Goal: Contribute content: Add original content to the website for others to see

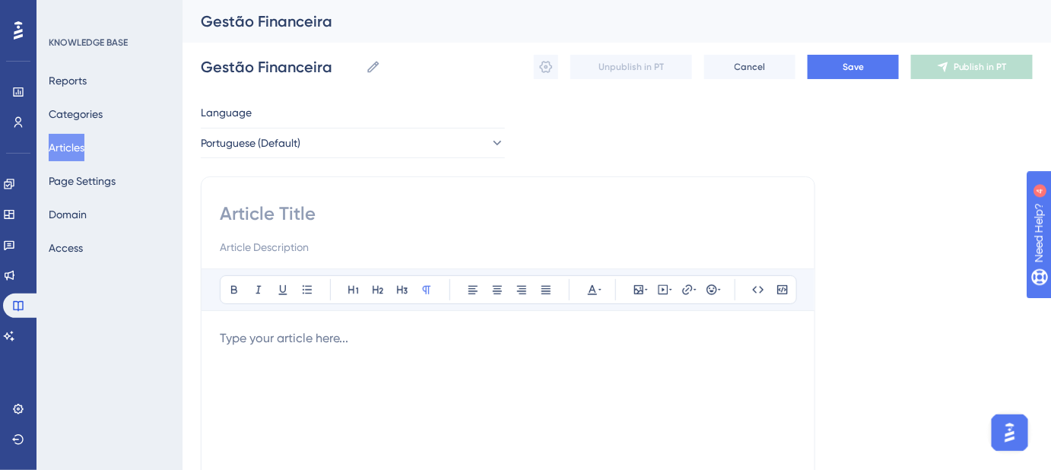
click at [281, 206] on input at bounding box center [508, 213] width 576 height 24
click at [268, 71] on input "Gestão Financeira" at bounding box center [280, 66] width 159 height 21
paste input "Como lançar um contas a receber"
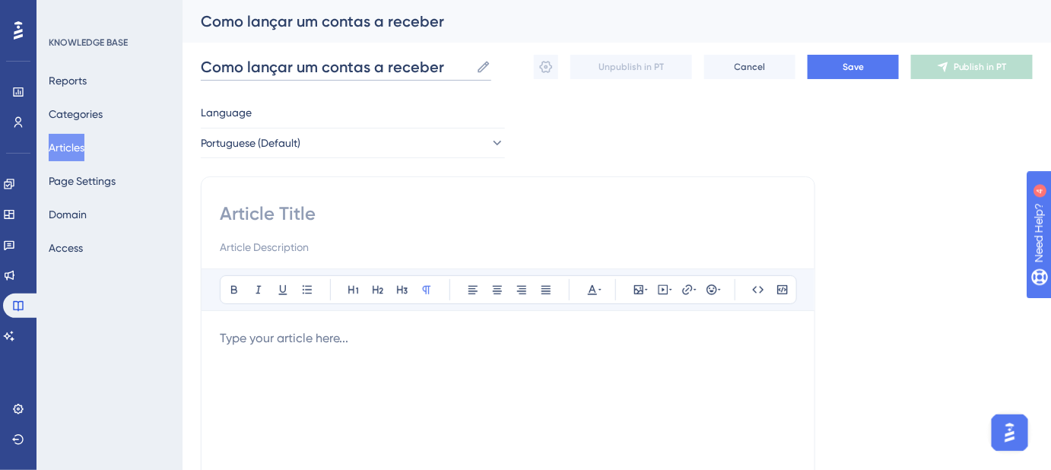
type input "Como lançar um contas a receber"
click at [344, 214] on input at bounding box center [508, 213] width 576 height 24
paste input "Como lançar um contas a receber"
type input "Como lançar um contas a receber"
click at [450, 64] on input "Como lançar um contas a receber" at bounding box center [335, 66] width 269 height 21
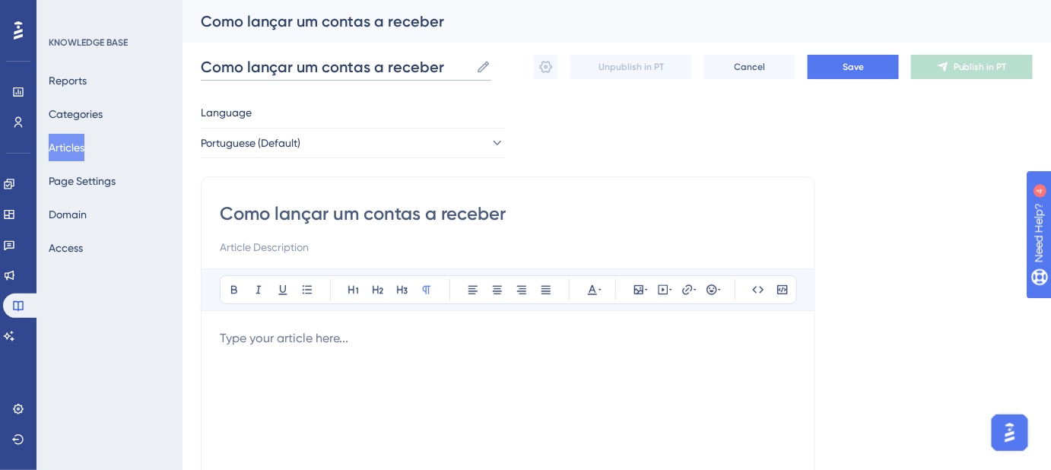
click at [311, 66] on input "Como lançar um contas a receber" at bounding box center [335, 66] width 269 height 21
click at [446, 64] on input "Como lançar um contas a receber" at bounding box center [335, 66] width 269 height 21
click at [531, 217] on input "Como lançar um contas a receber" at bounding box center [508, 213] width 576 height 24
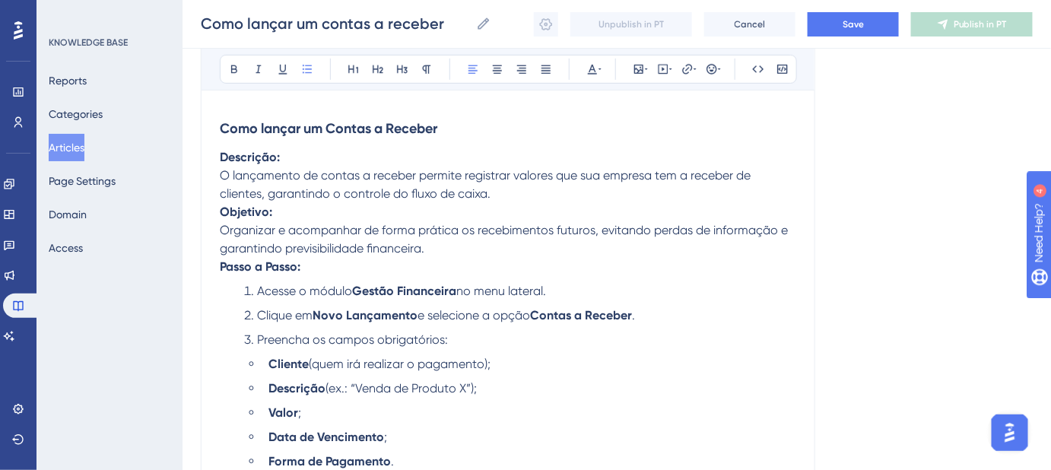
scroll to position [141, 0]
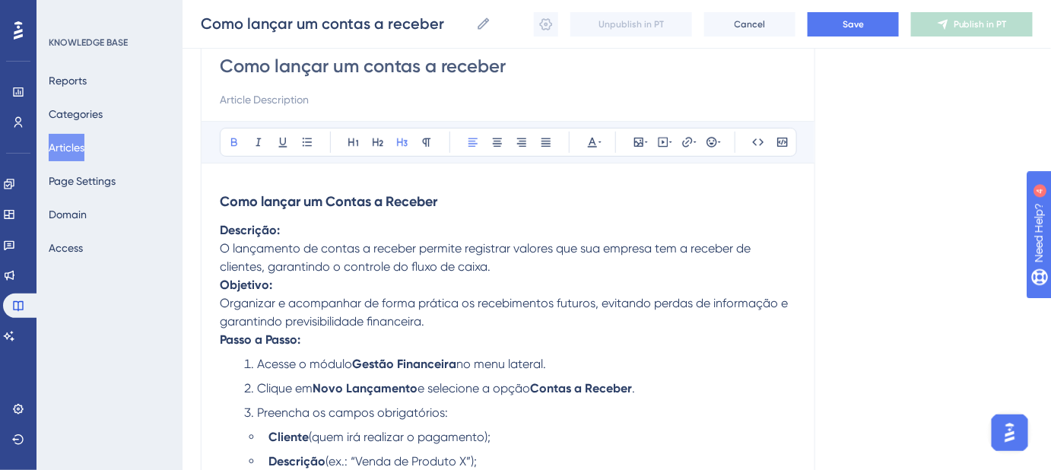
click at [363, 203] on strong "Como lançar um Contas a Receber" at bounding box center [328, 201] width 217 height 17
click at [287, 238] on p "Descrição: O lançamento de contas a receber permite registrar valores que sua e…" at bounding box center [508, 248] width 576 height 55
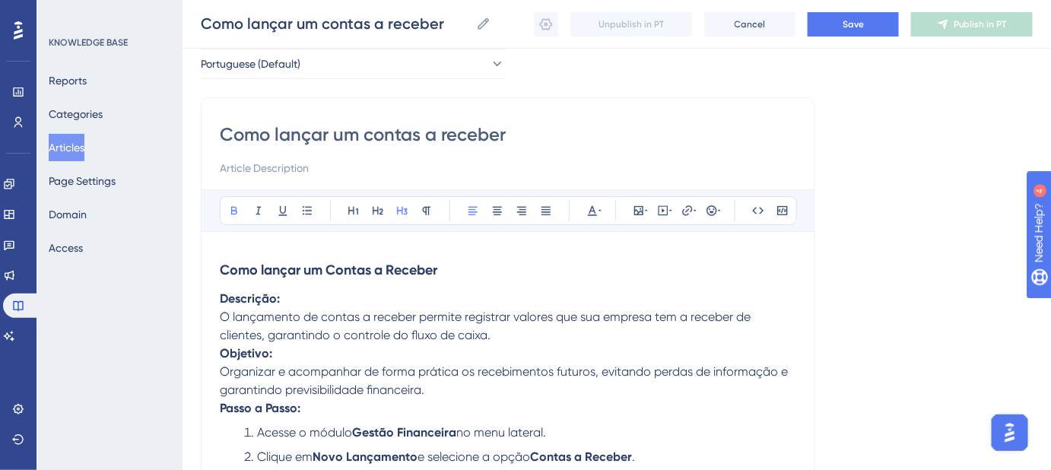
click at [465, 258] on h3 "Como lançar um Contas a Receber" at bounding box center [508, 270] width 576 height 40
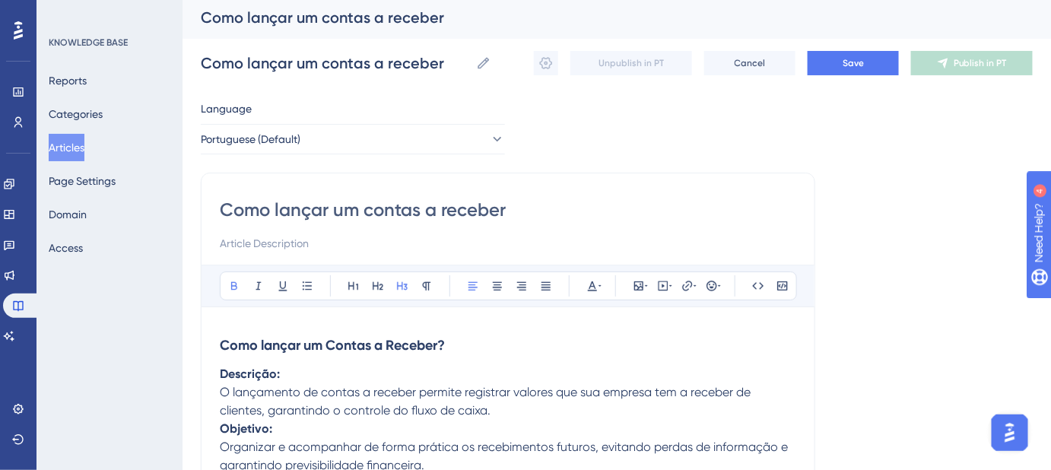
click at [517, 212] on input "Como lançar um contas a receber" at bounding box center [508, 210] width 576 height 24
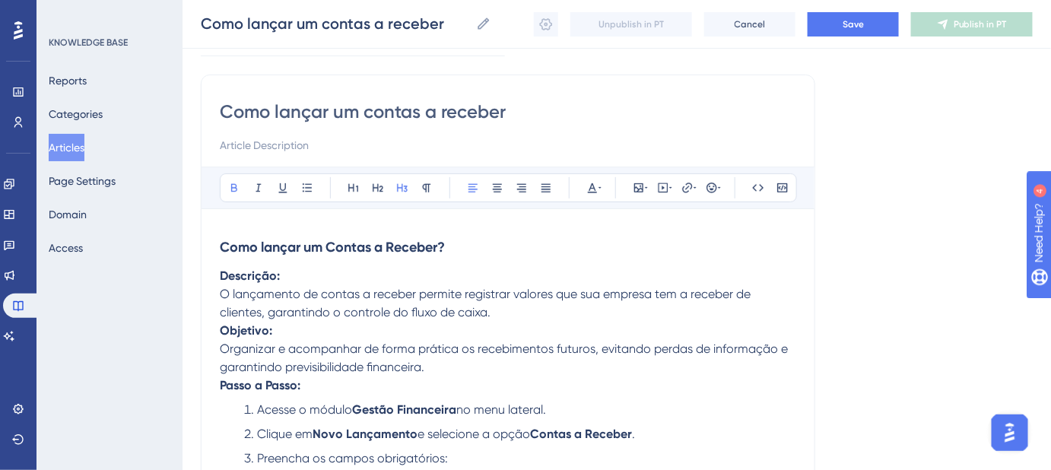
scroll to position [73, 0]
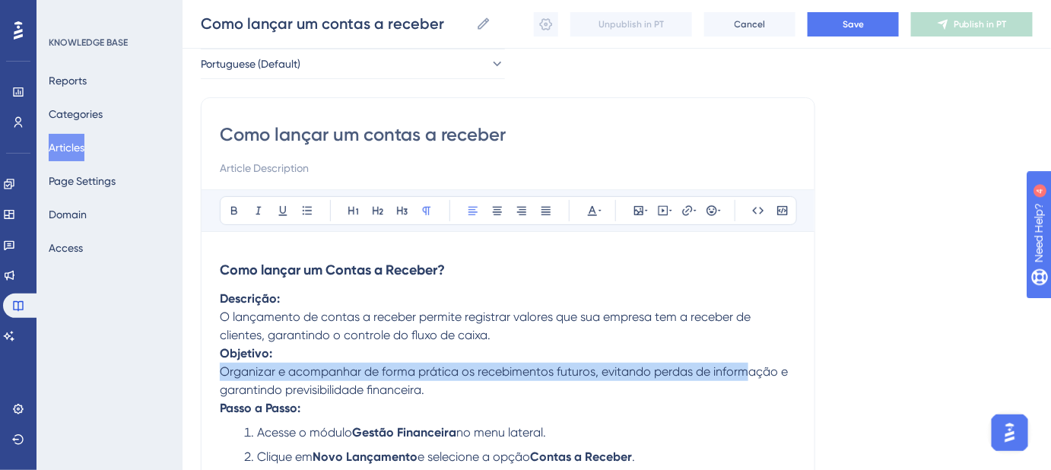
drag, startPoint x: 222, startPoint y: 366, endPoint x: 748, endPoint y: 372, distance: 526.2
click at [748, 372] on span "Organizar e acompanhar de forma prática os recebimentos futuros, evitando perda…" at bounding box center [505, 380] width 571 height 33
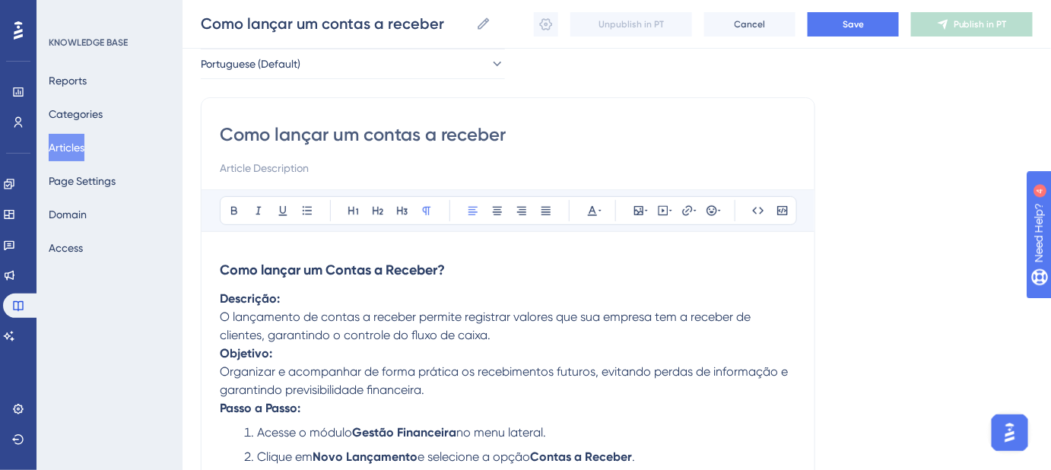
click at [420, 325] on p "Descrição: O lançamento de contas a receber permite registrar valores que sua e…" at bounding box center [508, 317] width 576 height 55
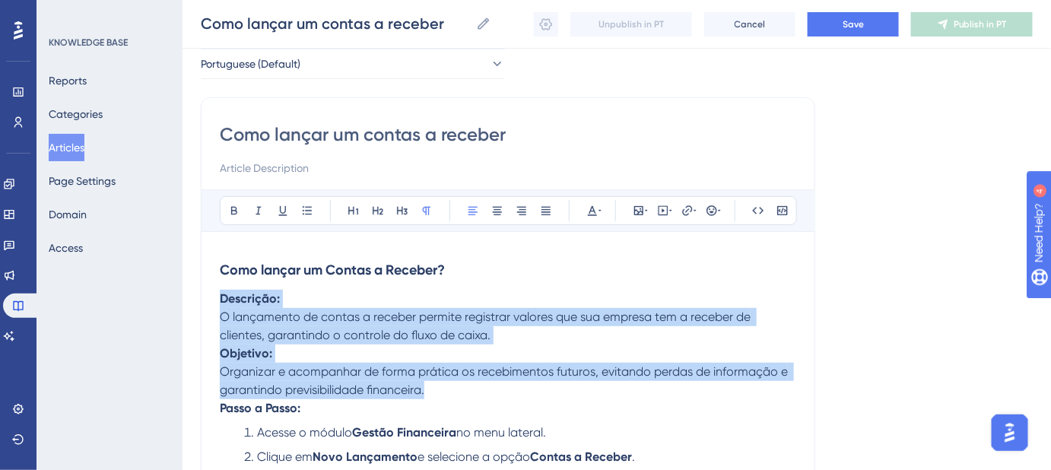
drag, startPoint x: 442, startPoint y: 393, endPoint x: 220, endPoint y: 292, distance: 243.3
click at [220, 292] on div "Como lançar um Contas a Receber? Descrição: O lançamento de contas a receber pe…" at bounding box center [508, 467] width 576 height 435
click at [296, 292] on p "Descrição: O lançamento de contas a receber permite registrar valores que sua e…" at bounding box center [508, 317] width 576 height 55
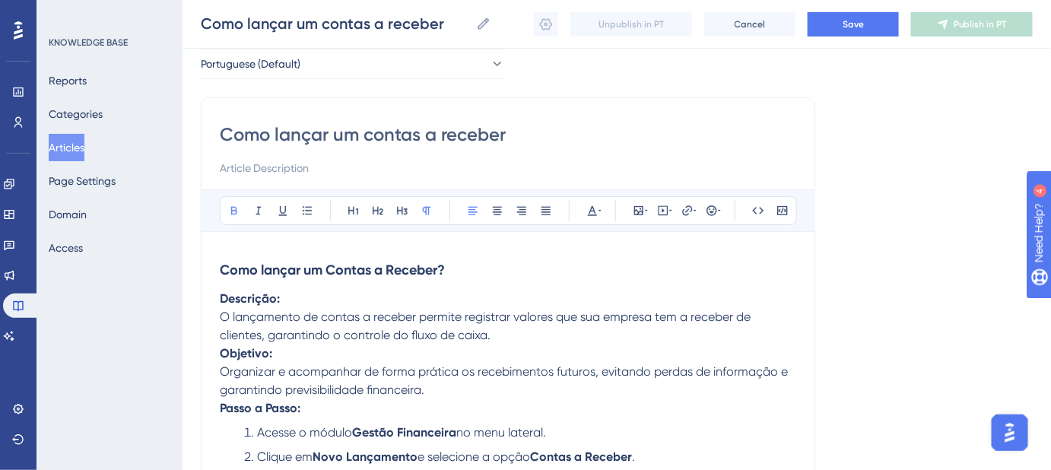
drag, startPoint x: 211, startPoint y: 313, endPoint x: 405, endPoint y: 322, distance: 194.8
click at [405, 322] on div "Como lançar um contas a receber Bold Italic Underline Bullet Point Heading 1 He…" at bounding box center [508, 400] width 614 height 607
click at [420, 318] on span "O lançamento de contas a receber permite registrar valores que sua empresa tem …" at bounding box center [487, 325] width 534 height 33
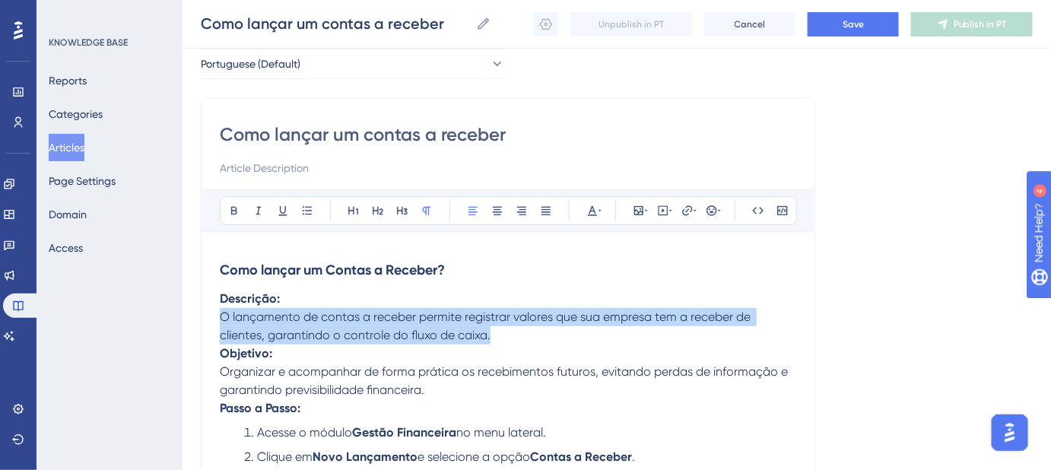
drag, startPoint x: 523, startPoint y: 336, endPoint x: 204, endPoint y: 322, distance: 319.6
click at [204, 322] on div "Como lançar um contas a receber Bold Italic Underline Bullet Point Heading 1 He…" at bounding box center [508, 400] width 614 height 607
copy span "O lançamento de contas a receber permite registrar valores que sua empresa tem …"
click at [269, 166] on input at bounding box center [508, 168] width 576 height 18
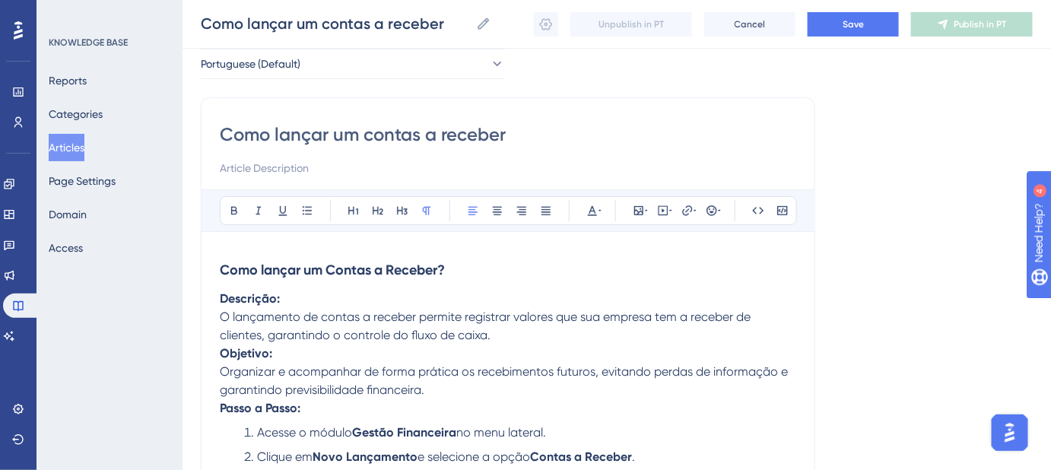
paste input "O lançamento de contas a receber permite registrar valores que sua empresa tem …"
type input "O lançamento de contas a receber permite registrar valores que sua empresa tem …"
click at [657, 264] on h3 "Como lançar um Contas a Receber?" at bounding box center [508, 270] width 576 height 40
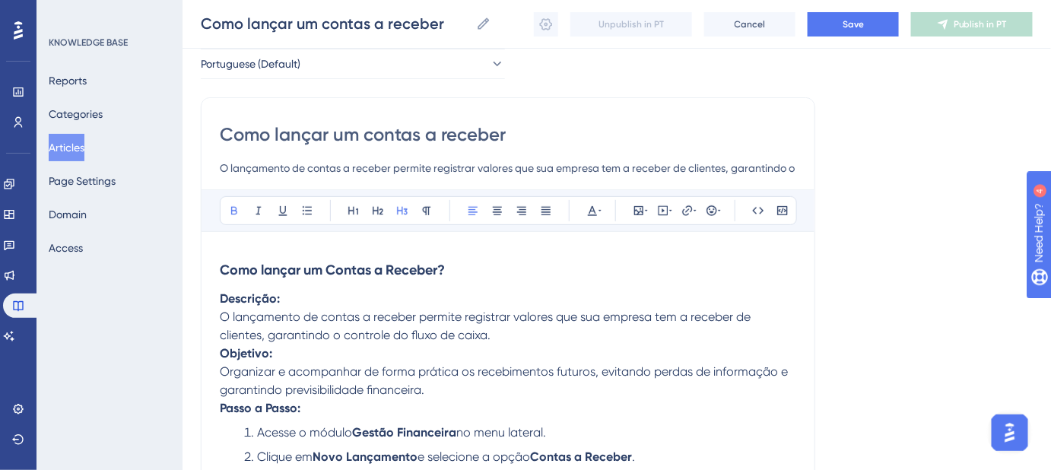
click at [982, 265] on div "Language Portuguese (Default) Como lançar um contas a receber O lançamento de c…" at bounding box center [617, 409] width 832 height 771
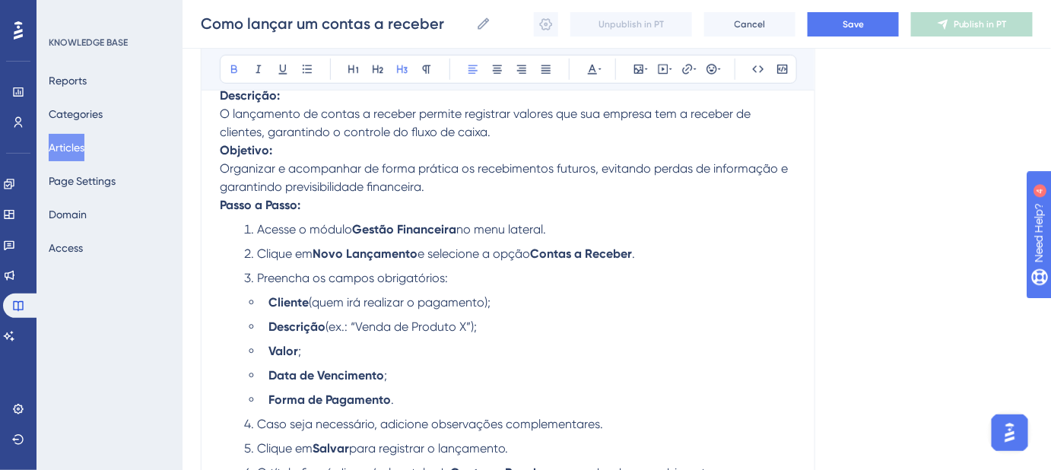
scroll to position [207, 0]
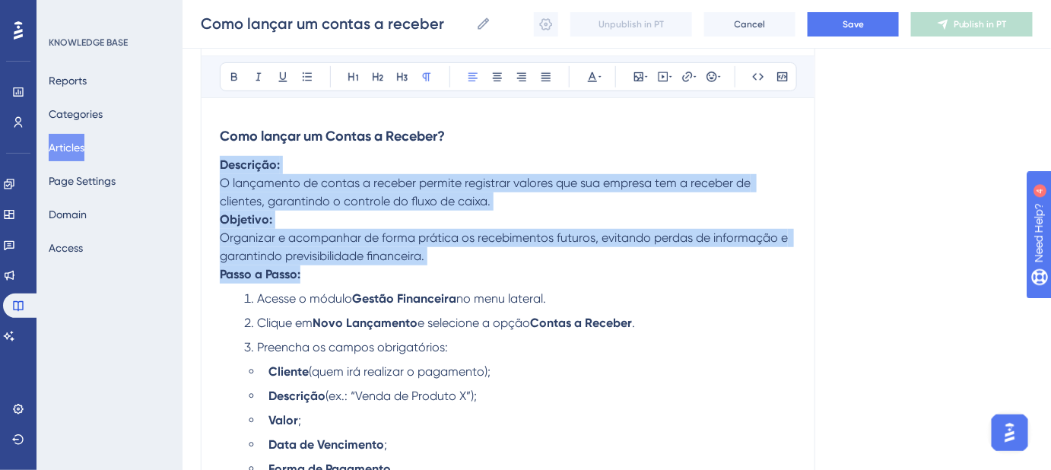
drag, startPoint x: 318, startPoint y: 271, endPoint x: 154, endPoint y: 158, distance: 199.1
click at [182, 158] on div "Performance Users Engagement Widgets Feedback Product Updates Knowledge Base AI…" at bounding box center [616, 239] width 868 height 893
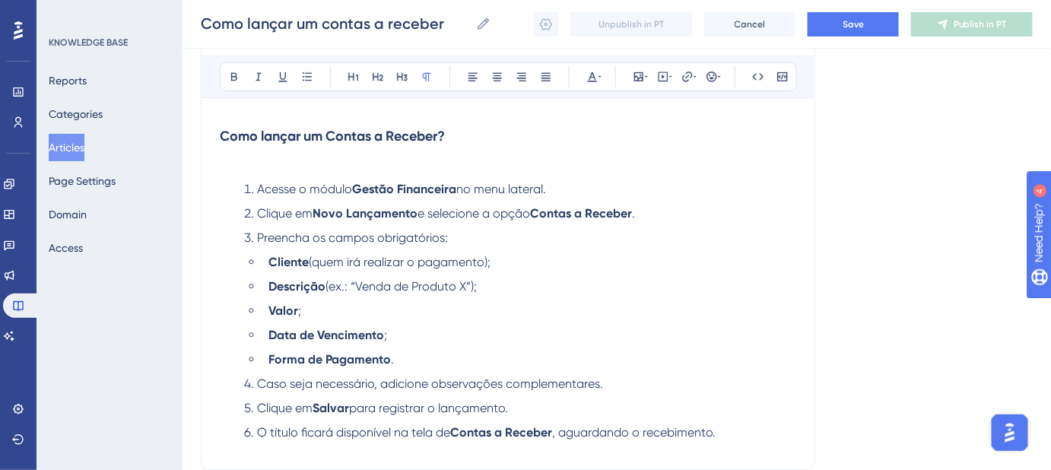
click at [291, 170] on p at bounding box center [508, 165] width 576 height 18
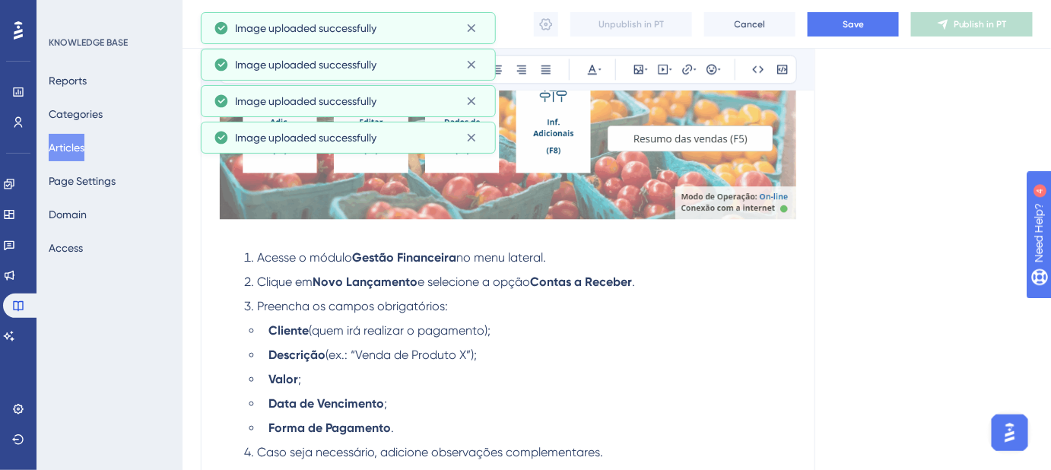
scroll to position [1168, 0]
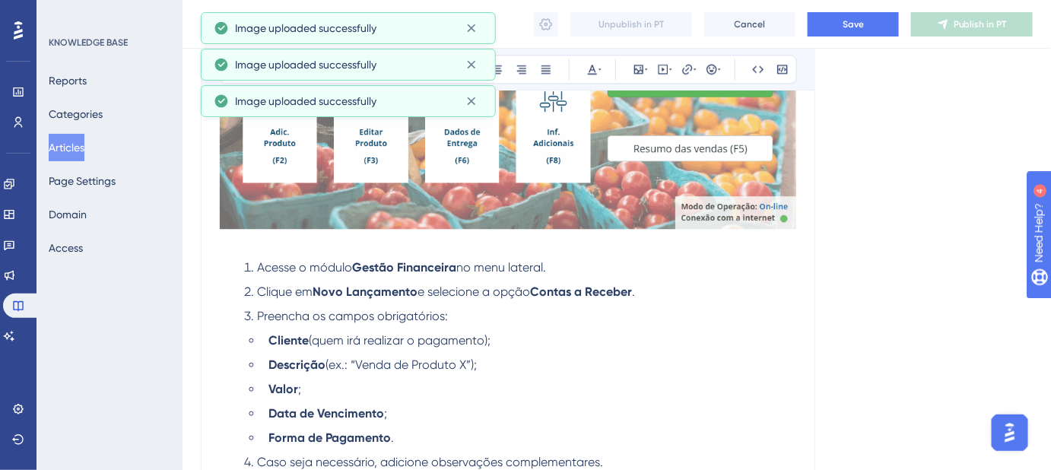
click at [468, 139] on img at bounding box center [508, 35] width 576 height 388
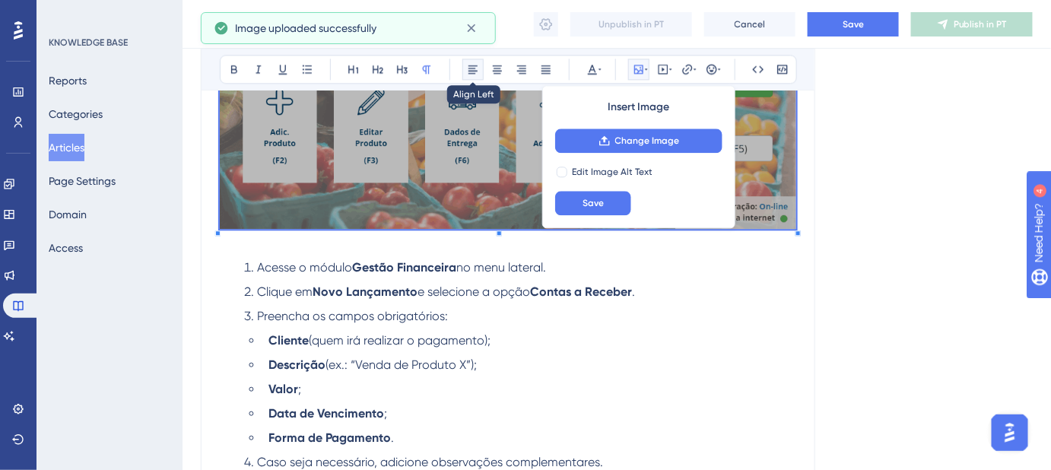
click at [472, 65] on icon at bounding box center [472, 69] width 9 height 8
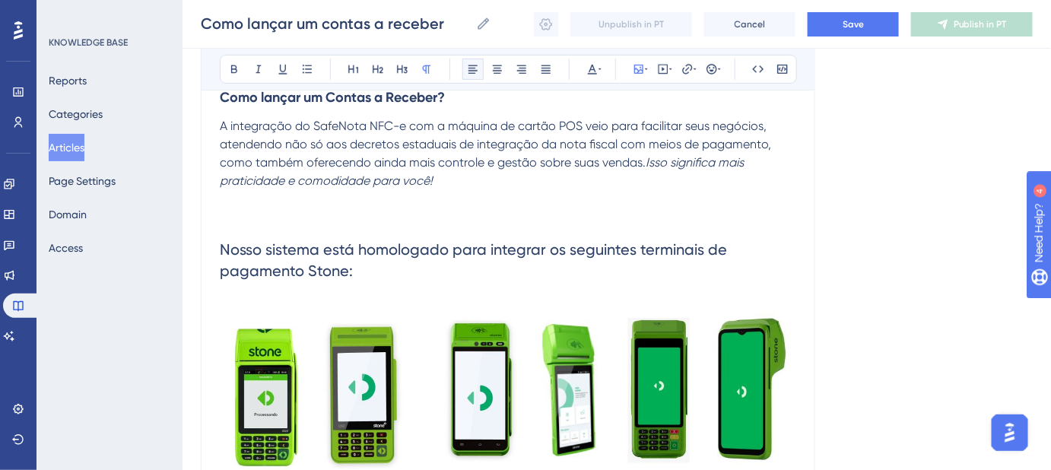
scroll to position [276, 0]
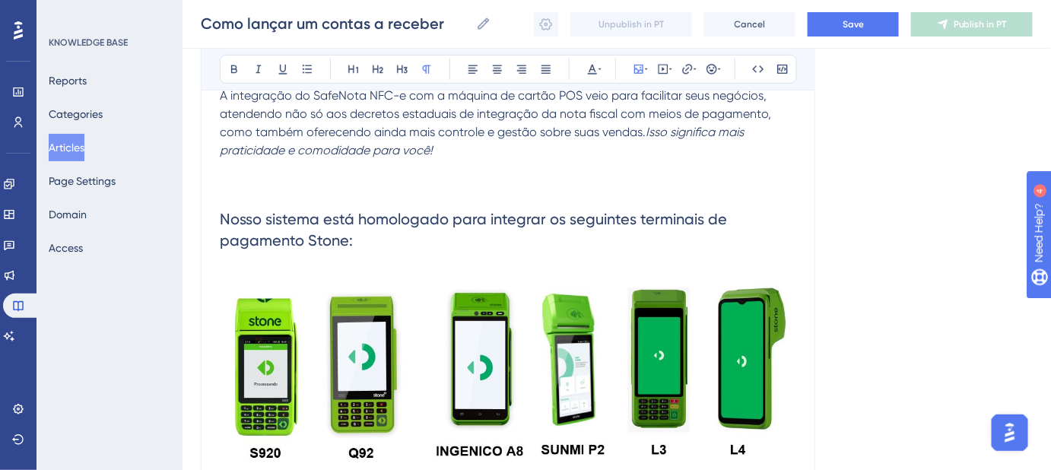
click at [541, 325] on img at bounding box center [508, 378] width 576 height 194
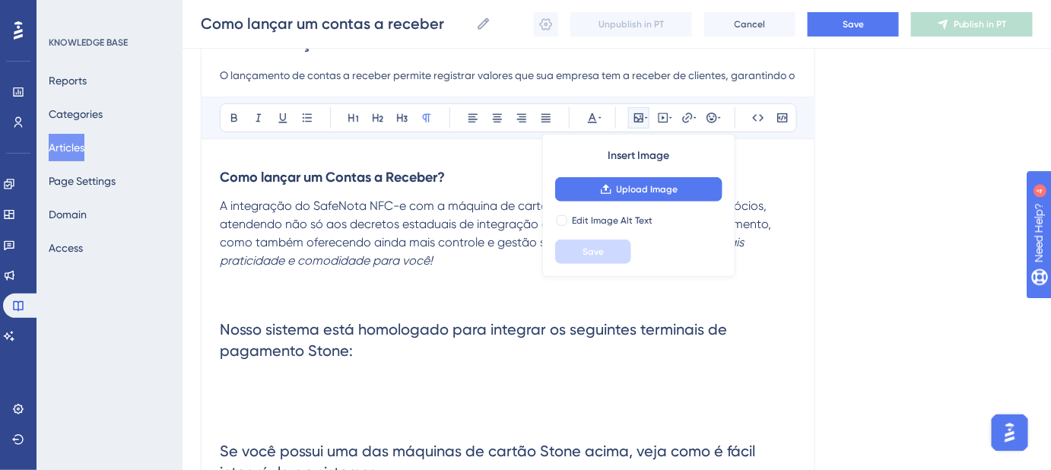
scroll to position [207, 0]
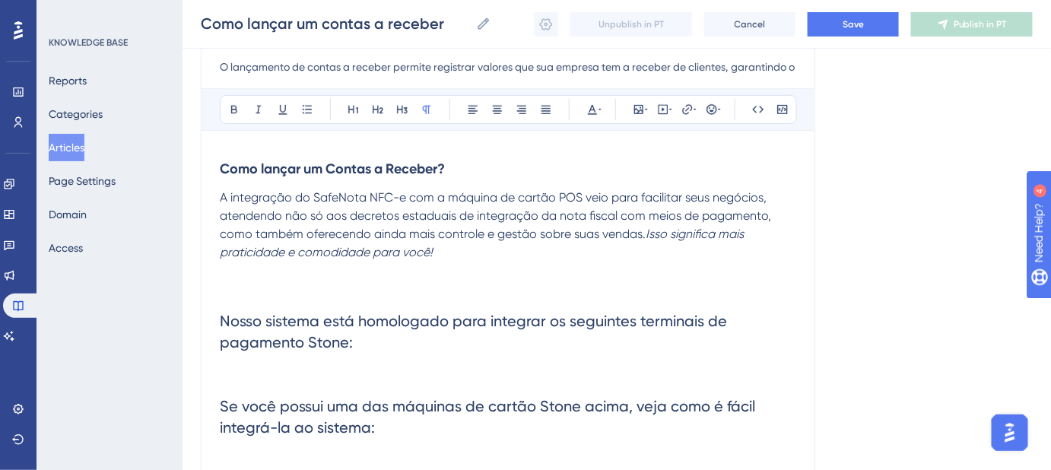
scroll to position [138, 0]
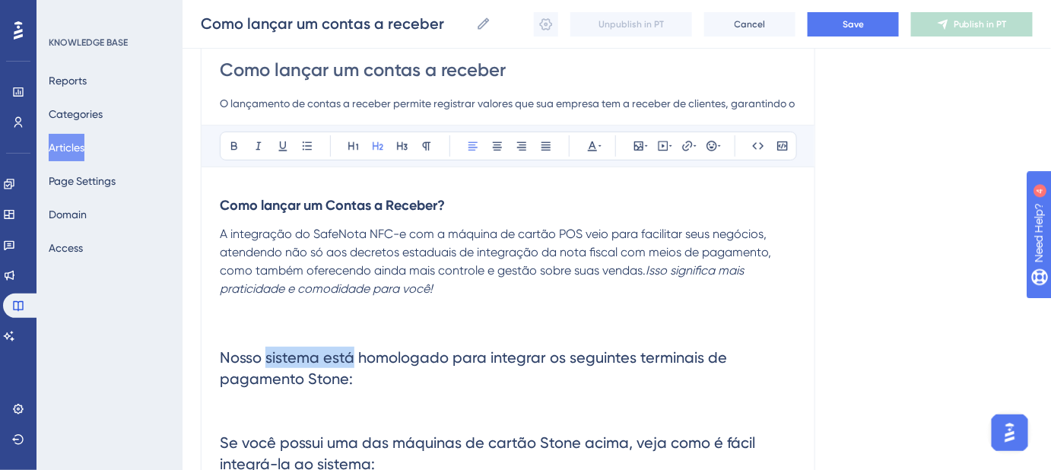
drag, startPoint x: 348, startPoint y: 353, endPoint x: 263, endPoint y: 346, distance: 85.4
click at [263, 348] on span "Nosso sistema está homologado para integrar os seguintes terminais de pagamento…" at bounding box center [475, 368] width 511 height 40
click at [399, 204] on strong "Como lançar um Contas a Receber?" at bounding box center [332, 205] width 225 height 17
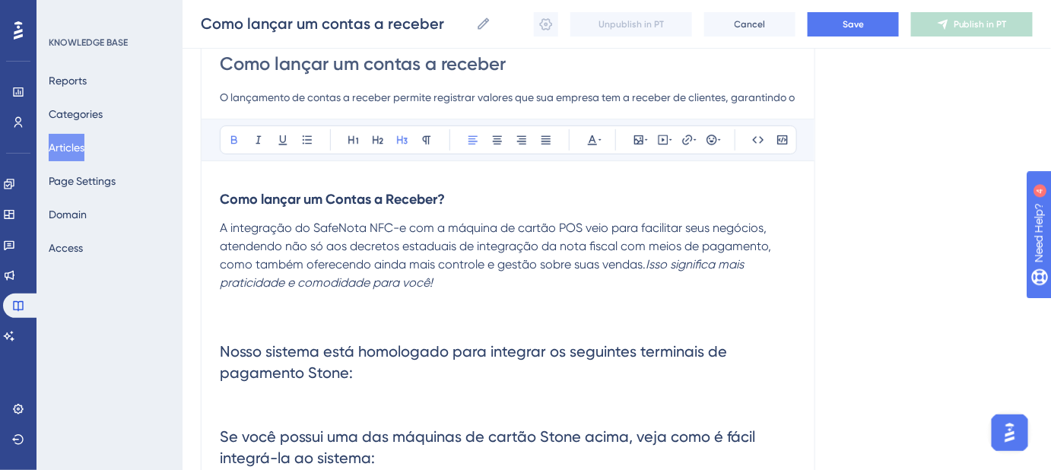
scroll to position [68, 0]
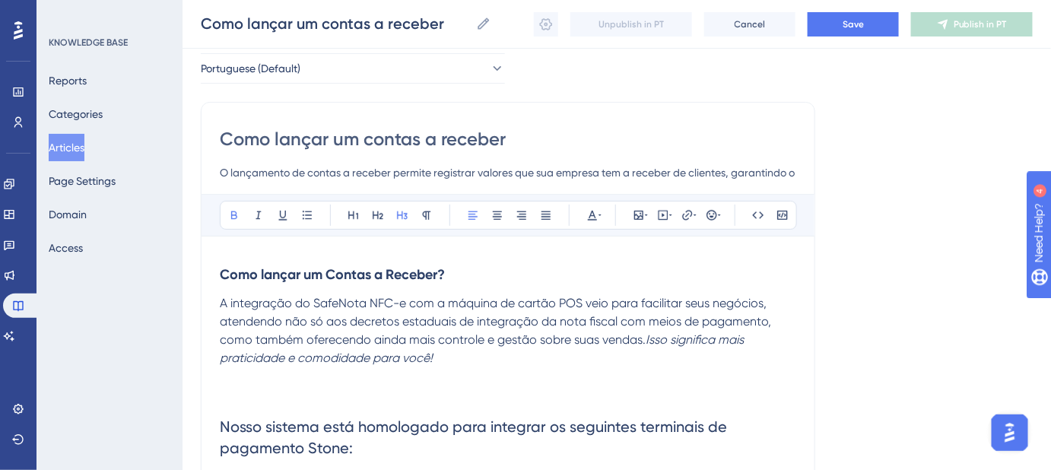
drag, startPoint x: 506, startPoint y: 140, endPoint x: 215, endPoint y: 150, distance: 291.4
click at [555, 273] on h3 "Como lançar um Contas a Receber?" at bounding box center [508, 275] width 576 height 40
click at [443, 424] on span "Nosso sistema está homologado para integrar os seguintes terminais de pagamento…" at bounding box center [475, 437] width 511 height 40
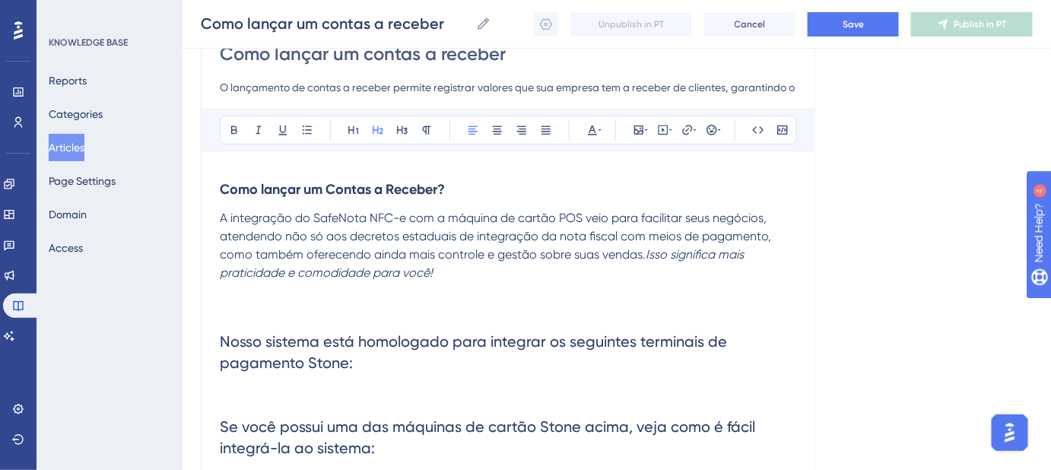
scroll to position [138, 0]
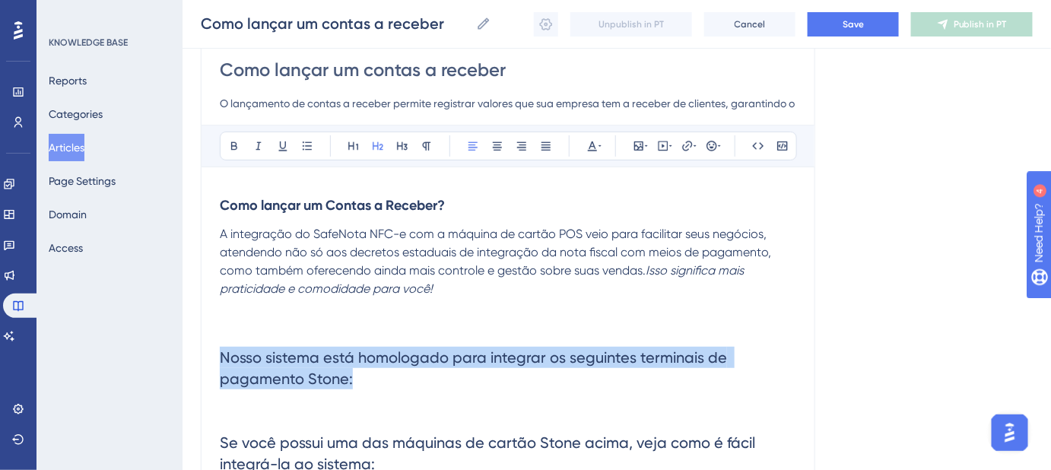
drag, startPoint x: 357, startPoint y: 376, endPoint x: 240, endPoint y: 343, distance: 121.8
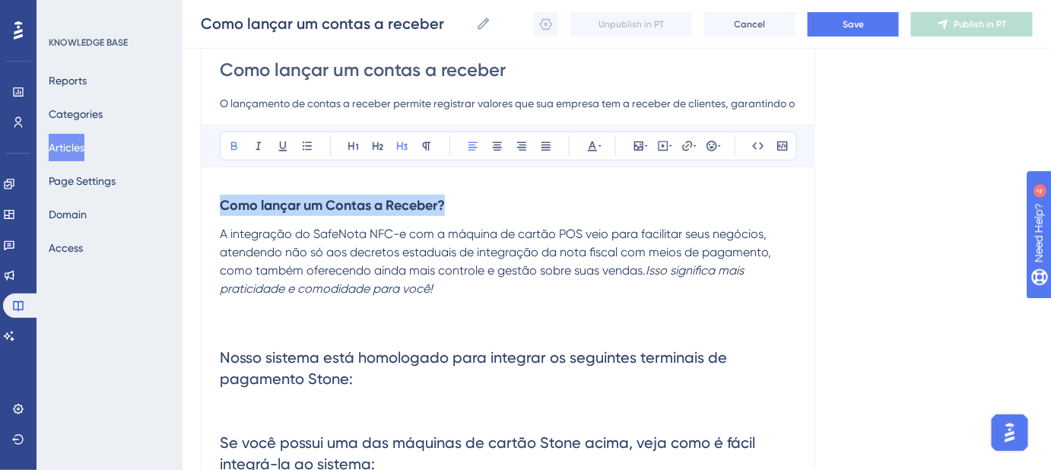
drag, startPoint x: 455, startPoint y: 206, endPoint x: 211, endPoint y: 205, distance: 244.8
drag, startPoint x: 487, startPoint y: 290, endPoint x: 212, endPoint y: 224, distance: 282.9
copy p "A integração do SafeNota NFC-e com a máquina de cartão POS veio para facilitar …"
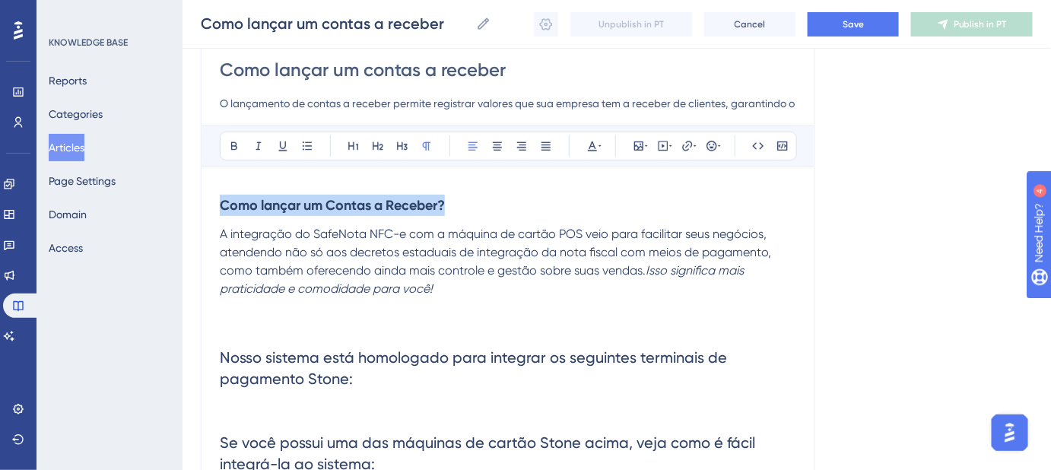
click at [316, 259] on p "A integração do SafeNota NFC-e com a máquina de cartão POS veio para facilitar …" at bounding box center [508, 261] width 576 height 73
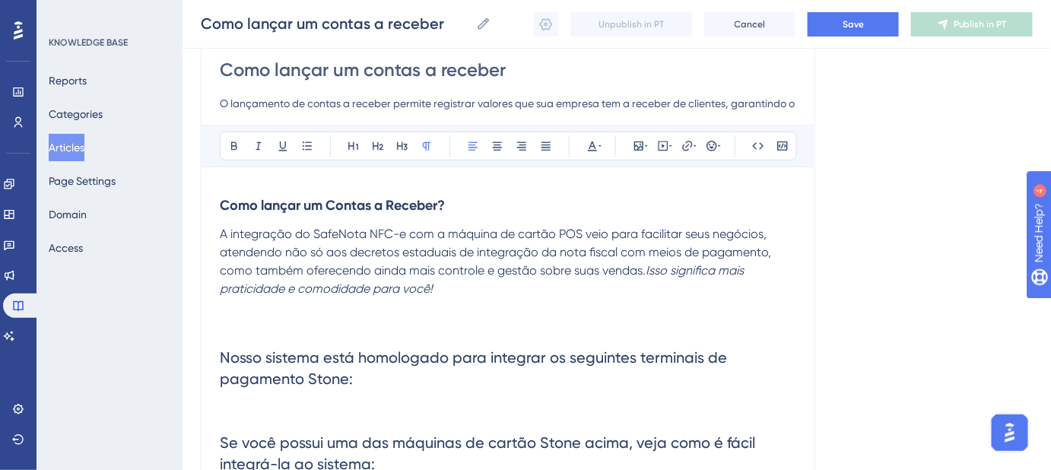
drag, startPoint x: 446, startPoint y: 287, endPoint x: 196, endPoint y: 230, distance: 256.0
click at [196, 230] on div "Performance Users Engagement Widgets Feedback Product Updates Knowledge Base AI…" at bounding box center [616, 459] width 868 height 1194
click at [466, 316] on p at bounding box center [508, 325] width 576 height 18
drag, startPoint x: 448, startPoint y: 291, endPoint x: 205, endPoint y: 222, distance: 252.2
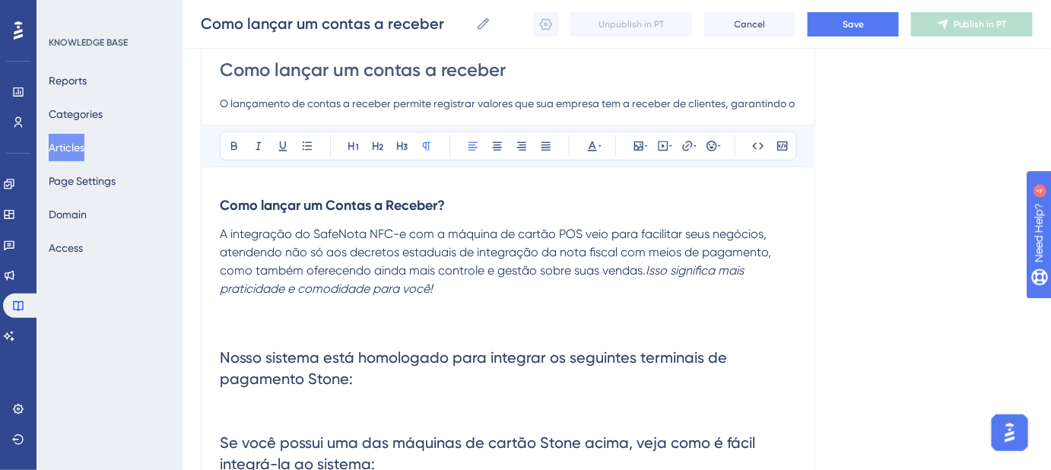
click at [295, 239] on span "A integração do SafeNota NFC-e com a máquina de cartão POS veio para facilitar …" at bounding box center [497, 252] width 554 height 51
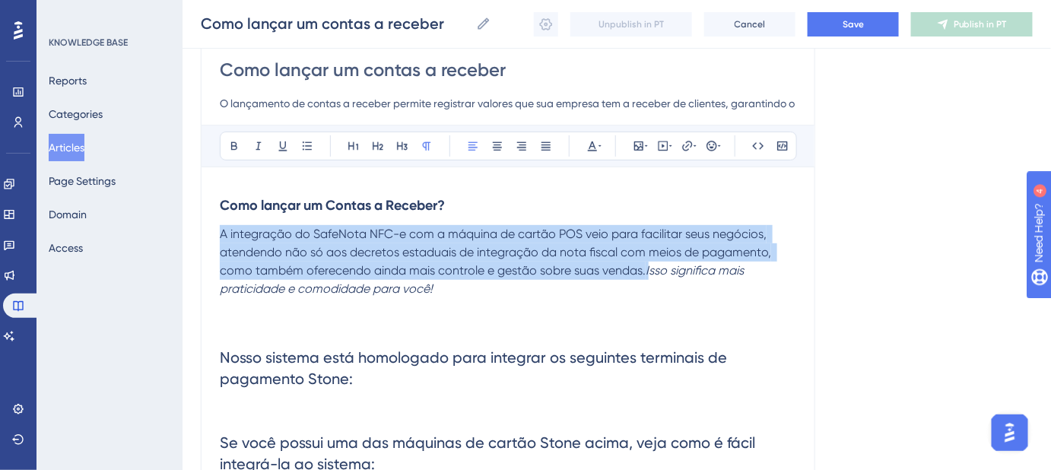
drag, startPoint x: 645, startPoint y: 271, endPoint x: 214, endPoint y: 240, distance: 431.5
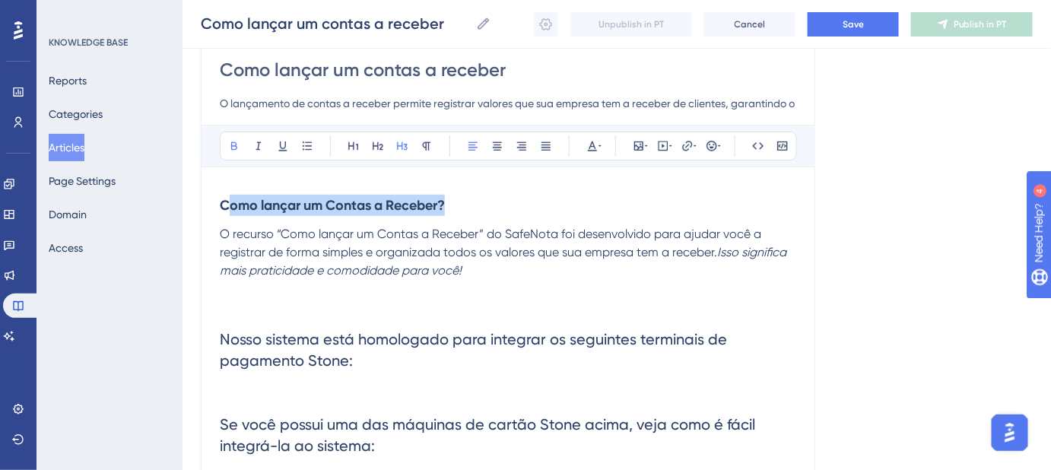
drag, startPoint x: 449, startPoint y: 212, endPoint x: 229, endPoint y: 220, distance: 220.6
click at [229, 220] on h3 "Como lançar um Contas a Receber?" at bounding box center [508, 206] width 576 height 40
click at [223, 233] on span "O recurso “Como lançar um Contas a Receber” do SafeNota foi desenvolvido para a…" at bounding box center [492, 243] width 544 height 33
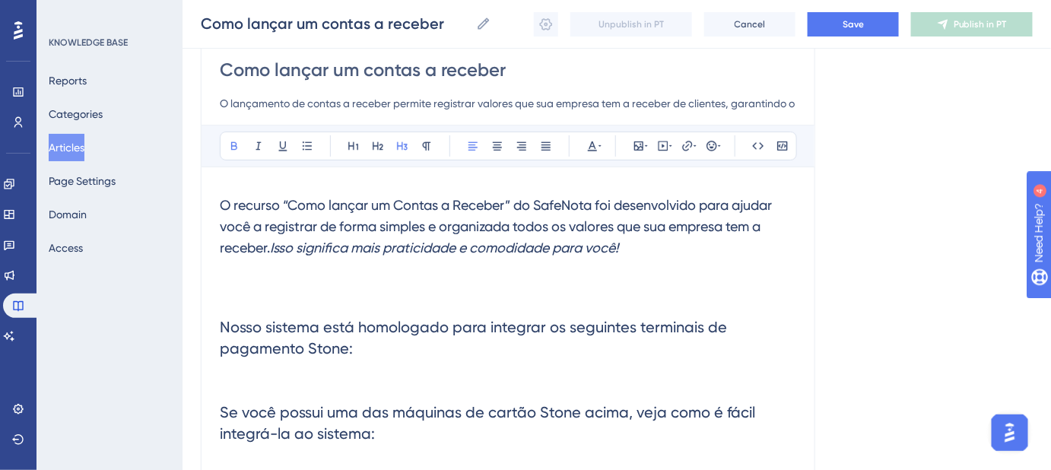
click at [371, 271] on p at bounding box center [508, 277] width 576 height 18
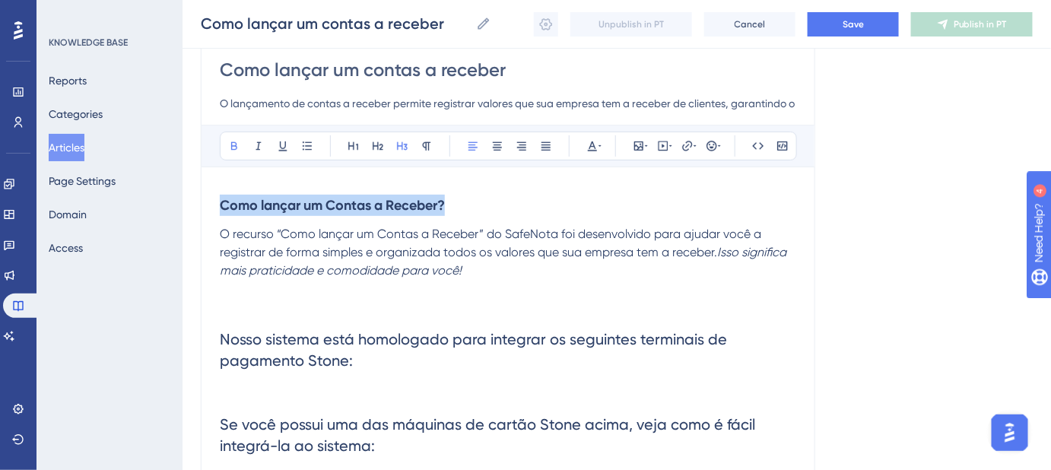
drag, startPoint x: 484, startPoint y: 208, endPoint x: 160, endPoint y: 215, distance: 324.8
click at [182, 215] on div "Performance Users Engagement Widgets Feedback Product Updates Knowledge Base AI…" at bounding box center [616, 449] width 868 height 1175
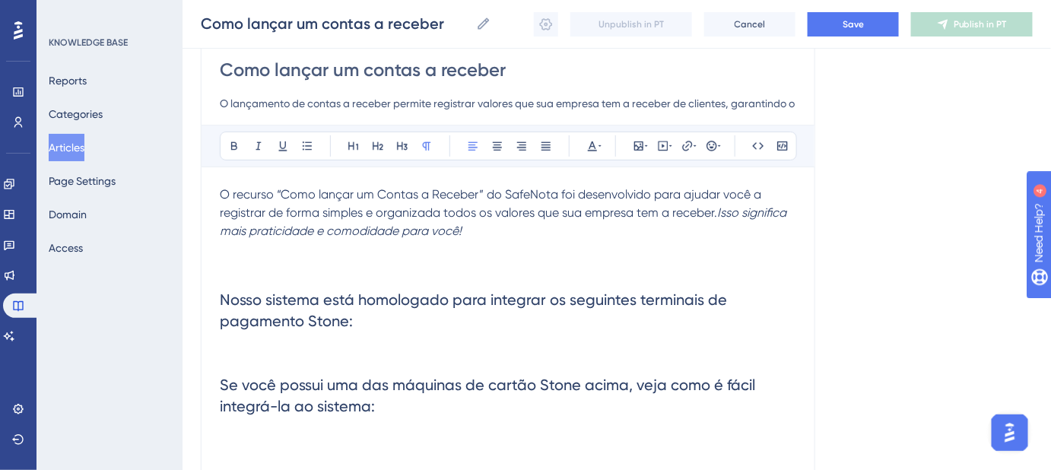
click at [395, 273] on p at bounding box center [508, 268] width 576 height 18
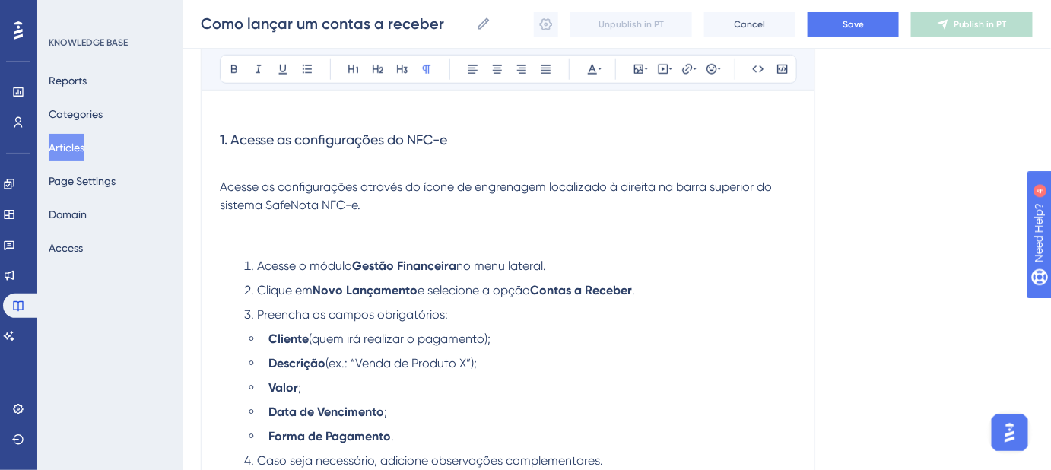
scroll to position [394, 0]
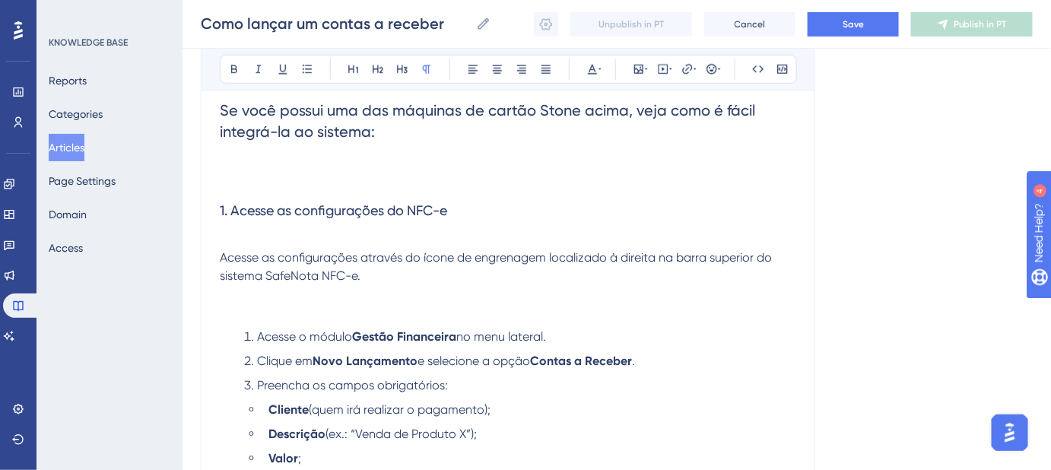
click at [316, 209] on span "1. Acesse as configurações do NFC-e" at bounding box center [333, 210] width 227 height 16
click at [353, 208] on span "1. Acesse as configurações do NFC-e" at bounding box center [333, 210] width 227 height 16
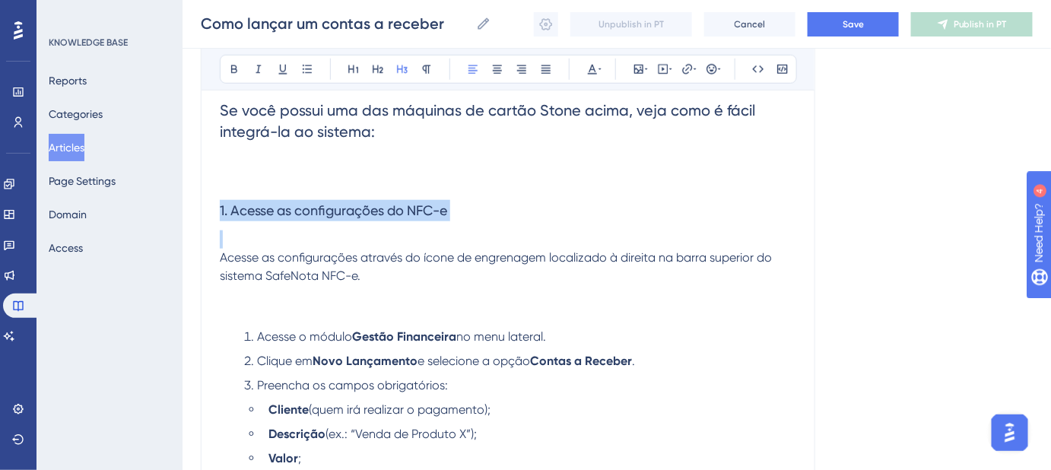
click at [354, 208] on span "1. Acesse as configurações do NFC-e" at bounding box center [333, 210] width 227 height 16
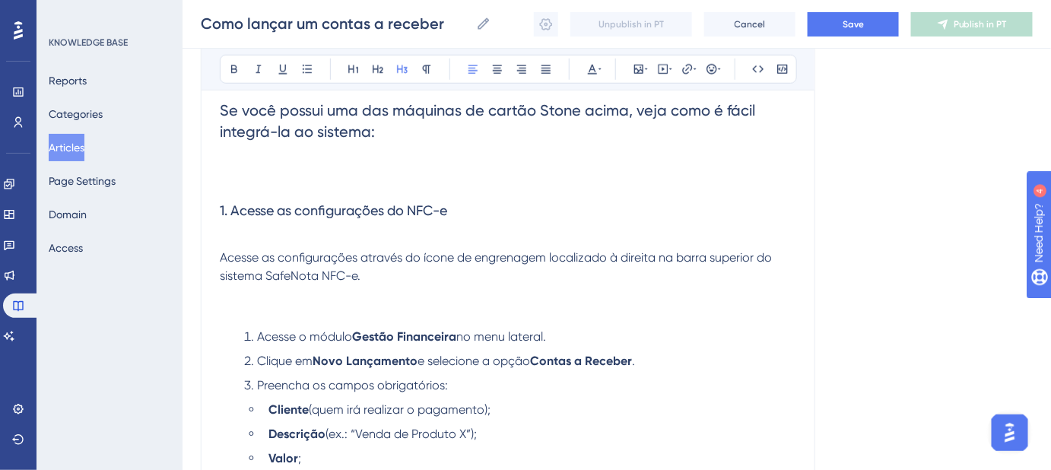
drag, startPoint x: 377, startPoint y: 206, endPoint x: 419, endPoint y: 204, distance: 41.9
click at [378, 207] on span "1. Acesse as configurações do NFC-e" at bounding box center [333, 210] width 227 height 16
click at [472, 200] on h3 "1. Acesse as configurações do NFC-e" at bounding box center [508, 211] width 576 height 40
drag, startPoint x: 466, startPoint y: 204, endPoint x: 283, endPoint y: 203, distance: 183.2
click at [283, 203] on h3 "1. Acesse as configurações do NFC-e" at bounding box center [508, 211] width 576 height 40
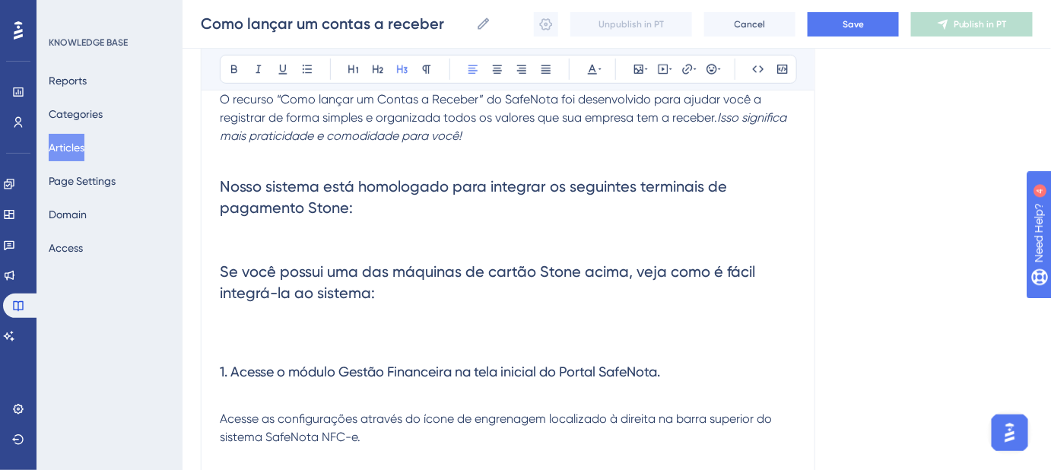
scroll to position [186, 0]
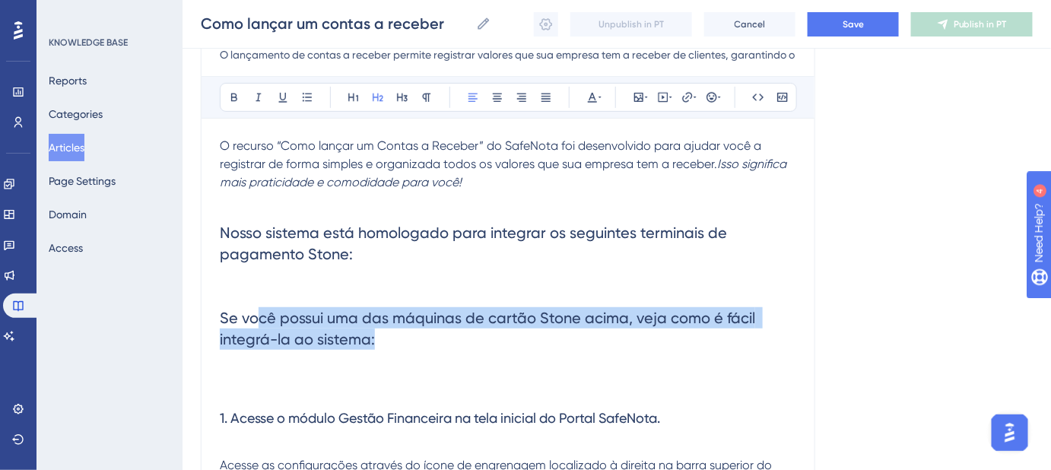
drag, startPoint x: 389, startPoint y: 344, endPoint x: 259, endPoint y: 316, distance: 133.0
click at [259, 316] on h2 "Se você possui uma das máquinas de cartão Stone acima, veja como é fácil integr…" at bounding box center [508, 328] width 576 height 67
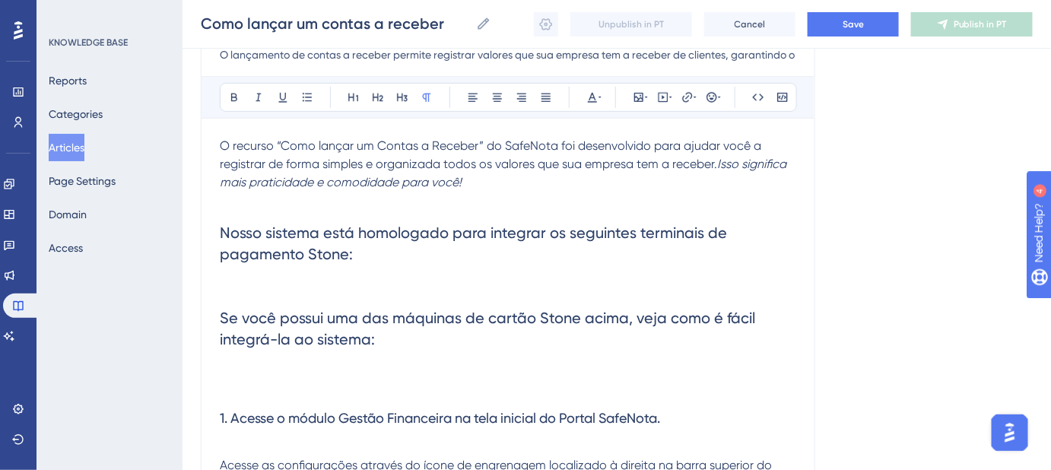
click at [373, 286] on p at bounding box center [508, 286] width 576 height 18
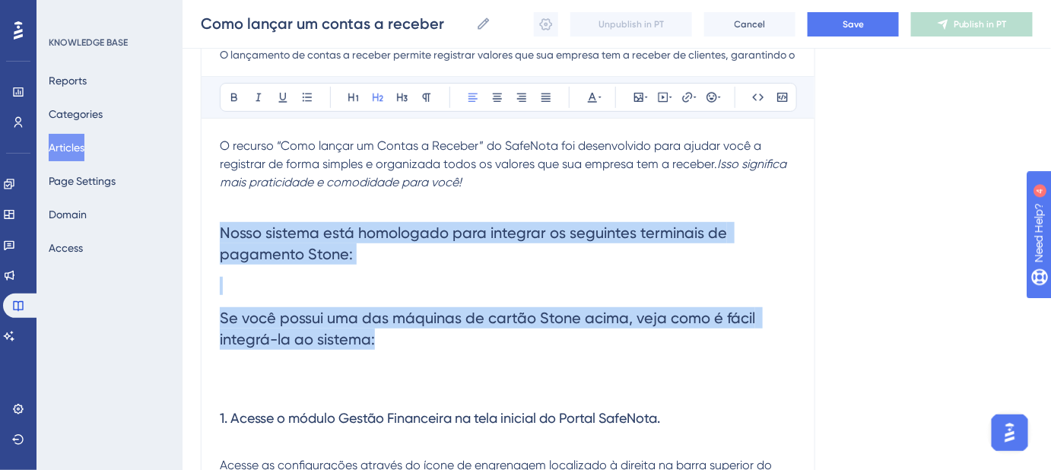
drag, startPoint x: 365, startPoint y: 340, endPoint x: 193, endPoint y: 230, distance: 204.2
click at [193, 230] on div "Performance Users Engagement Widgets Feedback Product Updates Knowledge Base AI…" at bounding box center [616, 373] width 868 height 1118
copy div "Nosso sistema está homologado para integrar os seguintes terminais de pagamento…"
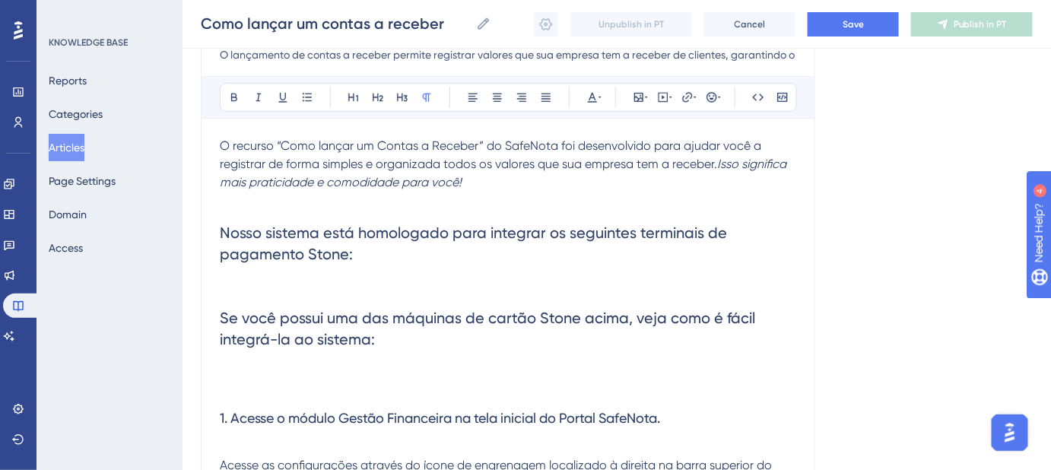
drag, startPoint x: 709, startPoint y: 384, endPoint x: 605, endPoint y: 354, distance: 108.3
click at [709, 382] on p at bounding box center [508, 389] width 576 height 18
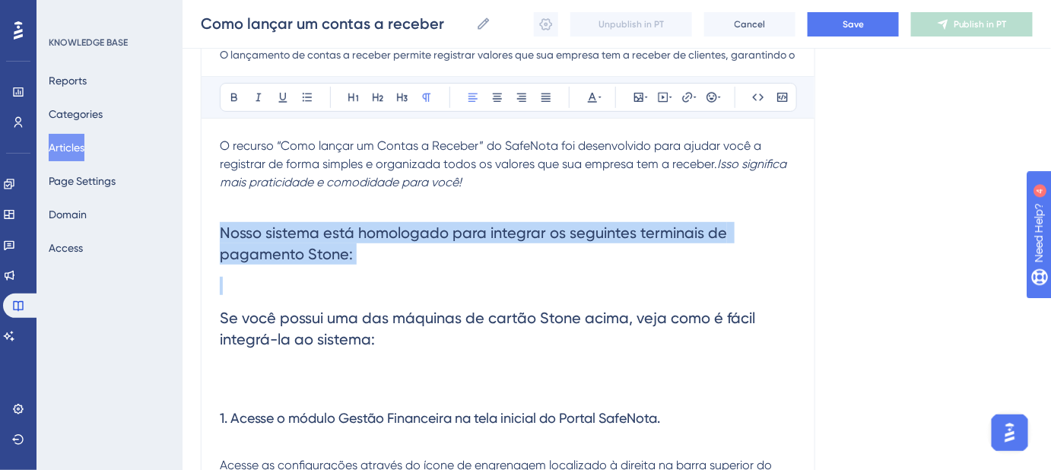
drag, startPoint x: 380, startPoint y: 279, endPoint x: 216, endPoint y: 219, distance: 174.9
click at [216, 219] on div "Como lançar um contas a receber O lançamento de contas a receber permite regist…" at bounding box center [508, 400] width 614 height 832
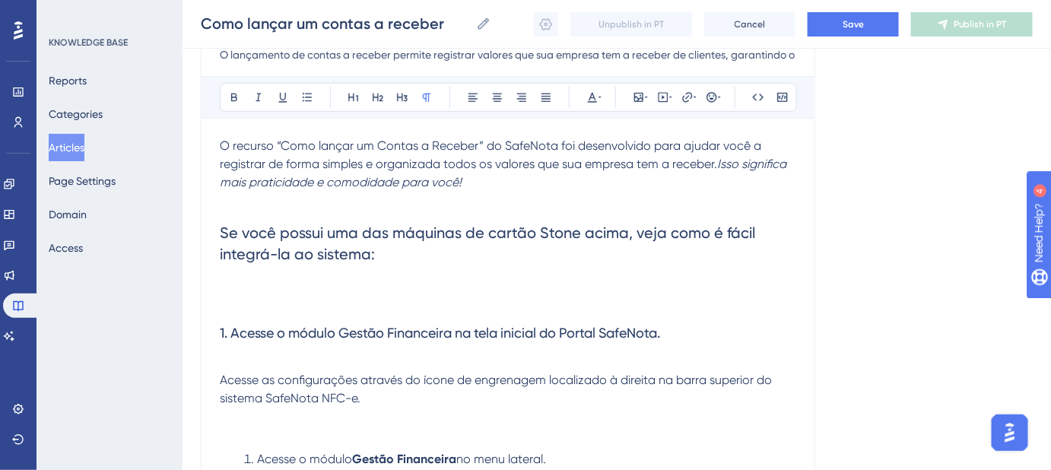
click at [243, 271] on h2 "Se você possui uma das máquinas de cartão Stone acima, veja como é fácil integr…" at bounding box center [508, 243] width 576 height 67
click at [235, 291] on p at bounding box center [508, 286] width 576 height 18
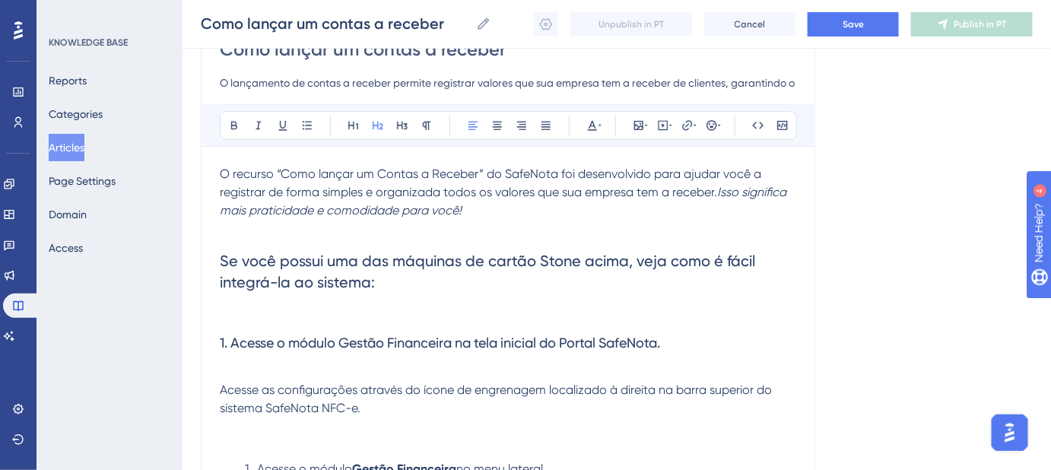
scroll to position [49, 0]
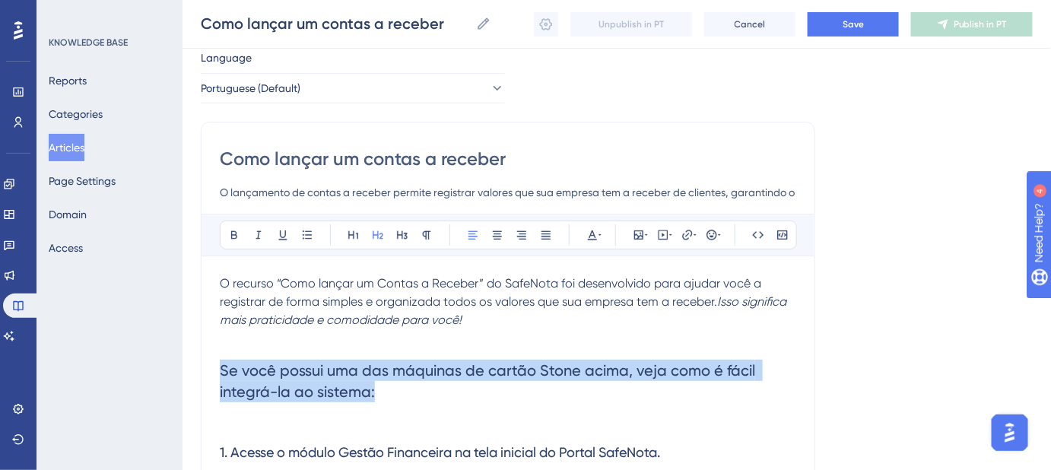
drag, startPoint x: 385, startPoint y: 392, endPoint x: 215, endPoint y: 354, distance: 173.6
copy span "Se você possui uma das máquinas de cartão Stone acima, veja como é fácil integr…"
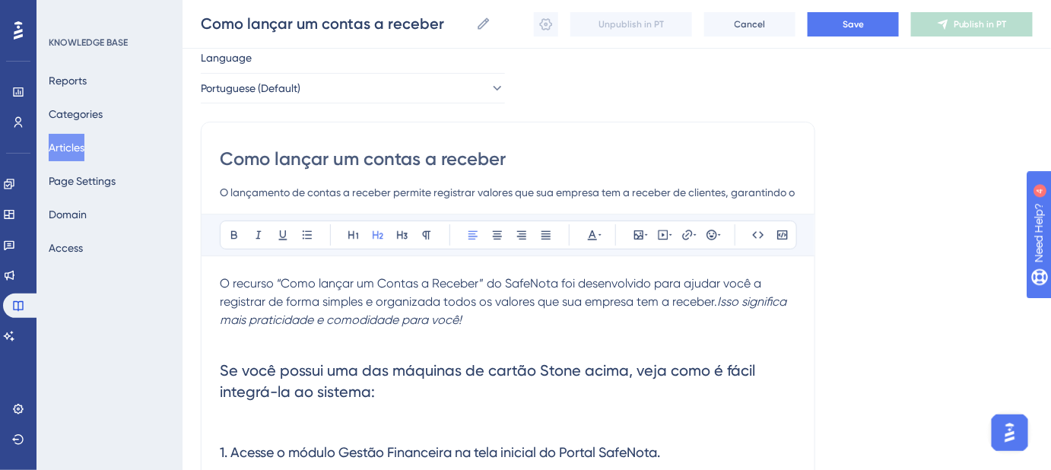
click at [378, 344] on p at bounding box center [508, 338] width 576 height 18
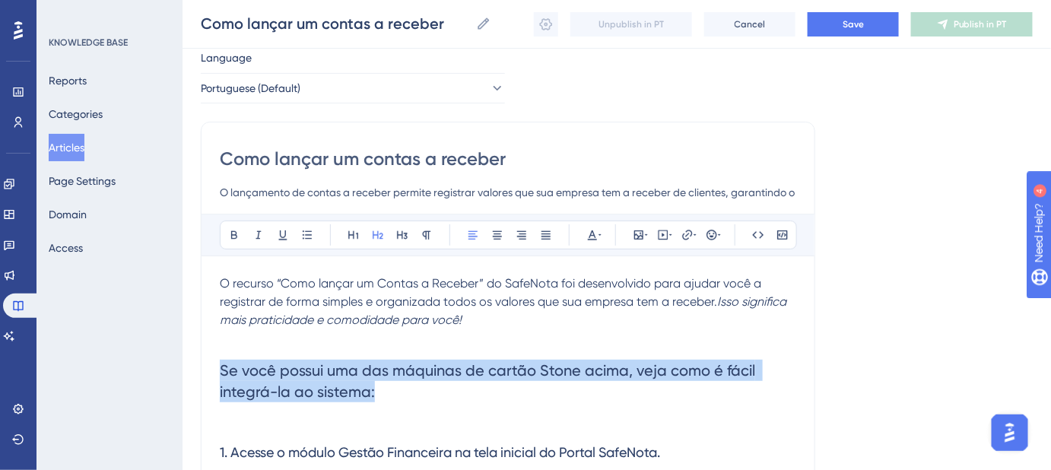
drag, startPoint x: 364, startPoint y: 390, endPoint x: 204, endPoint y: 355, distance: 164.2
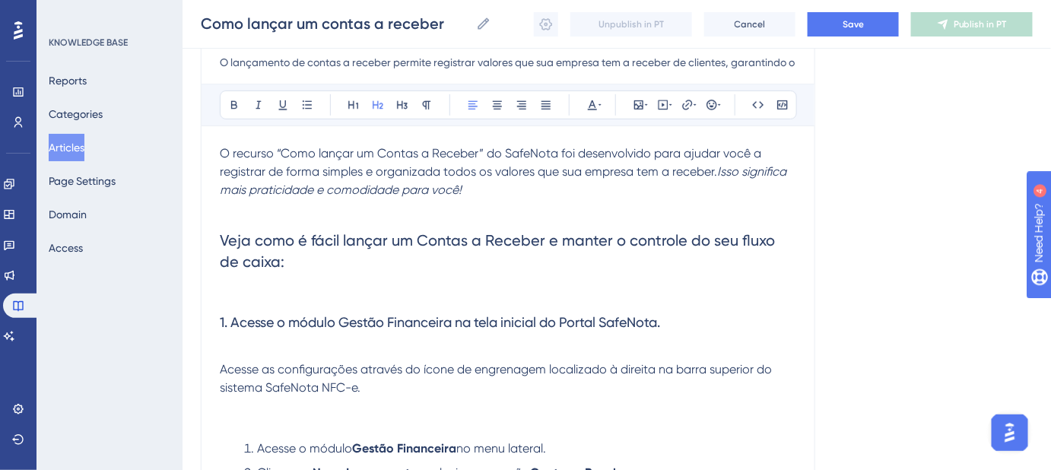
scroll to position [186, 0]
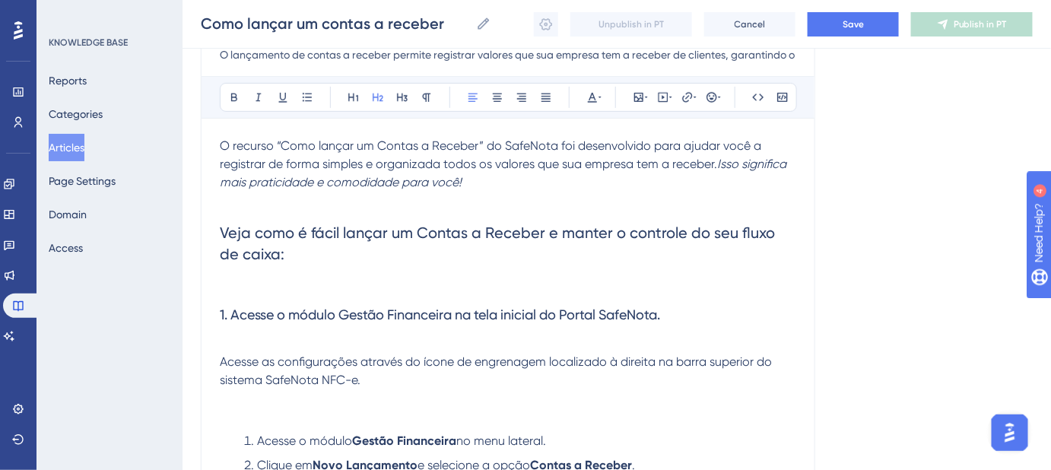
click at [237, 296] on h3 "1. Acesse o módulo Gestão Financeira na tela inicial do Portal SafeNota." at bounding box center [508, 315] width 576 height 40
click at [256, 284] on p at bounding box center [508, 286] width 576 height 18
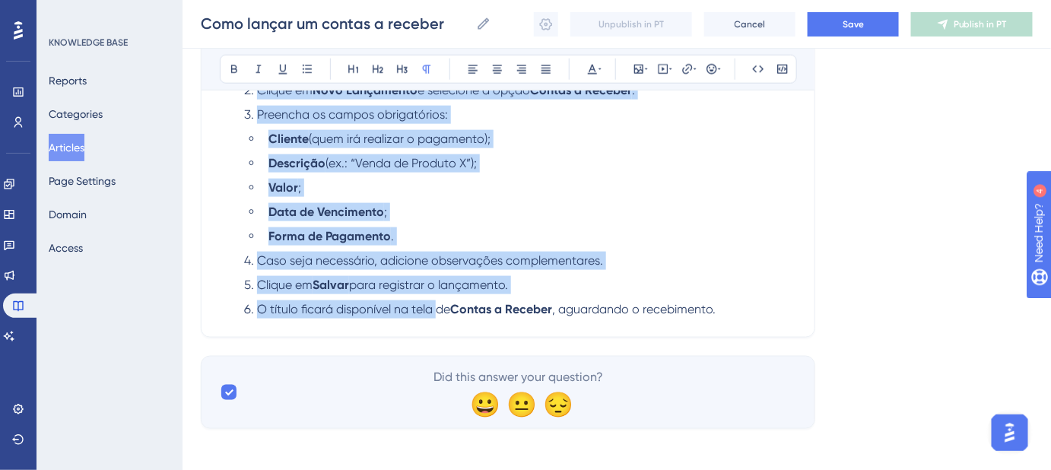
scroll to position [567, 0]
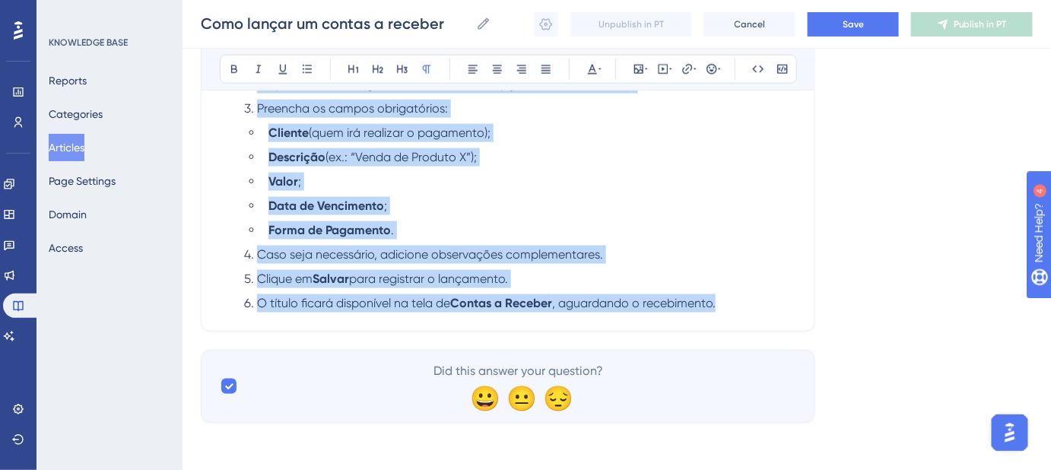
drag, startPoint x: 263, startPoint y: 268, endPoint x: 740, endPoint y: 316, distance: 479.1
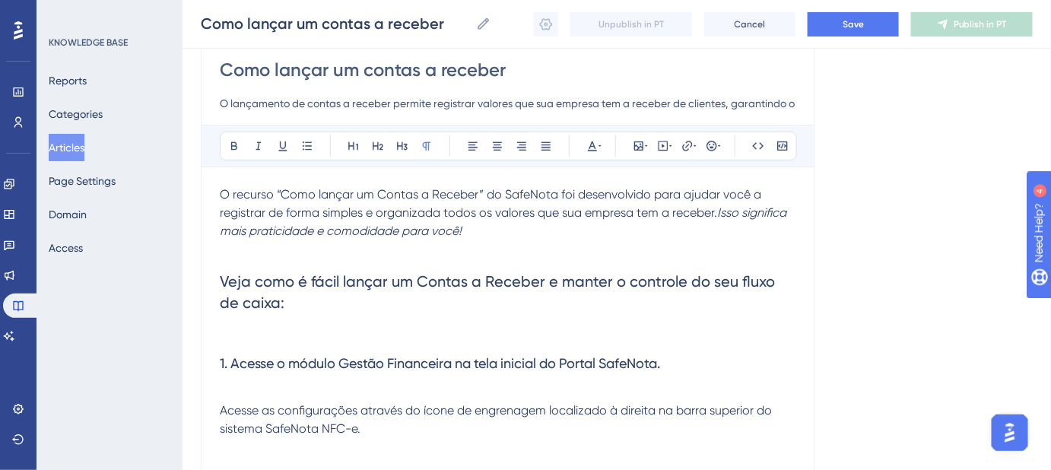
scroll to position [68, 0]
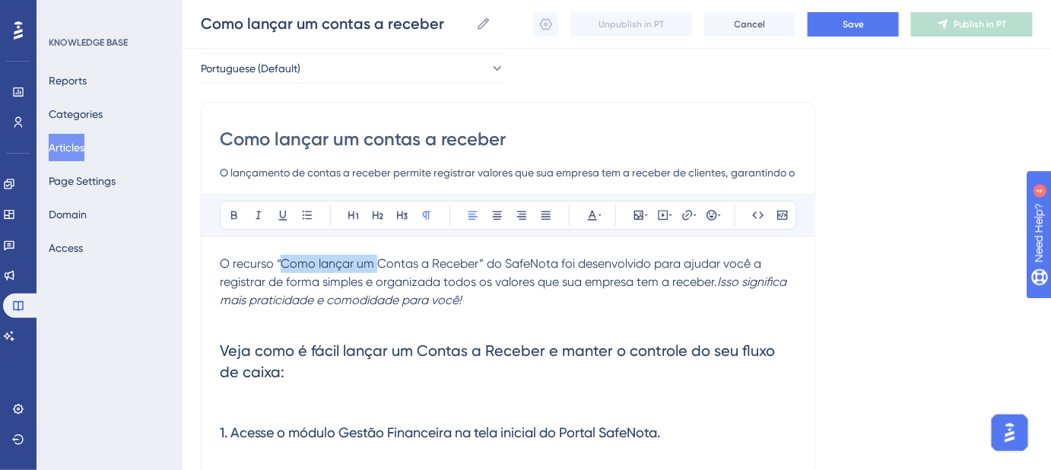
drag, startPoint x: 374, startPoint y: 265, endPoint x: 283, endPoint y: 266, distance: 91.2
click at [283, 266] on span "O recurso “Como lançar um Contas a Receber” do SafeNota foi desenvolvido para a…" at bounding box center [492, 272] width 544 height 33
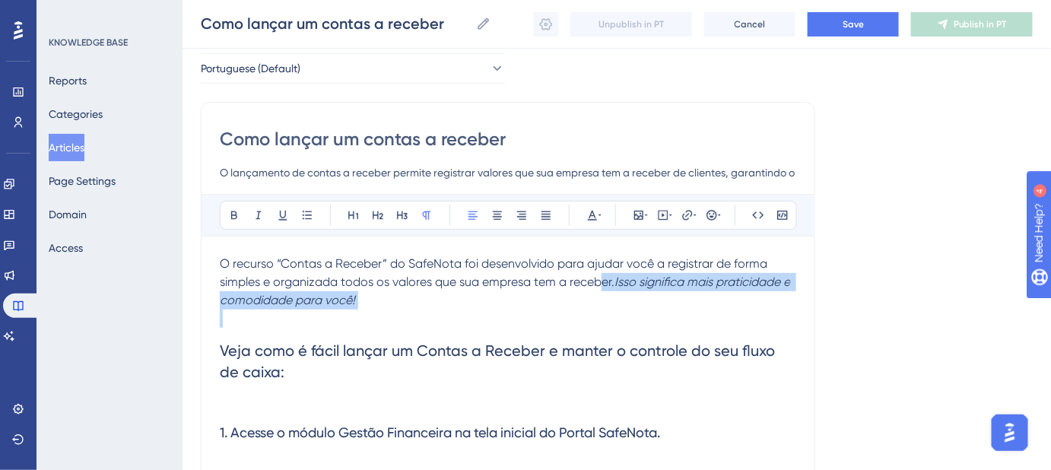
drag, startPoint x: 406, startPoint y: 307, endPoint x: 599, endPoint y: 287, distance: 194.2
click at [599, 287] on div "O recurso “Contas a Receber” do SafeNota foi desenvolvido para ajudar você a re…" at bounding box center [508, 422] width 576 height 335
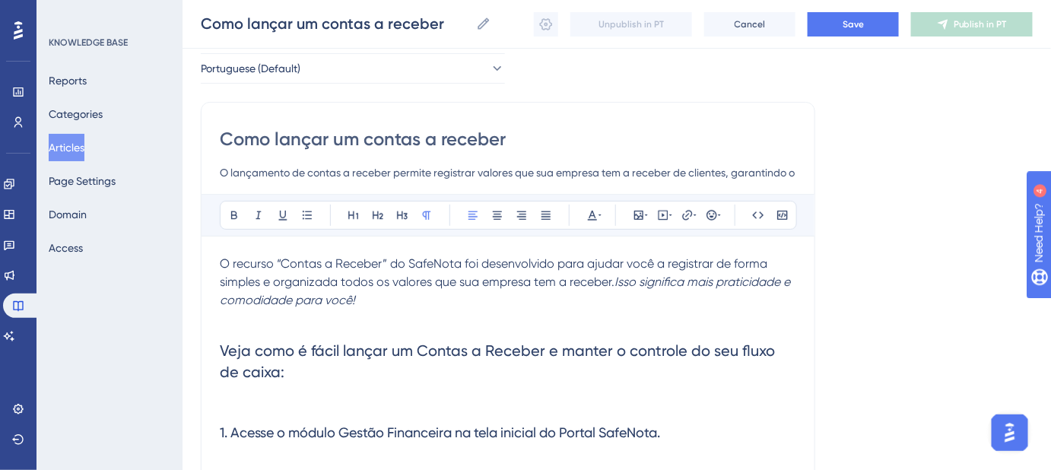
click at [279, 241] on div "Bold Italic Underline Bullet Point Heading 1 Heading 2 Heading 3 Normal Align L…" at bounding box center [508, 391] width 576 height 395
click at [401, 265] on span "O recurso “Contas a Receber” do SafeNota foi desenvolvido para ajudar você a re…" at bounding box center [495, 272] width 550 height 33
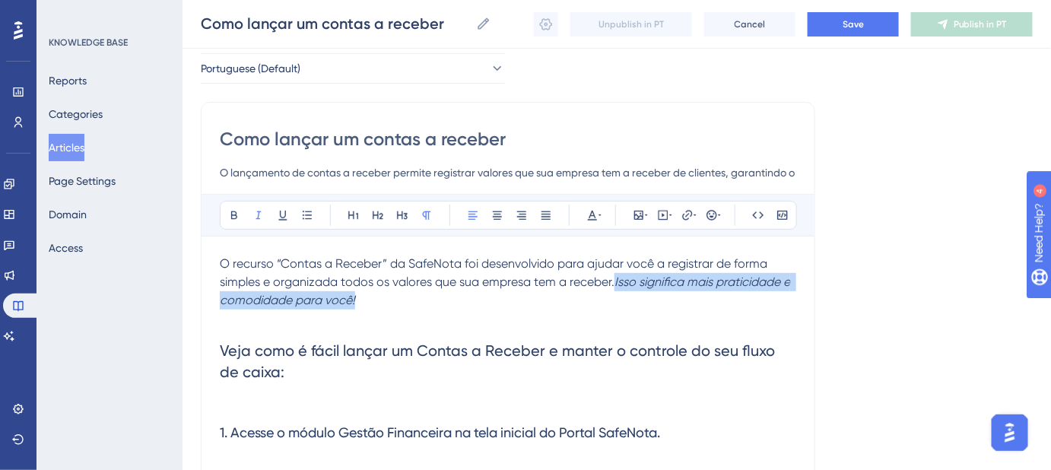
drag, startPoint x: 368, startPoint y: 299, endPoint x: 615, endPoint y: 281, distance: 247.7
click at [615, 281] on p "O recurso “Contas a Receber” da SafeNota foi desenvolvido para ajudar você a re…" at bounding box center [508, 282] width 576 height 55
drag, startPoint x: 623, startPoint y: 281, endPoint x: 454, endPoint y: 301, distance: 169.9
click at [465, 305] on p "O recurso “Contas a Receber” da SafeNota foi desenvolvido para ajudar você a re…" at bounding box center [508, 282] width 576 height 55
click at [431, 309] on p at bounding box center [508, 318] width 576 height 18
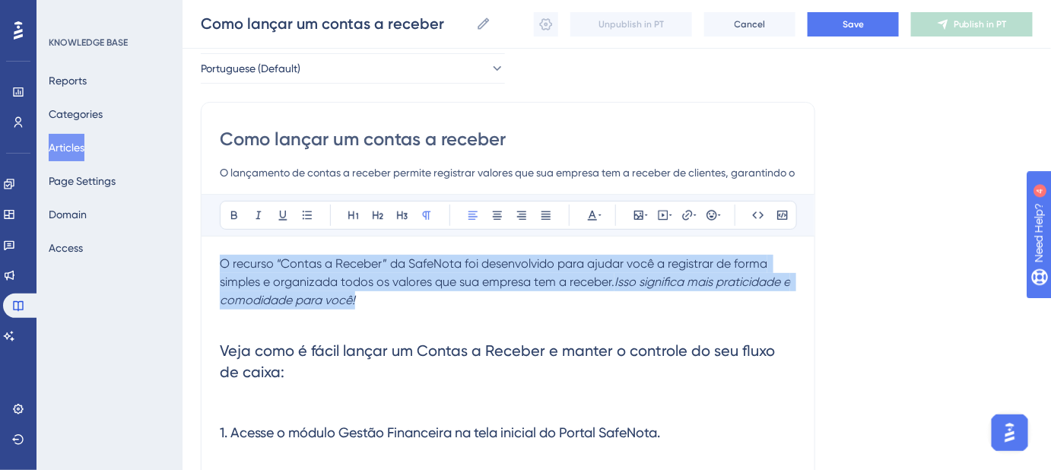
drag, startPoint x: 343, startPoint y: 297, endPoint x: 208, endPoint y: 260, distance: 139.6
click at [208, 260] on div "Como lançar um contas a receber O lançamento de contas a receber permite regist…" at bounding box center [508, 355] width 614 height 506
copy p "O recurso “Contas a Receber” da SafeNota foi desenvolvido para ajudar você a re…"
click at [760, 300] on p "O recurso “Contas a Receber” da SafeNota foi desenvolvido para ajudar você a re…" at bounding box center [508, 282] width 576 height 55
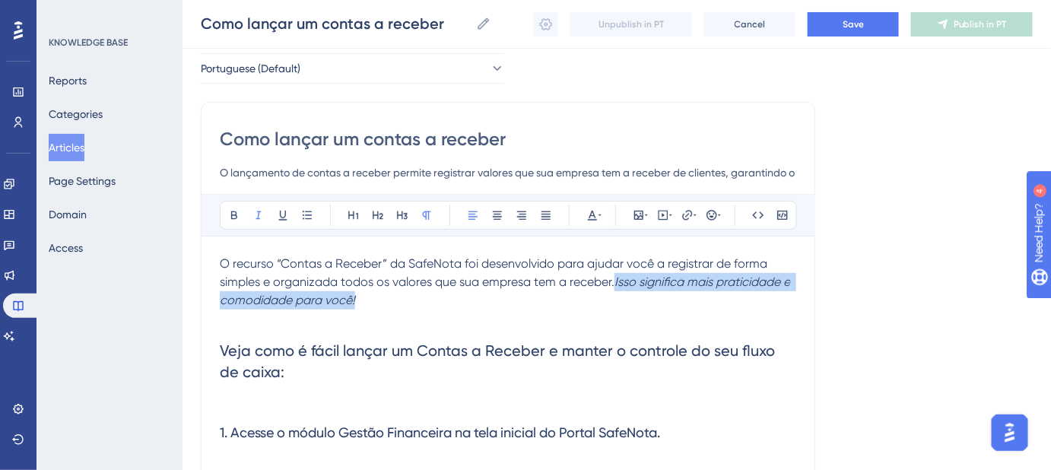
drag, startPoint x: 366, startPoint y: 297, endPoint x: 616, endPoint y: 284, distance: 249.7
click at [616, 284] on p "O recurso “Contas a Receber” da SafeNota foi desenvolvido para ajudar você a re…" at bounding box center [508, 282] width 576 height 55
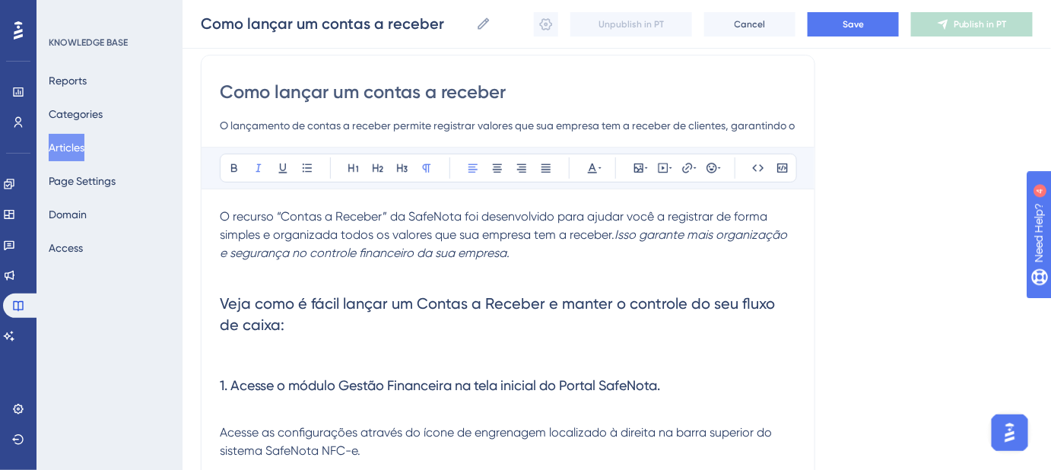
scroll to position [138, 0]
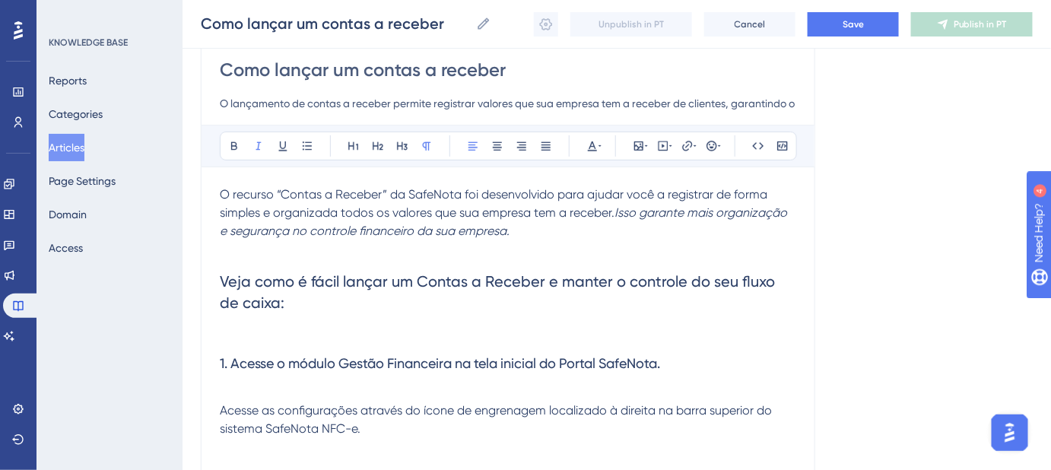
click at [571, 272] on span "Veja como é fácil lançar um Contas a Receber e manter o controle do seu fluxo d…" at bounding box center [499, 292] width 559 height 40
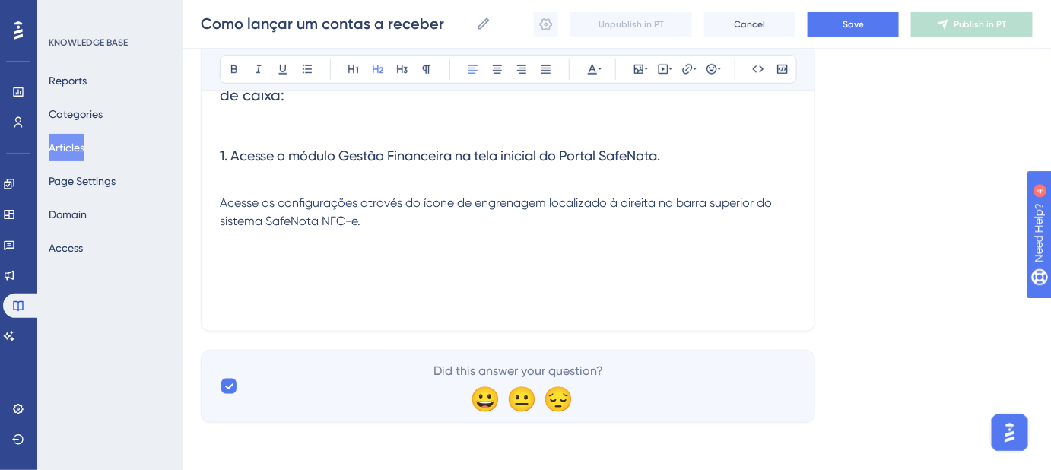
click at [309, 256] on p at bounding box center [508, 258] width 576 height 18
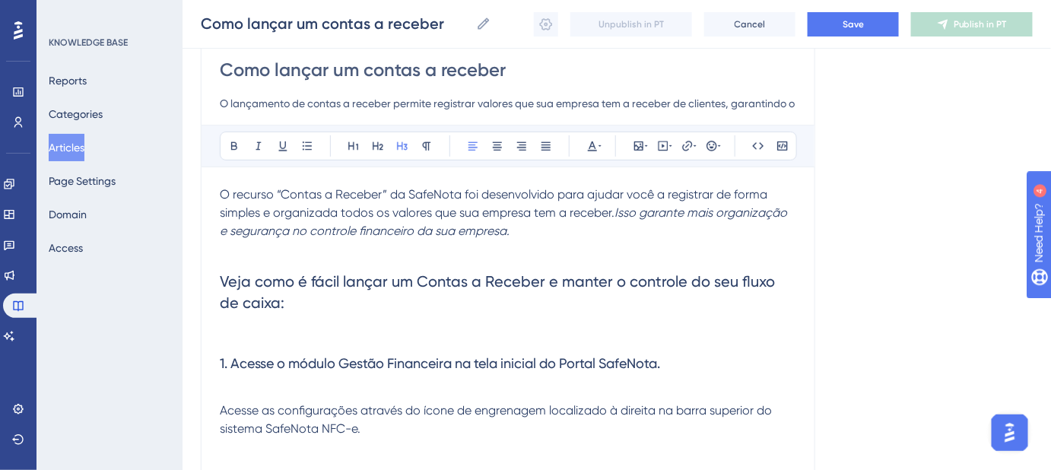
click at [680, 360] on h3 "1. Acesse o módulo Gestão Financeira na tela inicial do Portal SafeNota." at bounding box center [508, 364] width 576 height 40
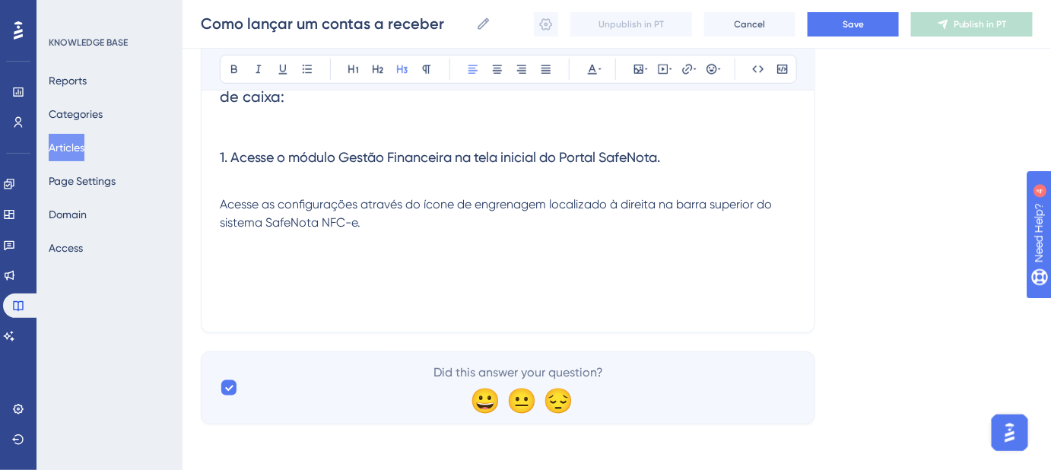
scroll to position [345, 0]
click at [458, 182] on p at bounding box center [508, 185] width 576 height 18
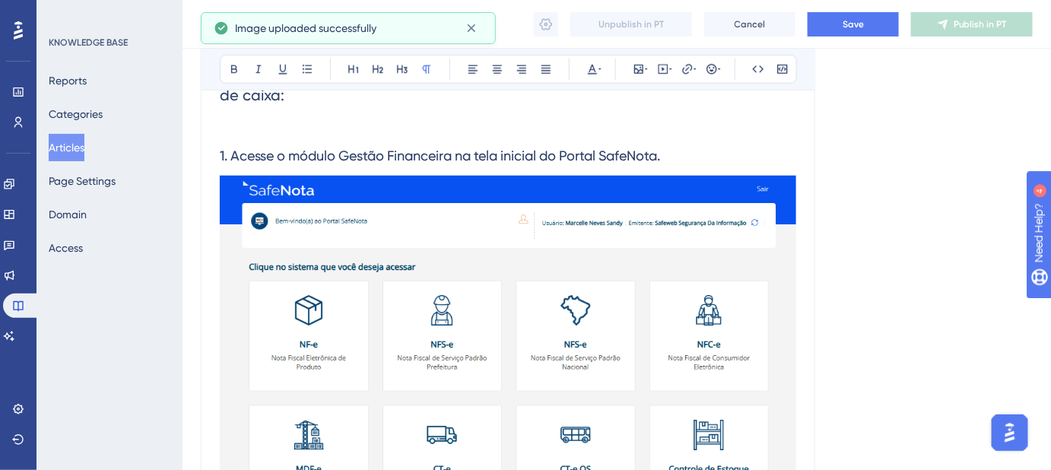
click at [622, 326] on img at bounding box center [508, 412] width 576 height 473
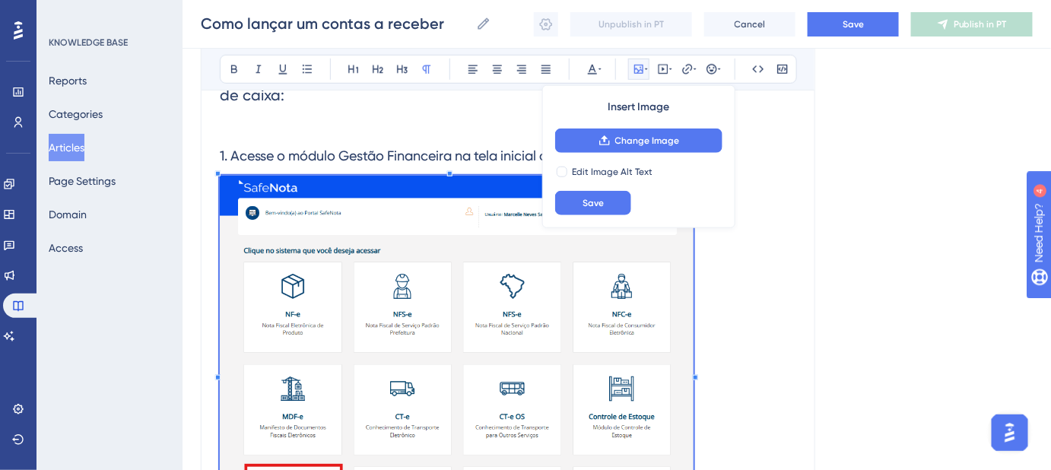
click at [695, 214] on div "Bold Italic Underline Bullet Point Heading 1 Heading 2 Heading 3 Normal Align L…" at bounding box center [508, 279] width 576 height 725
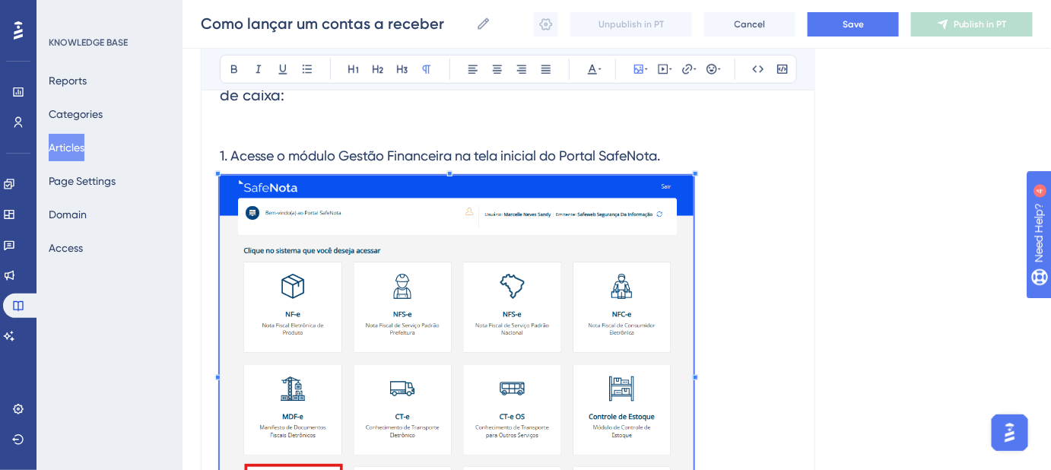
click at [700, 170] on h3 "1. Acesse o módulo Gestão Financeira na tela inicial do Portal SafeNota." at bounding box center [508, 156] width 576 height 40
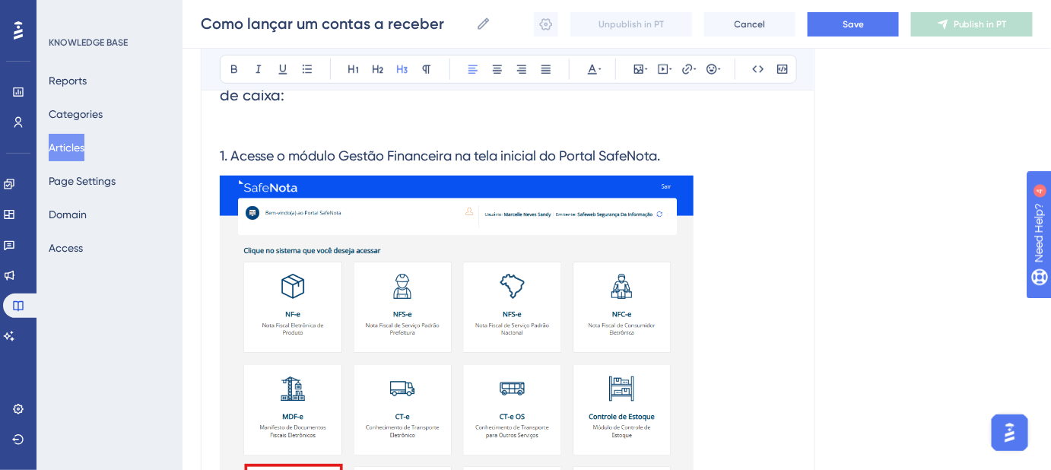
click at [687, 184] on img at bounding box center [457, 370] width 474 height 389
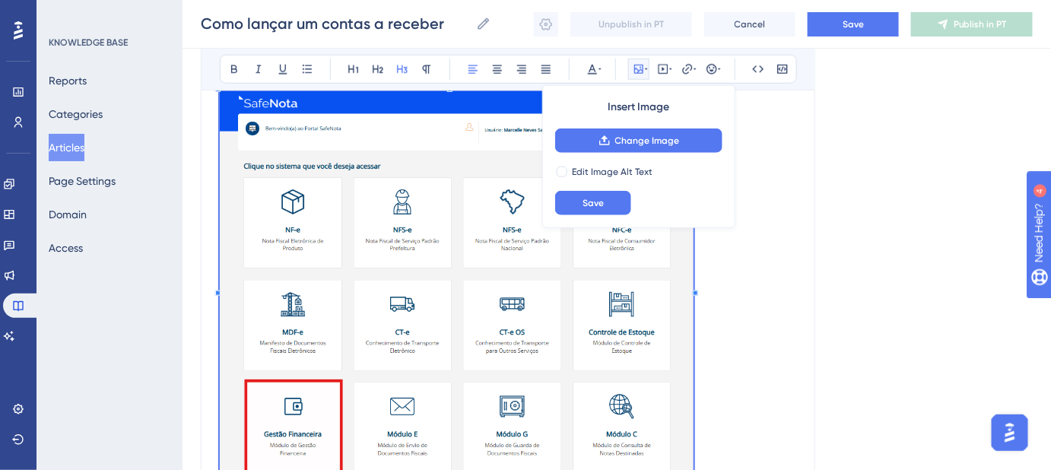
click at [747, 275] on p at bounding box center [508, 288] width 576 height 394
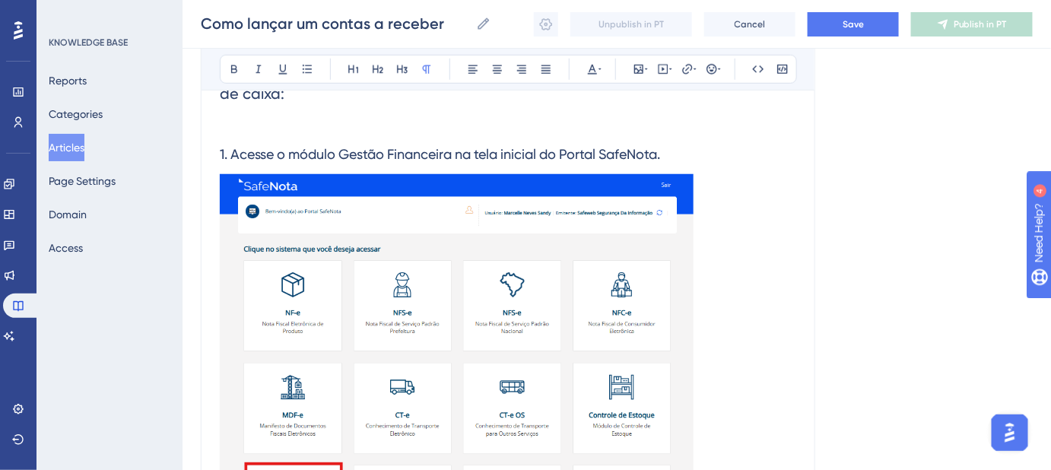
scroll to position [292, 0]
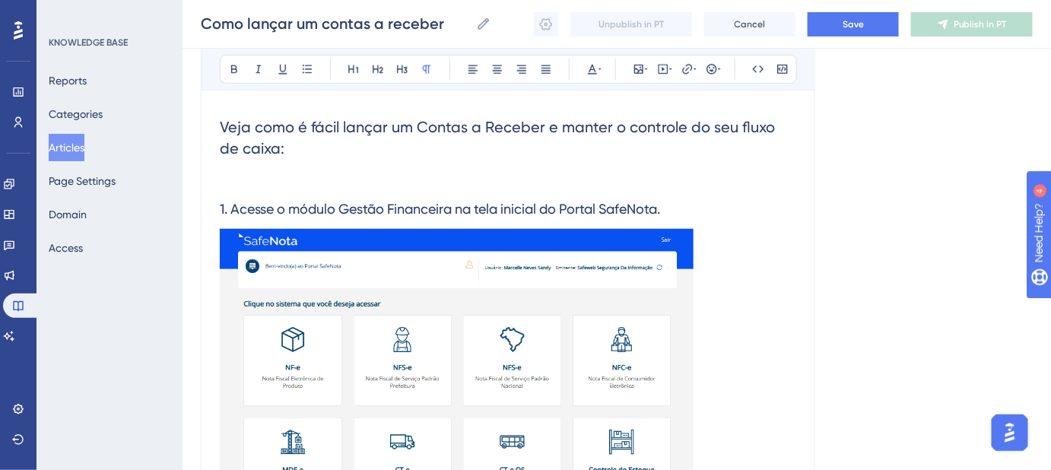
click at [650, 255] on img at bounding box center [457, 423] width 474 height 389
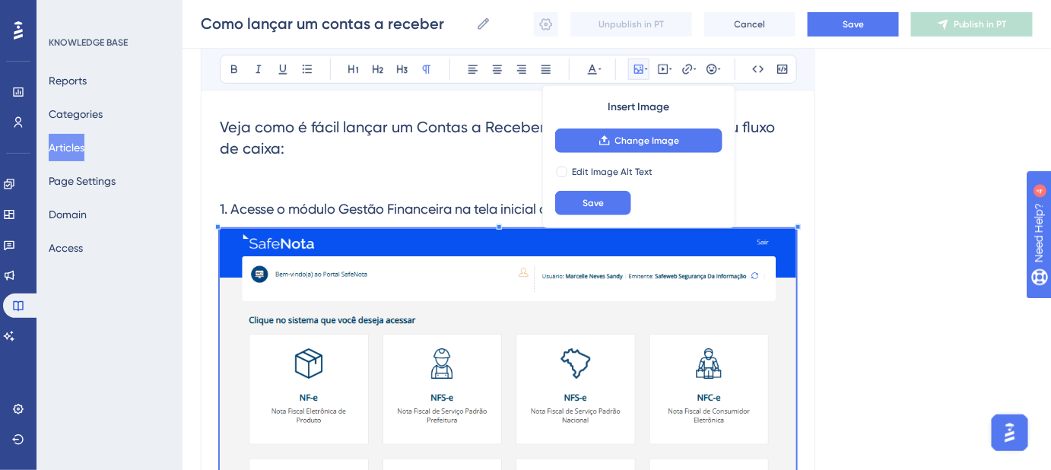
click at [863, 312] on div "Language Portuguese (Default) Como lançar um contas a receber O lançamento de c…" at bounding box center [617, 347] width 832 height 1085
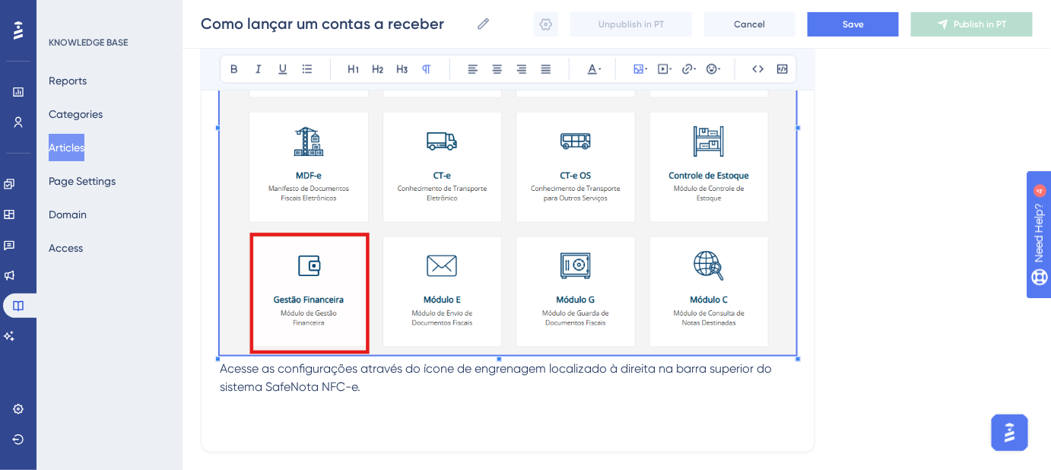
scroll to position [706, 0]
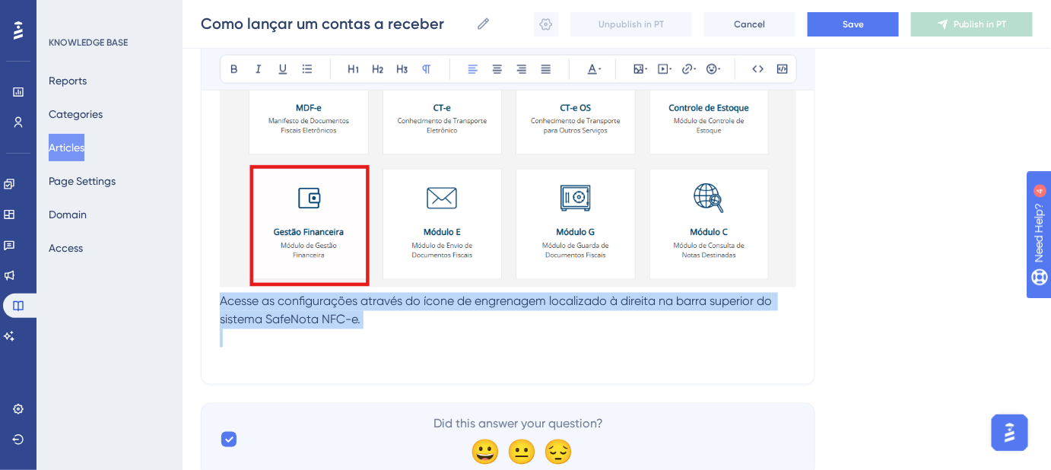
drag, startPoint x: 412, startPoint y: 330, endPoint x: 204, endPoint y: 301, distance: 210.3
copy span "Acesse as configurações através do ícone de engrenagem localizado à direita na …"
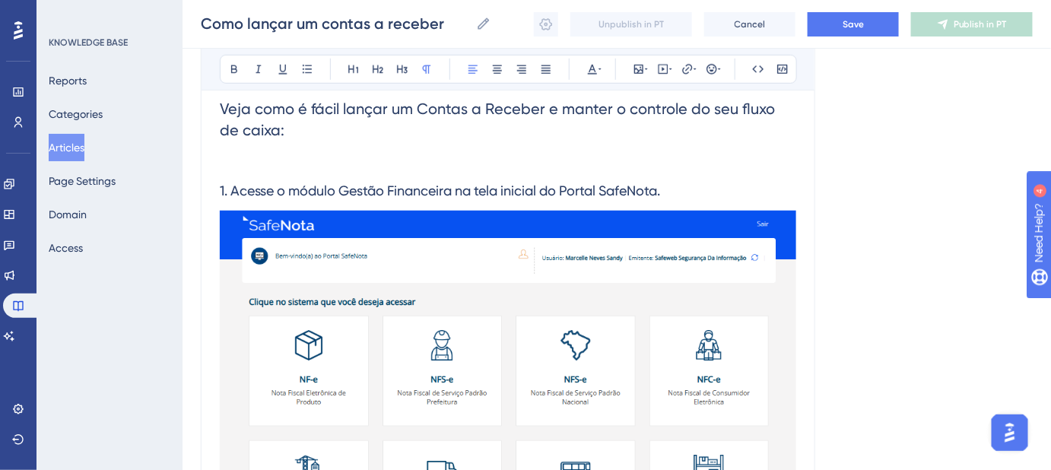
scroll to position [292, 0]
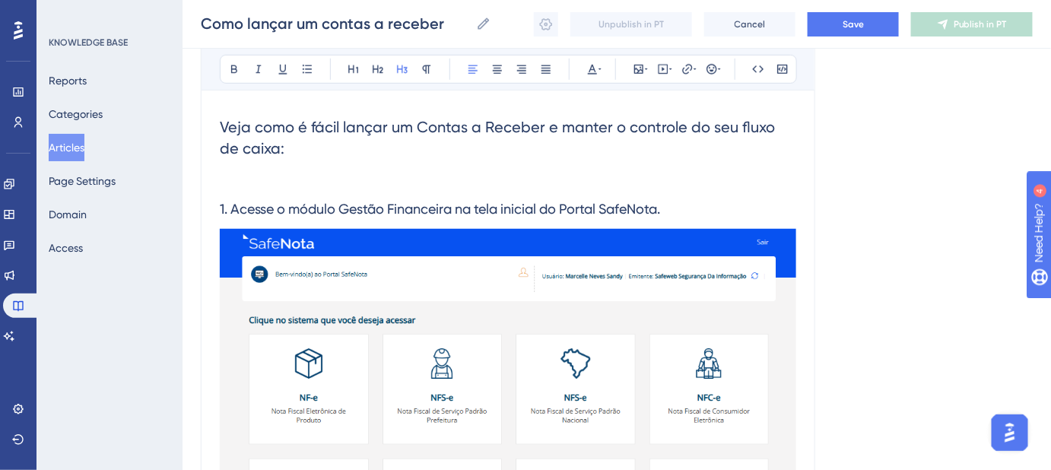
click at [680, 206] on h3 "1. Acesse o módulo Gestão Financeira na tela inicial do Portal SafeNota." at bounding box center [508, 209] width 576 height 40
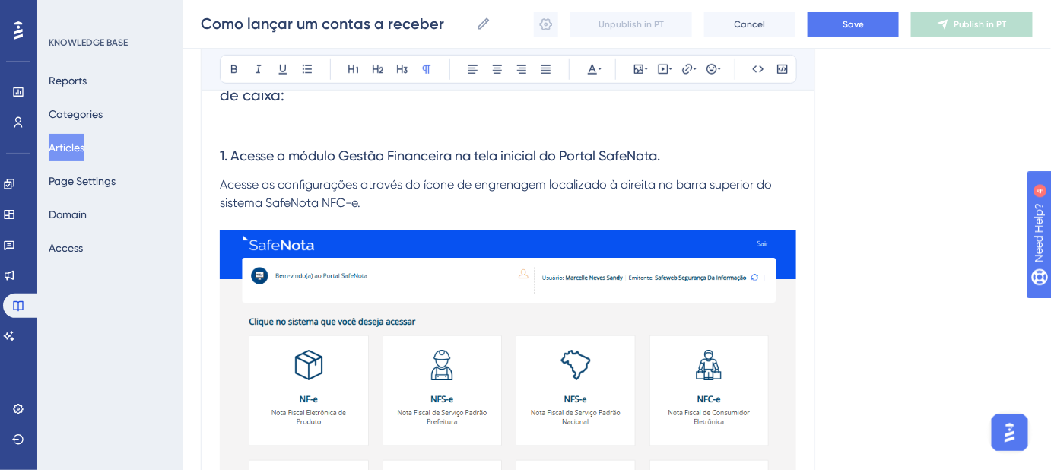
scroll to position [360, 0]
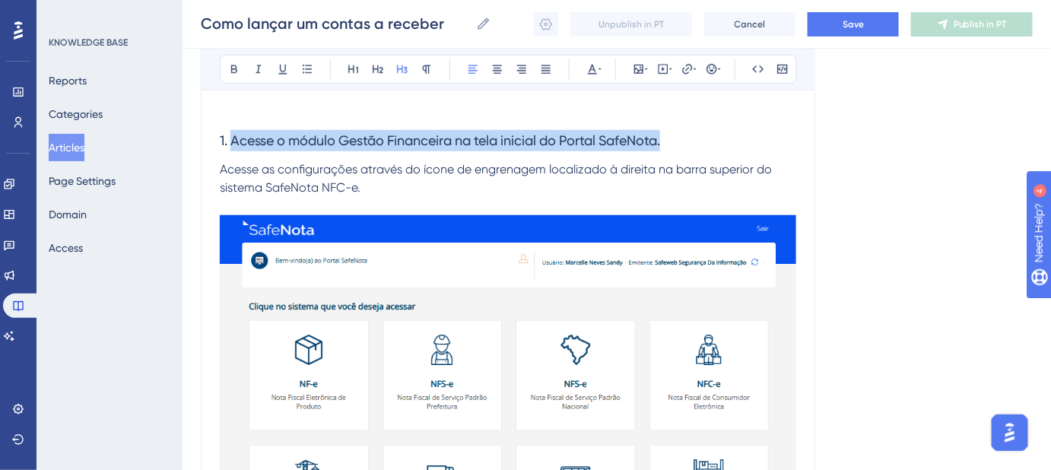
drag, startPoint x: 233, startPoint y: 138, endPoint x: 671, endPoint y: 140, distance: 438.7
click at [671, 140] on h3 "1. Acesse o módulo Gestão Financeira na tela inicial do Portal SafeNota." at bounding box center [508, 141] width 576 height 40
copy span "Acesse o módulo Gestão Financeira na tela inicial do Portal SafeNota."
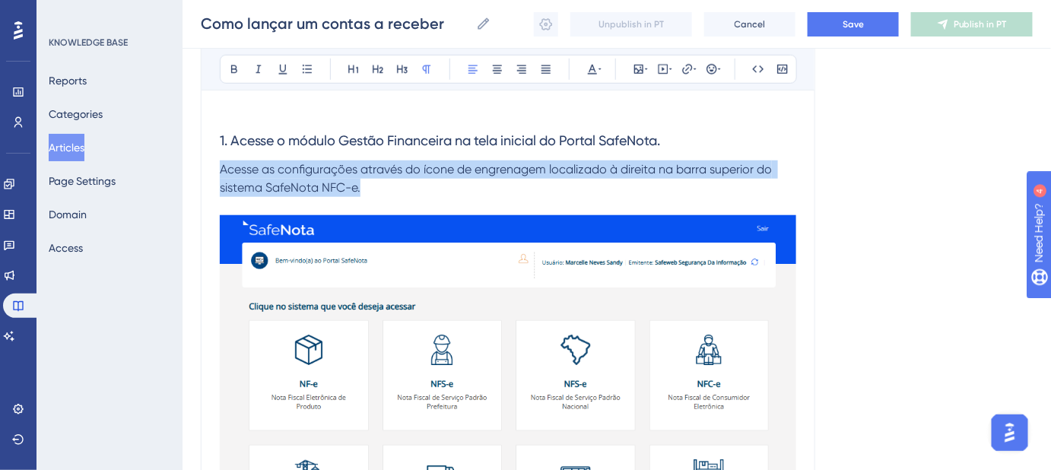
drag, startPoint x: 365, startPoint y: 190, endPoint x: 219, endPoint y: 161, distance: 148.8
click at [220, 161] on p "Acesse as configurações através do ícone de engrenagem localizado à direita na …" at bounding box center [508, 178] width 576 height 36
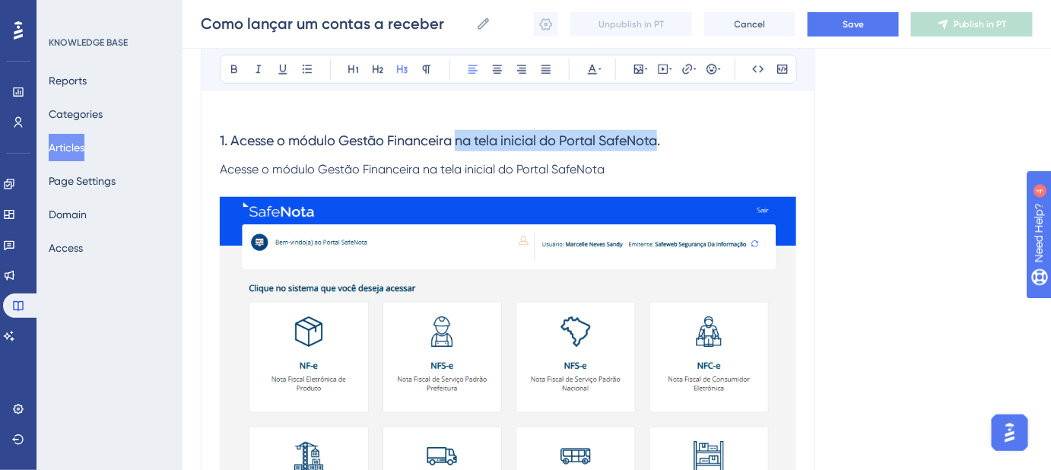
drag, startPoint x: 667, startPoint y: 135, endPoint x: 459, endPoint y: 147, distance: 207.9
click at [459, 147] on h3 "1. Acesse o módulo Gestão Financeira na tela inicial do Portal SafeNota." at bounding box center [508, 141] width 576 height 40
drag, startPoint x: 705, startPoint y: 151, endPoint x: 462, endPoint y: 151, distance: 242.5
click at [462, 151] on h3 "1. Acesse o módulo Gestão Financeira na tela inicial do Portal SafeNota." at bounding box center [508, 141] width 576 height 40
click at [642, 170] on p "Acesse o módulo Gestão Financeira na tela inicial do Portal SafeNota" at bounding box center [508, 169] width 576 height 18
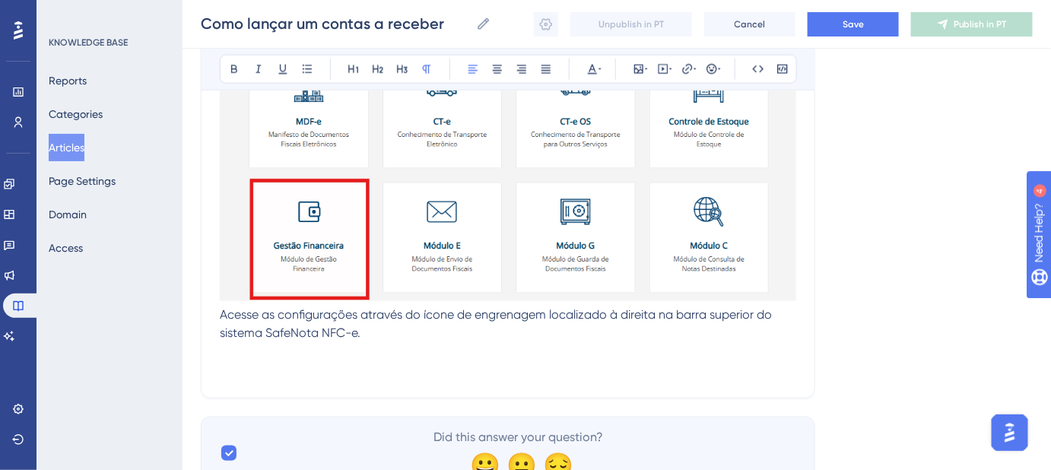
scroll to position [776, 0]
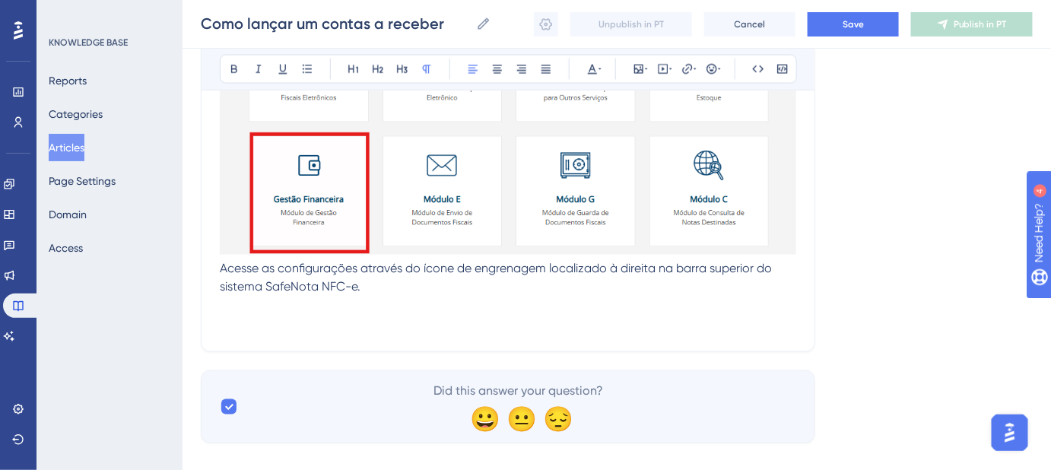
click at [427, 291] on p "Acesse as configurações através do ícone de engrenagem localizado à direita na …" at bounding box center [508, 278] width 576 height 36
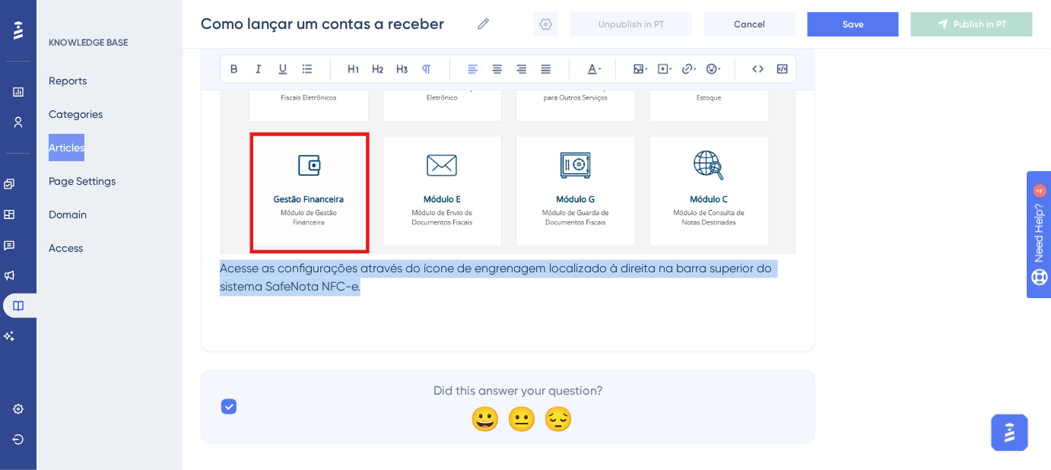
drag, startPoint x: 424, startPoint y: 293, endPoint x: 220, endPoint y: 268, distance: 204.6
click at [220, 268] on p "Acesse as configurações através do ícone de engrenagem localizado à direita na …" at bounding box center [508, 278] width 576 height 36
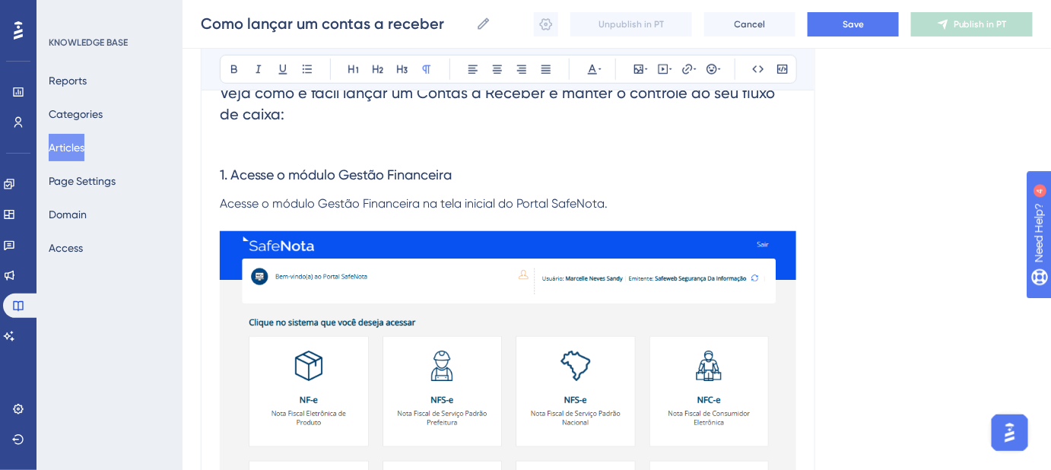
scroll to position [223, 0]
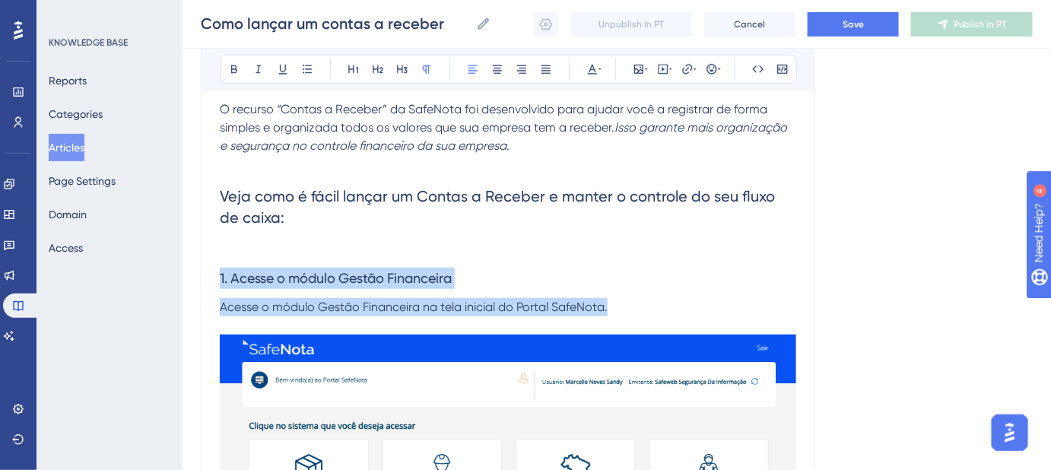
drag, startPoint x: 612, startPoint y: 311, endPoint x: 182, endPoint y: 272, distance: 432.1
click at [185, 275] on div "Performance Users Engagement Widgets Feedback Product Updates Knowledge Base AI…" at bounding box center [616, 407] width 868 height 1261
copy div "1. Acesse o módulo Gestão Financeira Acesse o módulo Gestão Financeira na tela …"
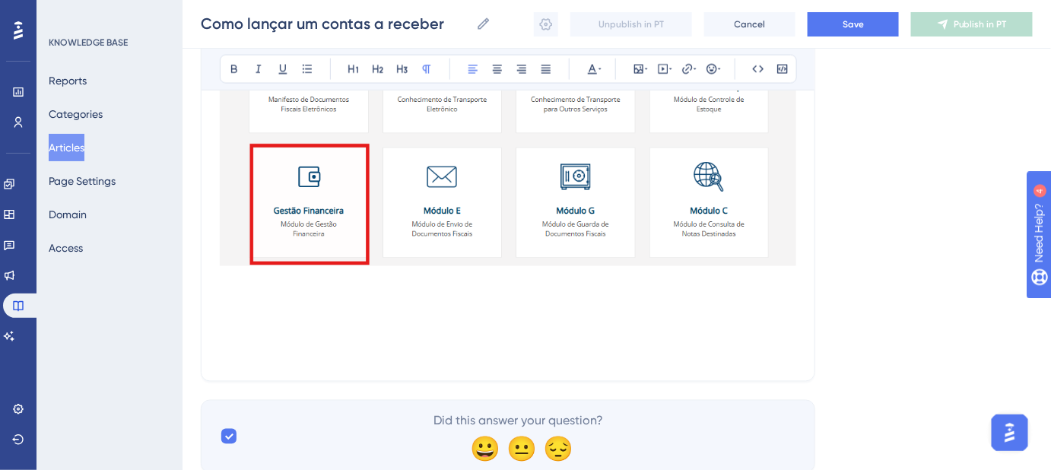
scroll to position [814, 0]
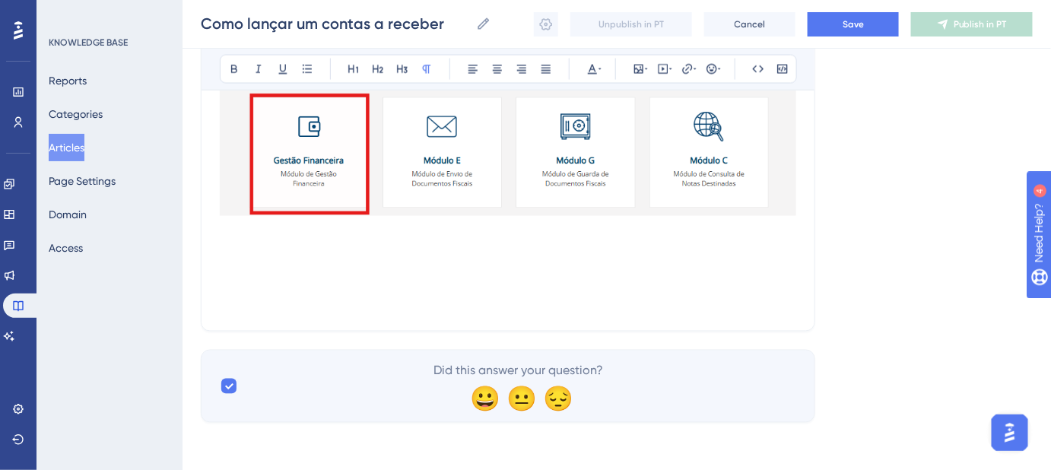
click at [246, 267] on p at bounding box center [508, 267] width 576 height 18
click at [245, 281] on p at bounding box center [508, 285] width 576 height 18
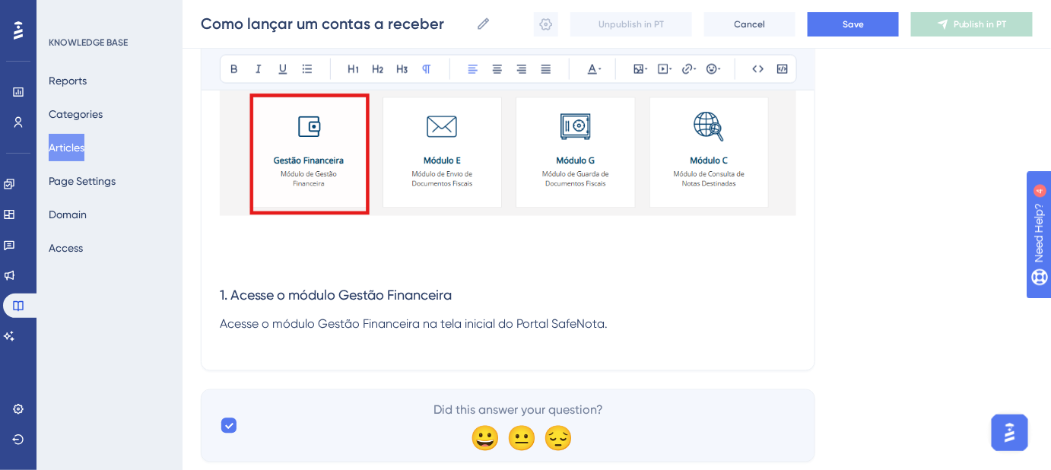
click at [223, 291] on span "1. Acesse o módulo Gestão Financeira" at bounding box center [336, 295] width 232 height 16
click at [301, 259] on p at bounding box center [508, 267] width 576 height 18
drag, startPoint x: 268, startPoint y: 236, endPoint x: 262, endPoint y: 230, distance: 8.7
click at [263, 231] on p at bounding box center [508, 230] width 576 height 18
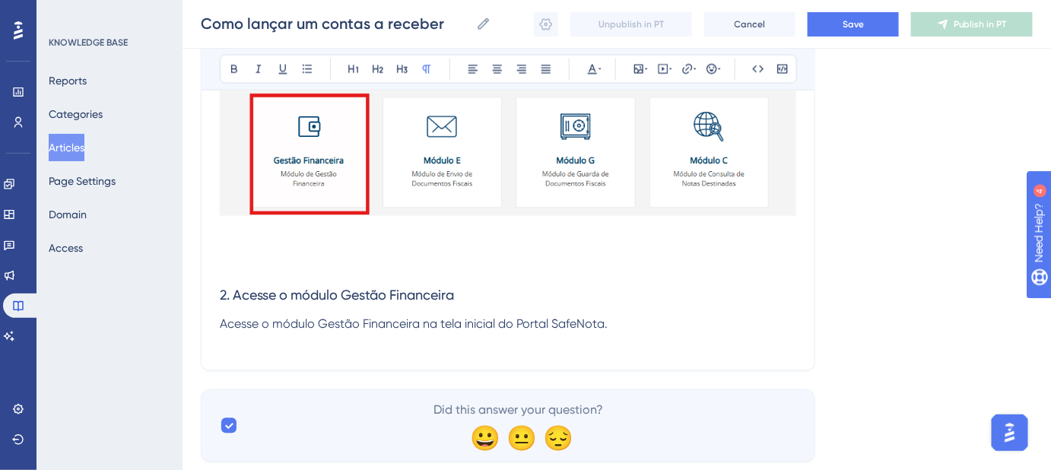
click at [251, 253] on p at bounding box center [508, 249] width 576 height 18
click at [259, 264] on p at bounding box center [508, 267] width 576 height 18
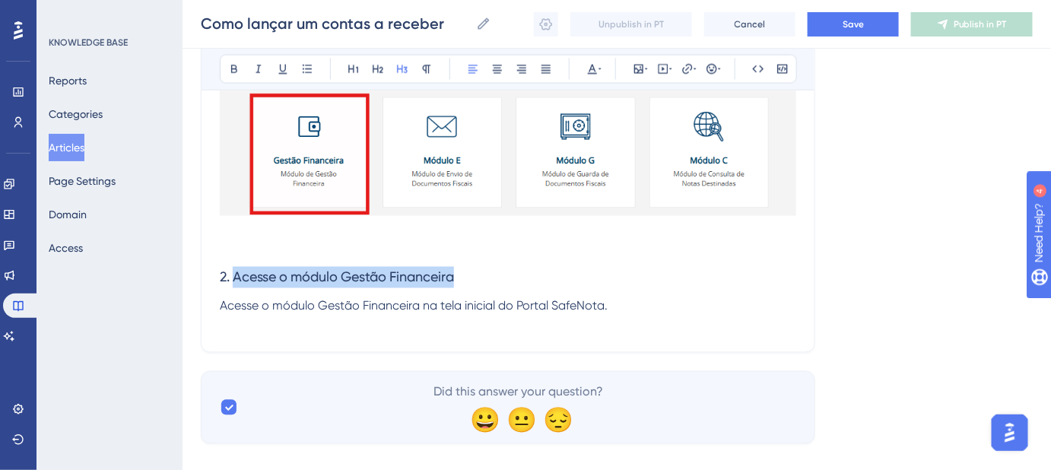
drag, startPoint x: 465, startPoint y: 276, endPoint x: 234, endPoint y: 271, distance: 230.4
click at [234, 271] on h3 "2. Acesse o módulo Gestão Financeira" at bounding box center [508, 278] width 576 height 40
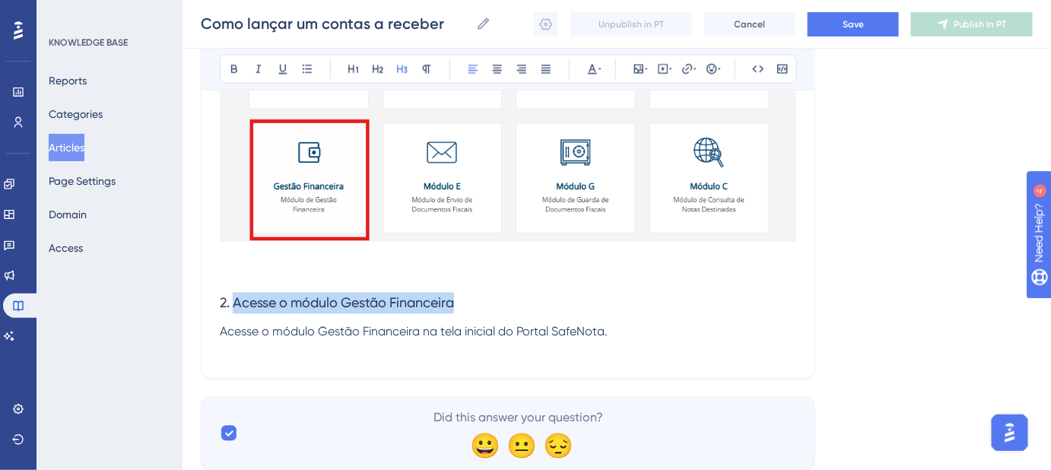
scroll to position [835, 0]
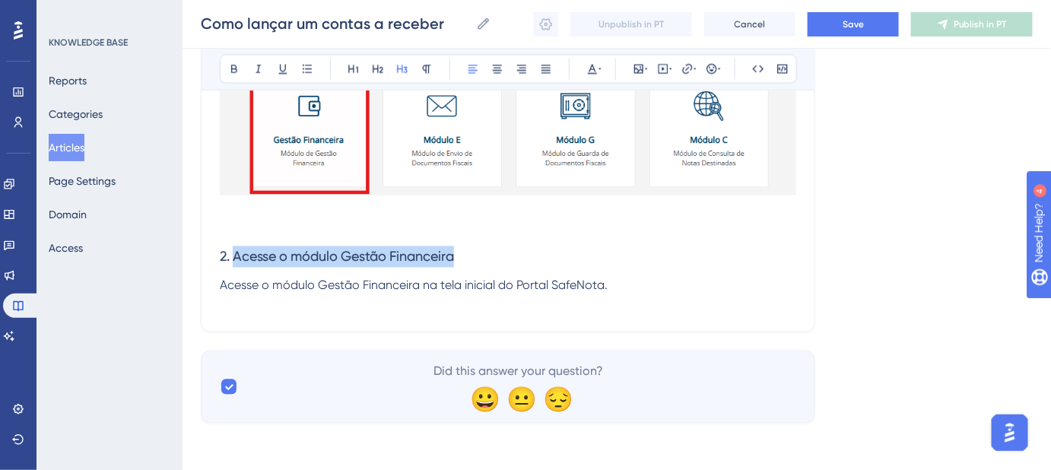
click at [512, 256] on h3 "2. Acesse o módulo Gestão Financeira" at bounding box center [508, 257] width 576 height 40
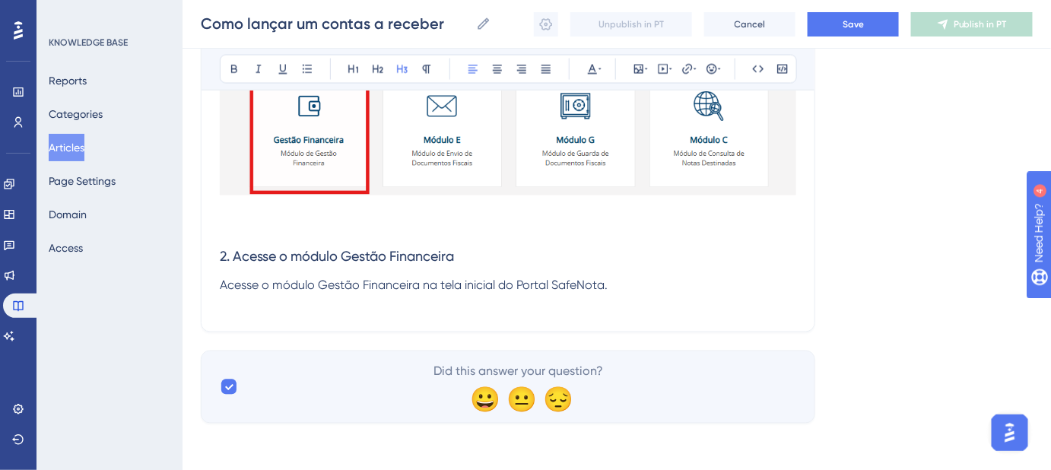
click at [474, 252] on h3 "2. Acesse o módulo Gestão Financeira" at bounding box center [508, 257] width 576 height 40
drag, startPoint x: 468, startPoint y: 255, endPoint x: 296, endPoint y: 265, distance: 172.1
click at [296, 265] on h3 "2. Acesse o módulo Gestão Financeira" at bounding box center [508, 257] width 576 height 40
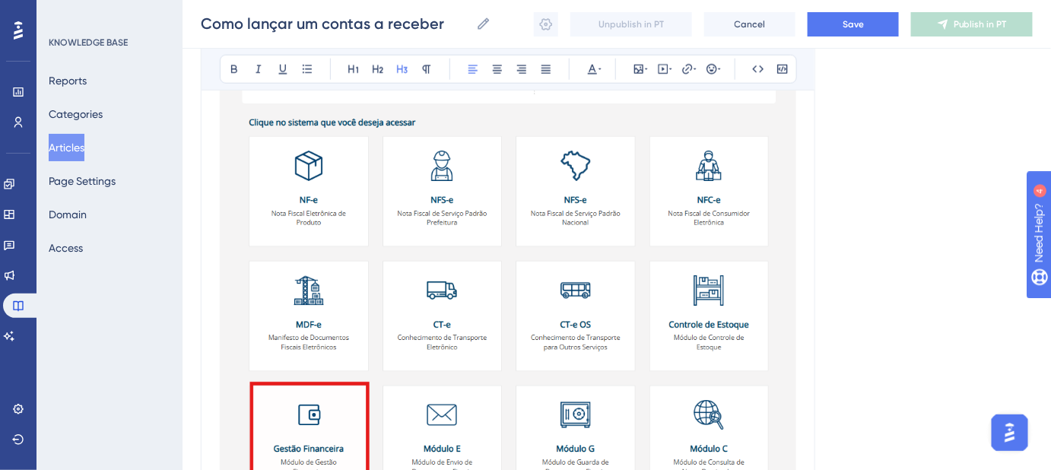
scroll to position [628, 0]
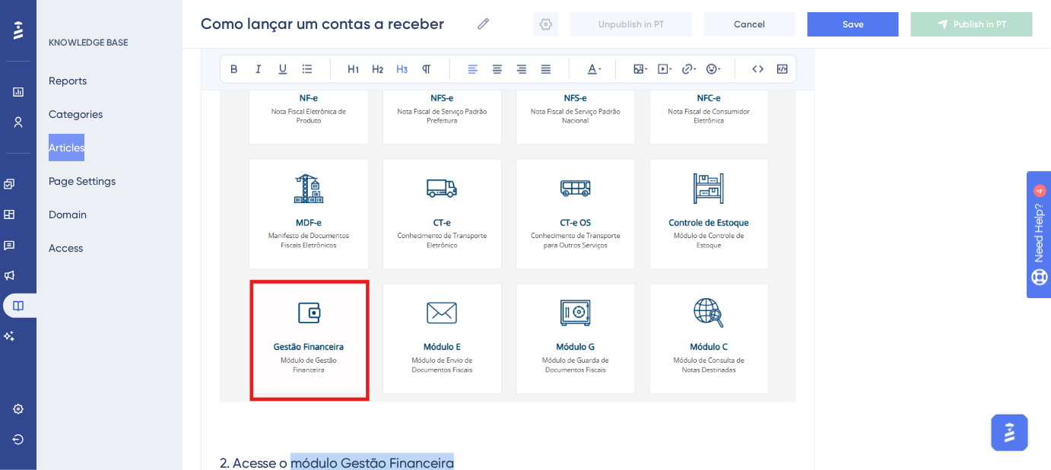
click at [514, 246] on img at bounding box center [508, 165] width 576 height 473
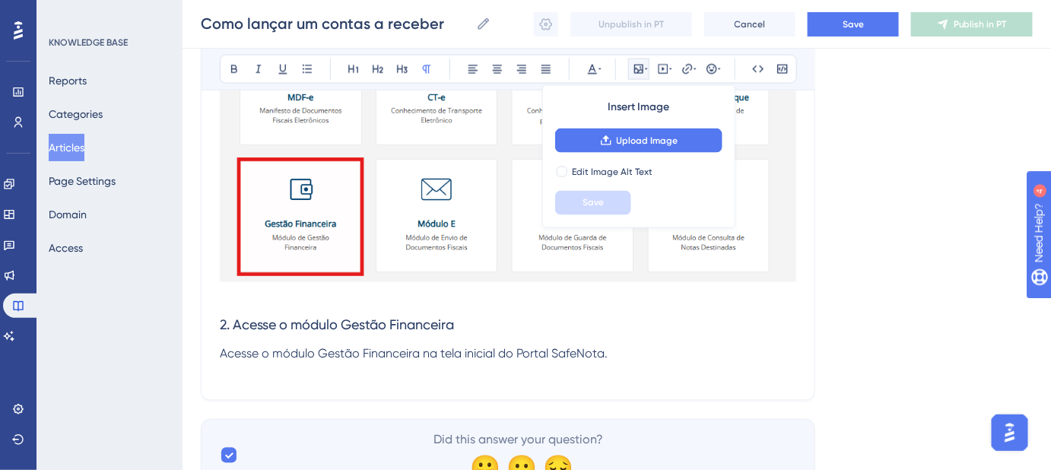
scroll to position [828, 0]
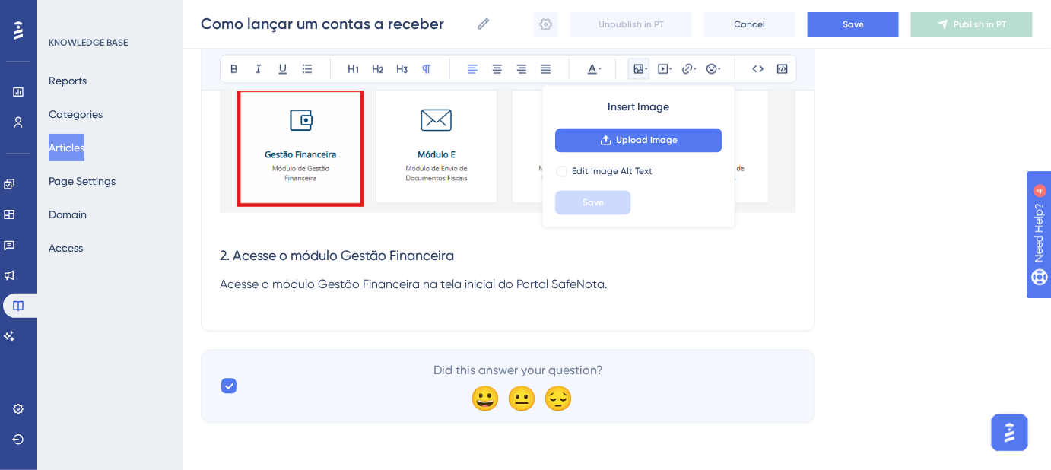
click at [618, 291] on p "Acesse o módulo Gestão Financeira na tela inicial do Portal SafeNota." at bounding box center [508, 285] width 576 height 18
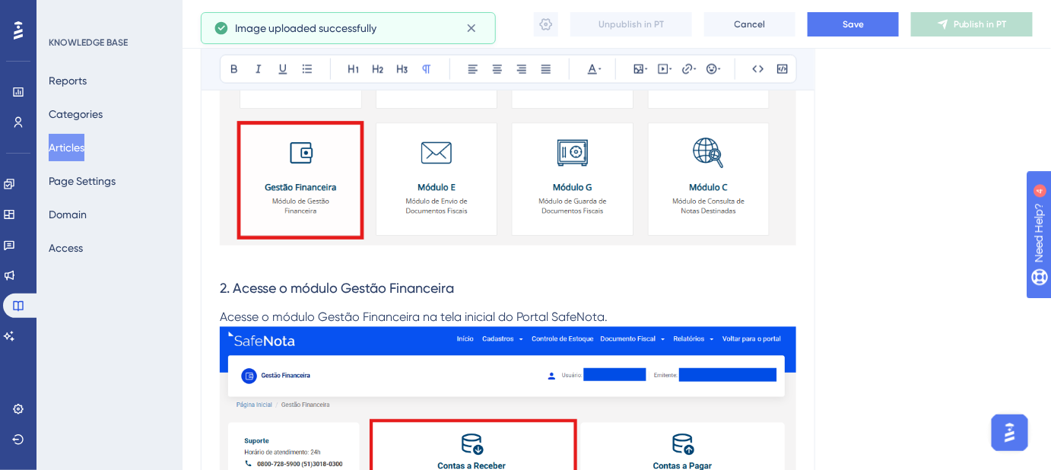
scroll to position [846, 0]
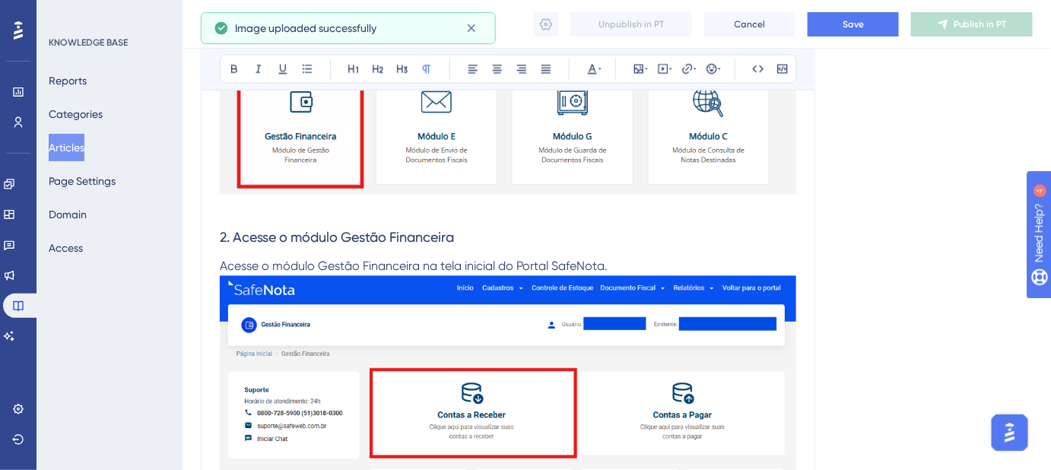
click at [678, 269] on p "Acesse o módulo Gestão Financeira na tela inicial do Portal SafeNota." at bounding box center [508, 267] width 576 height 18
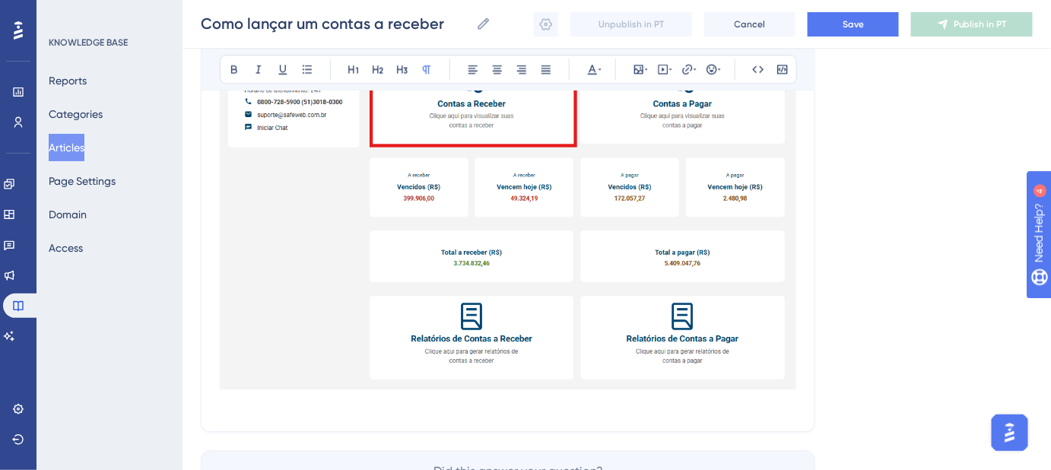
scroll to position [1192, 0]
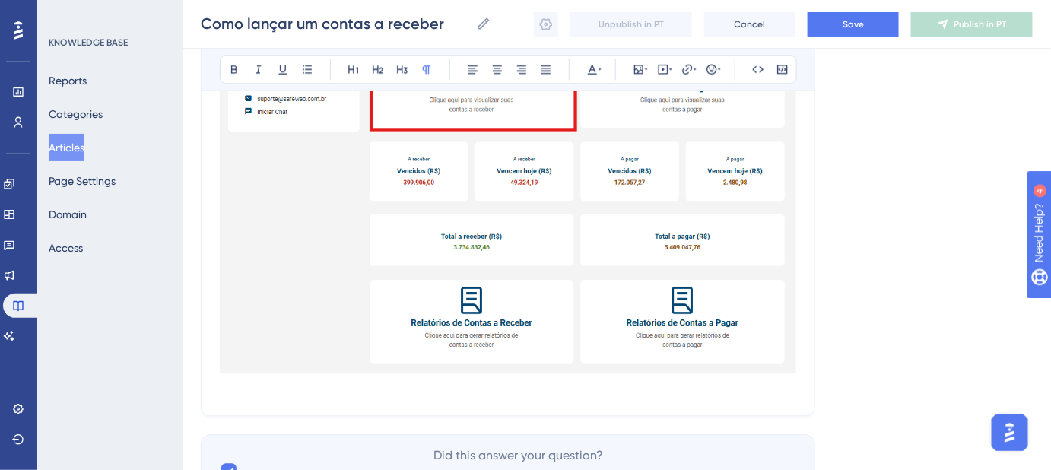
click at [721, 379] on p at bounding box center [508, 388] width 576 height 18
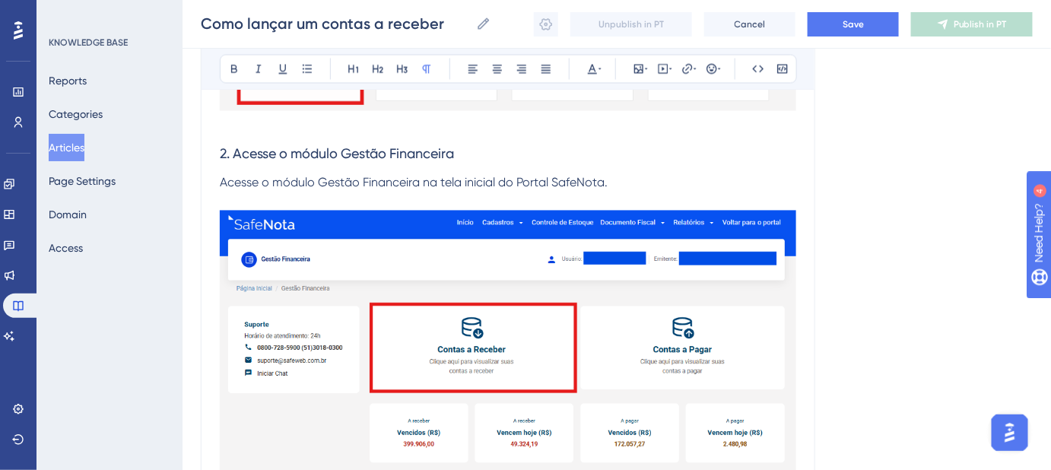
scroll to position [846, 0]
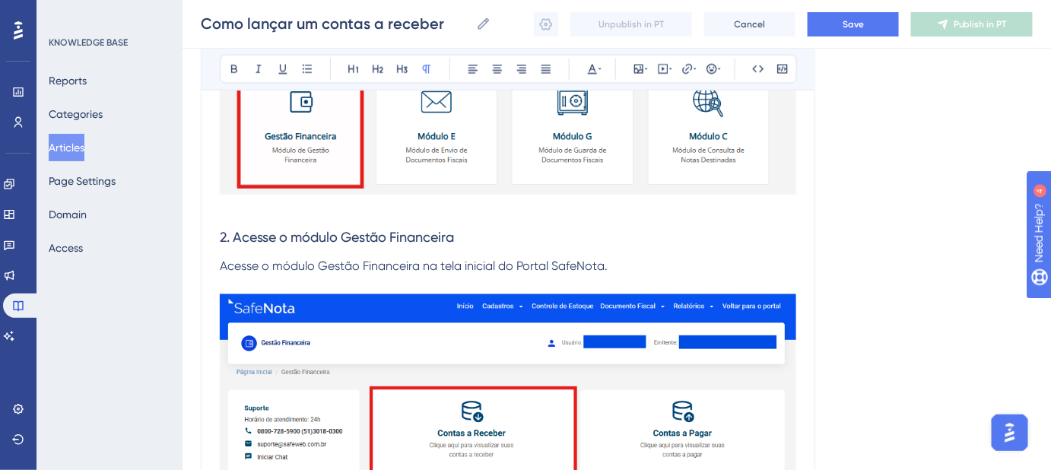
click at [318, 236] on span "2. Acesse o módulo Gestão Financeira" at bounding box center [337, 238] width 234 height 16
drag, startPoint x: 554, startPoint y: 233, endPoint x: 438, endPoint y: 233, distance: 116.3
click at [438, 233] on h3 "2. Acesse a aba Contas a Receber Gestão Financeira" at bounding box center [508, 238] width 576 height 40
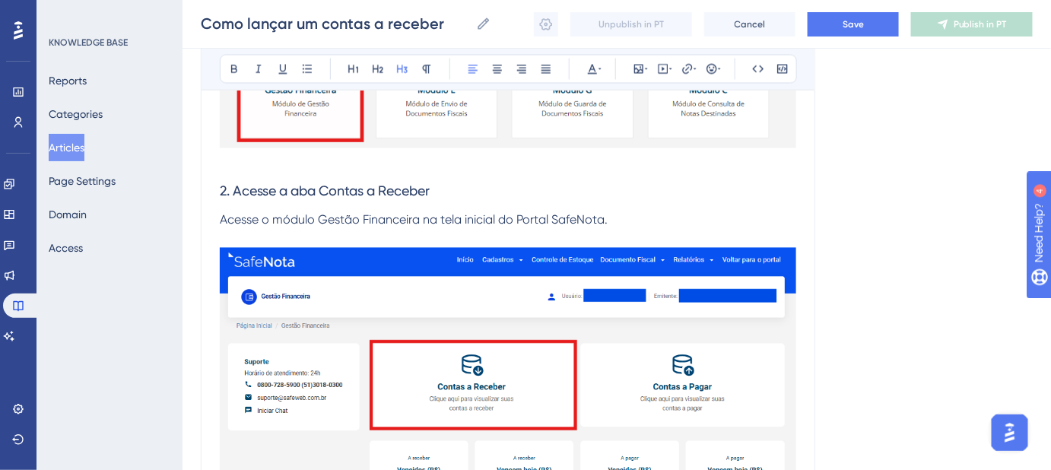
scroll to position [915, 0]
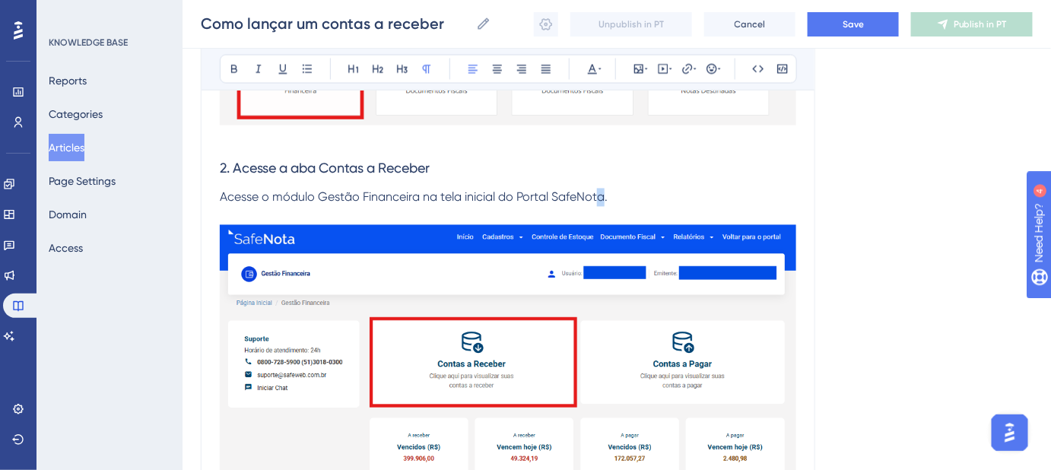
click at [598, 195] on span "Acesse o módulo Gestão Financeira na tela inicial do Portal SafeNota." at bounding box center [414, 197] width 388 height 14
click at [285, 197] on span "Acesse o módulo Gestão Financeira na tela inicial do Portal SafeNota." at bounding box center [414, 197] width 388 height 14
drag, startPoint x: 522, startPoint y: 198, endPoint x: 405, endPoint y: 194, distance: 116.4
click at [405, 194] on span "Acesse a aba Contas a Receber Gestão Financeira na tela inicial do Portal SafeN…" at bounding box center [456, 197] width 472 height 14
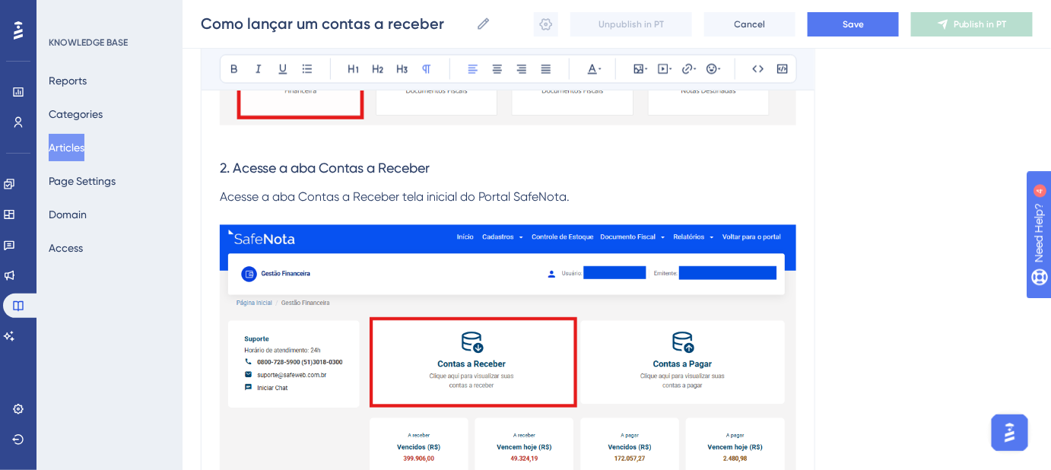
click at [449, 193] on span "Acesse a aba Contas a Receber tela inicial do Portal SafeNota." at bounding box center [395, 197] width 350 height 14
drag, startPoint x: 569, startPoint y: 195, endPoint x: 429, endPoint y: 199, distance: 140.0
click at [429, 199] on span "Acesse a aba Contas a Receber tela inicial do Portal SafeNota." at bounding box center [395, 197] width 350 height 14
click at [541, 193] on span "Acesse a aba Contas a Receber tela incial da Gestão Financeira." at bounding box center [400, 197] width 361 height 14
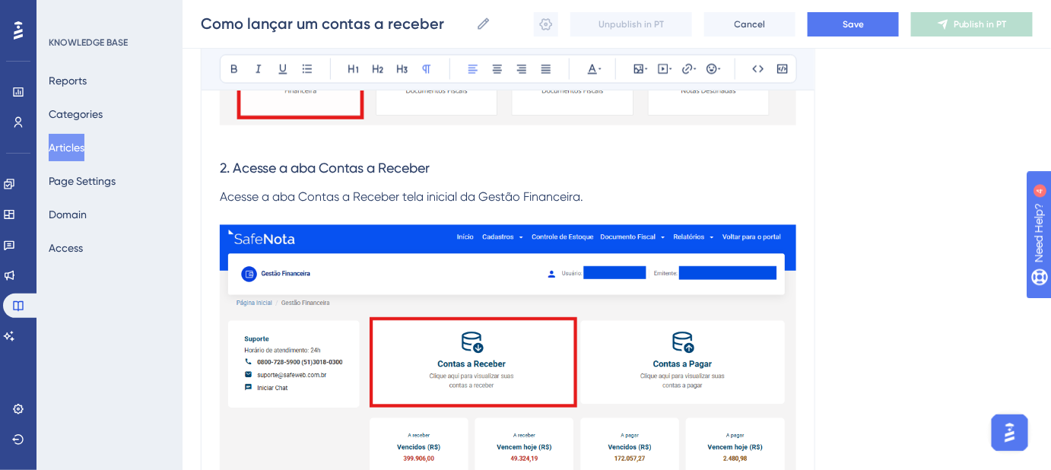
click at [669, 203] on p "Acesse a aba Contas a Receber tela inicial da Gestão Financeira." at bounding box center [508, 198] width 576 height 18
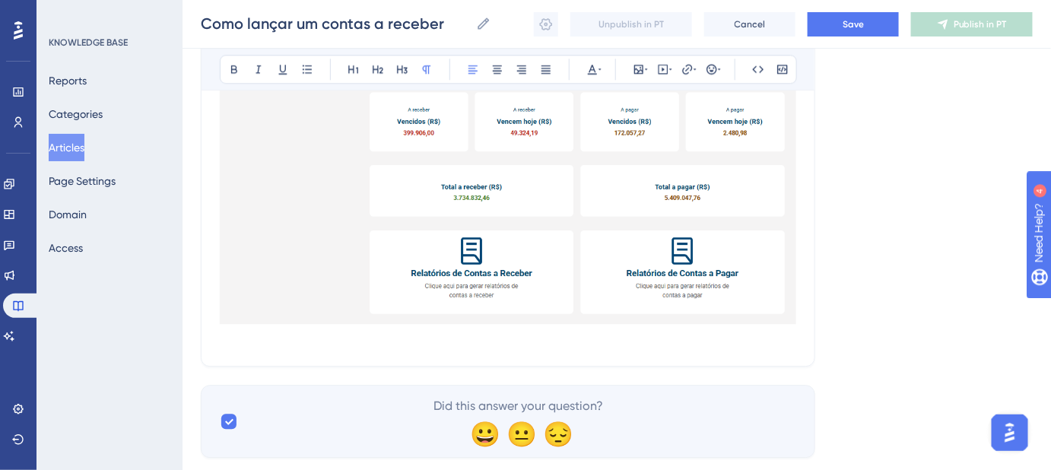
scroll to position [1261, 0]
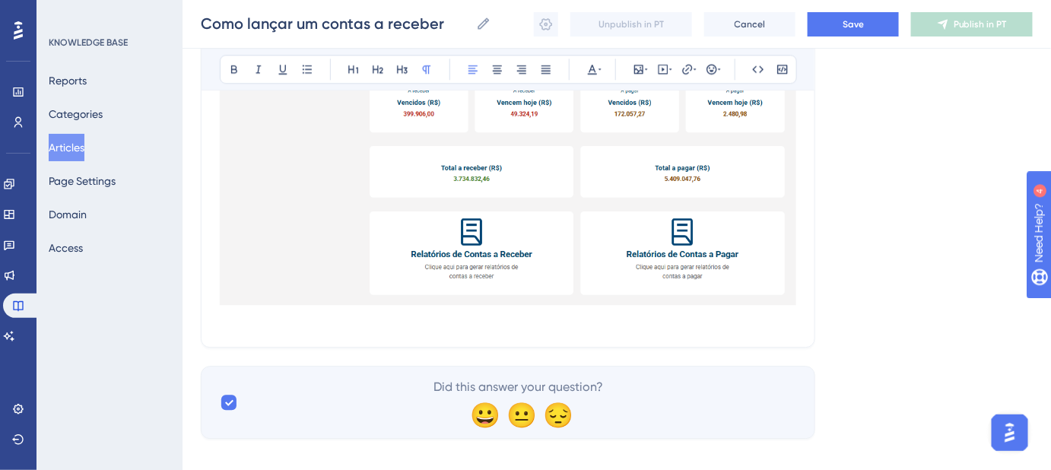
click at [394, 322] on p at bounding box center [508, 319] width 576 height 18
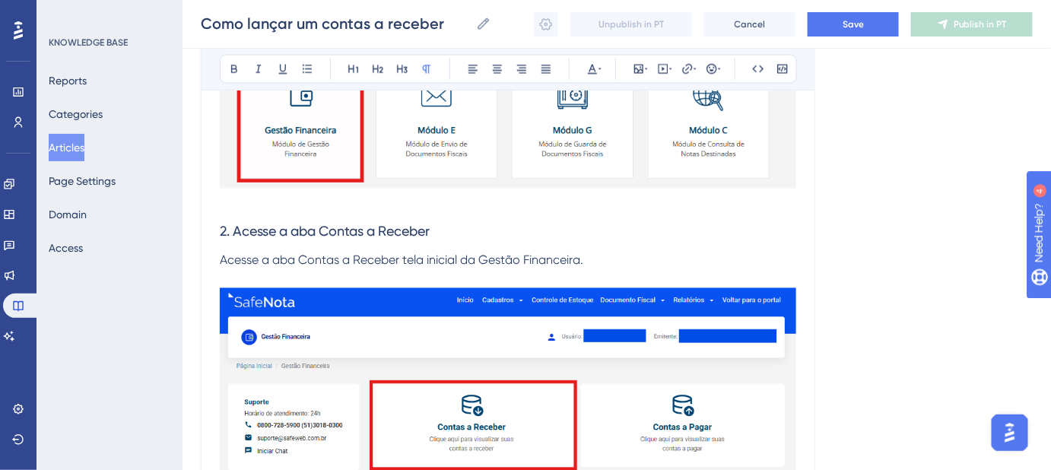
scroll to position [708, 0]
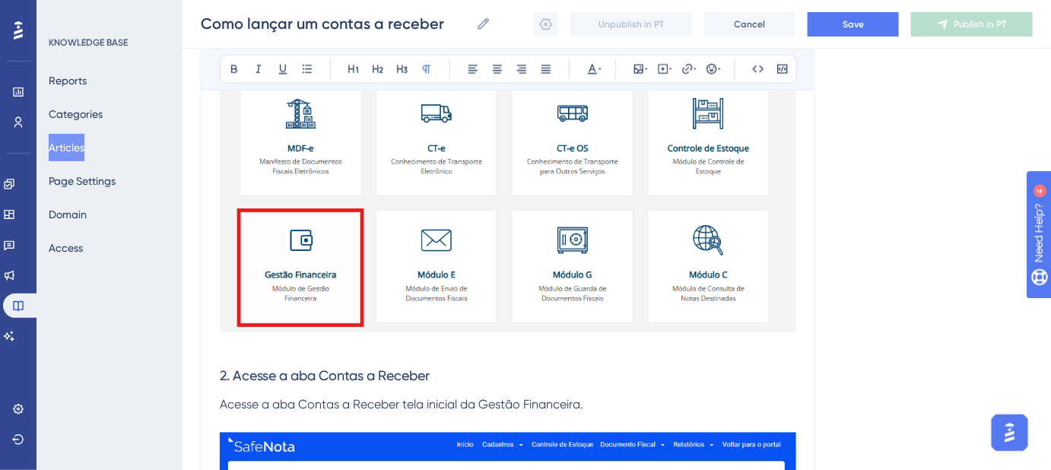
click at [302, 347] on p at bounding box center [508, 347] width 576 height 18
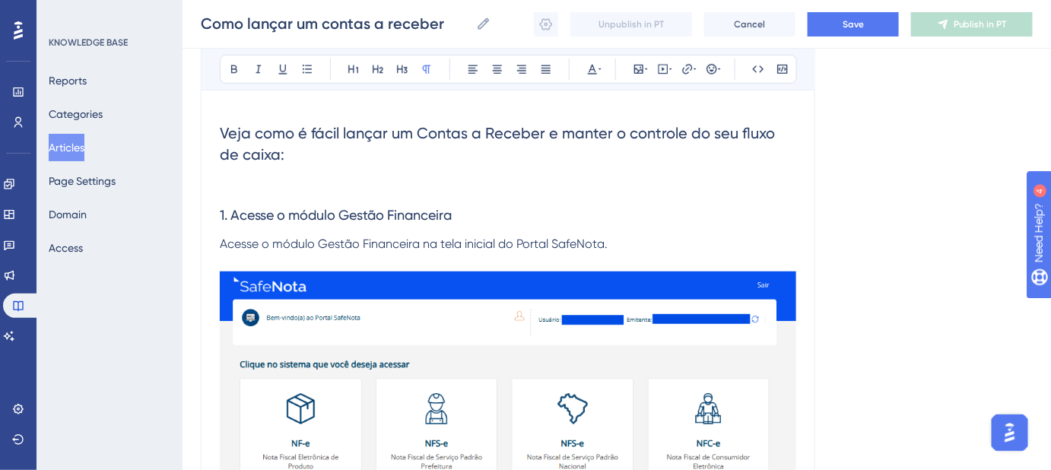
scroll to position [155, 0]
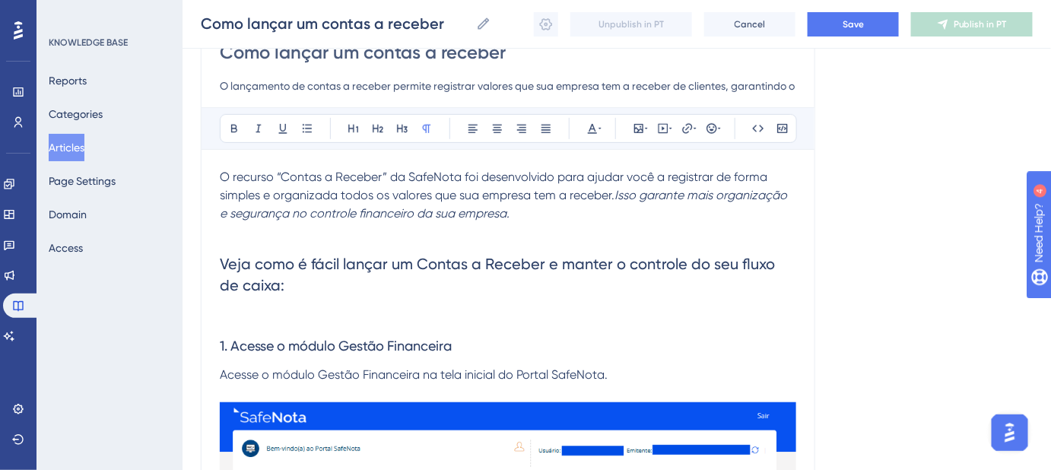
click at [278, 310] on p at bounding box center [508, 317] width 576 height 18
click at [271, 287] on h2 "Veja como é fácil lançar um Contas a Receber e manter o controle do seu fluxo d…" at bounding box center [508, 274] width 576 height 67
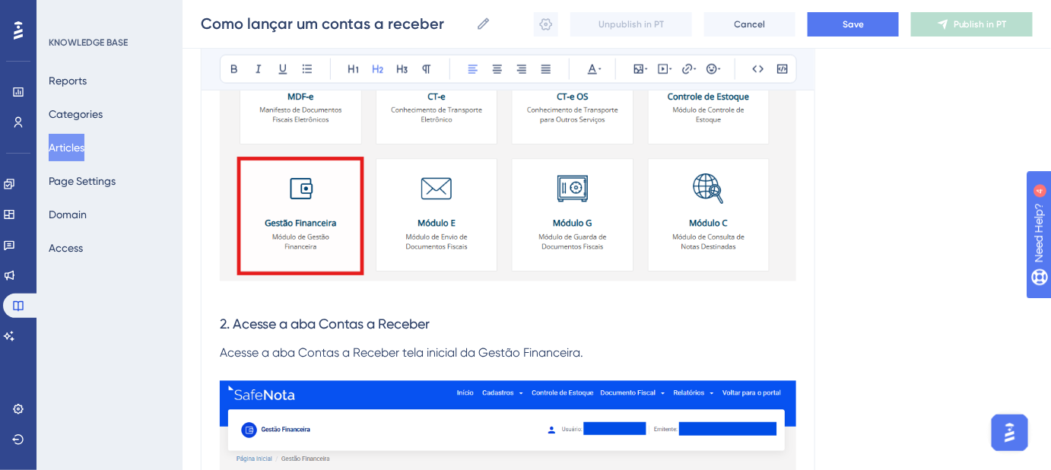
scroll to position [846, 0]
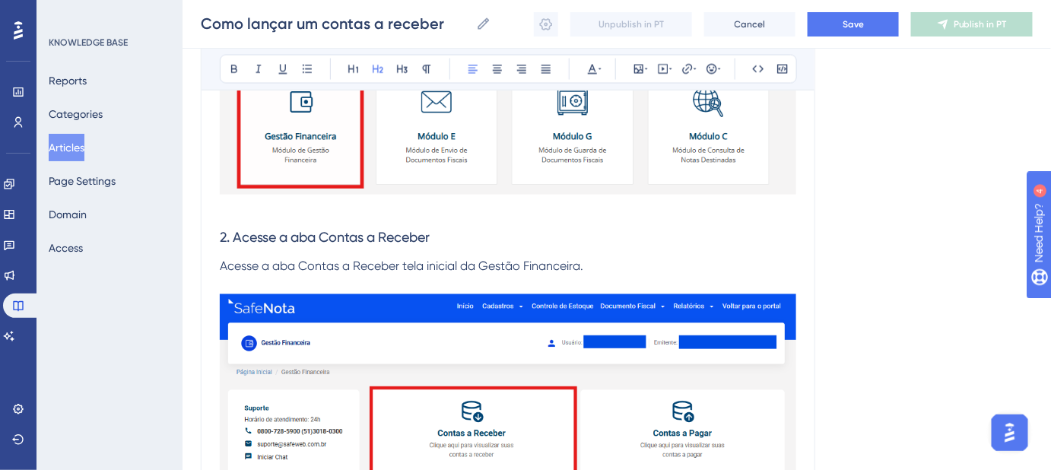
click at [250, 212] on p at bounding box center [508, 209] width 576 height 18
click at [249, 213] on p at bounding box center [508, 209] width 576 height 18
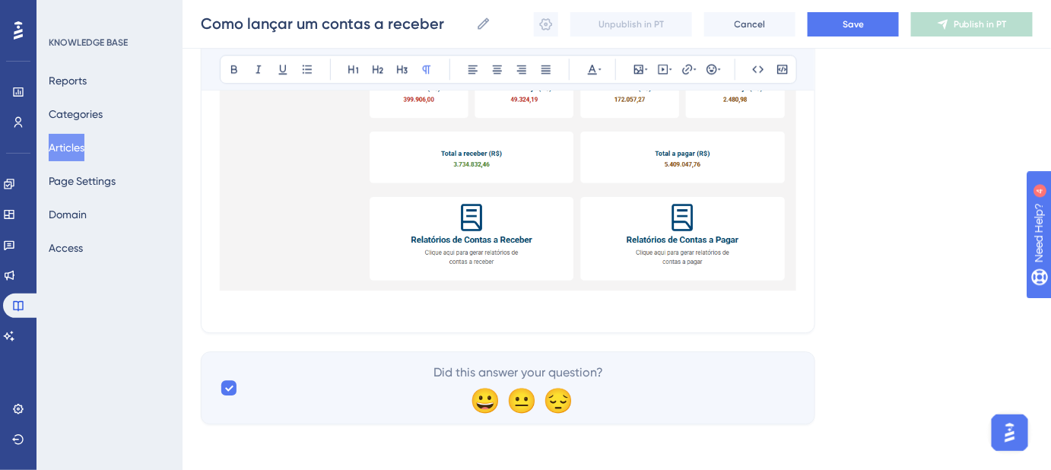
scroll to position [1295, 0]
click at [243, 299] on p at bounding box center [508, 303] width 576 height 18
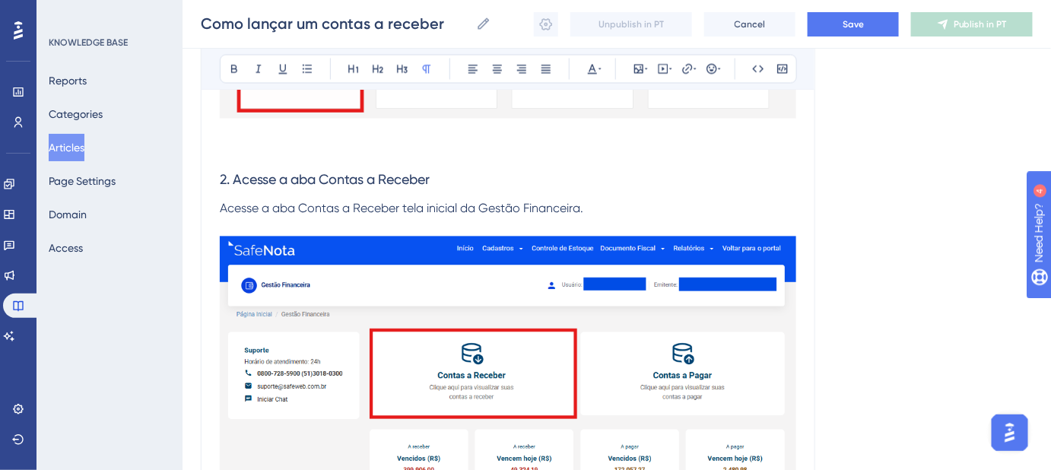
scroll to position [811, 0]
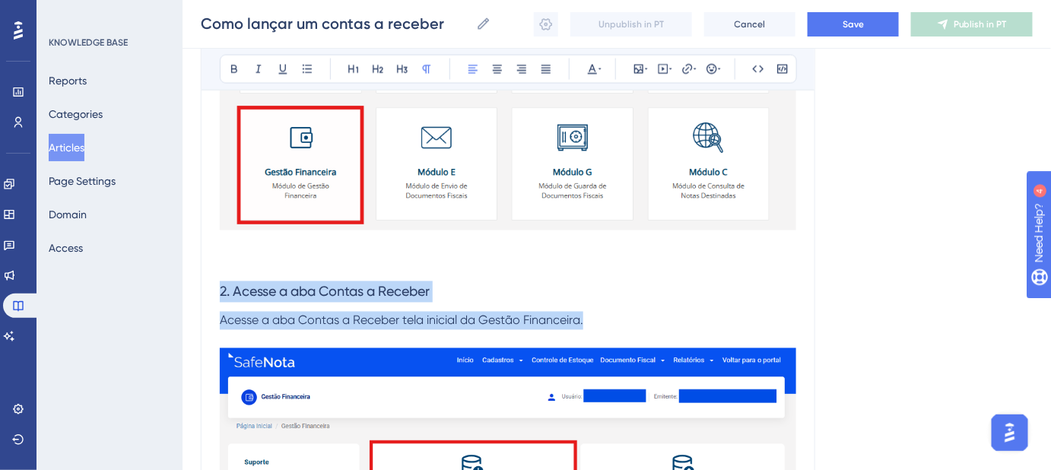
drag, startPoint x: 592, startPoint y: 318, endPoint x: 214, endPoint y: 287, distance: 378.4
click at [214, 287] on div "Como lançar um contas a receber O lançamento de contas a receber permite regist…" at bounding box center [508, 106] width 614 height 1493
copy div "2. Acesse a aba Contas a Receber Acesse a aba Contas a Receber tela inicial da …"
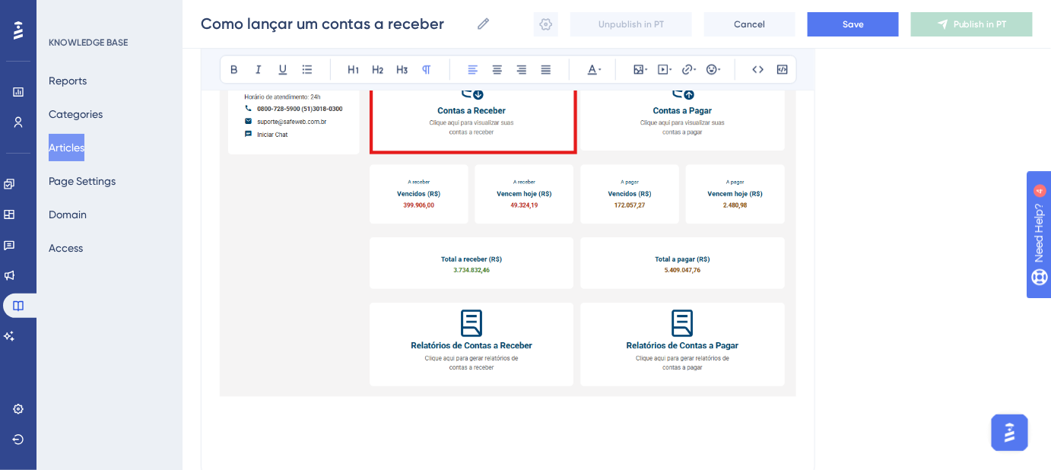
scroll to position [1331, 0]
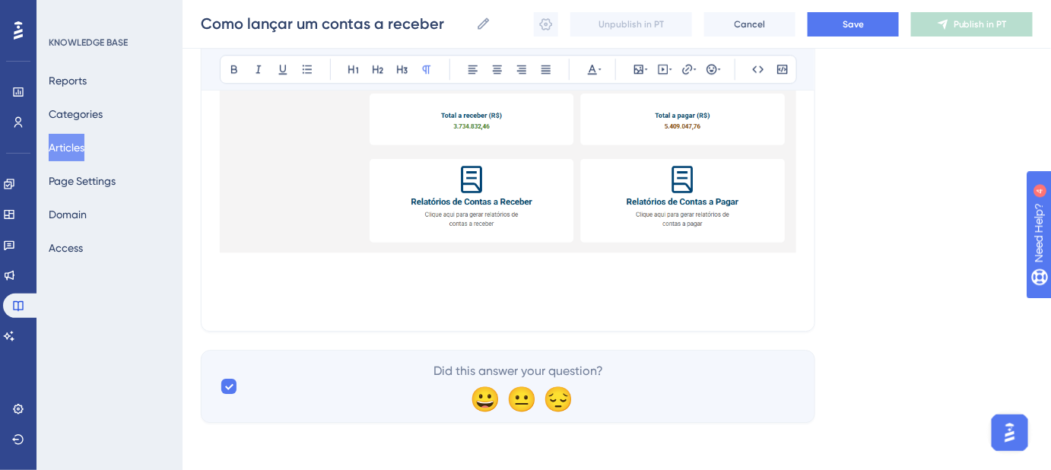
click at [251, 290] on p at bounding box center [508, 285] width 576 height 18
click at [249, 300] on p at bounding box center [508, 303] width 576 height 18
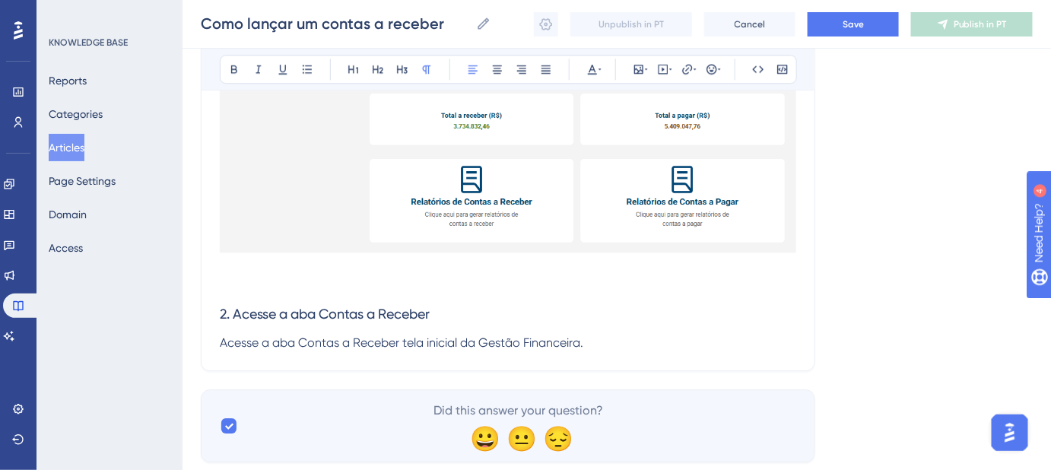
click at [223, 311] on span "2. Acesse a aba Contas a Receber" at bounding box center [325, 314] width 210 height 16
drag, startPoint x: 225, startPoint y: 309, endPoint x: 257, endPoint y: 299, distance: 33.7
click at [225, 309] on span "2. Acesse a aba Contas a Receber" at bounding box center [325, 314] width 210 height 16
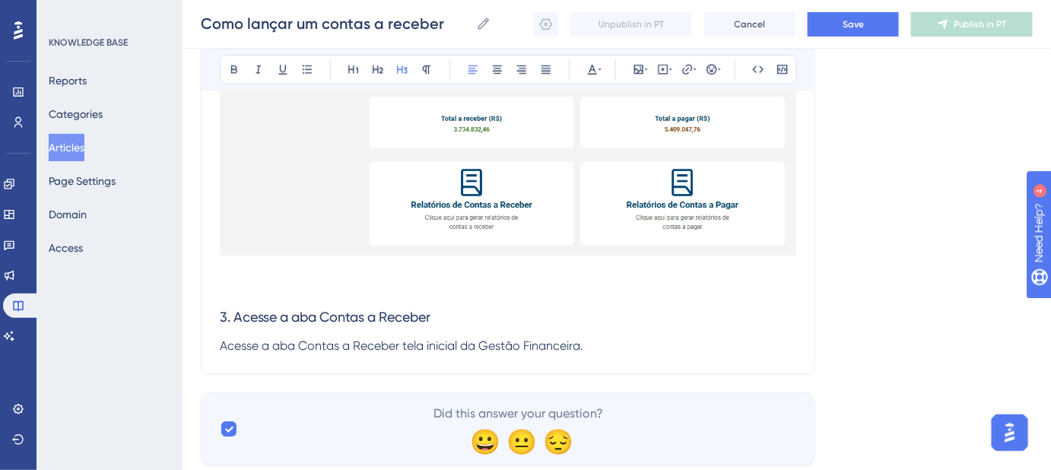
scroll to position [1371, 0]
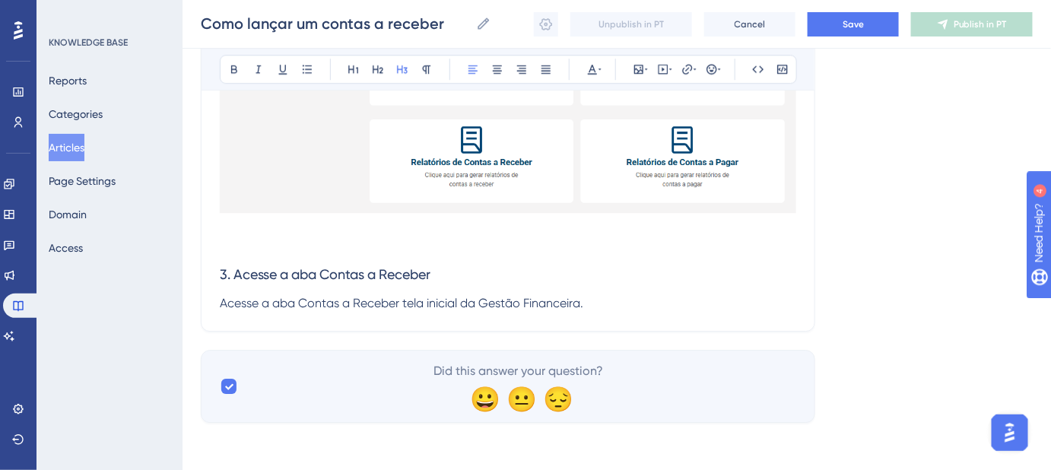
click at [620, 298] on p "Acesse a aba Contas a Receber tela inicial da Gestão Financeira." at bounding box center [508, 303] width 576 height 18
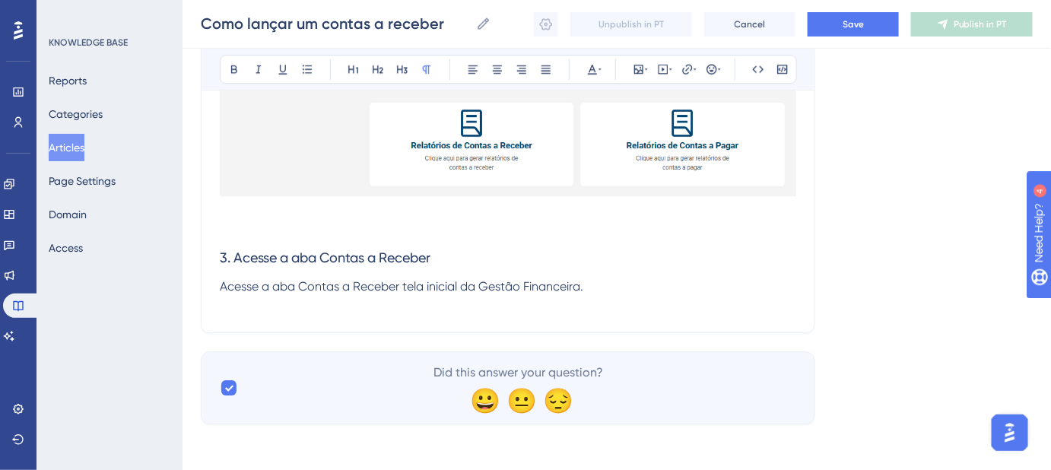
scroll to position [1389, 0]
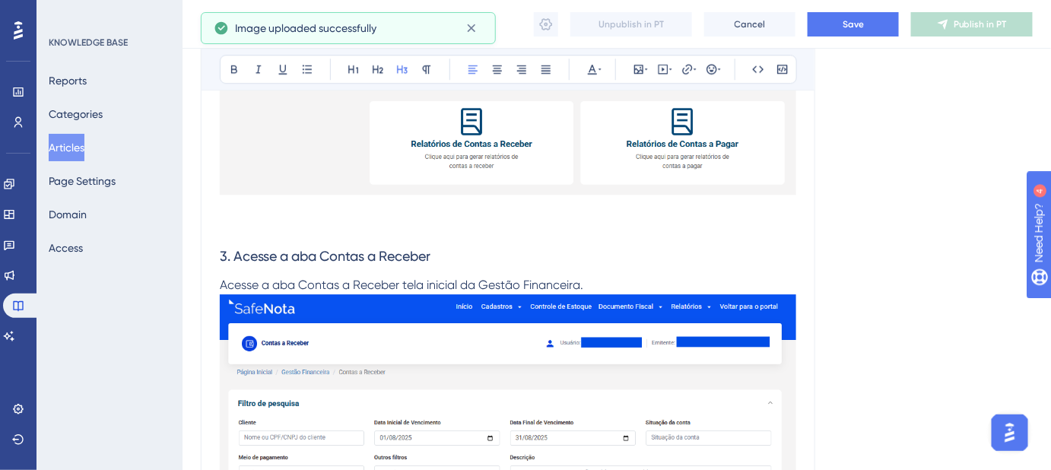
click at [279, 255] on span "3. Acesse a aba Contas a Receber" at bounding box center [325, 256] width 211 height 16
click at [605, 279] on p "Acesse a aba Contas a Receber tela inicial da Gestão Financeira." at bounding box center [508, 285] width 576 height 18
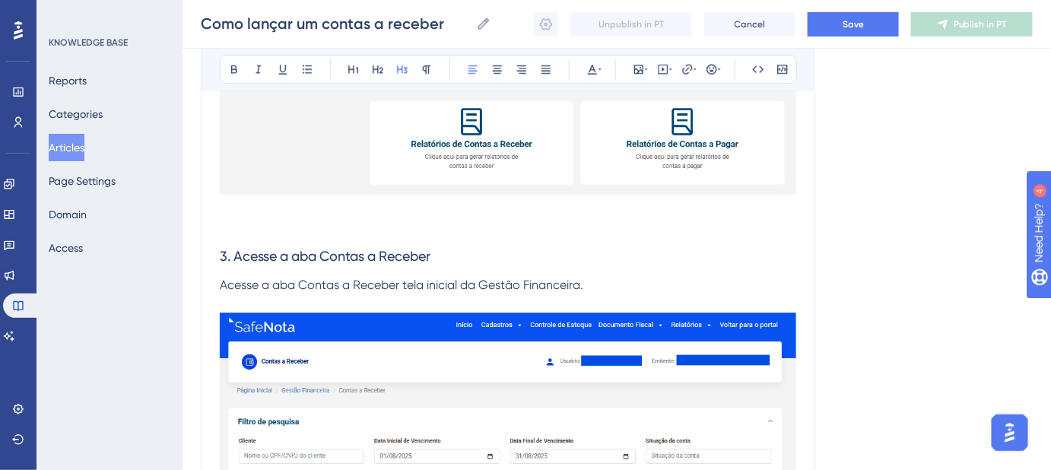
click at [253, 255] on span "3. Acesse a aba Contas a Receber" at bounding box center [325, 256] width 211 height 16
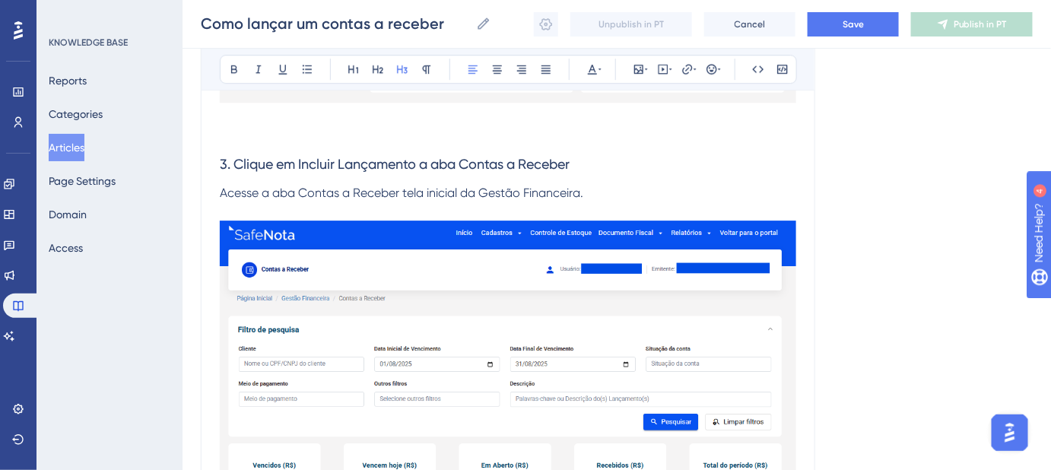
scroll to position [1458, 0]
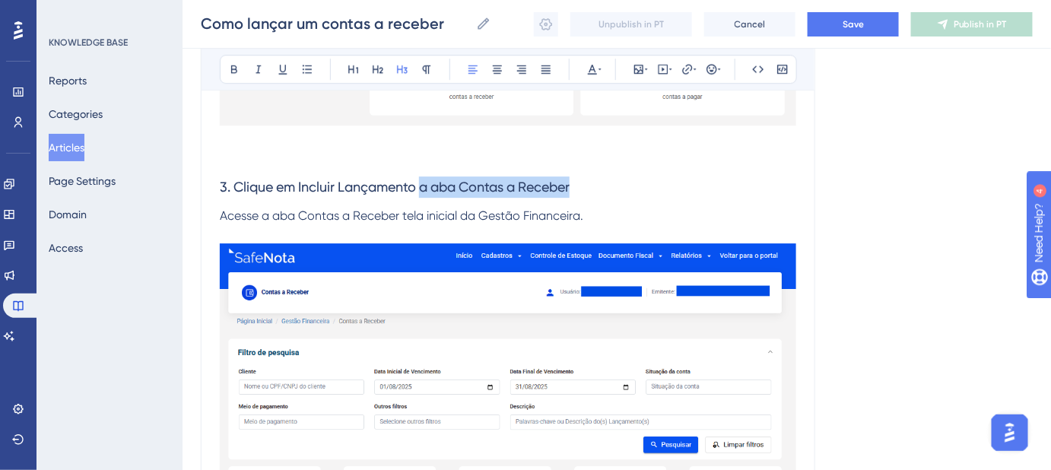
drag, startPoint x: 579, startPoint y: 182, endPoint x: 421, endPoint y: 189, distance: 158.3
click at [421, 189] on h3 "3. Clique em Incluir Lançamento a aba Contas a Receber" at bounding box center [508, 187] width 576 height 40
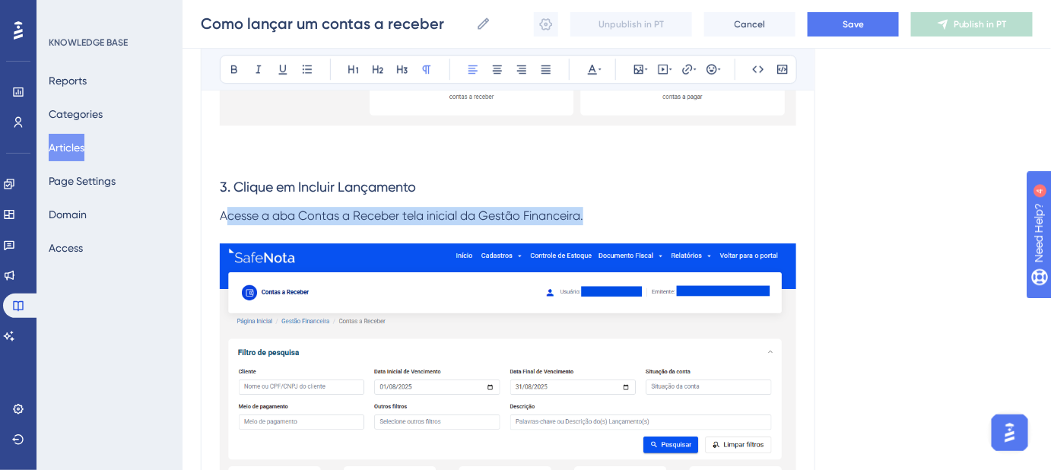
drag, startPoint x: 585, startPoint y: 219, endPoint x: 224, endPoint y: 219, distance: 361.2
click at [224, 219] on p "Acesse a aba Contas a Receber tela inicial da Gestão Financeira." at bounding box center [508, 216] width 576 height 18
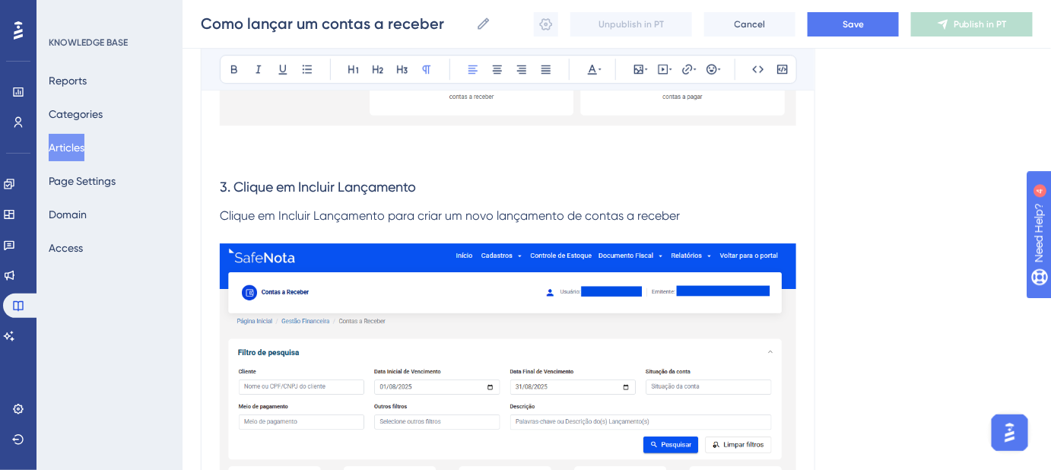
click at [693, 210] on p "Clique em Incluir Lançamento para criar um novo lançamento de contas a receber" at bounding box center [508, 216] width 576 height 18
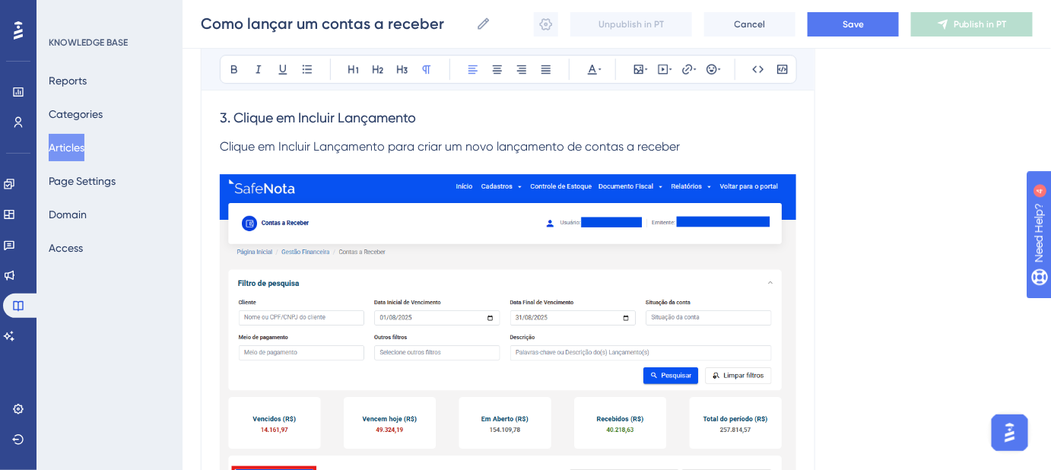
click at [287, 151] on span "Clique em Incluir Lançamento para criar um novo lançamento de contas a receber" at bounding box center [450, 146] width 460 height 14
click at [431, 140] on span "Clique em Incluir Lançamento para criar um novo lançamento de contas a receber" at bounding box center [450, 146] width 460 height 14
click at [474, 140] on span "Clique em Incluir Lançamento para criar um novo lançamento de contas a receber" at bounding box center [450, 146] width 460 height 14
click at [588, 153] on p "Clique em Incluir Lançamento para criar um novo lançamento de contas a receber" at bounding box center [508, 147] width 576 height 18
click at [677, 148] on span "Clique em Incluir Lançamento para criar um novo lançamento de contas a receber" at bounding box center [450, 146] width 460 height 14
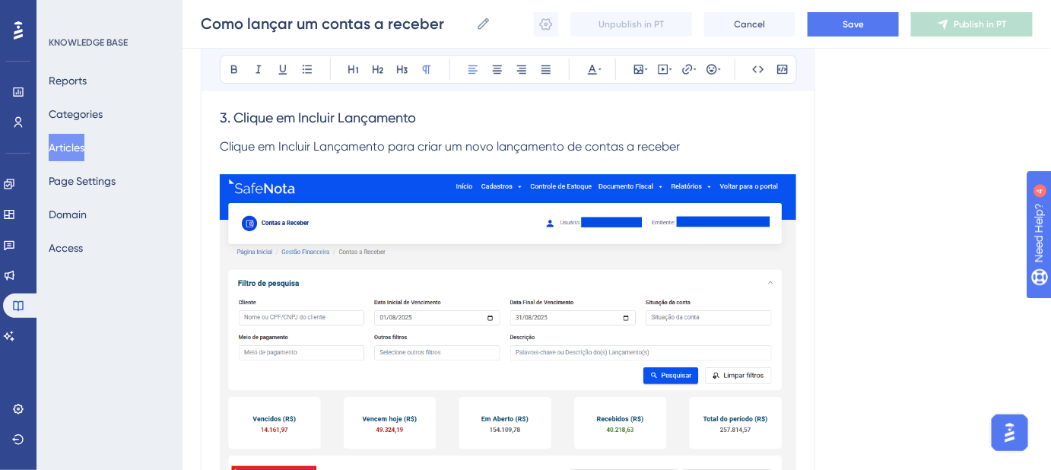
click at [250, 148] on span "Clique em Incluir Lançamento para criar um novo lançamento de contas a receber" at bounding box center [450, 146] width 460 height 14
click at [268, 147] on span "Clique em Incluir Lançamento para criar um novo lançamento de contas a receber" at bounding box center [450, 146] width 460 height 14
click at [261, 141] on span "Clique em Incluir Lançamento para criar um novo lançamento de contas a receber" at bounding box center [450, 146] width 460 height 14
click at [281, 142] on span "Clique em Incluir Lançamento para criar um novo lançamento de contas a receber" at bounding box center [450, 146] width 460 height 14
click at [290, 141] on span "Clique em Incluir Lançamento para criar um novo lançamento de contas a receber" at bounding box center [450, 146] width 460 height 14
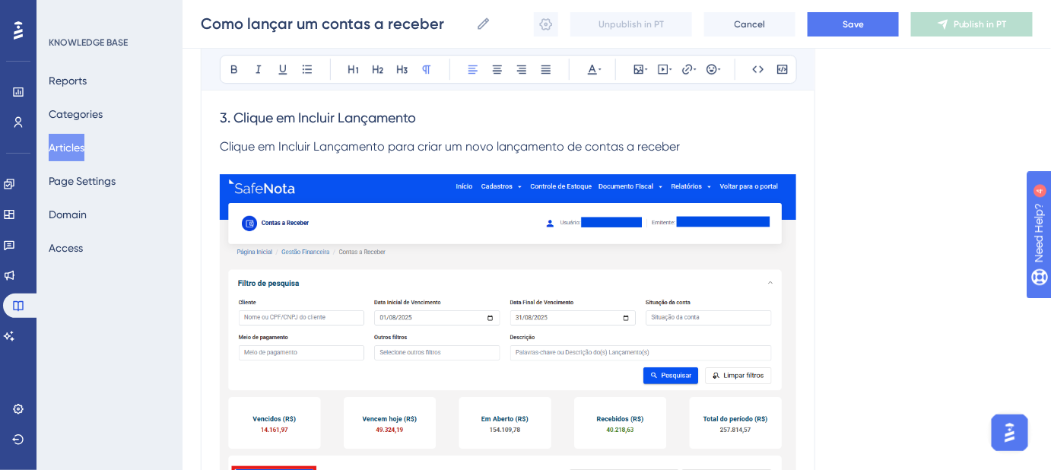
click at [314, 140] on span "Clique em Incluir Lançamento para criar um novo lançamento de contas a receber" at bounding box center [450, 146] width 460 height 14
click at [403, 138] on p "Clique em Incluir Lançamento para criar um novo lançamento de contas a receber" at bounding box center [508, 147] width 576 height 18
click at [464, 139] on span "Clique em Incluir Lançamento para criar um novo lançamento de contas a receber" at bounding box center [450, 146] width 460 height 14
click at [500, 139] on span "Clique em Incluir Lançamento para criar um novo lançamento de contas a receber" at bounding box center [450, 146] width 460 height 14
drag, startPoint x: 565, startPoint y: 133, endPoint x: 651, endPoint y: 131, distance: 85.9
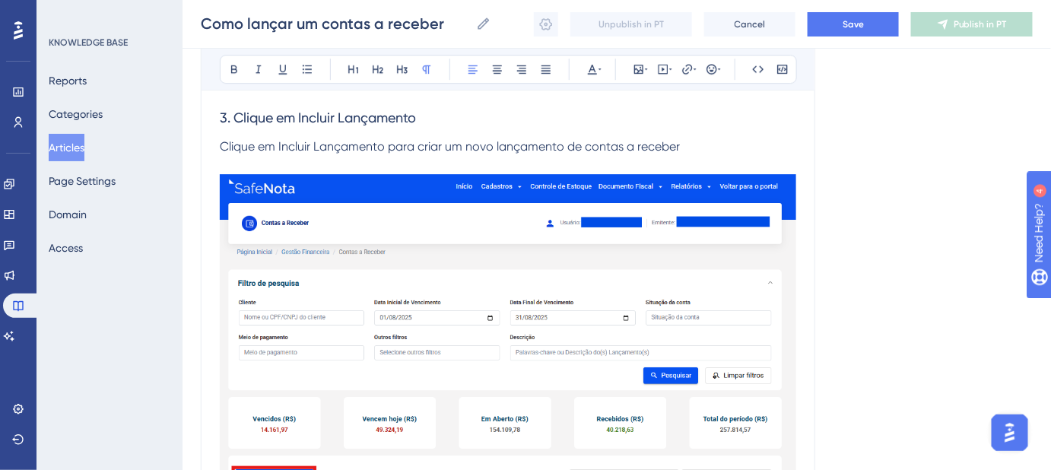
click at [574, 134] on h3 "3. Clique em Incluir Lançamento" at bounding box center [508, 118] width 576 height 40
drag, startPoint x: 689, startPoint y: 141, endPoint x: 698, endPoint y: 141, distance: 9.1
click at [690, 142] on p "Clique em Incluir Lançamento para criar um novo lançamento de contas a receber" at bounding box center [508, 147] width 576 height 18
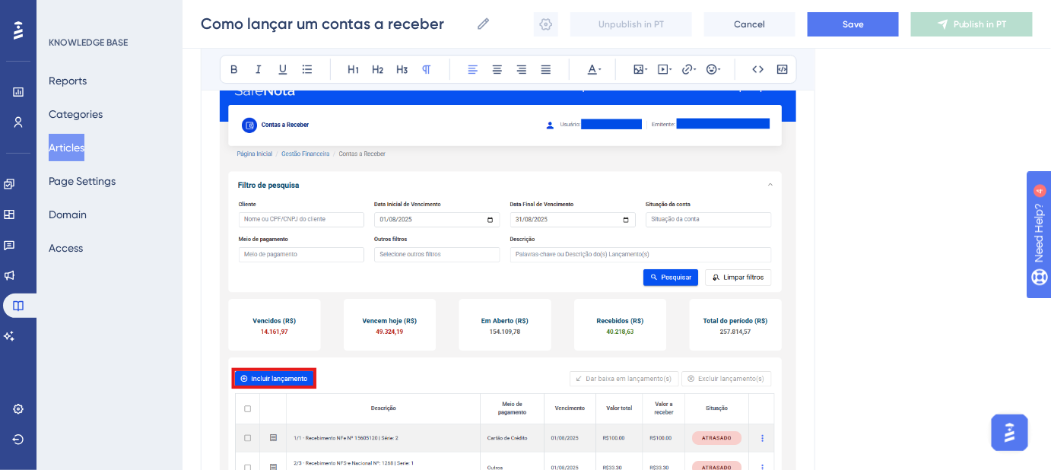
scroll to position [1807, 0]
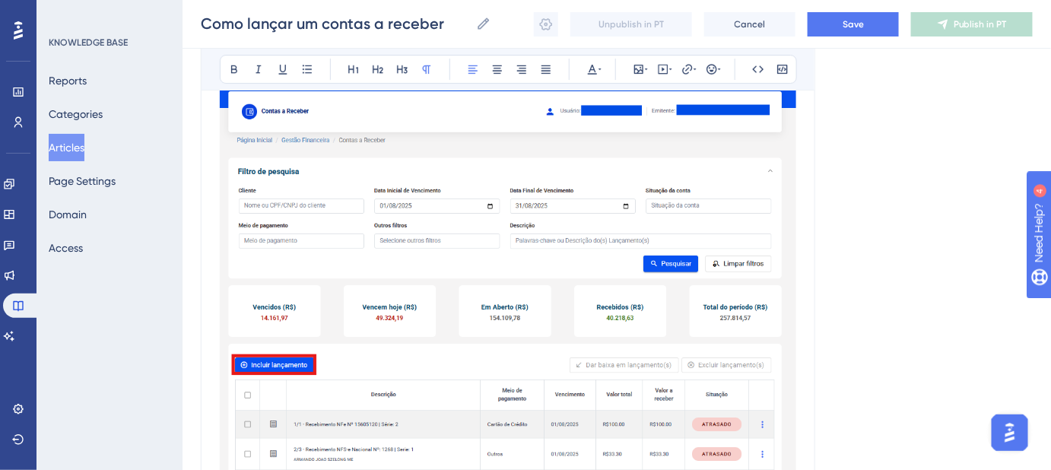
scroll to position [1461, 0]
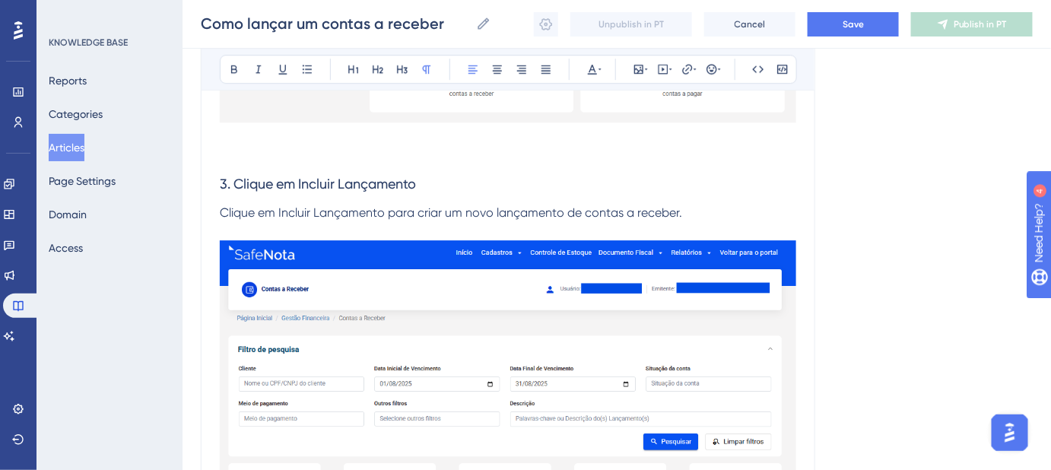
click at [721, 220] on p "Clique em Incluir Lançamento para criar um novo lançamento de contas a receber." at bounding box center [508, 213] width 576 height 18
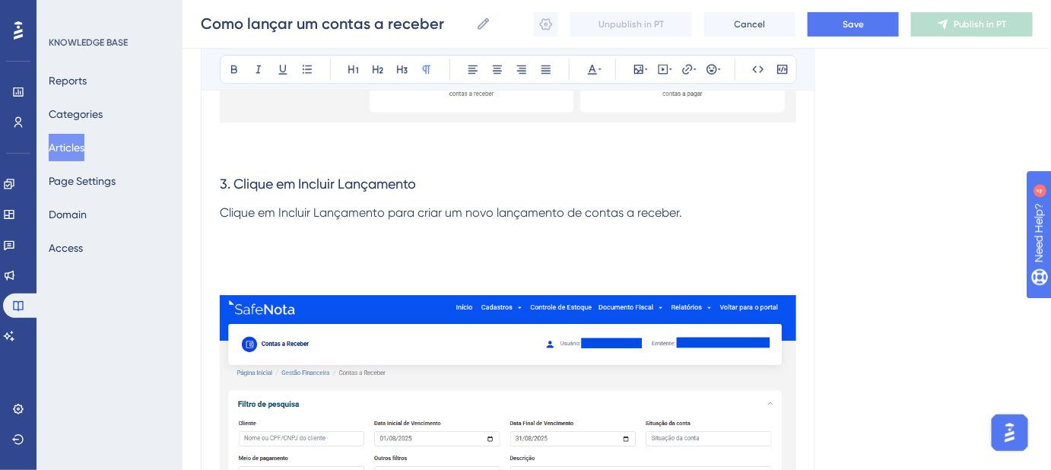
drag, startPoint x: 271, startPoint y: 357, endPoint x: 274, endPoint y: 298, distance: 59.4
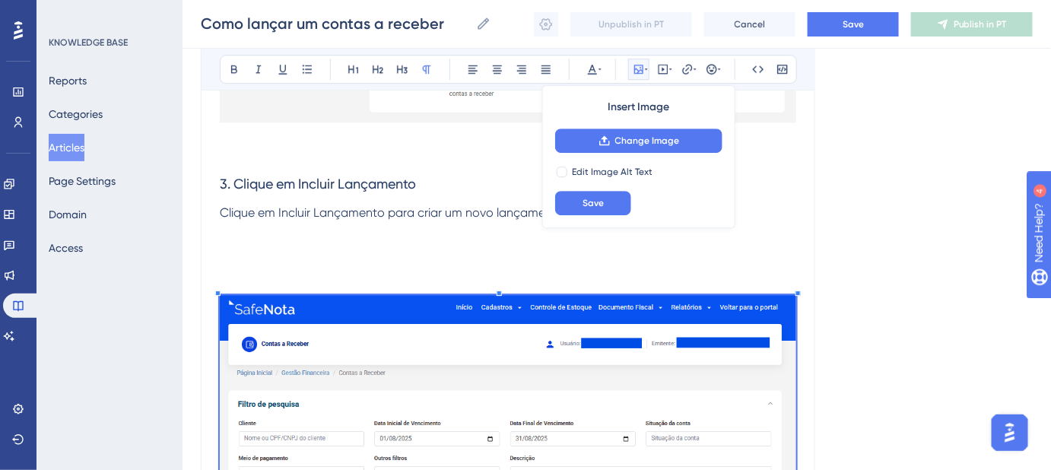
drag, startPoint x: 275, startPoint y: 320, endPoint x: 255, endPoint y: 239, distance: 83.9
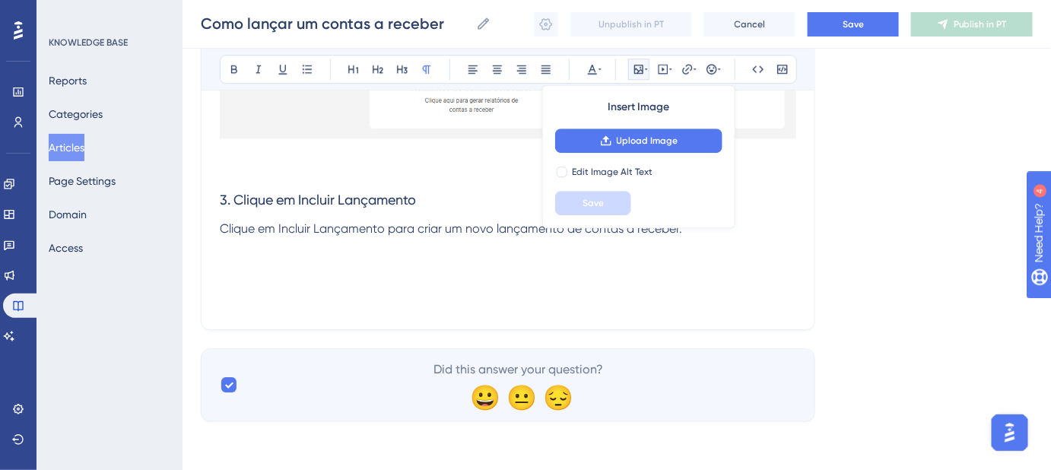
scroll to position [1444, 0]
click at [252, 260] on p at bounding box center [508, 267] width 576 height 18
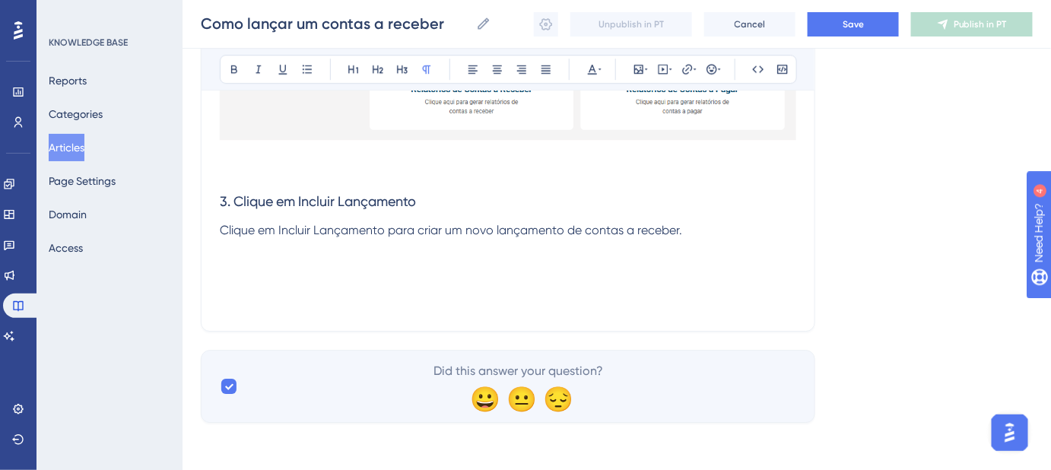
click at [251, 252] on p at bounding box center [508, 249] width 576 height 18
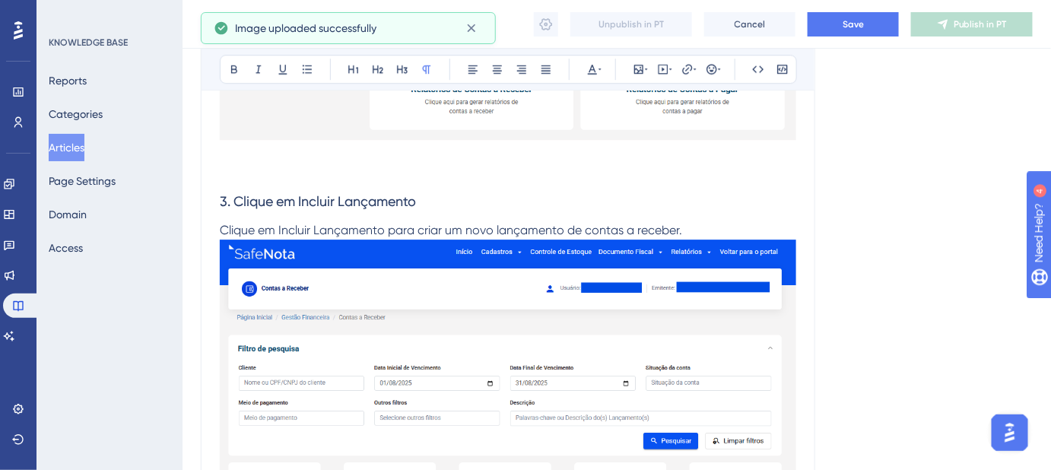
scroll to position [1461, 0]
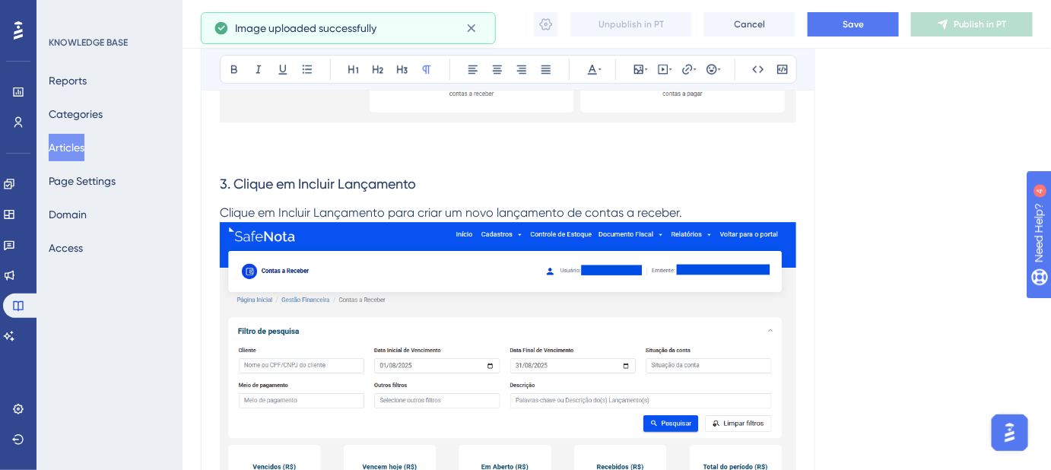
click at [749, 210] on p "Clique em Incluir Lançamento para criar um novo lançamento de contas a receber." at bounding box center [508, 213] width 576 height 18
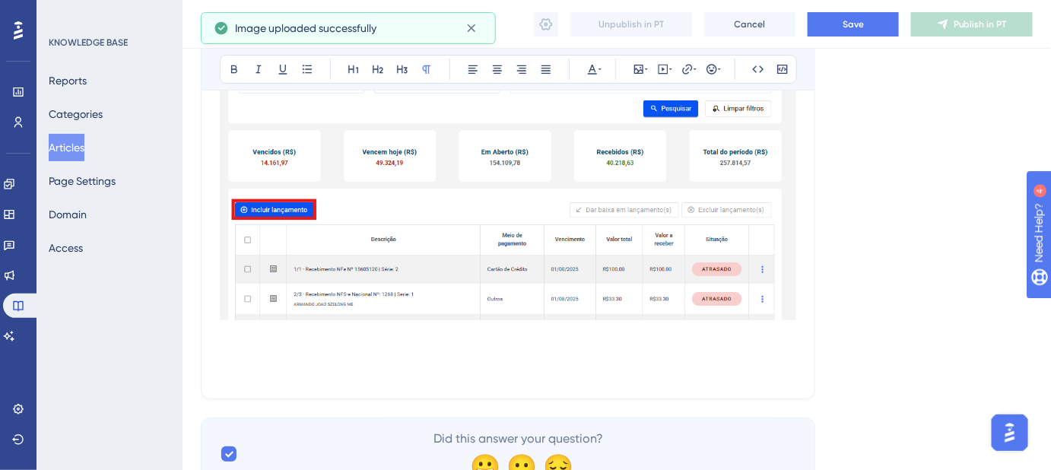
scroll to position [1807, 0]
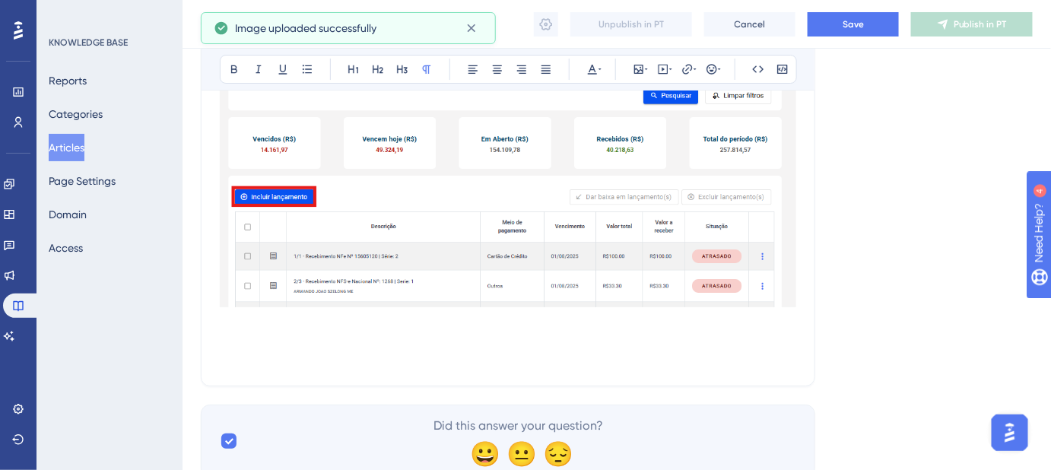
click at [259, 316] on p at bounding box center [508, 321] width 576 height 18
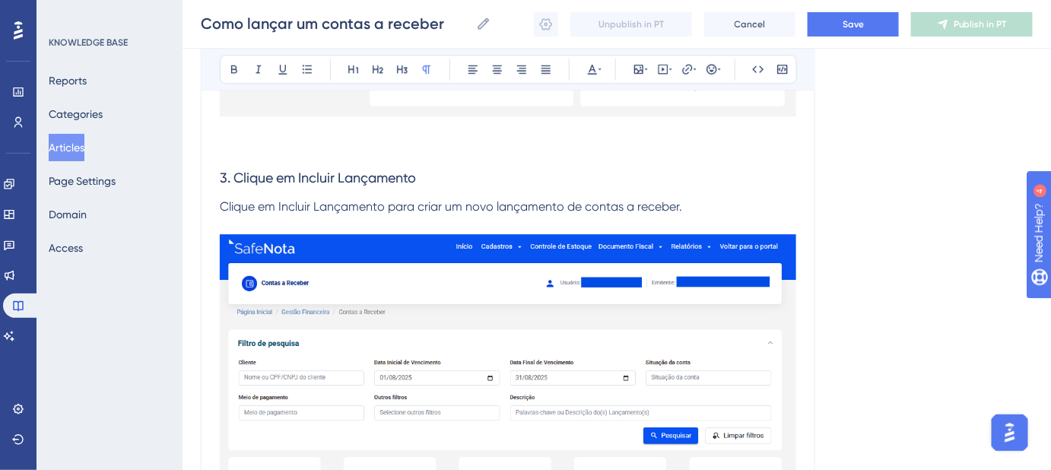
scroll to position [1448, 0]
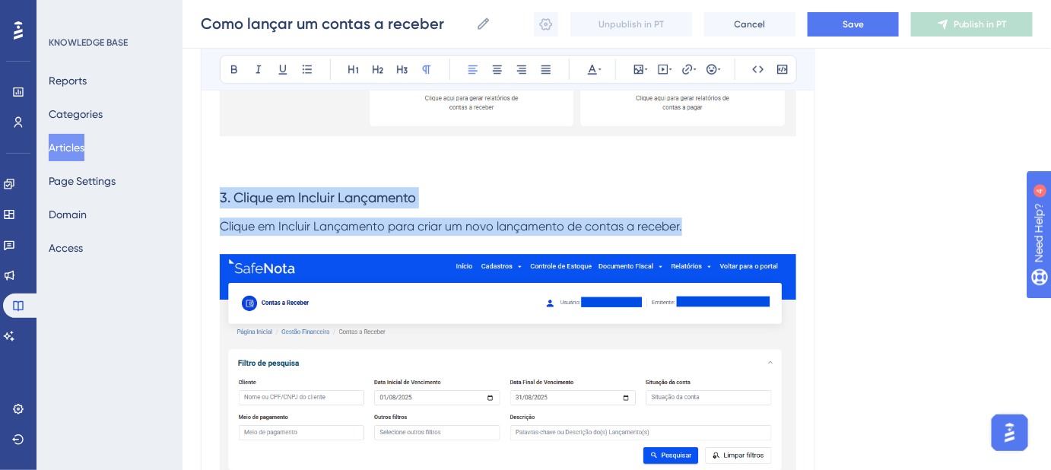
drag, startPoint x: 692, startPoint y: 227, endPoint x: 211, endPoint y: 189, distance: 482.7
copy div "3. Clique em Incluir Lançamento Clique em Incluir Lançamento para criar um novo…"
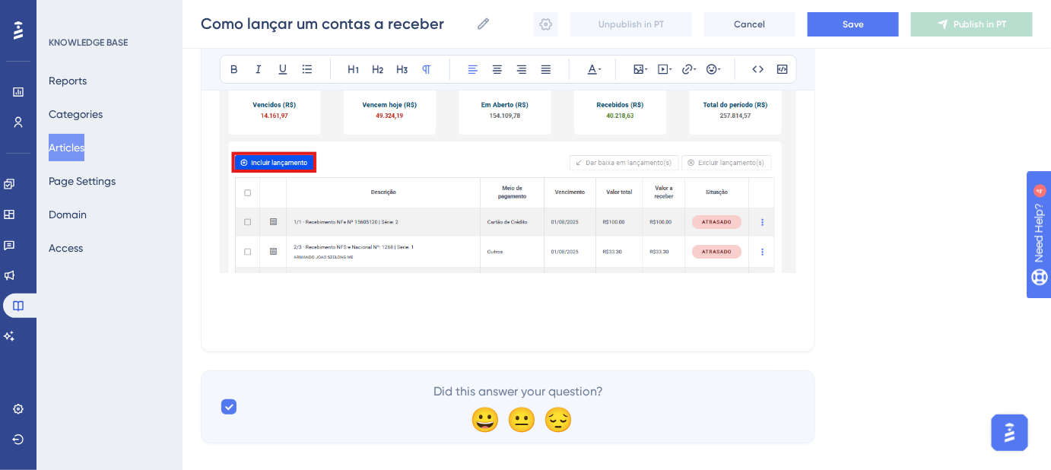
scroll to position [1862, 0]
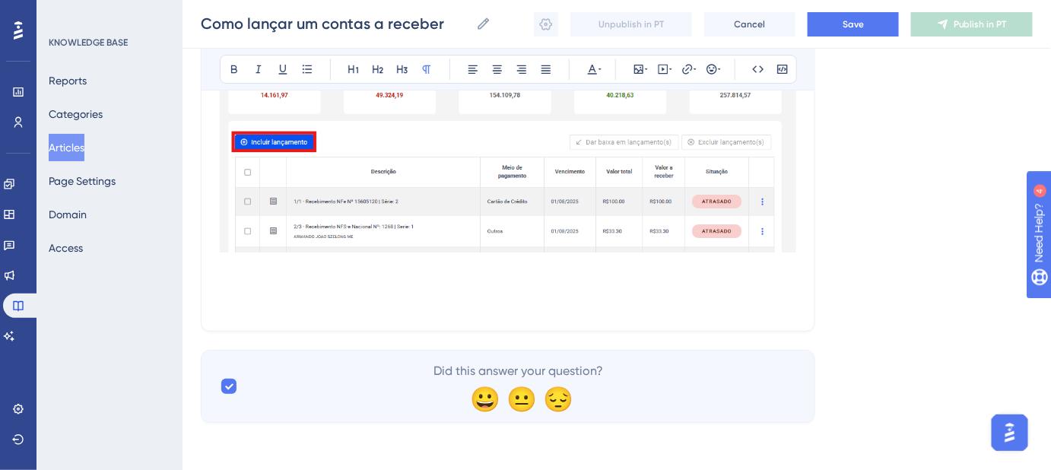
click at [249, 283] on p at bounding box center [508, 285] width 576 height 18
click at [242, 269] on p at bounding box center [508, 267] width 576 height 18
click at [242, 276] on p at bounding box center [508, 285] width 576 height 18
click at [240, 303] on p at bounding box center [508, 303] width 576 height 18
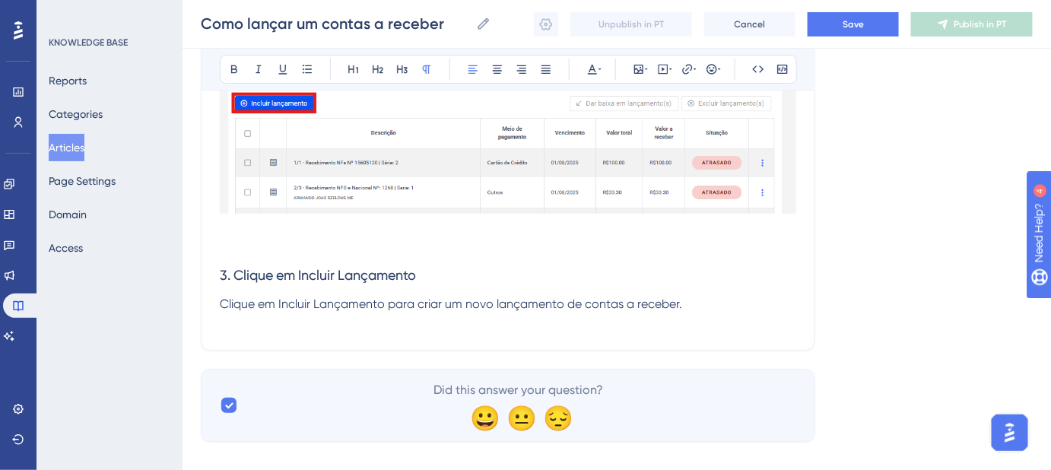
scroll to position [1920, 0]
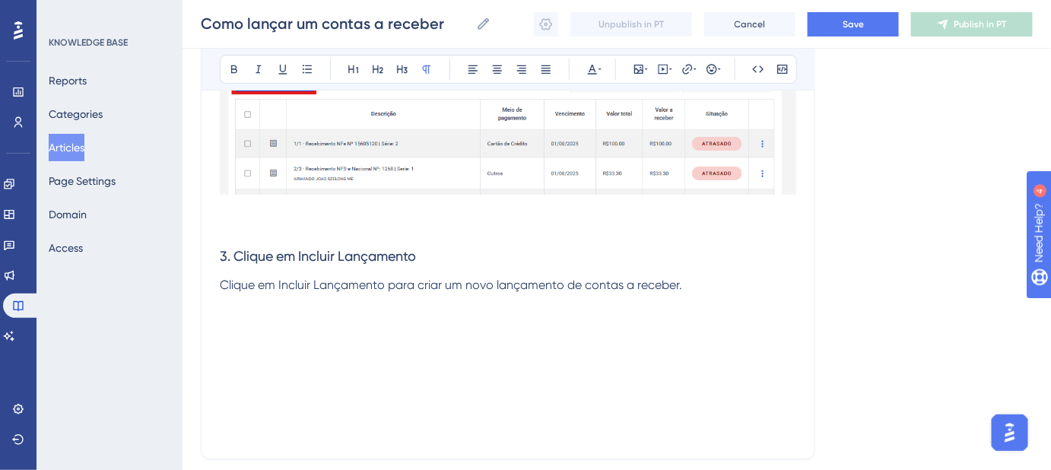
click at [226, 255] on span "3. Clique em Incluir Lançamento" at bounding box center [318, 256] width 196 height 16
drag, startPoint x: 685, startPoint y: 288, endPoint x: 699, endPoint y: 292, distance: 14.2
click at [686, 288] on p "Clique em Incluir Lançamento para criar um novo lançamento de contas a receber." at bounding box center [508, 285] width 576 height 18
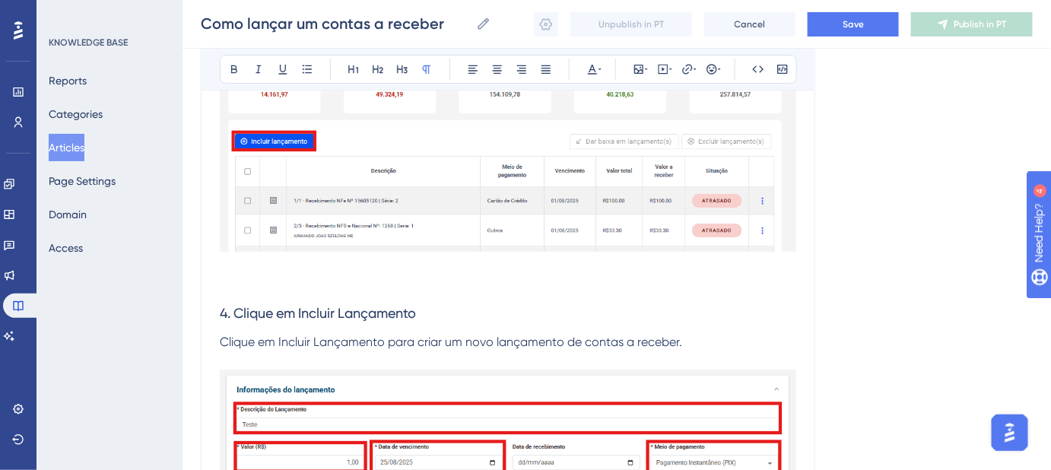
scroll to position [1989, 0]
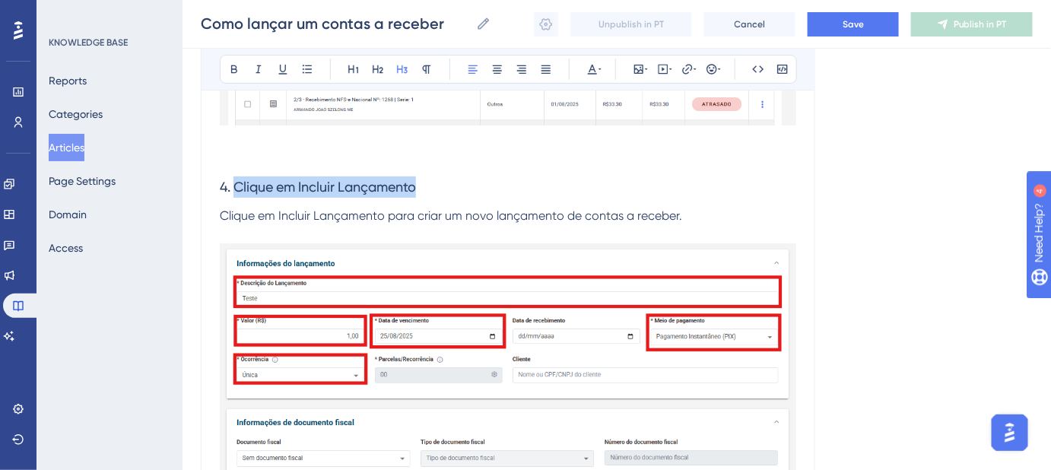
drag, startPoint x: 417, startPoint y: 185, endPoint x: 234, endPoint y: 187, distance: 183.3
click at [234, 187] on span "4. Clique em Incluir Lançamento" at bounding box center [318, 187] width 196 height 16
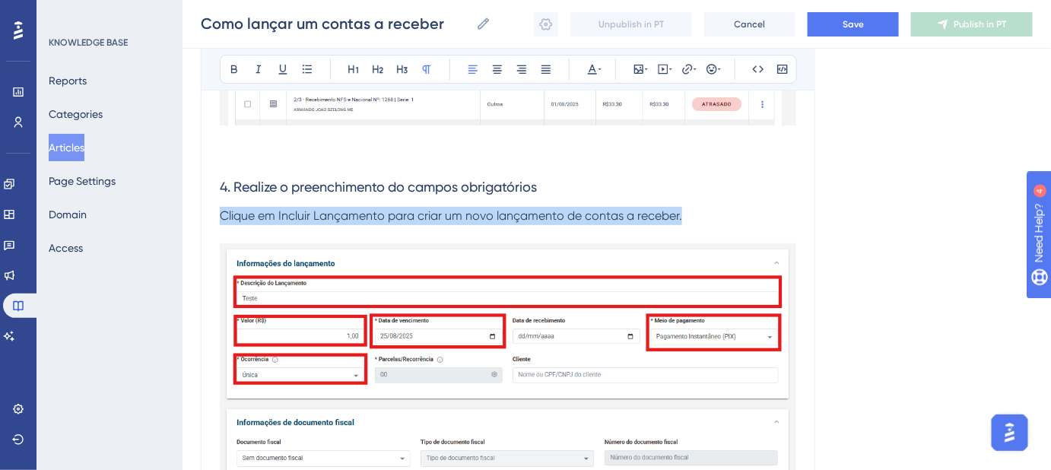
drag, startPoint x: 680, startPoint y: 219, endPoint x: 220, endPoint y: 221, distance: 459.2
click at [220, 221] on p "Clique em Incluir Lançamento para criar um novo lançamento de contas a receber." at bounding box center [508, 216] width 576 height 18
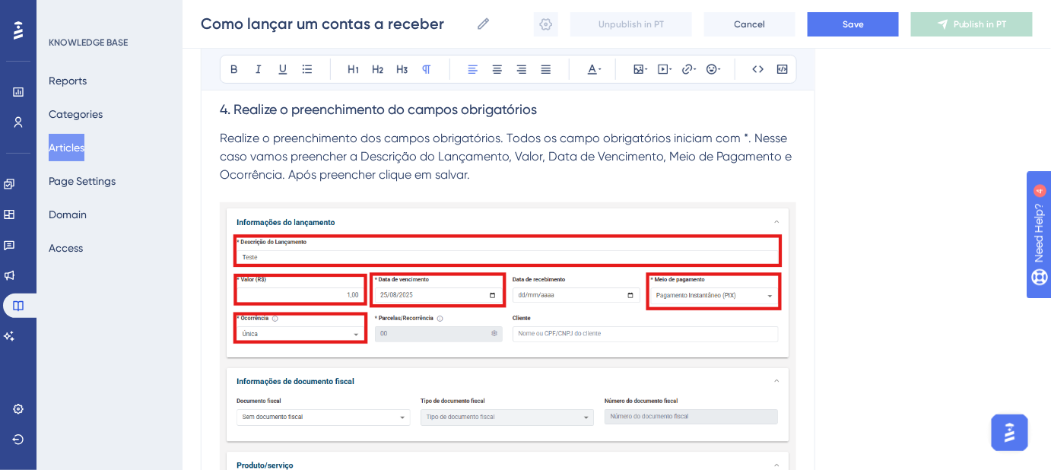
scroll to position [2051, 0]
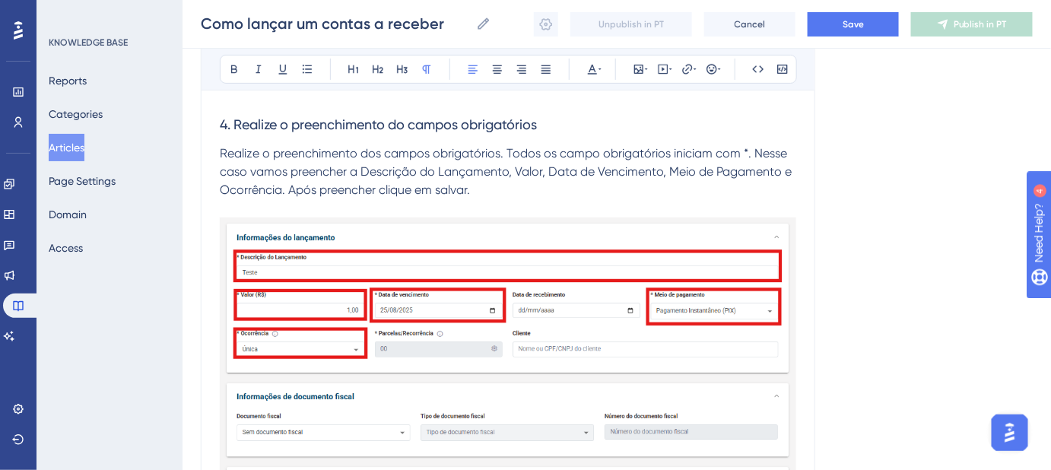
drag, startPoint x: 393, startPoint y: 167, endPoint x: 214, endPoint y: 151, distance: 180.2
drag, startPoint x: 220, startPoint y: 154, endPoint x: 450, endPoint y: 154, distance: 229.6
click at [448, 154] on span "Realize o preenchimento dos campos obrigatórios. Todos os campo obrigatórios in…" at bounding box center [507, 171] width 575 height 51
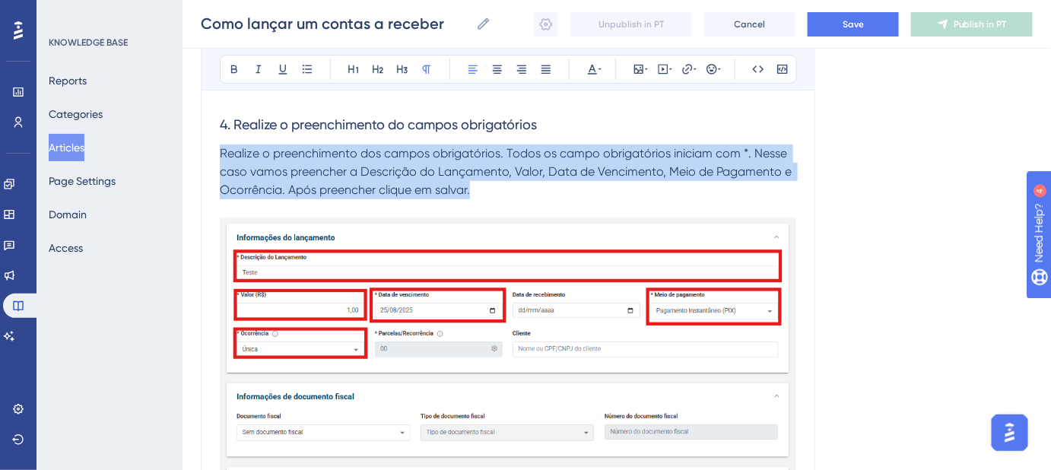
drag, startPoint x: 470, startPoint y: 187, endPoint x: 218, endPoint y: 150, distance: 254.4
click at [277, 173] on span "Realize o preenchimento dos campos obrigatórios. Todos os campo obrigatórios in…" at bounding box center [507, 171] width 575 height 51
click at [233, 149] on span "Realize o preenchimento dos campos obrigatórios. Todos os campo obrigatórios in…" at bounding box center [507, 171] width 575 height 51
click at [220, 151] on span "Realize o preenchimento dos campos obrigatórios. Todos os campo obrigatórios in…" at bounding box center [507, 171] width 575 height 51
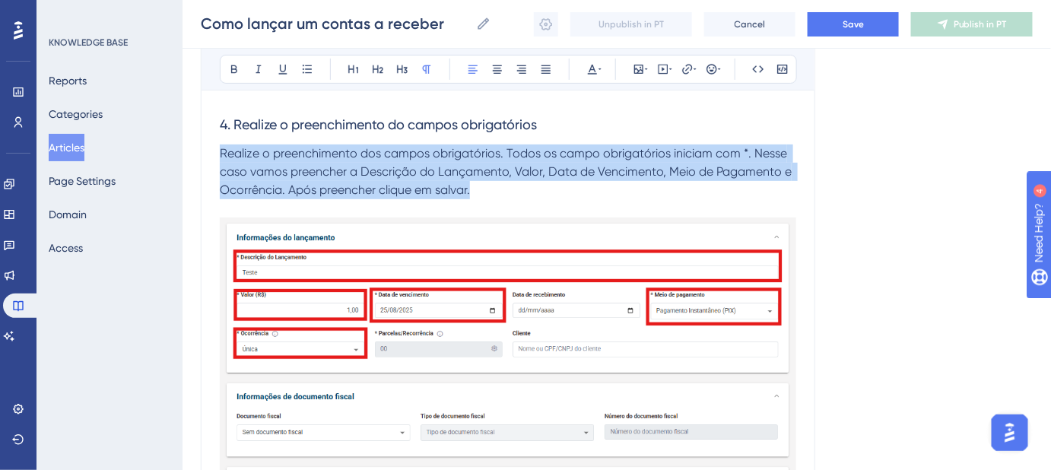
click at [220, 151] on span "Realize o preenchimento dos campos obrigatórios. Todos os campo obrigatórios in…" at bounding box center [507, 171] width 575 height 51
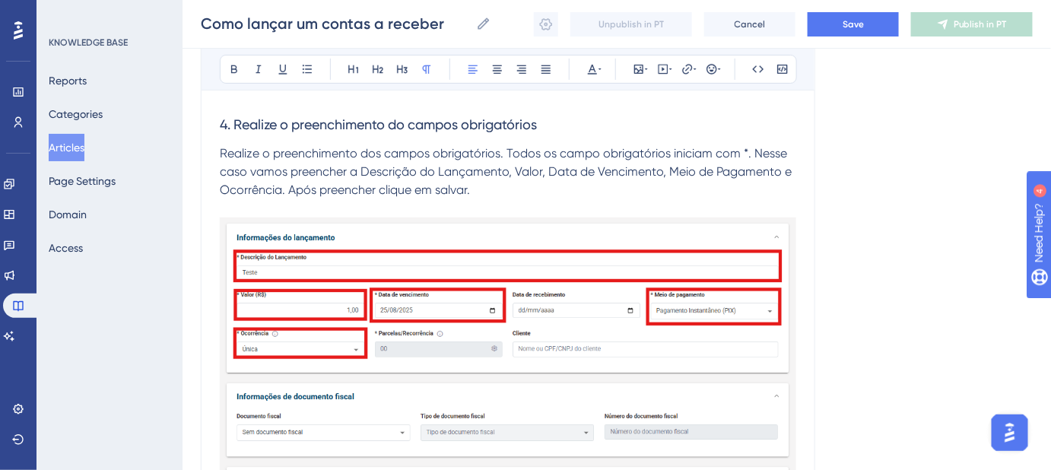
click at [475, 190] on span "Realize o preenchimento dos campos obrigatórios. Todos os campo obrigatórios in…" at bounding box center [507, 171] width 575 height 51
drag, startPoint x: 476, startPoint y: 190, endPoint x: 218, endPoint y: 154, distance: 260.2
click at [430, 201] on p at bounding box center [508, 208] width 576 height 18
drag, startPoint x: 471, startPoint y: 194, endPoint x: 213, endPoint y: 160, distance: 260.7
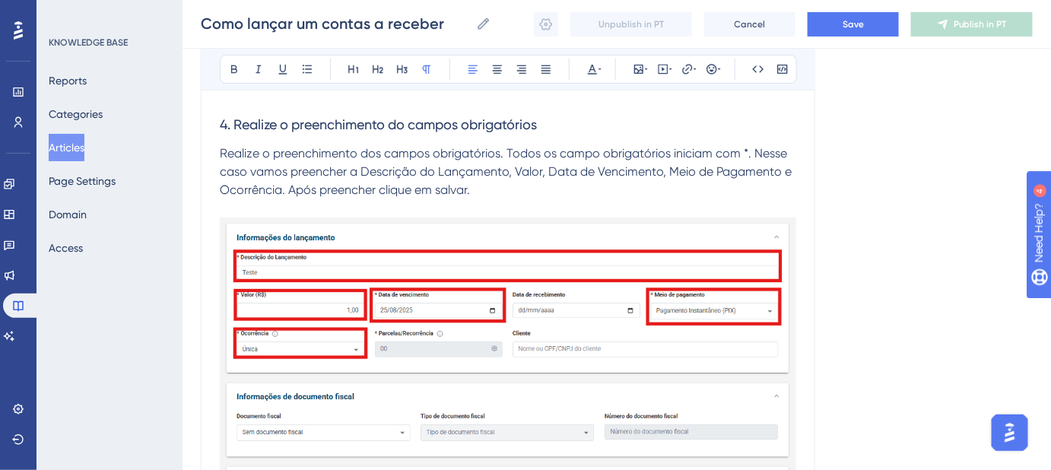
click at [222, 190] on span "Preencha todos os campos obrigatórios (identificados com *). Neste caso, inform…" at bounding box center [493, 171] width 547 height 51
click at [687, 189] on p "Preencha todos os campos obrigatórios (identificados com *). Neste caso, inform…" at bounding box center [508, 171] width 576 height 55
click at [279, 207] on p at bounding box center [508, 208] width 576 height 18
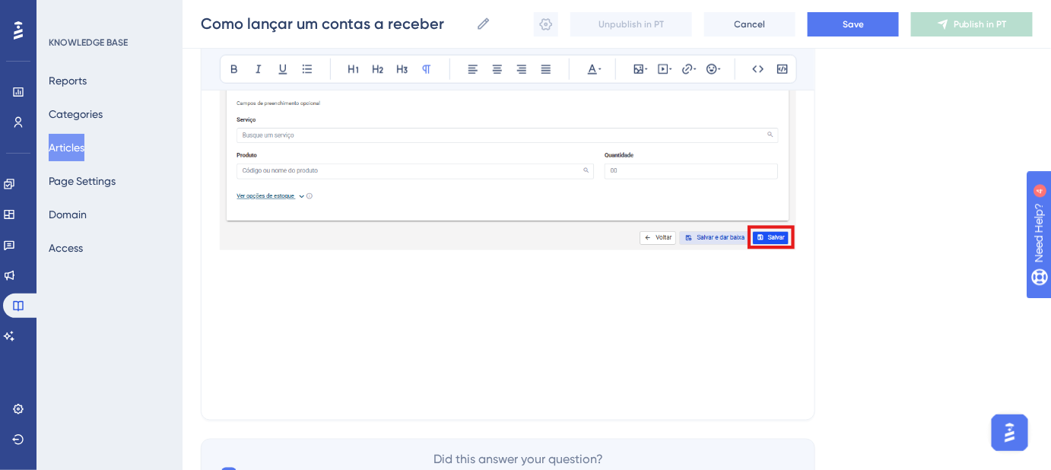
scroll to position [2535, 0]
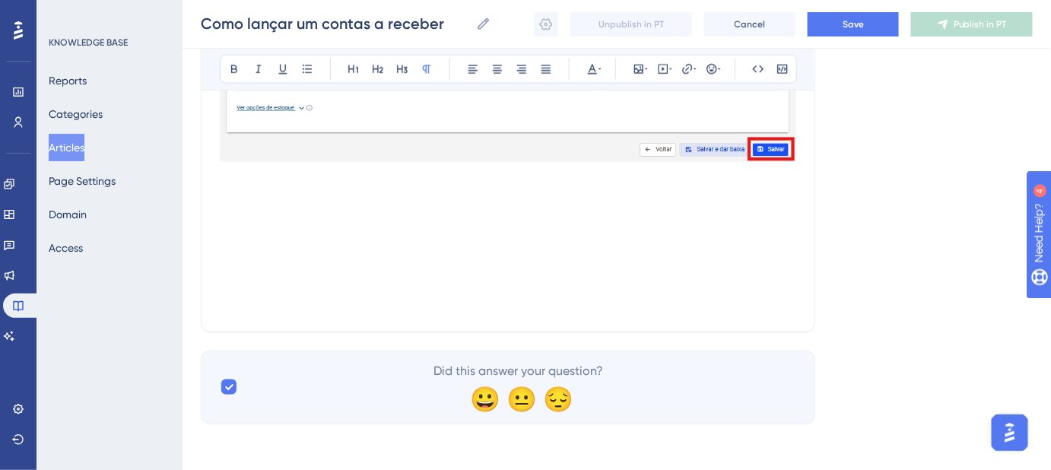
click at [279, 194] on p at bounding box center [508, 195] width 576 height 18
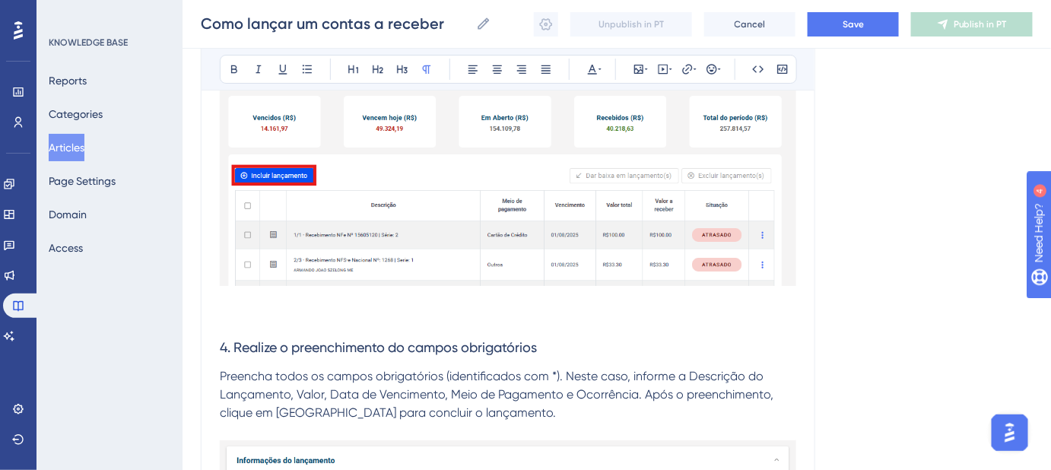
scroll to position [1844, 0]
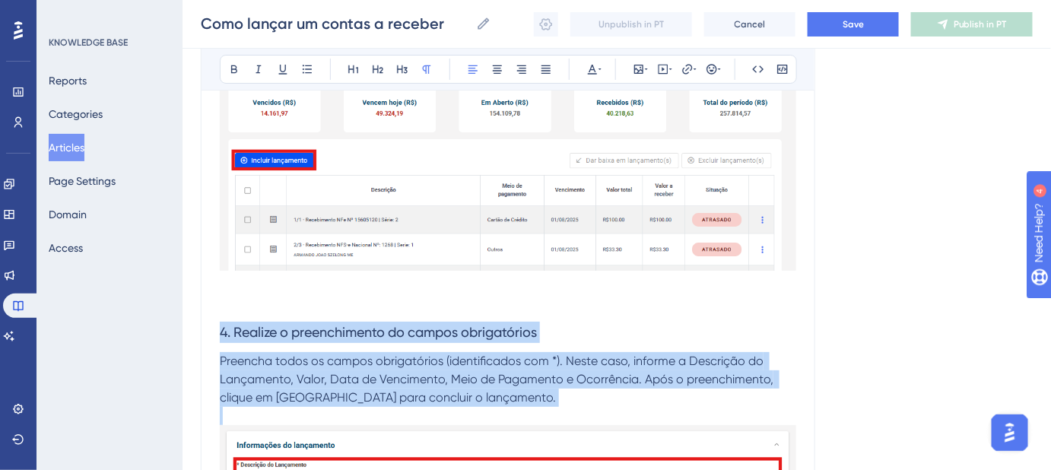
drag, startPoint x: 481, startPoint y: 409, endPoint x: 191, endPoint y: 319, distance: 303.5
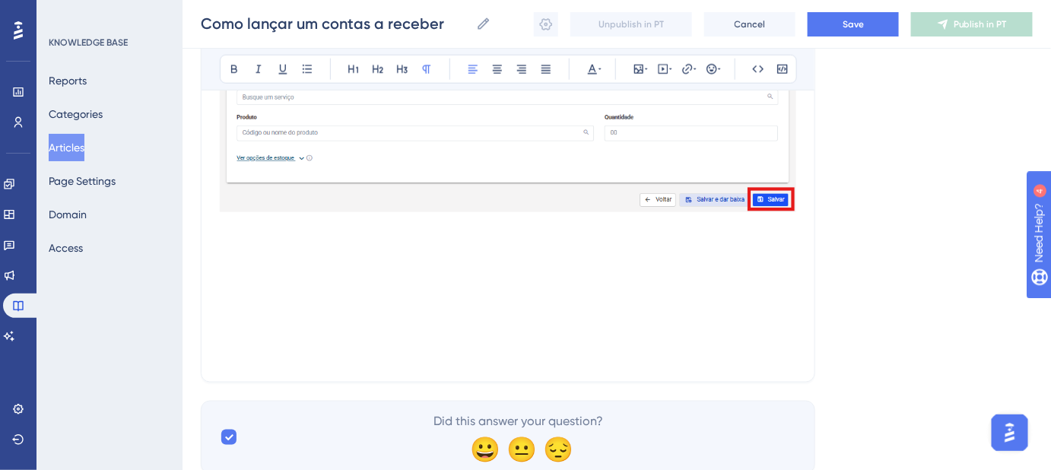
scroll to position [2535, 0]
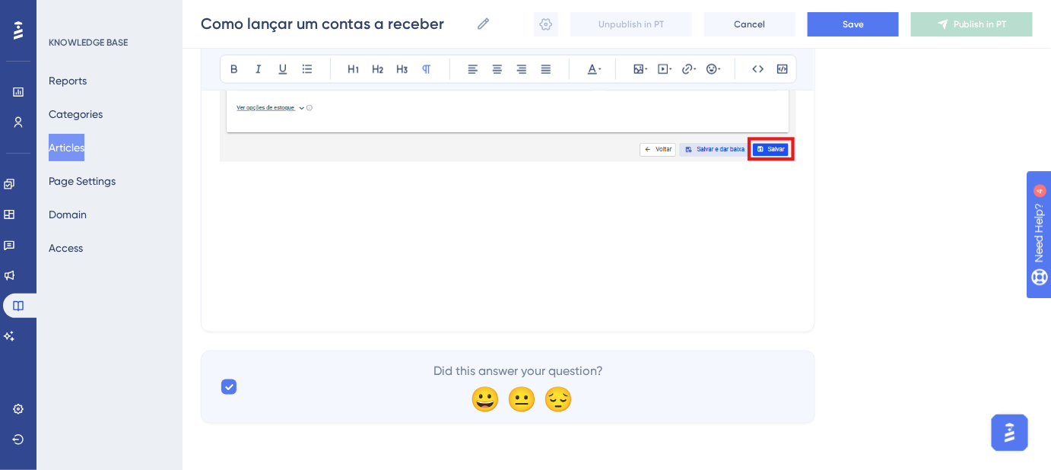
click at [248, 229] on p at bounding box center [508, 231] width 576 height 18
click at [243, 208] on p at bounding box center [508, 213] width 576 height 18
click at [243, 175] on p at bounding box center [508, 176] width 576 height 18
click at [236, 191] on p at bounding box center [508, 195] width 576 height 18
click at [236, 214] on p at bounding box center [508, 213] width 576 height 18
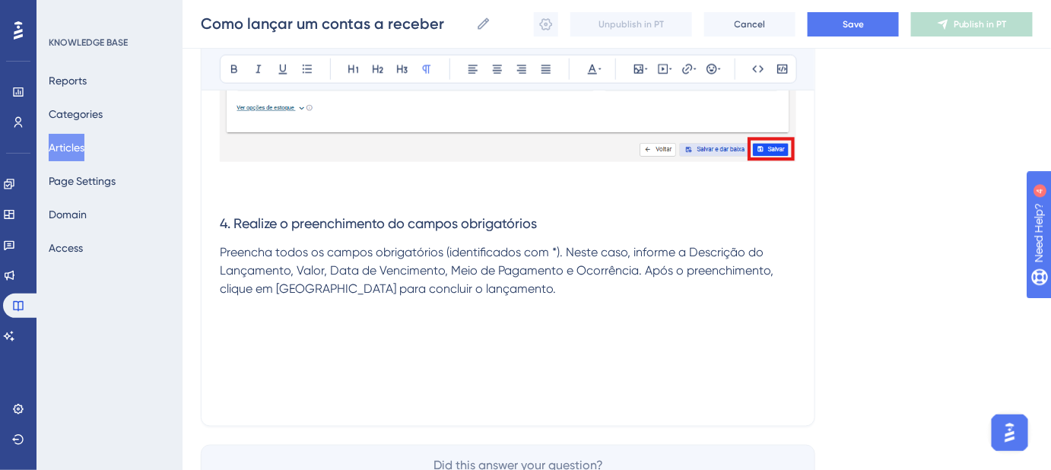
click at [227, 224] on span "4. Realize o preenchimento do campos obrigatórios" at bounding box center [378, 223] width 317 height 16
drag, startPoint x: 548, startPoint y: 222, endPoint x: 235, endPoint y: 227, distance: 313.3
click at [235, 227] on h3 "5. Realize o preenchimento do campos obrigatórios" at bounding box center [508, 224] width 576 height 40
click at [495, 284] on p "Preencha todos os campos obrigatórios (identificados com *). Neste caso, inform…" at bounding box center [508, 270] width 576 height 55
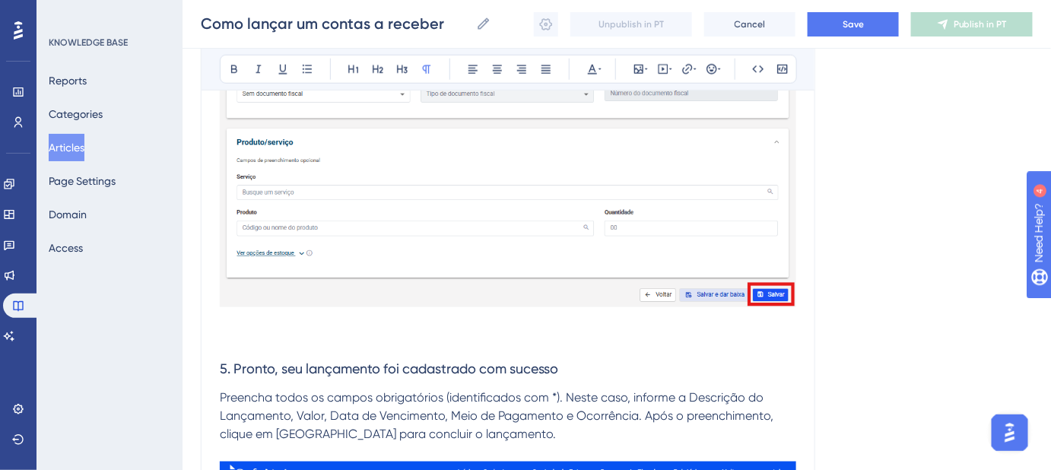
scroll to position [2528, 0]
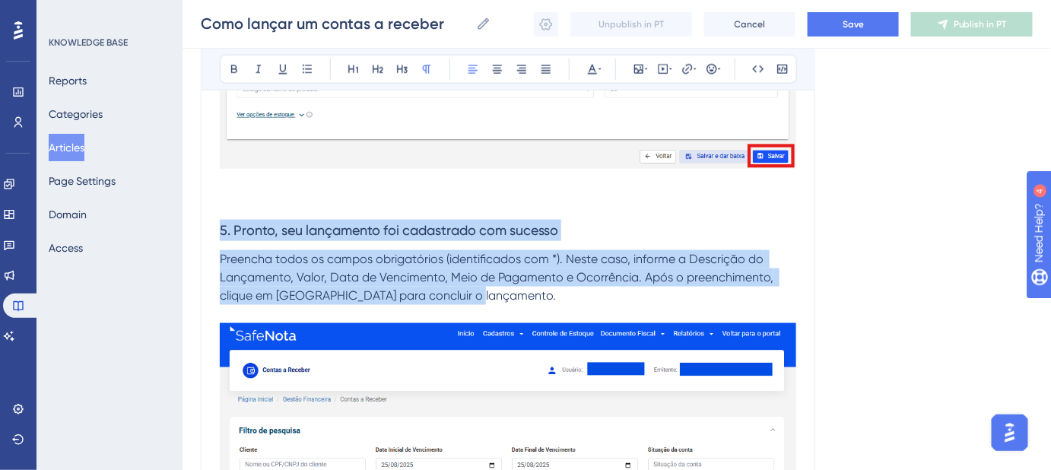
drag, startPoint x: 481, startPoint y: 297, endPoint x: 217, endPoint y: 224, distance: 273.5
click at [528, 259] on span "Preencha todos os campos obrigatórios (identificados com *). Neste caso, inform…" at bounding box center [498, 277] width 557 height 51
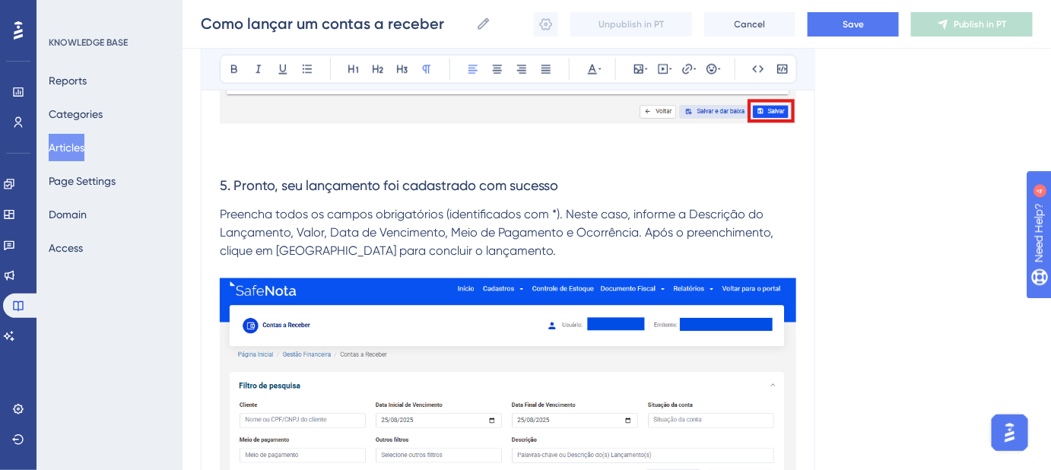
scroll to position [2597, 0]
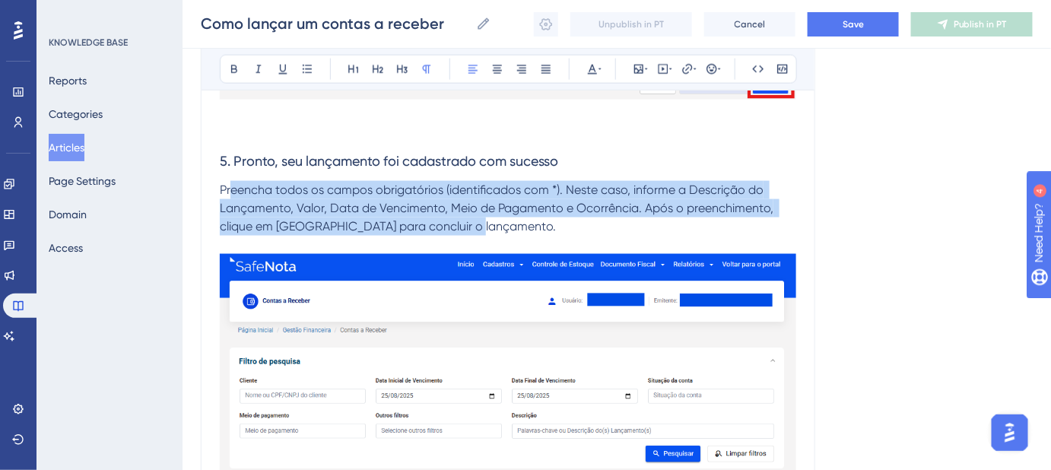
drag, startPoint x: 502, startPoint y: 227, endPoint x: 232, endPoint y: 195, distance: 271.8
click at [232, 195] on p "Preencha todos os campos obrigatórios (identificados com *). Neste caso, inform…" at bounding box center [508, 208] width 576 height 55
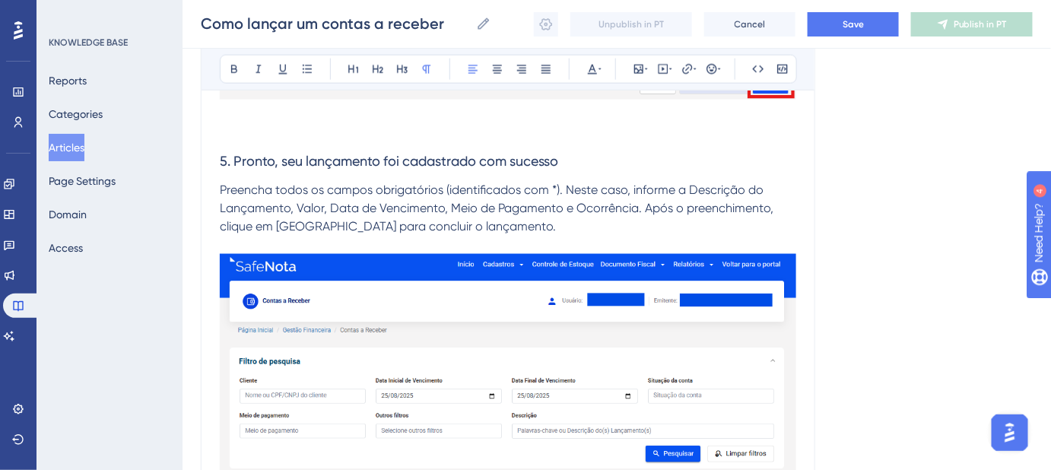
click at [281, 160] on span "5. Pronto, seu lançamento foi cadastrado com sucesso" at bounding box center [389, 161] width 338 height 16
click at [278, 159] on span "5. Pronto, seu lançamento foi cadastrado com sucesso" at bounding box center [389, 161] width 338 height 16
click at [566, 159] on h3 "5. Pronto! seu lançamento foi cadastrado com sucesso" at bounding box center [508, 161] width 576 height 40
click at [285, 161] on span "5. Pronto! seu lançamento foi cadastrado com sucesso" at bounding box center [389, 161] width 338 height 16
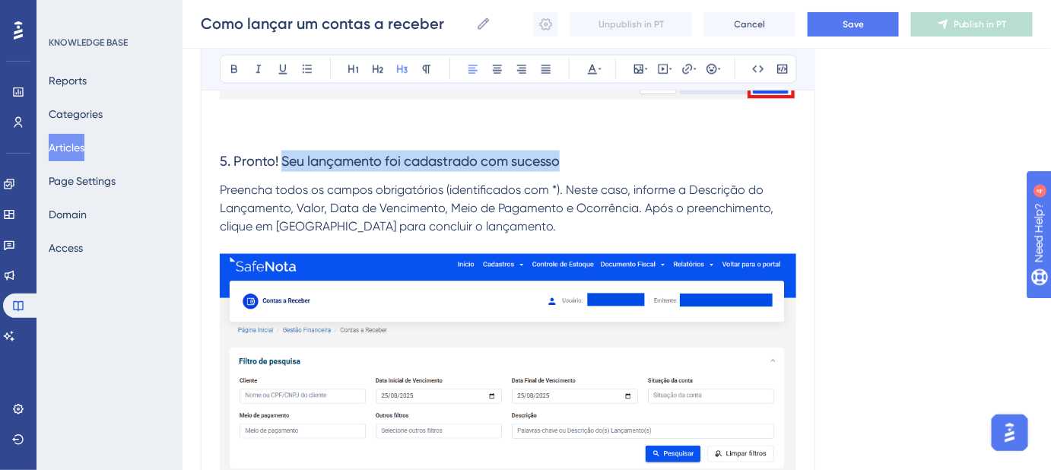
drag, startPoint x: 572, startPoint y: 166, endPoint x: 284, endPoint y: 176, distance: 287.6
click at [284, 176] on h3 "5. Pronto! Seu lançamento foi cadastrado com sucesso" at bounding box center [508, 161] width 576 height 40
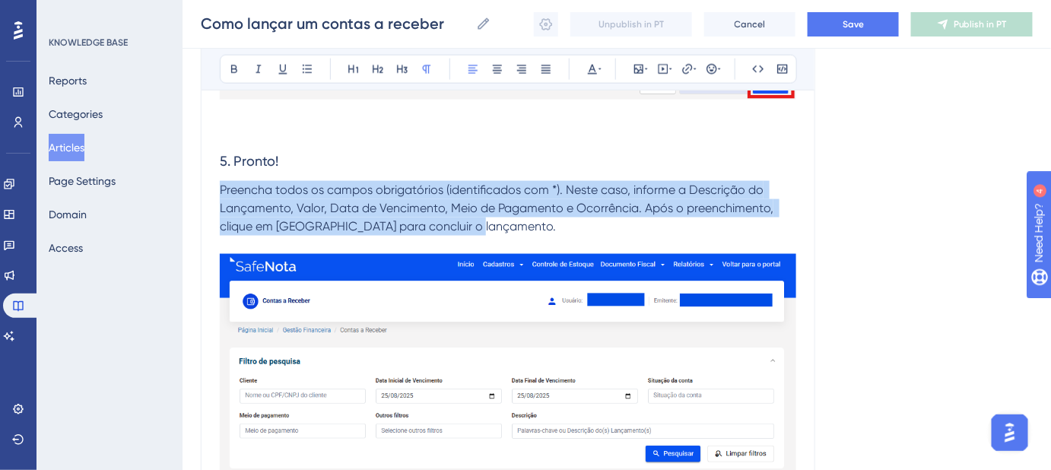
drag, startPoint x: 468, startPoint y: 229, endPoint x: 222, endPoint y: 186, distance: 250.0
click at [222, 186] on p "Preencha todos os campos obrigatórios (identificados com *). Neste caso, inform…" at bounding box center [508, 208] width 576 height 55
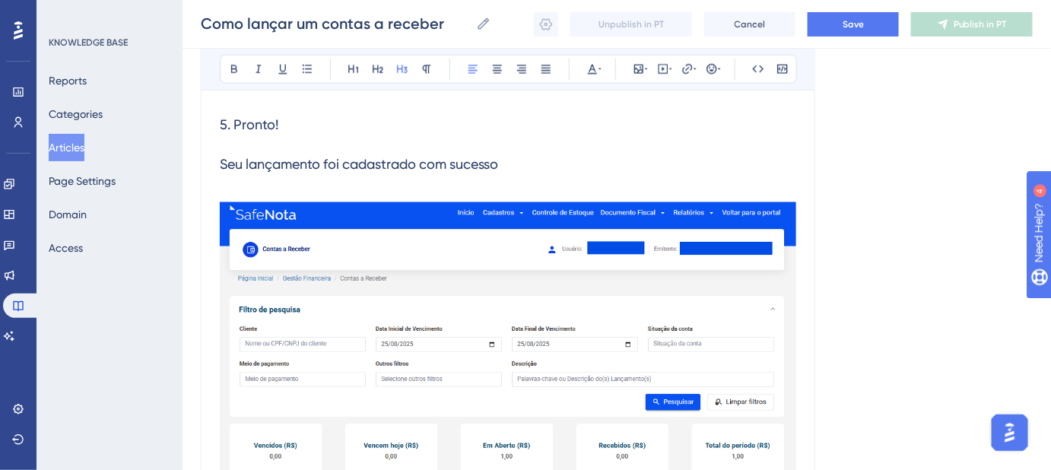
scroll to position [2477, 0]
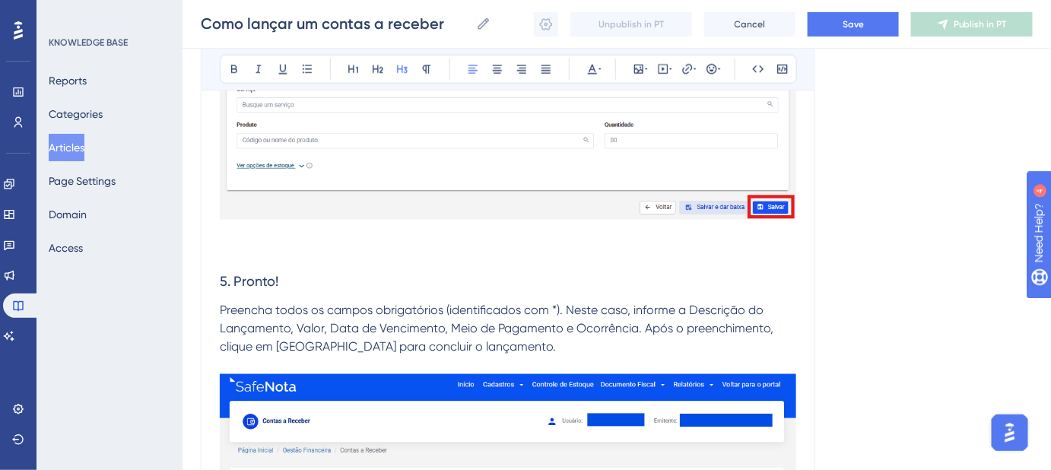
click at [359, 271] on h3 "5. Pronto!" at bounding box center [508, 282] width 576 height 40
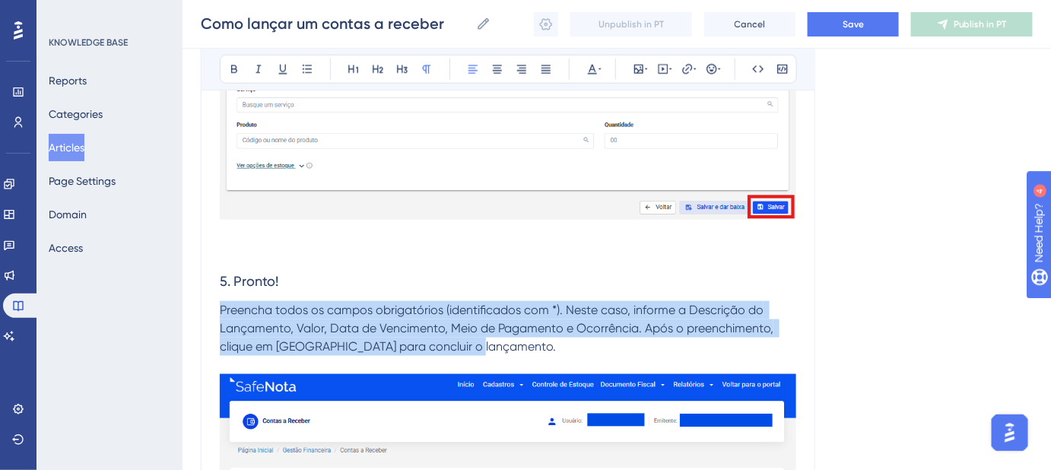
drag, startPoint x: 464, startPoint y: 345, endPoint x: 167, endPoint y: 309, distance: 299.4
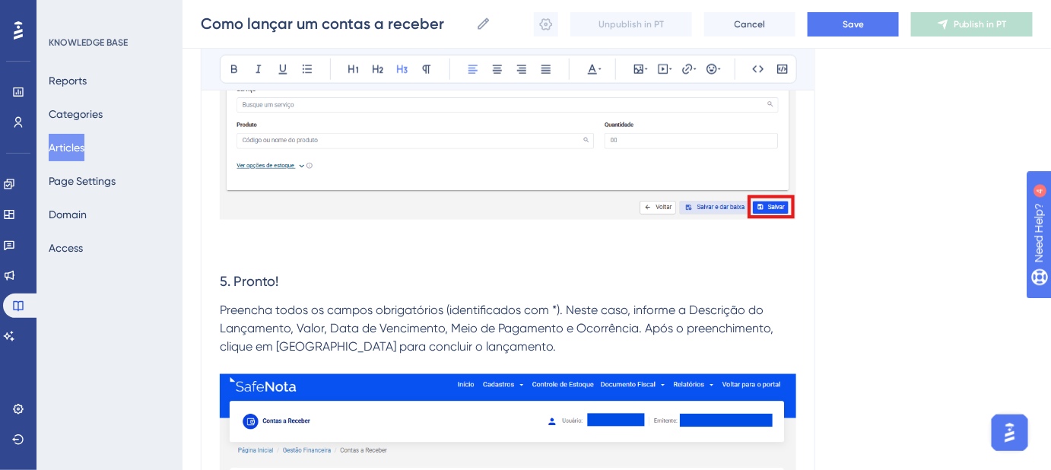
click at [366, 286] on h3 "5. Pronto!" at bounding box center [508, 282] width 576 height 40
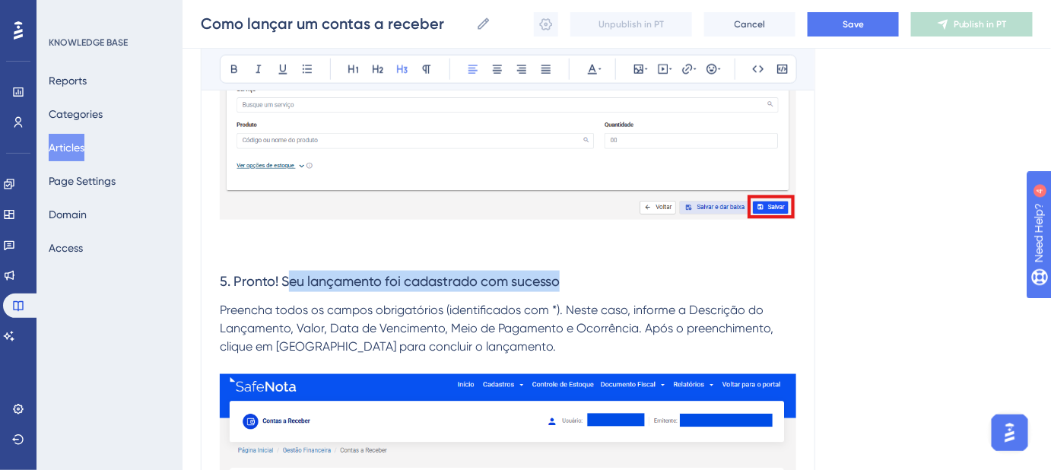
drag, startPoint x: 566, startPoint y: 277, endPoint x: 285, endPoint y: 282, distance: 280.6
click at [285, 282] on h3 "5. Pronto! Seu lançamento foi cadastrado com sucesso" at bounding box center [508, 282] width 576 height 40
drag, startPoint x: 516, startPoint y: 279, endPoint x: 538, endPoint y: 275, distance: 23.1
click at [516, 278] on span "5. Pronto! Seu lançamento foi cadastrado com sucesso" at bounding box center [390, 281] width 340 height 16
click at [560, 279] on span "5. Pronto! Seu lançamento foi cadastrado com sucesso" at bounding box center [390, 281] width 340 height 16
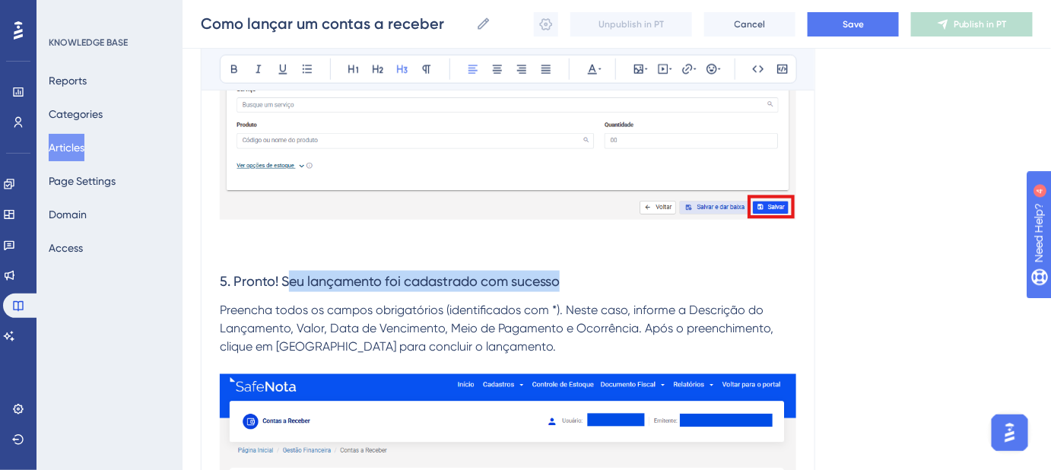
drag, startPoint x: 569, startPoint y: 279, endPoint x: 582, endPoint y: 275, distance: 13.5
click at [570, 279] on h3 "5. Pronto! Seu lançamento foi cadastrado com sucesso" at bounding box center [508, 282] width 576 height 40
click at [582, 276] on h3 "5. Pronto! Seu lançamento foi cadastrado com sucesso" at bounding box center [508, 282] width 576 height 40
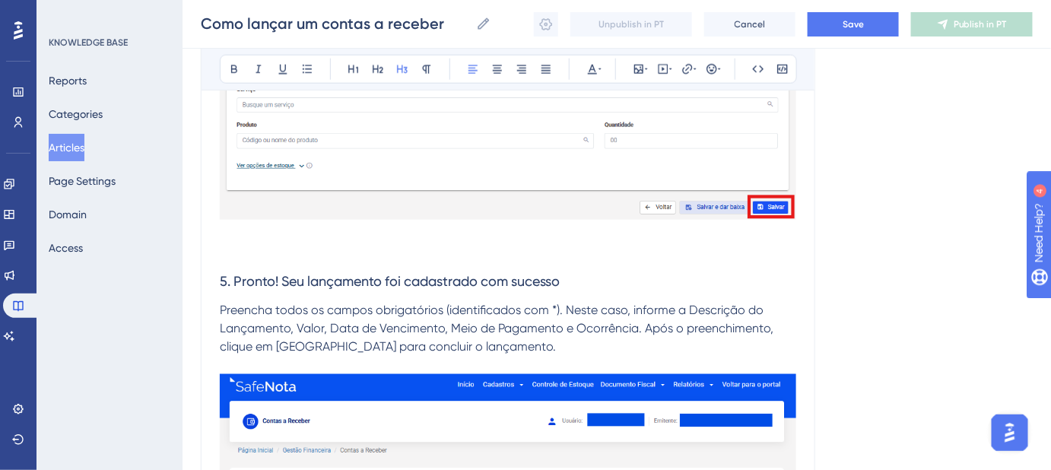
click at [606, 265] on h3 "5. Pronto! Seu lançamento foi cadastrado com sucesso" at bounding box center [508, 282] width 576 height 40
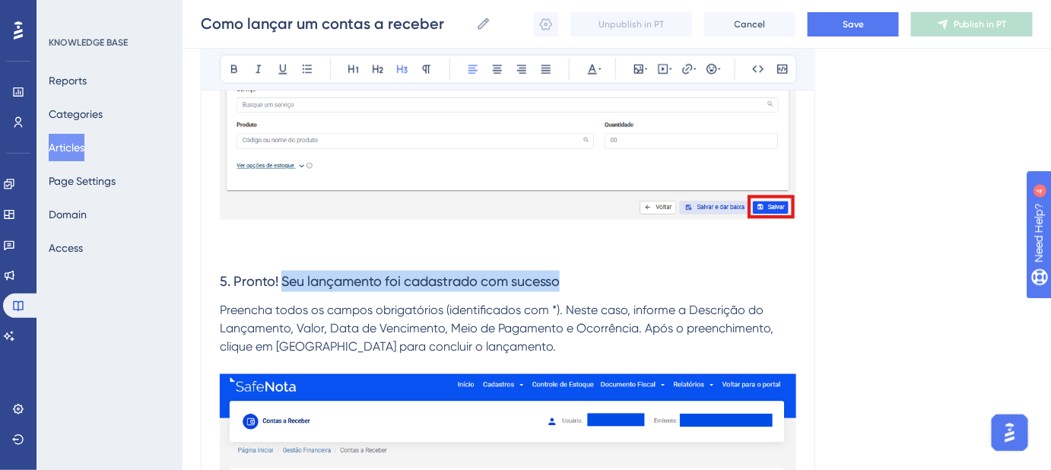
drag, startPoint x: 567, startPoint y: 281, endPoint x: 280, endPoint y: 278, distance: 287.4
click at [280, 278] on h3 "5. Pronto! Seu lançamento foi cadastrado com sucesso" at bounding box center [508, 282] width 576 height 40
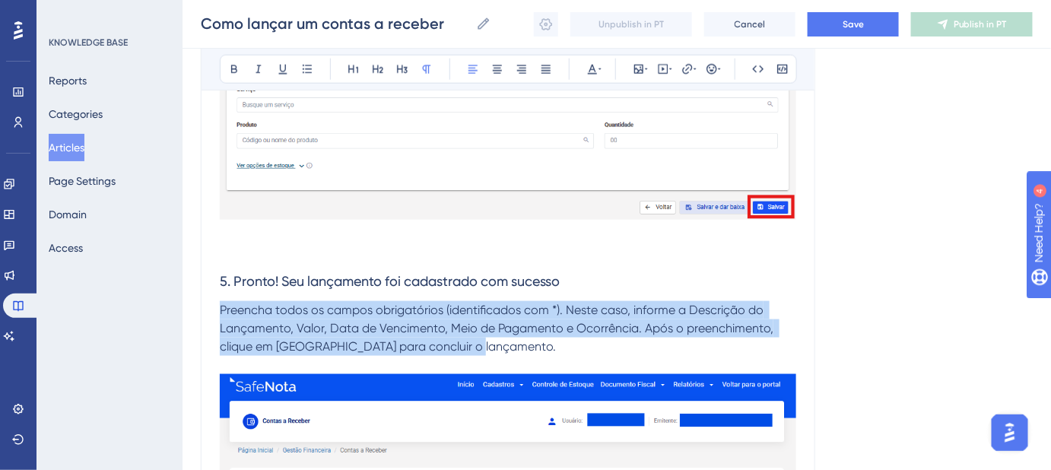
drag, startPoint x: 478, startPoint y: 344, endPoint x: 158, endPoint y: 306, distance: 322.3
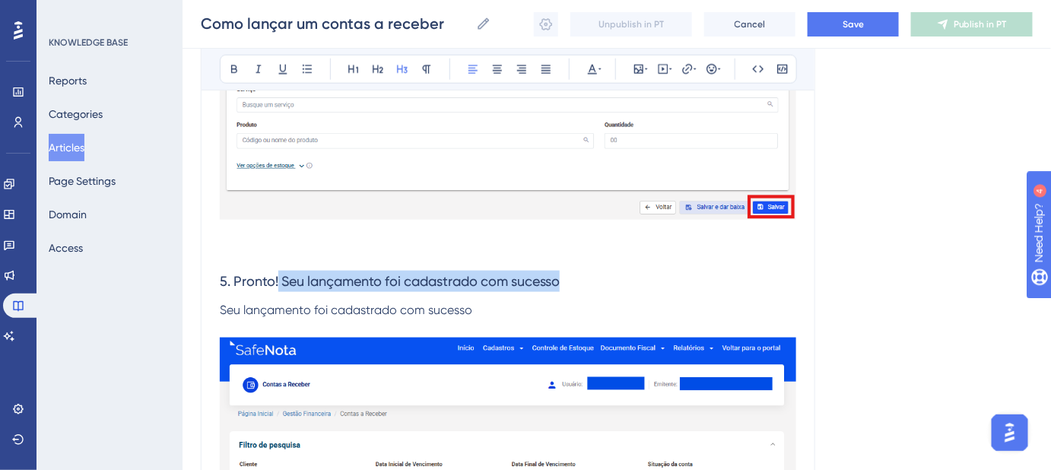
drag, startPoint x: 555, startPoint y: 279, endPoint x: 276, endPoint y: 277, distance: 279.1
click at [276, 277] on h3 "5. Pronto! Seu lançamento foi cadastrado com sucesso" at bounding box center [508, 282] width 576 height 40
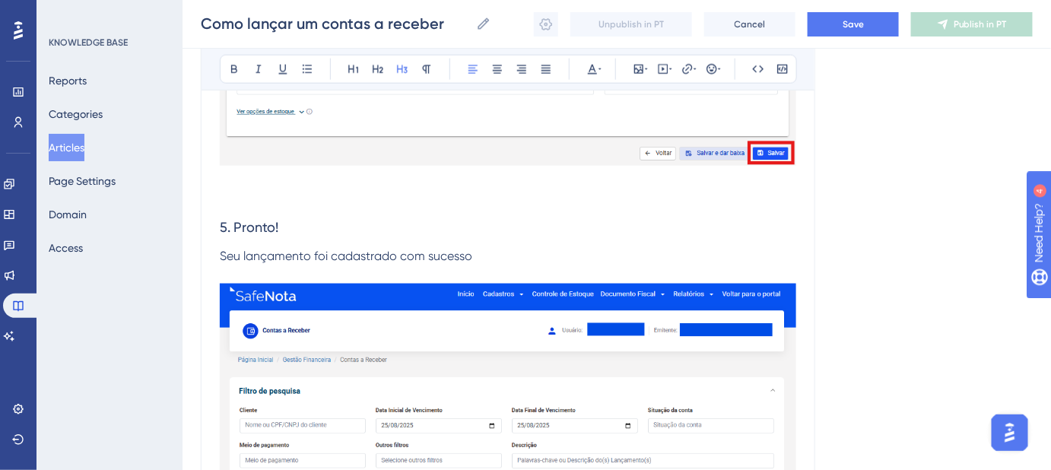
scroll to position [2546, 0]
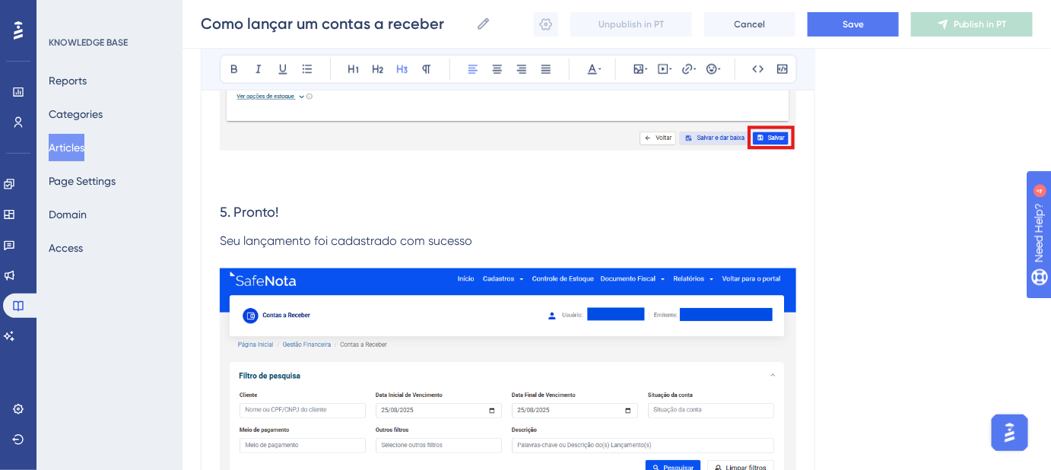
click at [265, 243] on span "Seu lançamento foi cadastrado com sucesso" at bounding box center [346, 240] width 252 height 14
click at [257, 255] on p at bounding box center [508, 259] width 576 height 18
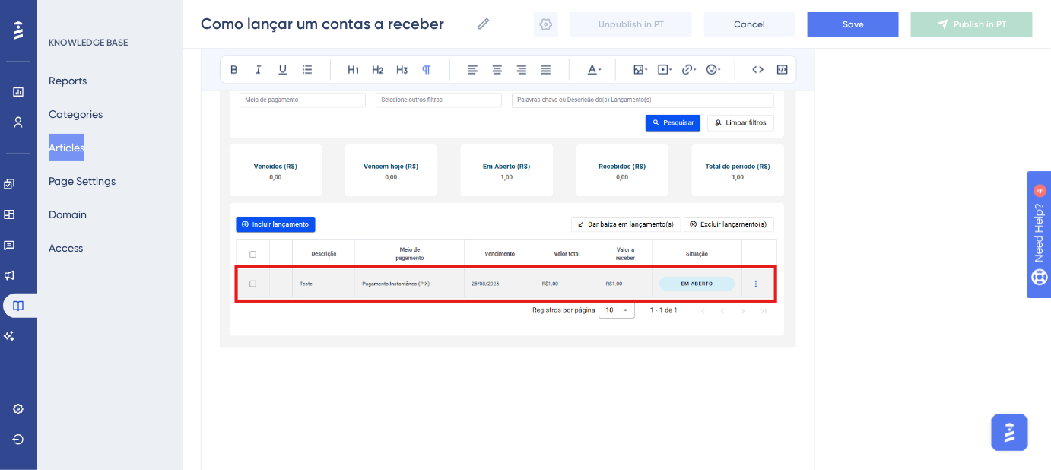
scroll to position [3031, 0]
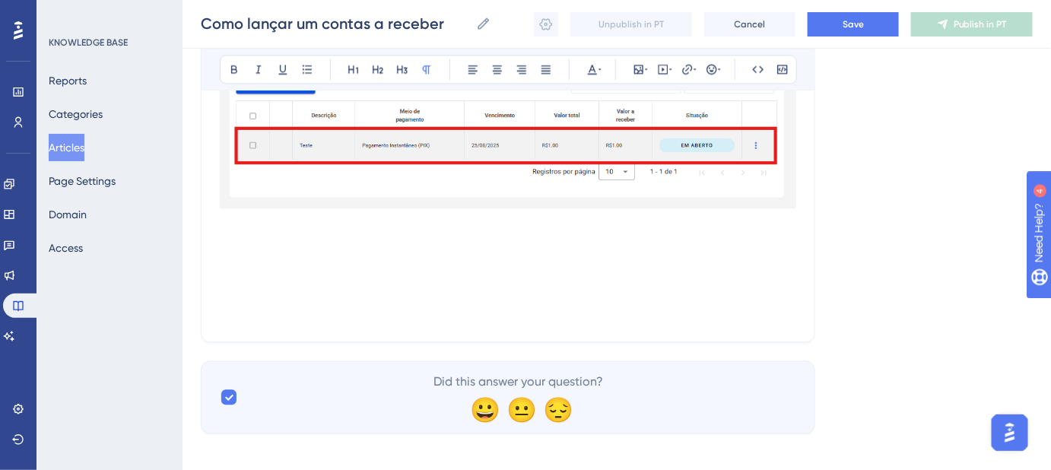
click at [258, 309] on p at bounding box center [508, 314] width 576 height 18
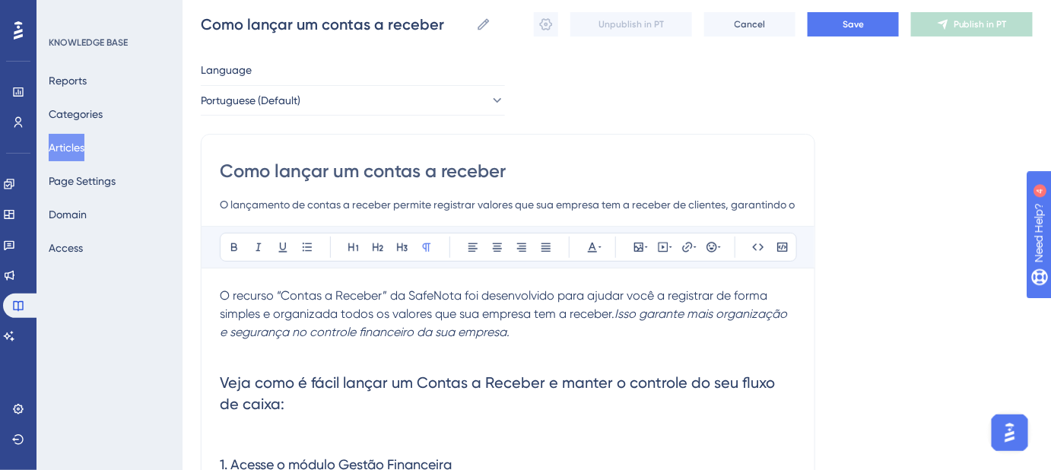
scroll to position [0, 0]
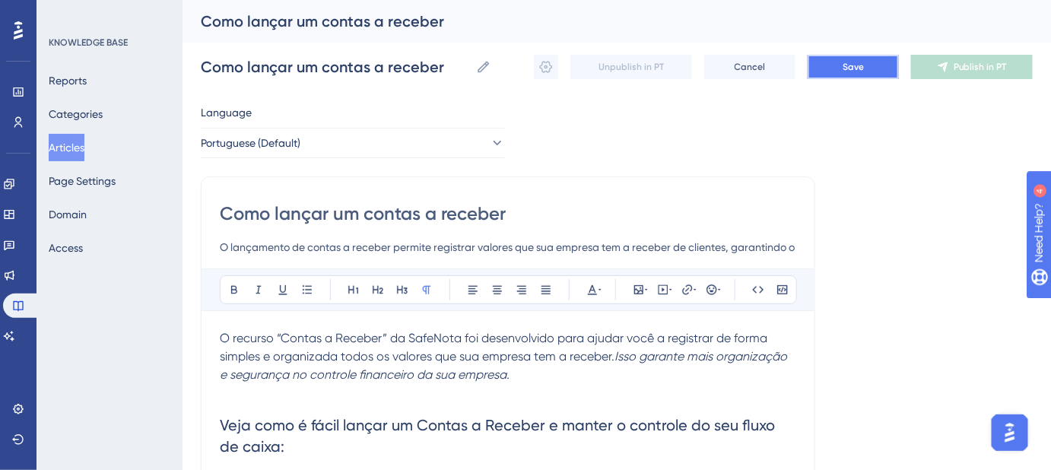
click at [879, 68] on button "Save" at bounding box center [852, 67] width 91 height 24
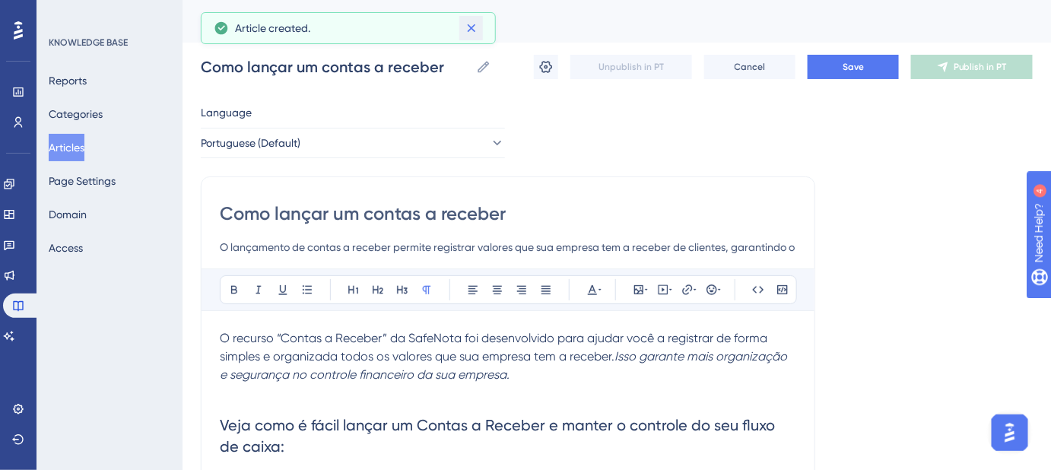
click at [468, 33] on icon at bounding box center [471, 28] width 15 height 15
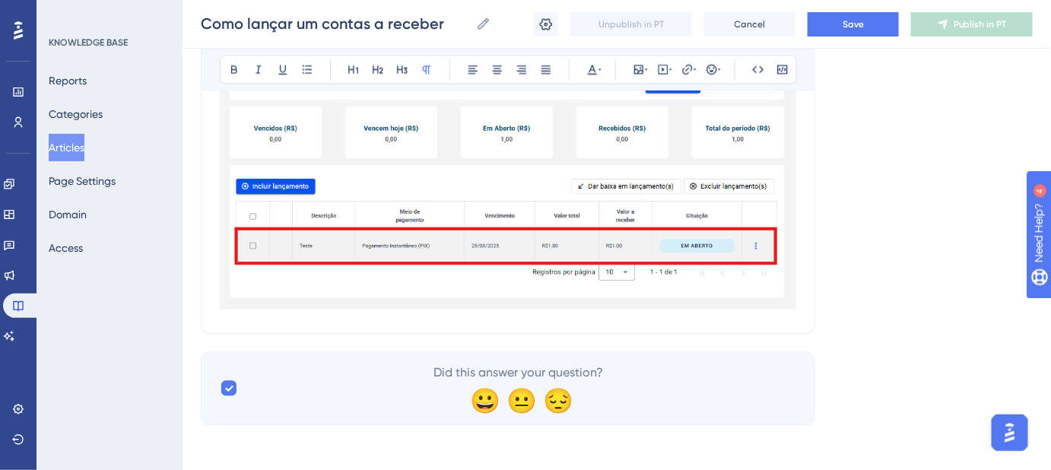
scroll to position [2932, 0]
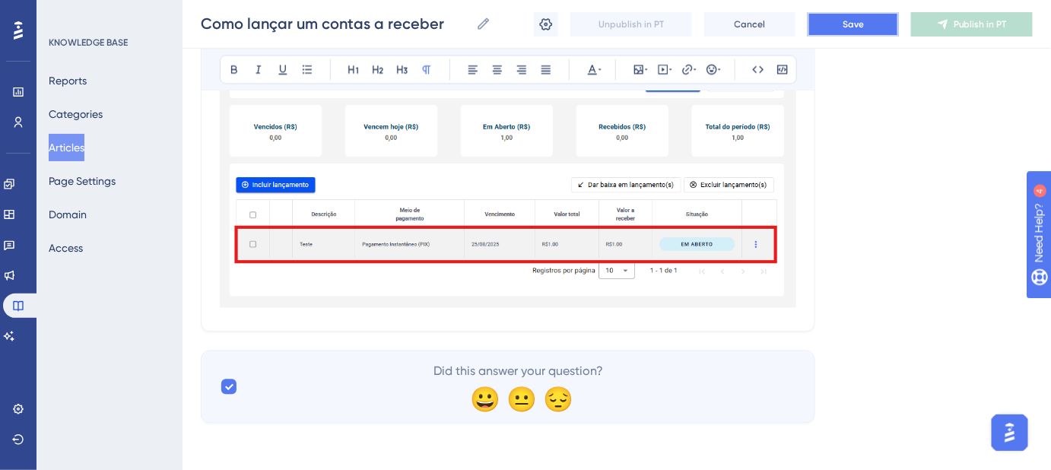
click at [865, 24] on button "Save" at bounding box center [852, 24] width 91 height 24
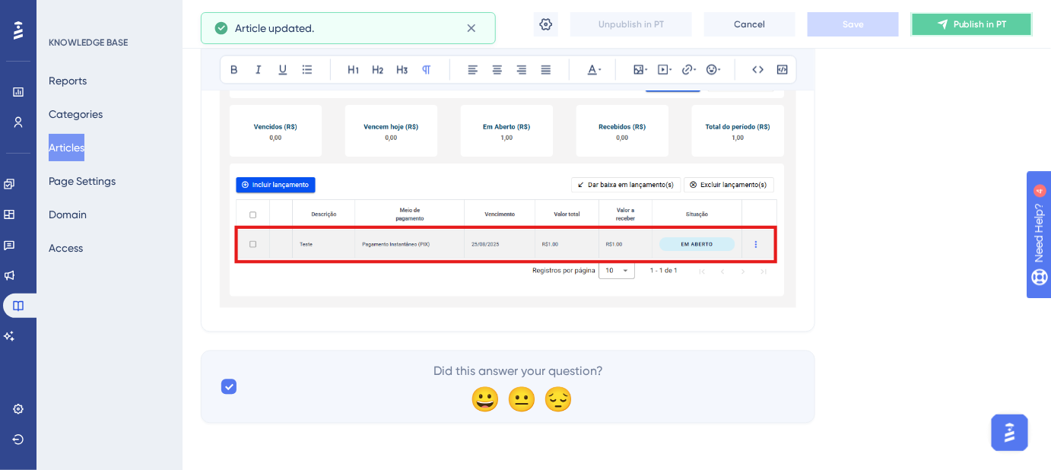
click at [967, 26] on span "Publish in PT" at bounding box center [979, 24] width 53 height 12
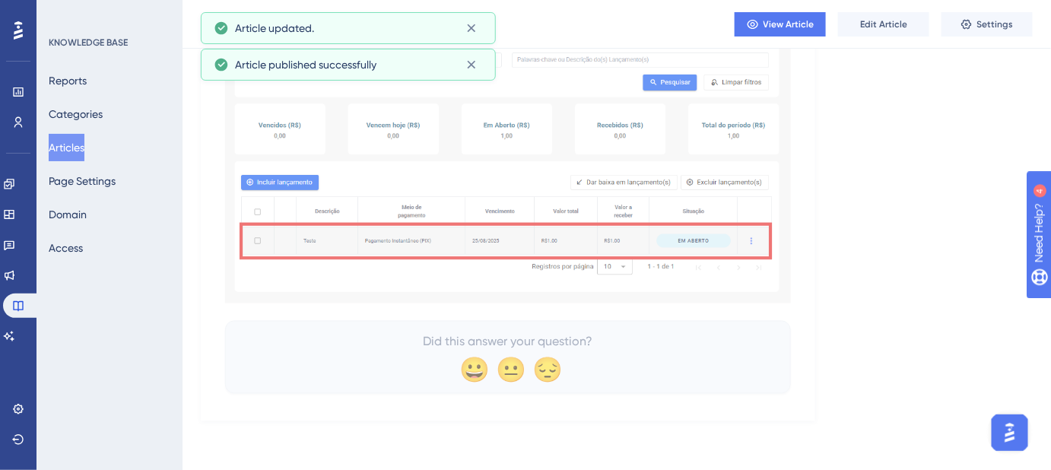
scroll to position [2832, 0]
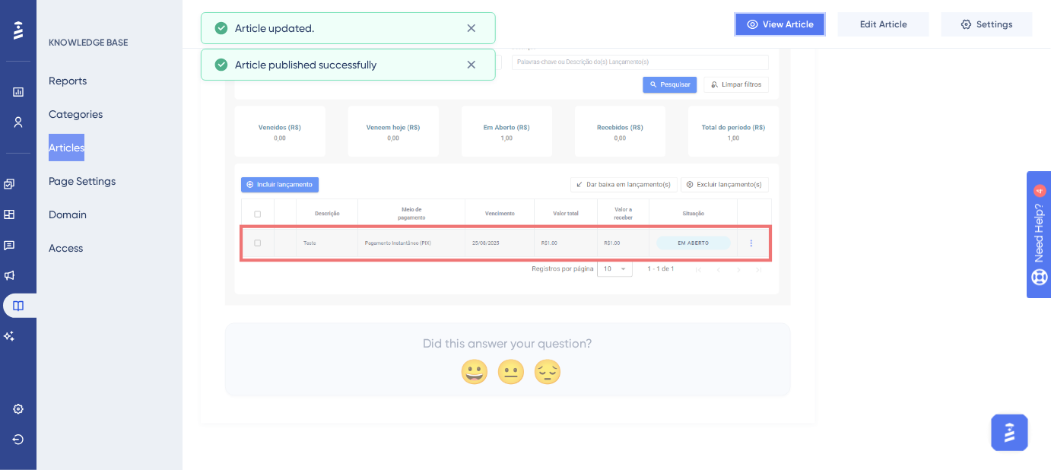
click at [804, 24] on span "View Article" at bounding box center [788, 24] width 51 height 12
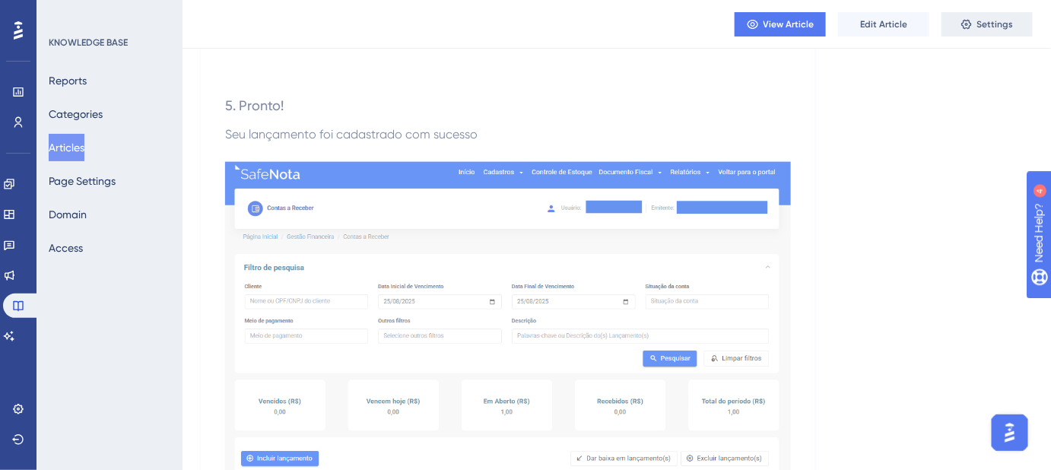
scroll to position [2555, 0]
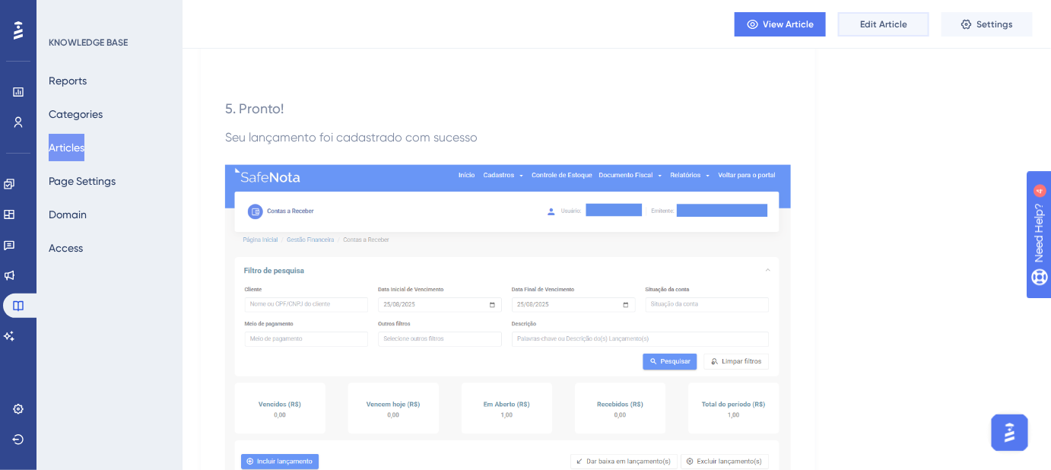
click at [872, 19] on span "Edit Article" at bounding box center [883, 24] width 47 height 12
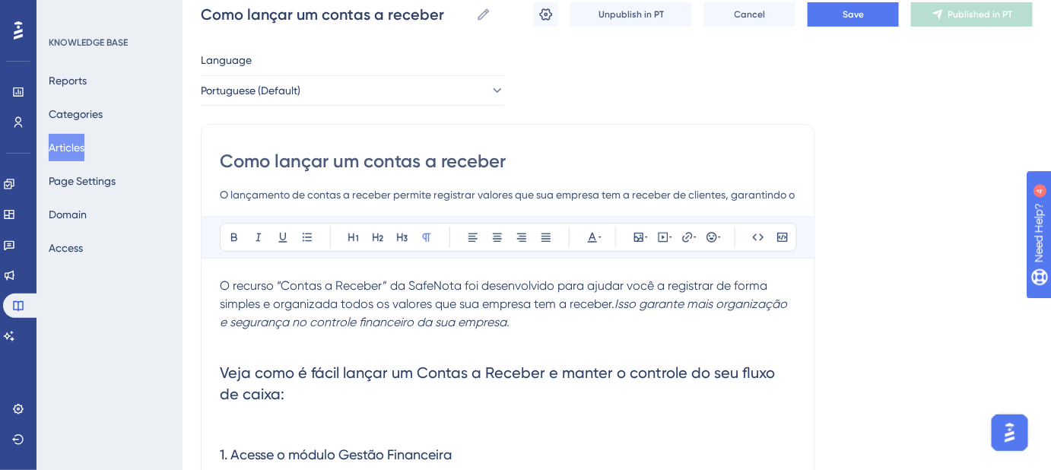
scroll to position [0, 0]
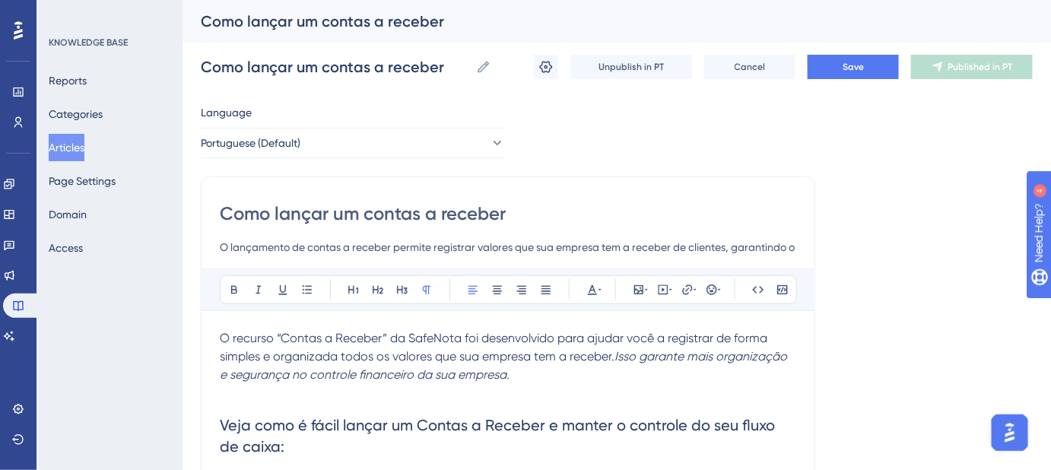
click at [595, 234] on div "Como lançar um contas a receber O lançamento de contas a receber permite regist…" at bounding box center [508, 228] width 576 height 55
click at [617, 245] on input "O lançamento de contas a receber permite registrar valores que sua empresa tem …" at bounding box center [508, 247] width 576 height 18
click at [617, 243] on input "O lançamento de contas a receber permite registrar valores que sua empresa tem …" at bounding box center [508, 247] width 576 height 18
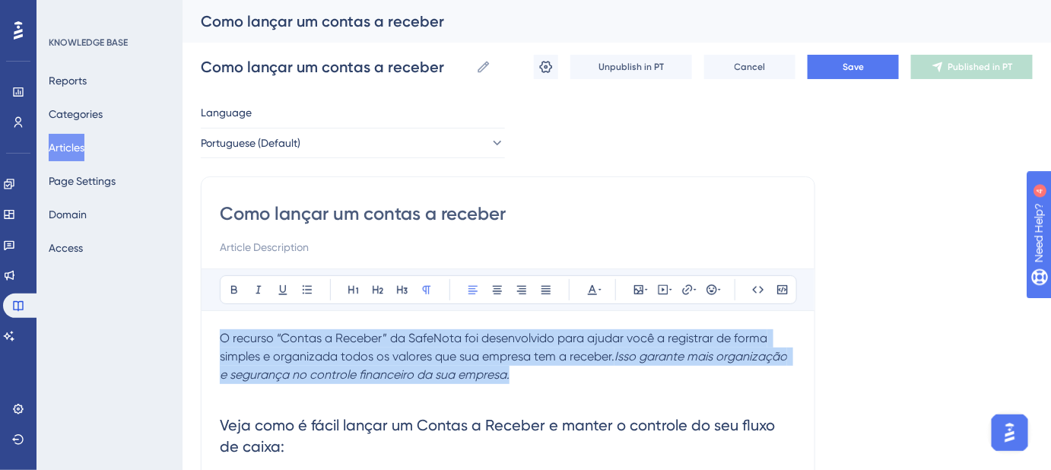
drag, startPoint x: 533, startPoint y: 379, endPoint x: 217, endPoint y: 325, distance: 320.7
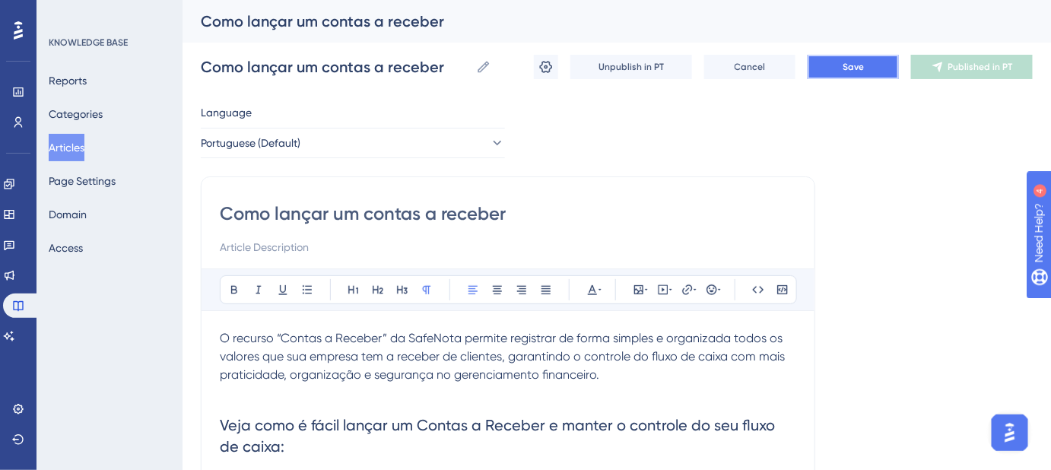
click at [852, 66] on span "Save" at bounding box center [852, 67] width 21 height 12
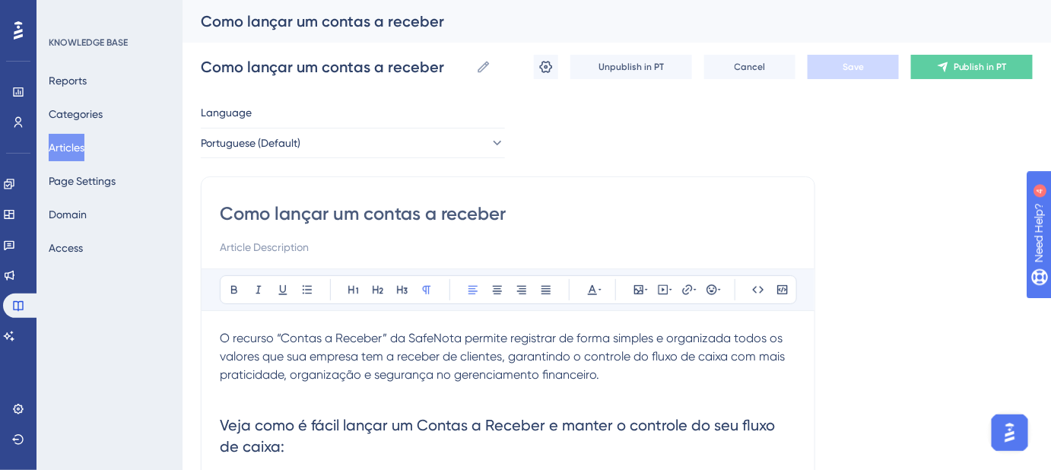
click at [584, 245] on input at bounding box center [508, 247] width 576 height 18
click at [286, 248] on input at bounding box center [508, 247] width 576 height 18
click at [284, 246] on input at bounding box center [508, 247] width 576 height 18
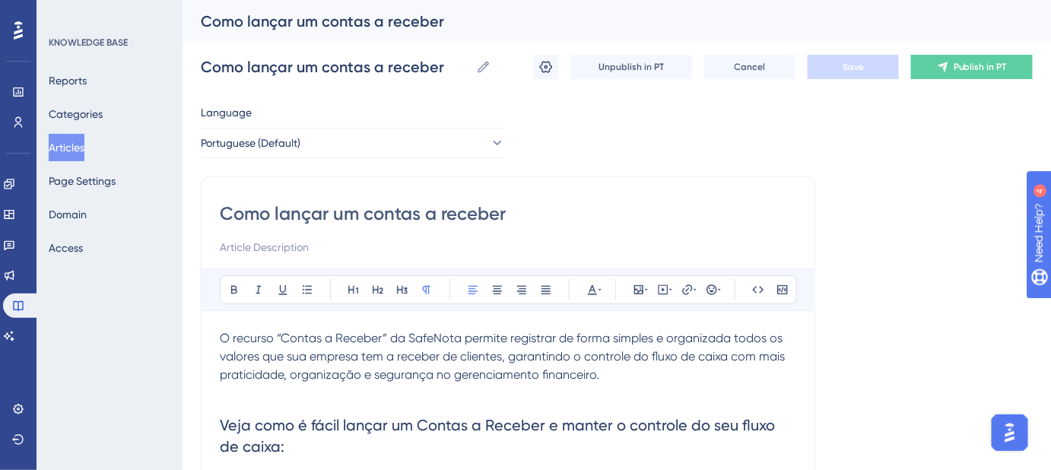
click at [307, 244] on input at bounding box center [508, 247] width 576 height 18
click at [306, 244] on input at bounding box center [508, 247] width 576 height 18
click at [957, 66] on span "Publish in PT" at bounding box center [979, 67] width 53 height 12
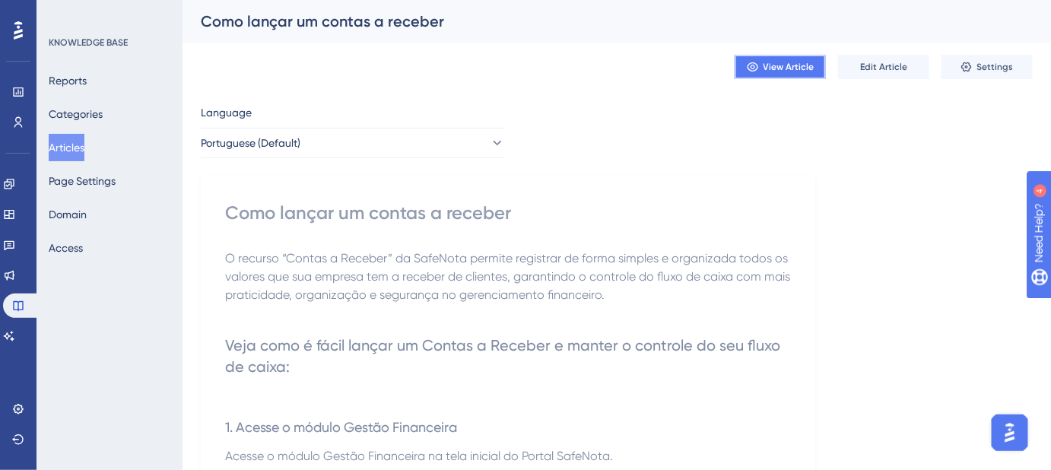
click at [773, 61] on span "View Article" at bounding box center [788, 67] width 51 height 12
click at [861, 62] on span "Edit Article" at bounding box center [883, 67] width 47 height 12
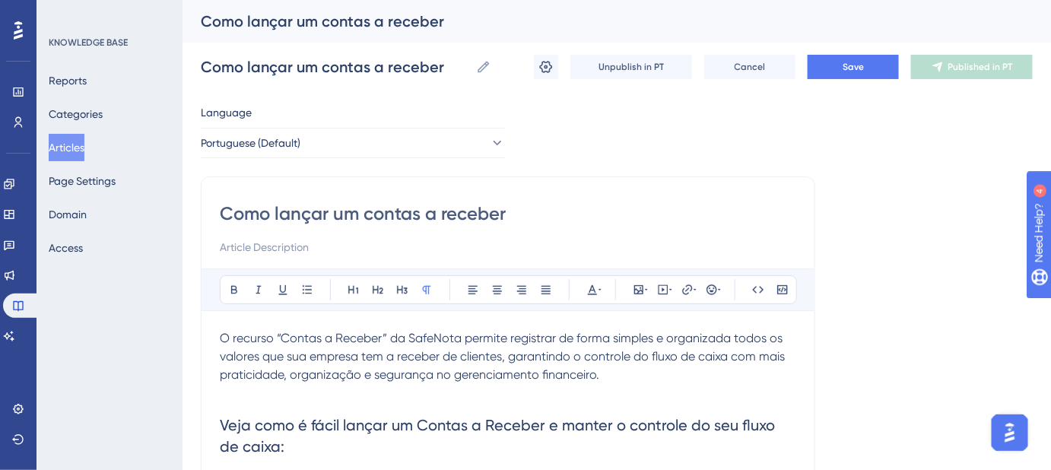
click at [280, 336] on span "O recurso “Contas a Receber” da SafeNota permite registrar de forma simples e o…" at bounding box center [504, 356] width 568 height 51
click at [382, 338] on span "O recurso Contas a Receber” da SafeNota permite registrar de forma simples e or…" at bounding box center [504, 356] width 568 height 51
click at [847, 68] on span "Save" at bounding box center [852, 67] width 21 height 12
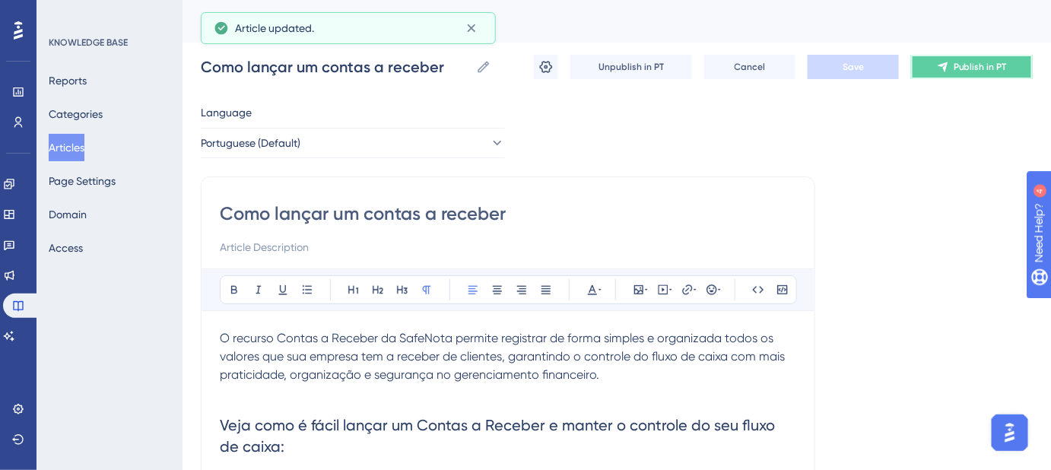
click at [977, 76] on button "Publish in PT" at bounding box center [972, 67] width 122 height 24
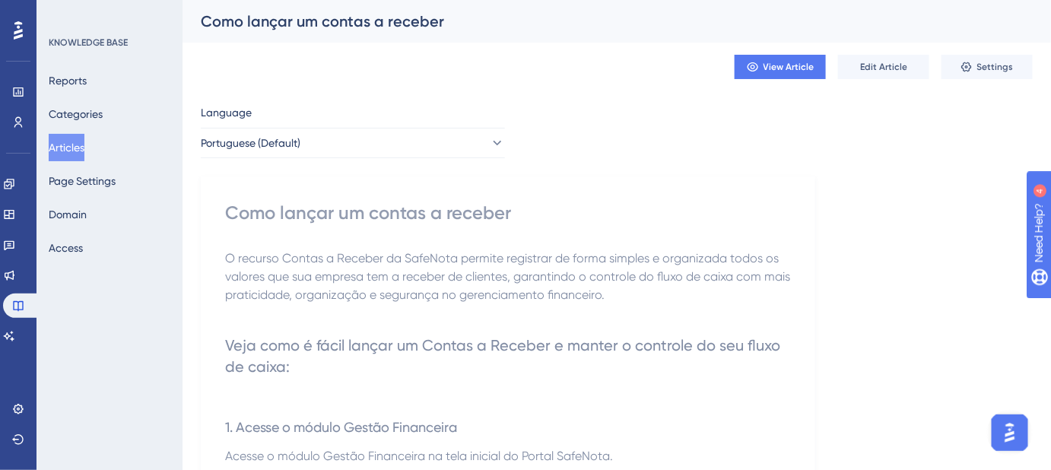
click at [78, 150] on button "Articles" at bounding box center [67, 147] width 36 height 27
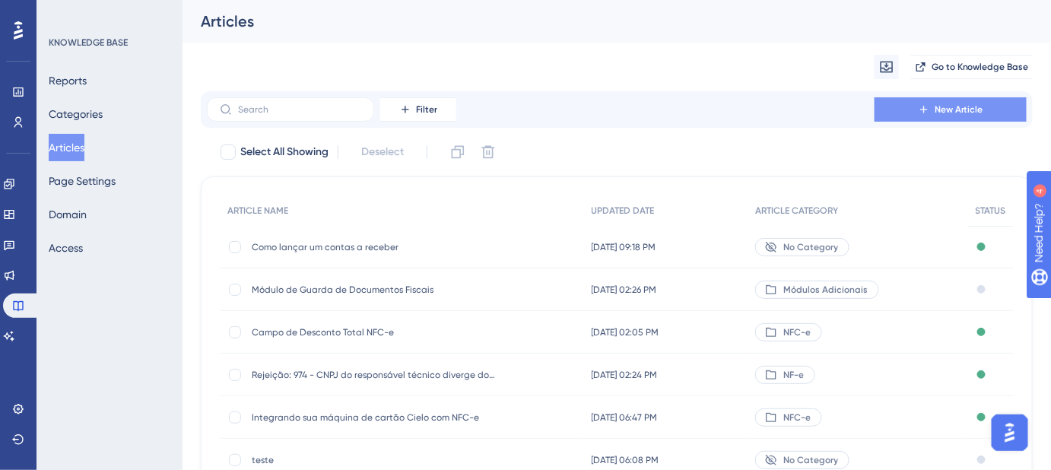
click at [922, 106] on icon at bounding box center [924, 109] width 12 height 12
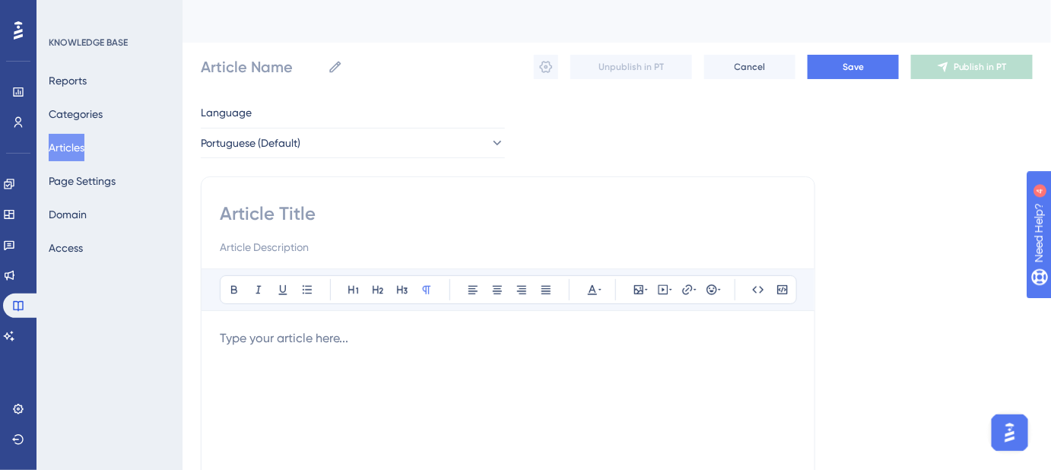
click at [76, 151] on button "Articles" at bounding box center [67, 147] width 36 height 27
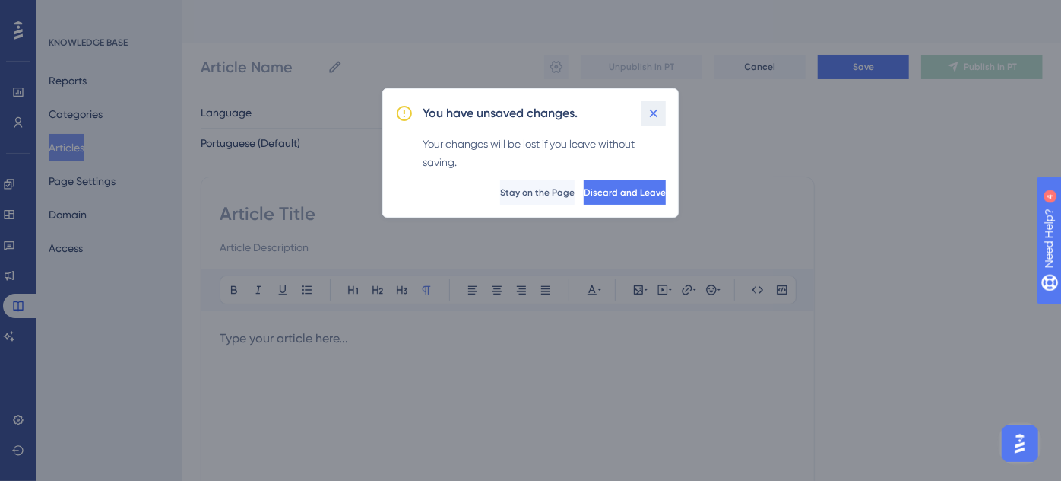
click at [651, 118] on icon at bounding box center [653, 113] width 15 height 15
click at [657, 111] on icon at bounding box center [654, 113] width 8 height 8
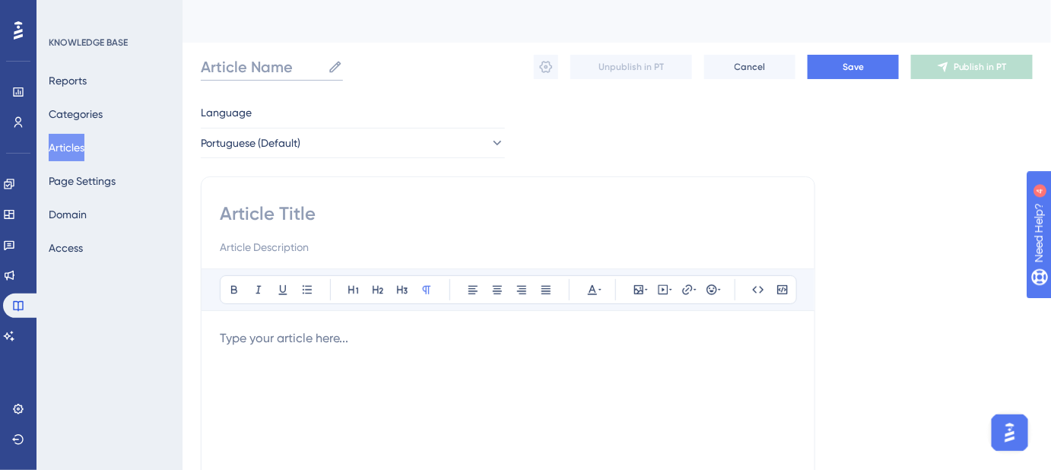
click at [225, 68] on input "Article Name" at bounding box center [261, 66] width 121 height 21
click at [248, 70] on input "Article Name" at bounding box center [261, 66] width 121 height 21
paste input "Como lançar um contas a pagar"
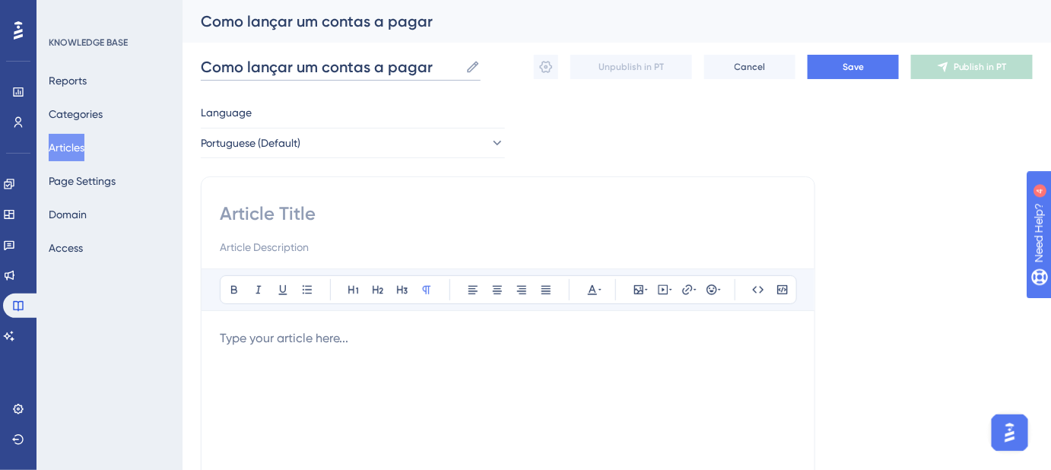
type input "Como lançar um contas a pagar"
click at [290, 208] on input at bounding box center [508, 213] width 576 height 24
paste input "Como lançar um contas a pagar"
type input "Como lançar um contas a pagar"
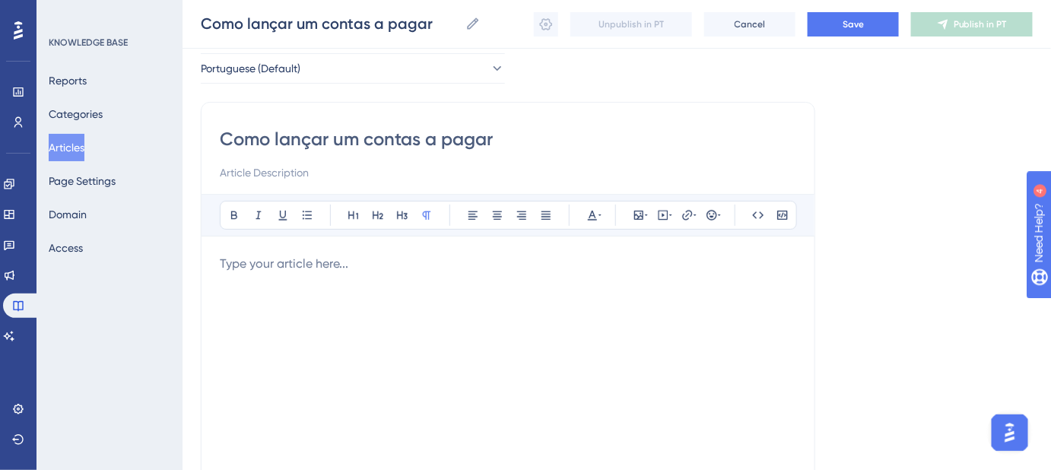
click at [325, 255] on p at bounding box center [508, 264] width 576 height 18
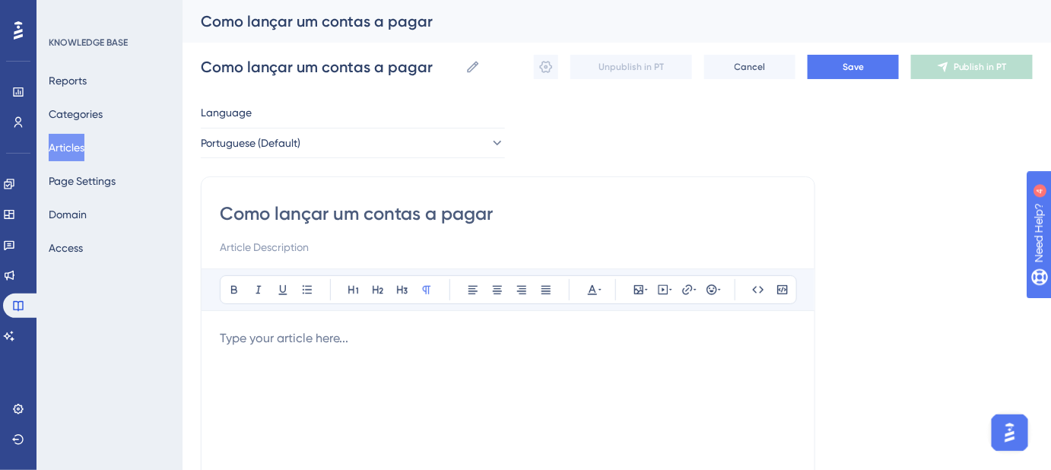
click at [505, 218] on input "Como lançar um contas a pagar" at bounding box center [508, 213] width 576 height 24
click at [298, 331] on p at bounding box center [508, 338] width 576 height 18
click at [290, 334] on p at bounding box center [508, 338] width 576 height 18
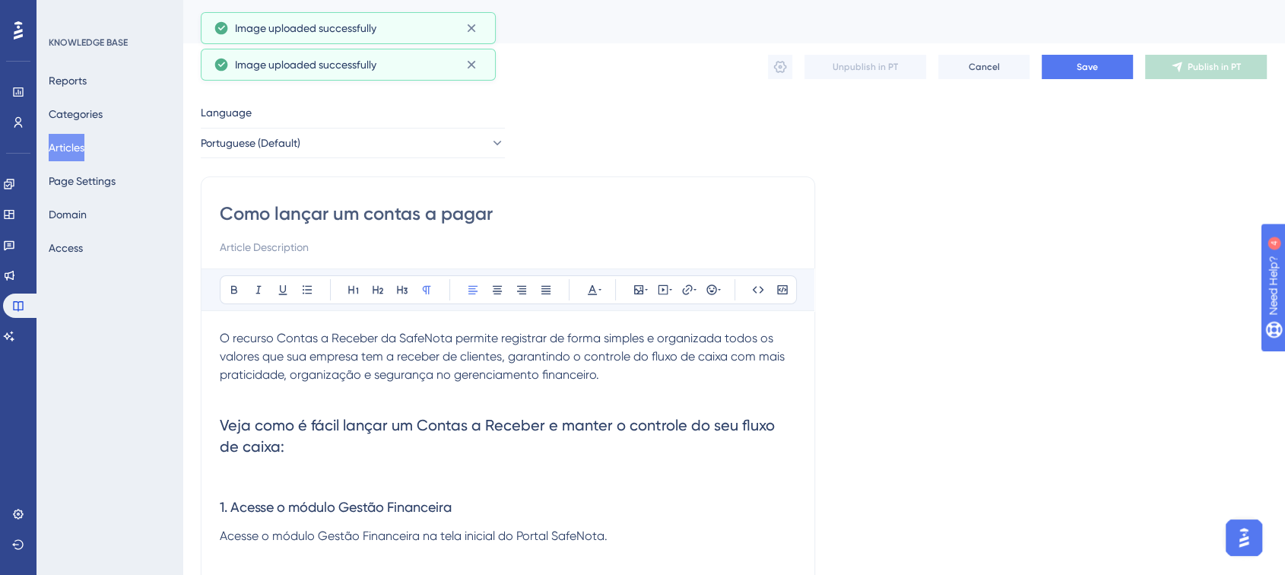
click at [341, 344] on span "O recurso Contas a Receber da SafeNota permite registrar de forma simples e org…" at bounding box center [504, 356] width 568 height 51
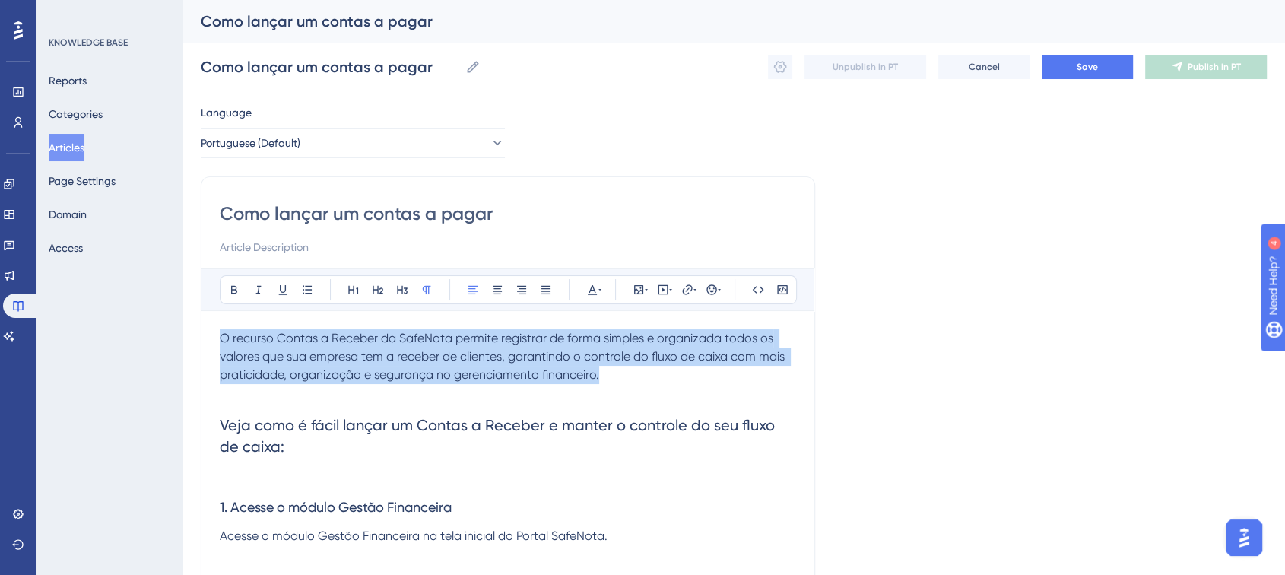
drag, startPoint x: 611, startPoint y: 375, endPoint x: 217, endPoint y: 339, distance: 395.5
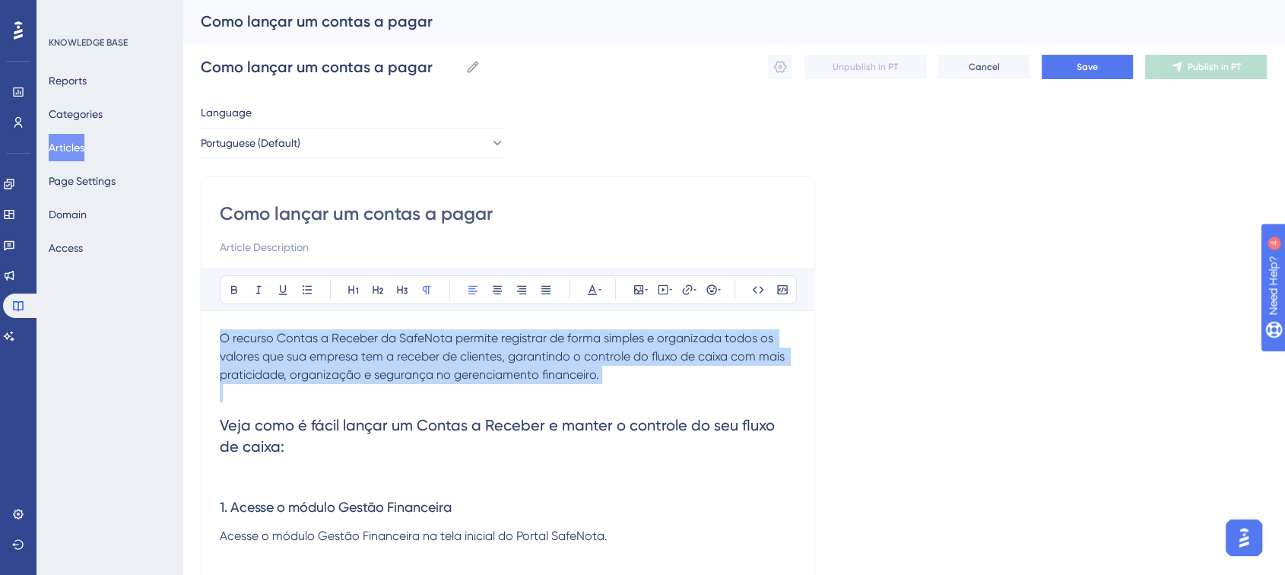
drag, startPoint x: 631, startPoint y: 383, endPoint x: 217, endPoint y: 345, distance: 415.4
click at [614, 370] on p "O recurso Contas a Receber da SafeNota permite registrar de forma simples e org…" at bounding box center [508, 356] width 576 height 55
drag, startPoint x: 627, startPoint y: 381, endPoint x: 171, endPoint y: 336, distance: 458.4
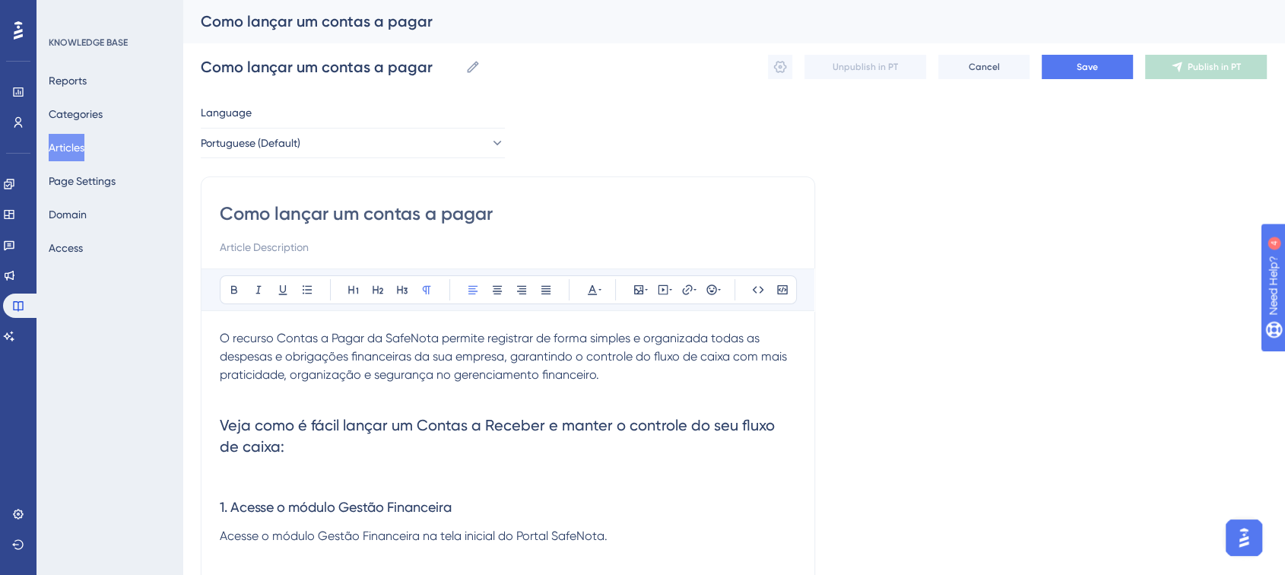
click at [589, 338] on span "O recurso Contas a Pagar da SafeNota permite registrar de forma simples e organ…" at bounding box center [505, 356] width 570 height 51
click at [668, 344] on span "O recurso Contas a Pagar da SafeNota permite registrar de forma simples e organ…" at bounding box center [505, 356] width 570 height 51
click at [762, 340] on span "O recurso Contas a Pagar da SafeNota permite registrar de forma simples e organ…" at bounding box center [505, 356] width 570 height 51
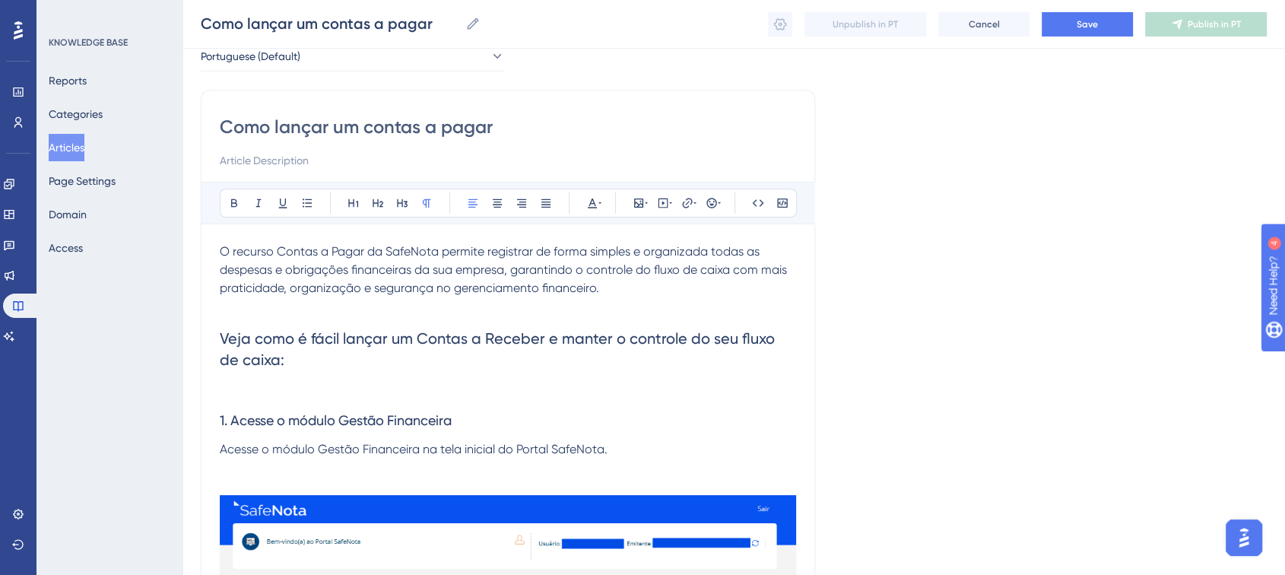
scroll to position [169, 0]
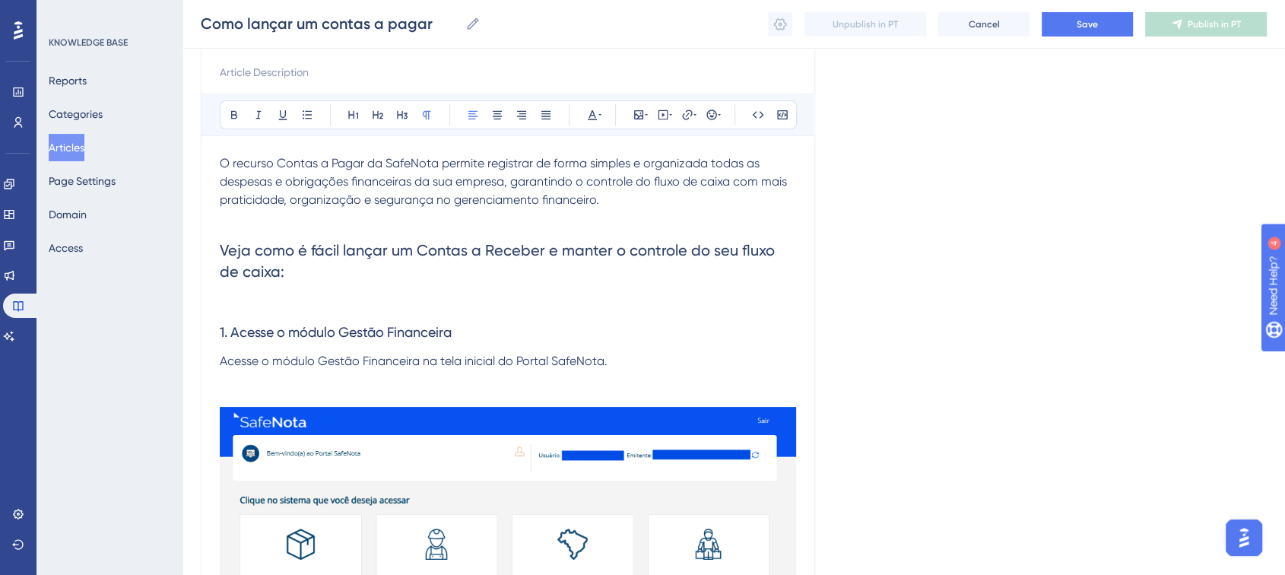
click at [528, 247] on span "Veja como é fácil lançar um Contas a Receber e manter o controle do seu fluxo d…" at bounding box center [499, 261] width 559 height 40
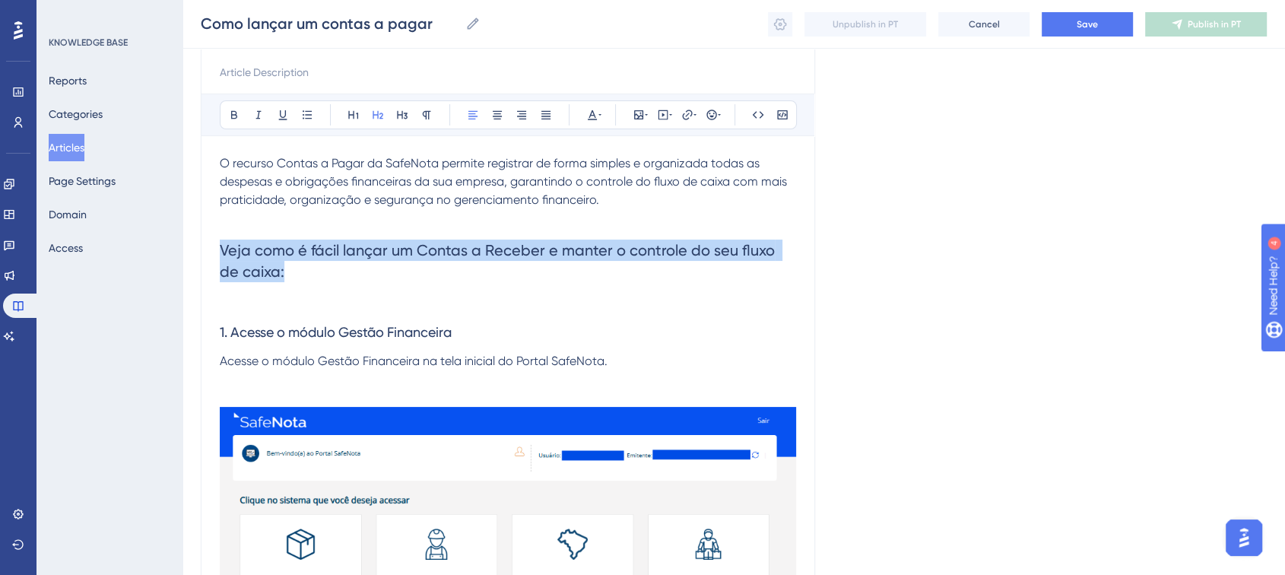
drag, startPoint x: 332, startPoint y: 274, endPoint x: 217, endPoint y: 250, distance: 117.2
click at [217, 250] on div "Como lançar um contas a pagar Bold Italic Underline Bullet Point Heading 1 Head…" at bounding box center [508, 458] width 614 height 913
click at [349, 265] on h2 "Veja como é fácil lançar um Contas a Receber e manter o controle do seu fluxo d…" at bounding box center [508, 260] width 576 height 67
drag, startPoint x: 287, startPoint y: 269, endPoint x: 214, endPoint y: 234, distance: 80.3
click at [214, 234] on div "Como lançar um contas a pagar Bold Italic Underline Bullet Point Heading 1 Head…" at bounding box center [508, 458] width 614 height 913
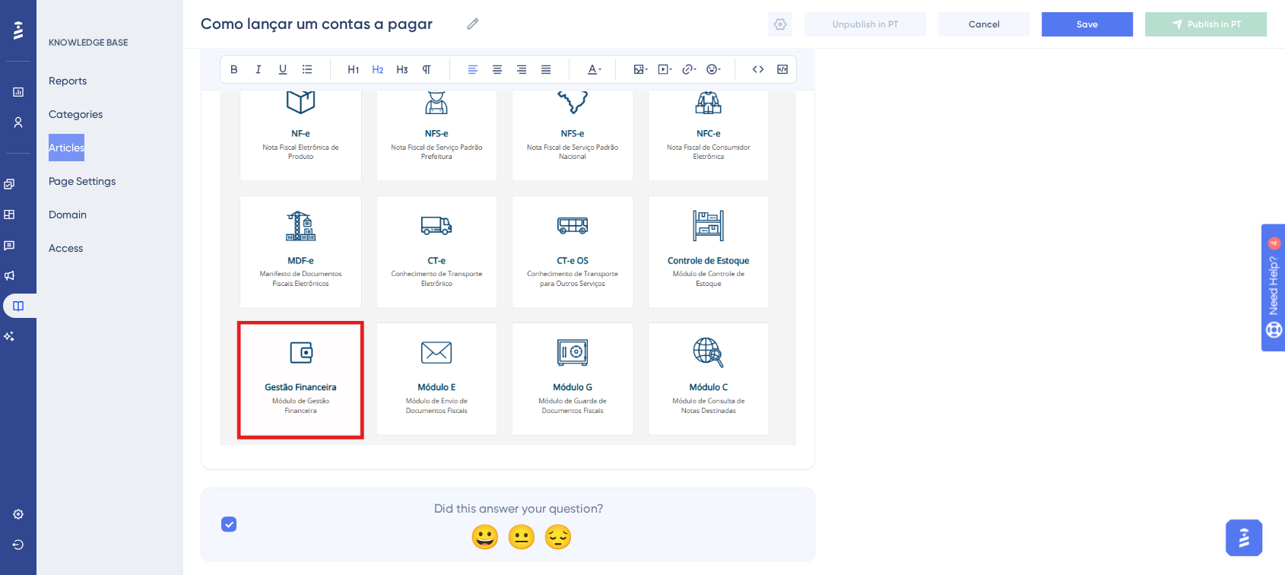
scroll to position [648, 0]
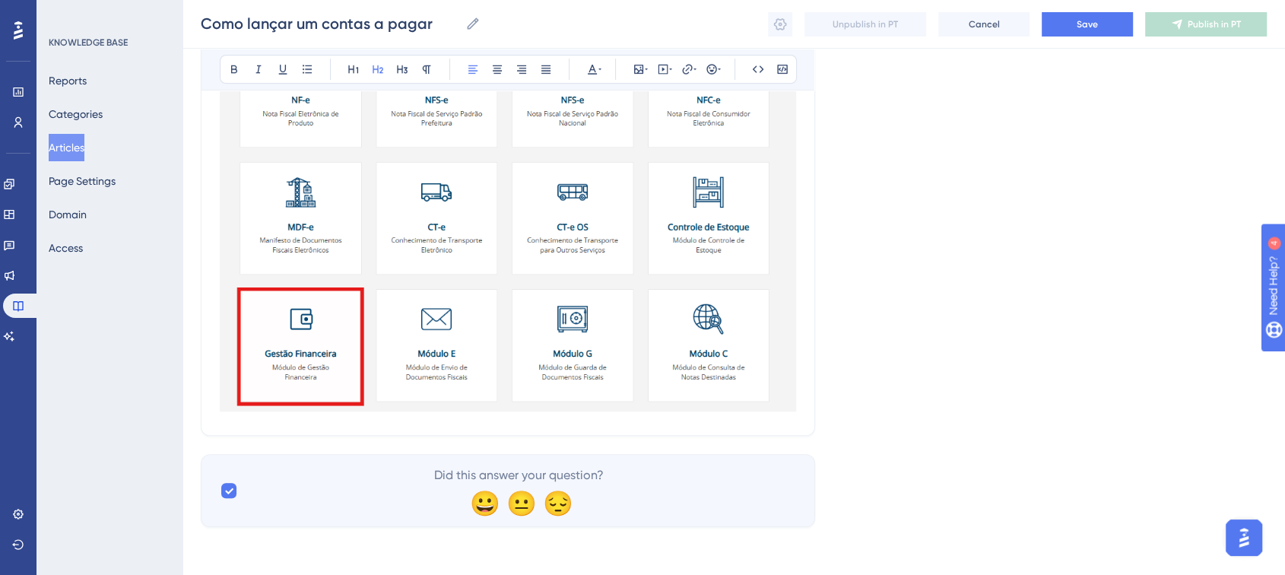
drag, startPoint x: 243, startPoint y: 437, endPoint x: 236, endPoint y: 433, distance: 8.2
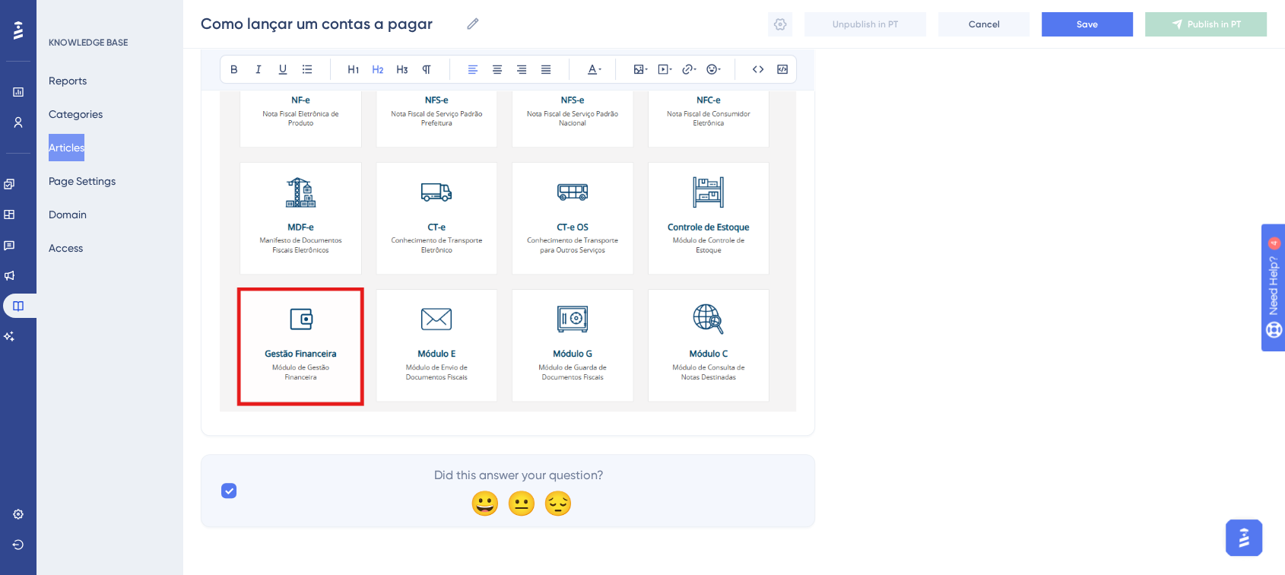
click at [226, 400] on img at bounding box center [508, 170] width 576 height 484
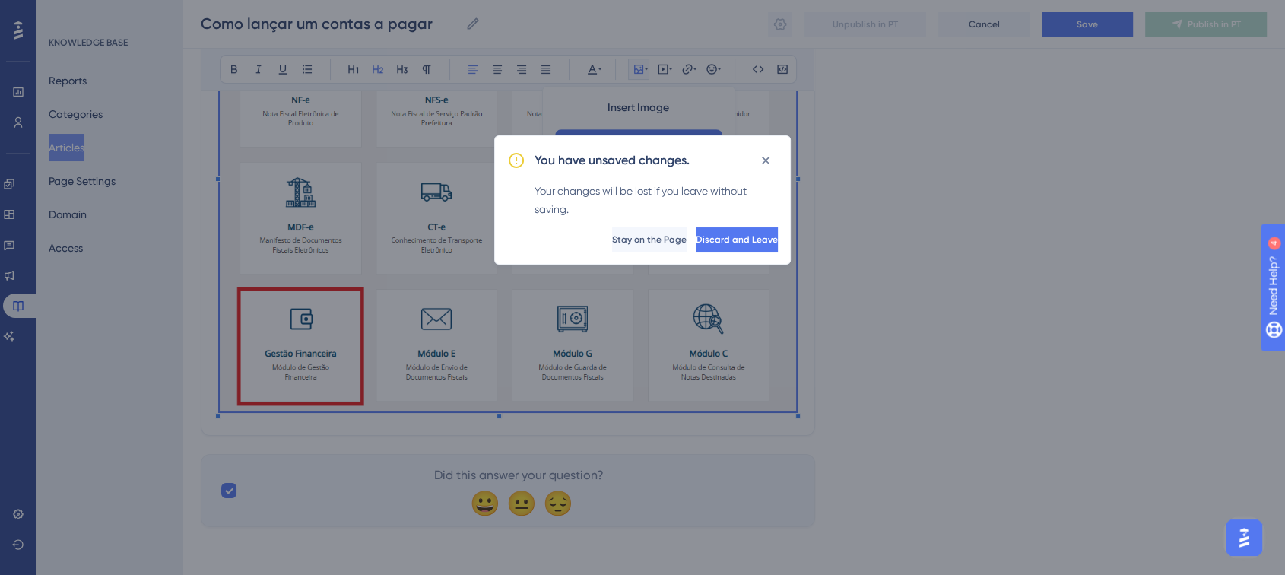
scroll to position [635, 0]
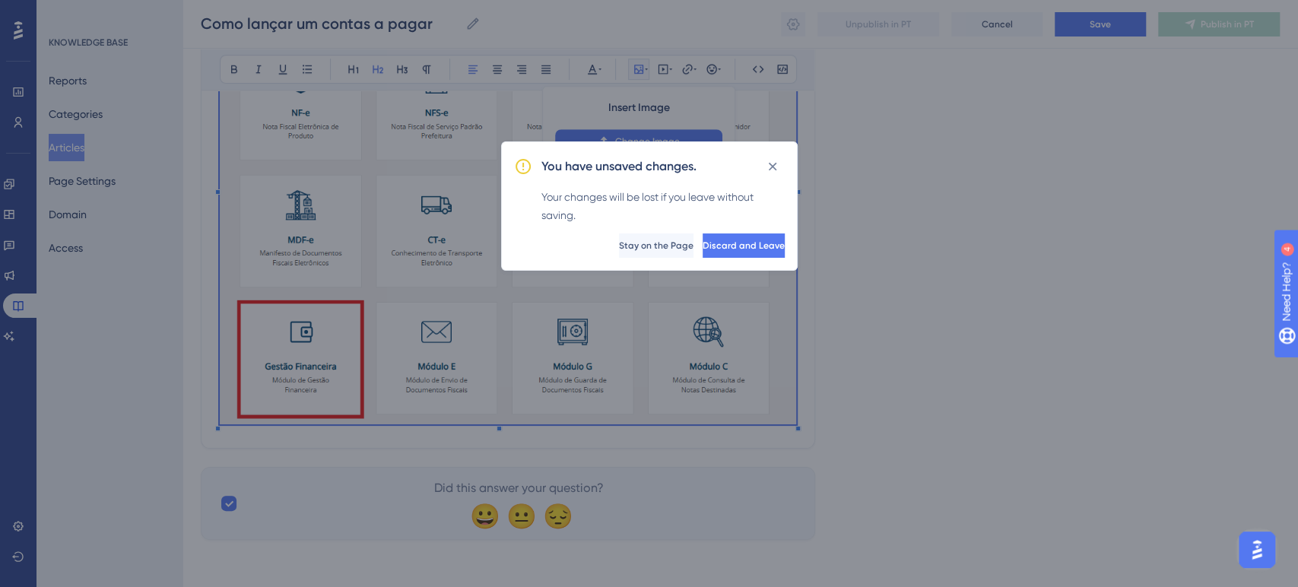
drag, startPoint x: 787, startPoint y: 376, endPoint x: 751, endPoint y: 394, distance: 40.1
click at [787, 377] on div "You have unsaved changes. Your changes will be lost if you leave without saving…" at bounding box center [649, 293] width 1298 height 587
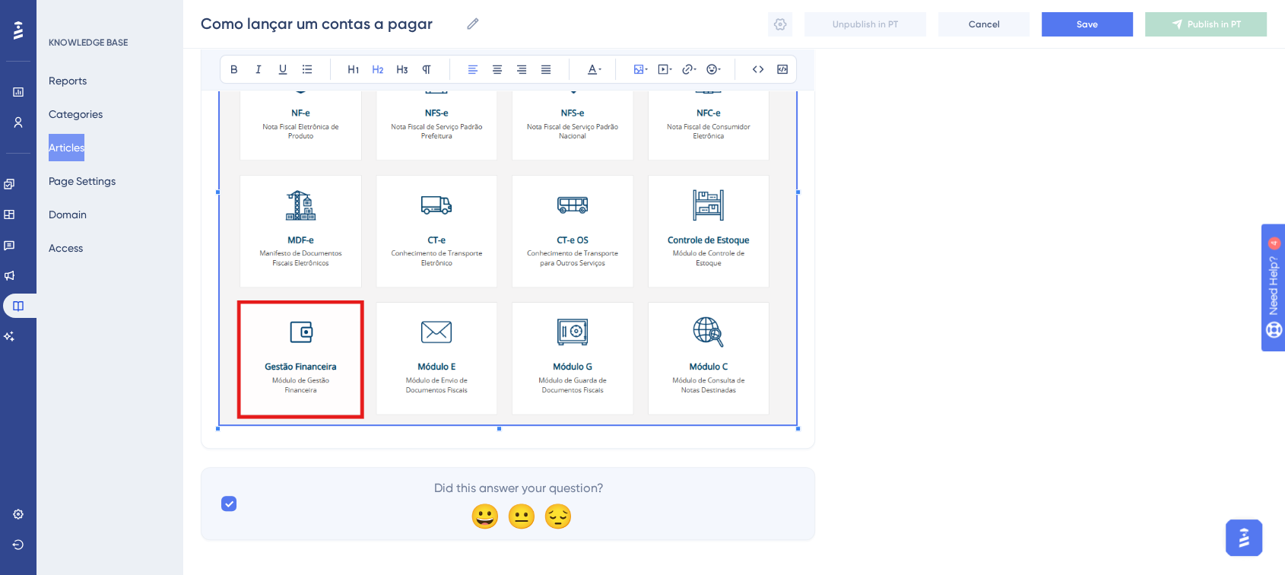
click at [664, 357] on img at bounding box center [508, 183] width 576 height 484
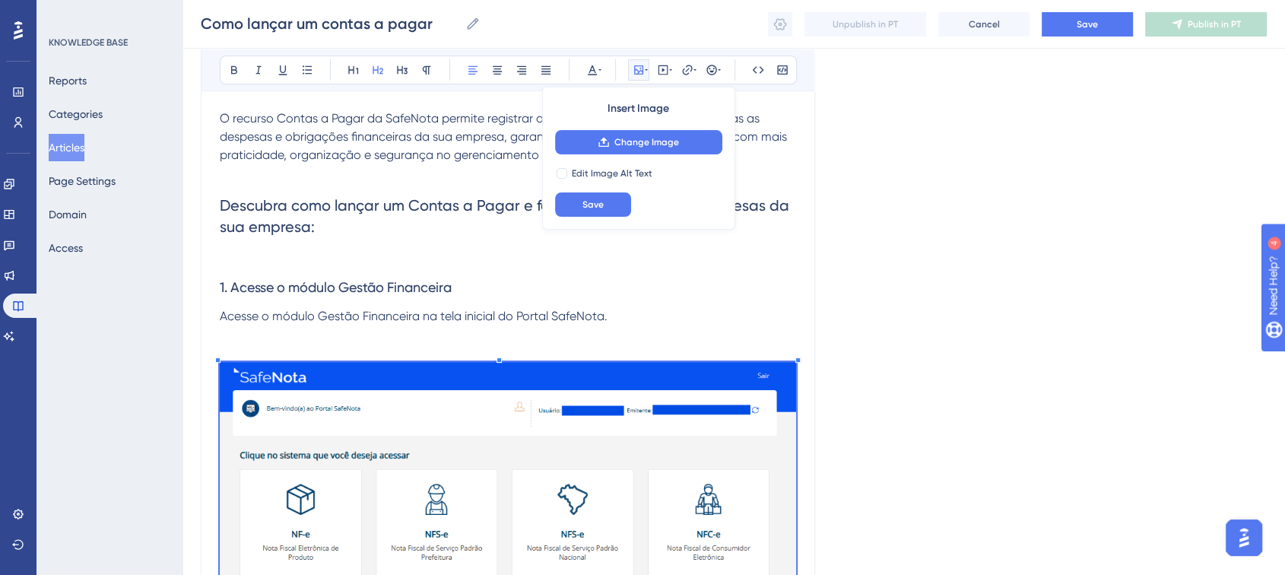
scroll to position [213, 0]
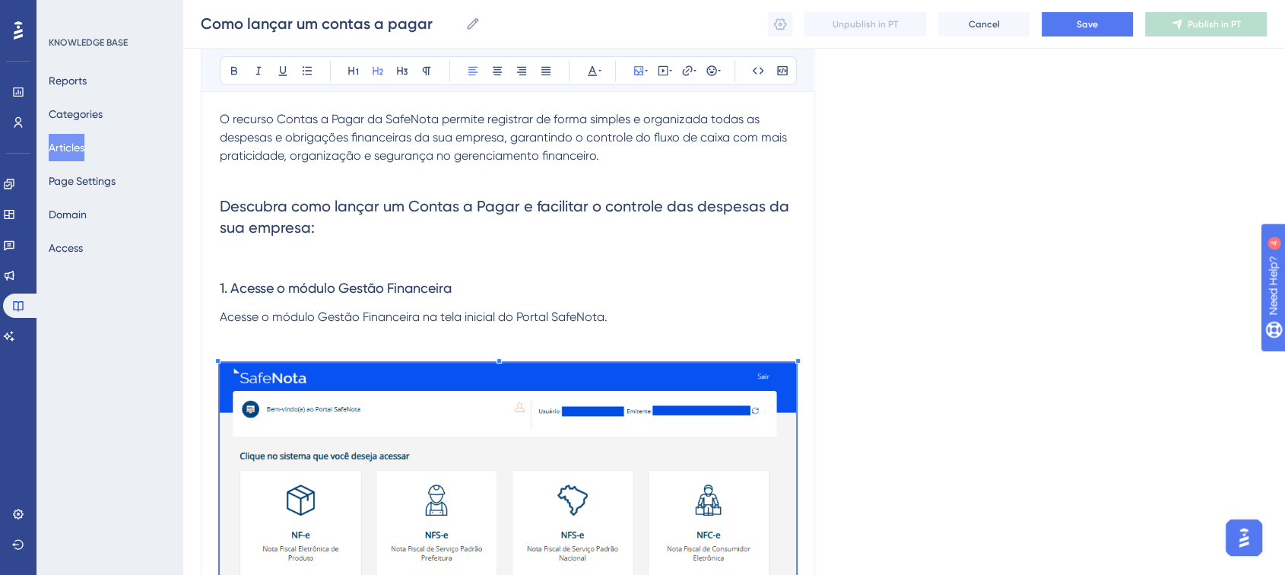
click at [236, 345] on p at bounding box center [508, 353] width 576 height 18
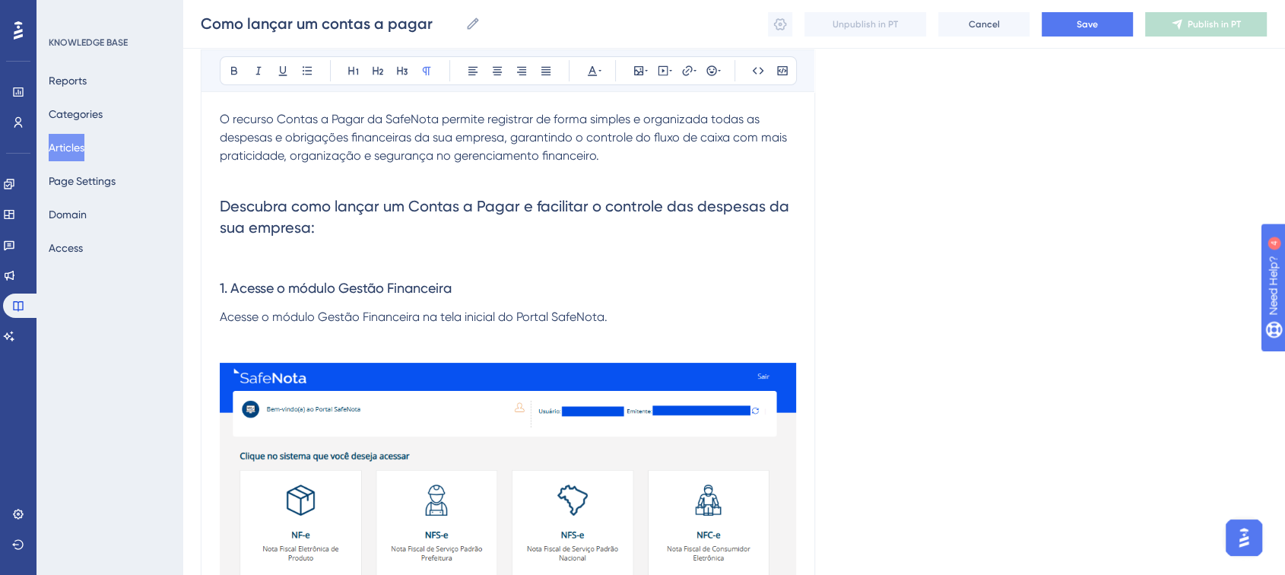
drag, startPoint x: 254, startPoint y: 378, endPoint x: 233, endPoint y: 327, distance: 55.2
click at [233, 327] on div "O recurso Contas a Pagar da SafeNota permite registrar de forma simples e organ…" at bounding box center [508, 480] width 576 height 741
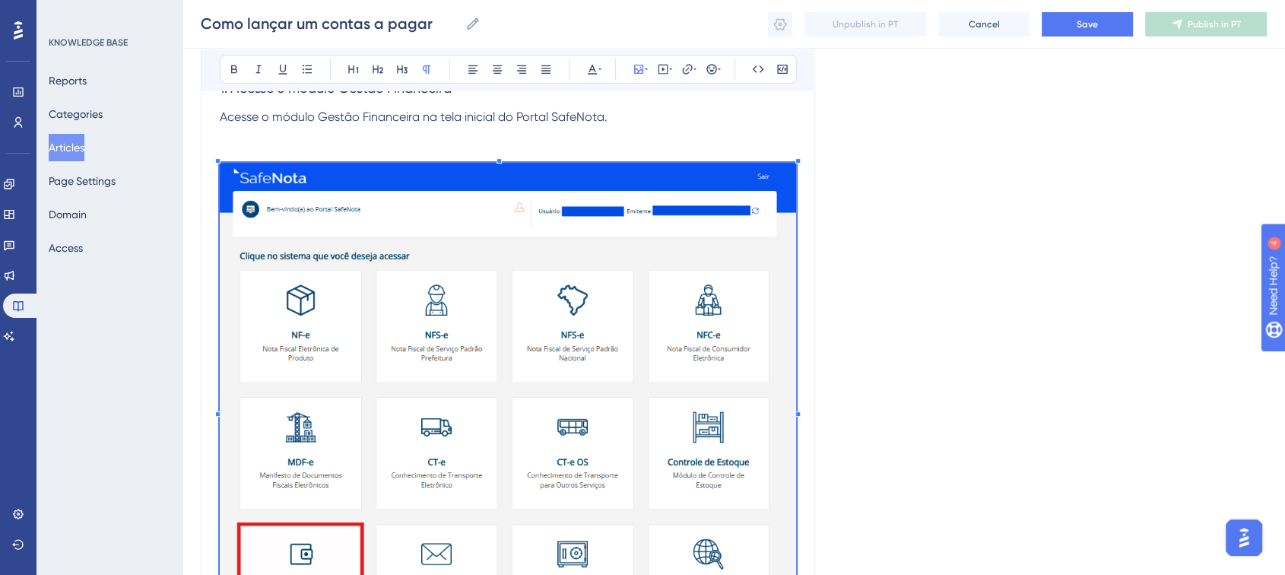
scroll to position [635, 0]
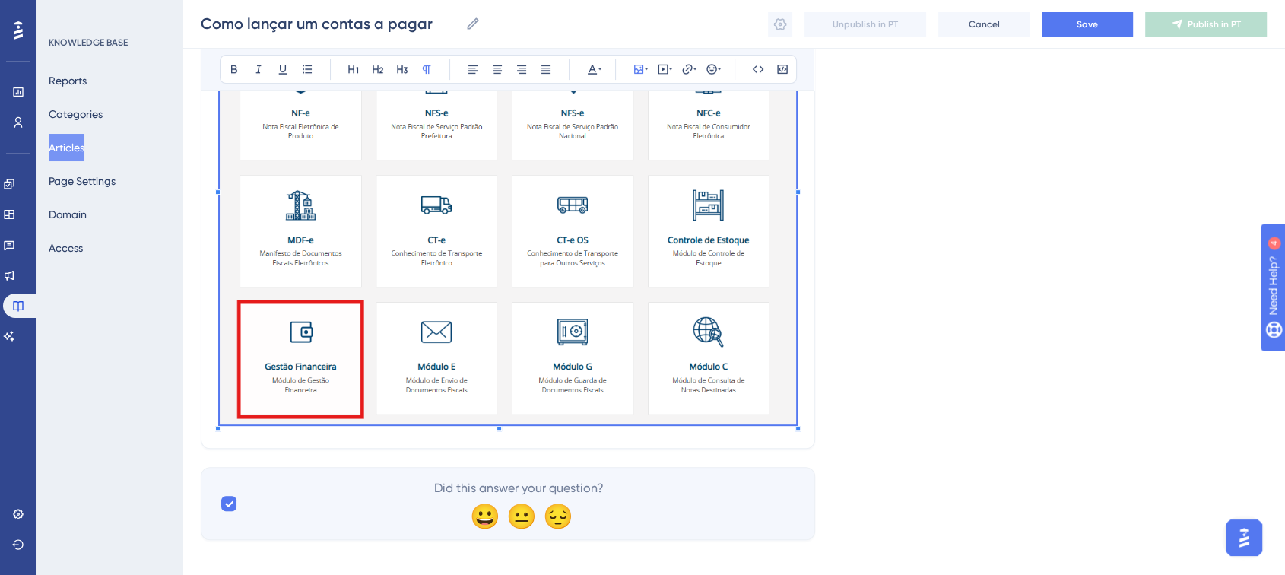
drag, startPoint x: 227, startPoint y: 423, endPoint x: 636, endPoint y: 279, distance: 433.6
drag, startPoint x: 636, startPoint y: 279, endPoint x: 848, endPoint y: 208, distance: 223.8
click at [848, 208] on div "Language Portuguese (Default) Como lançar um contas a pagar Bold Italic Underli…" at bounding box center [734, 0] width 1066 height 1077
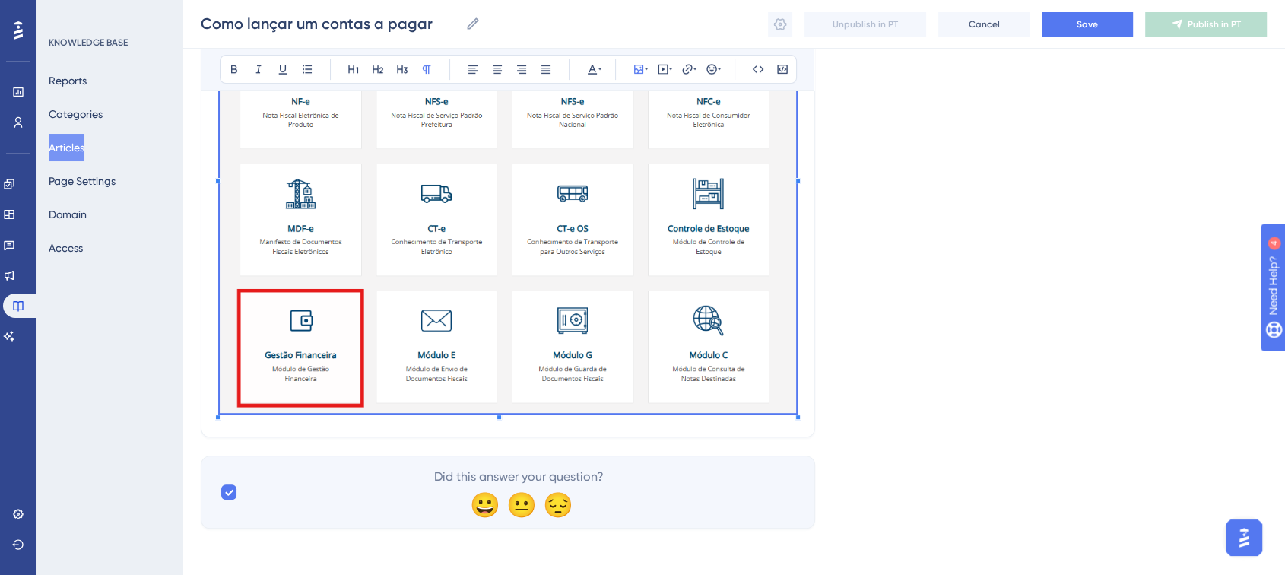
scroll to position [648, 0]
click at [382, 312] on img at bounding box center [508, 170] width 576 height 484
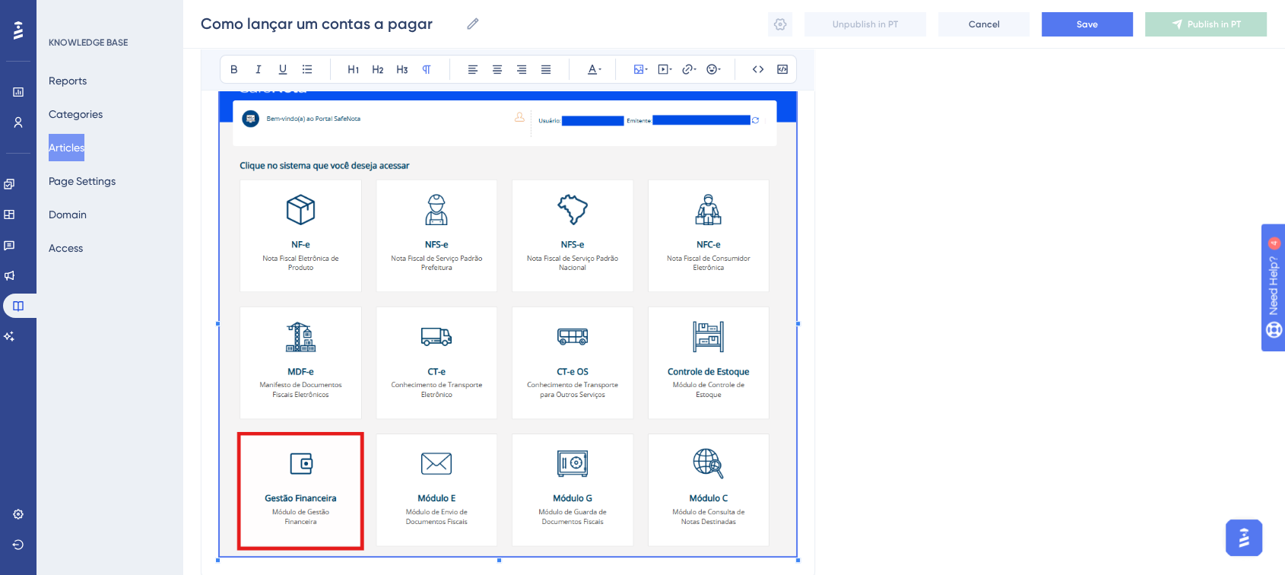
scroll to position [310, 0]
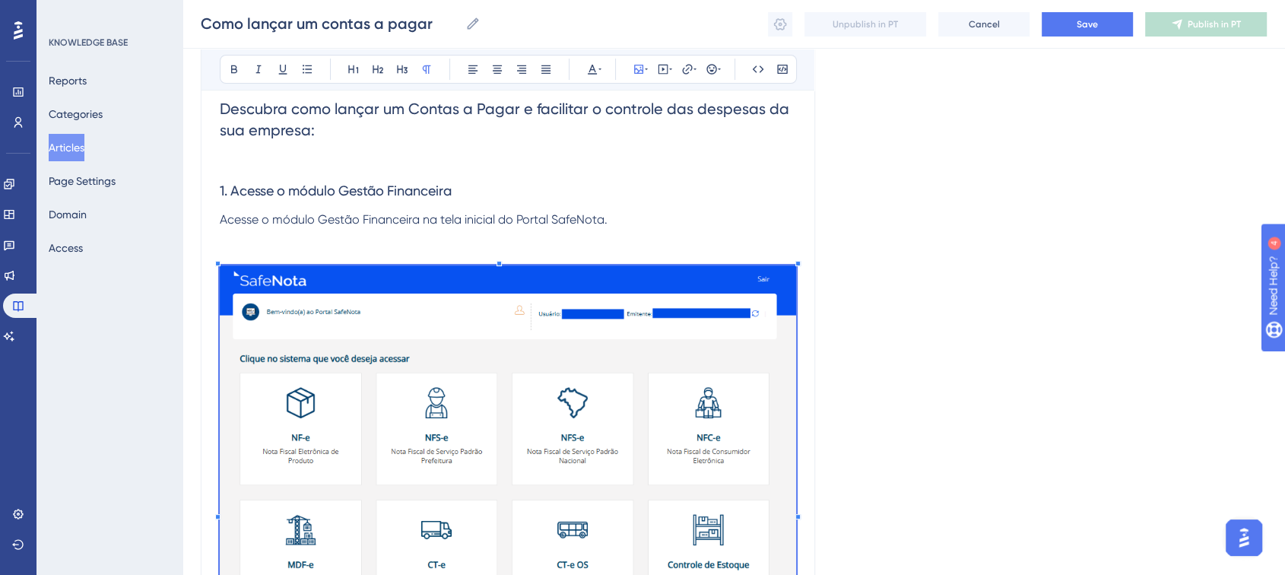
click at [251, 252] on p at bounding box center [508, 256] width 576 height 18
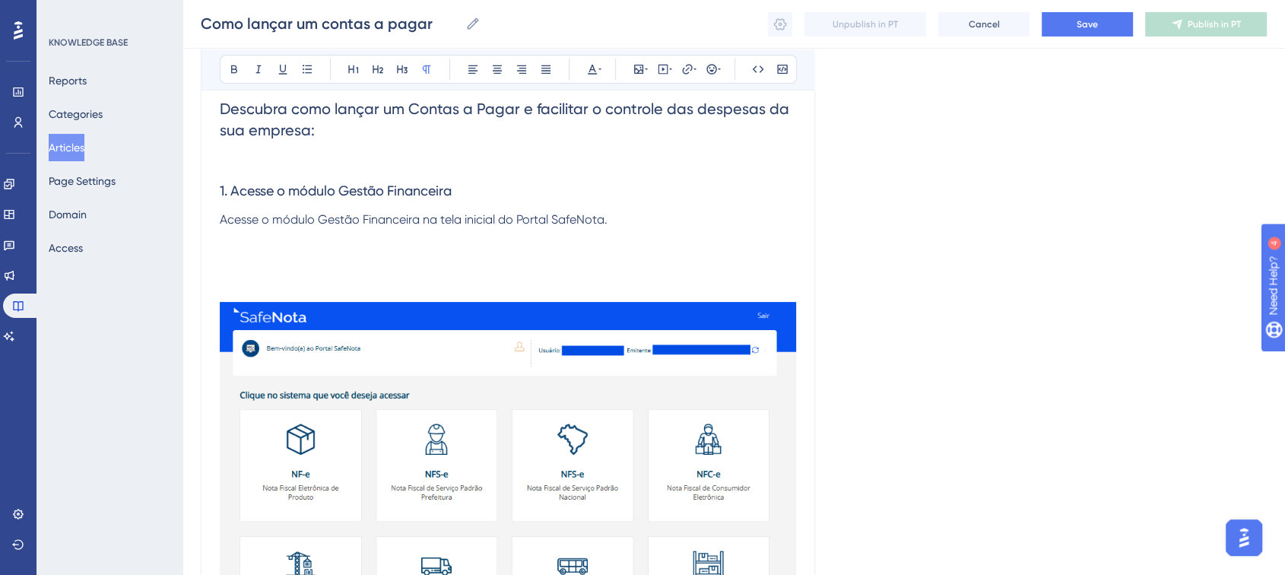
drag, startPoint x: 351, startPoint y: 327, endPoint x: 360, endPoint y: 343, distance: 18.4
click at [363, 340] on img at bounding box center [508, 544] width 576 height 484
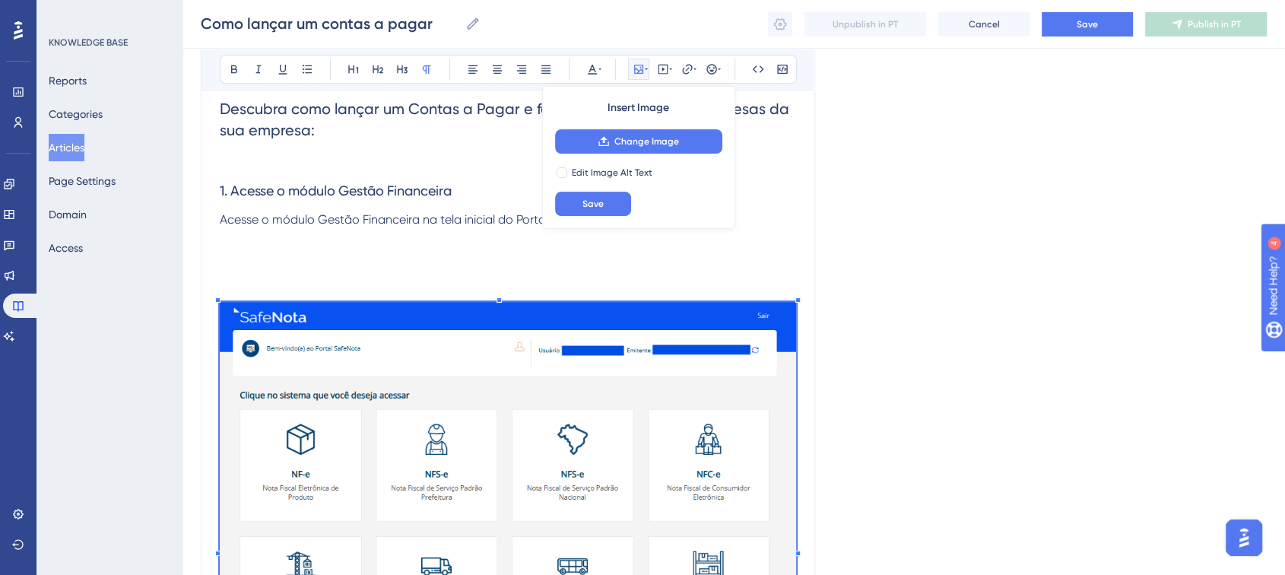
click at [307, 340] on img at bounding box center [508, 544] width 576 height 484
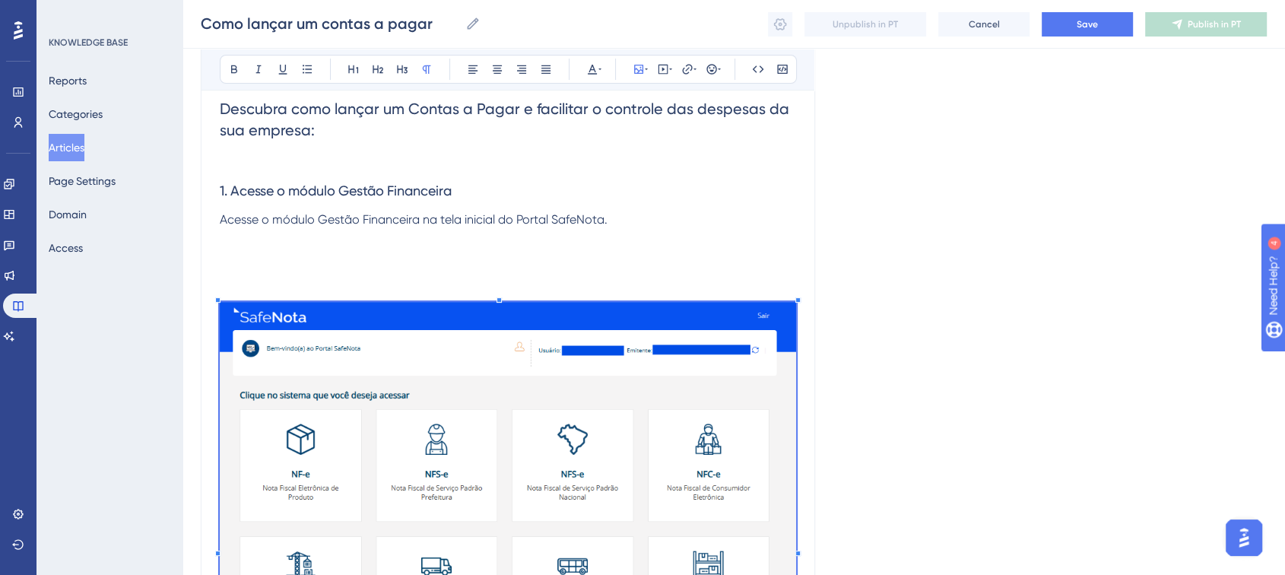
click at [458, 335] on img at bounding box center [508, 544] width 576 height 484
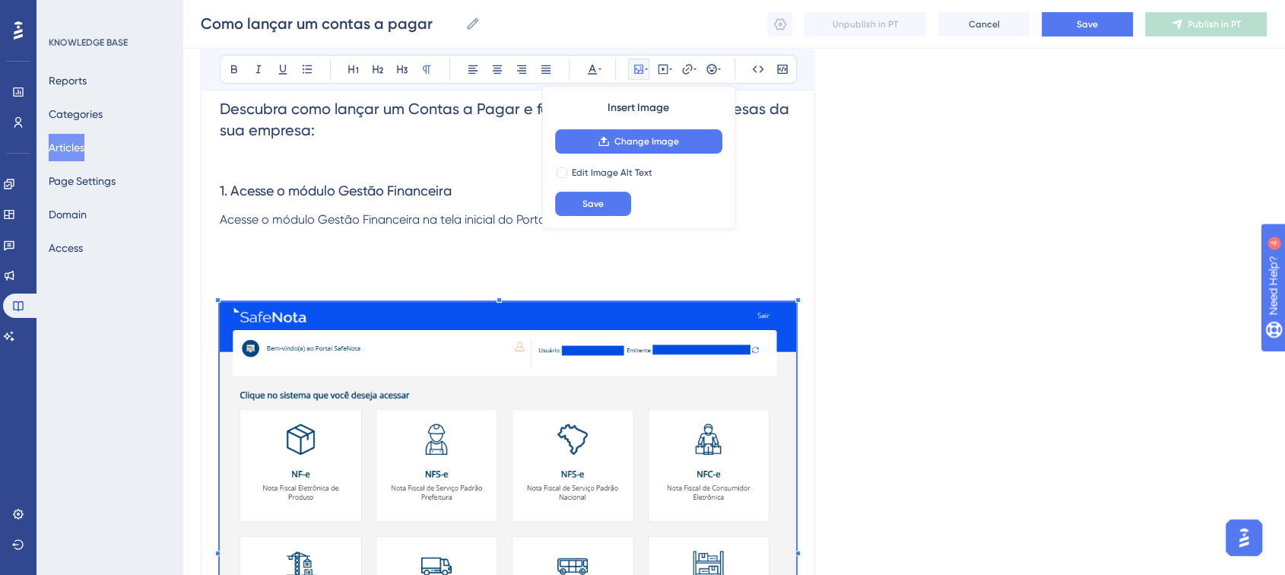
click at [776, 300] on p at bounding box center [508, 293] width 576 height 18
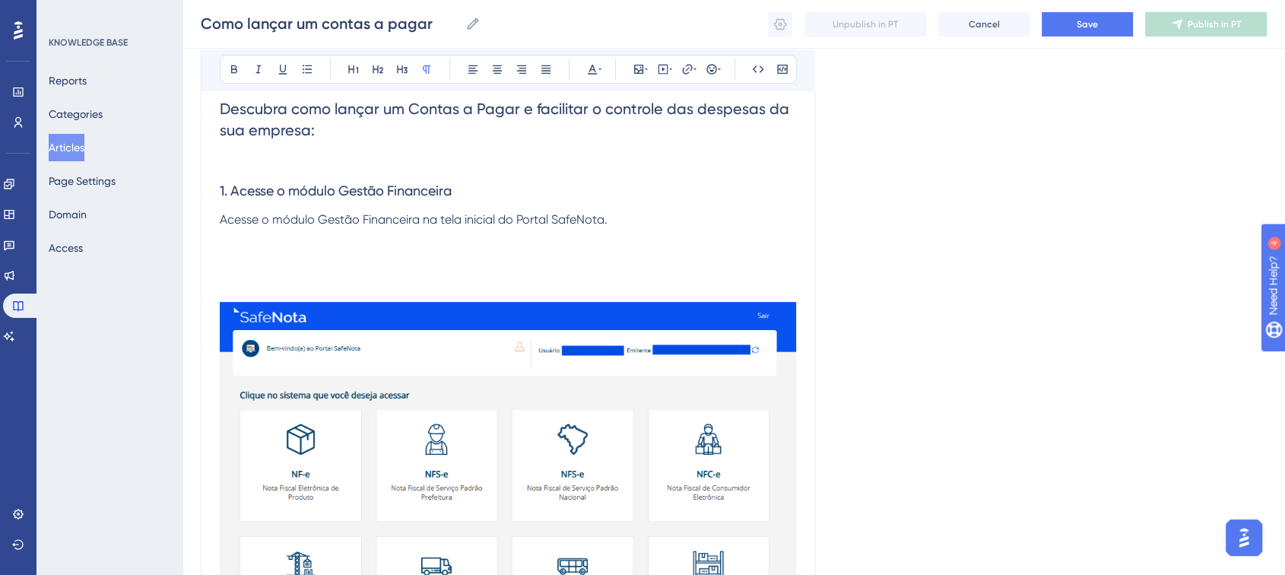
click at [792, 312] on img at bounding box center [508, 544] width 576 height 484
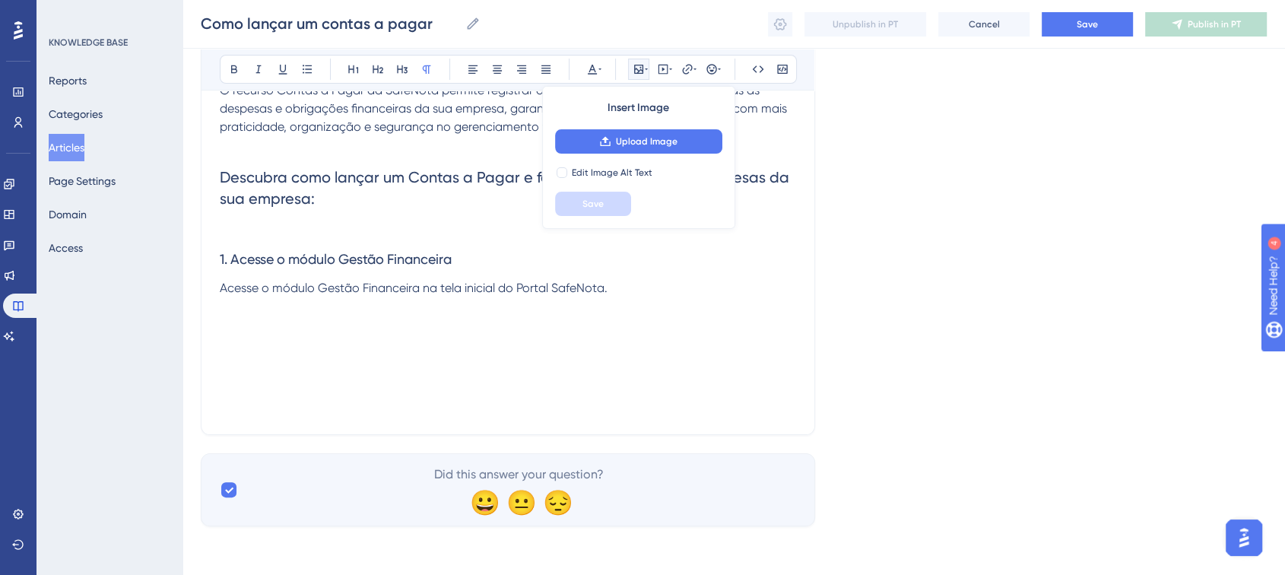
scroll to position [242, 0]
click at [280, 303] on p "Acesse o módulo Gestão Financeira na tela inicial do Portal SafeNota." at bounding box center [508, 297] width 576 height 36
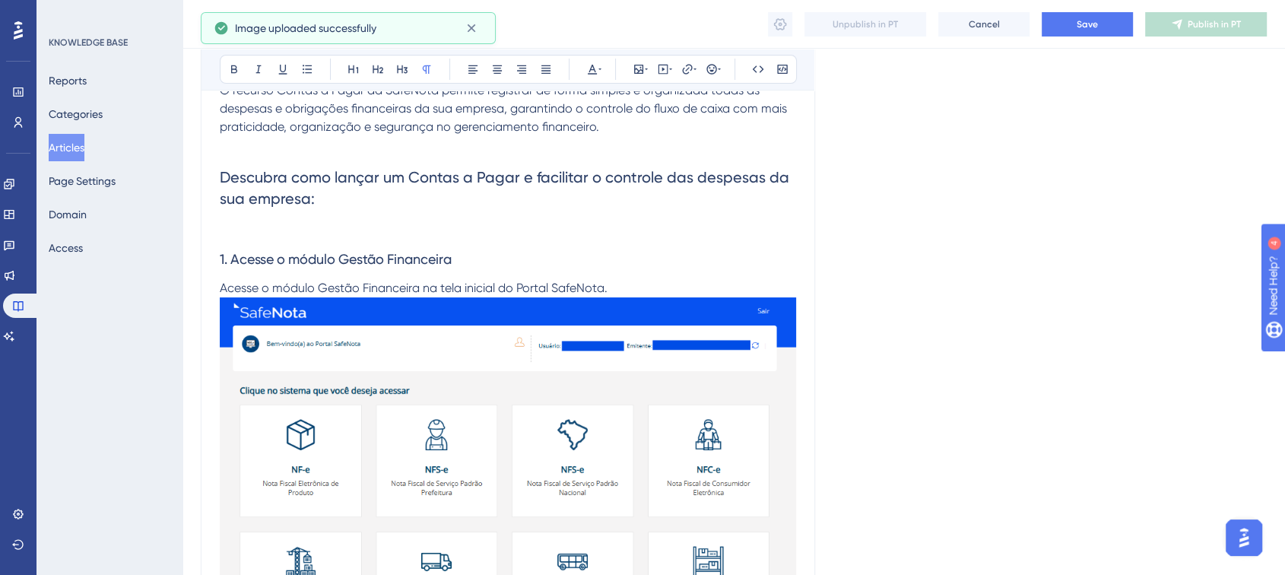
scroll to position [310, 0]
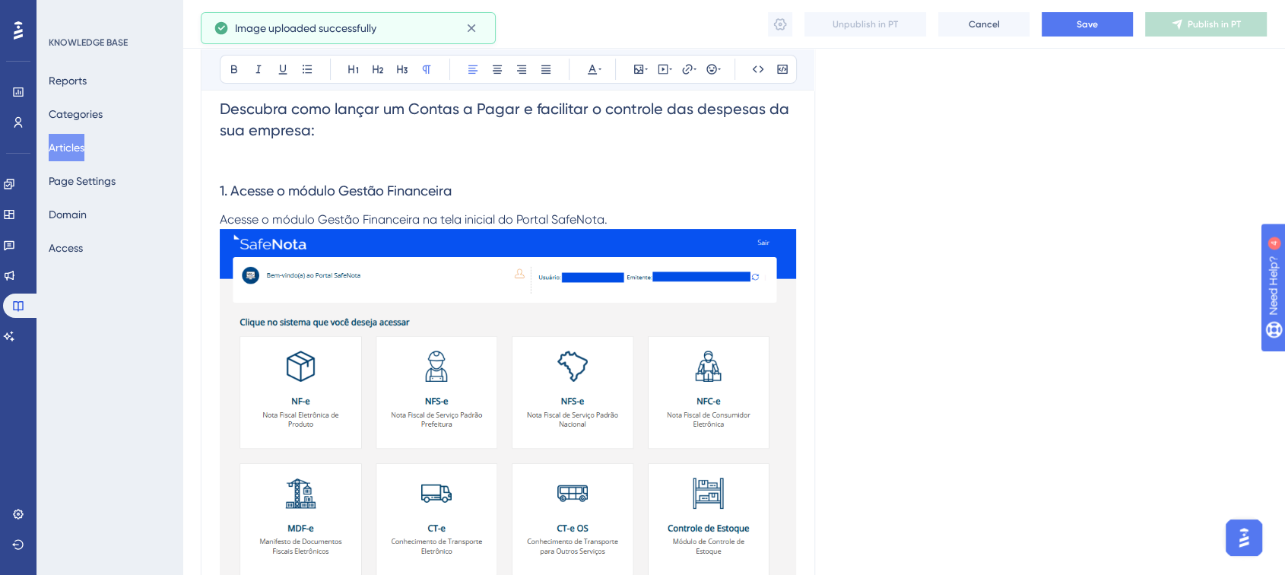
click at [690, 215] on p "Acesse o módulo Gestão Financeira na tela inicial do Portal SafeNota." at bounding box center [508, 464] width 576 height 507
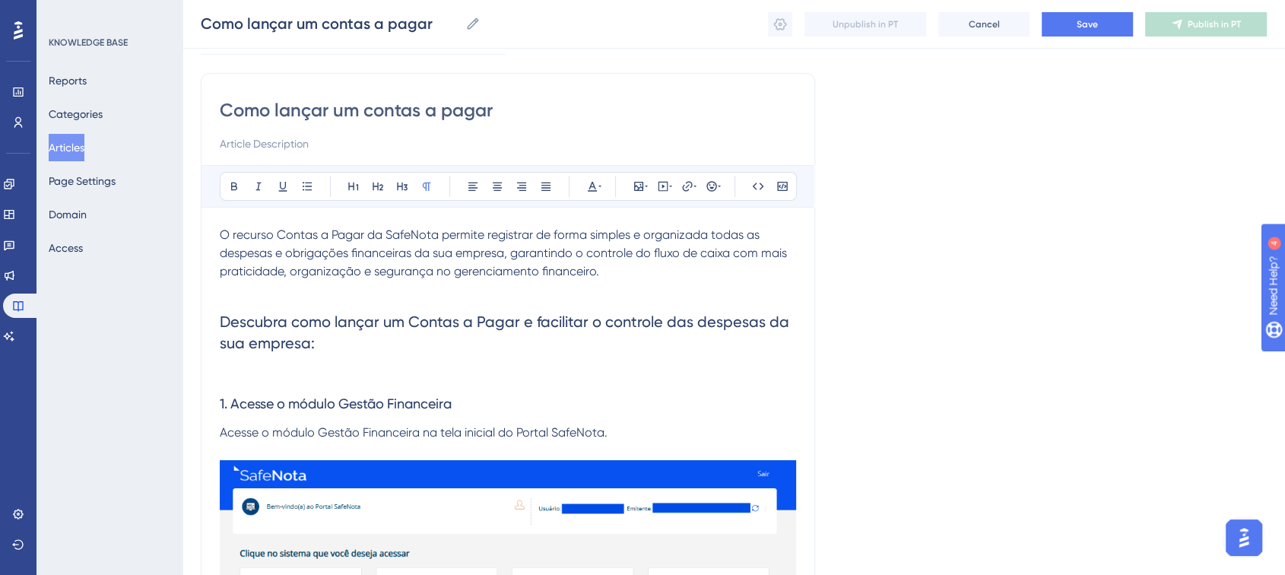
scroll to position [169, 0]
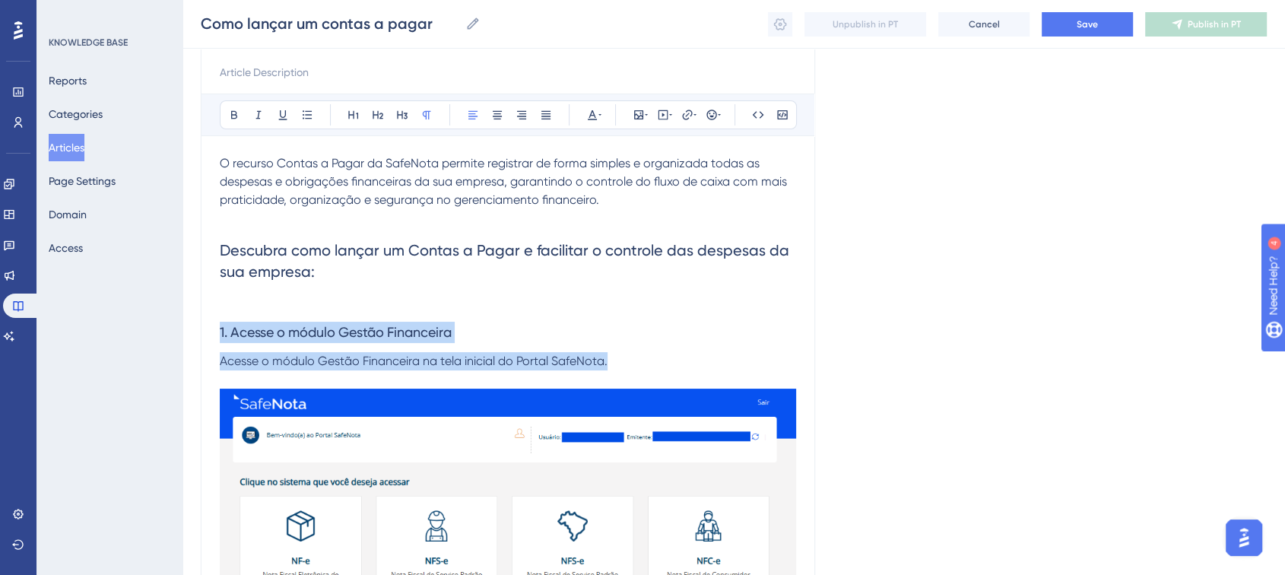
drag, startPoint x: 620, startPoint y: 361, endPoint x: 155, endPoint y: 335, distance: 466.0
click at [182, 335] on div "Performance Users Engagement Widgets Feedback Product Updates Knowledge Base AI…" at bounding box center [733, 439] width 1102 height 1217
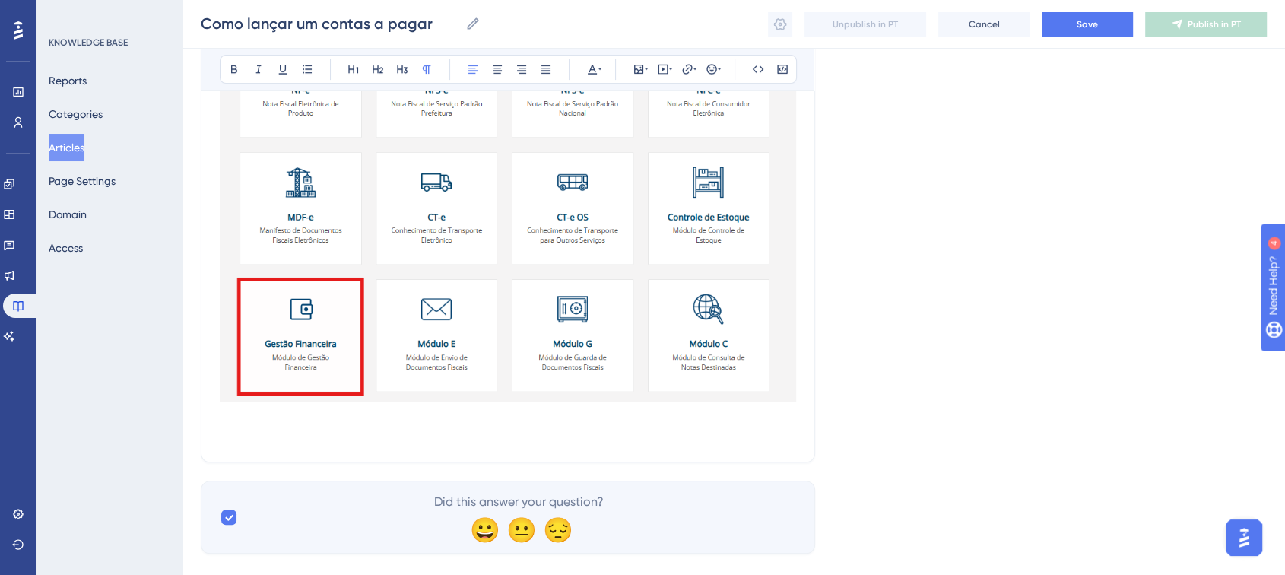
scroll to position [666, 0]
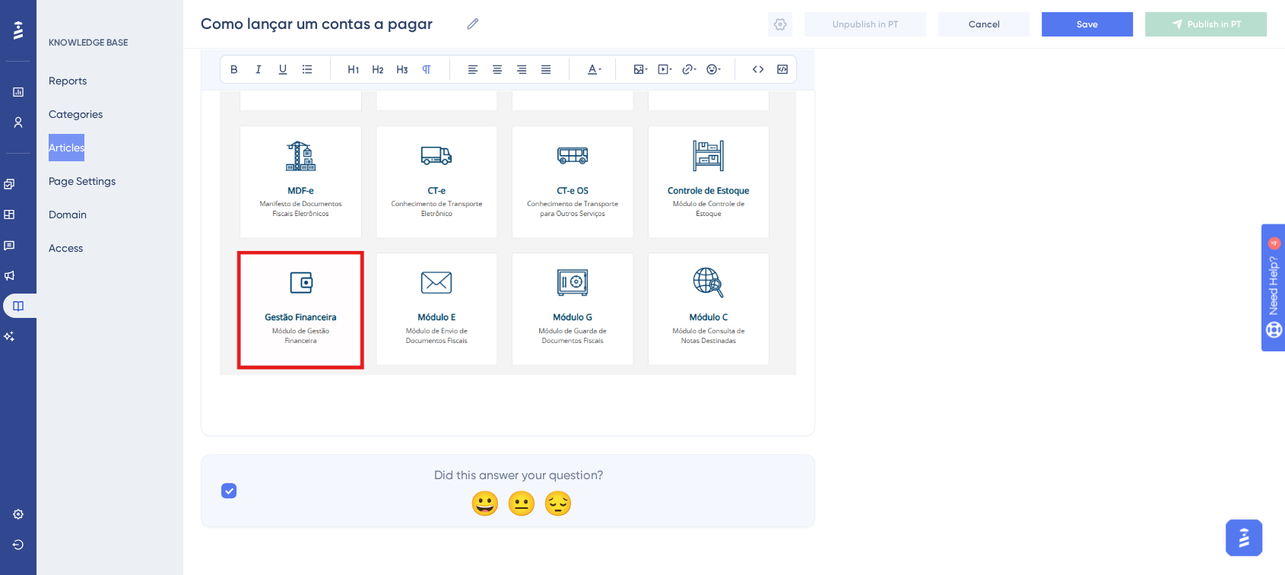
click at [260, 398] on p at bounding box center [508, 407] width 576 height 18
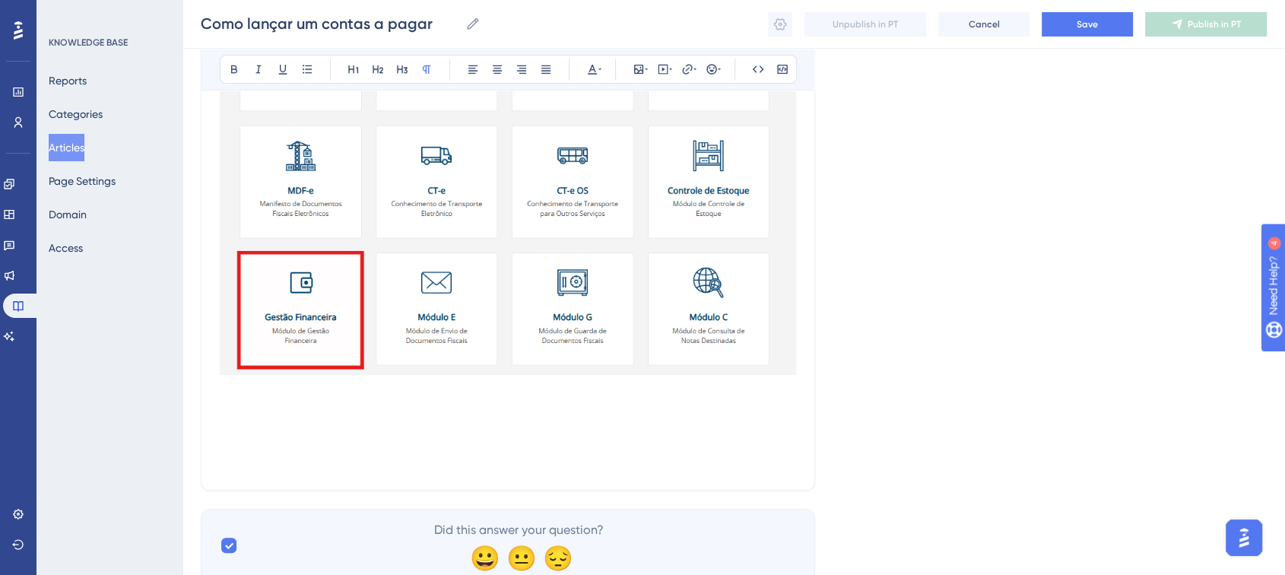
click at [262, 387] on p at bounding box center [508, 389] width 576 height 18
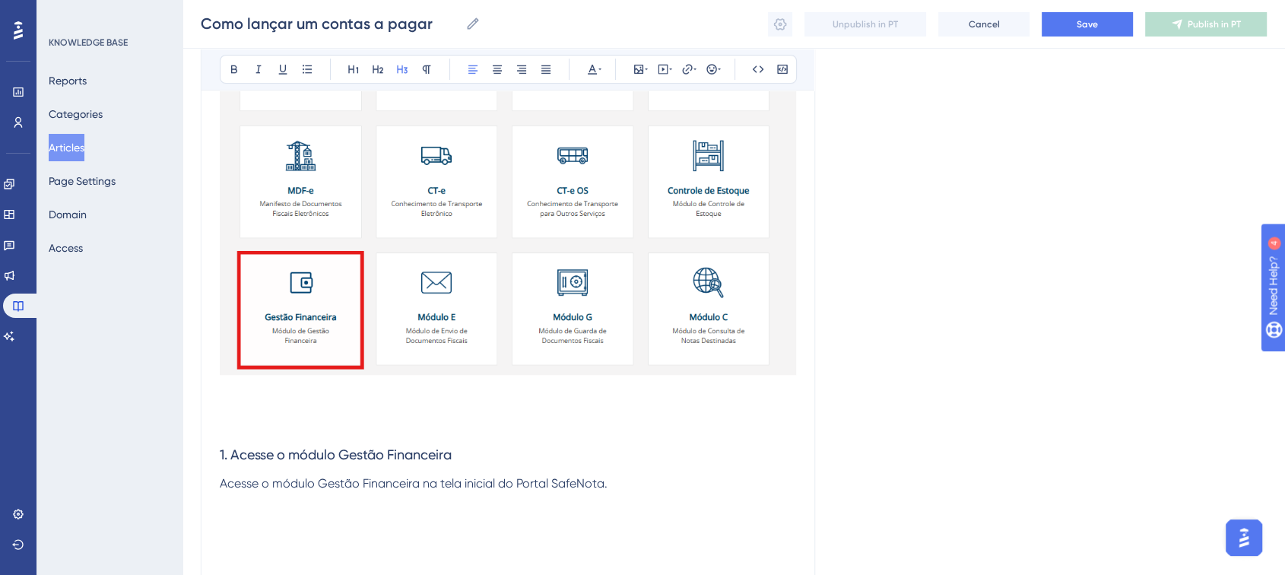
click at [224, 455] on span "1. Acesse o módulo Gestão Financeira" at bounding box center [336, 454] width 232 height 16
drag, startPoint x: 458, startPoint y: 455, endPoint x: 232, endPoint y: 468, distance: 226.2
click at [232, 468] on h3 "2. Acesse o módulo Gestão Financeira" at bounding box center [508, 455] width 576 height 40
click at [412, 455] on span "2. Acesse a aba Contas a Receber" at bounding box center [325, 454] width 210 height 16
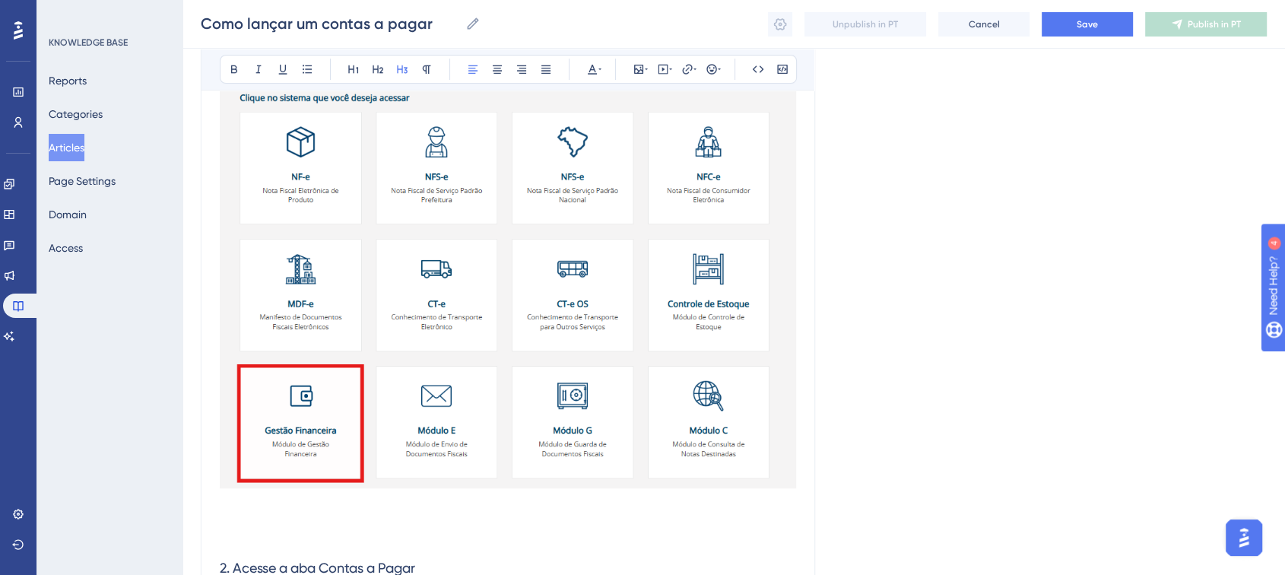
scroll to position [243, 0]
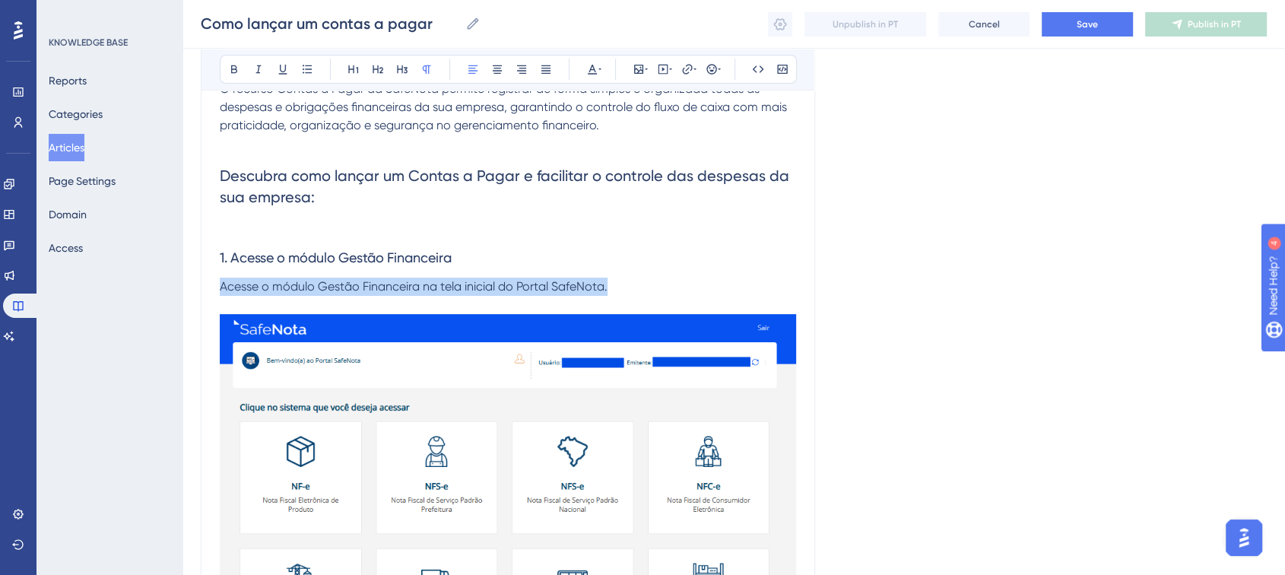
drag, startPoint x: 611, startPoint y: 285, endPoint x: 216, endPoint y: 284, distance: 394.6
click at [216, 284] on div "Como lançar um contas a pagar Bold Italic Underline Bullet Point Heading 1 Head…" at bounding box center [508, 467] width 614 height 1080
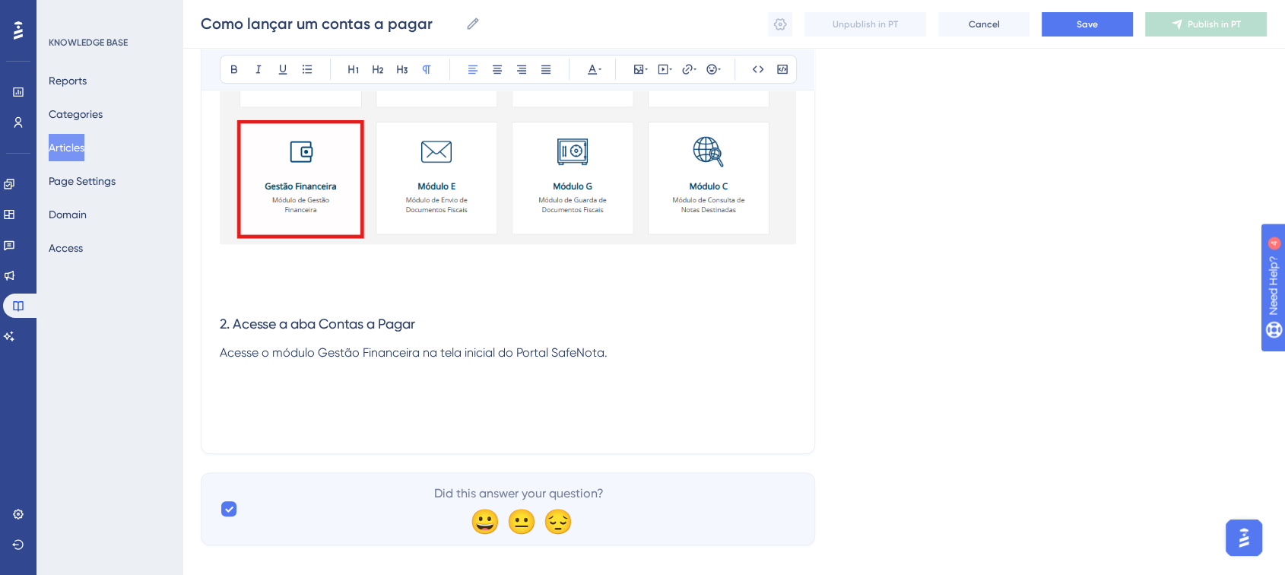
scroll to position [815, 0]
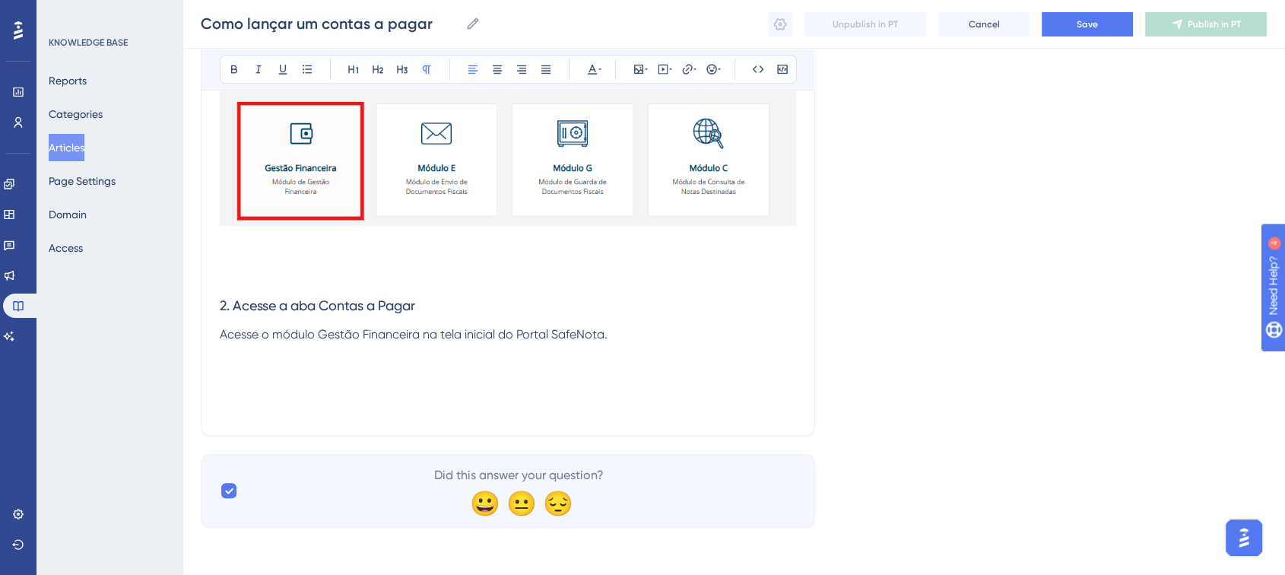
click at [594, 327] on span "Acesse o módulo Gestão Financeira na tela inicial do Portal SafeNota." at bounding box center [414, 334] width 388 height 14
drag, startPoint x: 617, startPoint y: 335, endPoint x: 208, endPoint y: 334, distance: 409.8
click at [391, 341] on p "Acesse a aba Contas a Receber tela inicial da Gestão Financeira." at bounding box center [508, 334] width 576 height 18
click at [391, 340] on p "Acesse a aba Contas a Receber tela inicial da Gestão Financeira." at bounding box center [508, 334] width 576 height 18
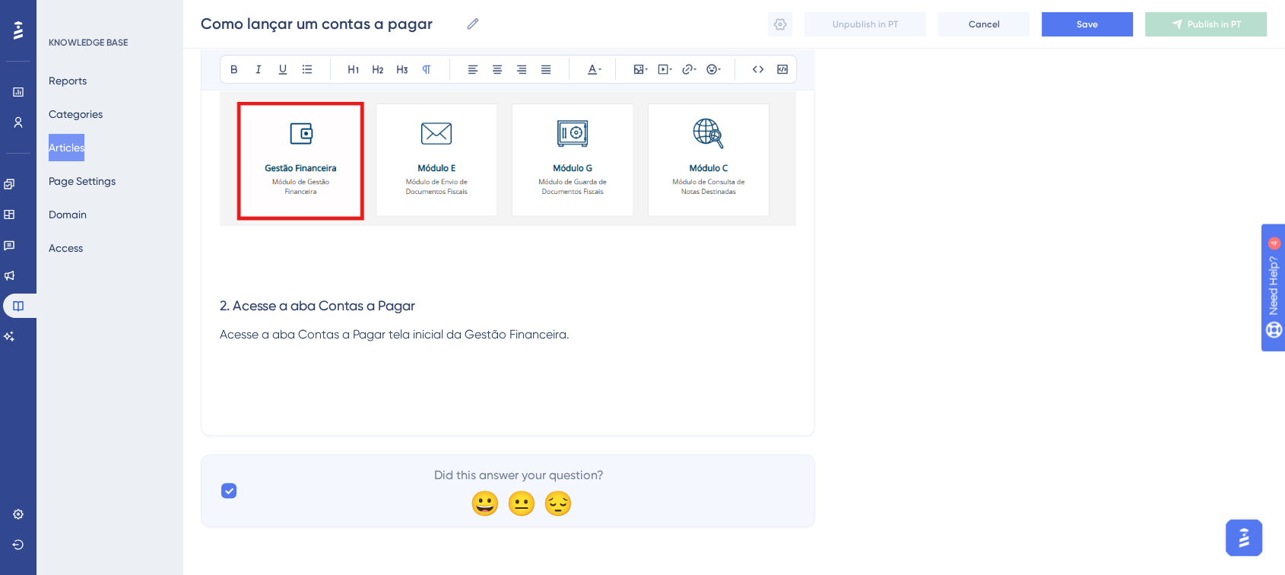
click at [442, 351] on p at bounding box center [508, 353] width 576 height 18
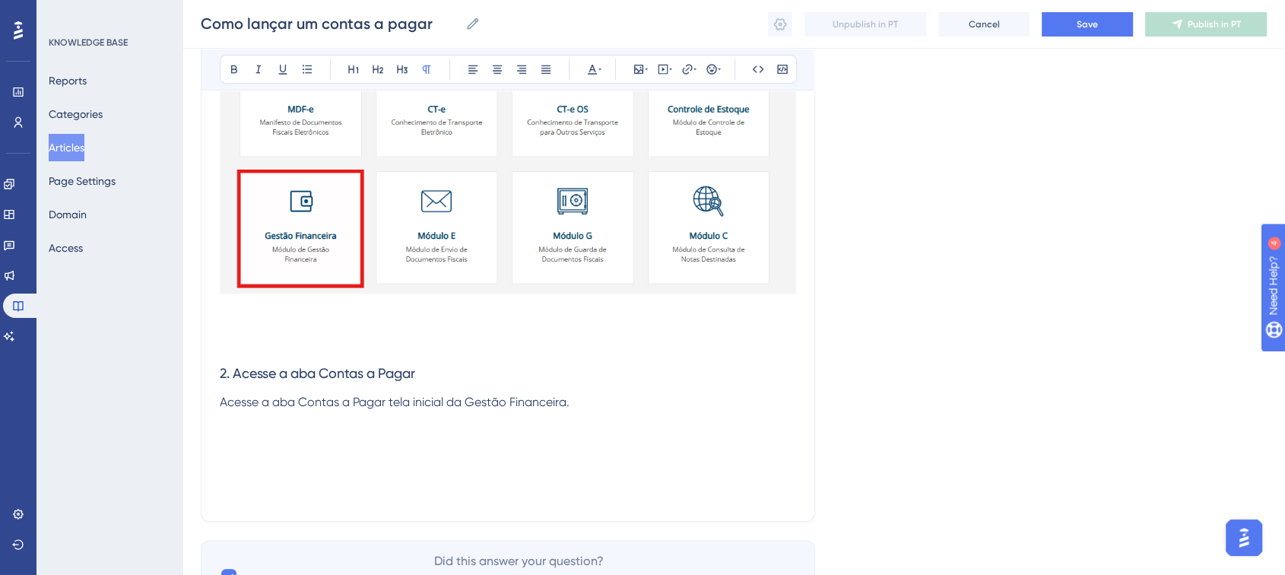
scroll to position [833, 0]
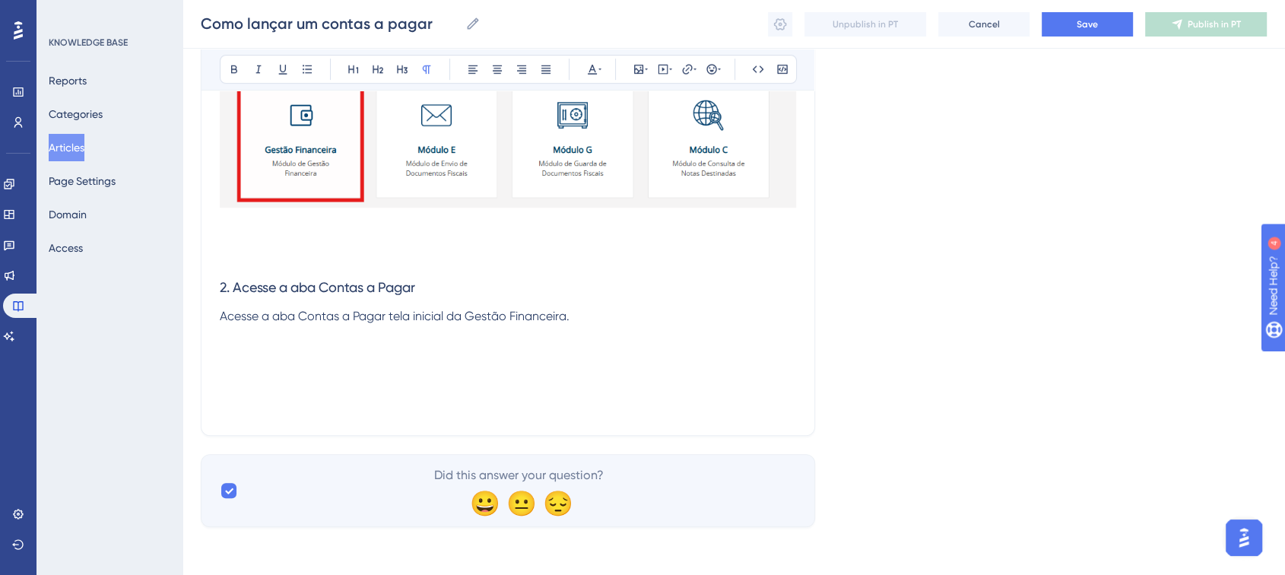
click at [385, 314] on span "Acesse a aba Contas a Pagar tela inicial da Gestão Financeira." at bounding box center [395, 316] width 350 height 14
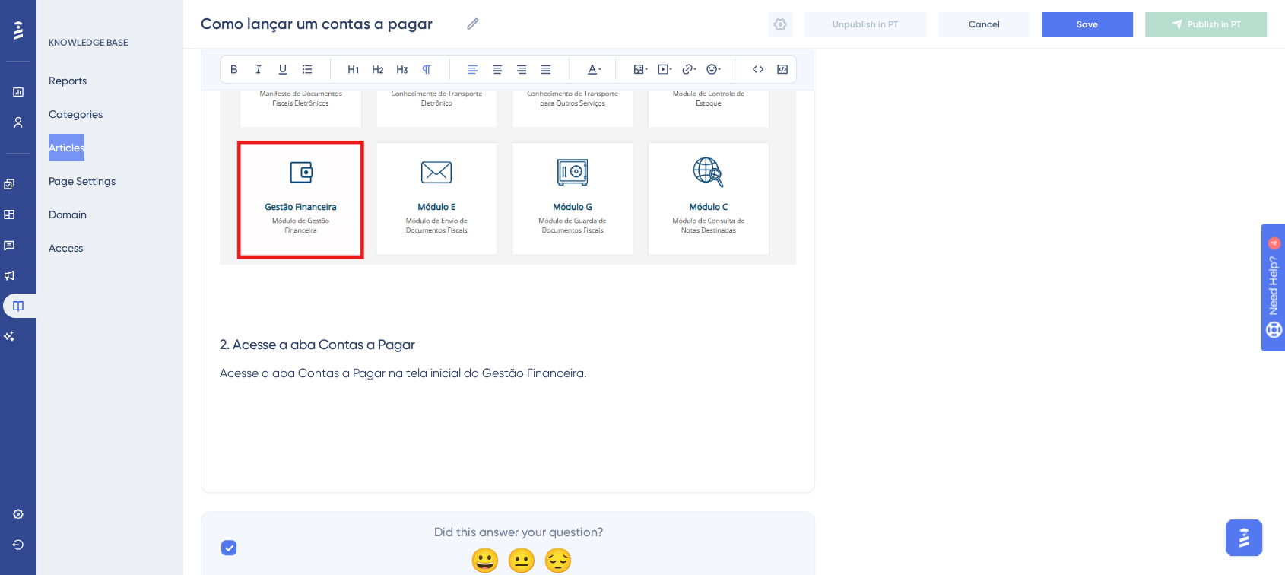
scroll to position [748, 0]
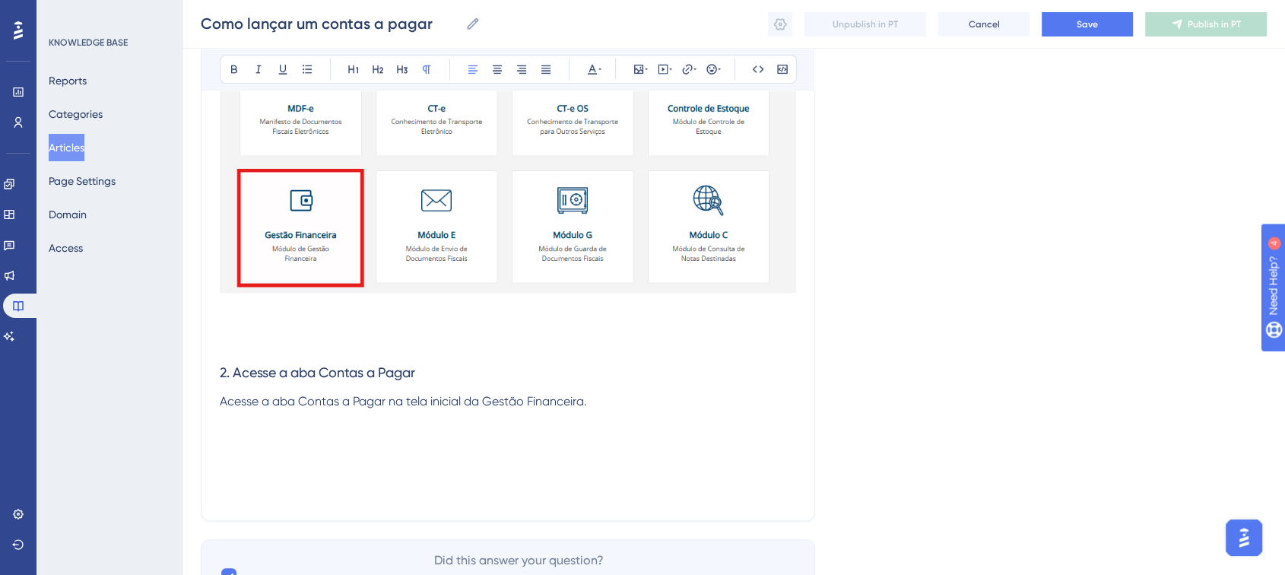
click at [656, 392] on p "Acesse a aba Contas a Pagar na tela inicial da Gestão Financeira." at bounding box center [508, 401] width 576 height 18
click at [601, 406] on p "Acesse a aba Contas a Pagar na tela inicial da Gestão Financeira." at bounding box center [508, 401] width 576 height 18
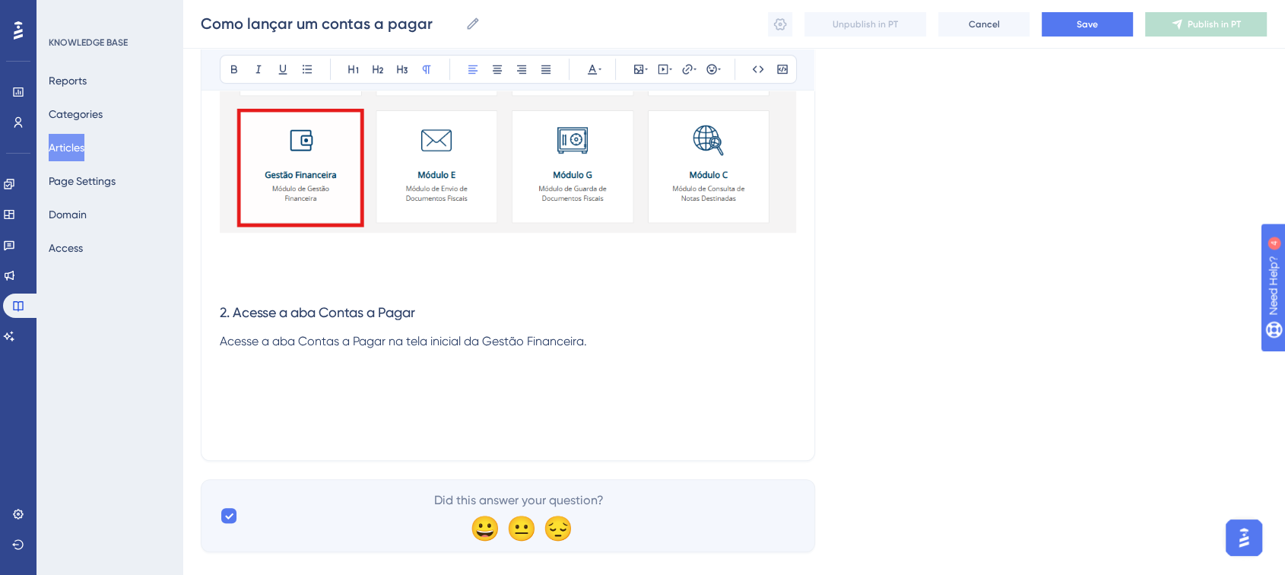
scroll to position [833, 0]
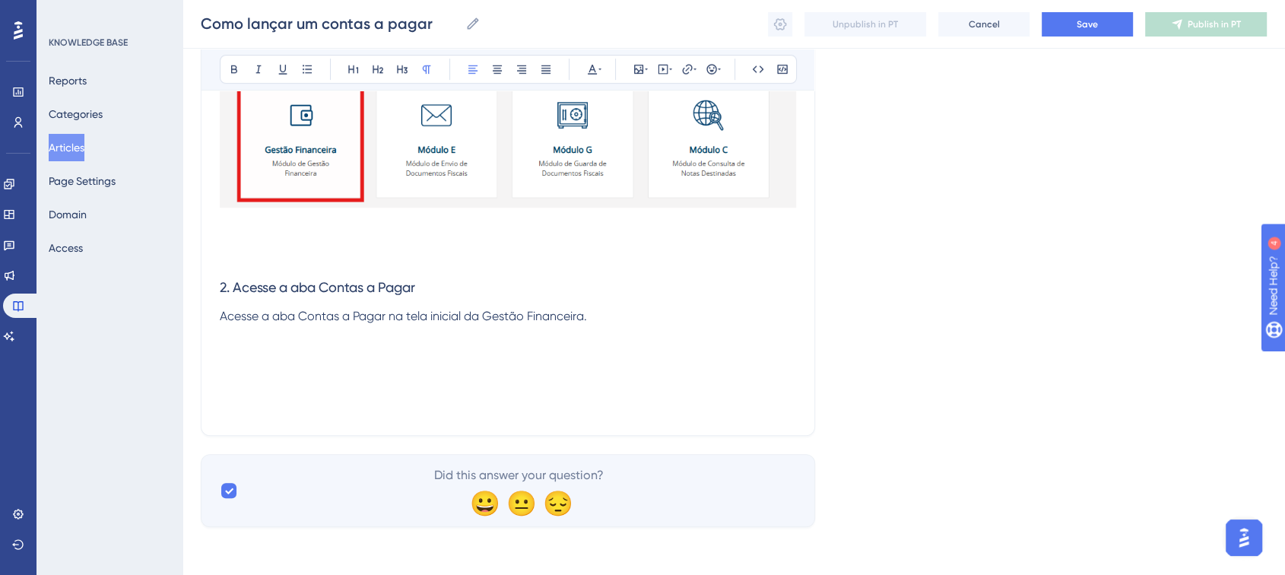
click at [613, 307] on p "Acesse a aba Contas a Pagar na tela inicial da Gestão Financeira." at bounding box center [508, 316] width 576 height 18
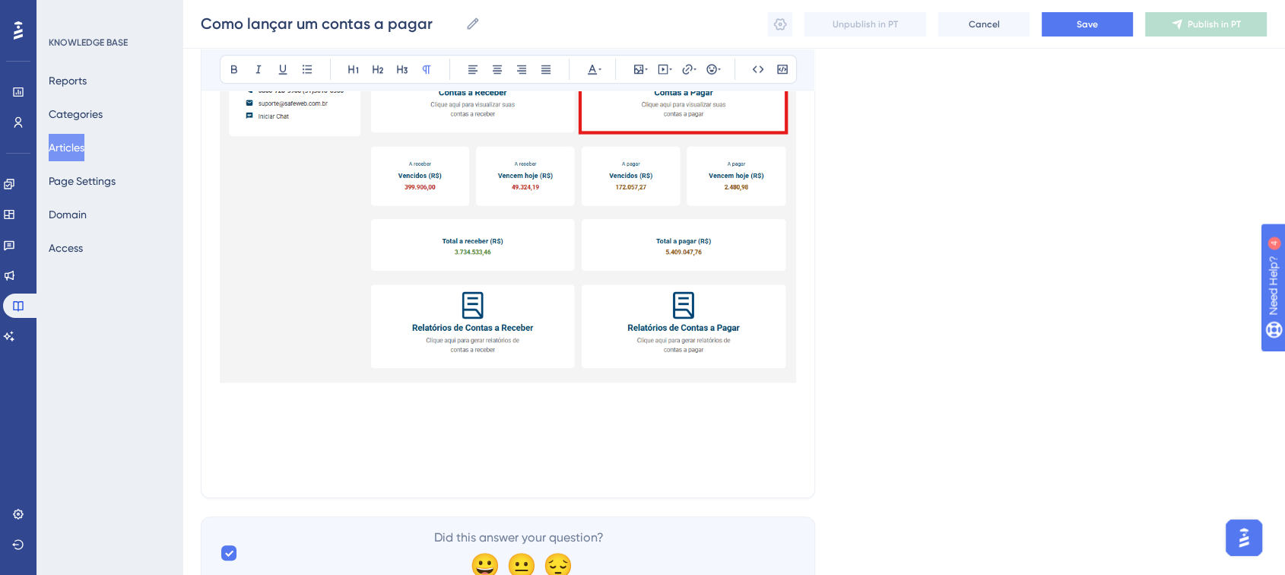
scroll to position [1284, 0]
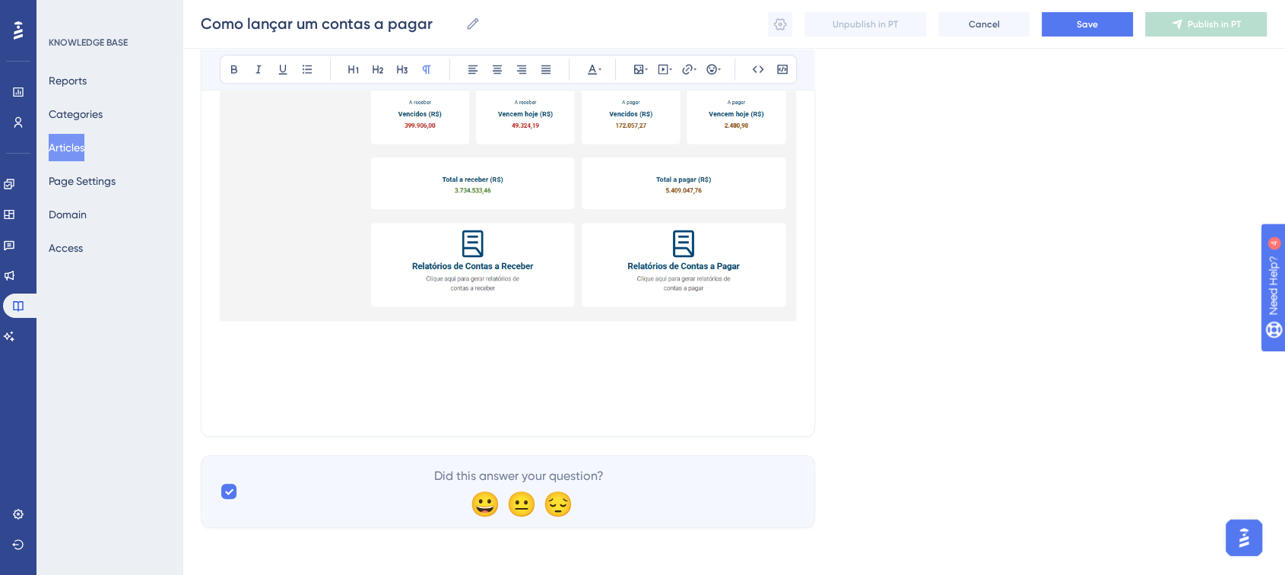
click at [399, 395] on p at bounding box center [508, 390] width 576 height 18
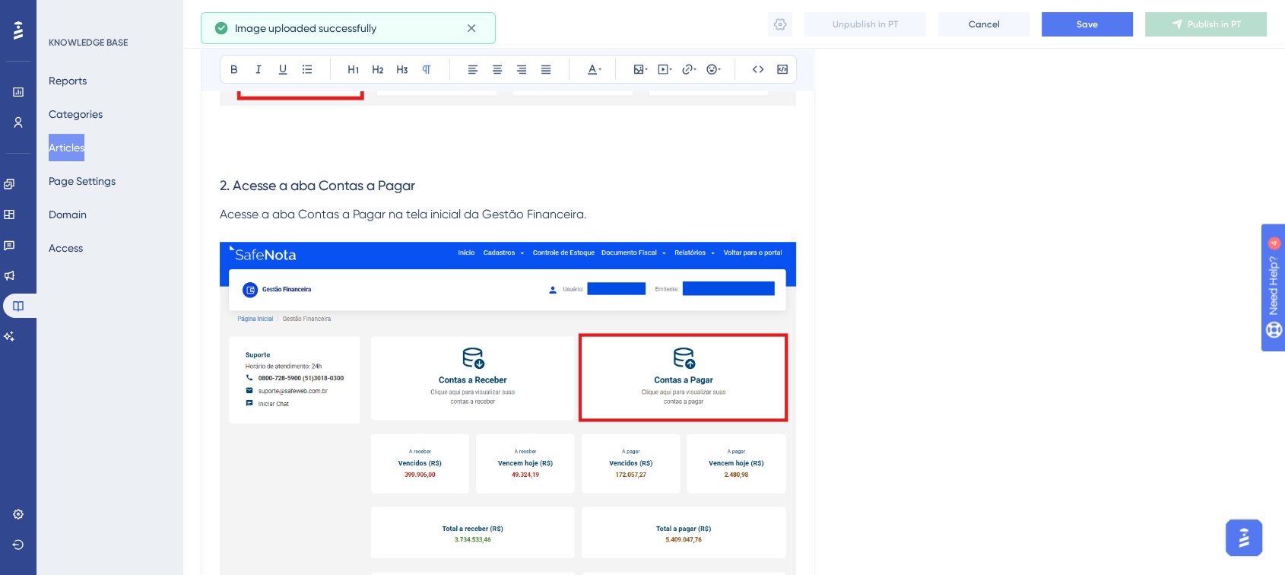
scroll to position [681, 0]
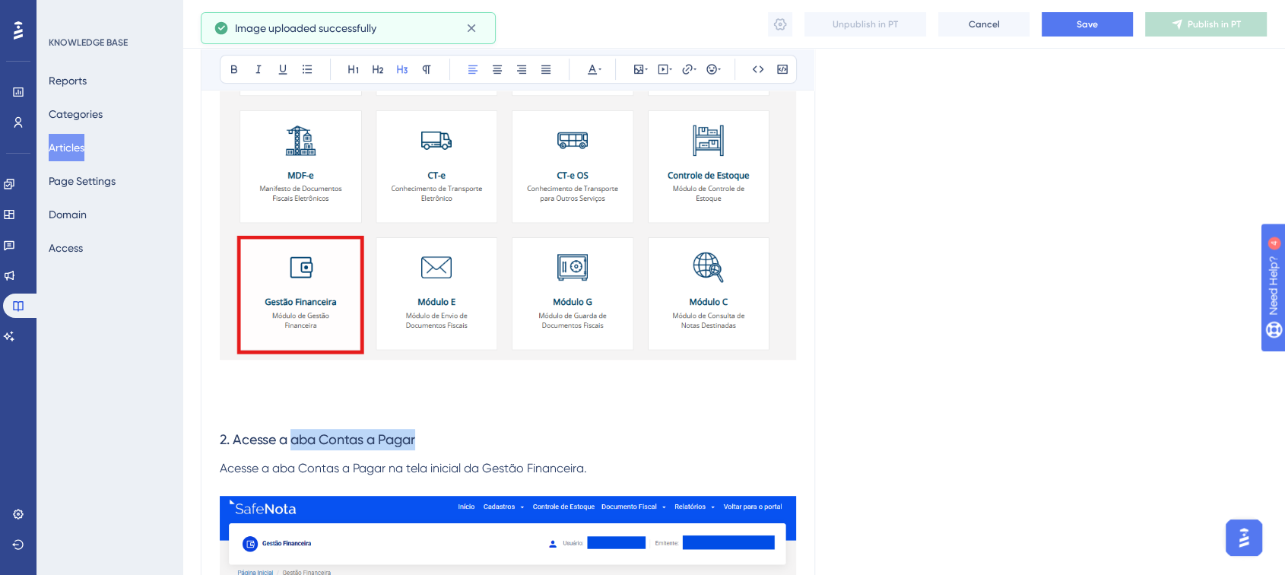
drag, startPoint x: 619, startPoint y: 454, endPoint x: 293, endPoint y: 435, distance: 326.7
click at [293, 435] on h3 "2. Acesse a aba Contas a Pagar" at bounding box center [508, 440] width 576 height 40
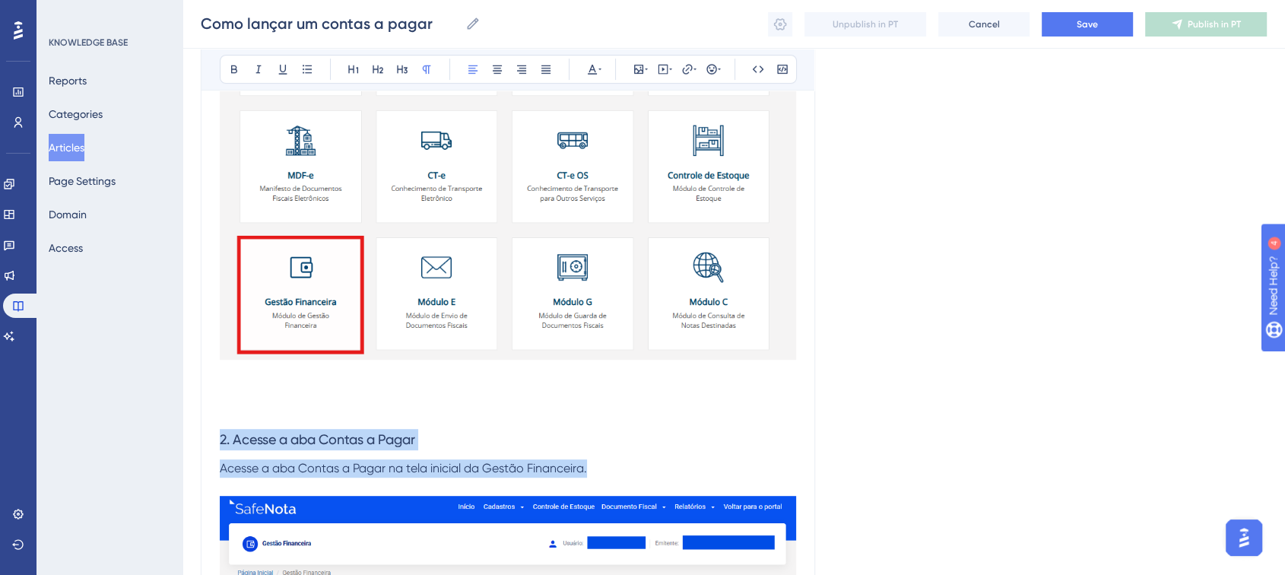
drag, startPoint x: 638, startPoint y: 474, endPoint x: 179, endPoint y: 427, distance: 460.8
click at [182, 427] on div "Performance Users Engagement Widgets Feedback Product Updates Knowledge Base AI…" at bounding box center [733, 485] width 1102 height 2333
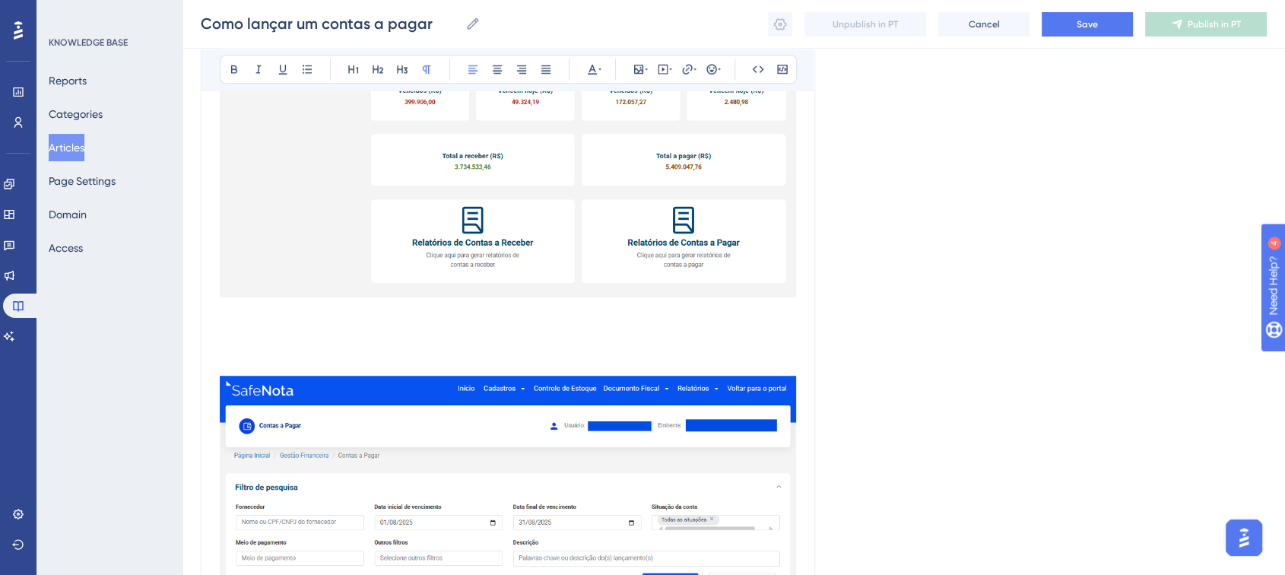
scroll to position [1442, 0]
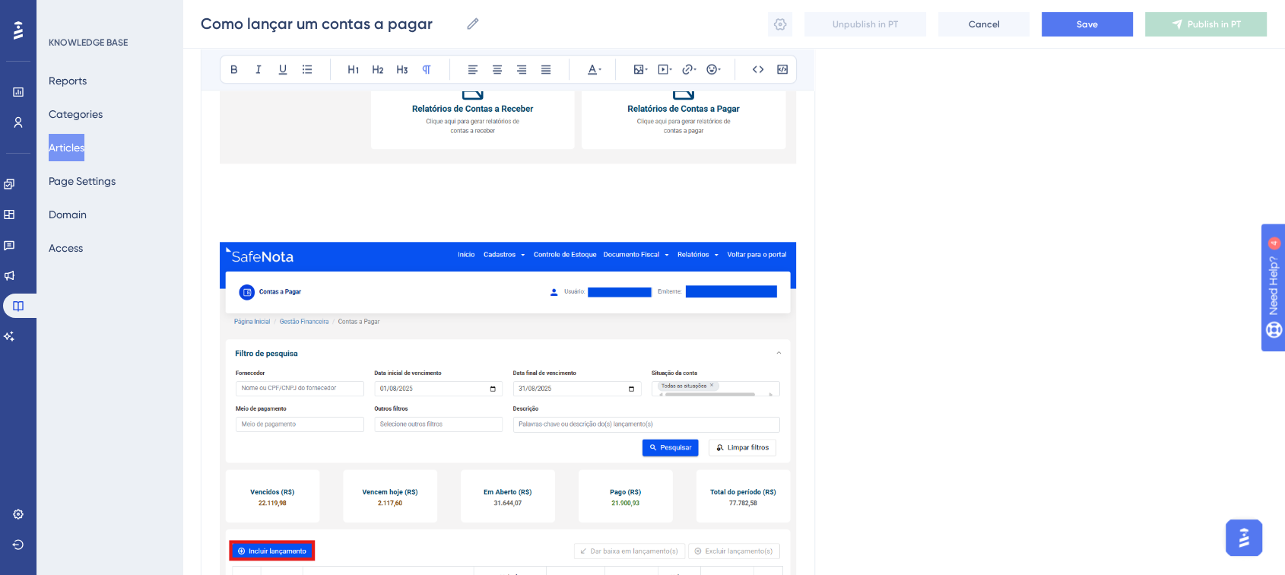
drag, startPoint x: 240, startPoint y: 193, endPoint x: 246, endPoint y: 203, distance: 11.6
click at [240, 193] on p at bounding box center [508, 196] width 576 height 18
click at [255, 215] on p at bounding box center [508, 214] width 576 height 18
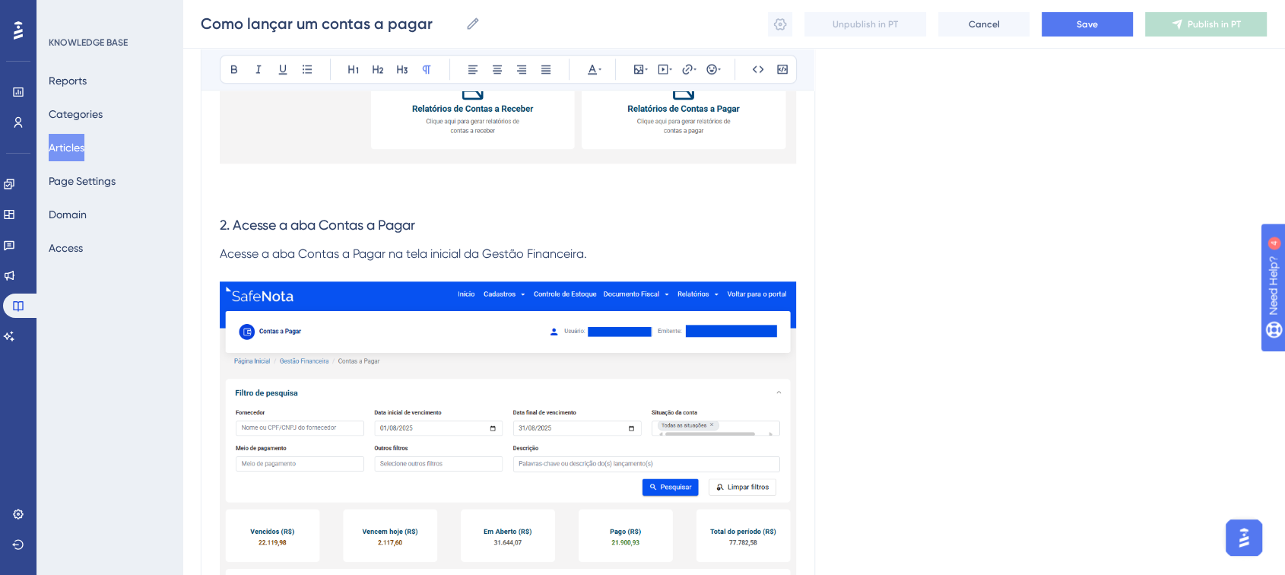
click at [258, 195] on p at bounding box center [508, 196] width 576 height 18
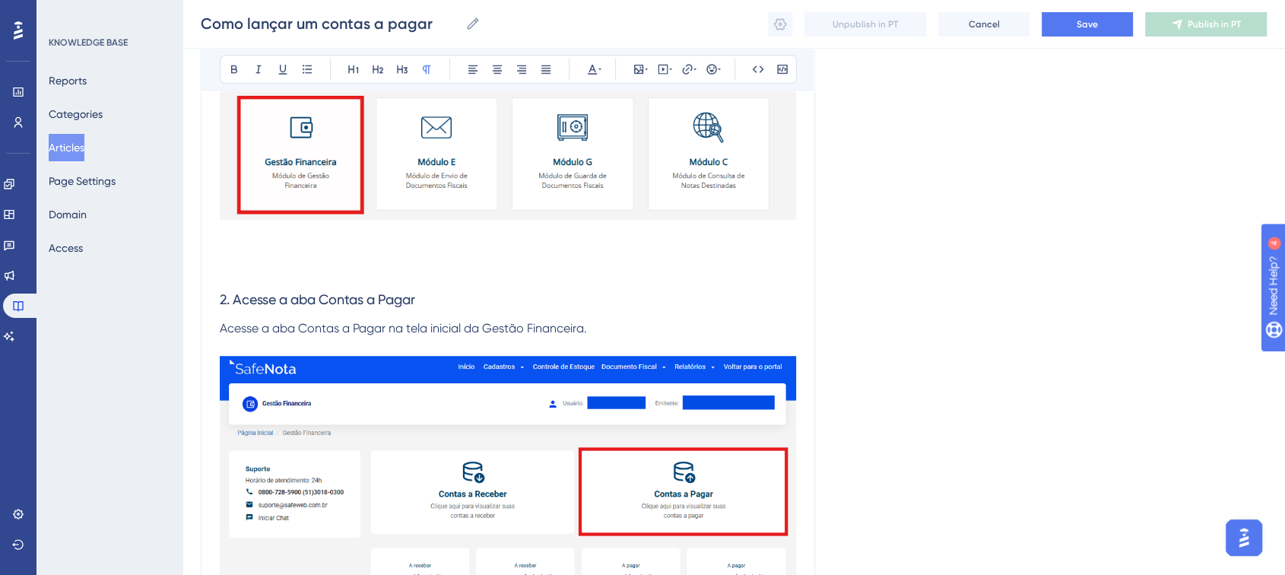
scroll to position [851, 0]
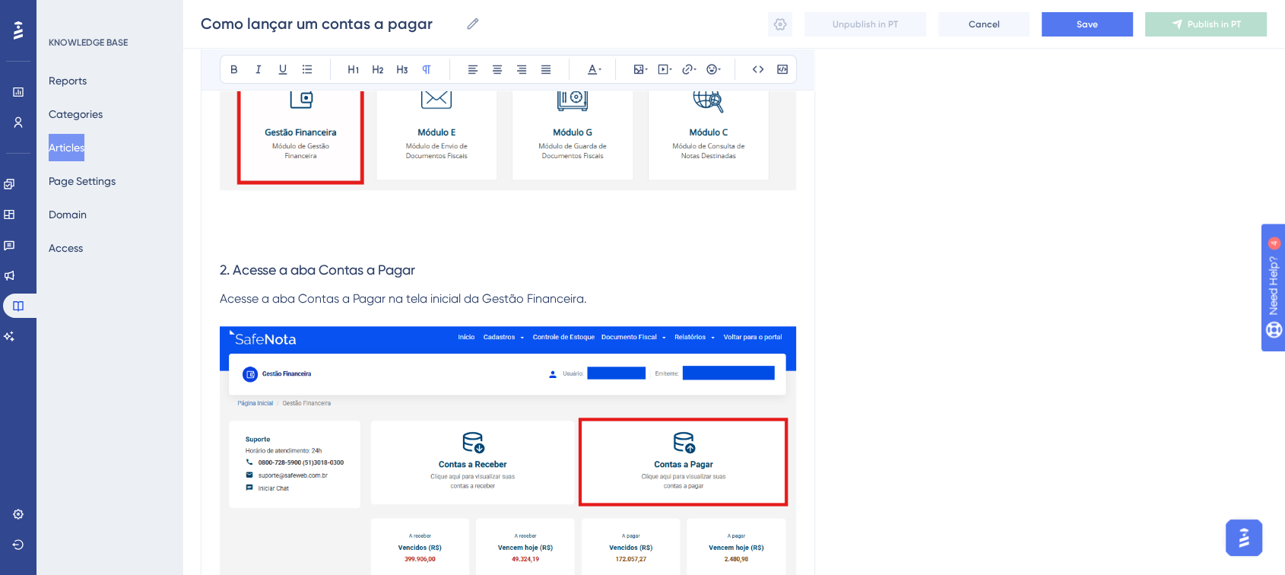
click at [230, 205] on p at bounding box center [508, 204] width 576 height 18
click at [239, 232] on p at bounding box center [508, 241] width 576 height 18
click at [235, 214] on p at bounding box center [508, 223] width 576 height 18
click at [232, 205] on p at bounding box center [508, 204] width 576 height 18
click at [237, 236] on p at bounding box center [508, 241] width 576 height 18
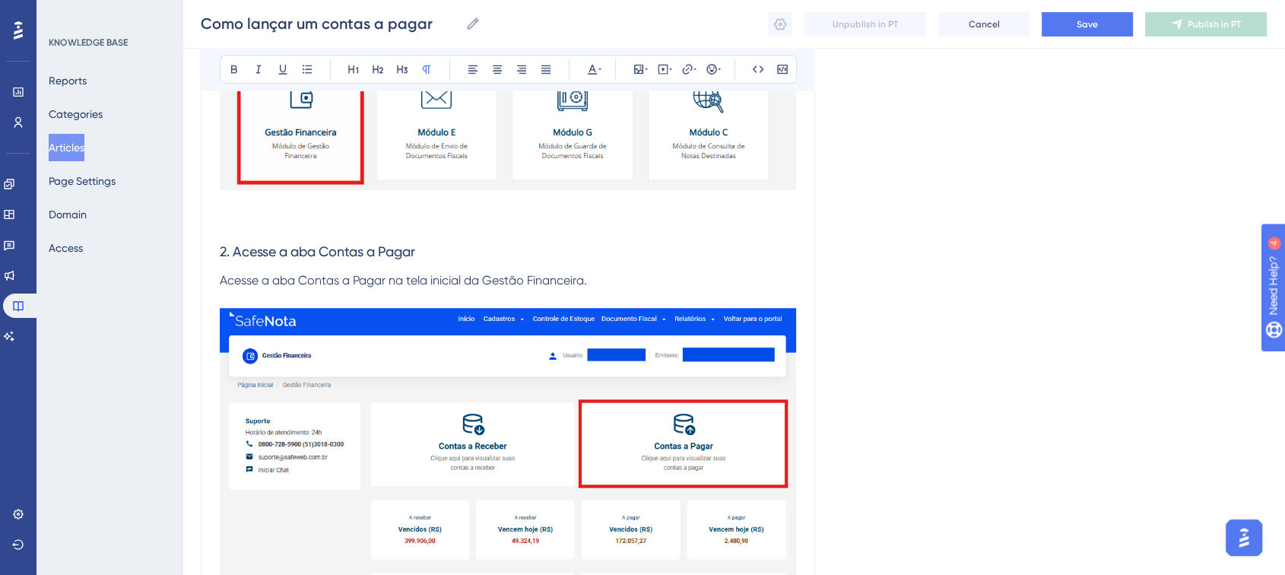
click at [237, 210] on p at bounding box center [508, 204] width 576 height 18
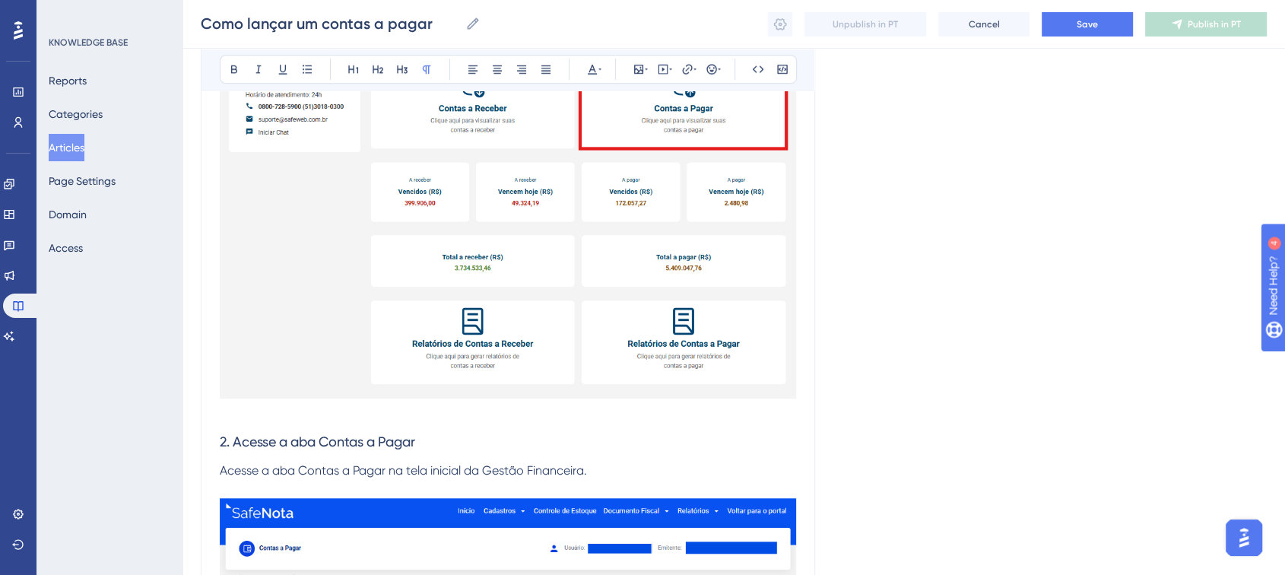
scroll to position [1273, 0]
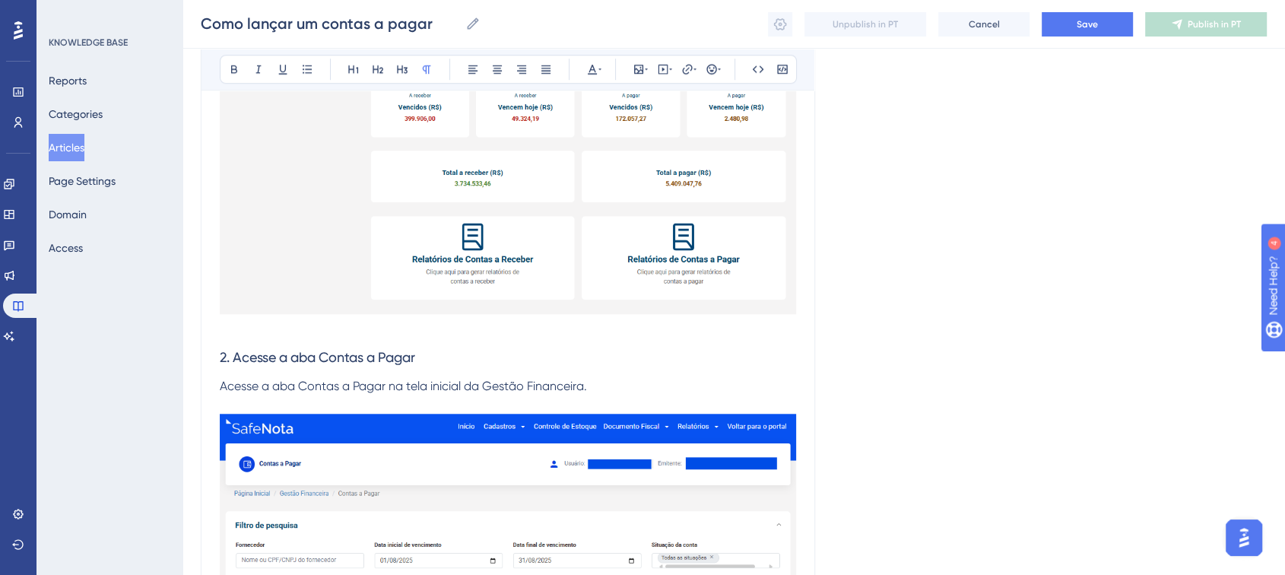
click at [224, 325] on p at bounding box center [508, 328] width 576 height 18
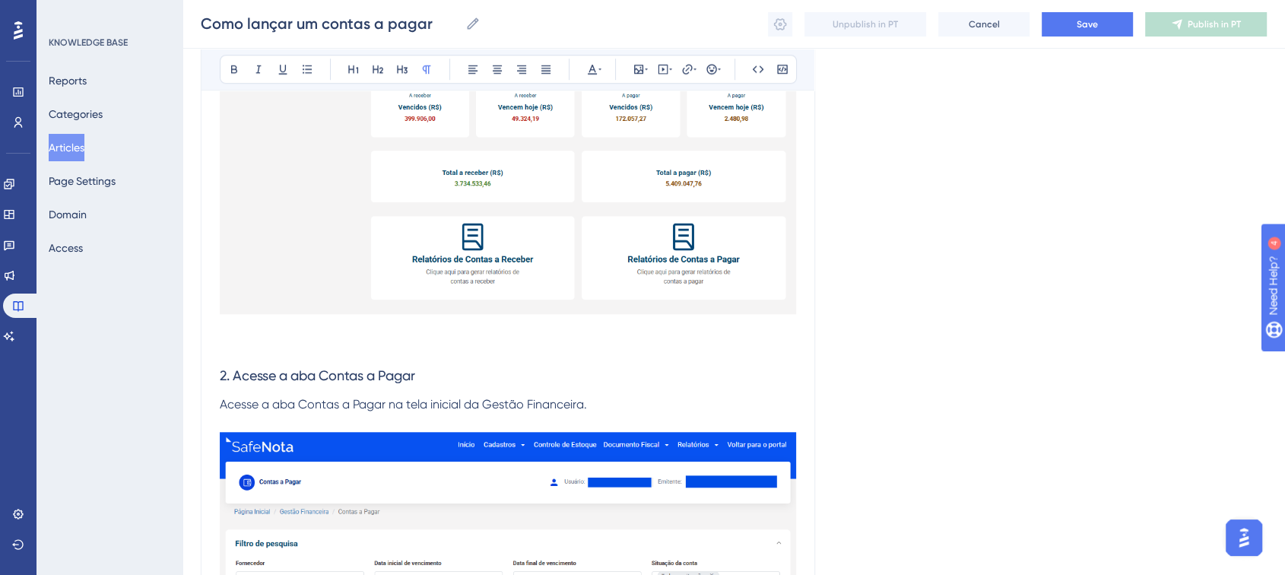
click at [228, 374] on span "2. Acesse a aba Contas a Pagar" at bounding box center [317, 375] width 195 height 16
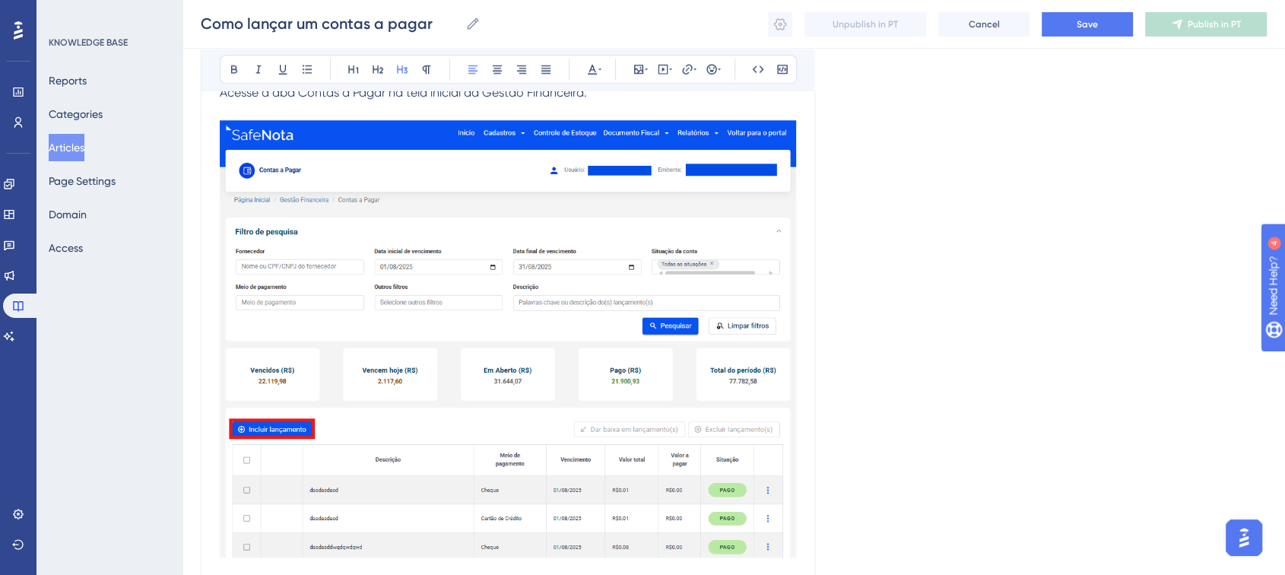
scroll to position [1442, 0]
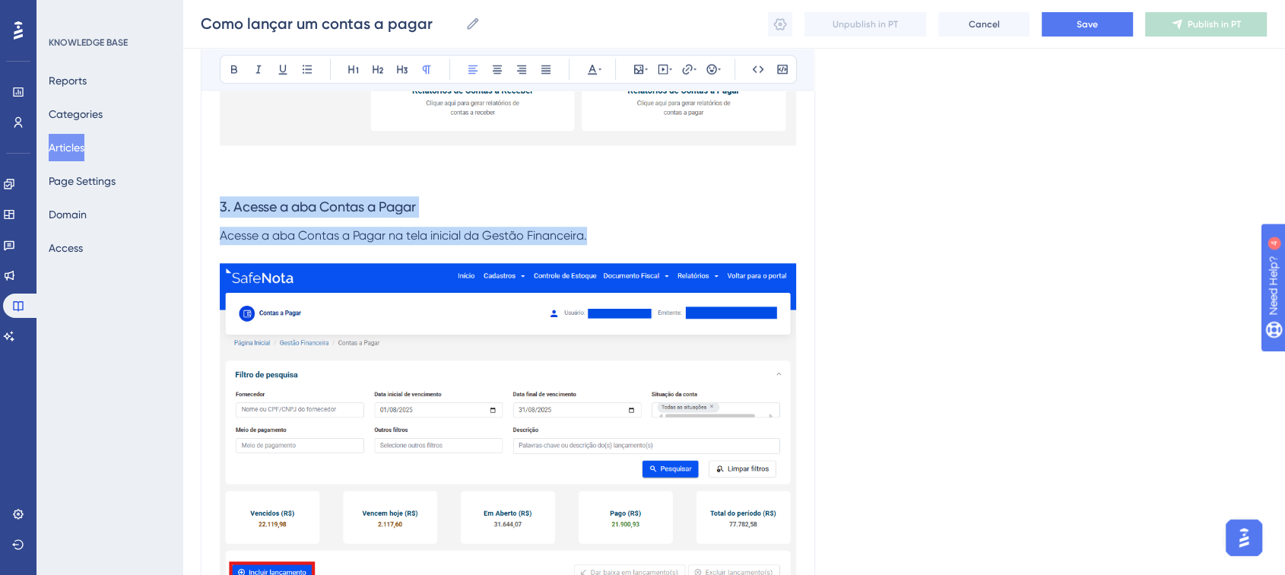
drag, startPoint x: 601, startPoint y: 230, endPoint x: 176, endPoint y: 203, distance: 425.9
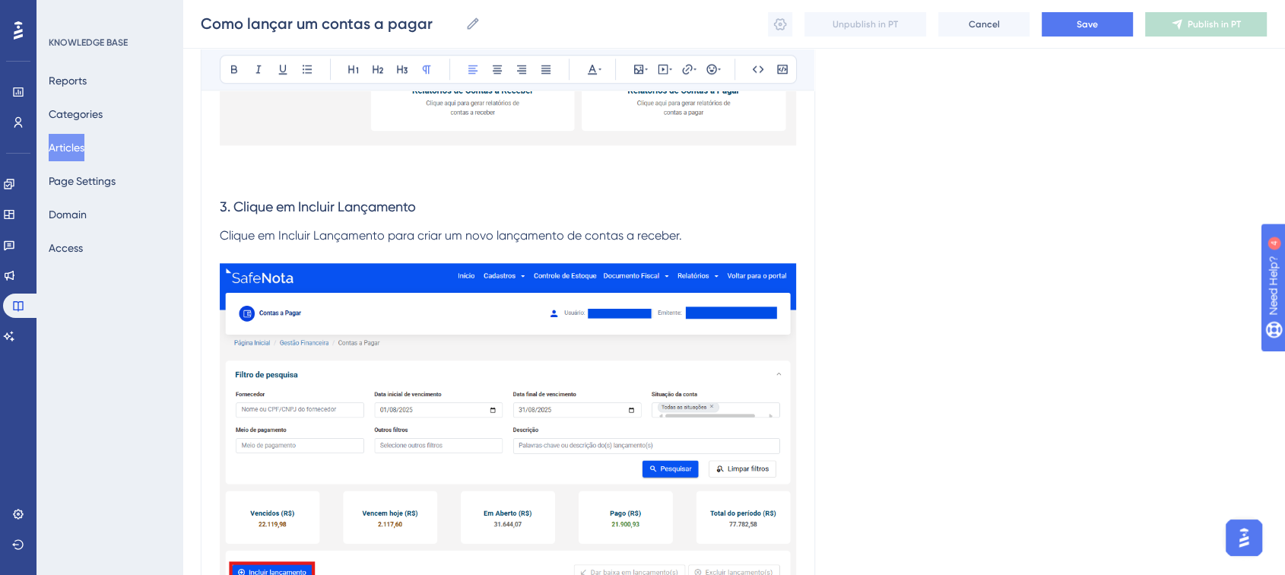
click at [650, 236] on span "Clique em Incluir Lançamento para criar um novo lançamento de contas a receber." at bounding box center [451, 235] width 462 height 14
click at [706, 232] on p "Clique em Incluir Lançamento para criar um novo lançamento de contas a pagar." at bounding box center [508, 236] width 576 height 18
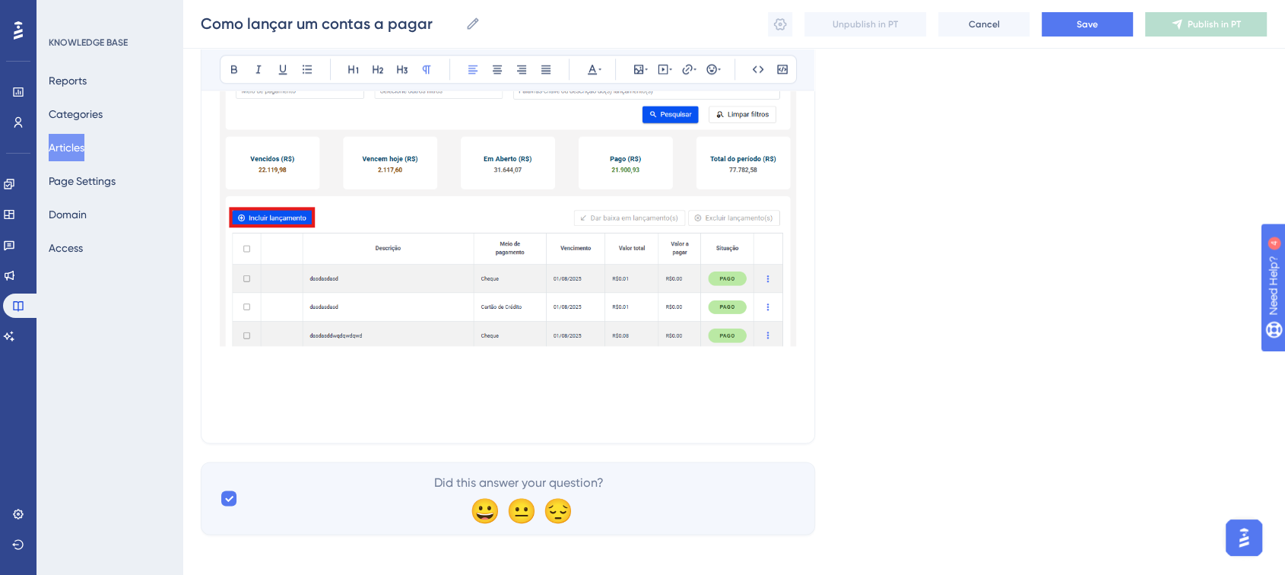
scroll to position [1802, 0]
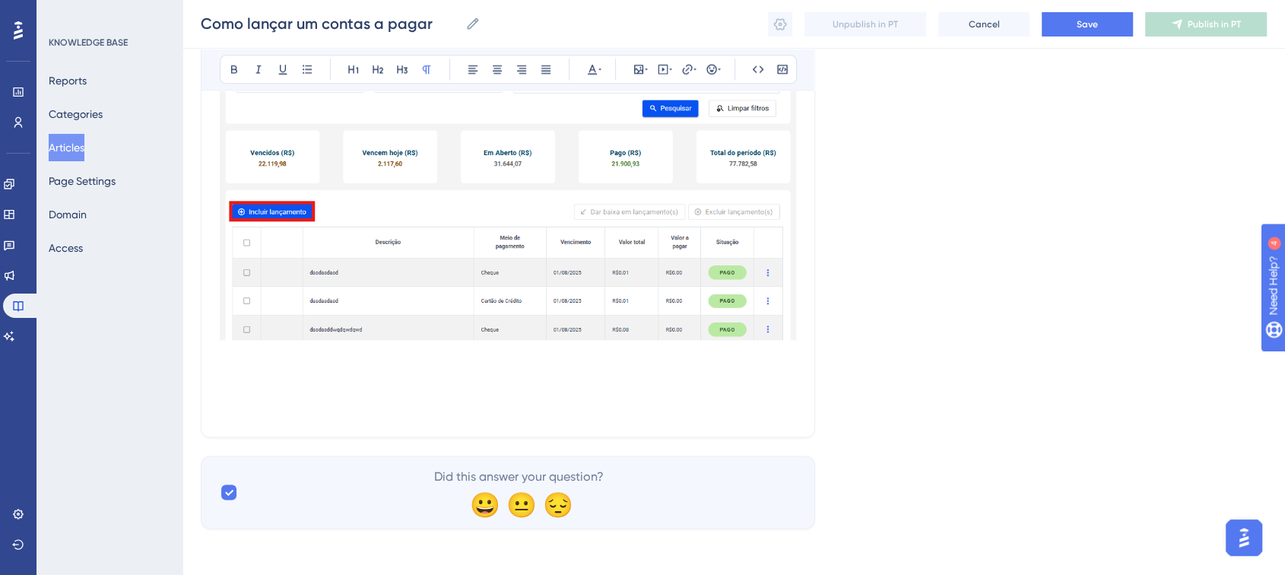
click at [739, 356] on p at bounding box center [508, 132] width 576 height 497
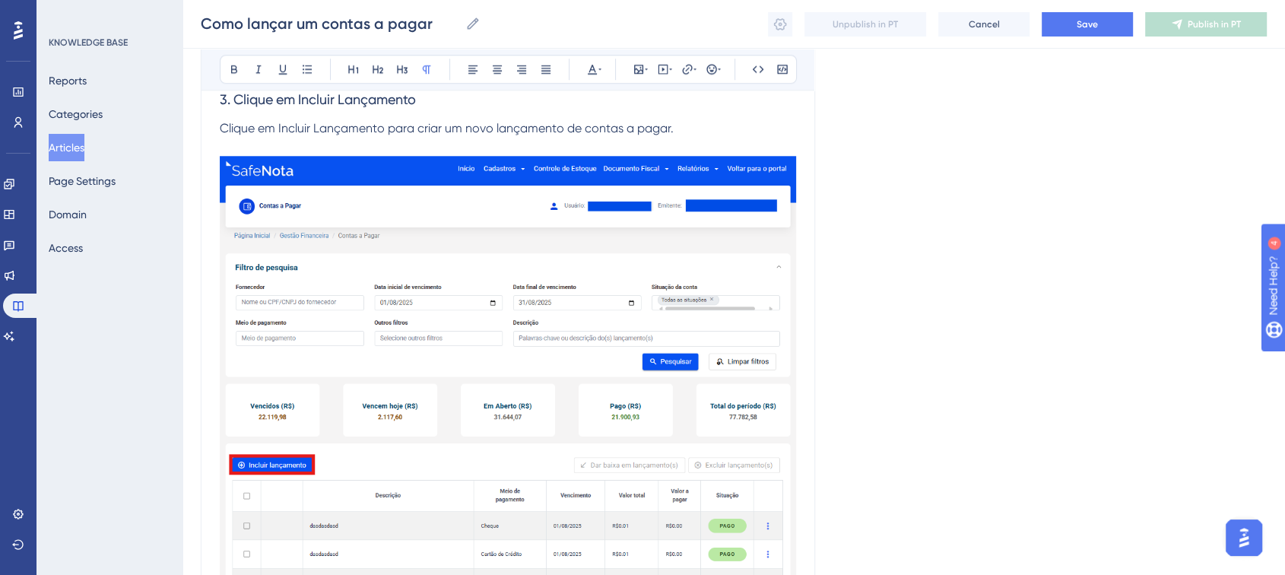
scroll to position [1857, 0]
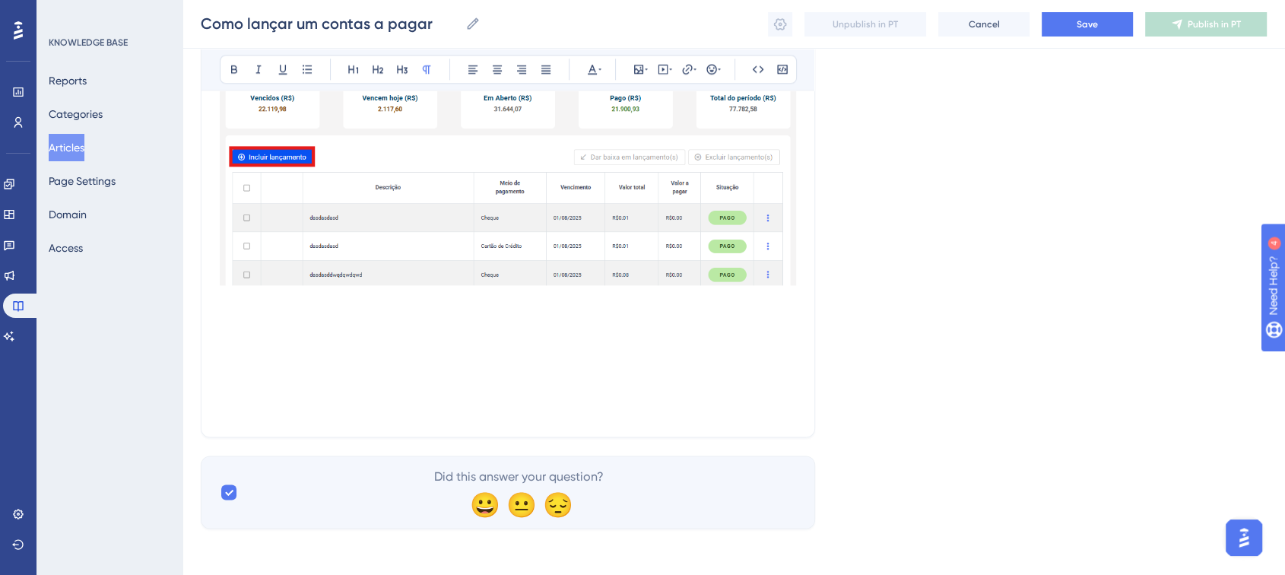
click at [271, 297] on p at bounding box center [508, 69] width 576 height 479
click at [260, 323] on p at bounding box center [508, 318] width 576 height 18
click at [260, 335] on p at bounding box center [508, 336] width 576 height 18
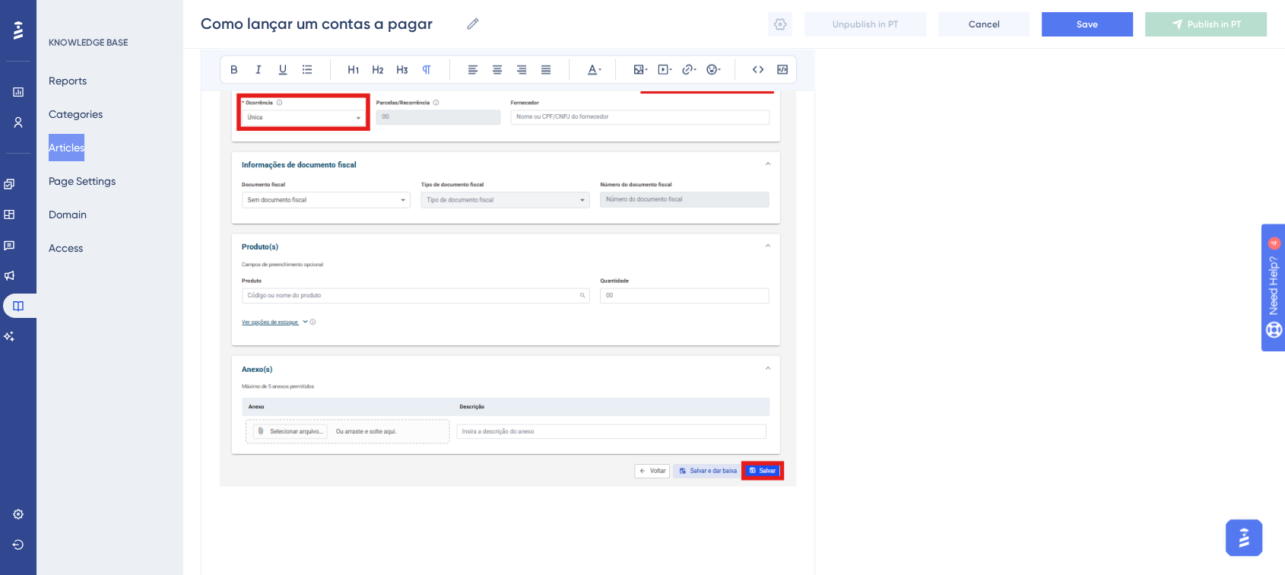
scroll to position [1938, 0]
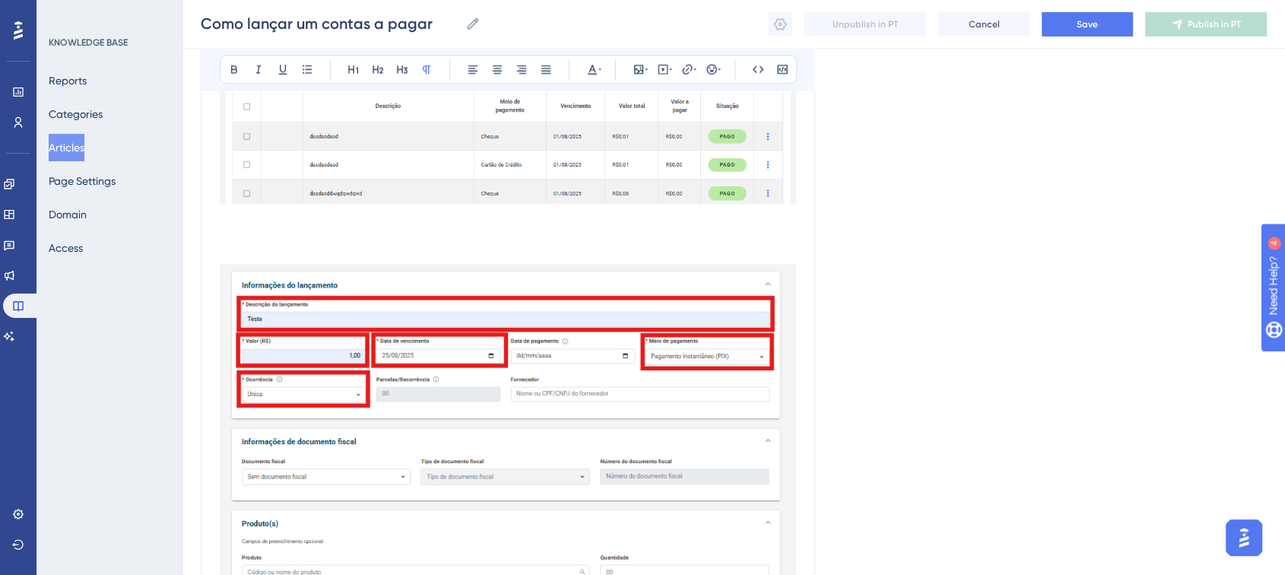
click at [259, 232] on p at bounding box center [508, 236] width 576 height 18
click at [268, 242] on p at bounding box center [508, 236] width 576 height 18
drag, startPoint x: 252, startPoint y: 229, endPoint x: 254, endPoint y: 242, distance: 13.1
click at [252, 232] on p at bounding box center [508, 236] width 576 height 18
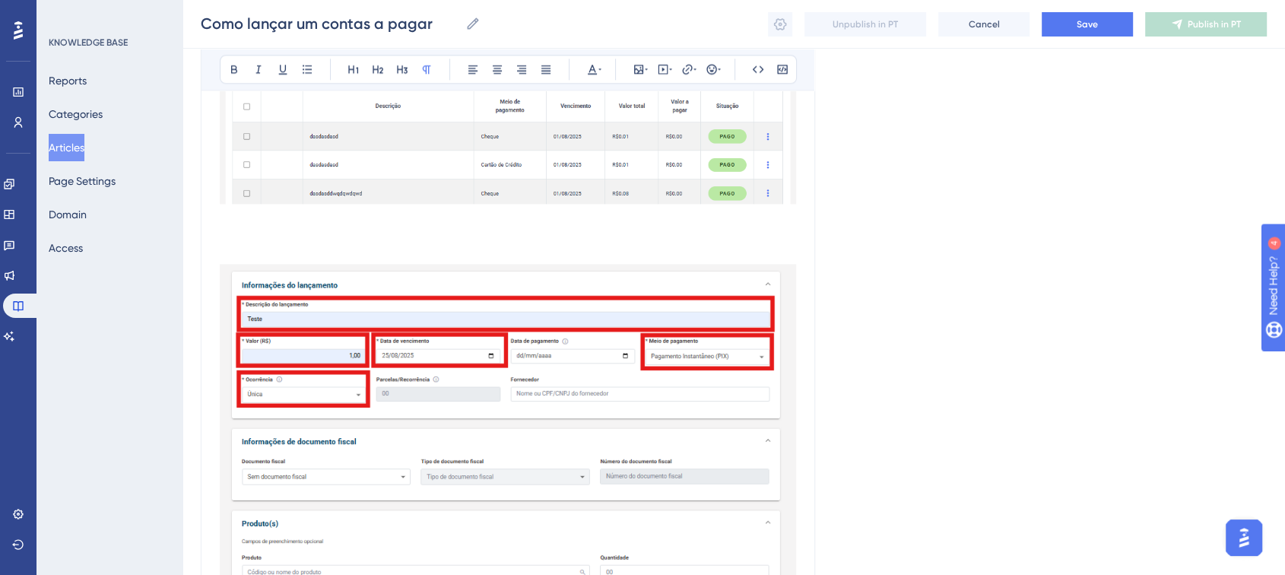
click at [254, 246] on p at bounding box center [508, 255] width 576 height 18
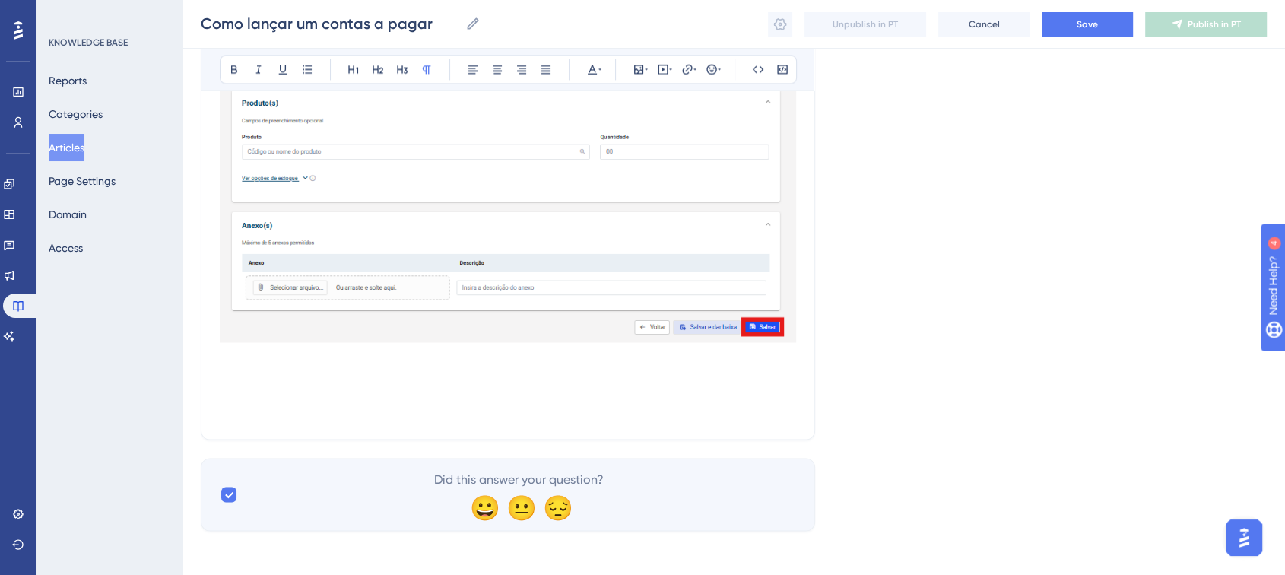
scroll to position [2454, 0]
click at [321, 351] on p at bounding box center [508, 364] width 576 height 36
click at [301, 370] on p at bounding box center [508, 364] width 576 height 36
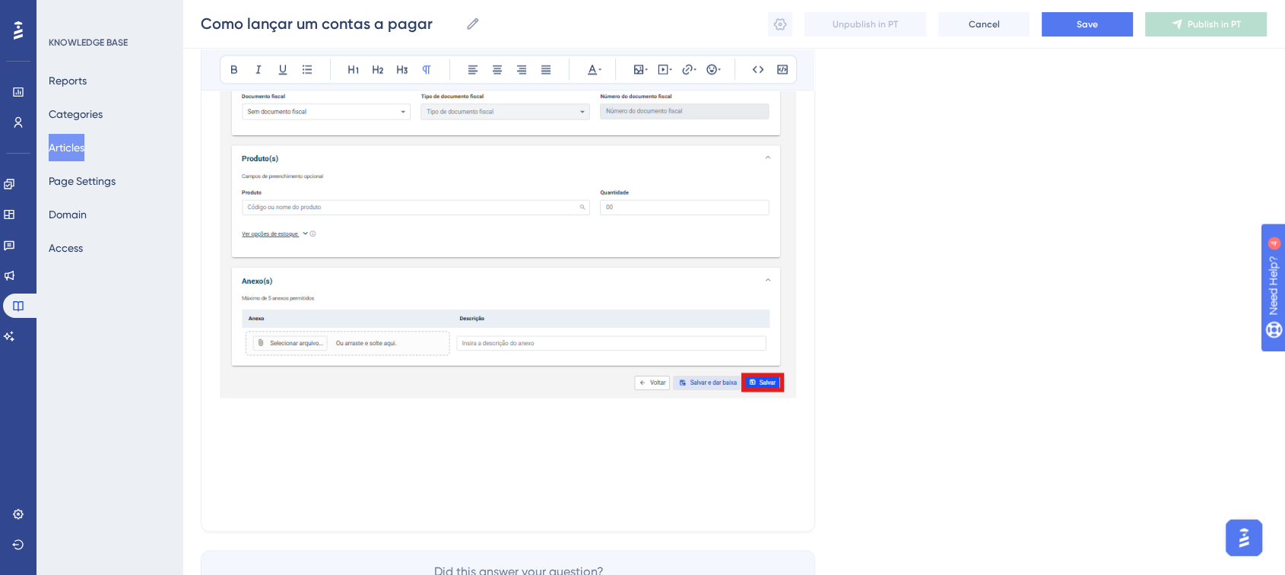
scroll to position [2491, 0]
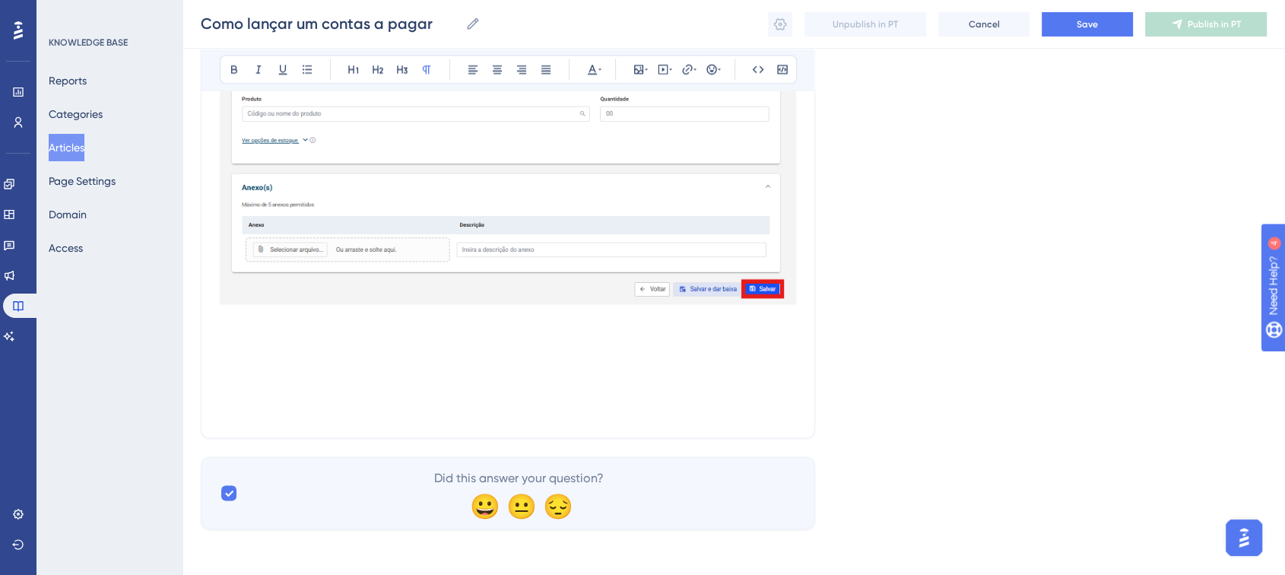
drag, startPoint x: 300, startPoint y: 343, endPoint x: 275, endPoint y: 343, distance: 24.3
click at [300, 346] on p at bounding box center [508, 355] width 576 height 18
click at [240, 309] on p at bounding box center [508, 327] width 576 height 36
click at [244, 325] on p at bounding box center [508, 327] width 576 height 36
click at [240, 352] on p at bounding box center [508, 355] width 576 height 18
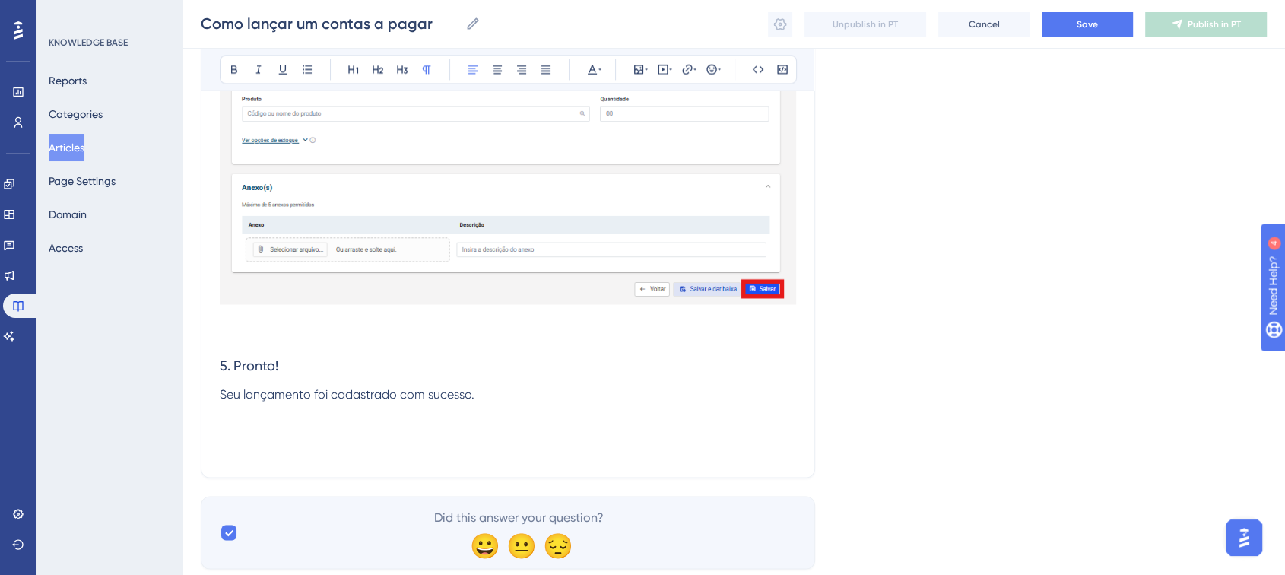
click at [490, 398] on p "Seu lançamento foi cadastrado com sucesso." at bounding box center [508, 394] width 576 height 18
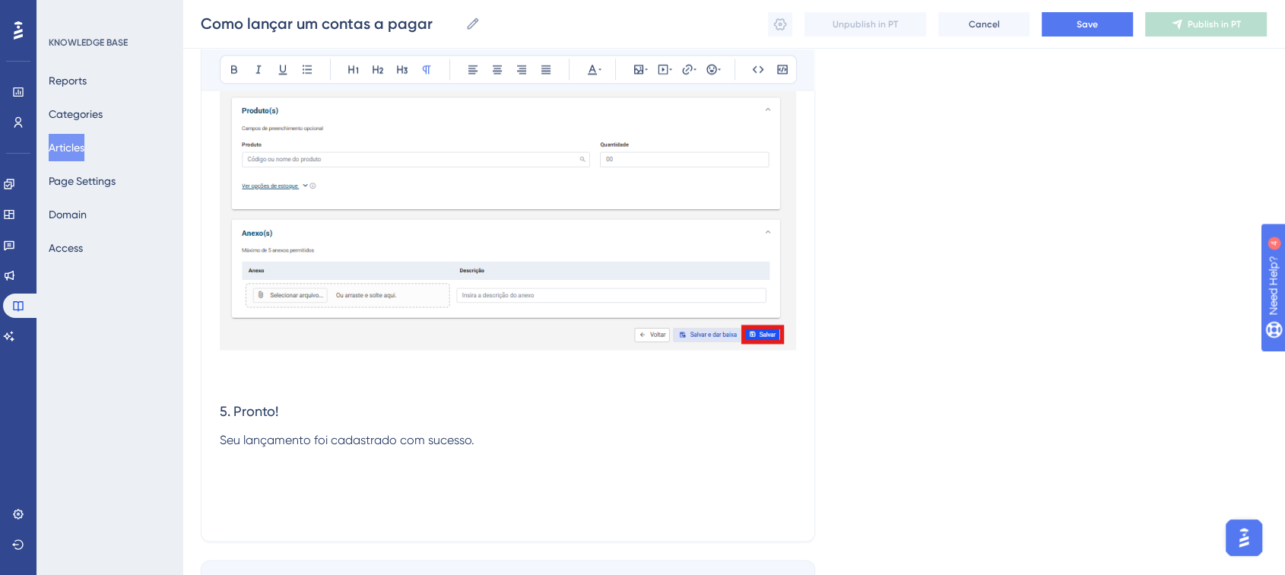
scroll to position [2549, 0]
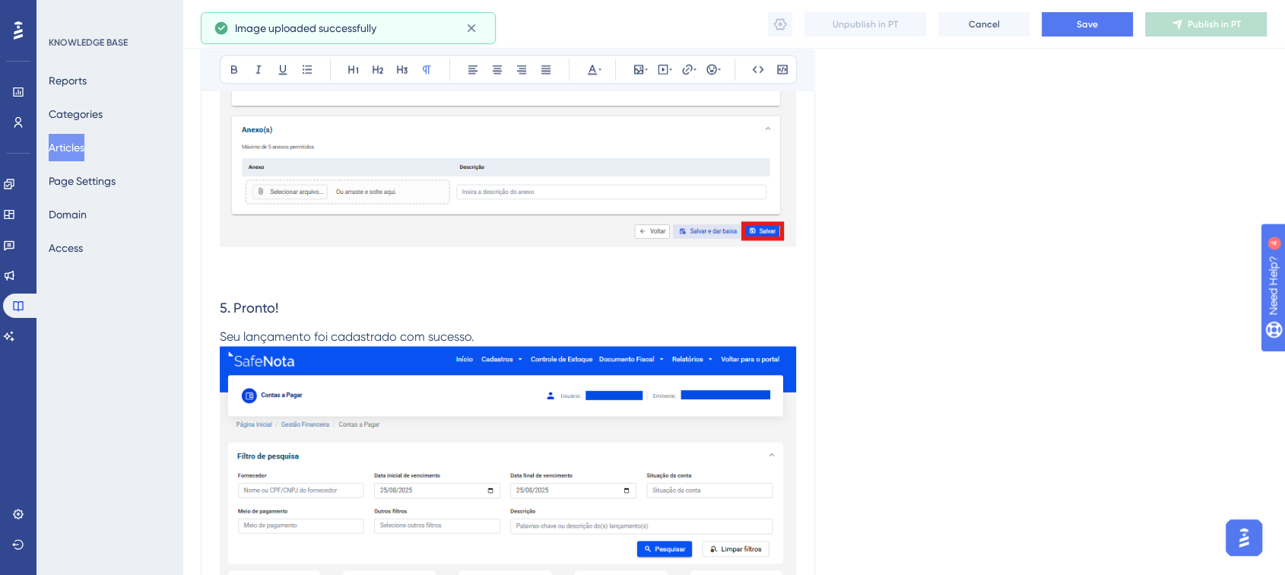
click at [339, 351] on p "Seu lançamento foi cadastrado com sucesso." at bounding box center [508, 551] width 576 height 446
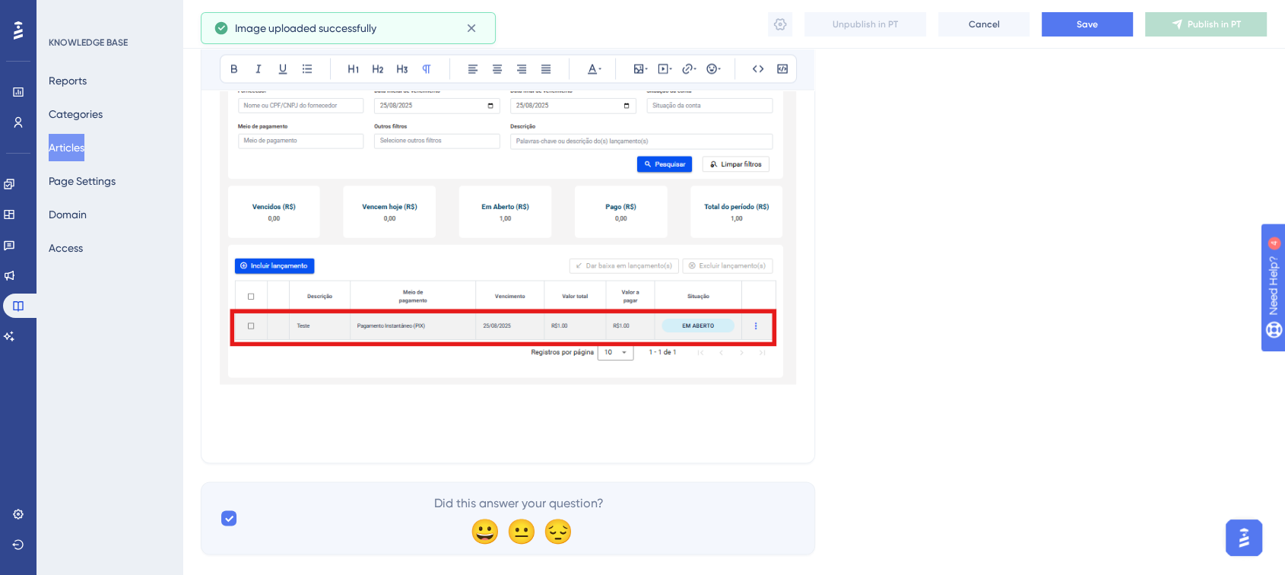
scroll to position [2958, 0]
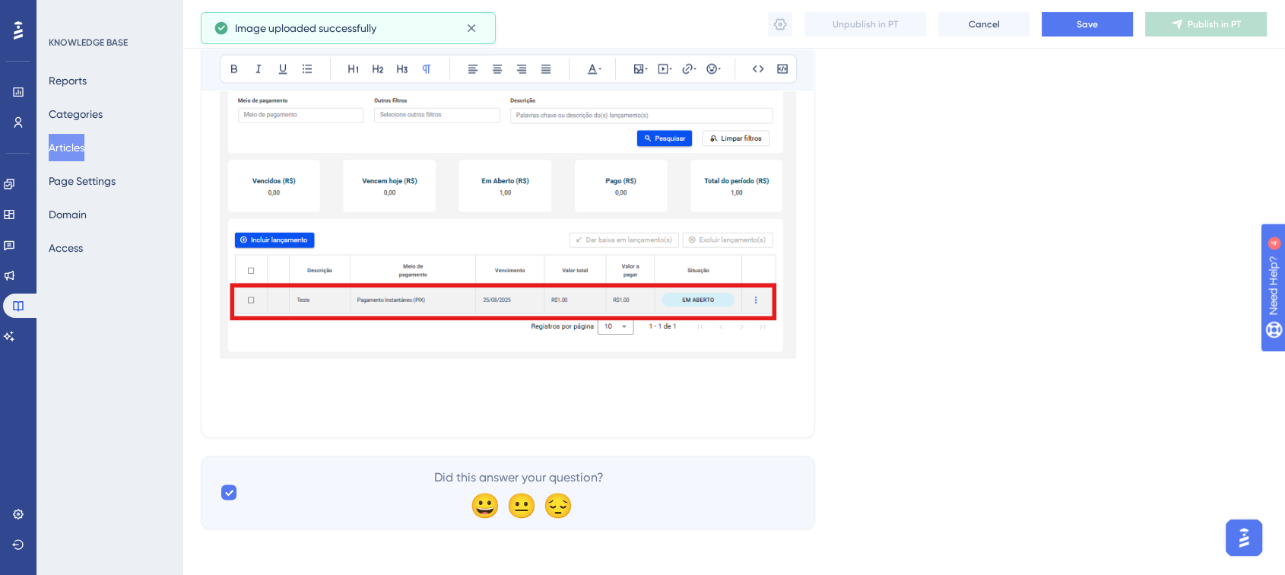
click at [289, 369] on p at bounding box center [508, 373] width 576 height 18
click at [273, 408] on p at bounding box center [508, 410] width 576 height 18
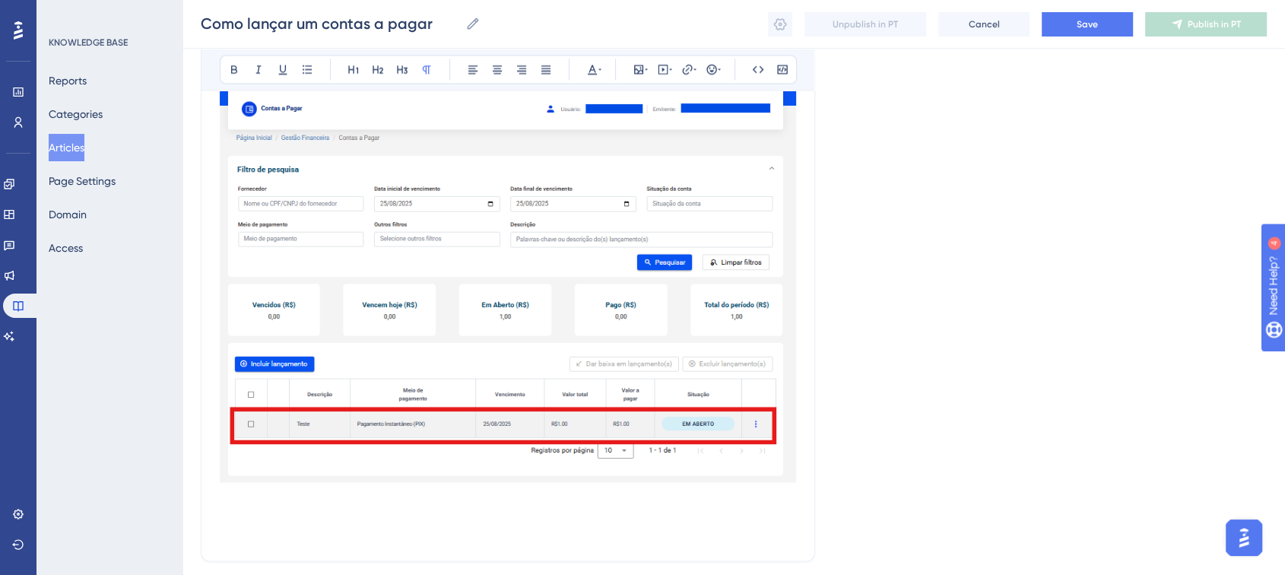
scroll to position [2621, 0]
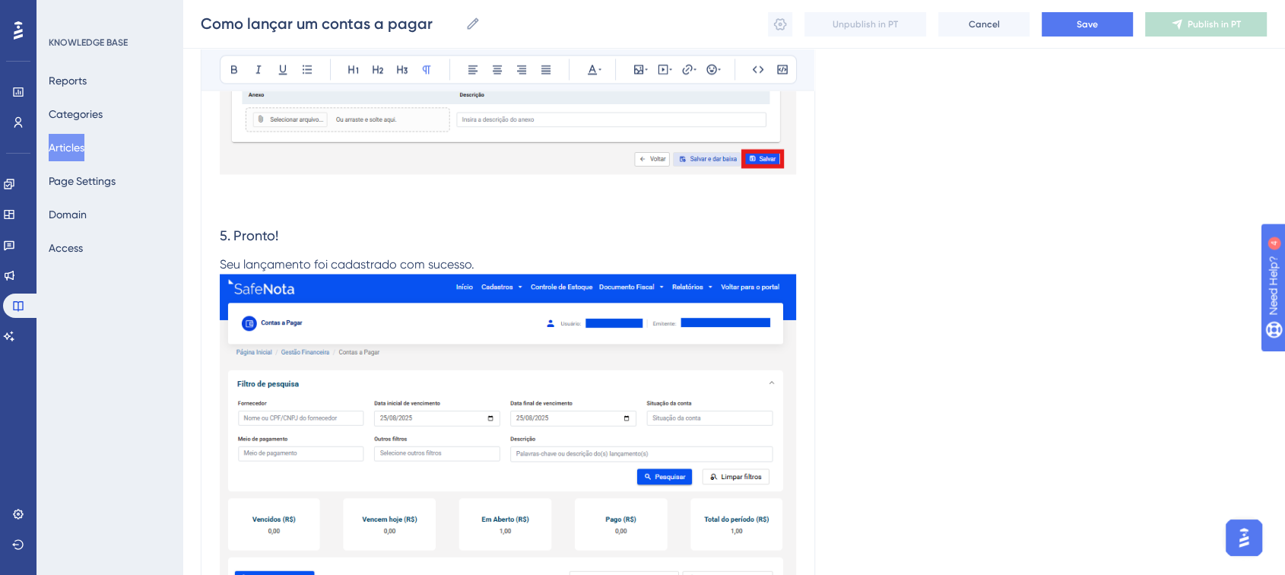
click at [483, 259] on p "Seu lançamento foi cadastrado com sucesso." at bounding box center [508, 478] width 576 height 446
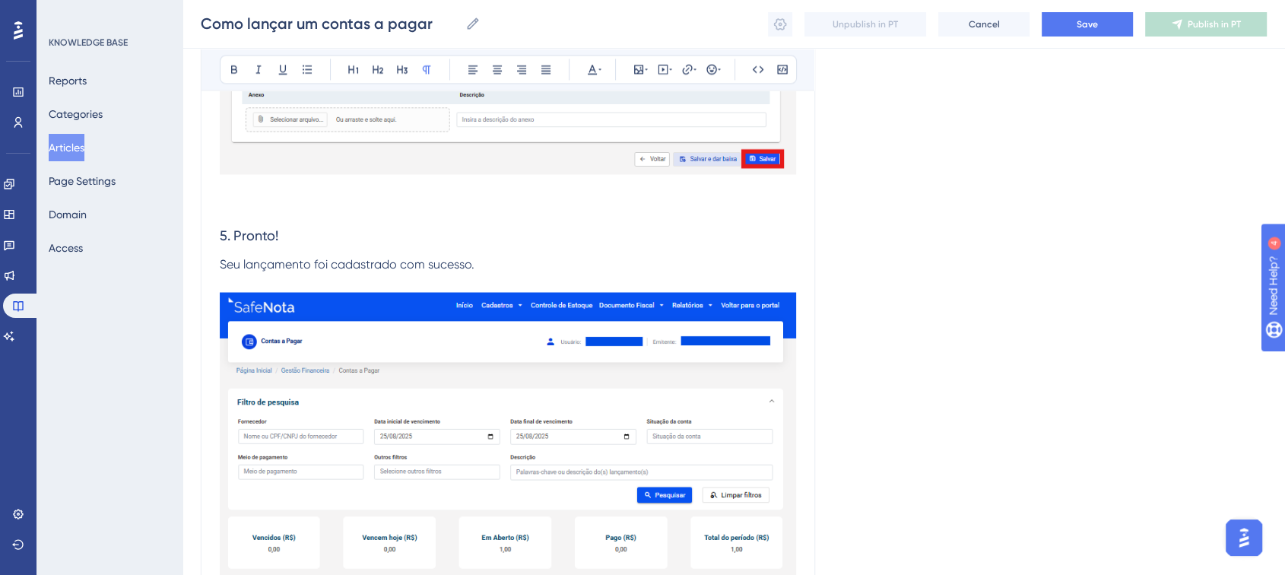
drag, startPoint x: 228, startPoint y: 203, endPoint x: 233, endPoint y: 211, distance: 9.5
click at [230, 204] on p at bounding box center [508, 197] width 576 height 36
click at [236, 179] on p at bounding box center [508, 197] width 576 height 36
click at [236, 192] on p at bounding box center [508, 197] width 576 height 36
click at [236, 207] on p at bounding box center [508, 197] width 576 height 36
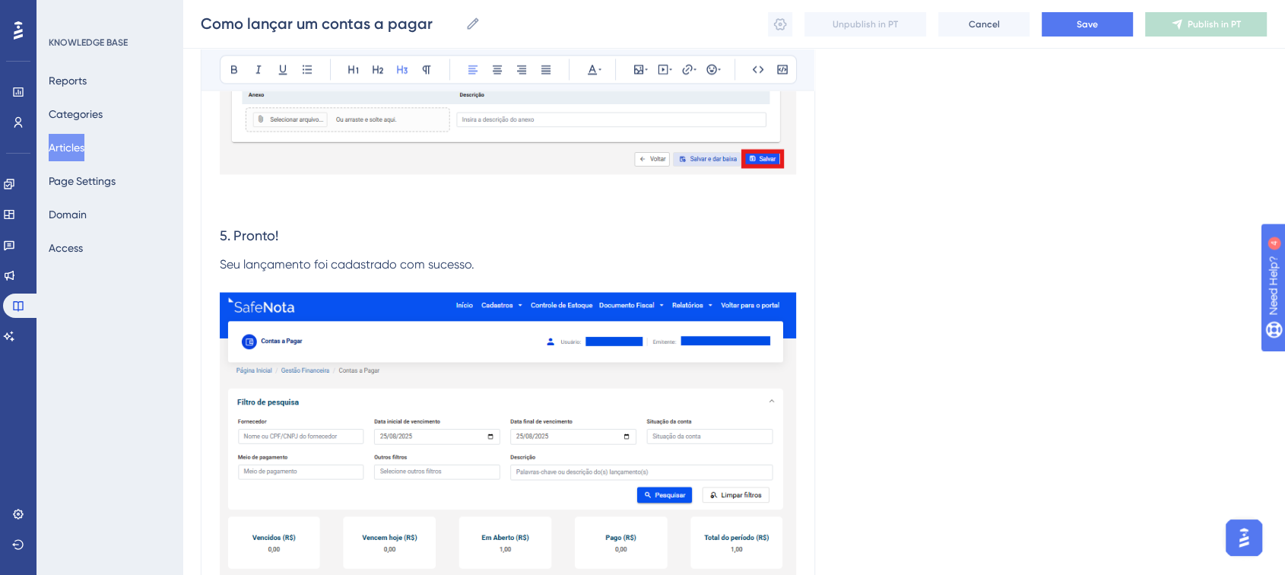
click at [236, 217] on h3 "5. Pronto!" at bounding box center [508, 236] width 576 height 40
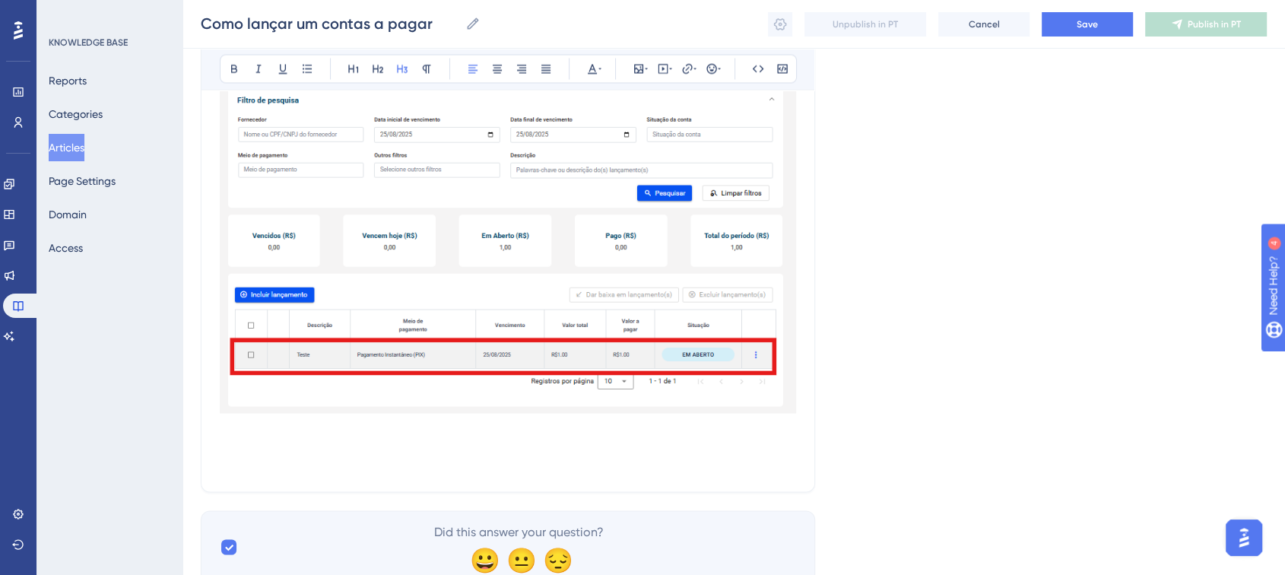
scroll to position [2892, 0]
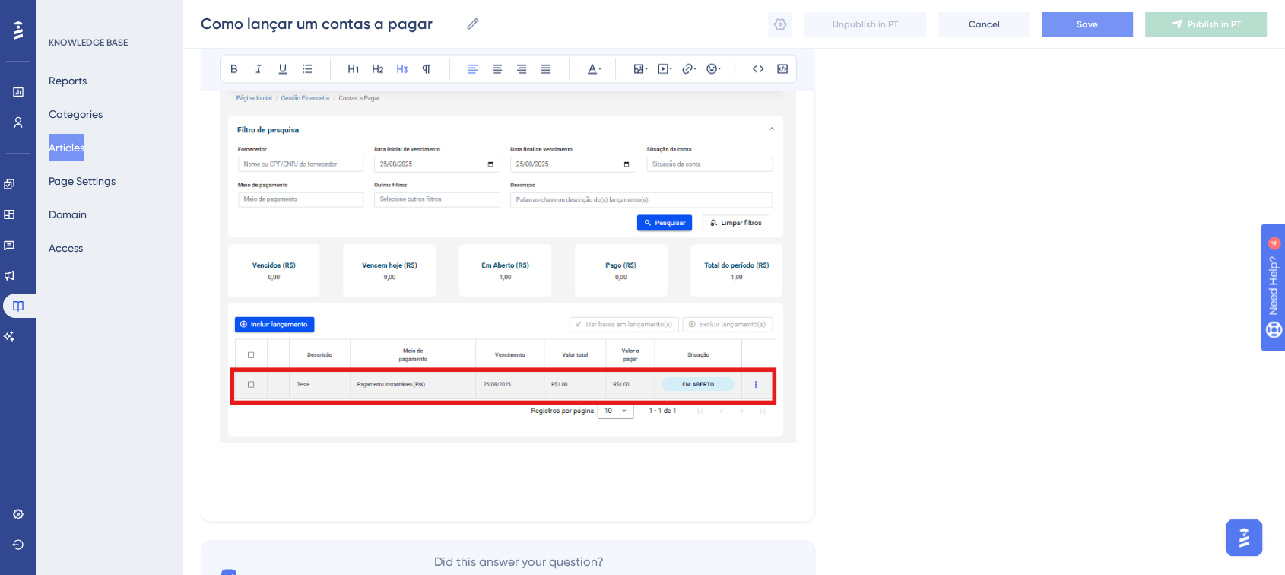
click at [1050, 25] on button "Save" at bounding box center [1087, 24] width 91 height 24
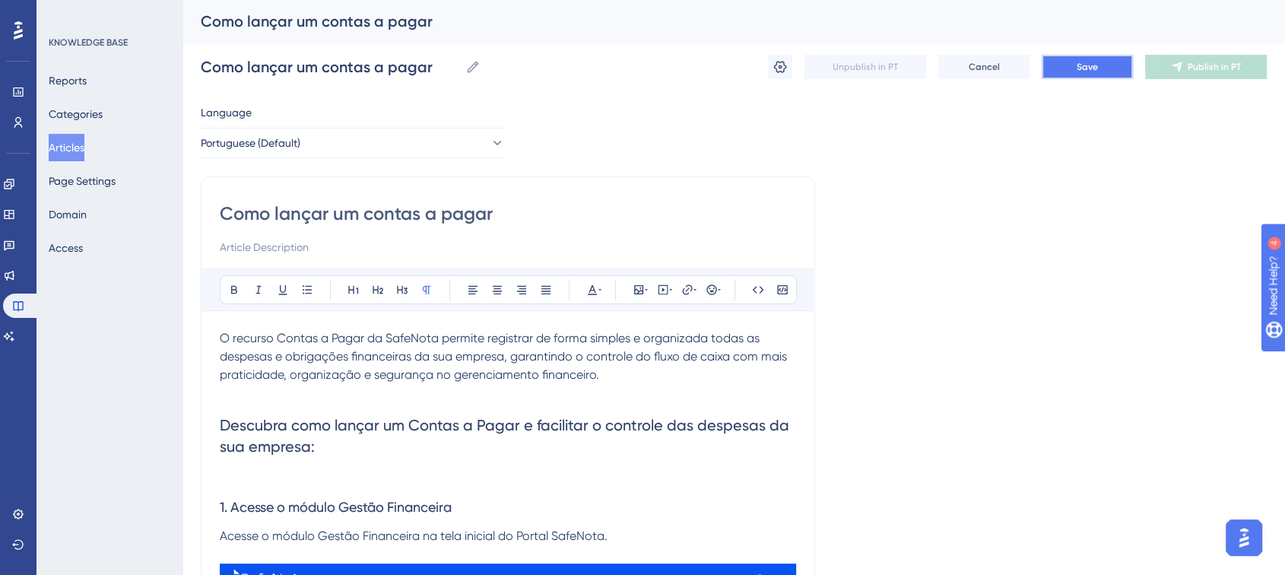
click at [1050, 71] on button "Save" at bounding box center [1087, 67] width 91 height 24
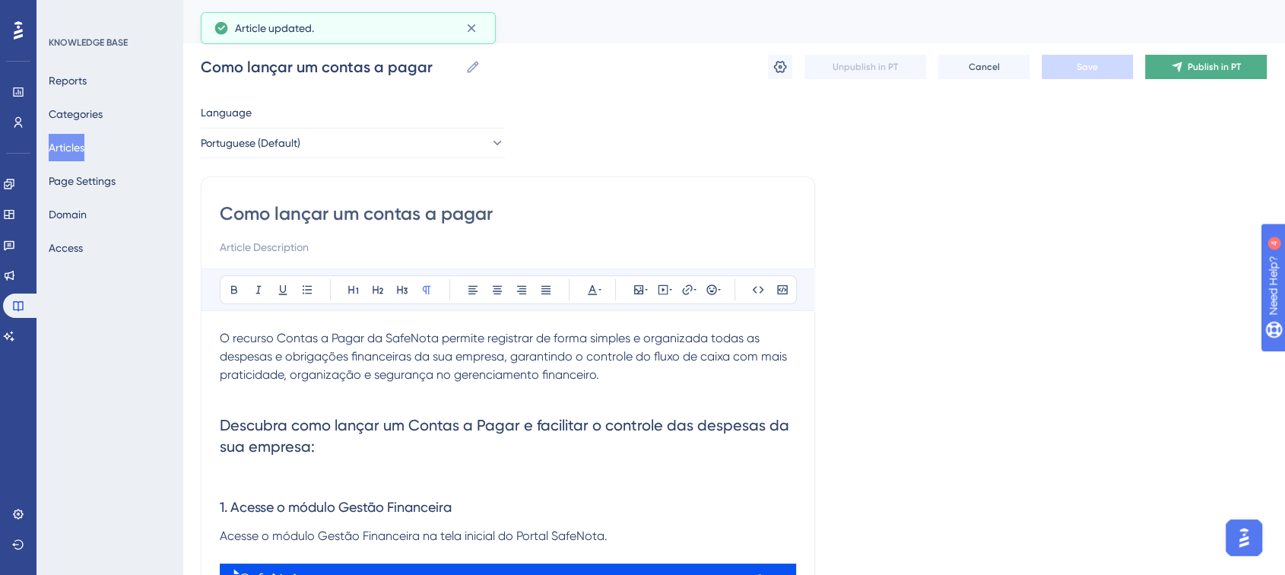
click at [1050, 73] on button "Publish in PT" at bounding box center [1206, 67] width 122 height 24
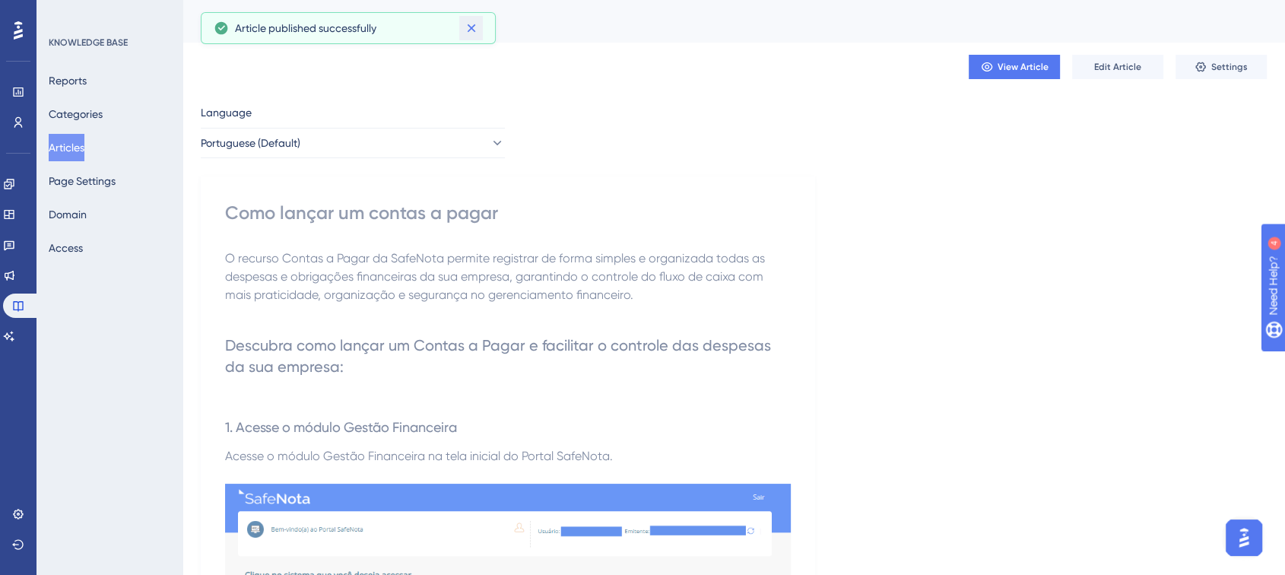
click at [480, 31] on button at bounding box center [471, 28] width 24 height 24
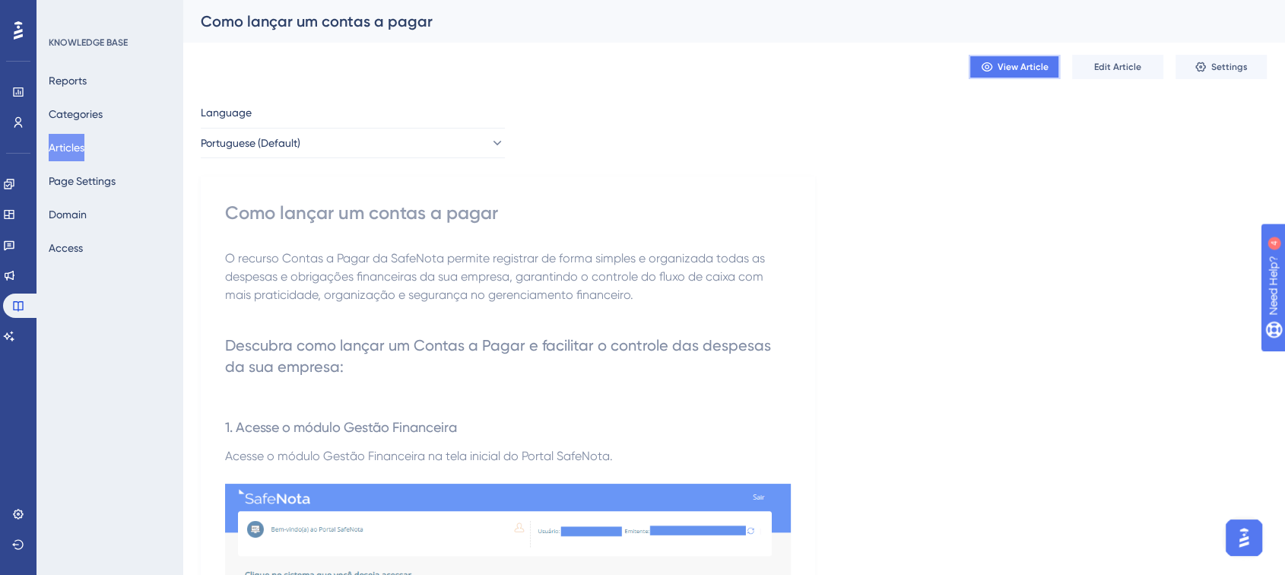
click at [1039, 65] on span "View Article" at bounding box center [1023, 67] width 51 height 12
click at [70, 141] on button "Articles" at bounding box center [67, 147] width 36 height 27
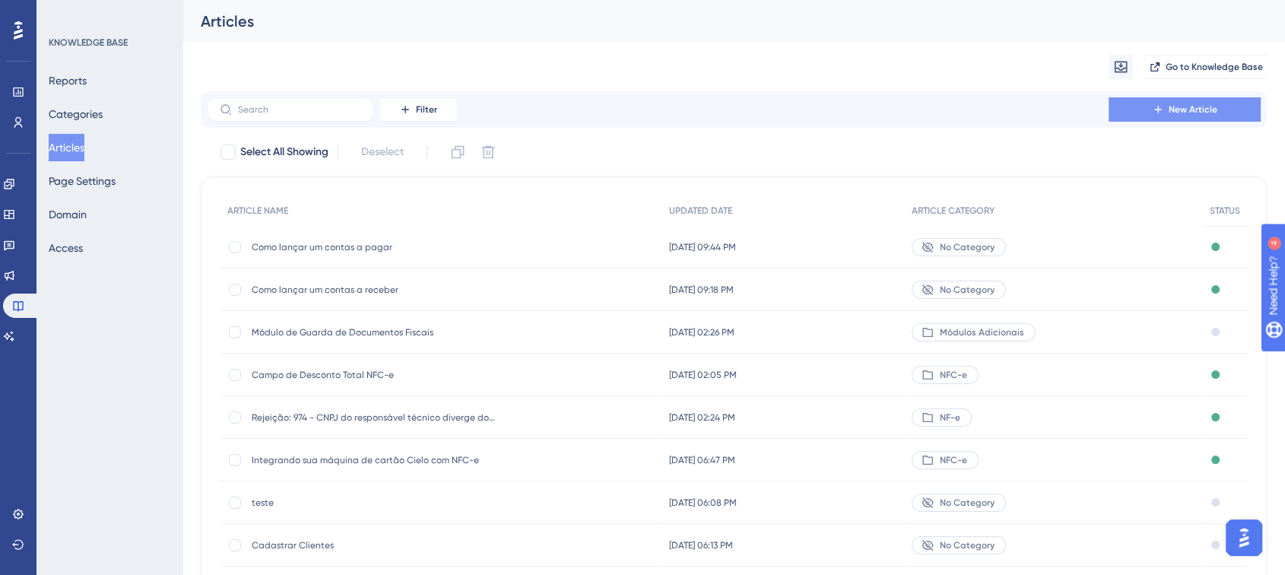
click at [1050, 112] on icon at bounding box center [1158, 109] width 12 height 12
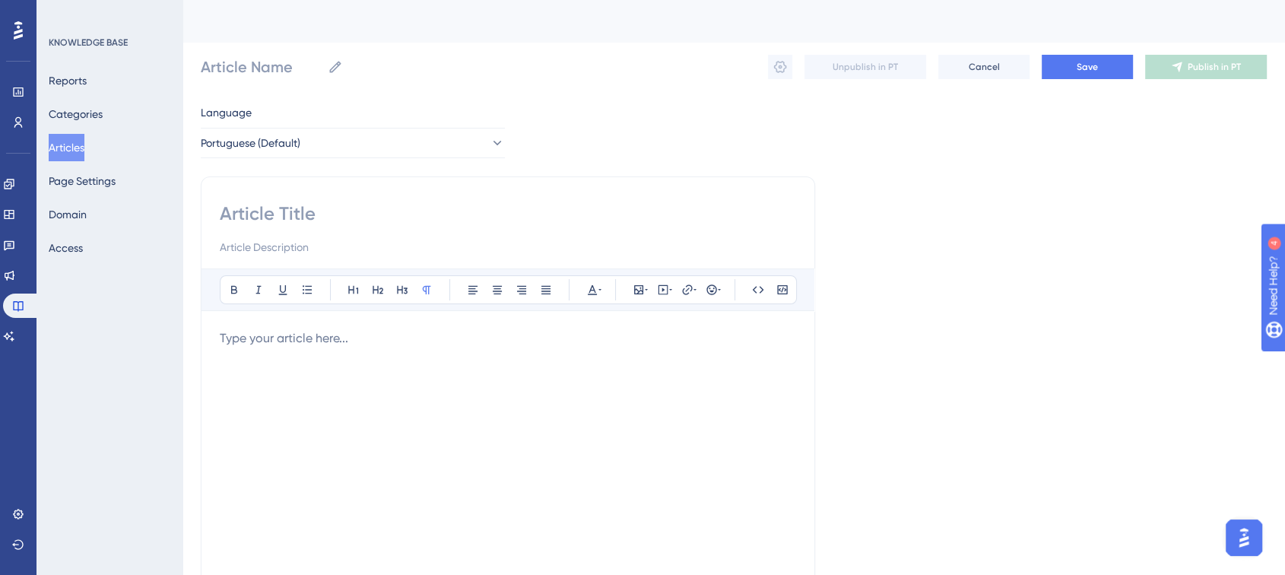
click at [377, 339] on p at bounding box center [508, 338] width 576 height 18
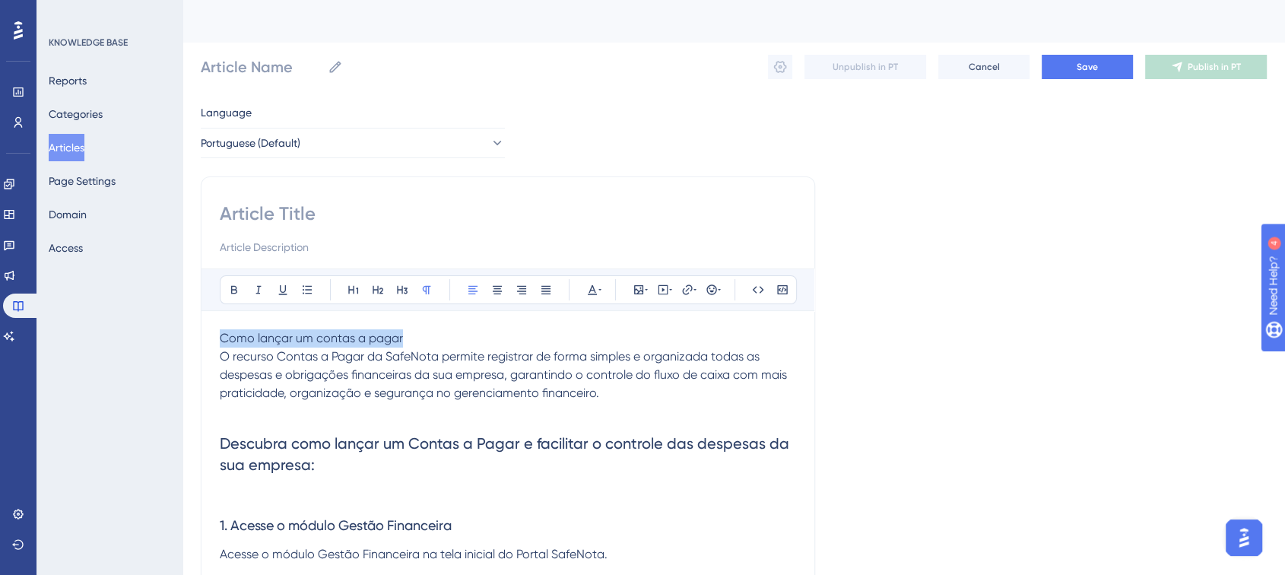
drag, startPoint x: 404, startPoint y: 338, endPoint x: 189, endPoint y: 339, distance: 215.9
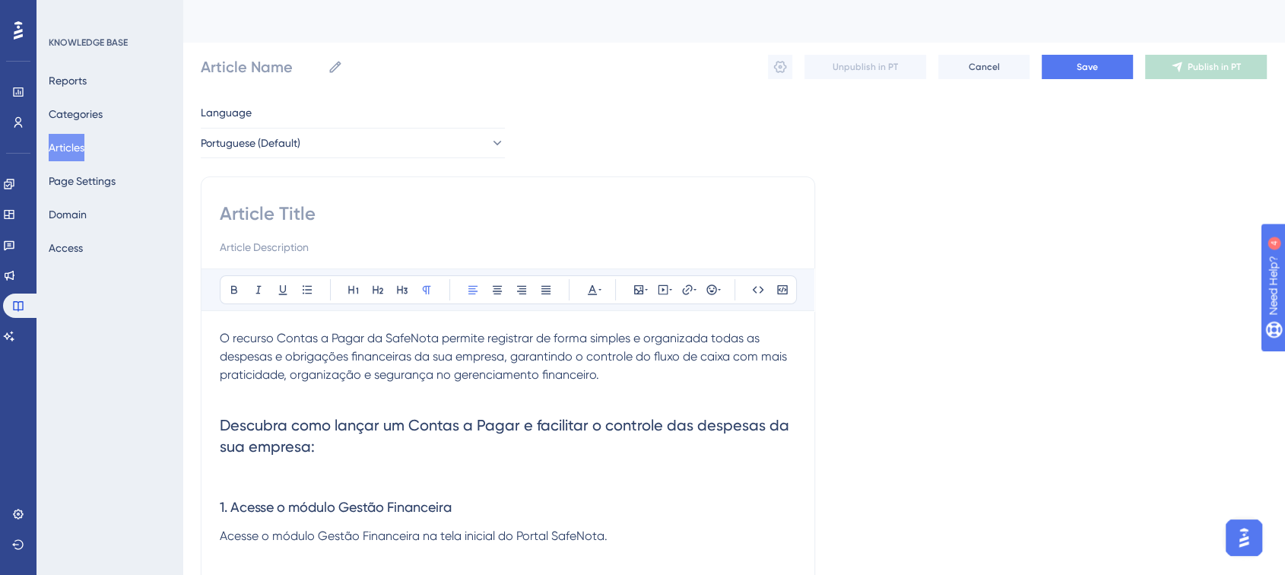
click at [340, 209] on input at bounding box center [508, 213] width 576 height 24
paste input "Como lançar um pagamento recorrente"
type input "Como lançar um pagamento recorrente"
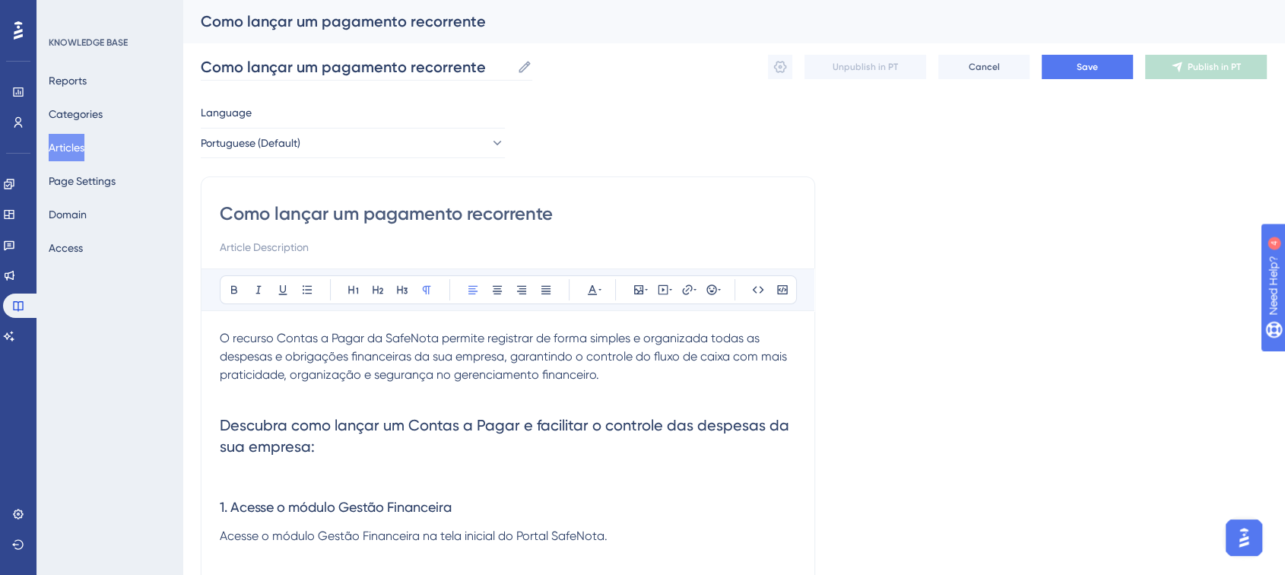
type input "Como lançar um pagamento recorrente"
click at [242, 65] on input "Como lançar um pagamento recorrente" at bounding box center [356, 66] width 310 height 21
click at [294, 250] on input at bounding box center [508, 247] width 576 height 18
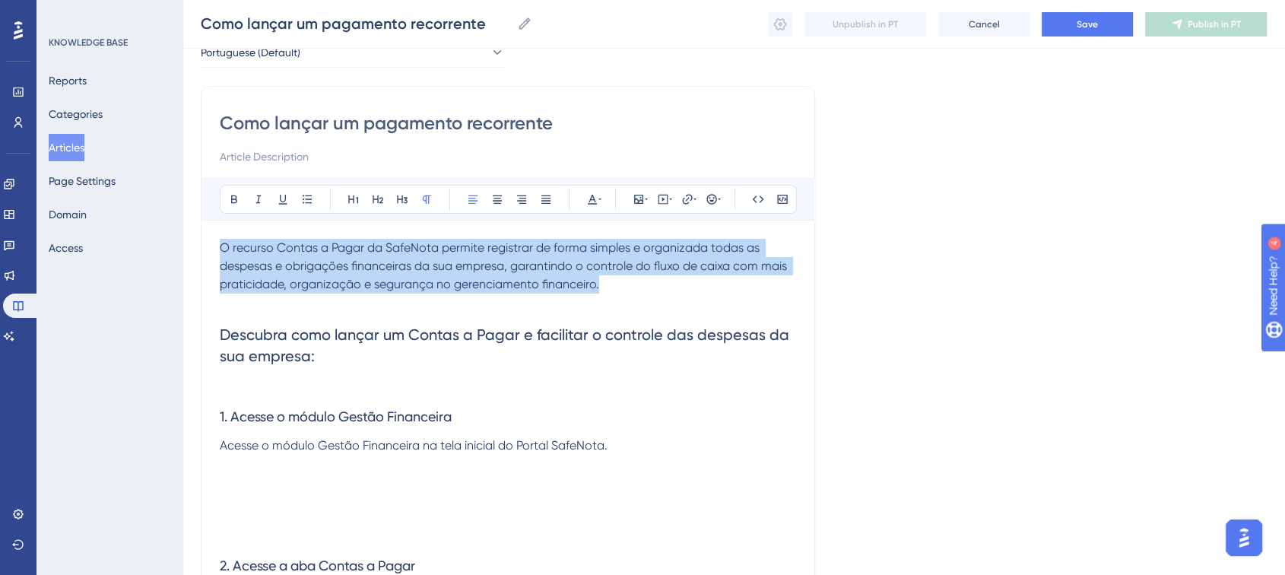
drag, startPoint x: 603, startPoint y: 289, endPoint x: 220, endPoint y: 240, distance: 385.5
click at [220, 240] on p "O recurso Contas a Pagar da SafeNota permite registrar de forma simples e organ…" at bounding box center [508, 266] width 576 height 55
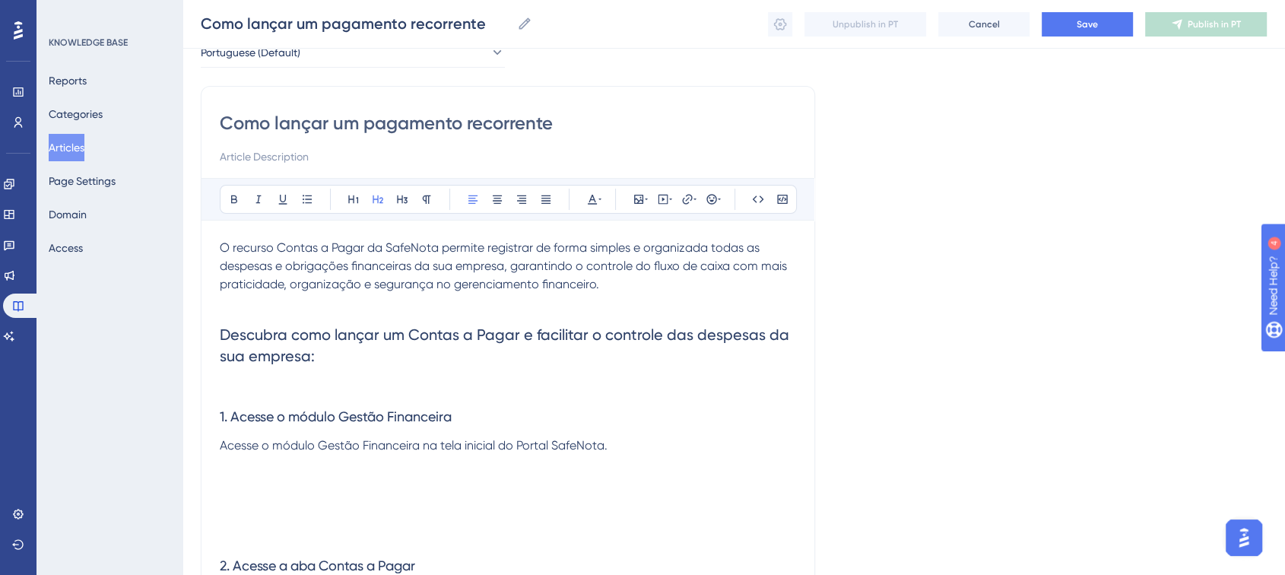
click at [312, 337] on span "Descubra como lançar um Contas a Pagar e facilitar o controle das despesas da s…" at bounding box center [506, 345] width 573 height 40
click at [241, 332] on span "Descubra como lançar um Contas a Pagar e facilitar o controle das despesas da s…" at bounding box center [506, 345] width 573 height 40
click at [325, 333] on span "Descubra como lançar um Contas a Pagar e facilitar o controle das despesas da s…" at bounding box center [506, 345] width 573 height 40
click at [399, 329] on span "Descubra como lançar um Contas a Pagar e facilitar o controle das despesas da s…" at bounding box center [506, 345] width 573 height 40
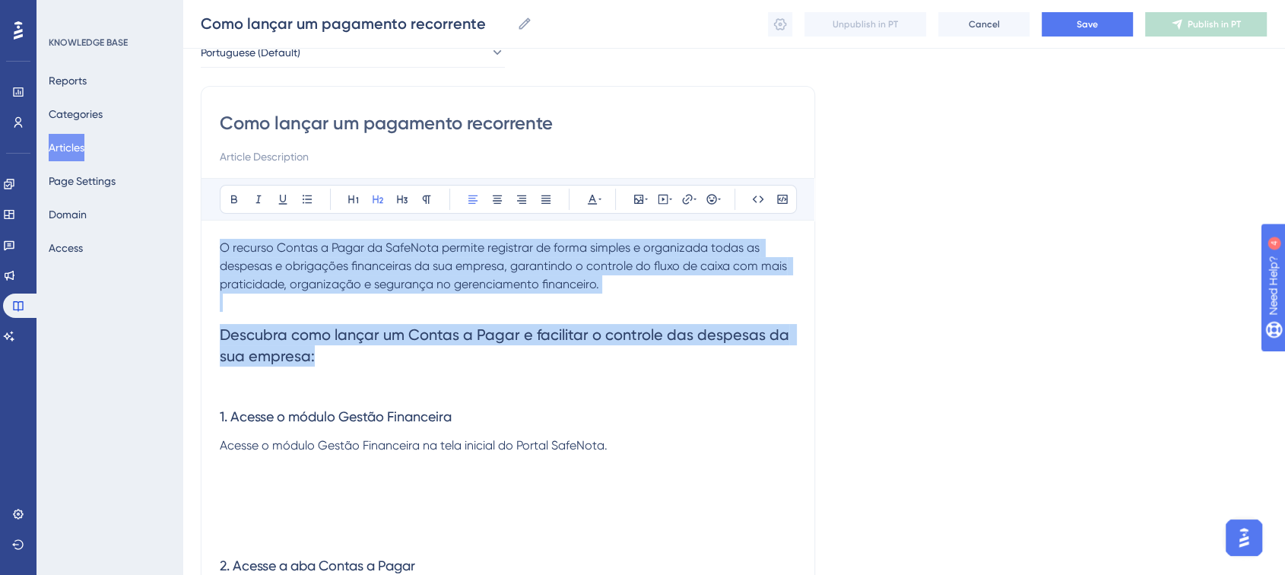
drag, startPoint x: 336, startPoint y: 357, endPoint x: 201, endPoint y: 243, distance: 177.0
click at [364, 293] on p at bounding box center [508, 302] width 576 height 18
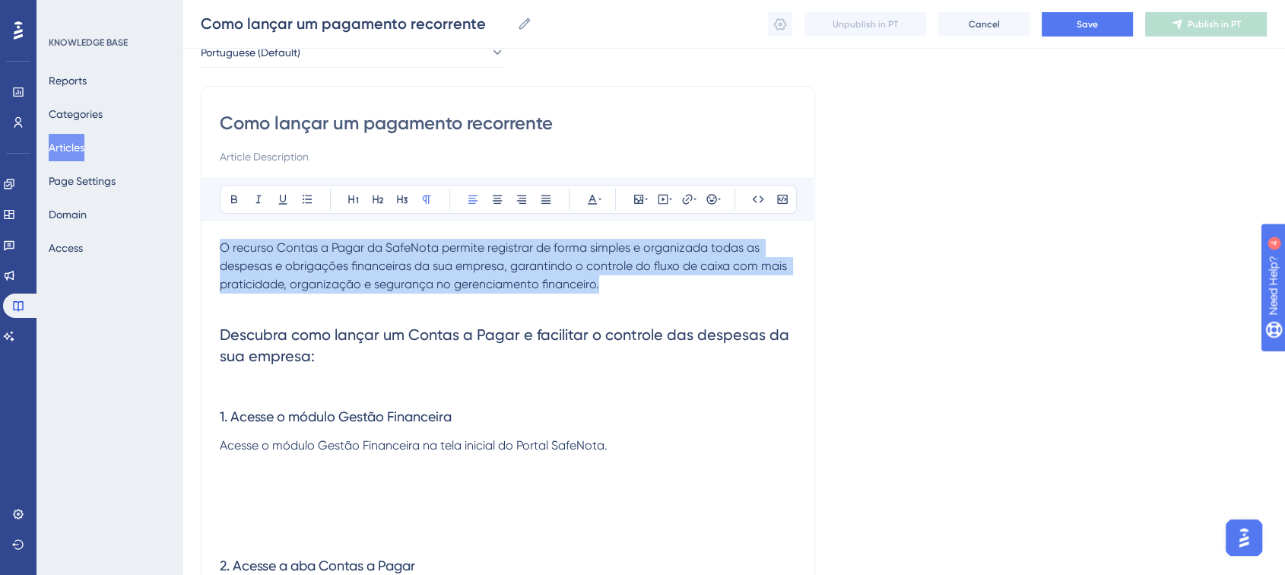
drag, startPoint x: 598, startPoint y: 290, endPoint x: 217, endPoint y: 244, distance: 384.4
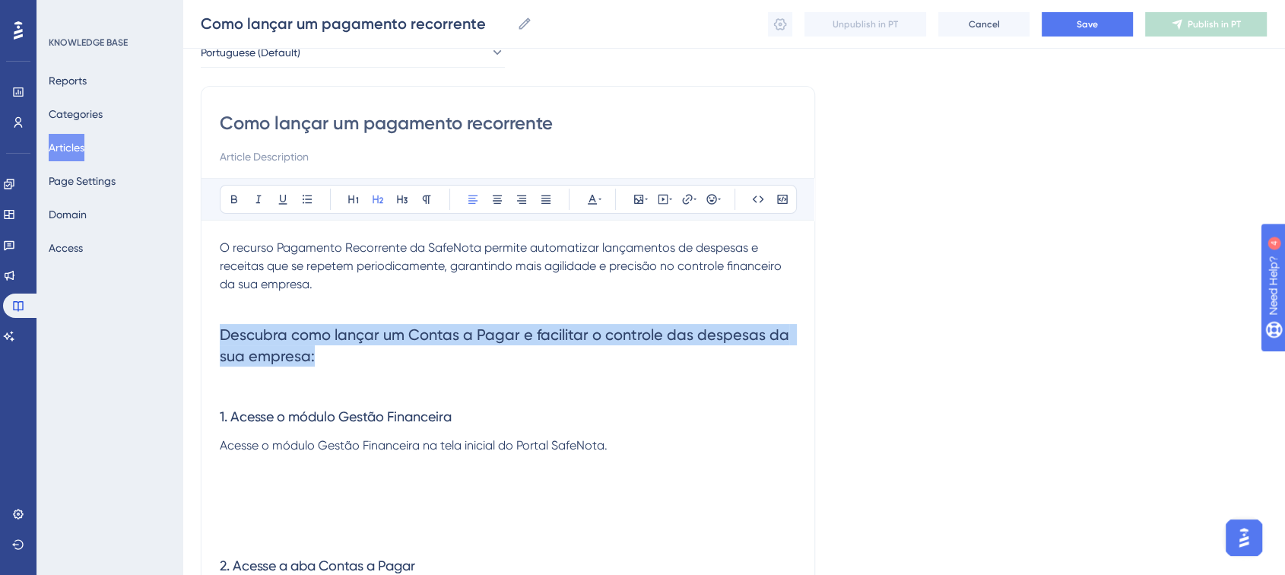
drag, startPoint x: 322, startPoint y: 353, endPoint x: 217, endPoint y: 341, distance: 105.5
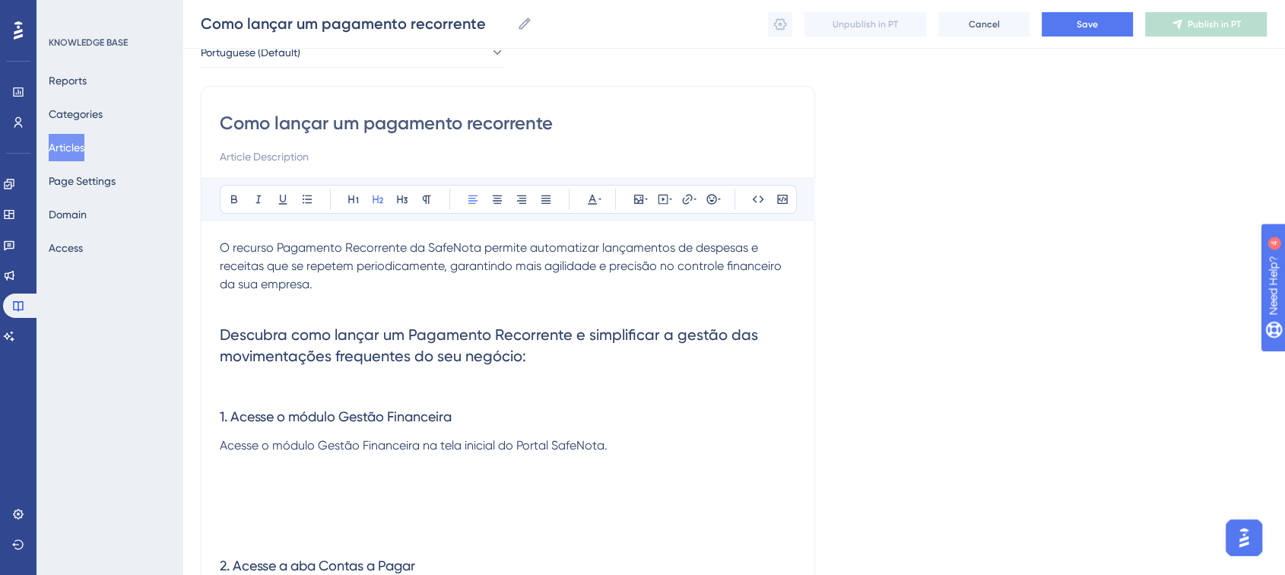
click at [280, 296] on p at bounding box center [508, 302] width 576 height 18
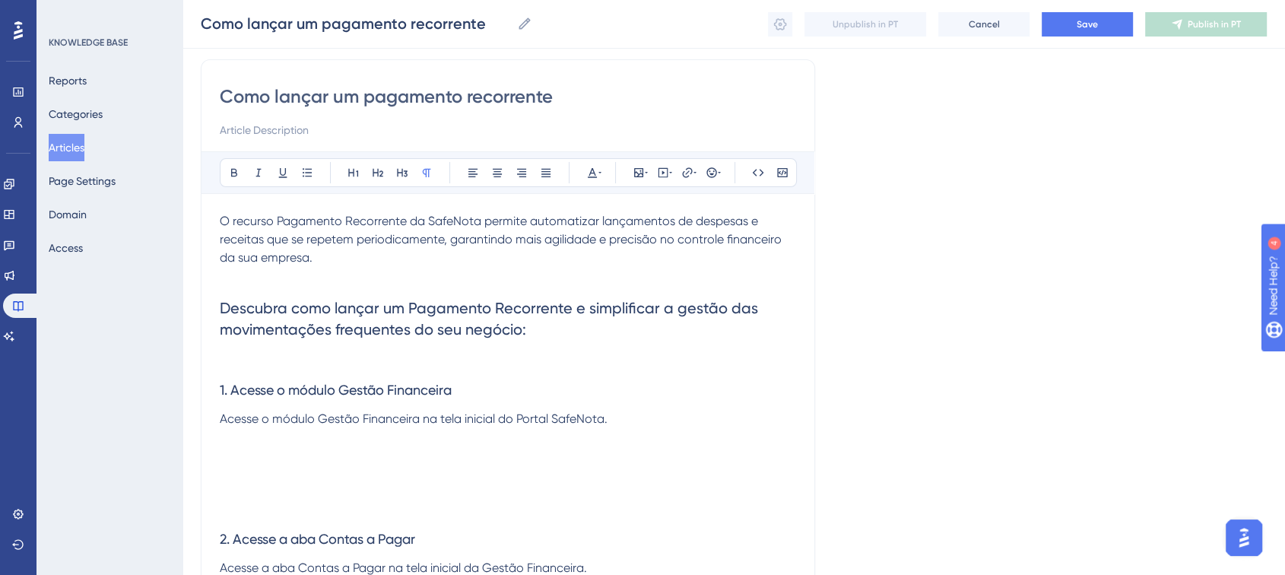
scroll to position [84, 0]
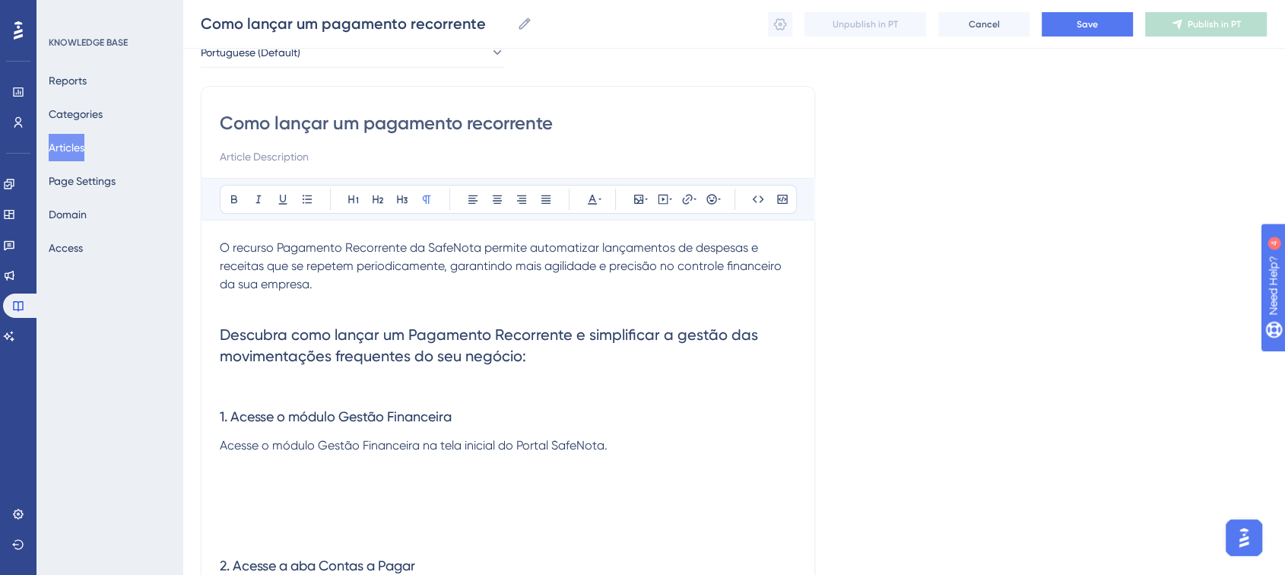
click at [243, 334] on span "Descubra como lançar um Pagamento Recorrente e simplificar a gestão das movimen…" at bounding box center [491, 345] width 542 height 40
drag, startPoint x: 210, startPoint y: 324, endPoint x: 262, endPoint y: 332, distance: 53.1
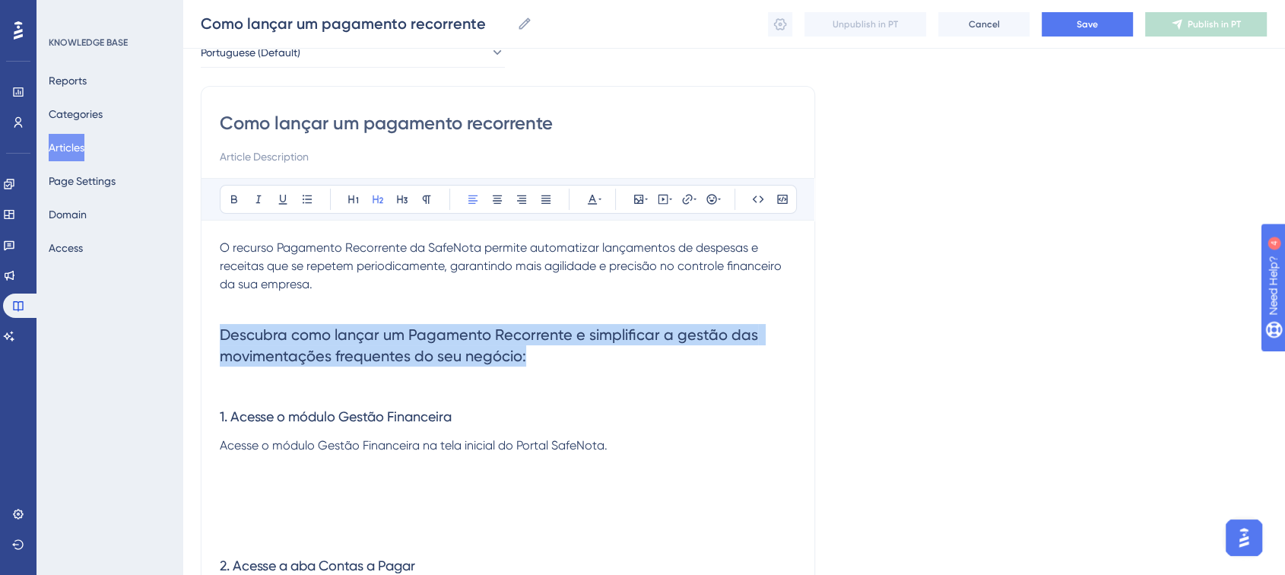
drag, startPoint x: 537, startPoint y: 357, endPoint x: 186, endPoint y: 338, distance: 351.1
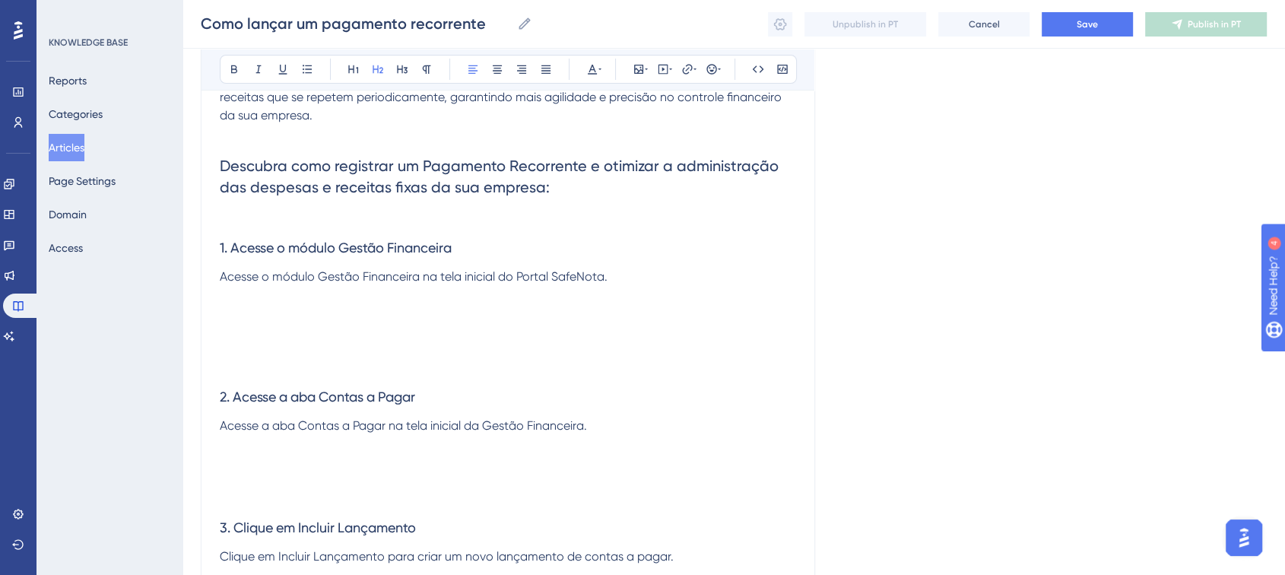
scroll to position [169, 0]
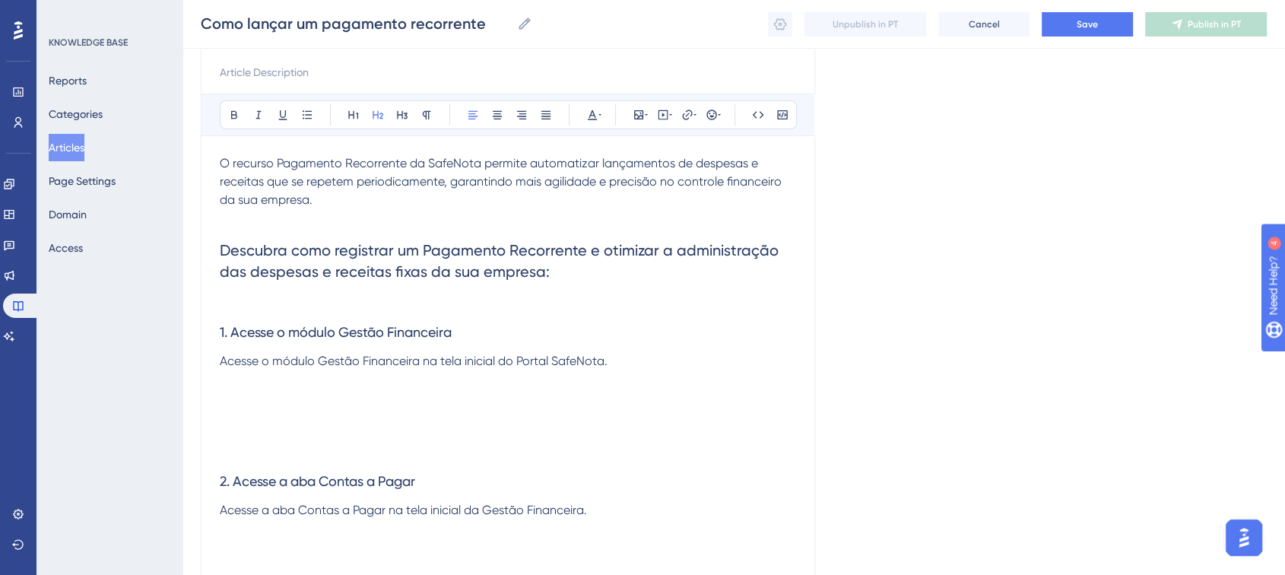
click at [360, 394] on p at bounding box center [508, 397] width 576 height 55
click at [287, 306] on p at bounding box center [508, 303] width 576 height 18
click at [274, 292] on h2 "Descubra como registrar um Pagamento Recorrente e otimizar a administração das …" at bounding box center [508, 260] width 576 height 67
click at [246, 236] on h2 "Descubra como registrar um Pagamento Recorrente e otimizar a administração das …" at bounding box center [508, 260] width 576 height 67
click at [243, 221] on p at bounding box center [508, 218] width 576 height 18
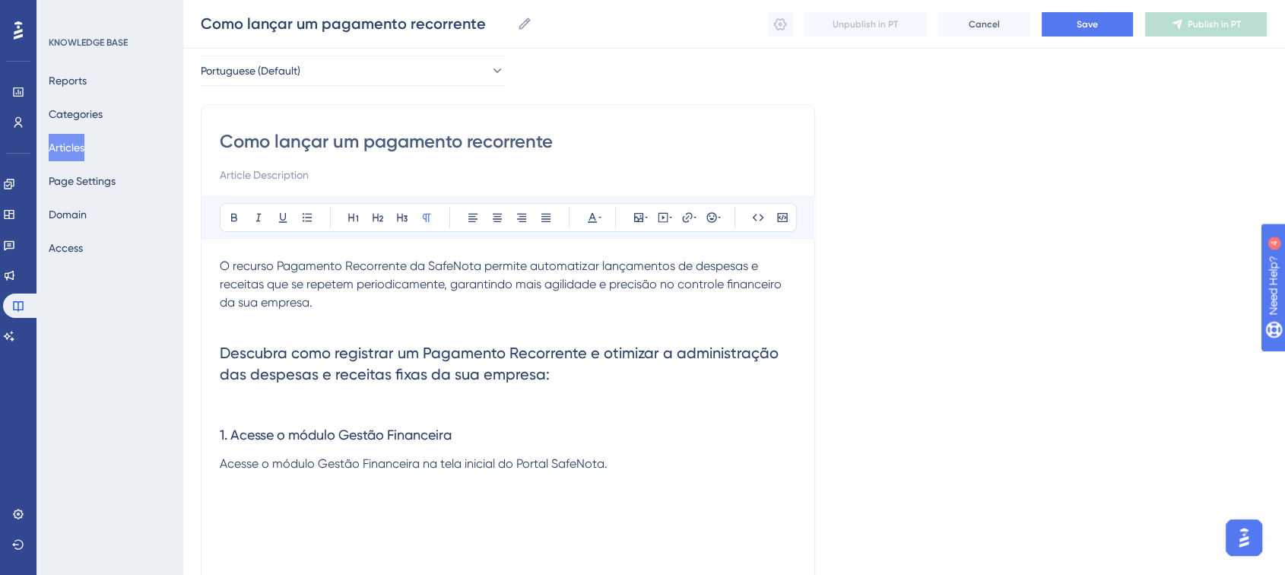
scroll to position [253, 0]
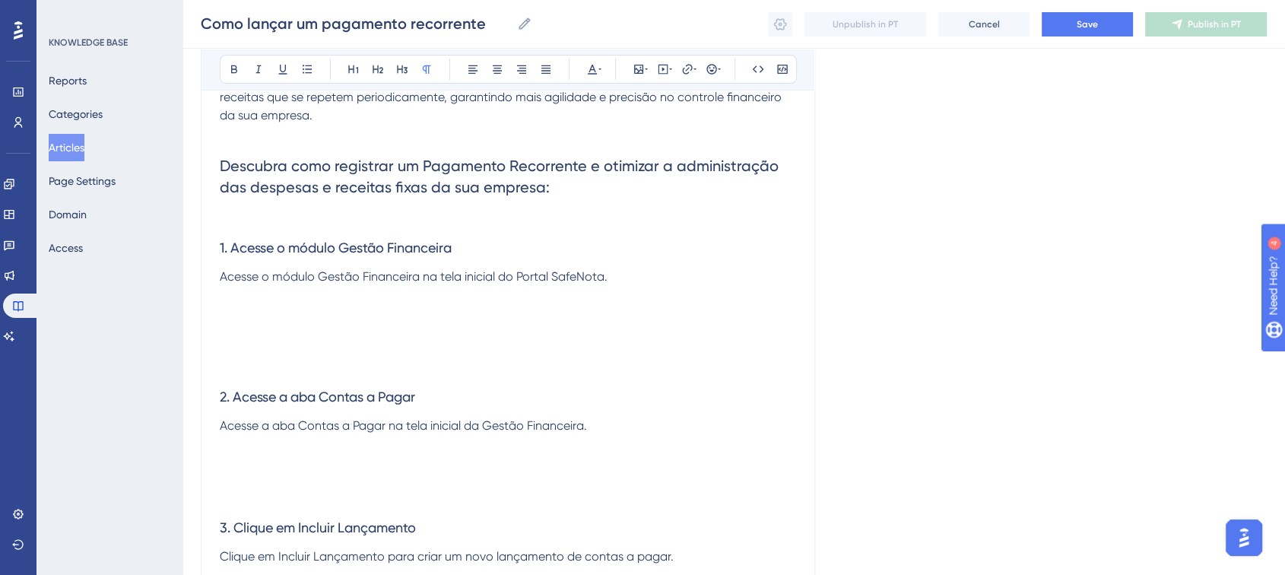
click at [220, 232] on h3 "1. Acesse o módulo Gestão Financeira" at bounding box center [508, 248] width 576 height 40
click at [231, 211] on p at bounding box center [508, 219] width 576 height 18
click at [214, 139] on div "Como lançar um pagamento recorrente Bold Italic Underline Bullet Point Heading …" at bounding box center [508, 491] width 614 height 1148
click at [231, 128] on p at bounding box center [508, 134] width 576 height 18
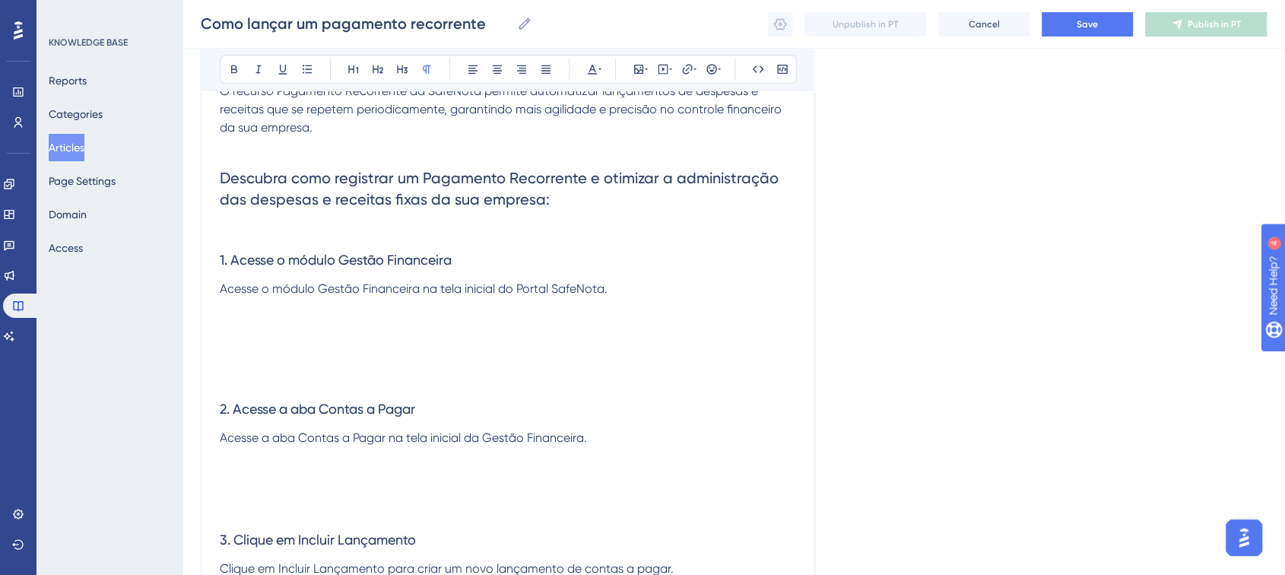
scroll to position [169, 0]
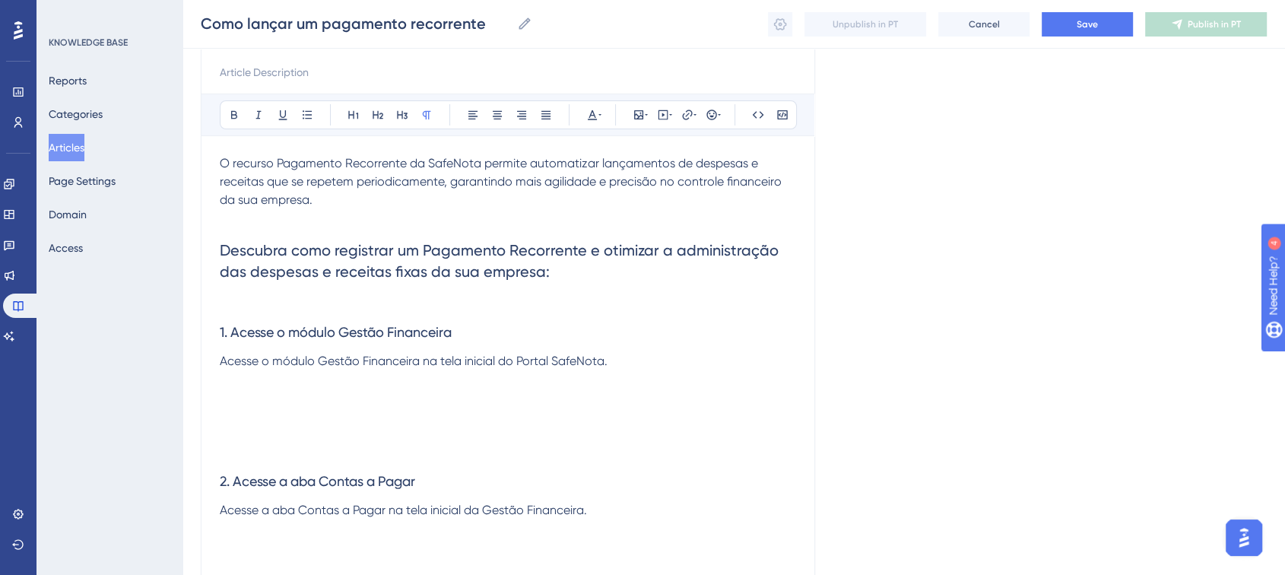
click at [231, 230] on h2 "Descubra como registrar um Pagamento Recorrente e otimizar a administração das …" at bounding box center [508, 260] width 576 height 67
click at [231, 224] on p at bounding box center [508, 218] width 576 height 18
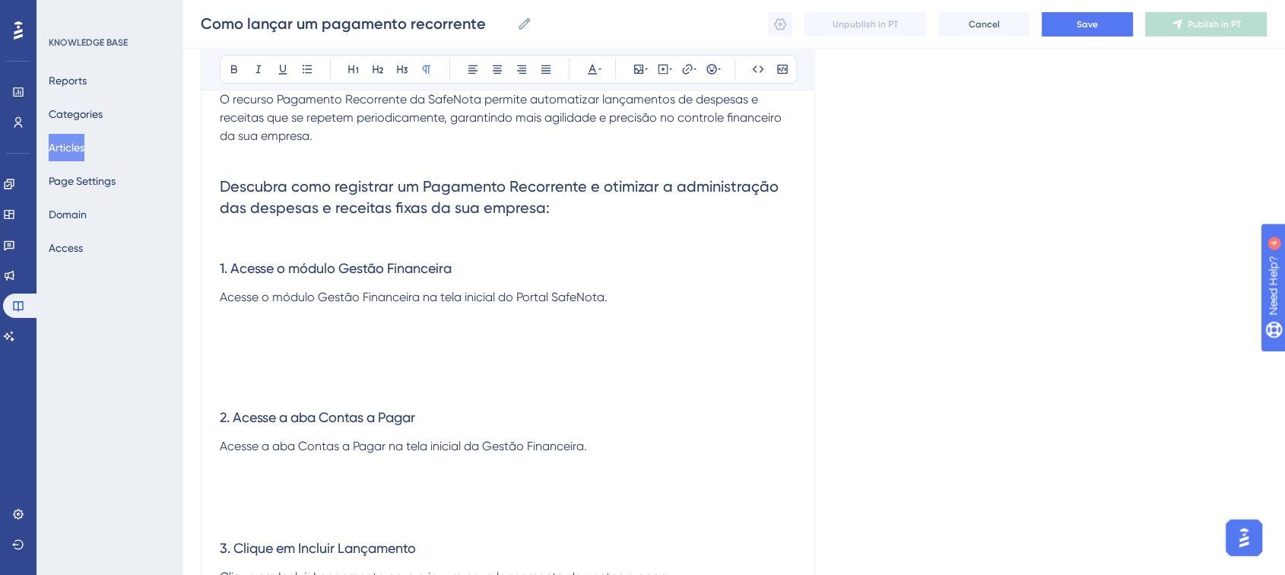
scroll to position [84, 0]
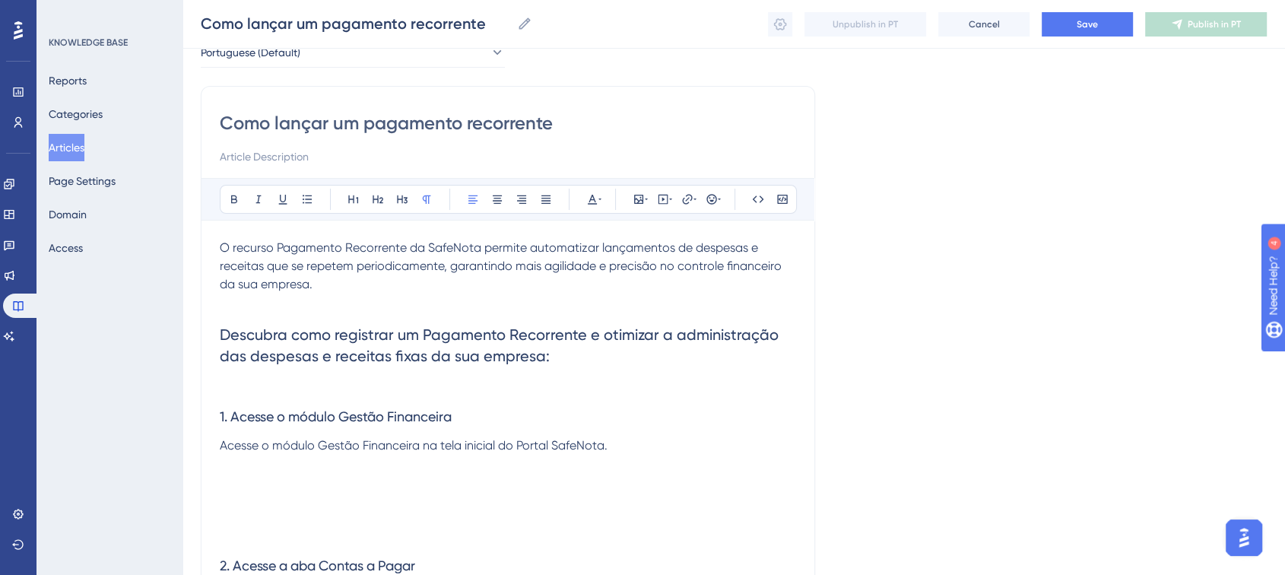
drag, startPoint x: 239, startPoint y: 283, endPoint x: 248, endPoint y: 288, distance: 10.6
click at [240, 284] on span "O recurso Pagamento Recorrente da SafeNota permite automatizar lançamentos de d…" at bounding box center [502, 265] width 565 height 51
click at [249, 301] on p at bounding box center [508, 302] width 576 height 18
click at [247, 303] on p at bounding box center [508, 302] width 576 height 18
click at [229, 370] on h2 "Descubra como registrar um Pagamento Recorrente e otimizar a administração das …" at bounding box center [508, 345] width 576 height 67
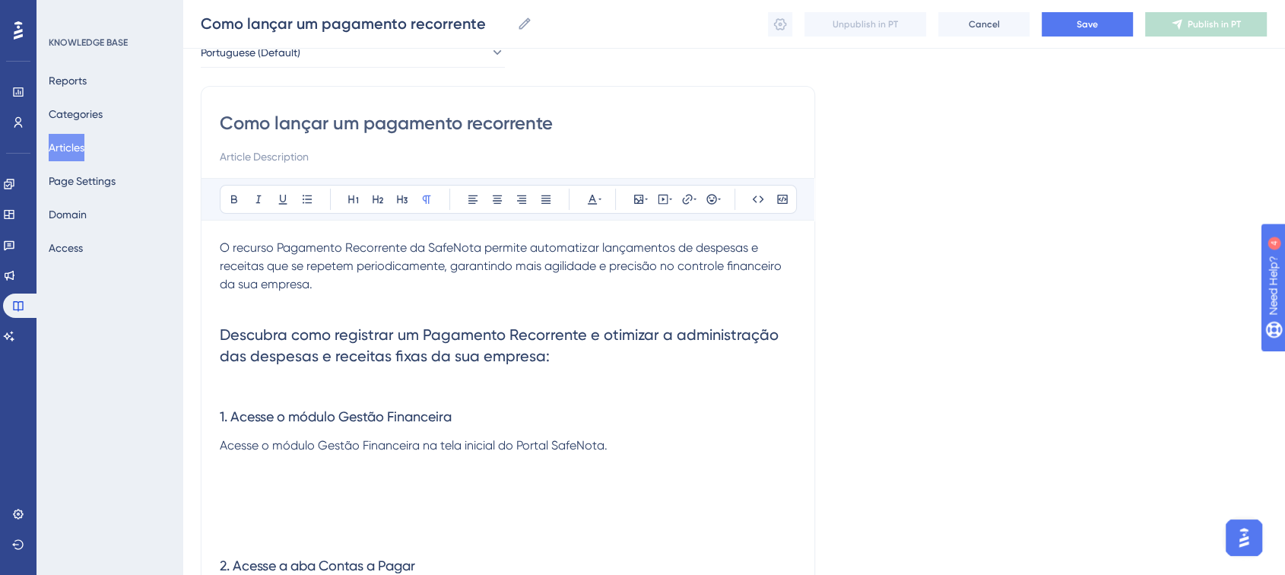
click at [230, 384] on p at bounding box center [508, 388] width 576 height 18
click at [230, 405] on h3 "1. Acesse o módulo Gestão Financeira" at bounding box center [508, 417] width 576 height 40
click at [222, 461] on p at bounding box center [508, 482] width 576 height 55
click at [220, 469] on p at bounding box center [508, 482] width 576 height 55
click at [240, 469] on p at bounding box center [508, 482] width 576 height 55
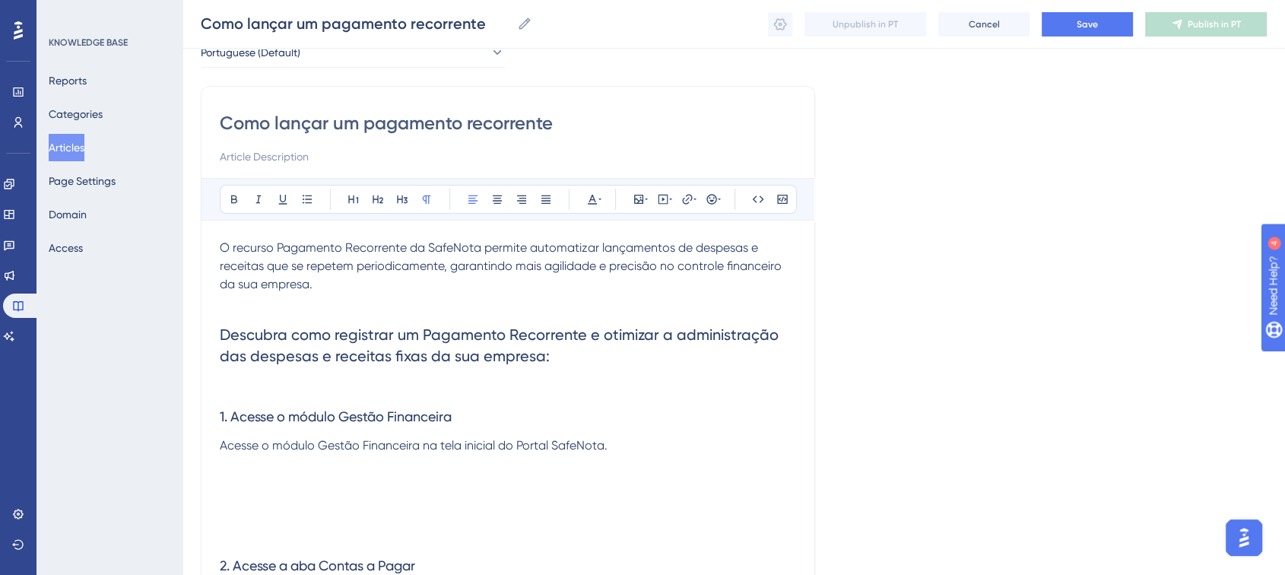
click at [242, 452] on span "Acesse o módulo Gestão Financeira na tela inicial do Portal SafeNota." at bounding box center [414, 445] width 388 height 14
click at [237, 469] on p at bounding box center [508, 482] width 576 height 55
click at [231, 469] on p at bounding box center [508, 482] width 576 height 55
click at [233, 469] on p at bounding box center [508, 518] width 576 height 18
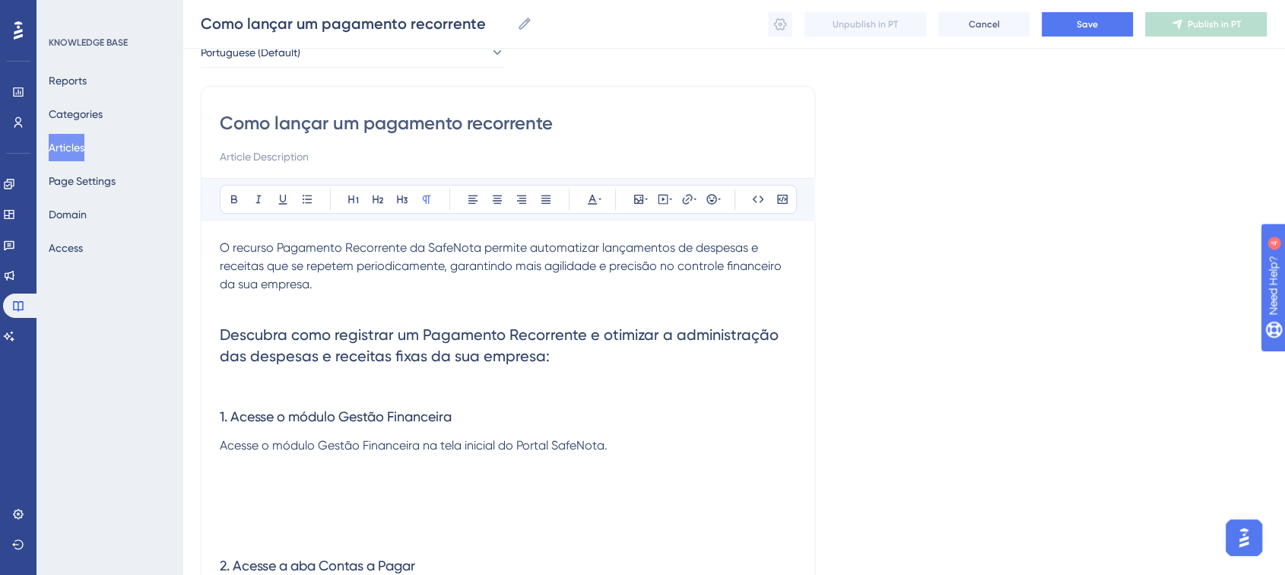
click at [240, 469] on p at bounding box center [508, 482] width 576 height 55
click at [241, 469] on p at bounding box center [508, 518] width 576 height 18
click at [246, 469] on p at bounding box center [508, 537] width 576 height 18
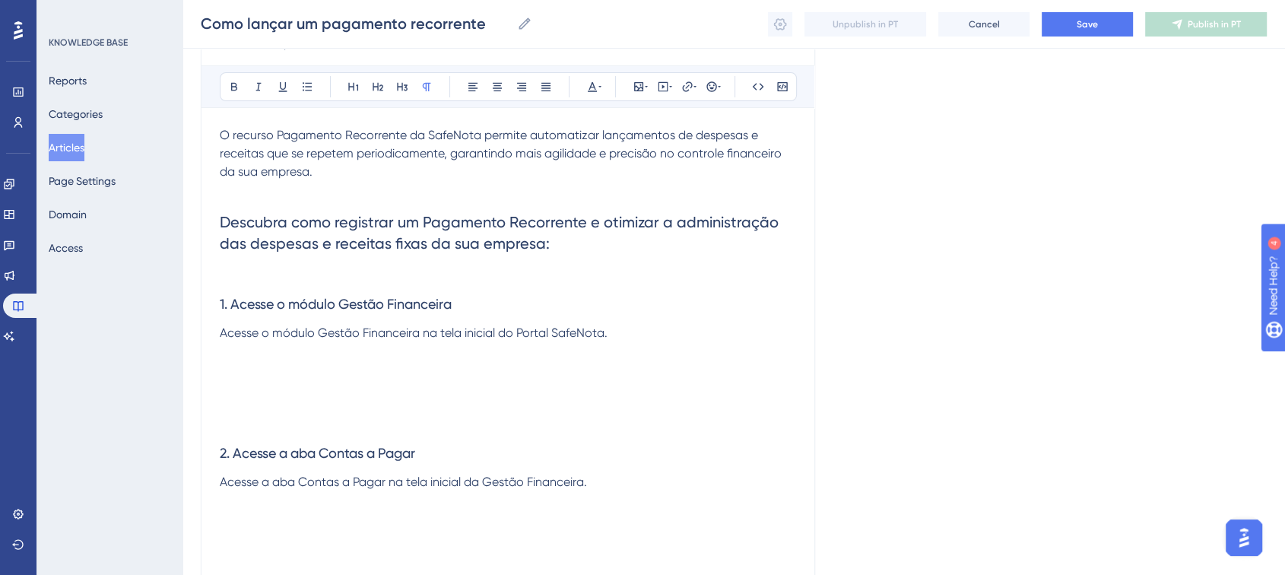
scroll to position [169, 0]
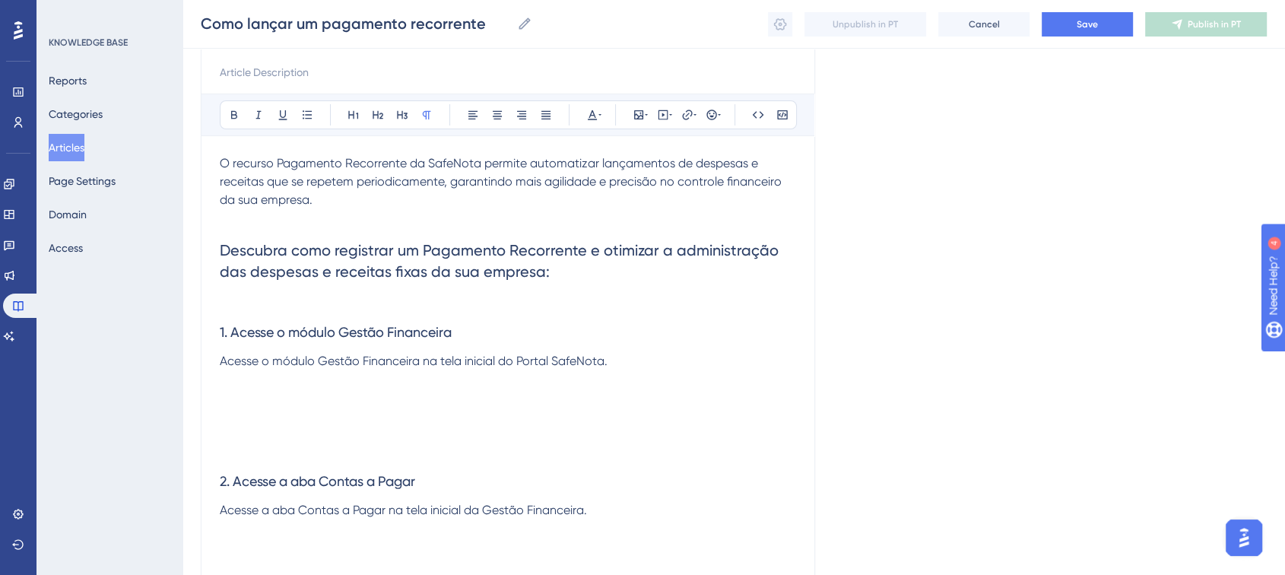
drag, startPoint x: 219, startPoint y: 247, endPoint x: 392, endPoint y: 246, distance: 172.6
click at [392, 246] on div "Como lançar um pagamento recorrente Bold Italic Underline Bullet Point Heading …" at bounding box center [508, 576] width 614 height 1148
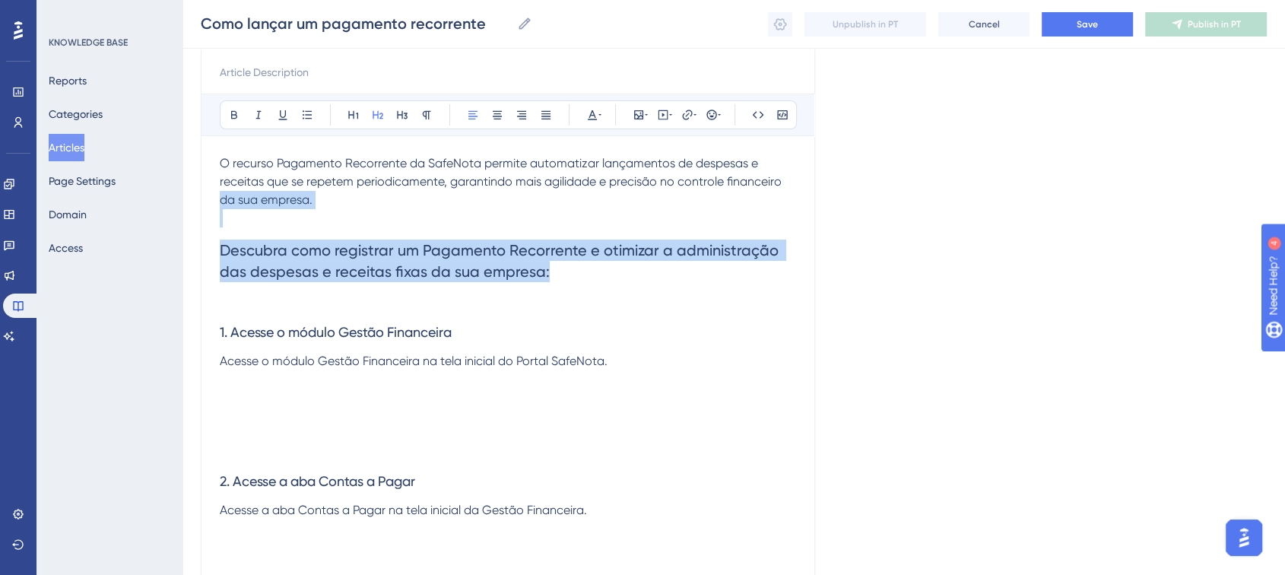
drag, startPoint x: 578, startPoint y: 268, endPoint x: 208, endPoint y: 205, distance: 375.6
click at [208, 205] on div "Como lançar um pagamento recorrente Bold Italic Underline Bullet Point Heading …" at bounding box center [508, 576] width 614 height 1148
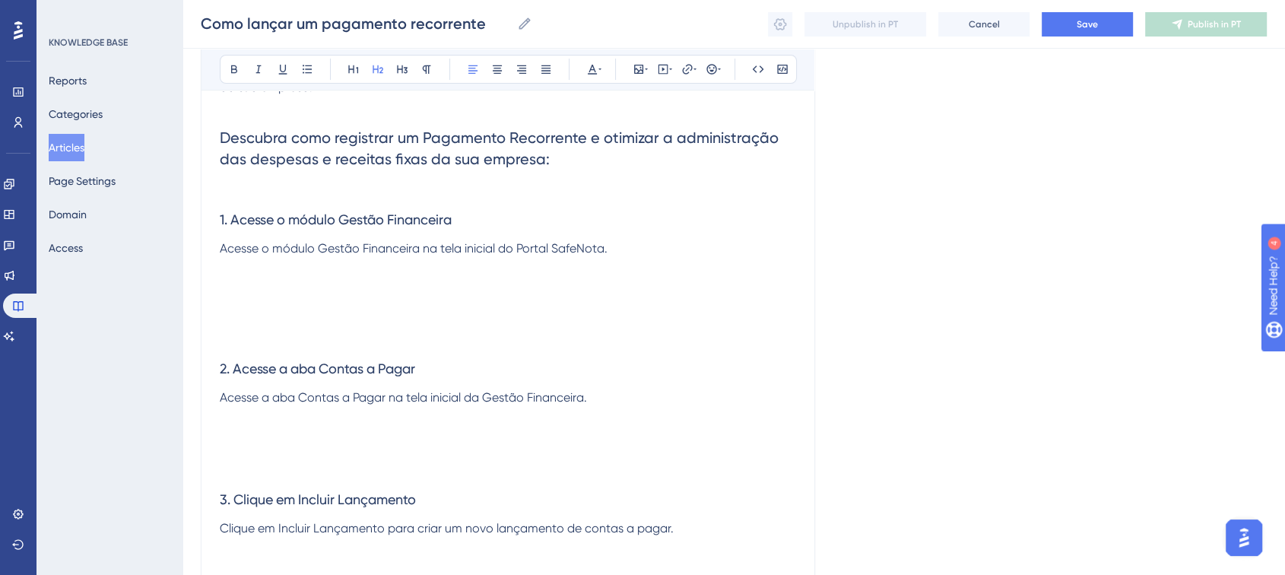
scroll to position [253, 0]
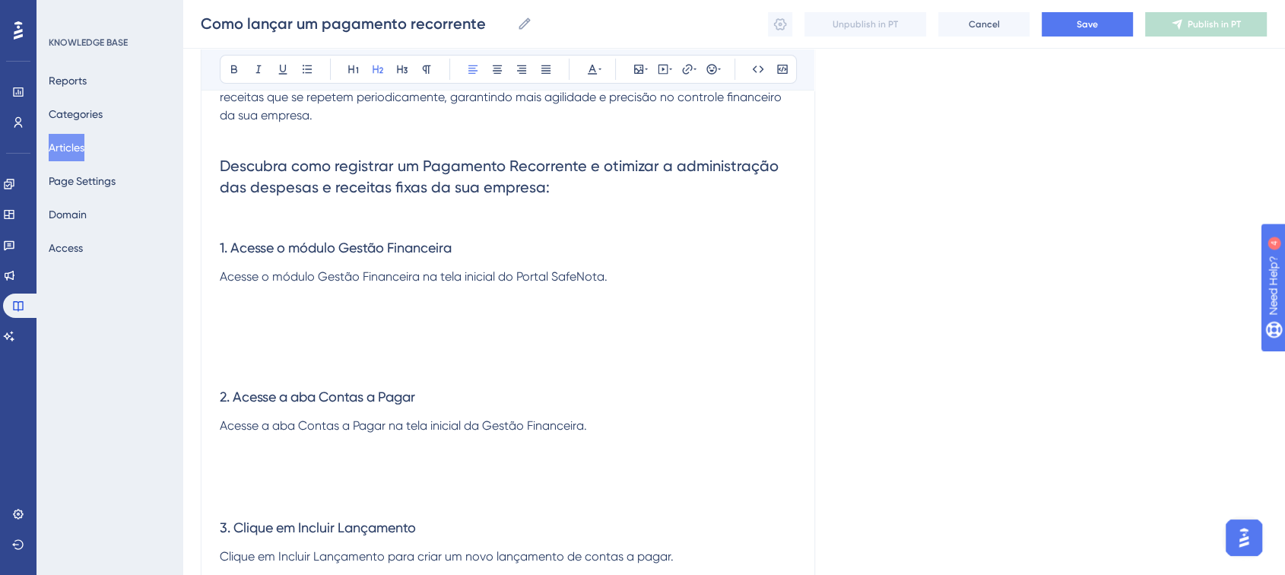
click at [283, 295] on p at bounding box center [508, 313] width 576 height 55
click at [246, 322] on p at bounding box center [508, 313] width 576 height 55
click at [237, 309] on p at bounding box center [508, 313] width 576 height 55
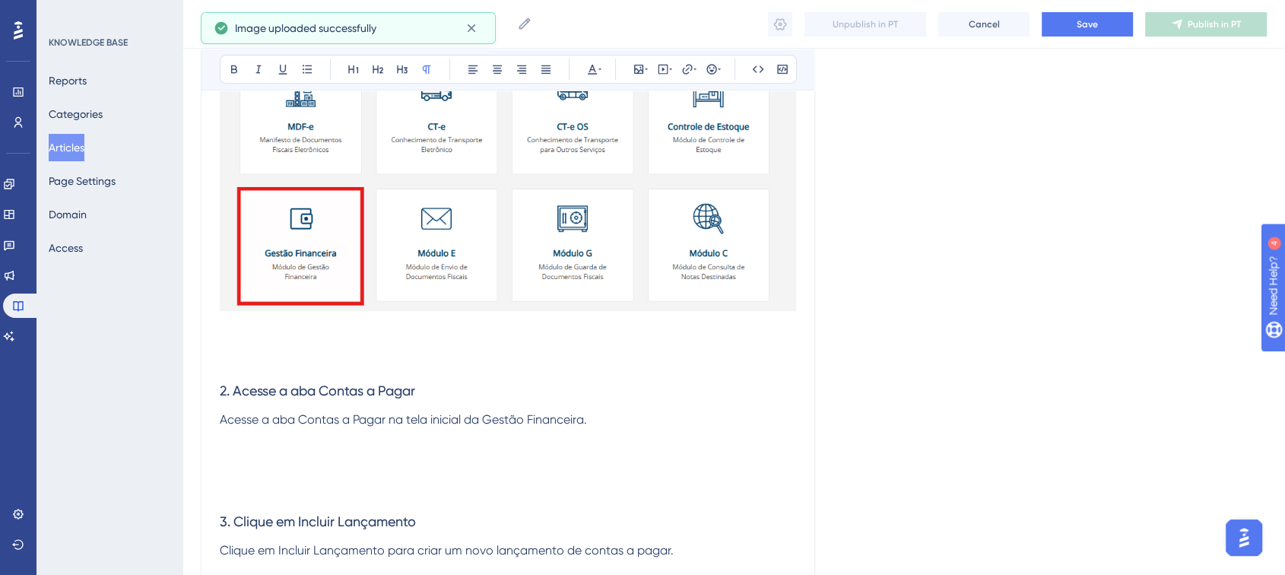
scroll to position [760, 0]
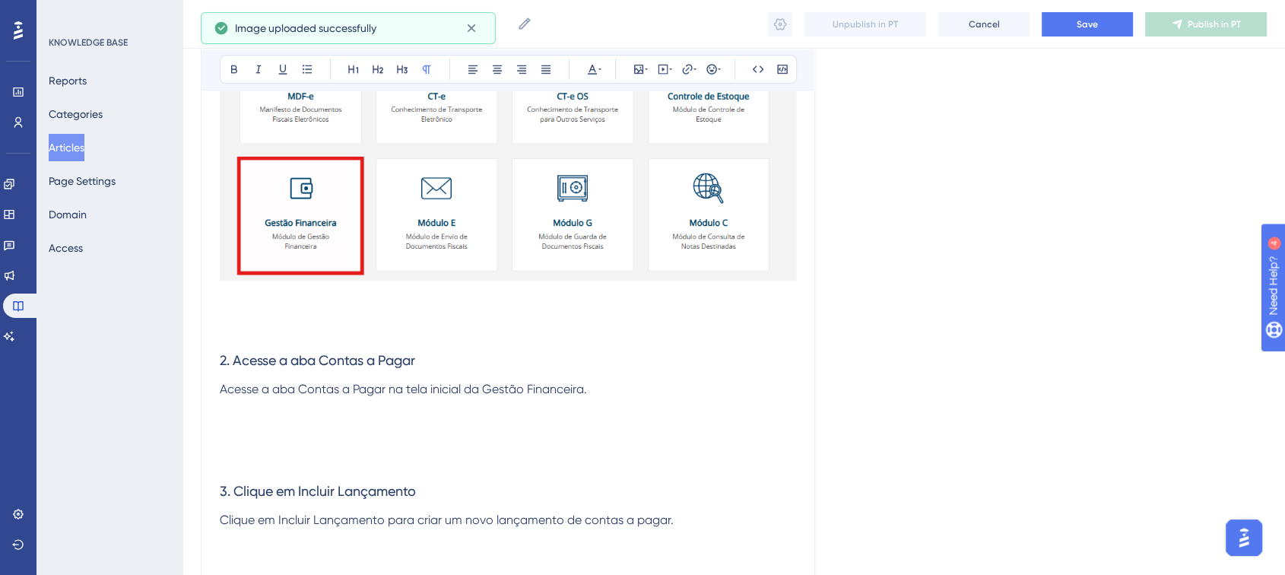
click at [281, 303] on p at bounding box center [508, 41] width 576 height 525
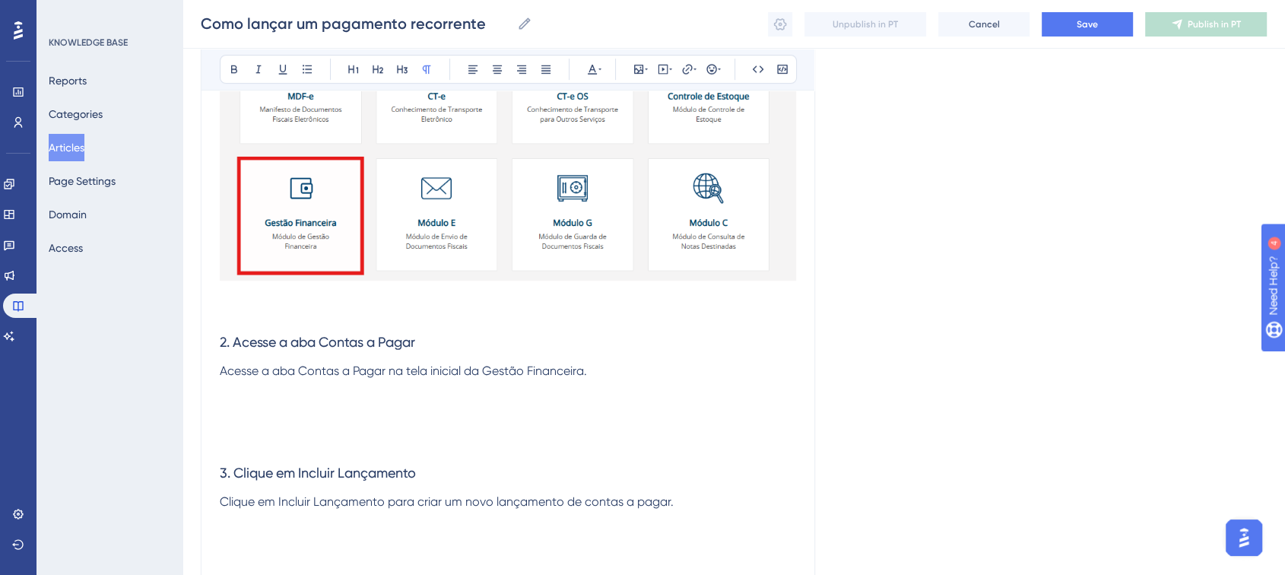
click at [227, 303] on p at bounding box center [508, 295] width 576 height 18
click at [234, 317] on p at bounding box center [508, 313] width 576 height 18
click at [274, 381] on p at bounding box center [508, 389] width 576 height 18
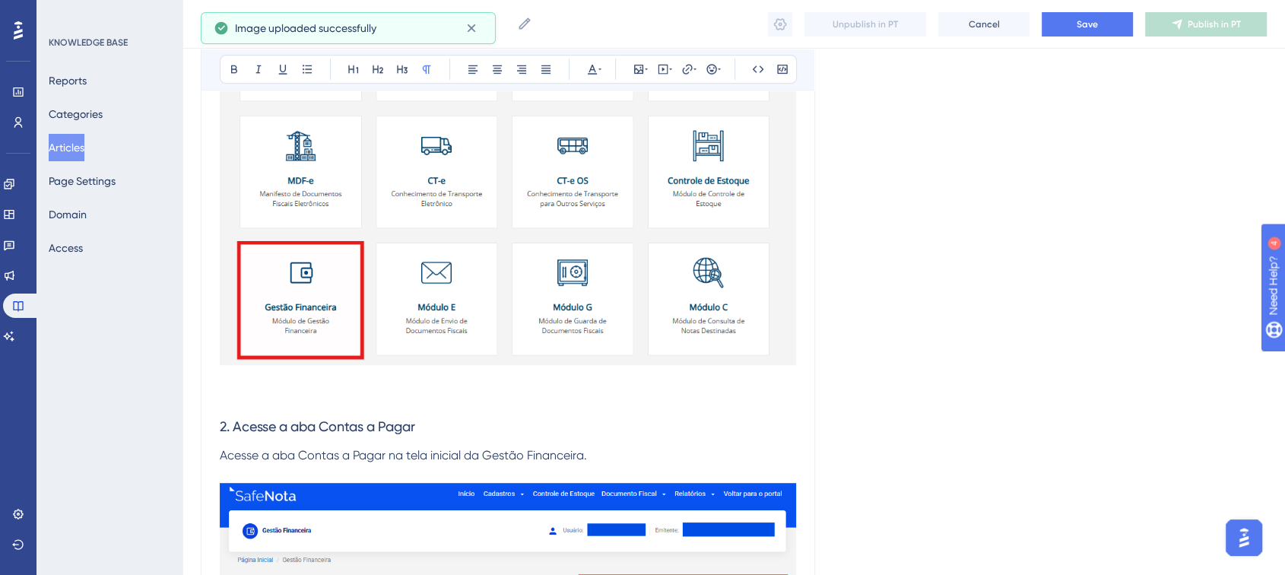
scroll to position [675, 0]
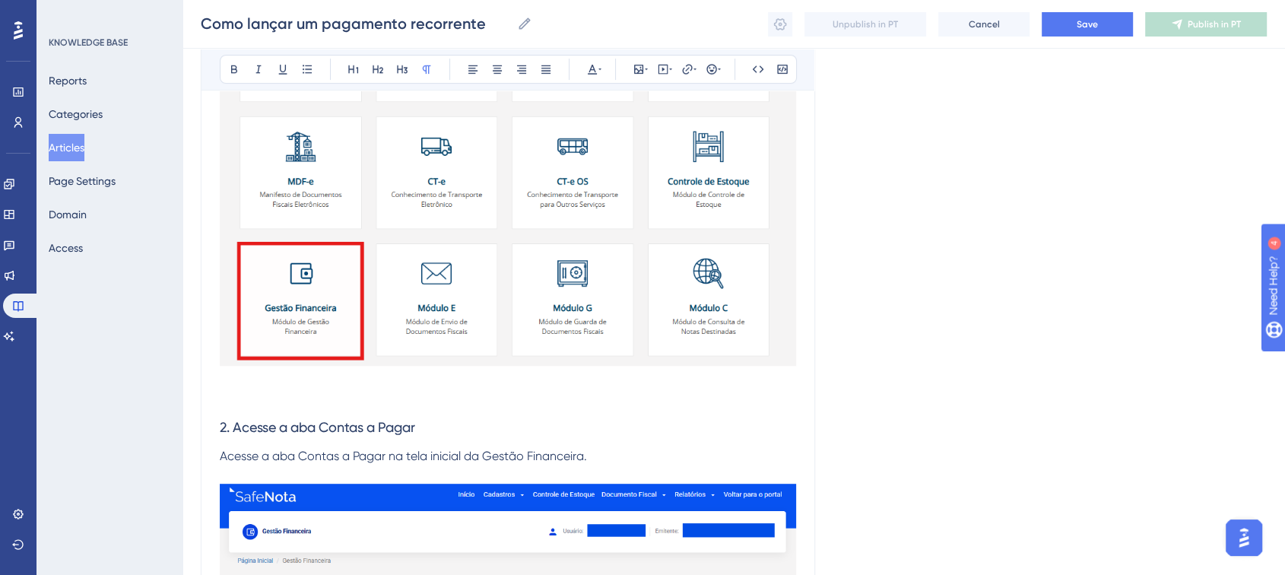
click at [280, 373] on p at bounding box center [508, 380] width 576 height 18
click at [231, 387] on p at bounding box center [508, 380] width 576 height 18
click at [231, 403] on p at bounding box center [508, 398] width 576 height 18
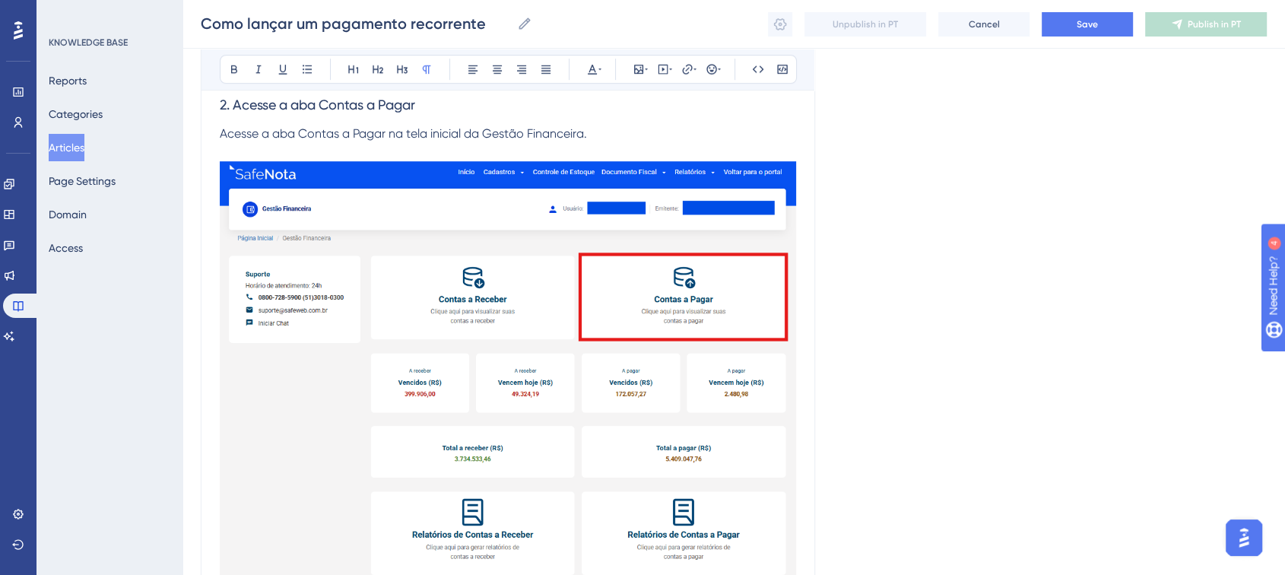
scroll to position [1098, 0]
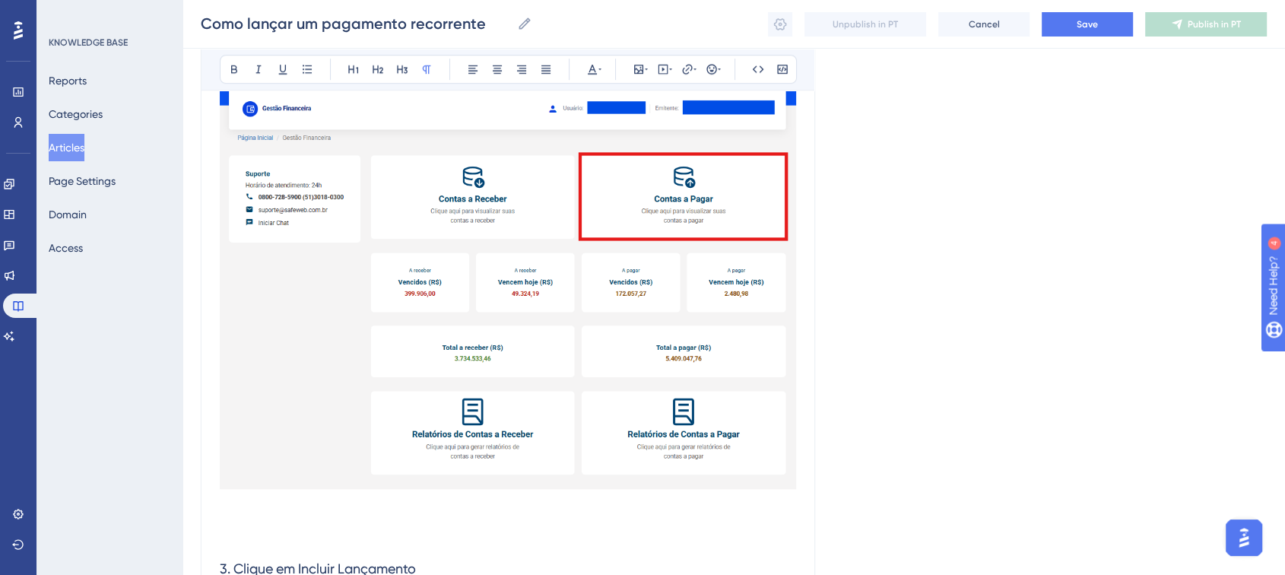
click at [213, 469] on div "Como lançar um pagamento recorrente Bold Italic Underline Bullet Point Heading …" at bounding box center [508, 89] width 614 height 2034
click at [278, 469] on p at bounding box center [508, 521] width 576 height 18
click at [244, 469] on p at bounding box center [508, 503] width 576 height 18
click at [229, 469] on p at bounding box center [508, 521] width 576 height 18
click at [231, 469] on h3 "3. Clique em Incluir Lançamento" at bounding box center [508, 569] width 576 height 40
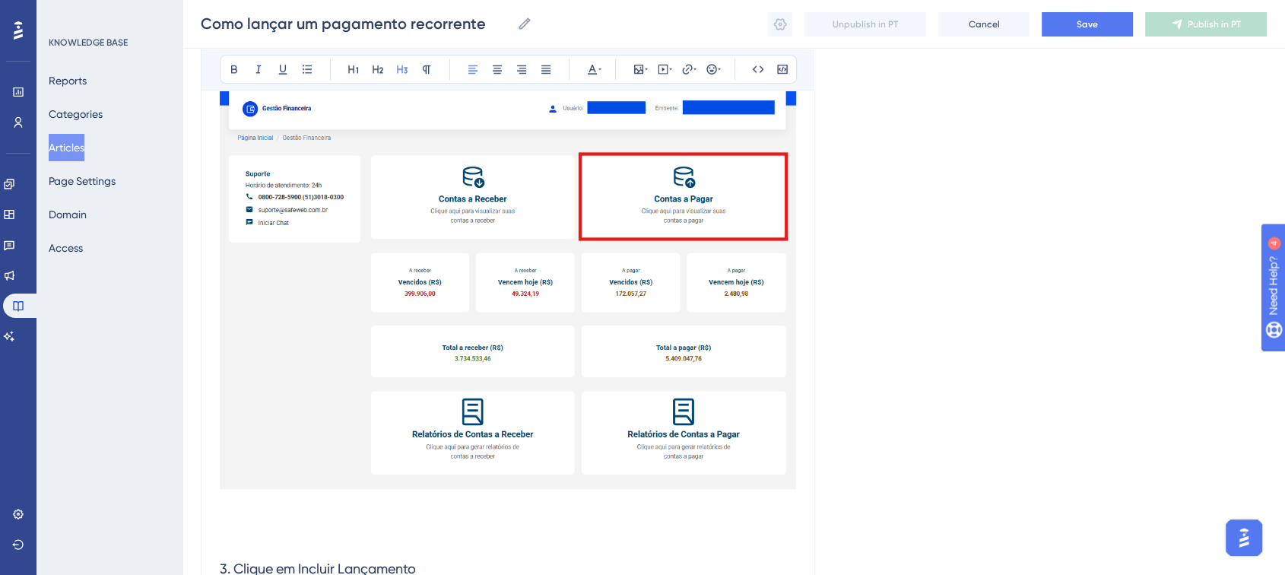
click at [238, 469] on p at bounding box center [508, 540] width 576 height 18
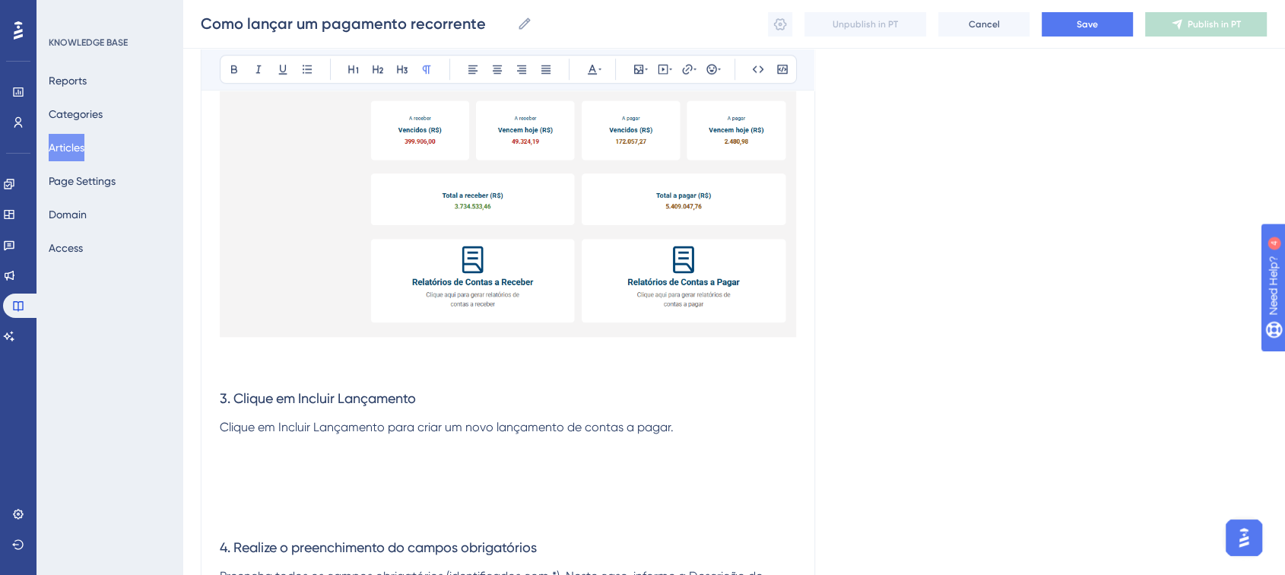
scroll to position [1436, 0]
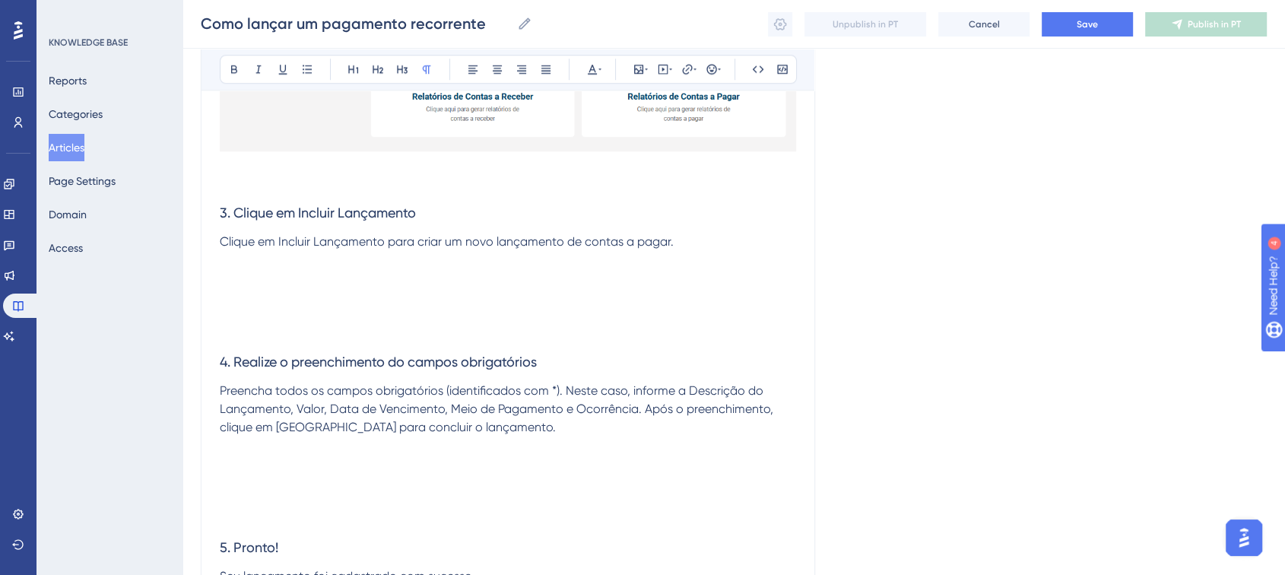
click at [369, 268] on p at bounding box center [508, 287] width 576 height 73
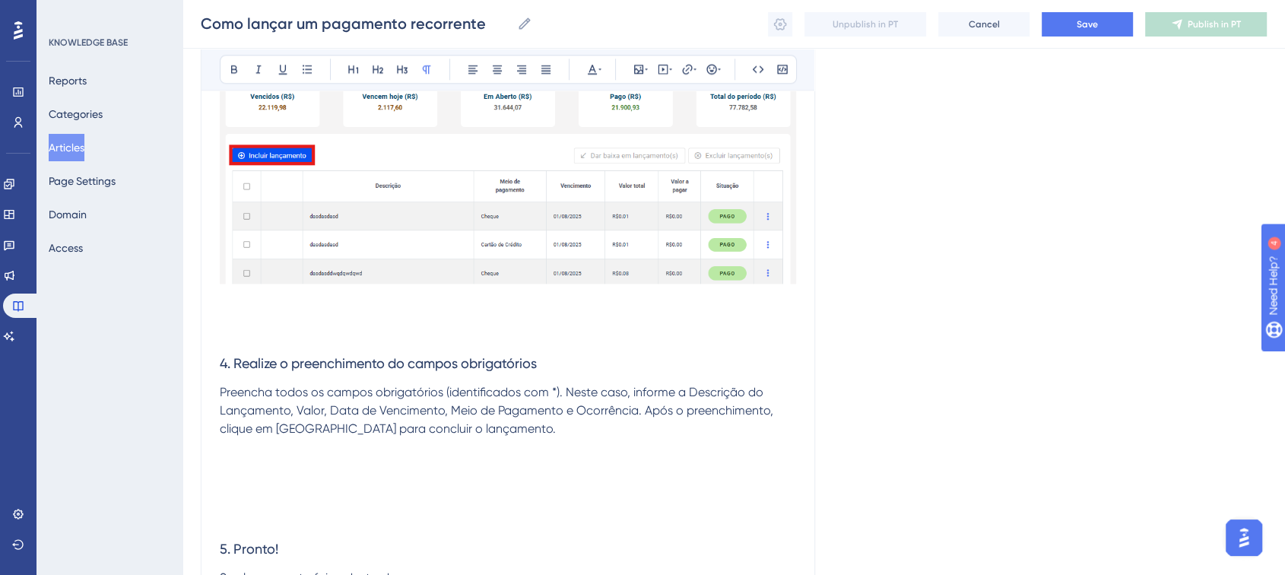
scroll to position [2027, 0]
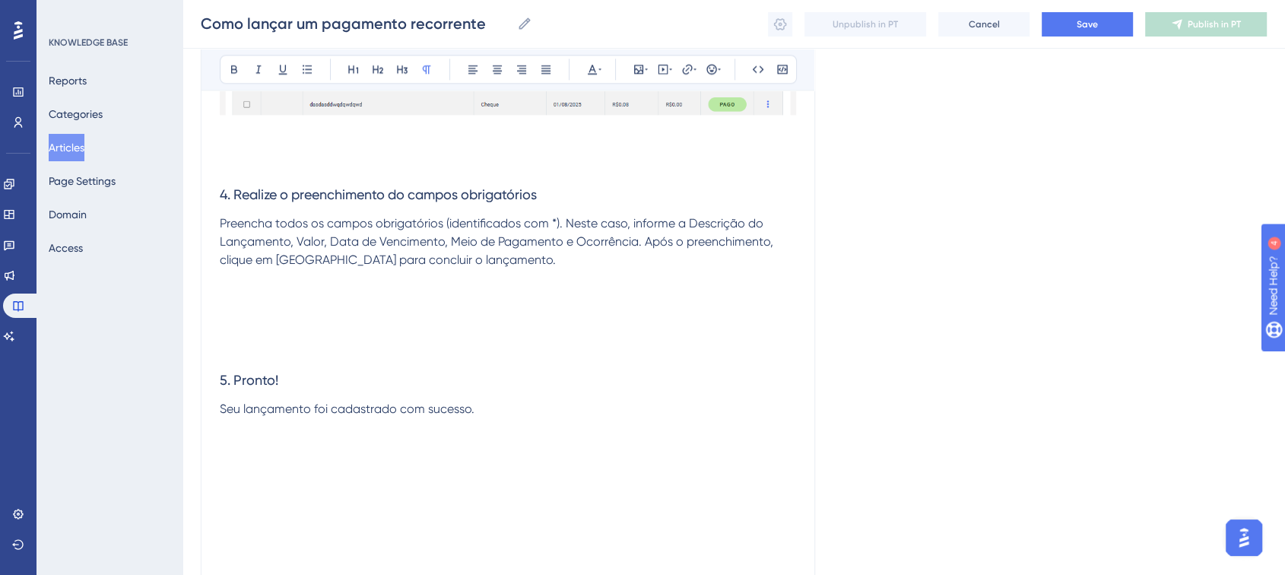
click at [442, 249] on p "Preencha todos os campos obrigatórios (identificados com *). Neste caso, inform…" at bounding box center [508, 241] width 576 height 55
click at [231, 169] on p at bounding box center [508, 166] width 576 height 18
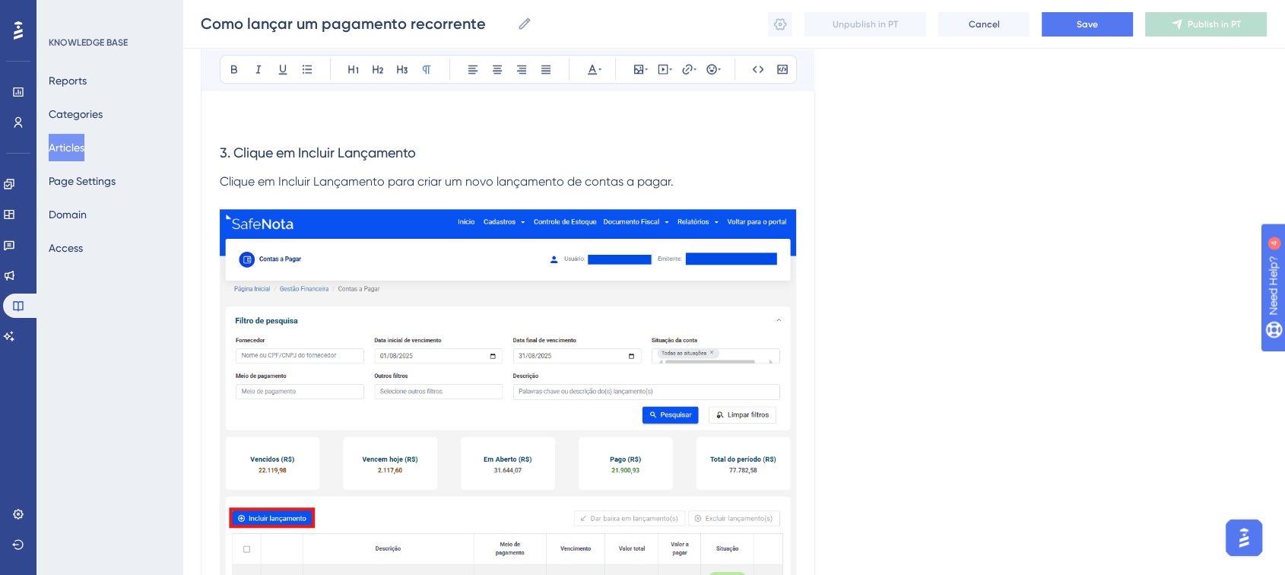
scroll to position [1267, 0]
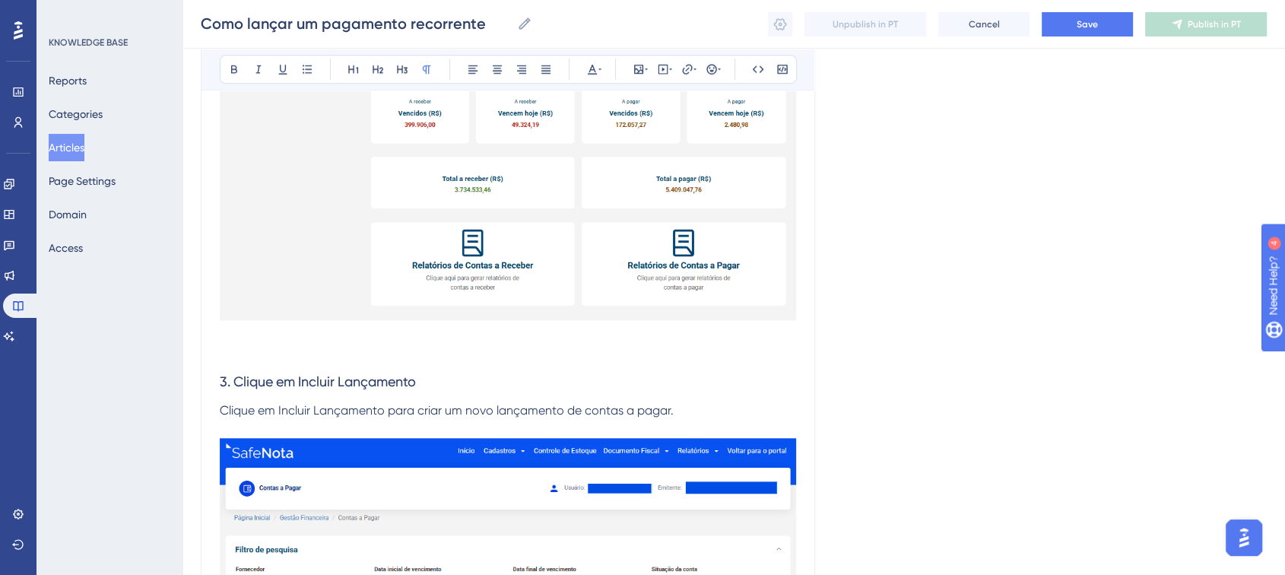
click at [292, 339] on p at bounding box center [508, 334] width 576 height 18
click at [287, 362] on h3 "3. Clique em Incluir Lançamento" at bounding box center [508, 382] width 576 height 40
click at [289, 347] on p at bounding box center [508, 353] width 576 height 18
click at [273, 332] on p at bounding box center [508, 334] width 576 height 18
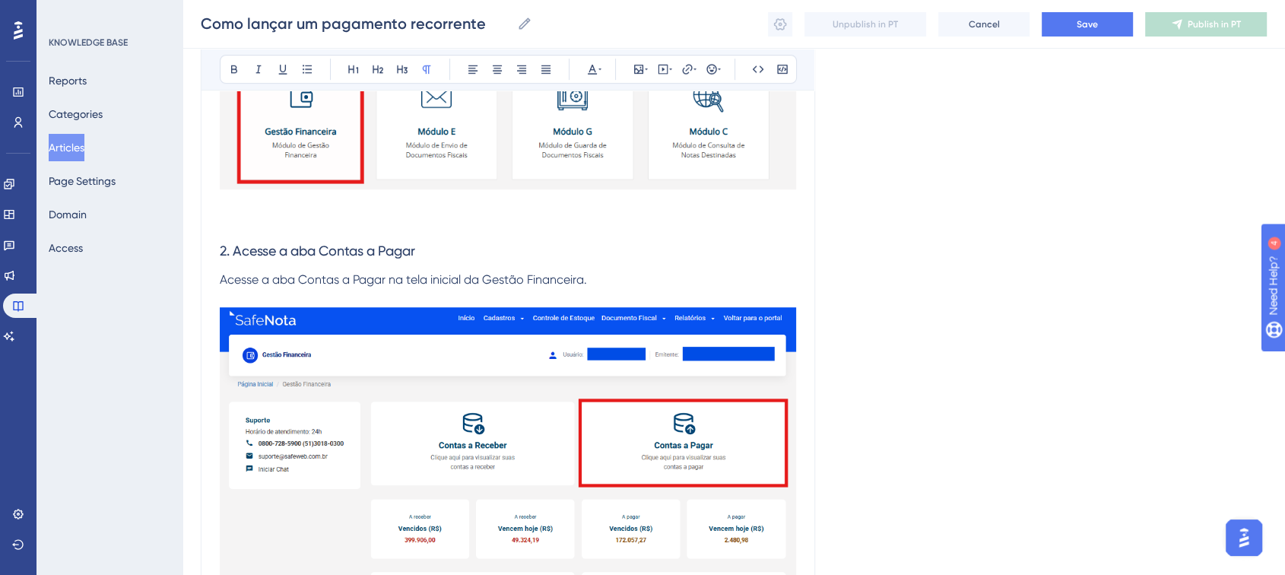
scroll to position [760, 0]
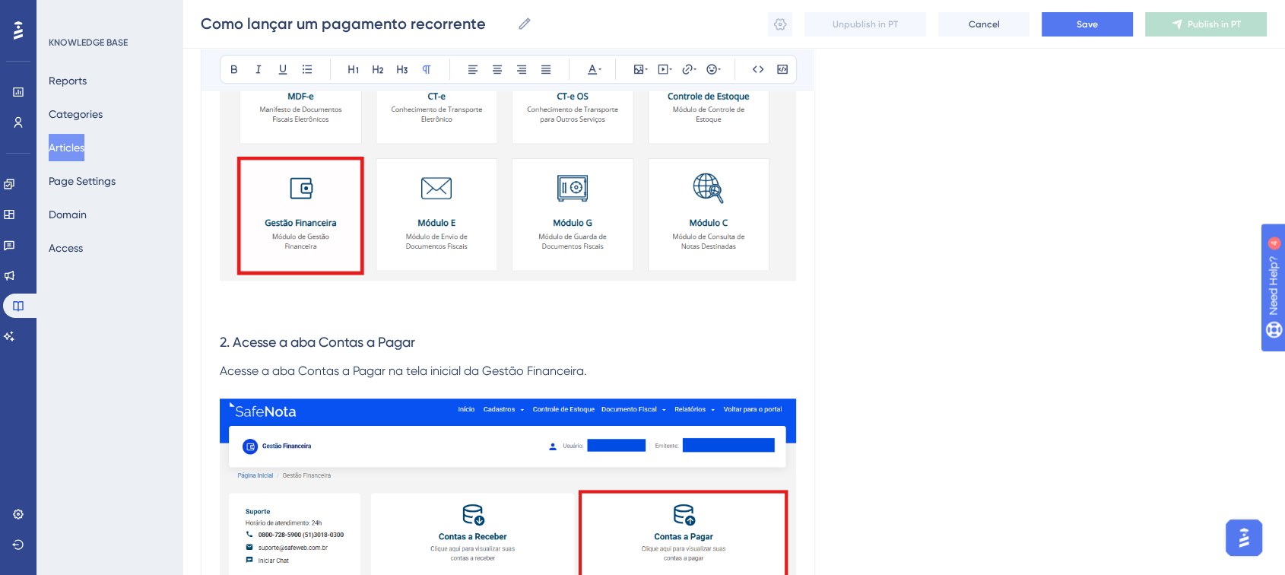
click at [236, 274] on img at bounding box center [508, 39] width 576 height 484
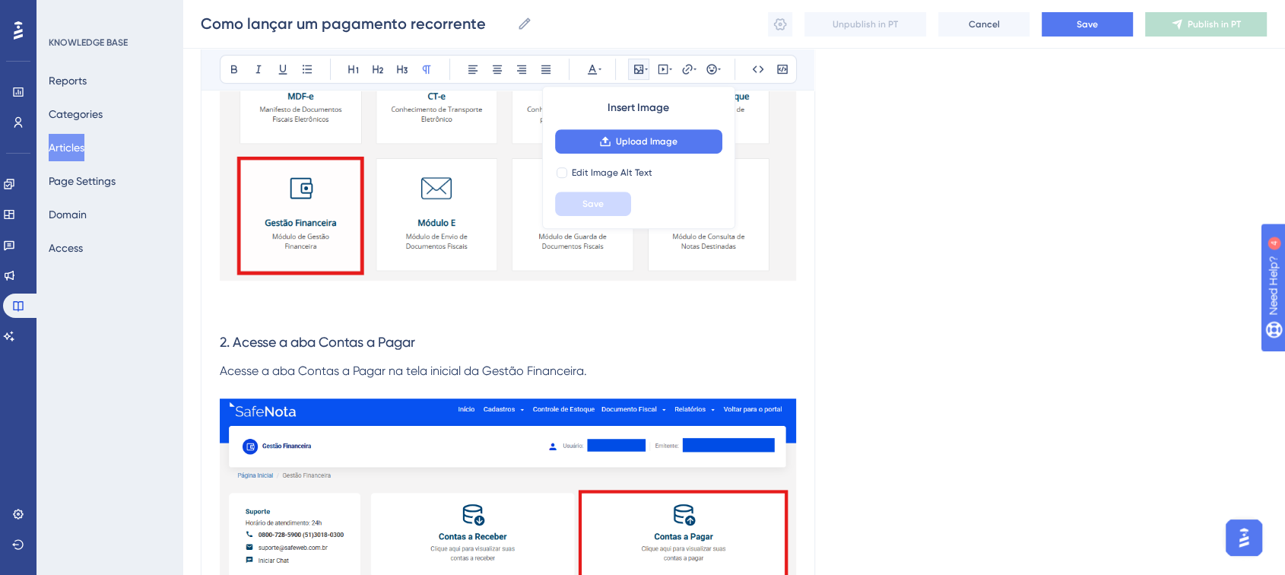
click at [240, 302] on p at bounding box center [508, 295] width 576 height 18
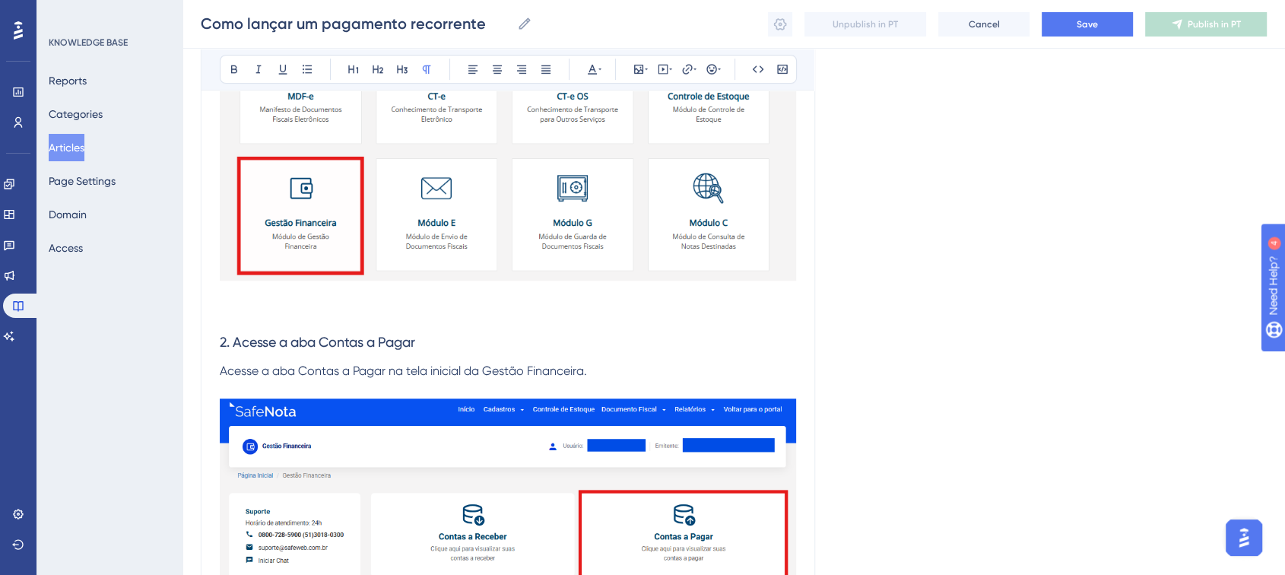
click at [239, 312] on p at bounding box center [508, 313] width 576 height 18
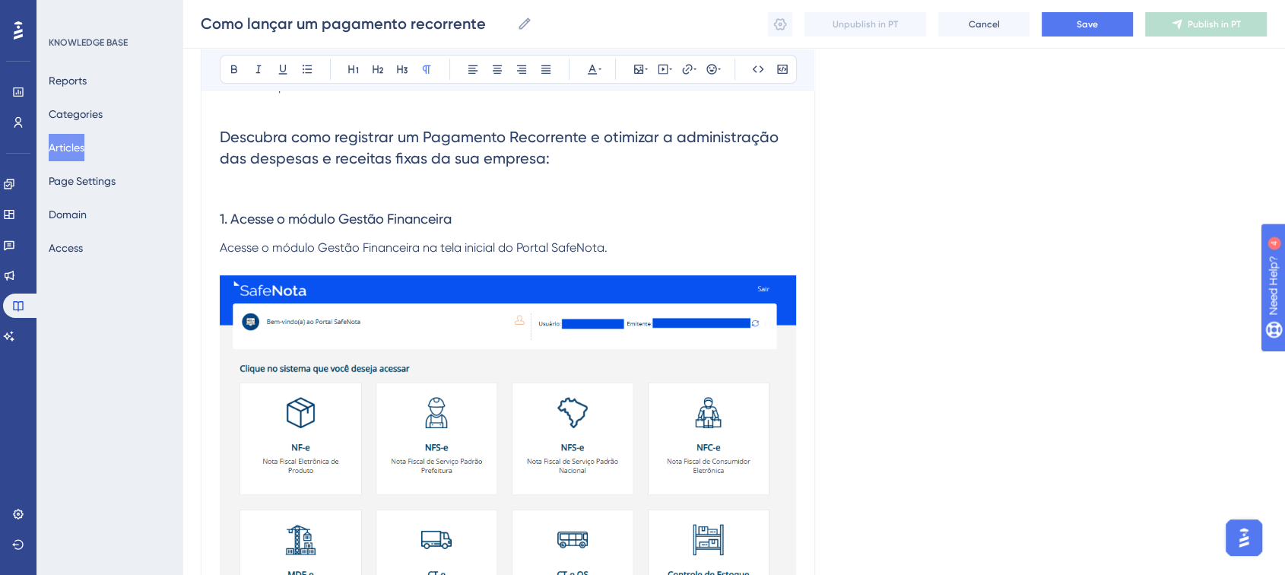
scroll to position [253, 0]
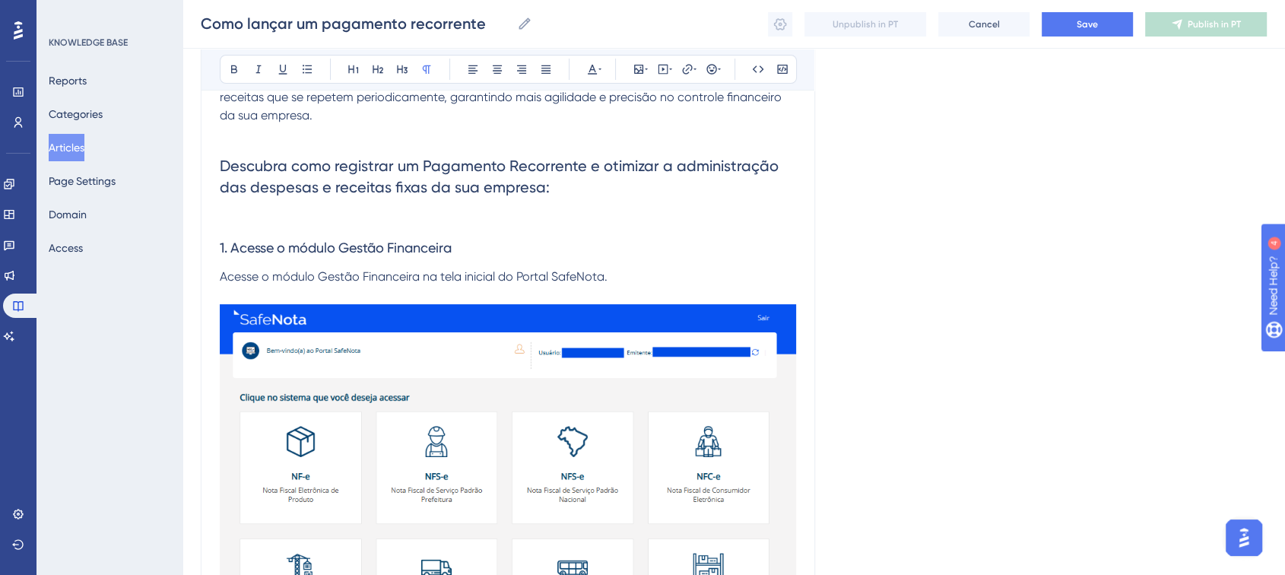
click at [236, 205] on h2 "Descubra como registrar um Pagamento Recorrente e otimizar a administração das …" at bounding box center [508, 176] width 576 height 67
click at [236, 216] on p at bounding box center [508, 219] width 576 height 18
click at [228, 204] on h2 "Descubra como registrar um Pagamento Recorrente e otimizar a administração das …" at bounding box center [508, 176] width 576 height 67
click at [230, 214] on p at bounding box center [508, 219] width 576 height 18
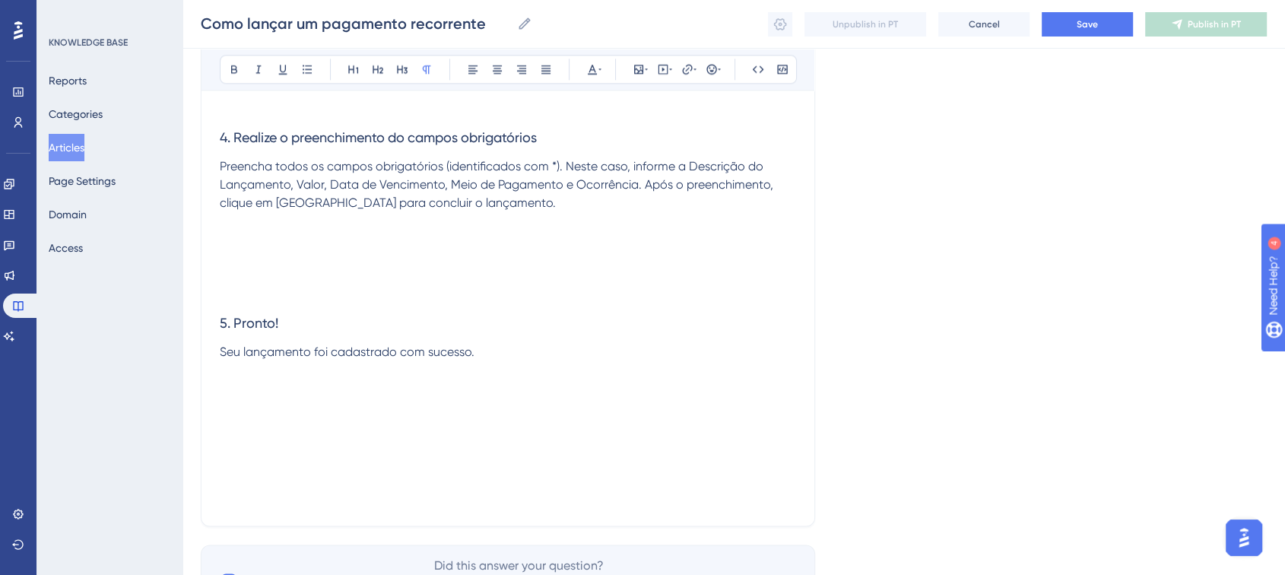
scroll to position [2155, 0]
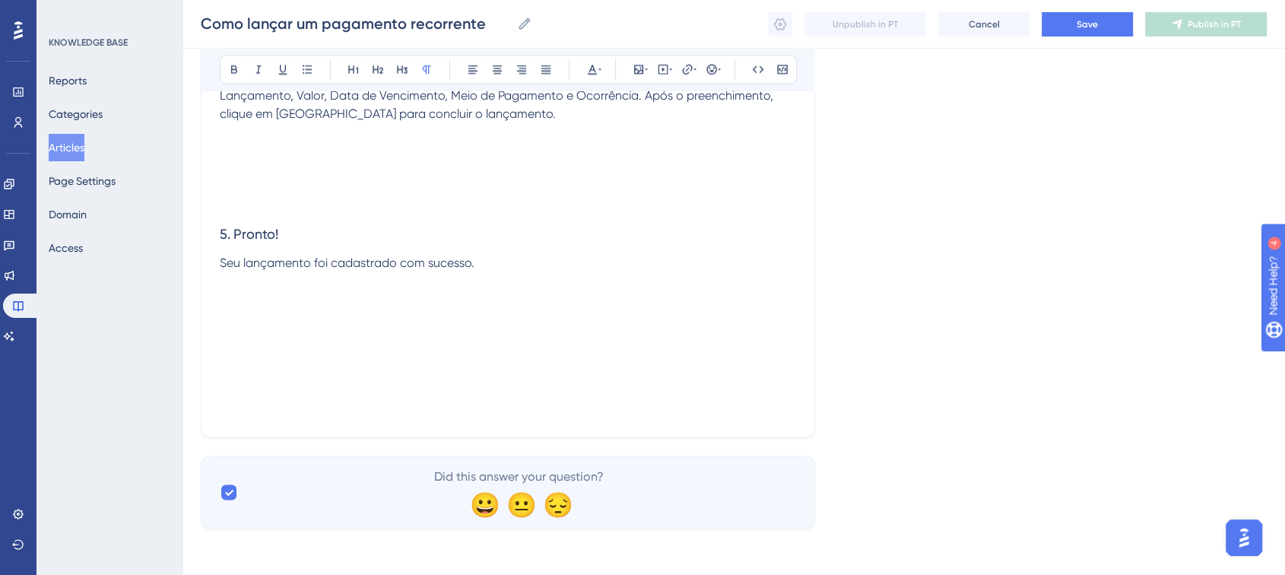
drag, startPoint x: 256, startPoint y: 170, endPoint x: 265, endPoint y: 145, distance: 25.7
click at [257, 169] on p at bounding box center [508, 187] width 576 height 55
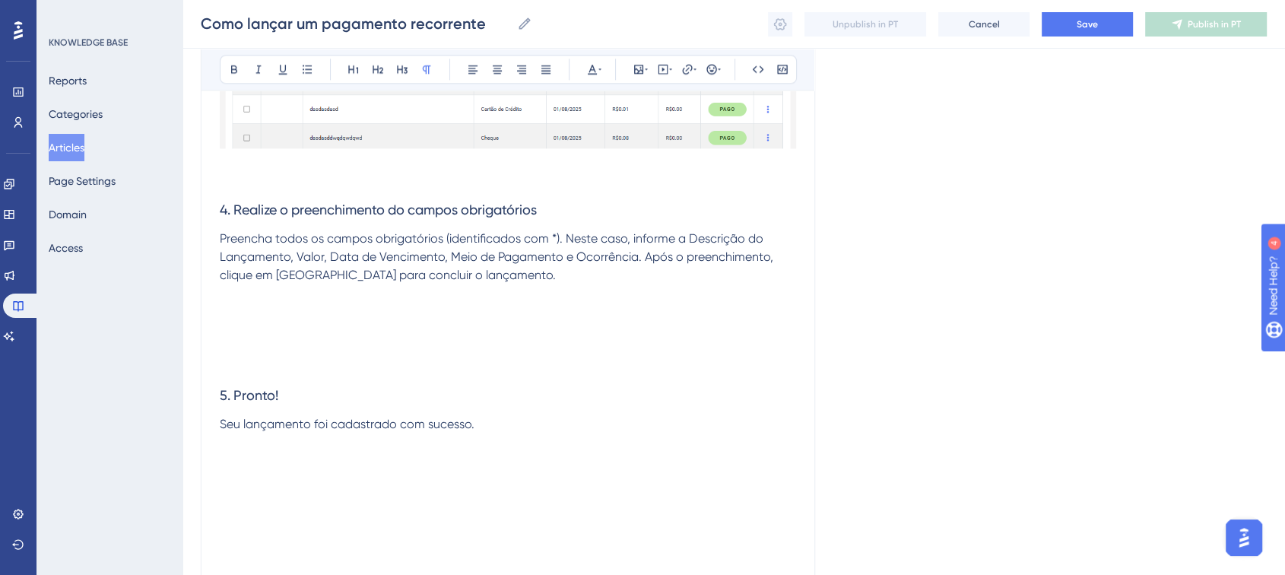
scroll to position [1902, 0]
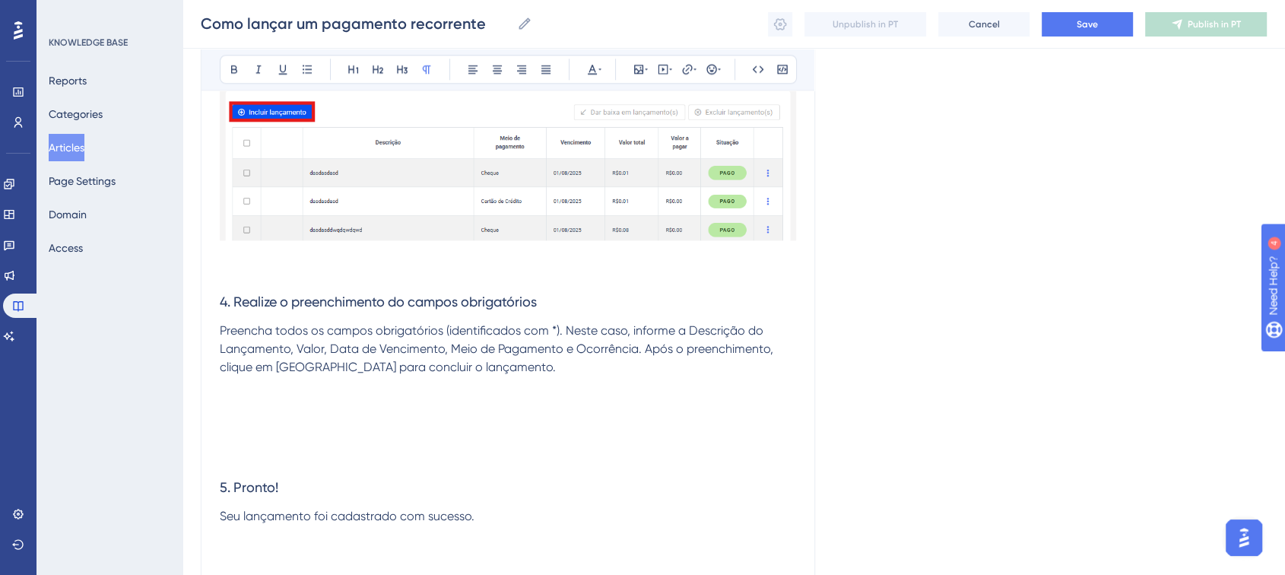
click at [281, 274] on p at bounding box center [508, 33] width 576 height 497
click at [265, 253] on p at bounding box center [508, 33] width 576 height 497
click at [263, 272] on p at bounding box center [508, 33] width 576 height 497
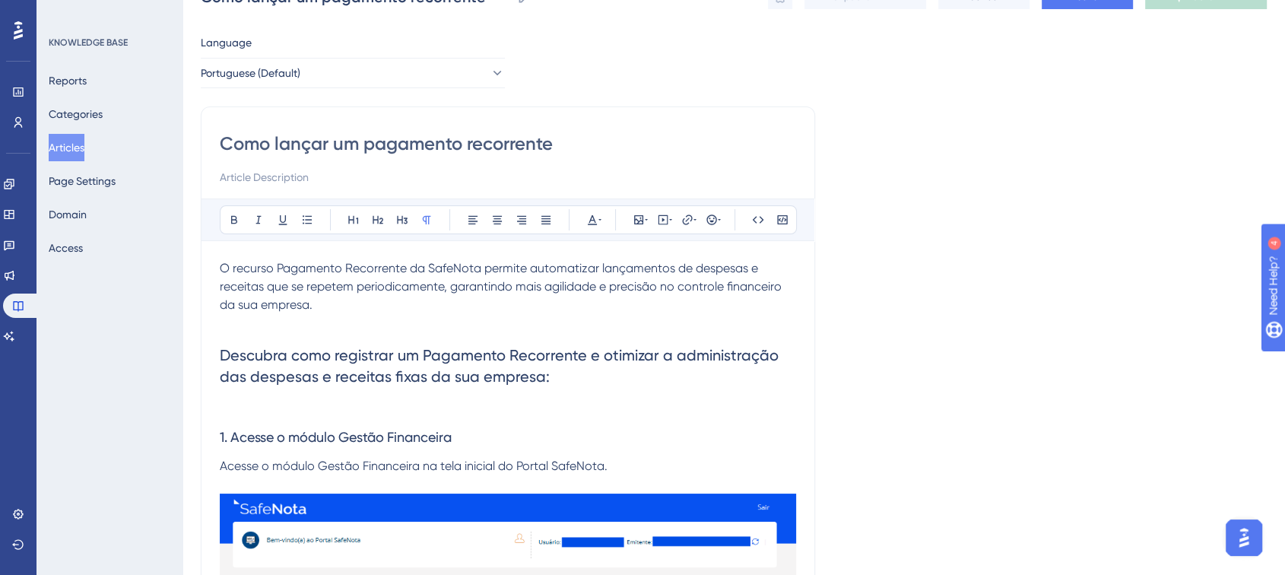
scroll to position [169, 0]
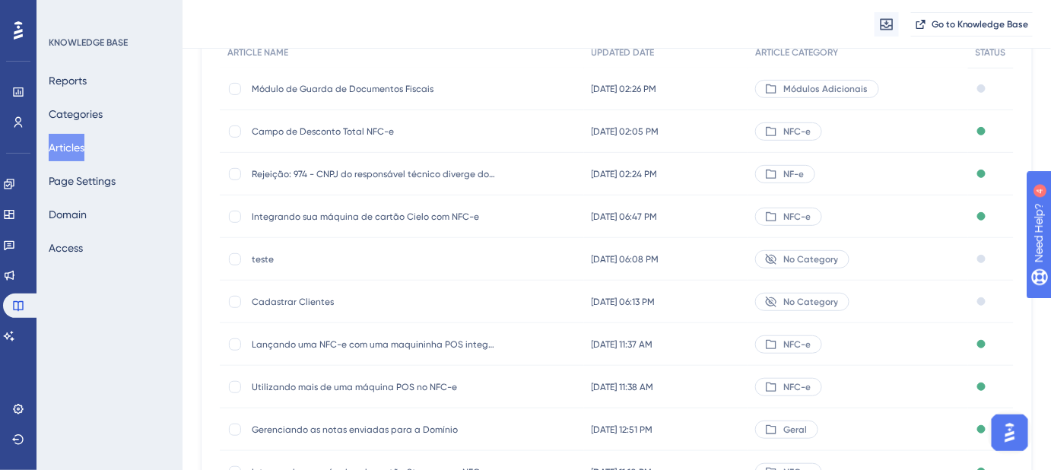
scroll to position [276, 0]
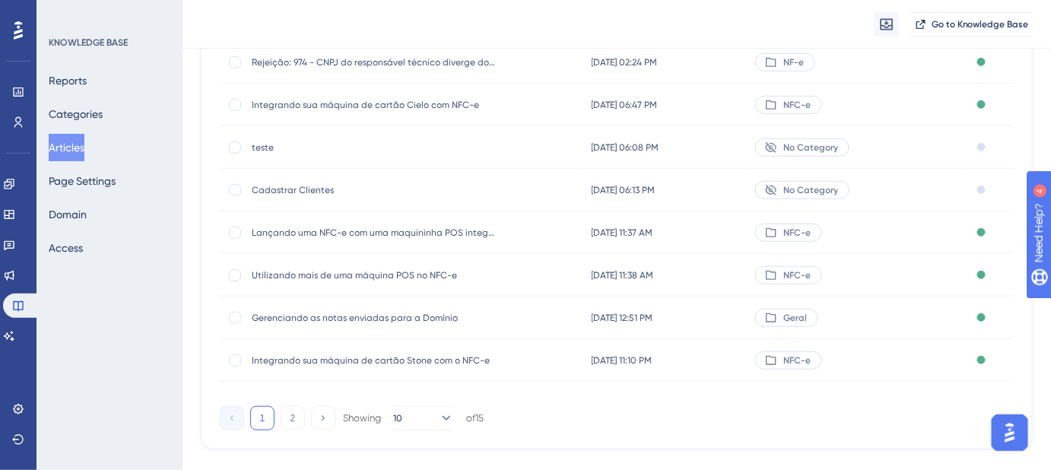
click at [430, 354] on span "Integrando sua máquina de cartão Stone com o NFC-e" at bounding box center [373, 360] width 243 height 12
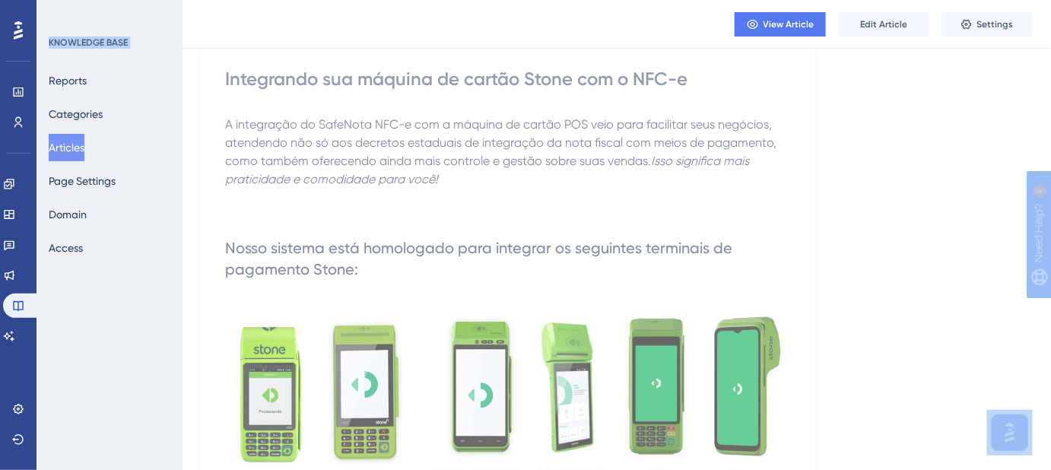
scroll to position [46, 0]
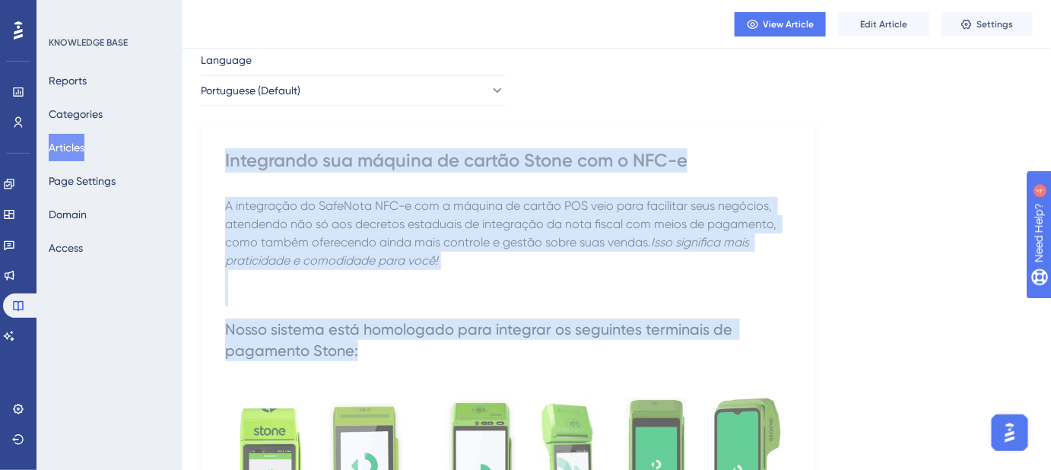
drag, startPoint x: 223, startPoint y: 211, endPoint x: 677, endPoint y: 354, distance: 475.9
copy div "Integrando sua máquina de cartão Stone com o NFC-e A integração do SafeNota NFC…"
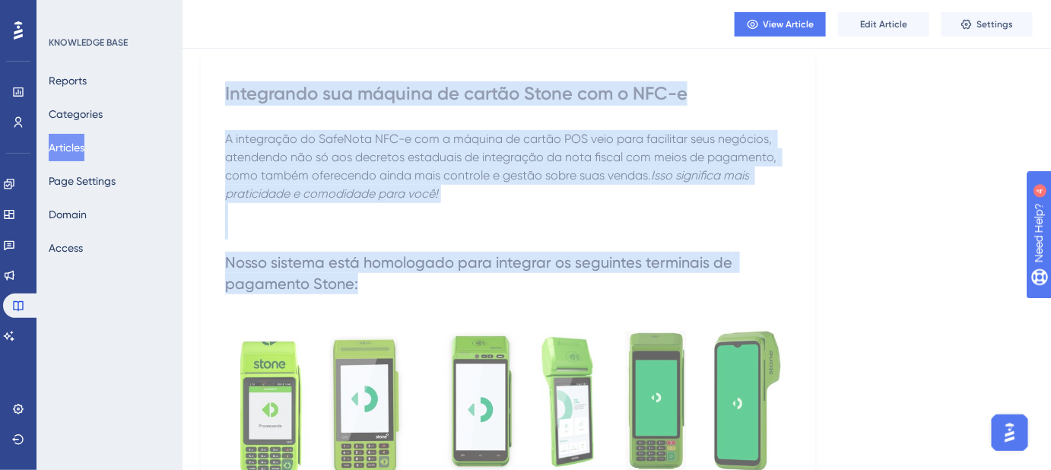
scroll to position [68, 0]
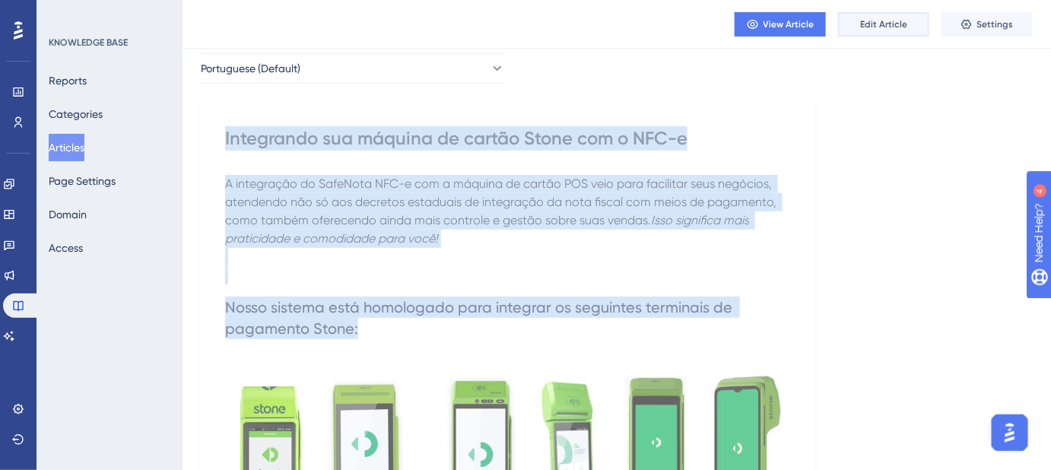
click at [905, 18] on span "Edit Article" at bounding box center [883, 24] width 47 height 12
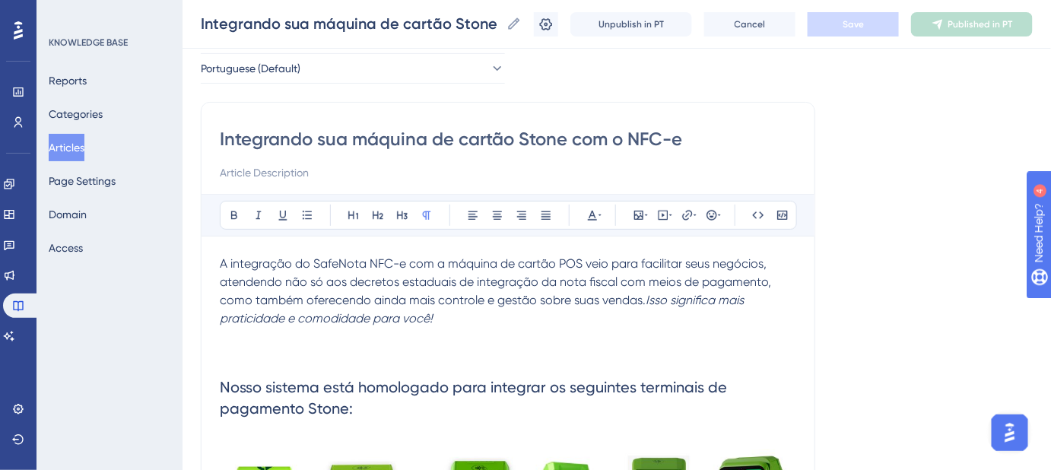
drag, startPoint x: 218, startPoint y: 259, endPoint x: 281, endPoint y: 307, distance: 79.7
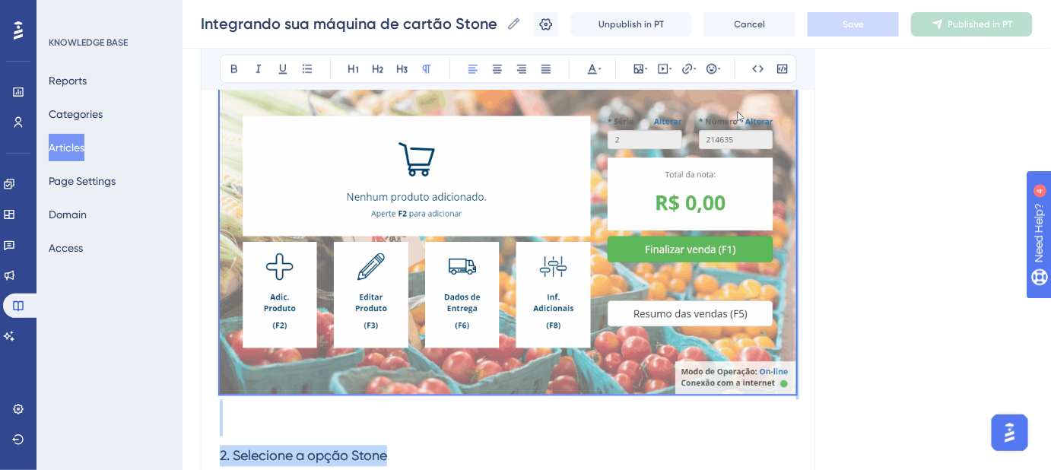
scroll to position [977, 0]
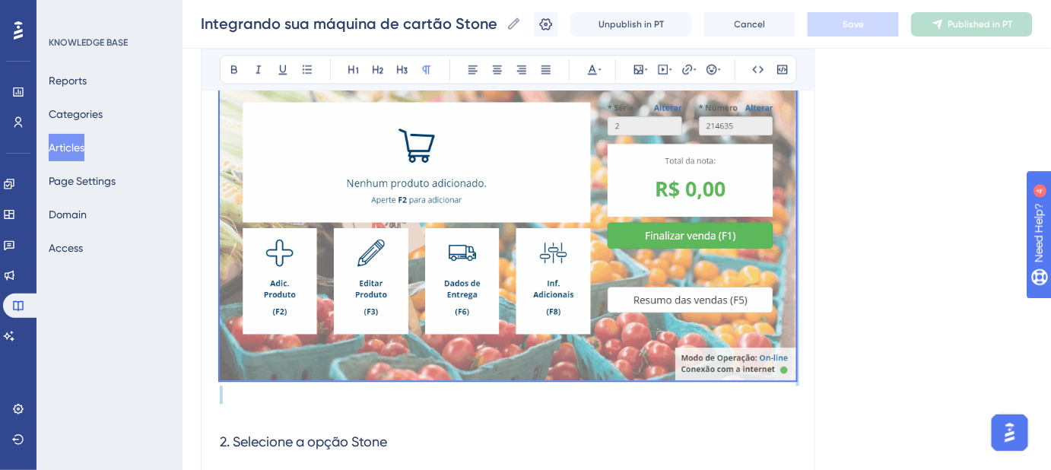
drag, startPoint x: 220, startPoint y: 260, endPoint x: 538, endPoint y: 154, distance: 335.9
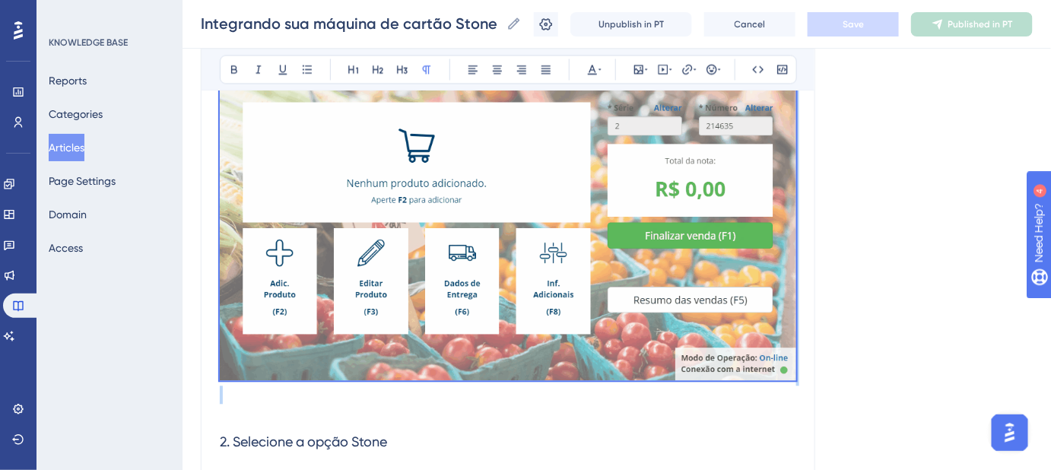
copy div "A integração do SafeNota NFC-e com a máquina de cartão POS veio para facilitar …"
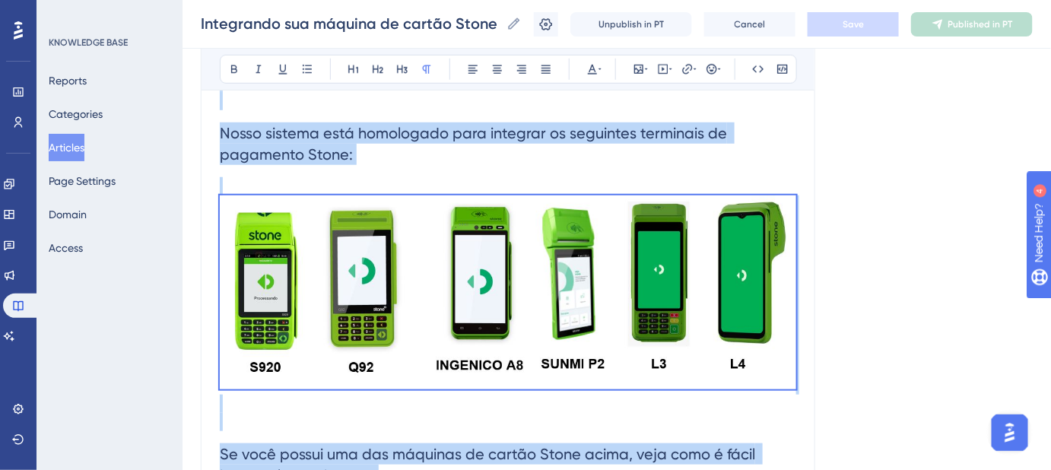
scroll to position [148, 0]
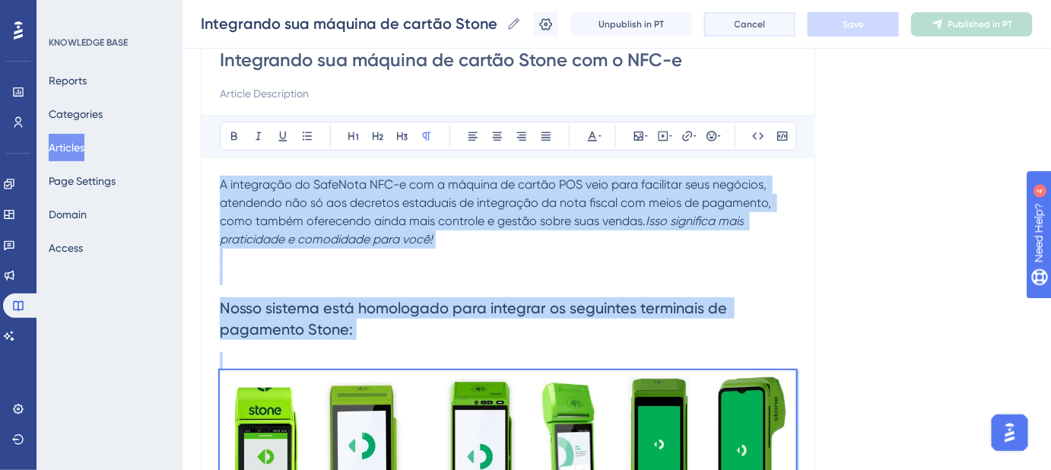
click at [766, 20] on span "Cancel" at bounding box center [749, 24] width 31 height 12
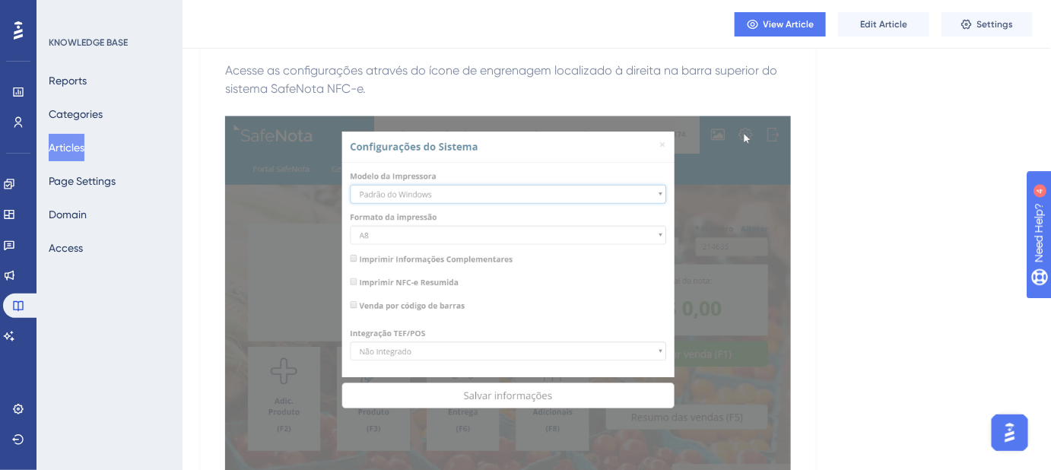
scroll to position [632, 0]
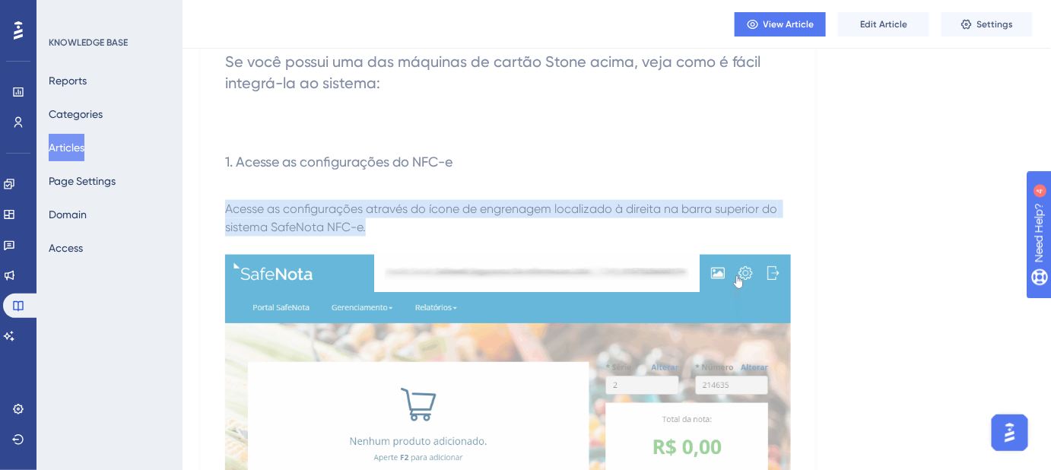
drag, startPoint x: 379, startPoint y: 225, endPoint x: 220, endPoint y: 208, distance: 159.0
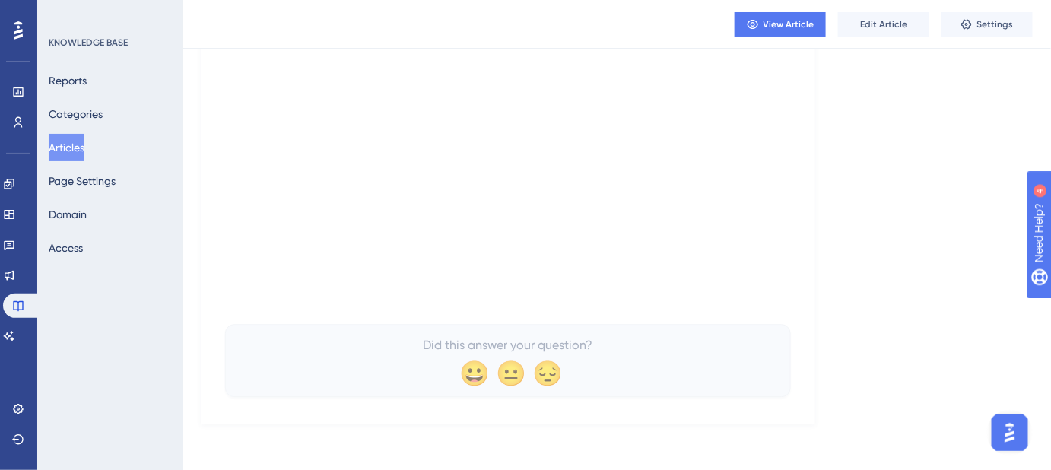
scroll to position [3137, 0]
drag, startPoint x: 871, startPoint y: 136, endPoint x: 877, endPoint y: 93, distance: 43.8
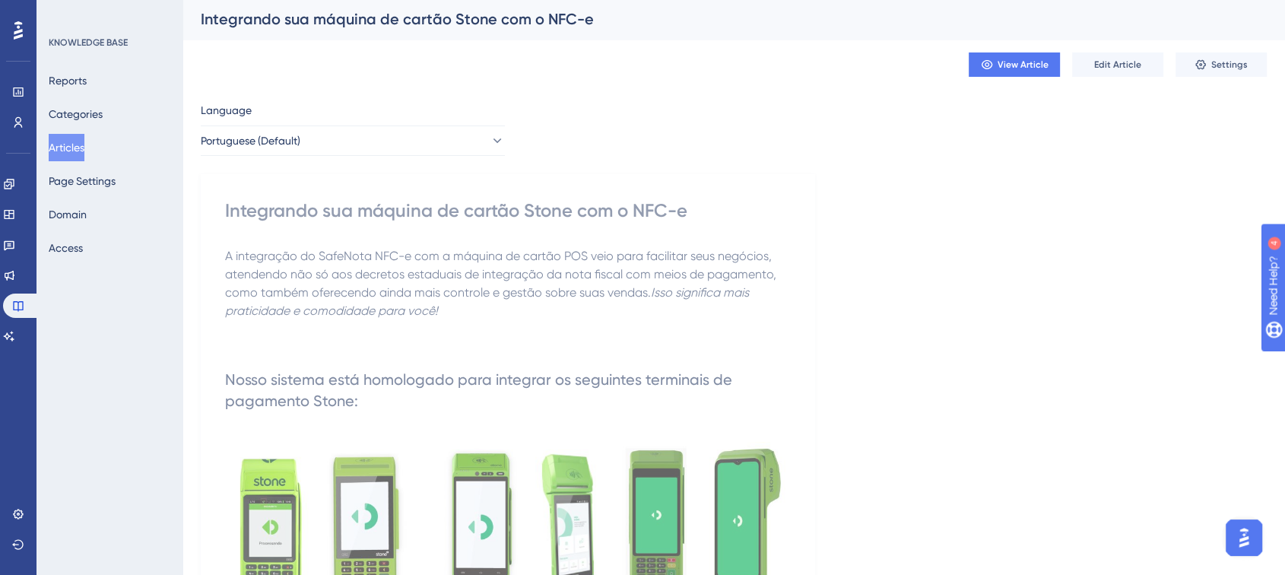
scroll to position [0, 0]
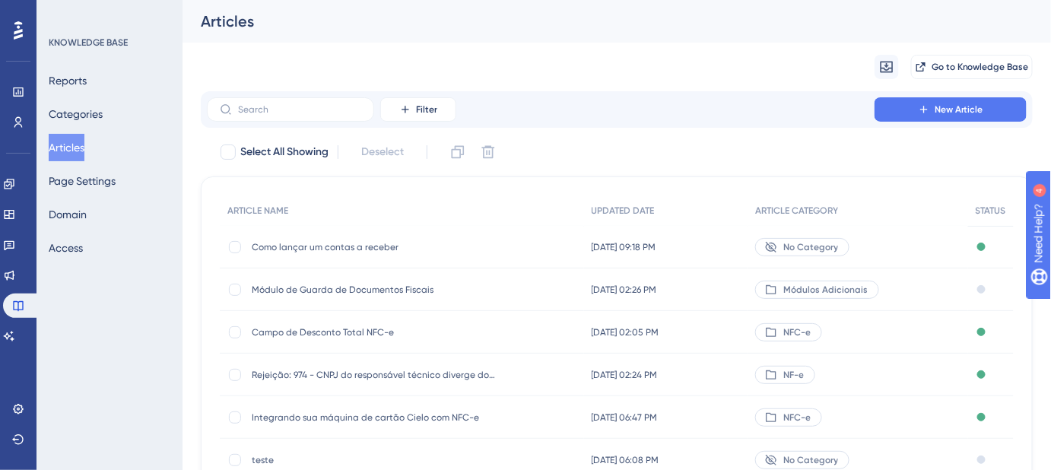
scroll to position [53, 0]
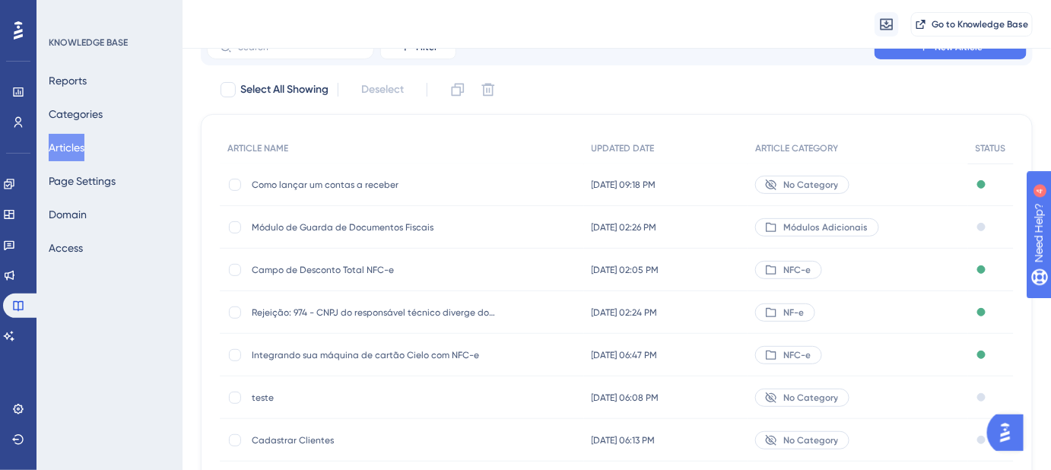
click at [360, 179] on span "Como lançar um contas a receber" at bounding box center [373, 185] width 243 height 12
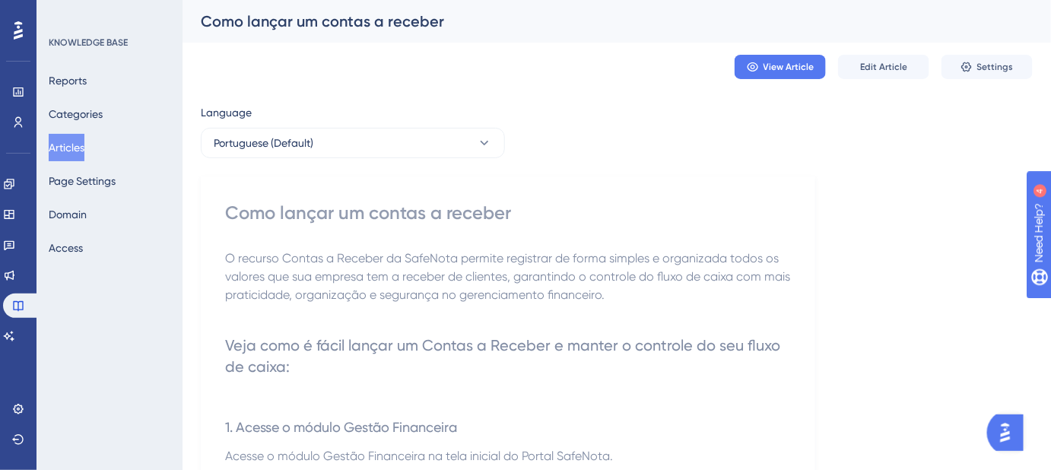
scroll to position [68, 0]
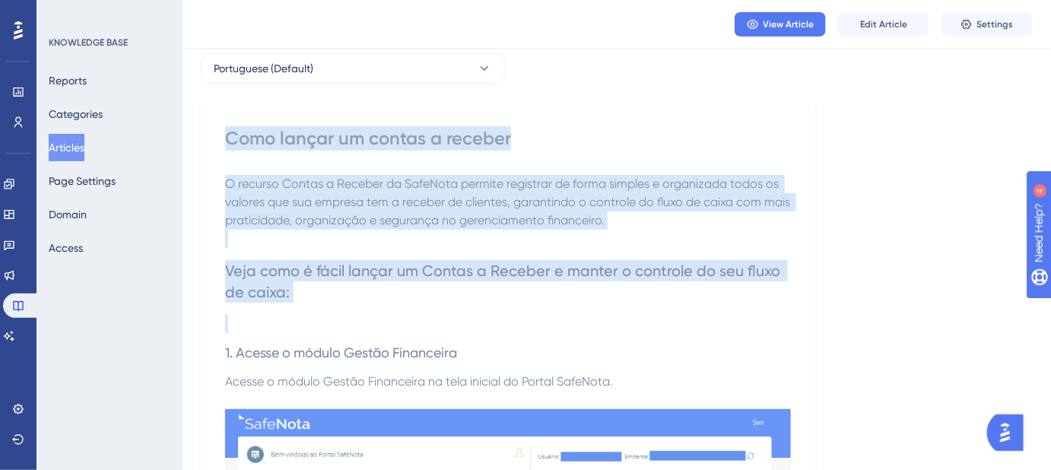
drag, startPoint x: 227, startPoint y: 132, endPoint x: 405, endPoint y: 315, distance: 255.4
click at [403, 298] on h2 "Veja como é fácil lançar um Contas a Receber e manter o controle do seu fluxo d…" at bounding box center [508, 281] width 566 height 67
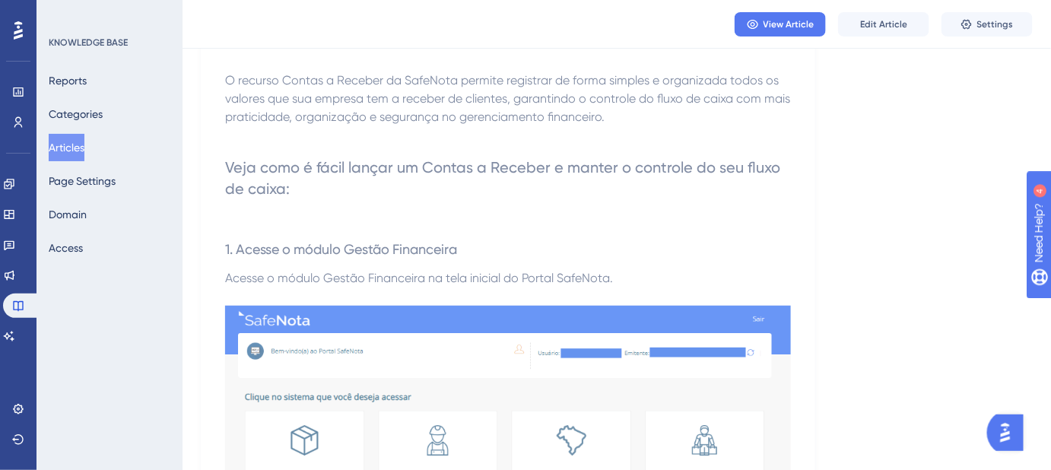
scroll to position [138, 0]
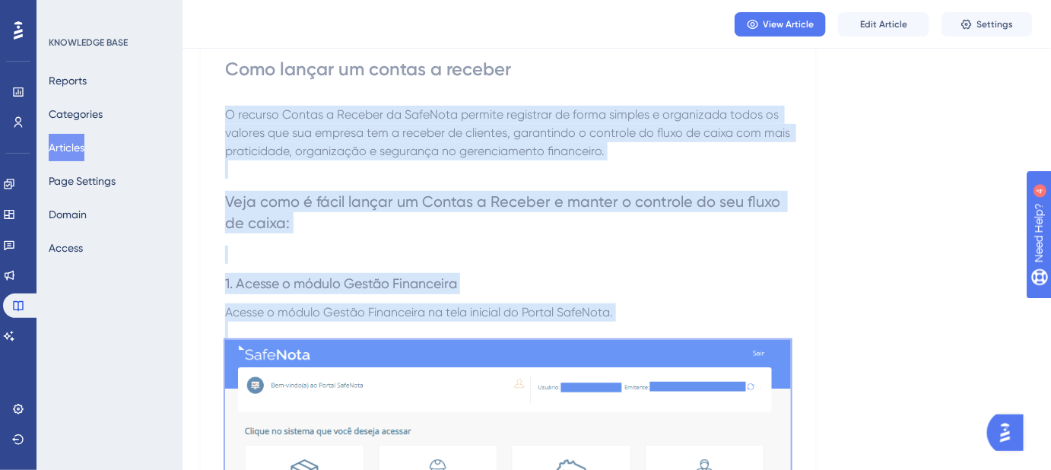
drag, startPoint x: 225, startPoint y: 109, endPoint x: 741, endPoint y: 411, distance: 598.4
copy div "O recurso Contas a Receber da SafeNota permite registrar de forma simples e org…"
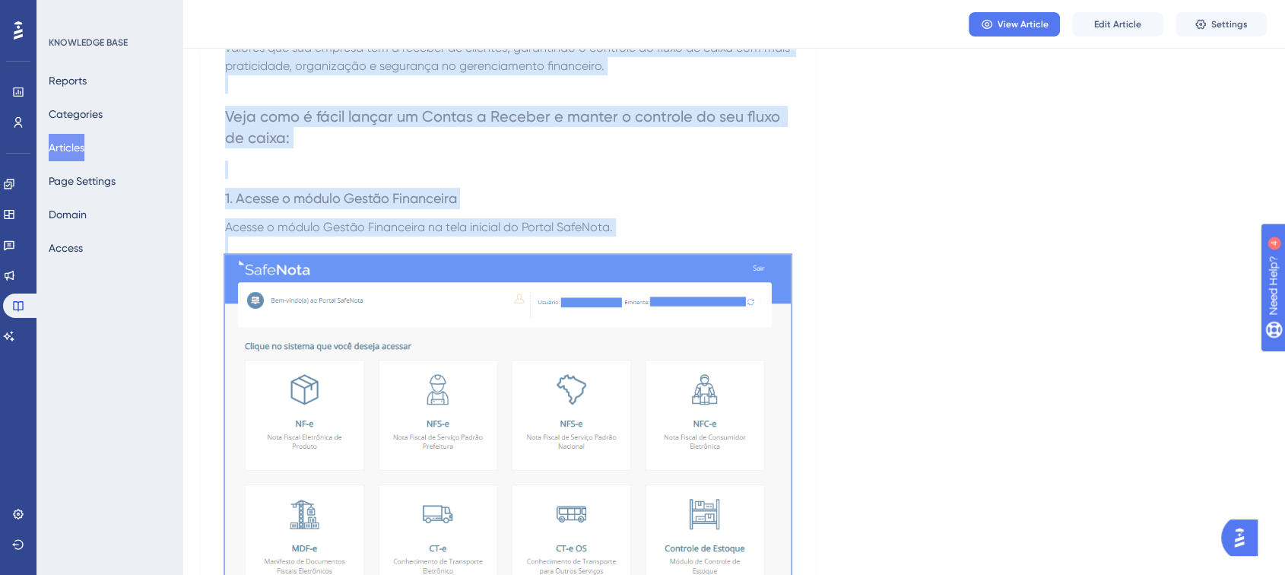
click at [481, 179] on h3 "1. Acesse o módulo Gestão Financeira" at bounding box center [508, 199] width 566 height 40
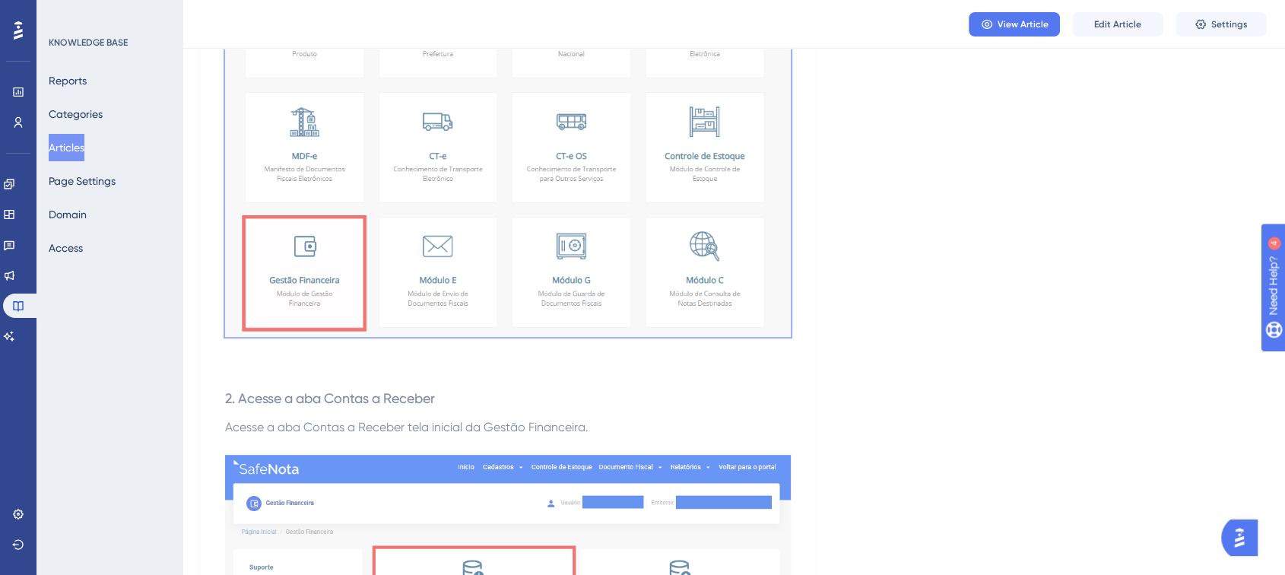
scroll to position [645, 0]
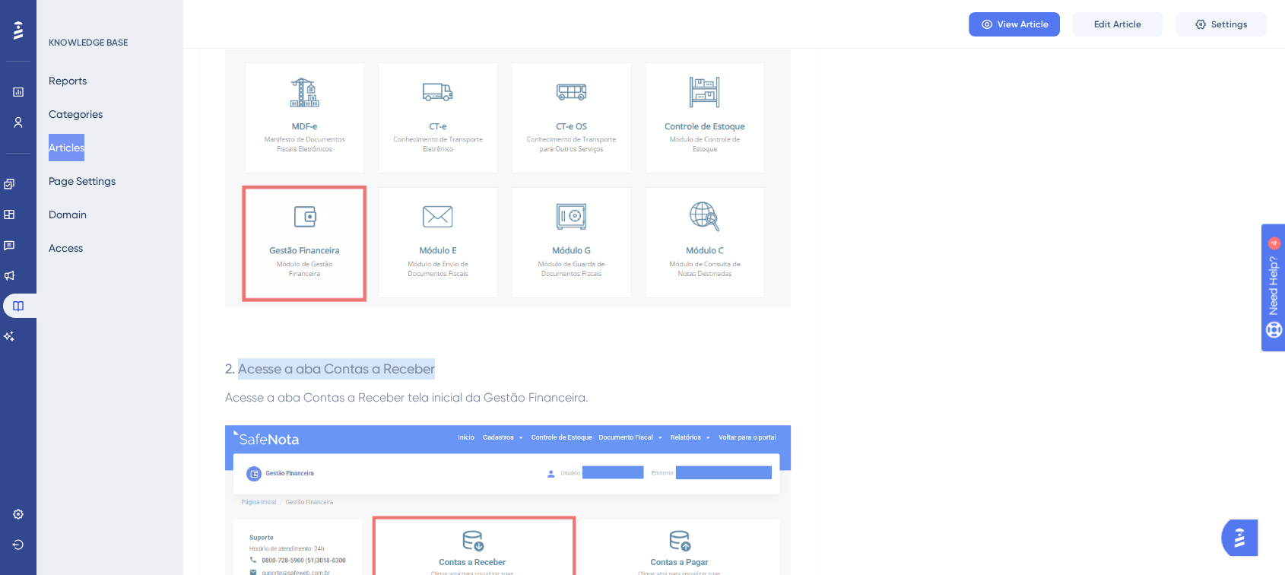
drag, startPoint x: 240, startPoint y: 363, endPoint x: 446, endPoint y: 371, distance: 205.5
click at [446, 371] on h3 "2. Acesse a aba Contas a Receber" at bounding box center [508, 369] width 566 height 40
copy span "Acesse a aba Contas a Receber"
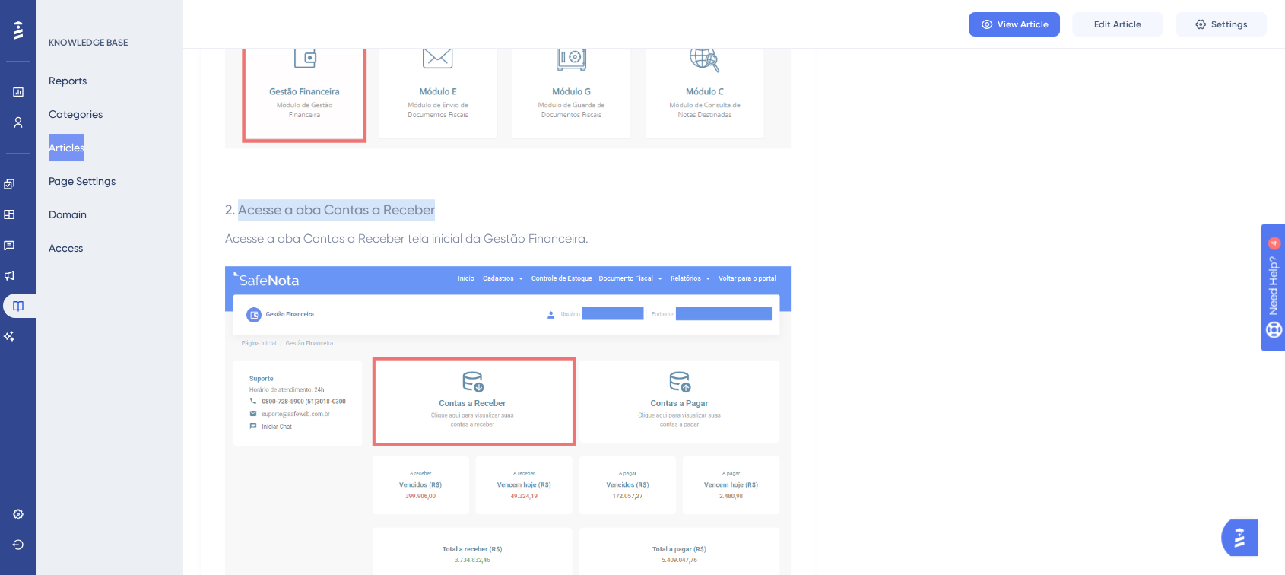
scroll to position [814, 0]
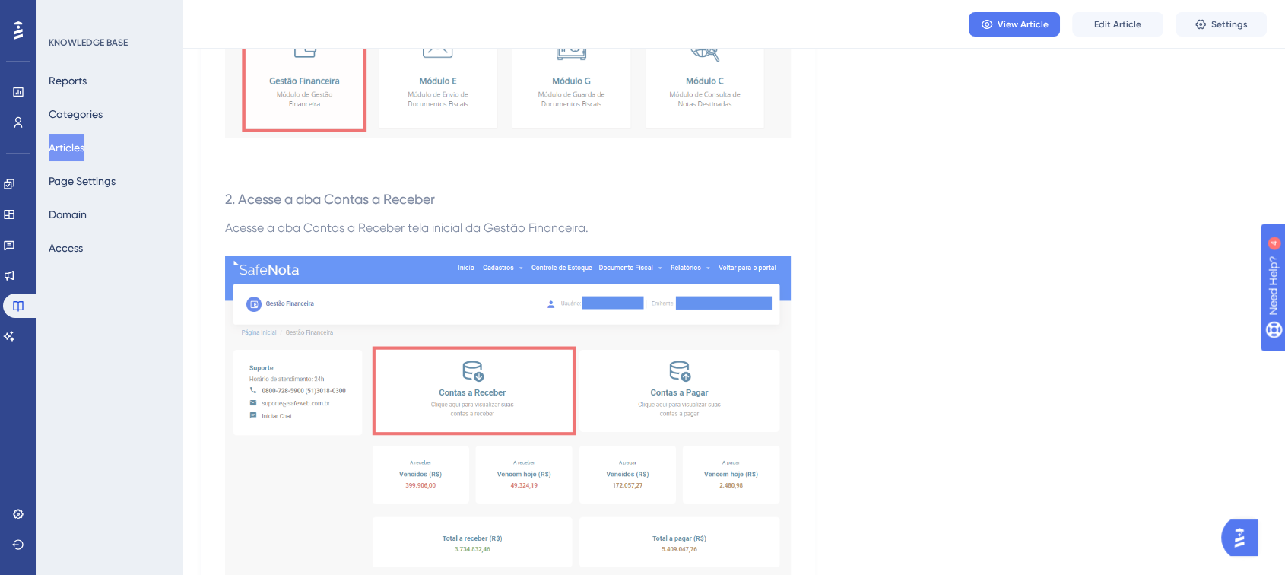
drag, startPoint x: 532, startPoint y: 234, endPoint x: 541, endPoint y: 230, distance: 10.2
click at [532, 233] on span "Acesse a aba Contas a Receber tela inicial da Gestão Financeira." at bounding box center [406, 227] width 363 height 14
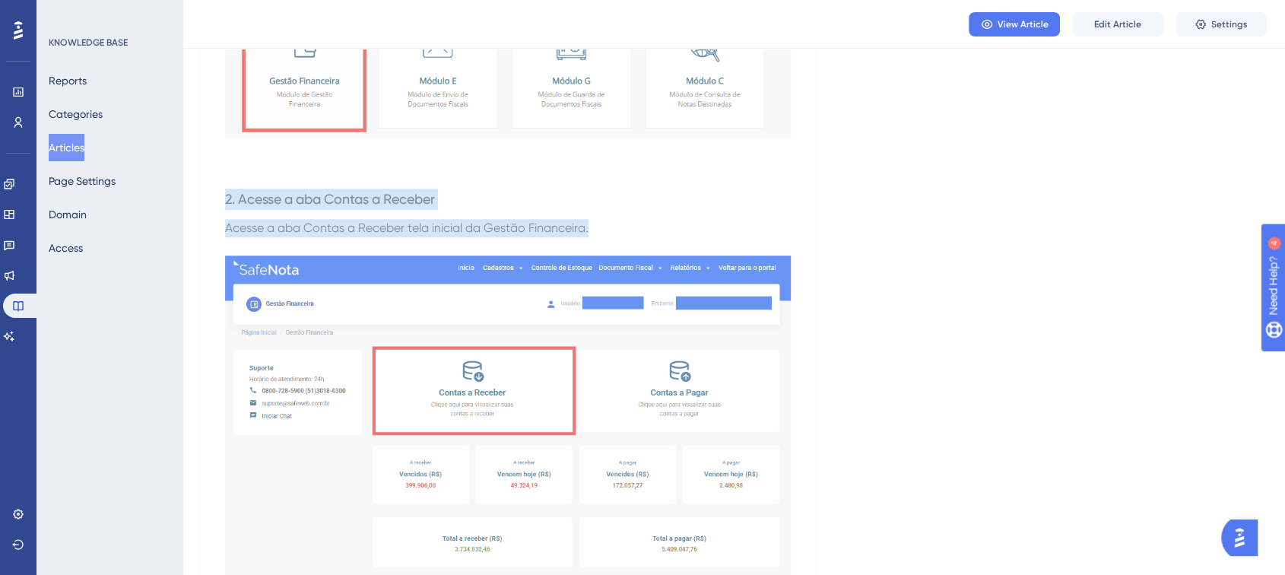
drag, startPoint x: 588, startPoint y: 220, endPoint x: 205, endPoint y: 210, distance: 383.3
click at [543, 195] on h3 "2. Acesse a aba Contas a Receber" at bounding box center [508, 199] width 566 height 40
drag, startPoint x: 578, startPoint y: 231, endPoint x: 213, endPoint y: 228, distance: 365.0
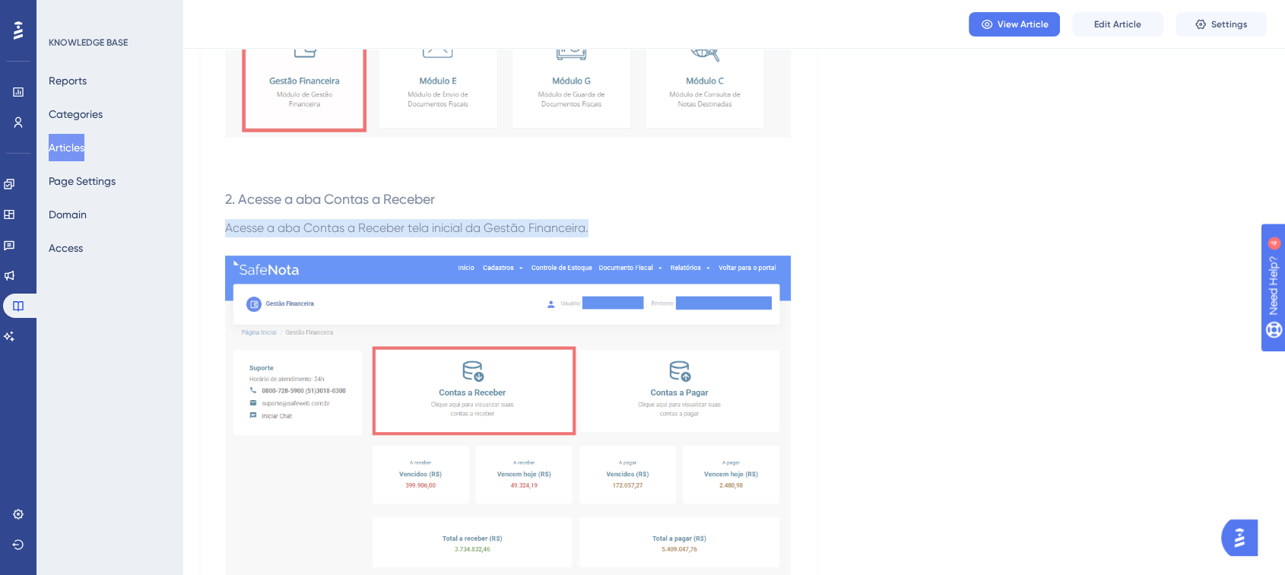
copy span "Acesse a aba Contas a Receber tela inicial da Gestão Financeira."
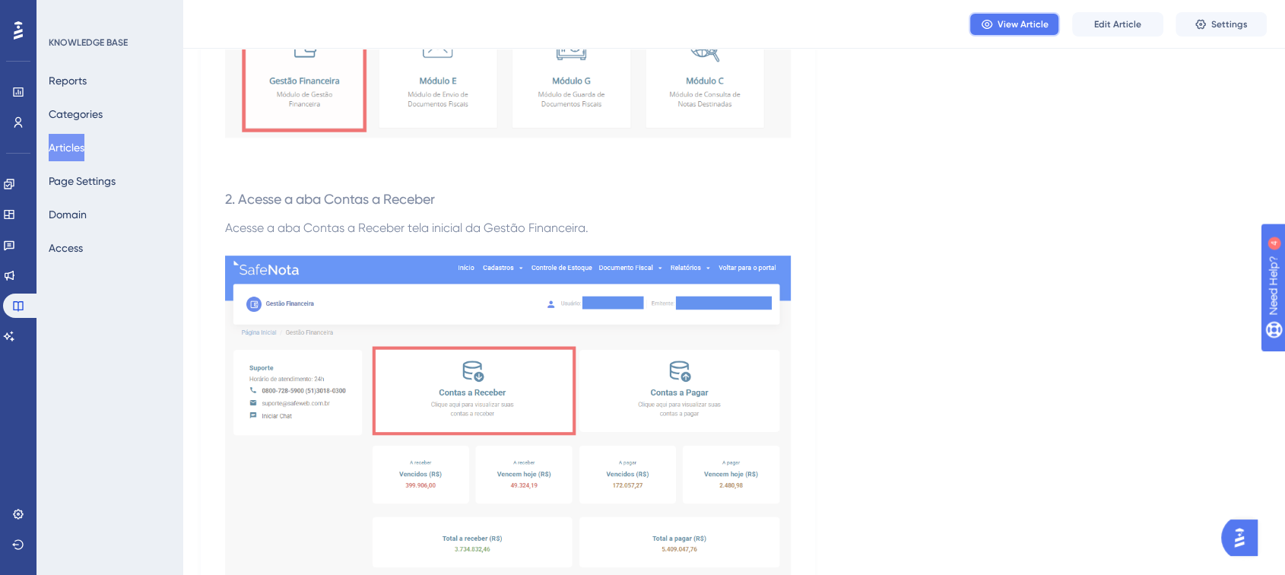
click at [1016, 27] on span "View Article" at bounding box center [1023, 24] width 51 height 12
click at [1061, 20] on span "Edit Article" at bounding box center [1117, 24] width 47 height 12
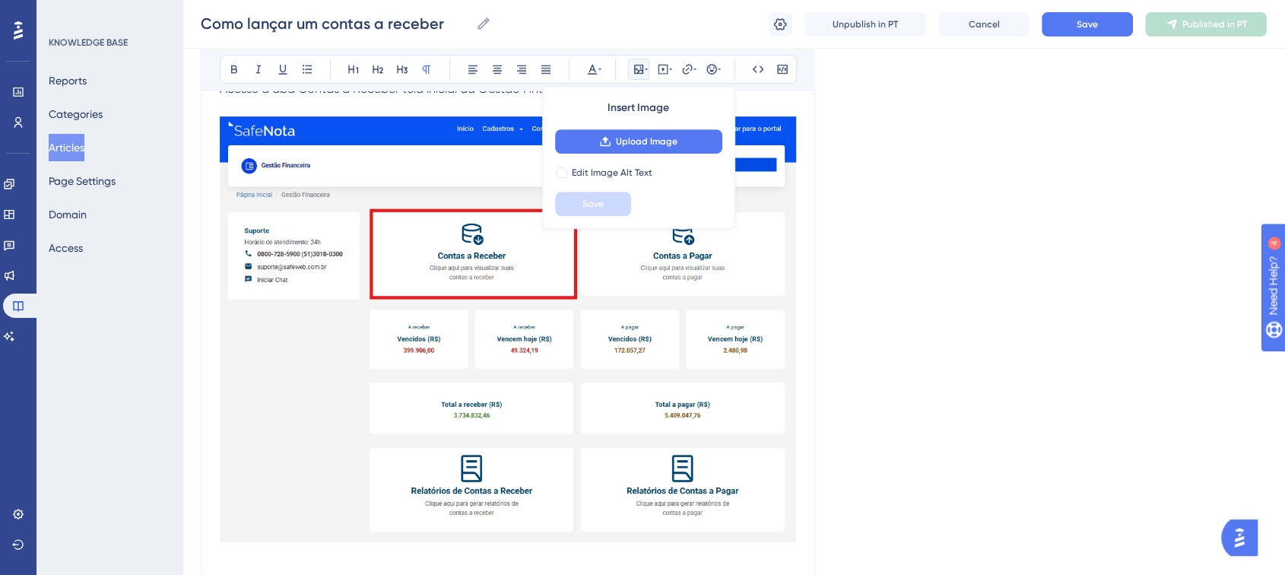
scroll to position [840, 0]
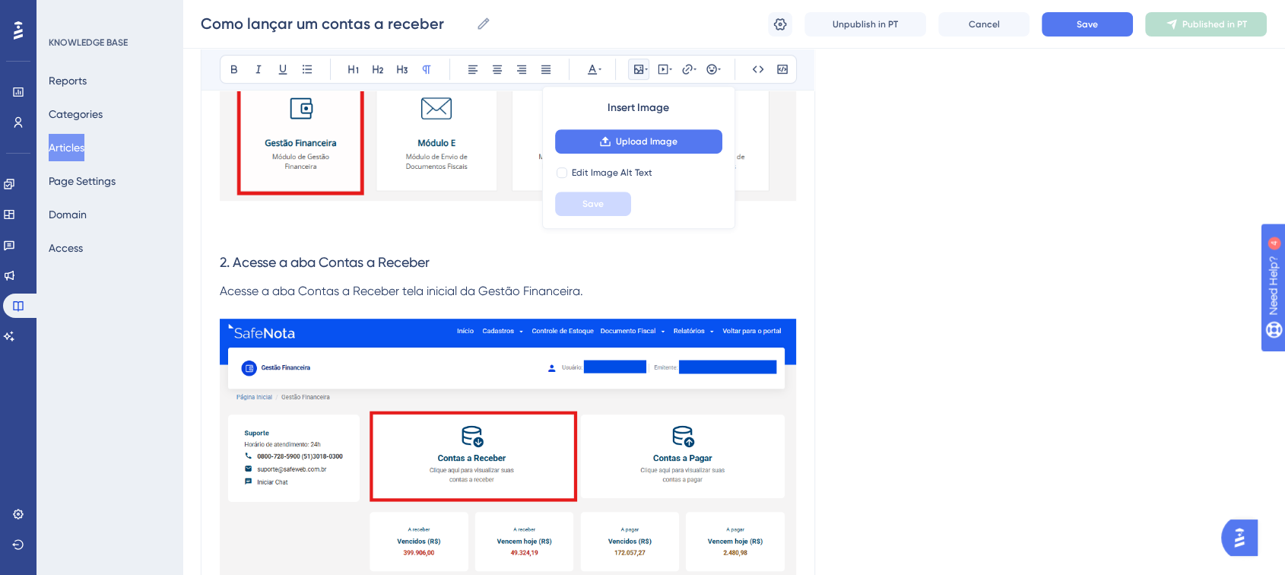
click at [400, 288] on span "Acesse a aba Contas a Receber tela inicial da Gestão Financeira." at bounding box center [401, 291] width 363 height 14
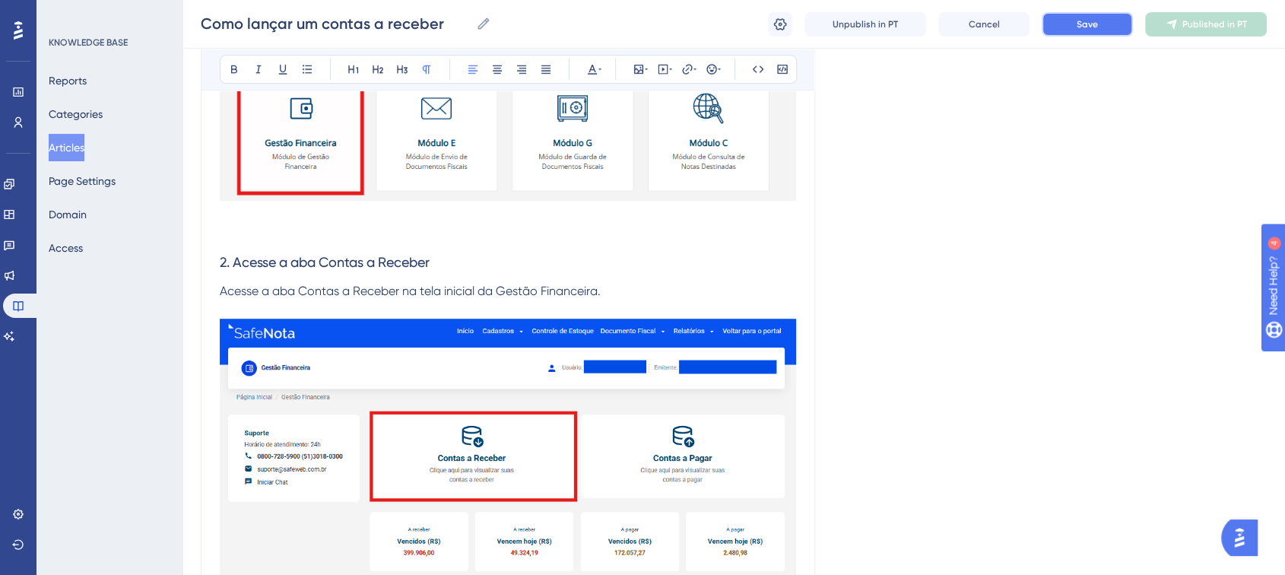
click at [1061, 13] on button "Save" at bounding box center [1087, 24] width 91 height 24
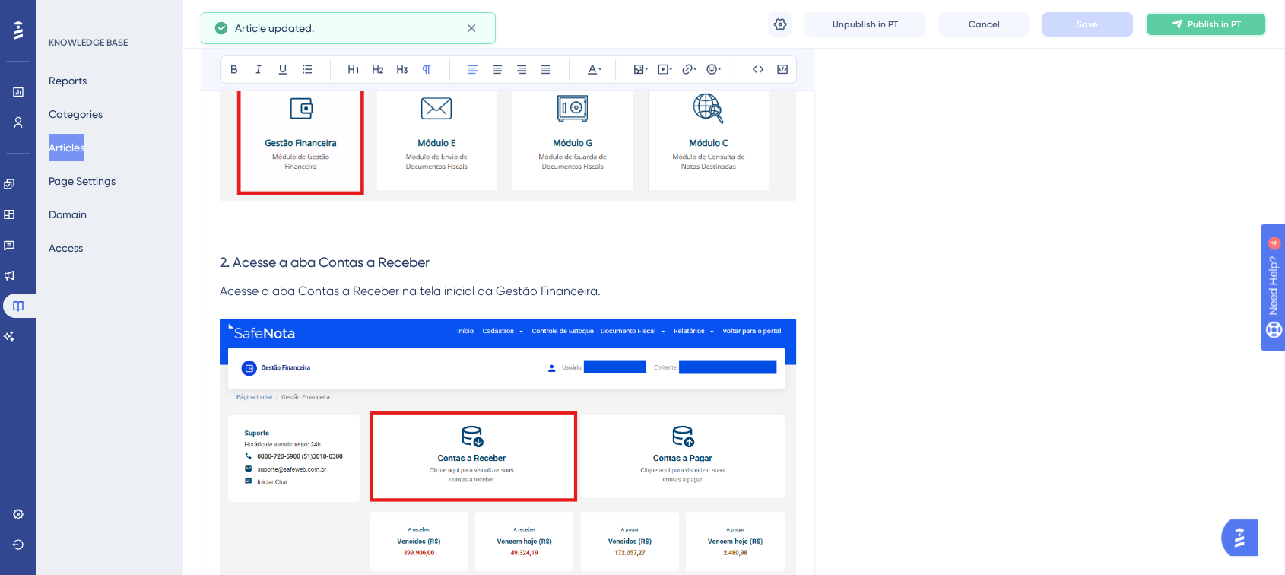
click at [1061, 25] on span "Publish in PT" at bounding box center [1214, 24] width 53 height 12
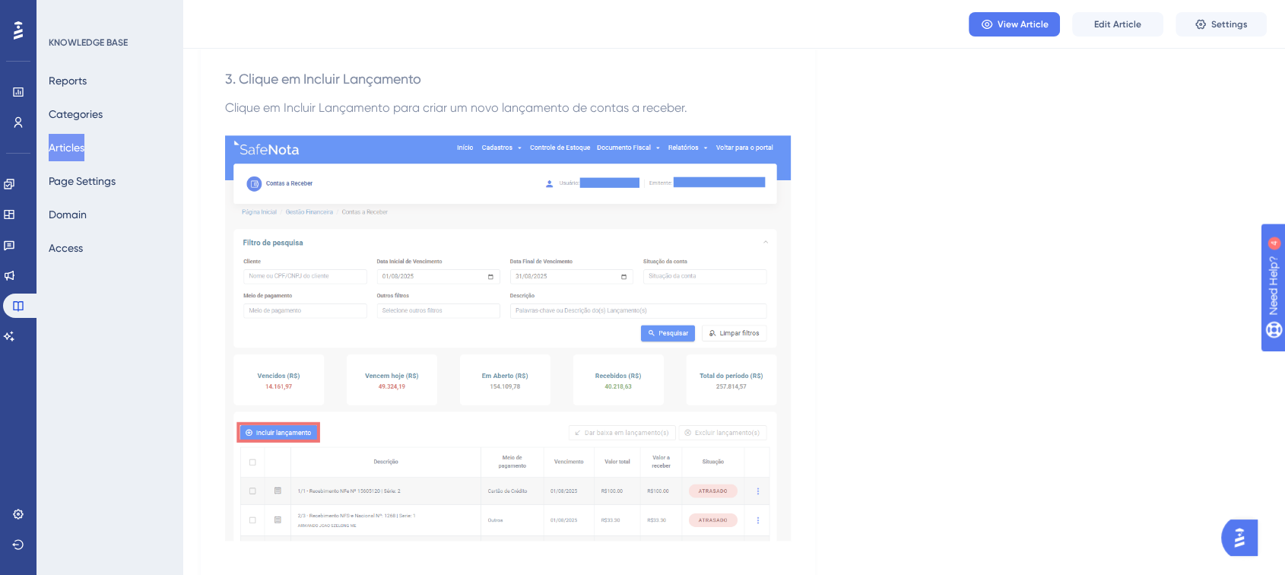
scroll to position [1347, 0]
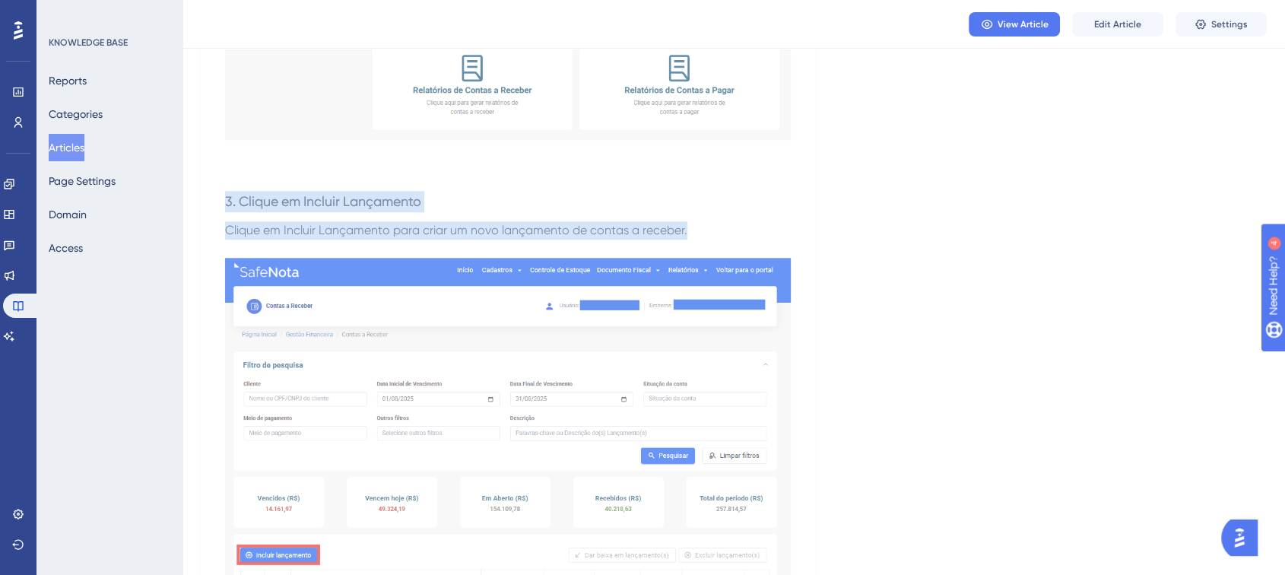
drag, startPoint x: 689, startPoint y: 236, endPoint x: 224, endPoint y: 198, distance: 466.1
click at [224, 198] on div "Como lançar um contas a receber O recurso Contas a Receber da SafeNota permite …" at bounding box center [508, 356] width 614 height 3067
copy div "3. Clique em Incluir Lançamento Clique em Incluir Lançamento para criar um novo…"
click at [772, 182] on h3 "3. Clique em Incluir Lançamento" at bounding box center [508, 202] width 566 height 40
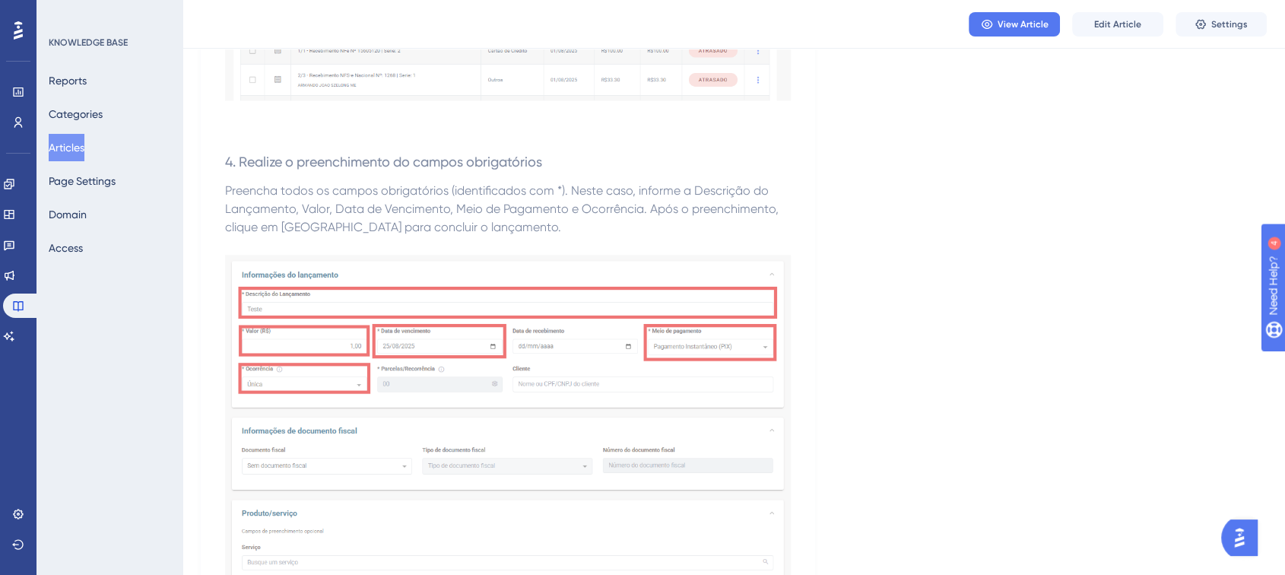
scroll to position [1939, 0]
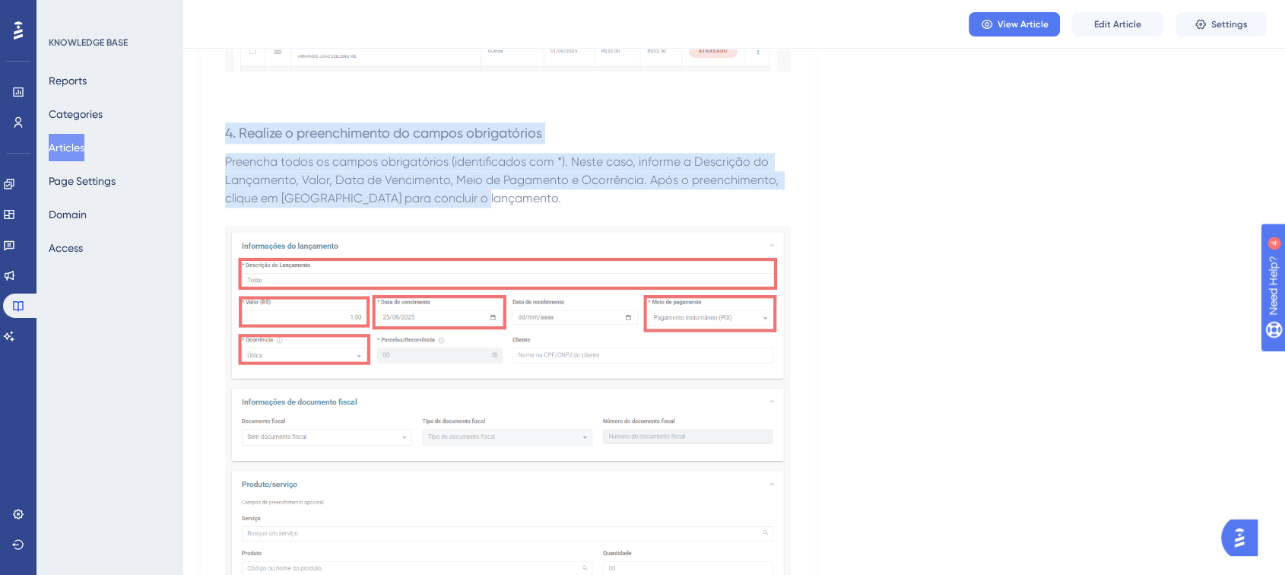
drag, startPoint x: 495, startPoint y: 199, endPoint x: 218, endPoint y: 128, distance: 285.7
copy div "4. Realize o preenchimento do campos obrigatórios Preencha todos os campos obri…"
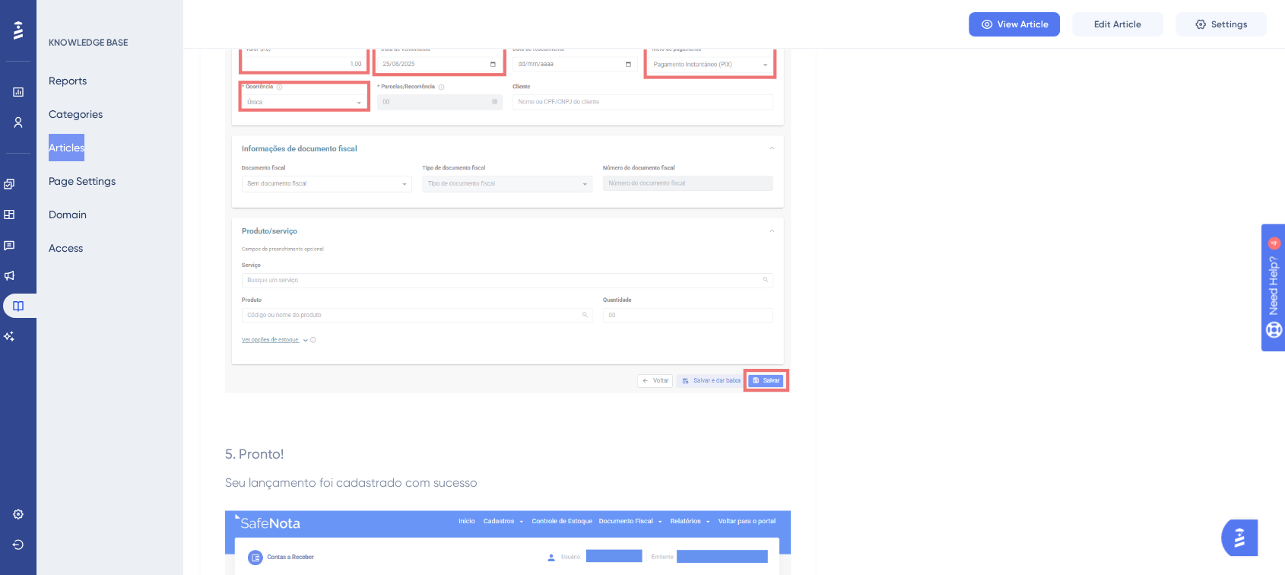
scroll to position [2530, 0]
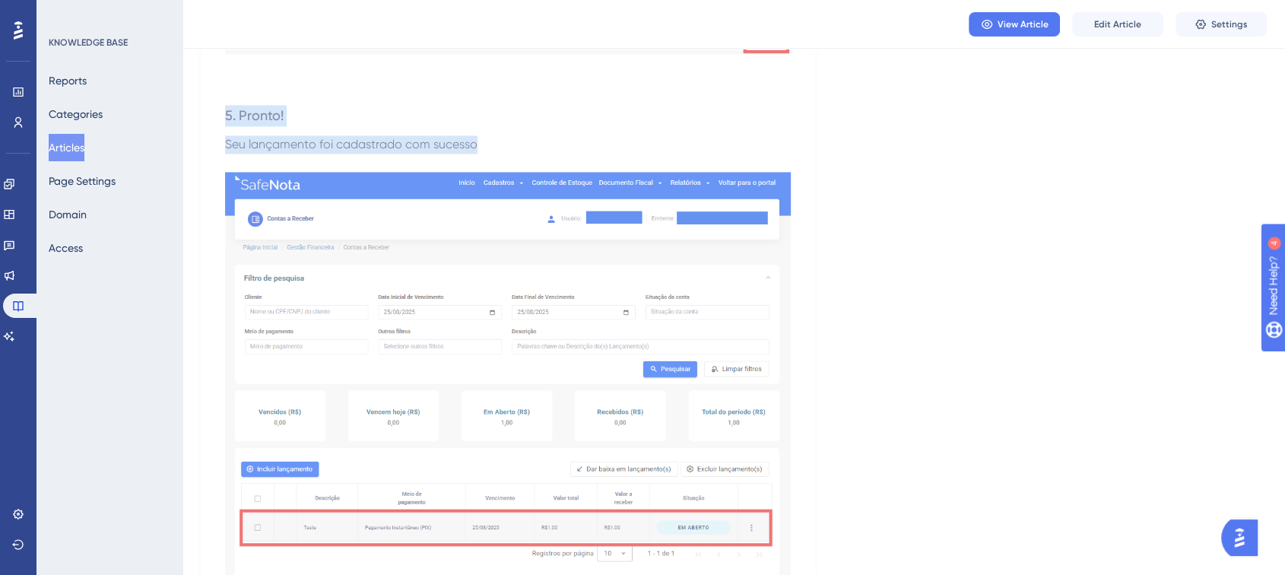
drag, startPoint x: 211, startPoint y: 102, endPoint x: 533, endPoint y: 146, distance: 324.6
copy div "5. Pronto! Seu lançamento foi cadastrado com sucesso"
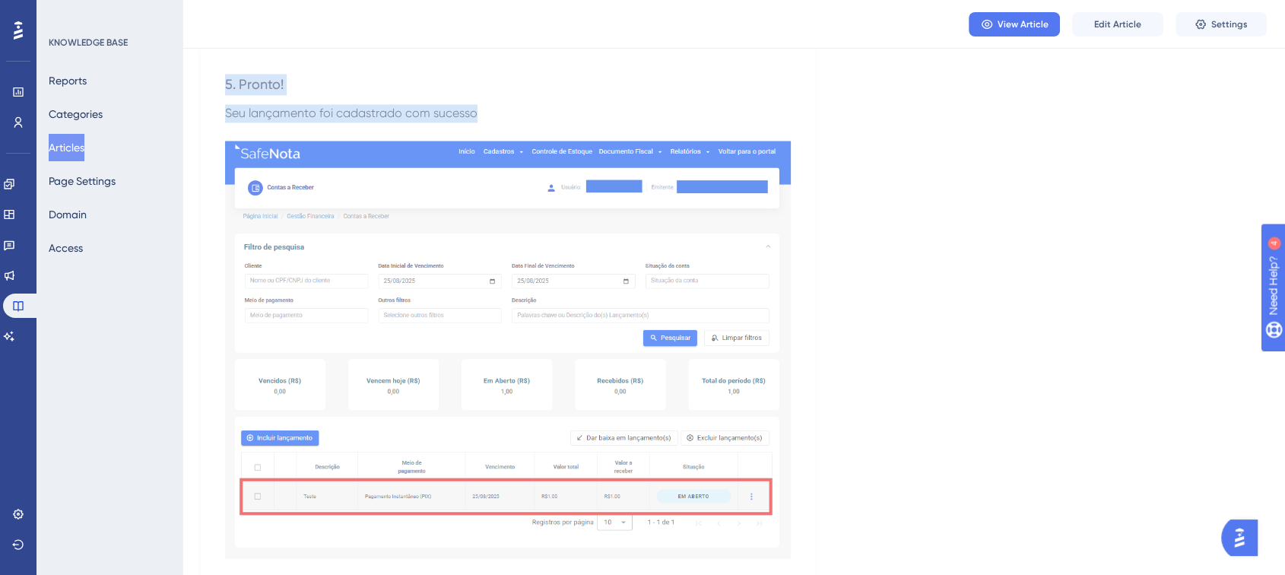
scroll to position [2370, 0]
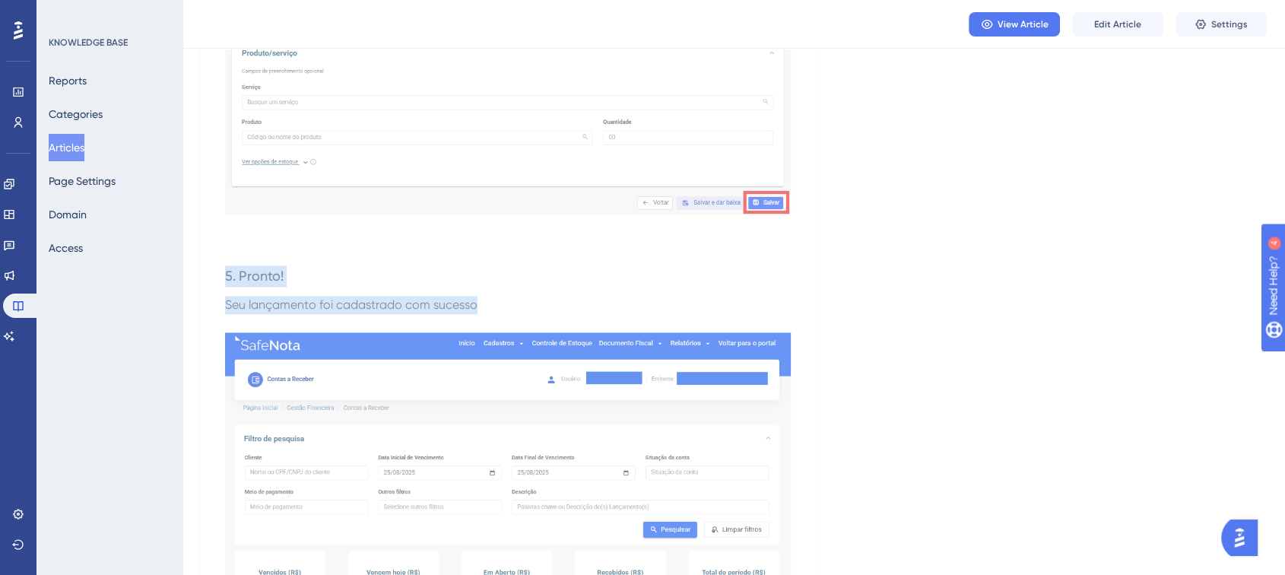
click at [601, 284] on h3 "5. Pronto!" at bounding box center [508, 276] width 566 height 40
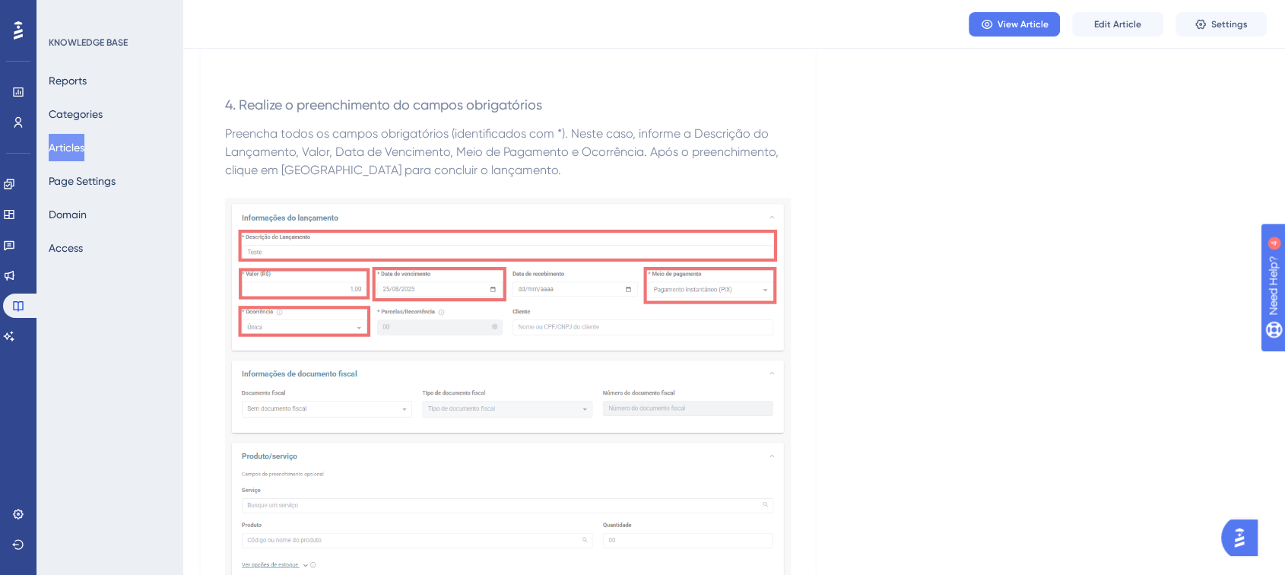
scroll to position [1610, 0]
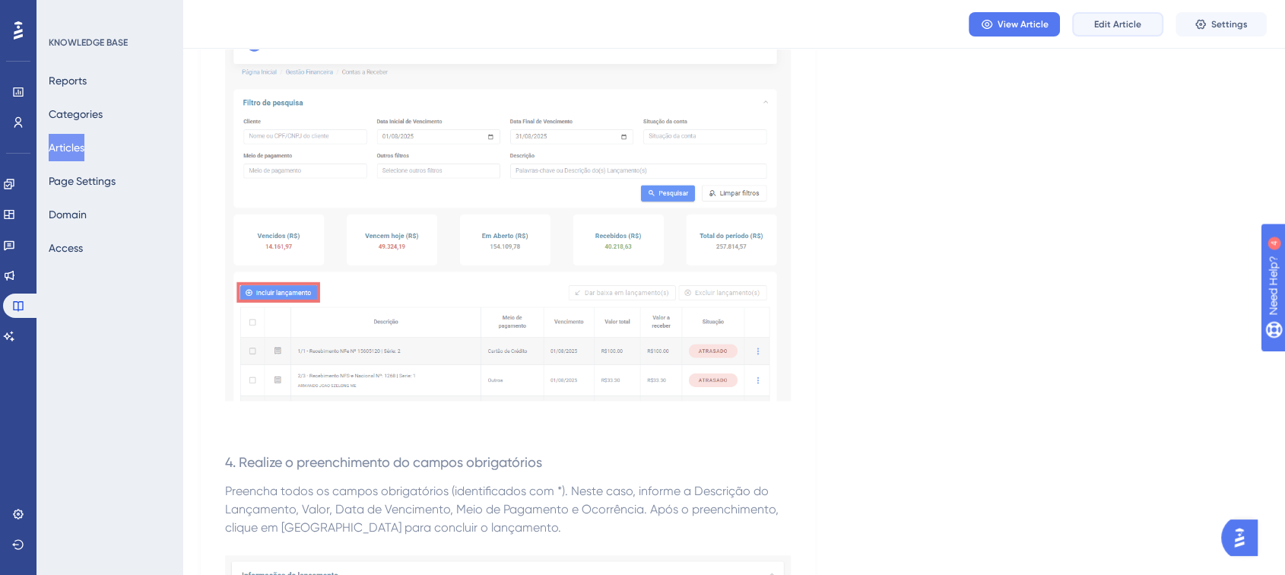
click at [1061, 33] on button "Edit Article" at bounding box center [1117, 24] width 91 height 24
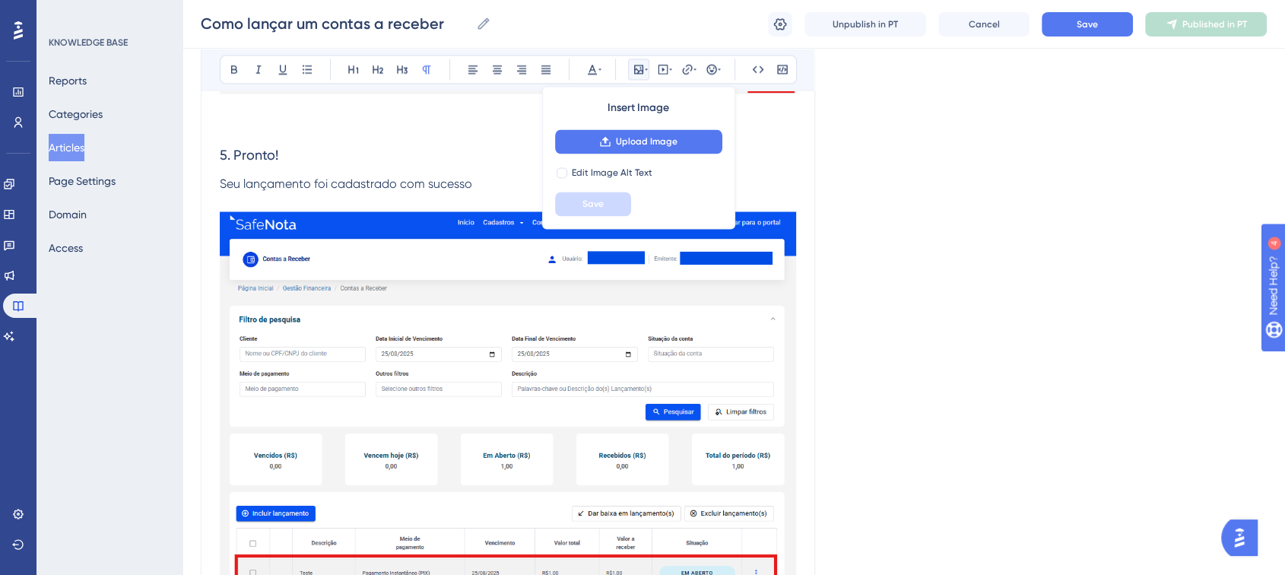
scroll to position [2530, 0]
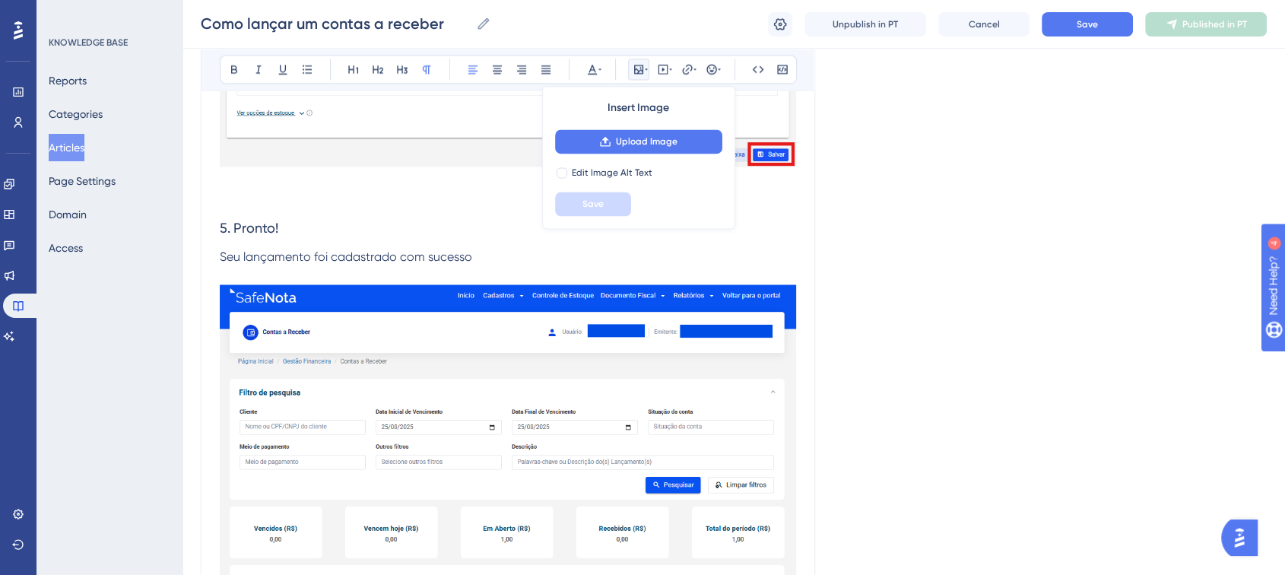
click at [489, 252] on p "Seu lançamento foi cadastrado com sucesso" at bounding box center [508, 257] width 576 height 18
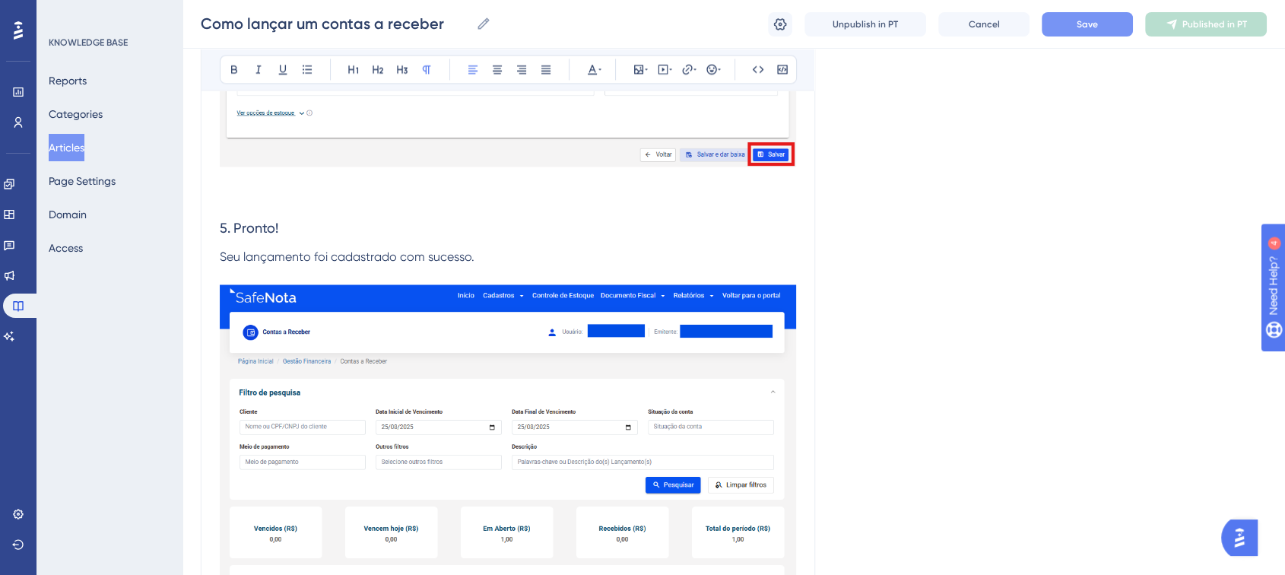
click at [1061, 21] on span "Save" at bounding box center [1087, 24] width 21 height 12
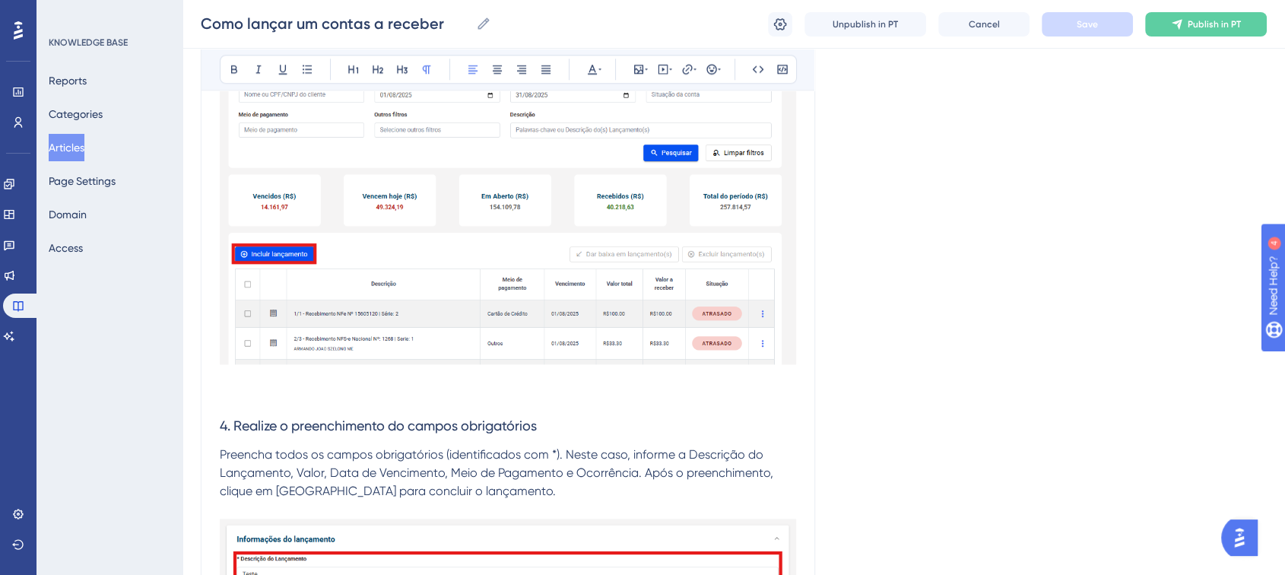
scroll to position [1689, 0]
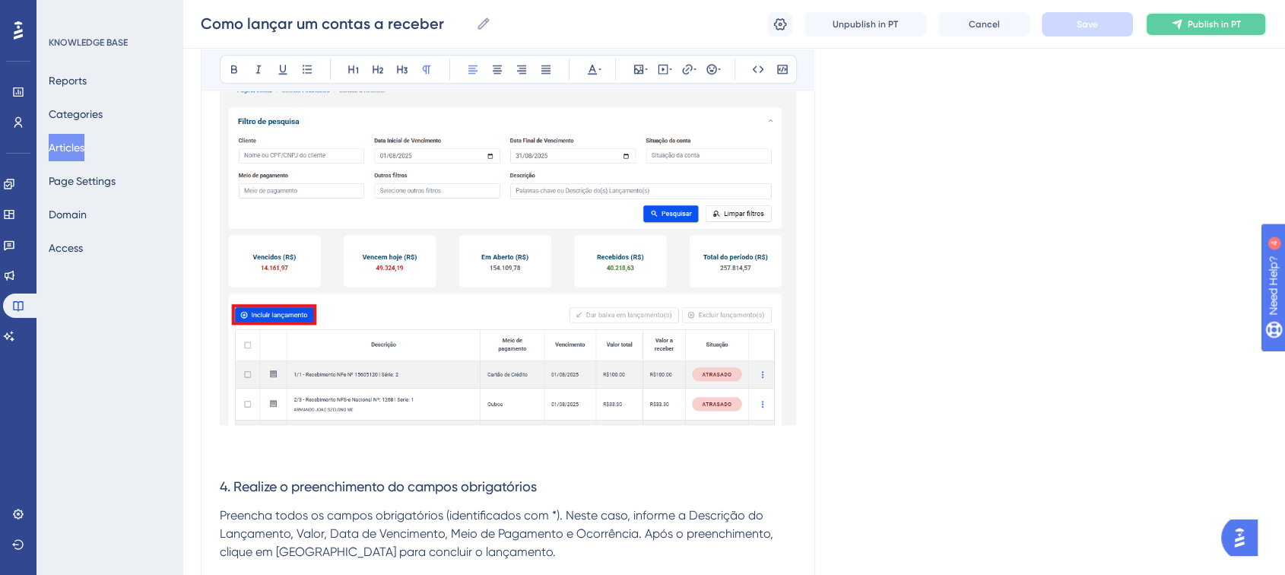
click at [1061, 19] on span "Publish in PT" at bounding box center [1214, 24] width 53 height 12
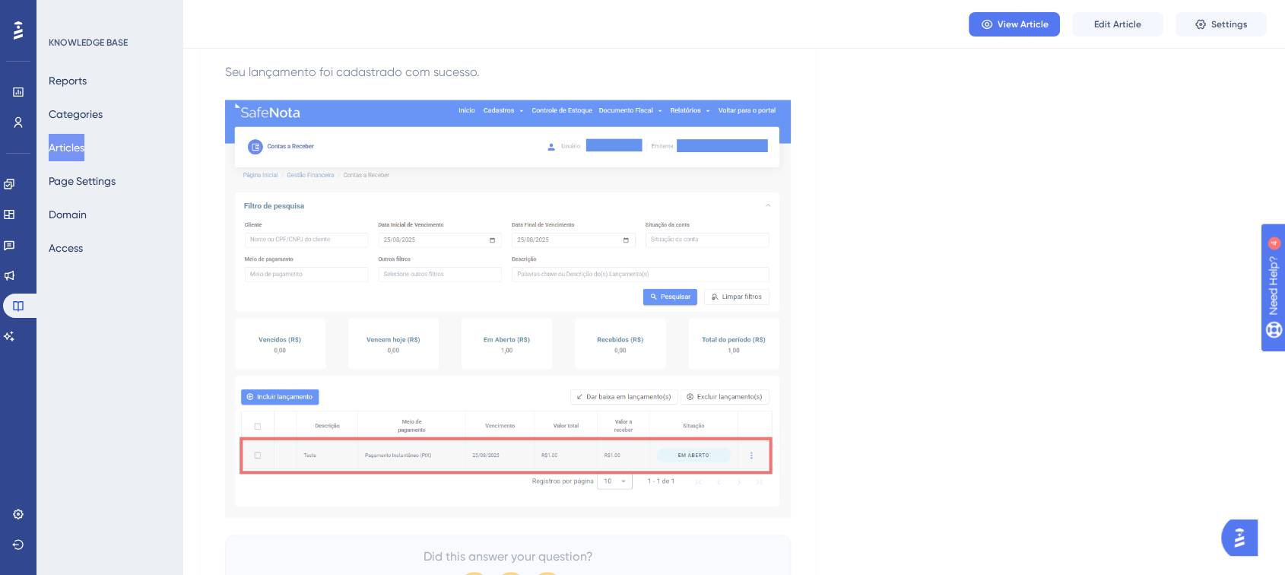
scroll to position [2708, 0]
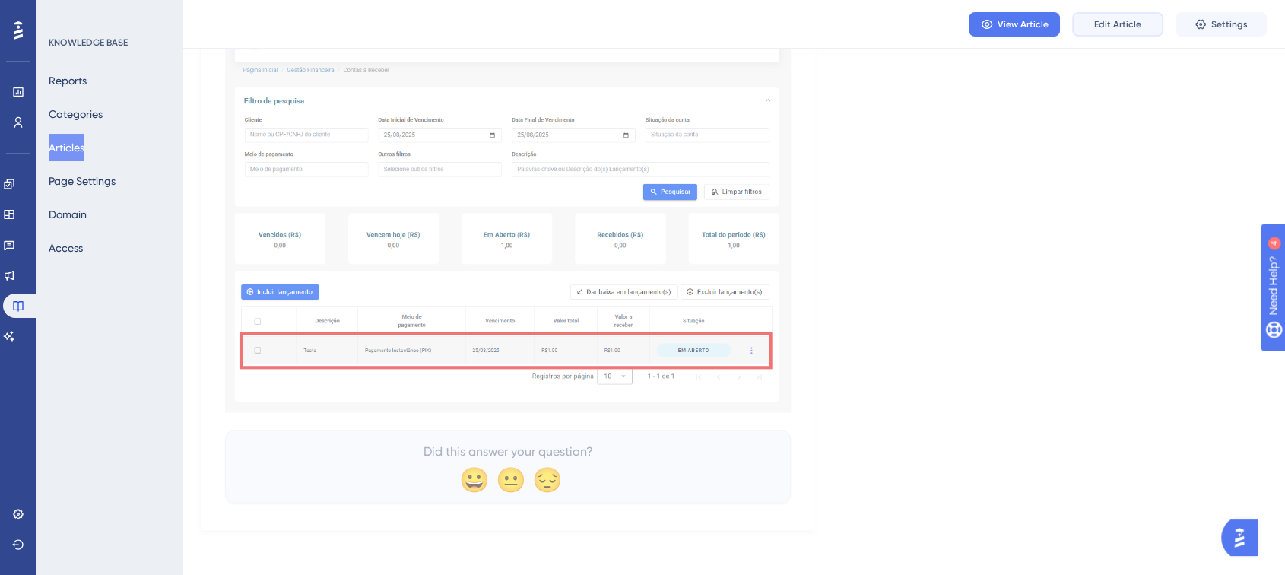
click at [1061, 24] on span "Edit Article" at bounding box center [1117, 24] width 47 height 12
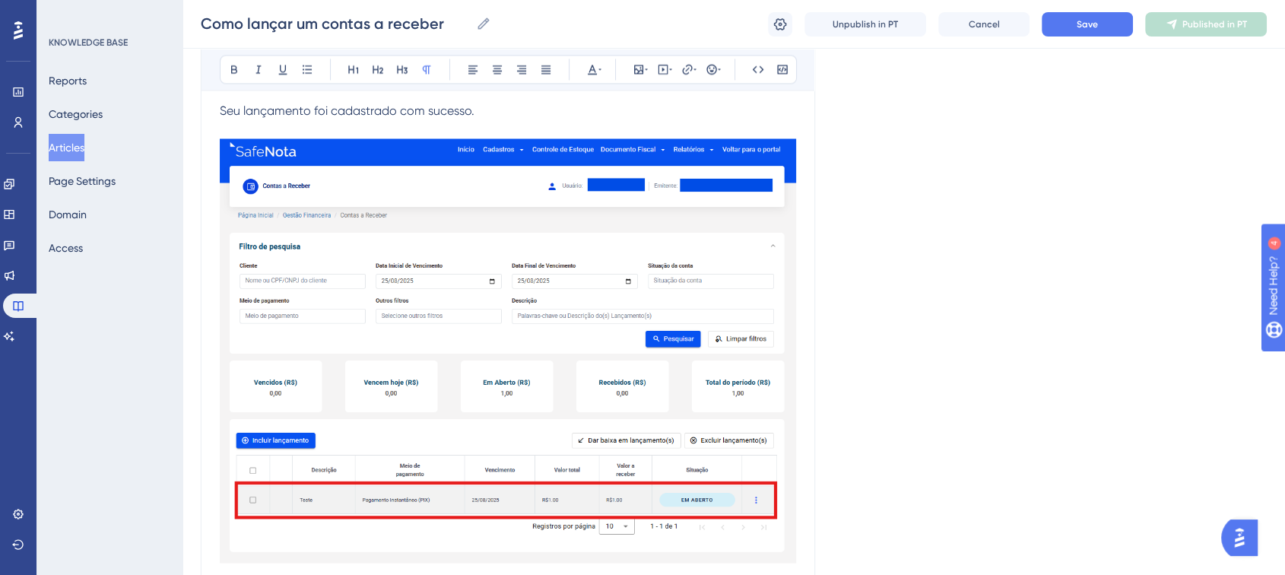
scroll to position [2826, 0]
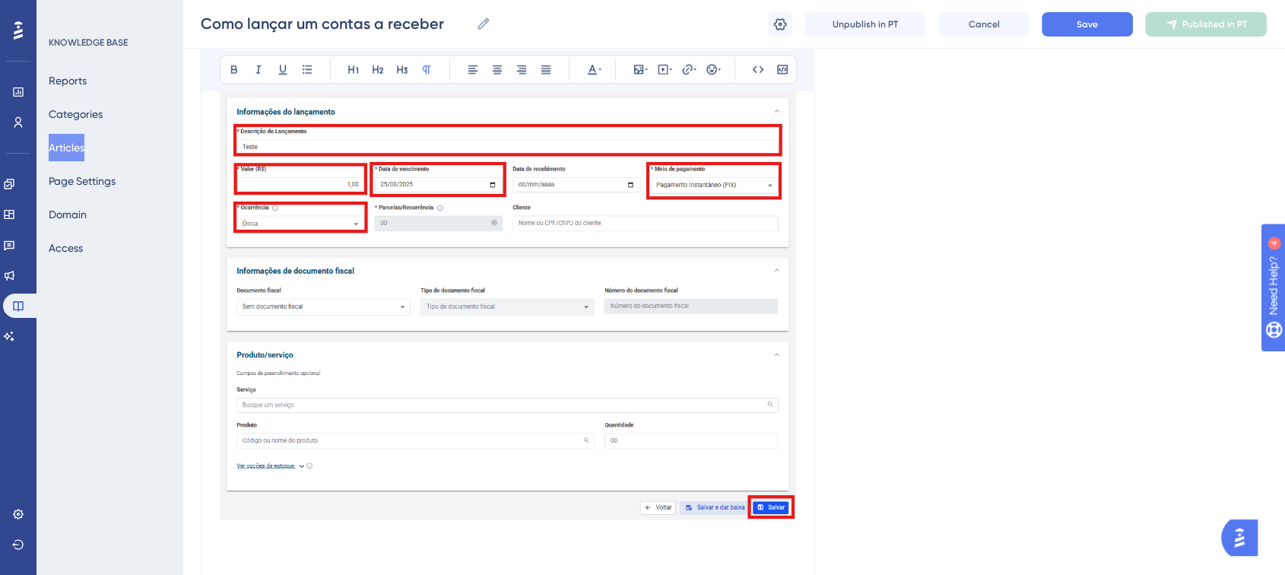
scroll to position [1981, 0]
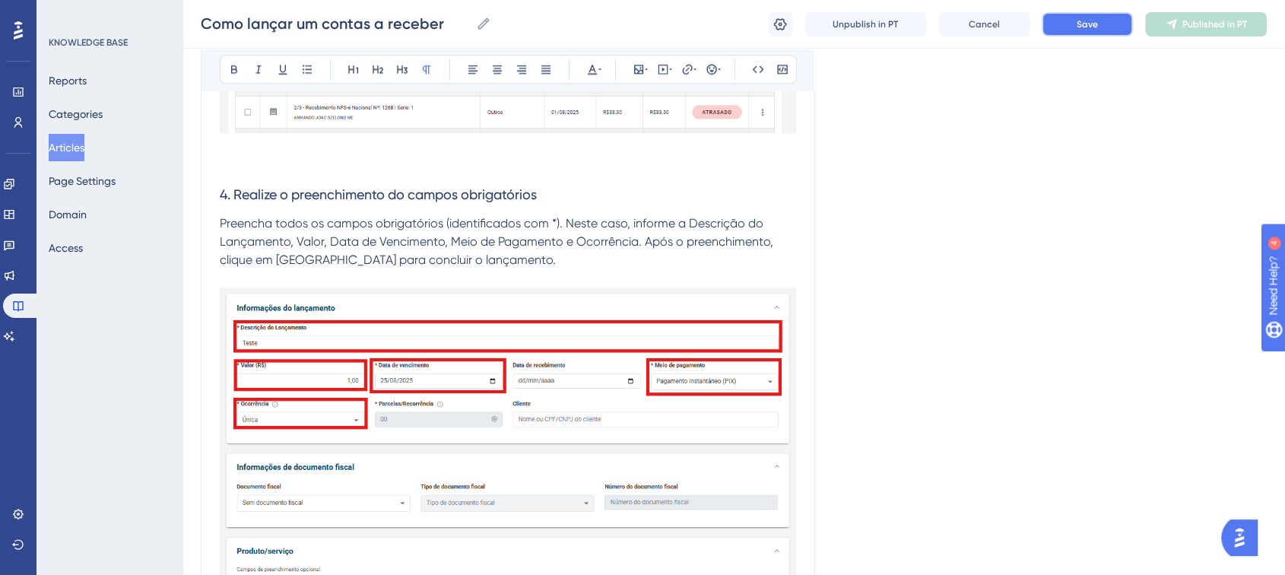
click at [1058, 28] on button "Save" at bounding box center [1087, 24] width 91 height 24
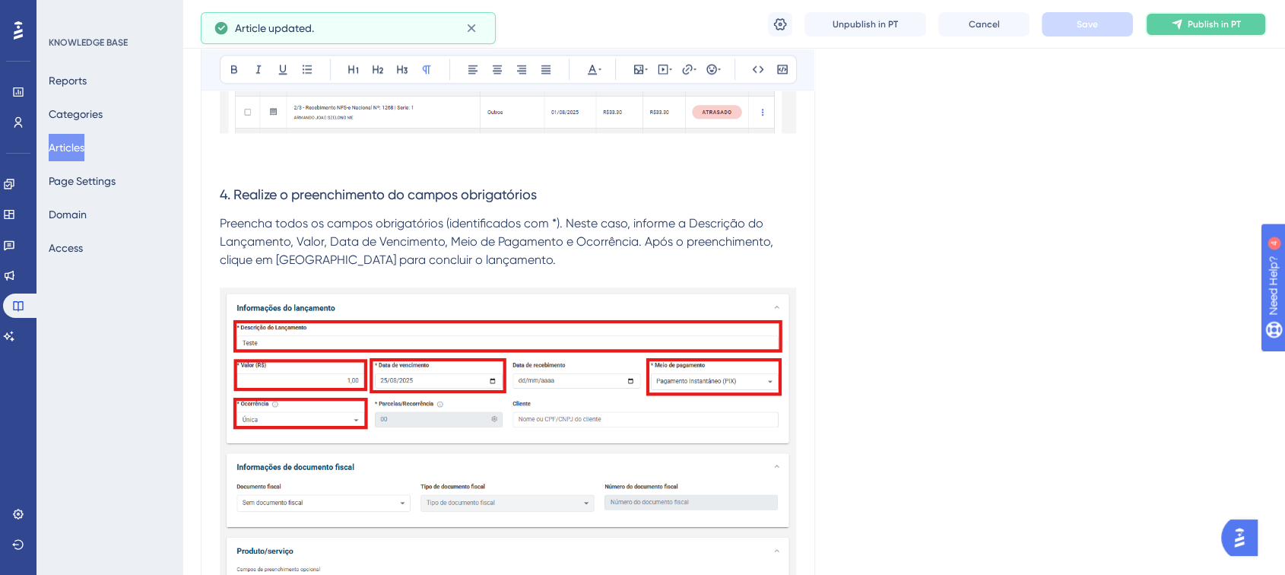
click at [1061, 28] on span "Publish in PT" at bounding box center [1214, 24] width 53 height 12
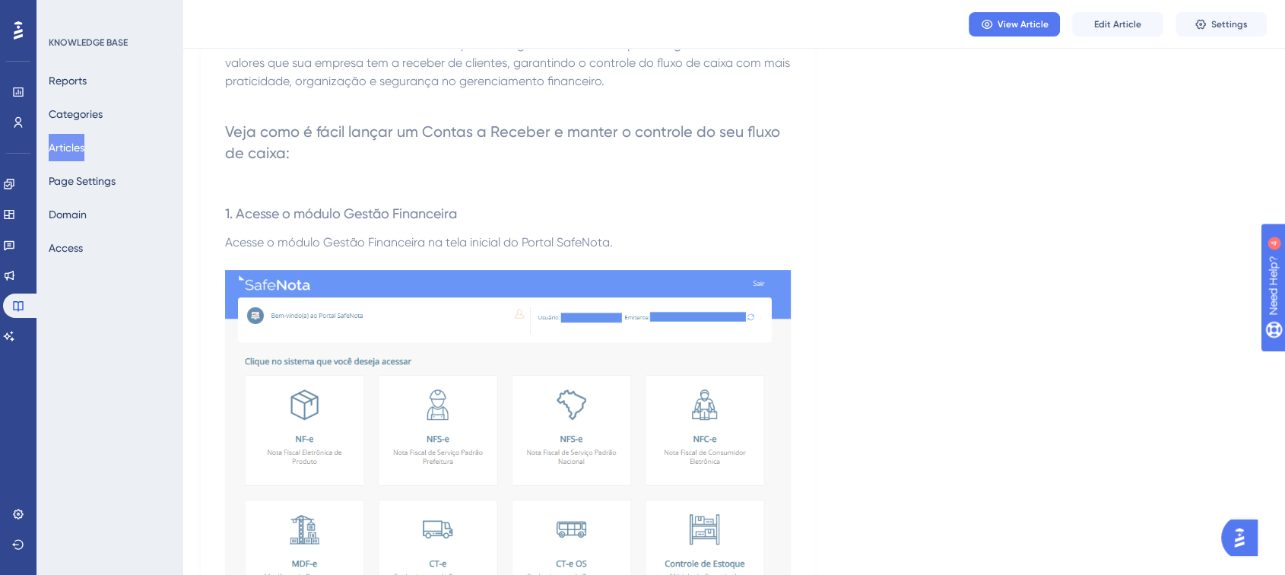
scroll to position [0, 0]
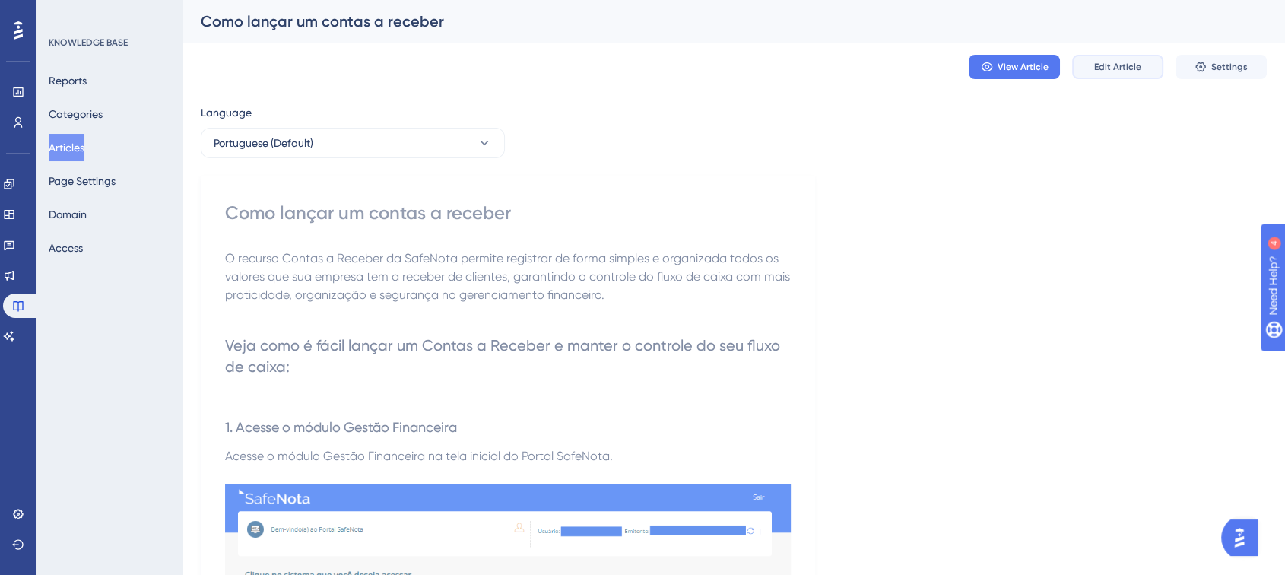
click at [1061, 63] on span "Edit Article" at bounding box center [1117, 67] width 47 height 12
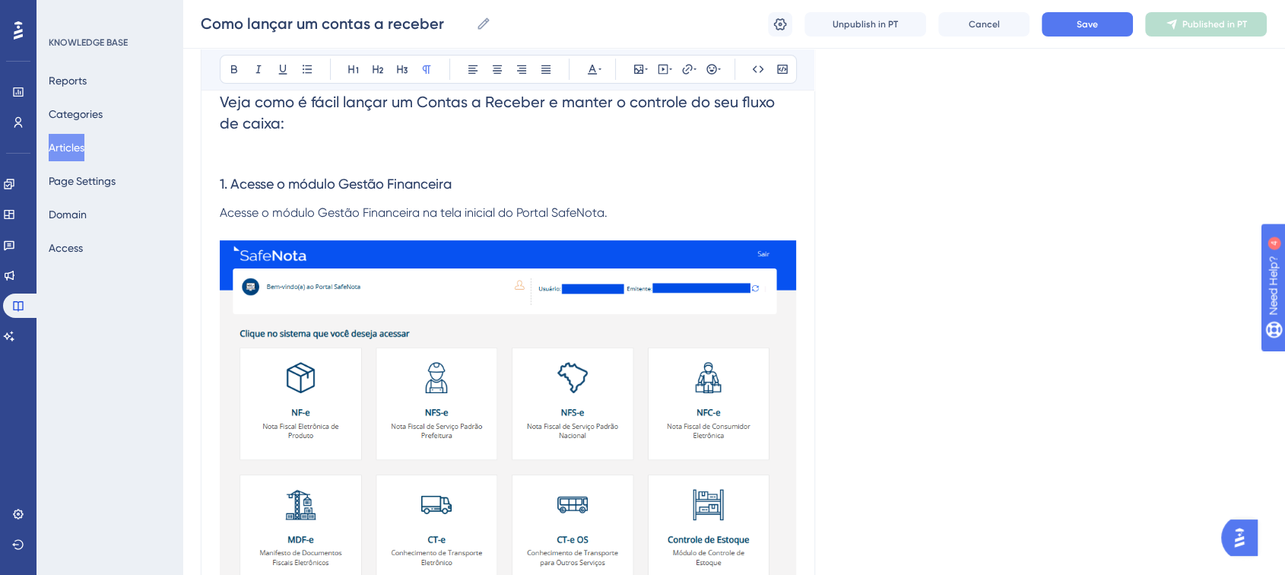
scroll to position [298, 0]
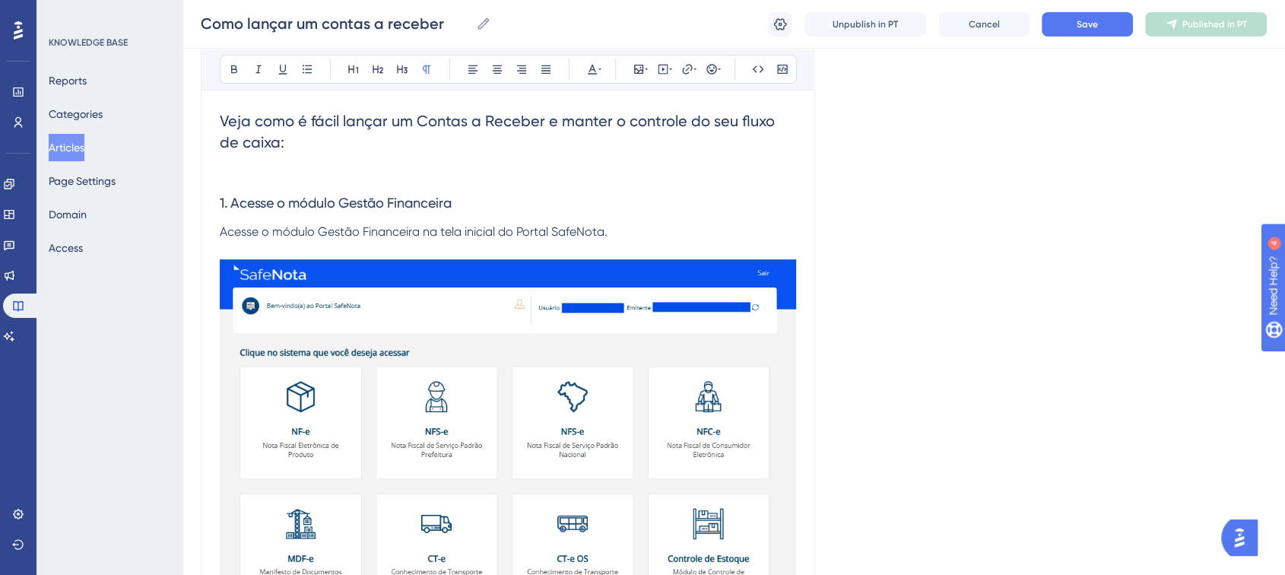
click at [452, 379] on img at bounding box center [508, 501] width 576 height 484
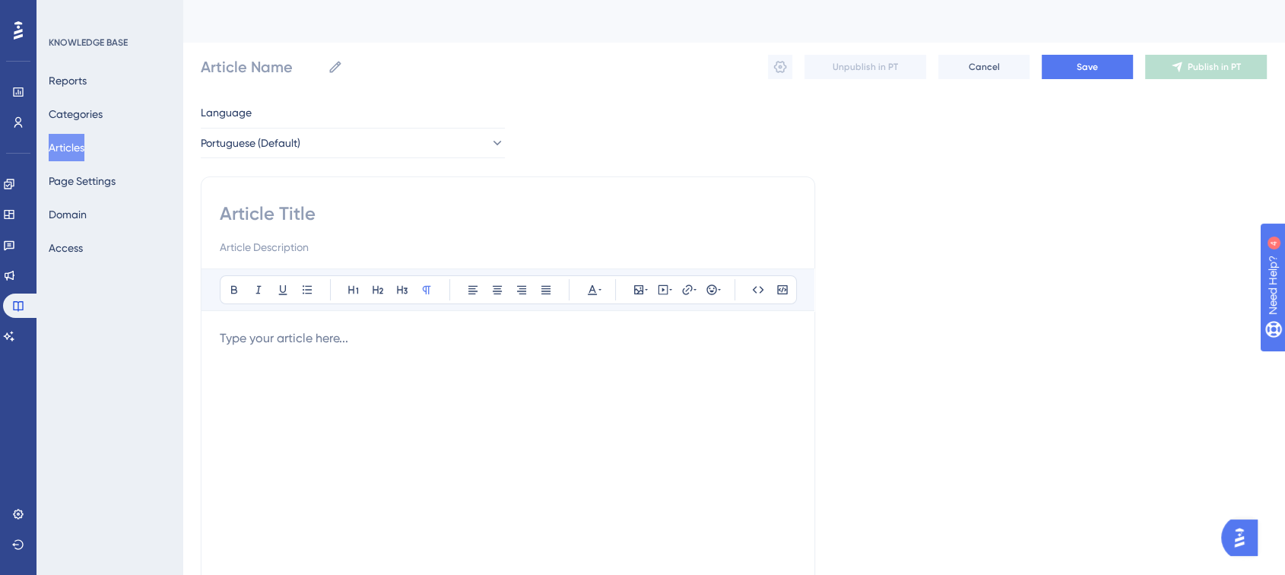
click at [359, 90] on div "Article Name Unpublish in PT Cancel Save Publish in PT" at bounding box center [734, 67] width 1066 height 49
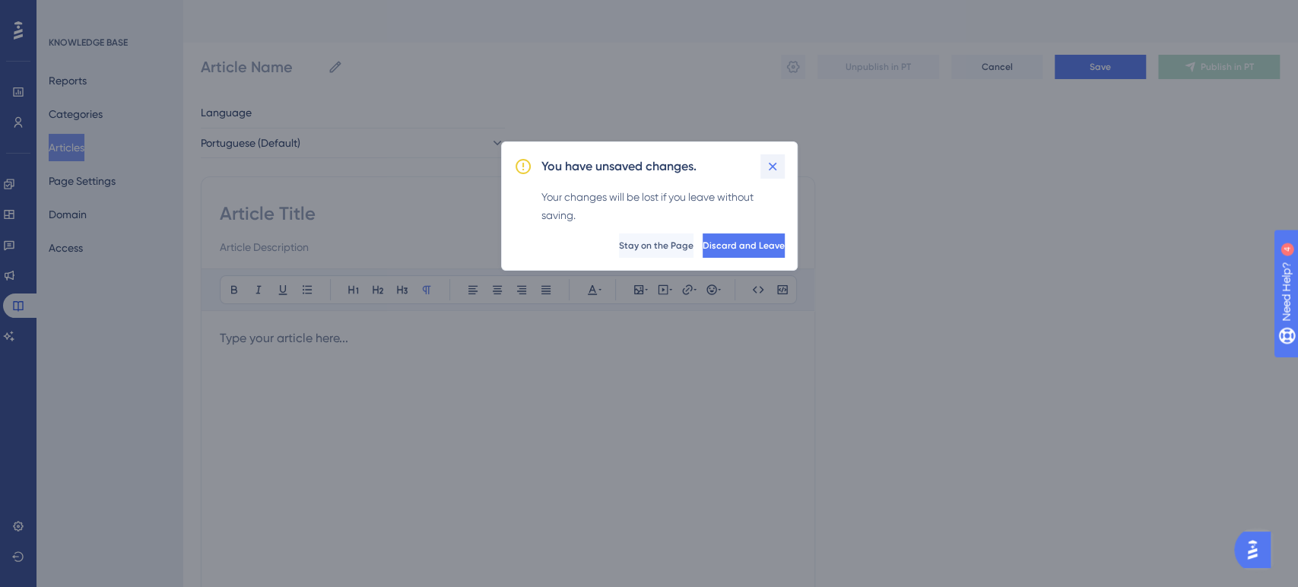
click at [772, 172] on icon at bounding box center [772, 166] width 15 height 15
click at [762, 167] on button at bounding box center [772, 166] width 24 height 24
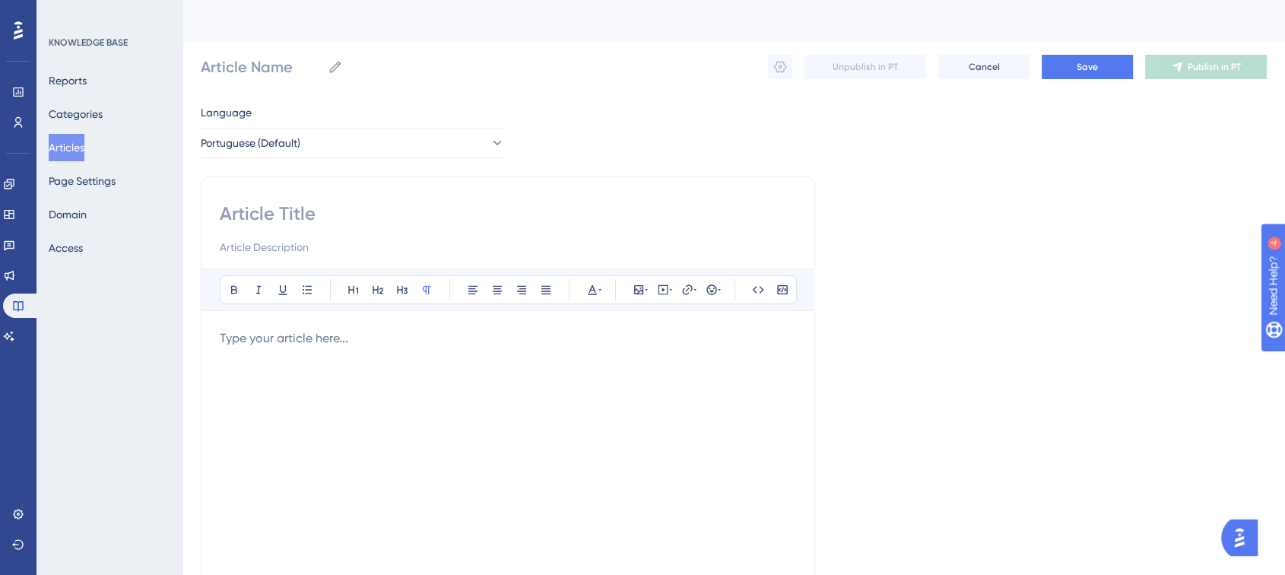
click at [401, 243] on input at bounding box center [508, 247] width 576 height 18
click at [233, 52] on div "Article Name Unpublish in PT Cancel Save Publish in PT" at bounding box center [734, 67] width 1066 height 49
click at [233, 69] on input "Article Name" at bounding box center [261, 66] width 121 height 21
click at [304, 408] on div at bounding box center [508, 496] width 576 height 335
click at [290, 358] on div at bounding box center [508, 496] width 576 height 335
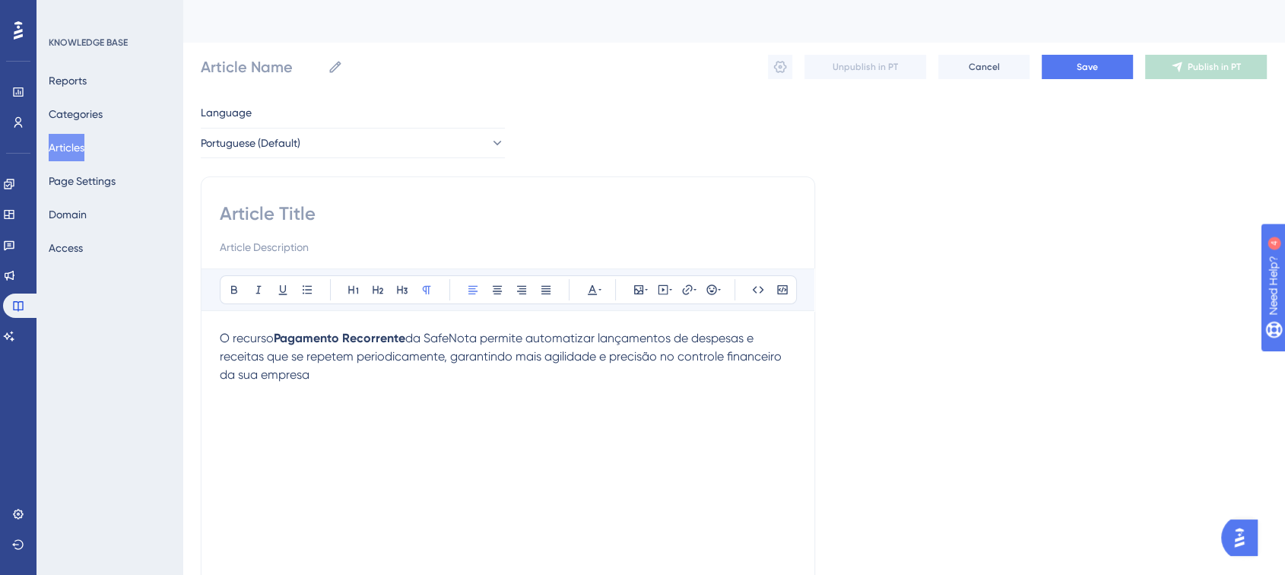
click at [345, 381] on p "O recurso Pagamento Recorrente da SafeNota permite automatizar lançamentos de d…" at bounding box center [508, 356] width 576 height 55
click at [286, 210] on input at bounding box center [508, 213] width 576 height 24
click at [332, 391] on div "O recurso Pagamento Recorrente da SafeNota permite automatizar lançamentos de d…" at bounding box center [508, 496] width 576 height 335
drag, startPoint x: 328, startPoint y: 371, endPoint x: 214, endPoint y: 333, distance: 119.5
click at [214, 333] on div "Bold Italic Underline Bullet Point Heading 1 Heading 2 Heading 3 Normal Align L…" at bounding box center [508, 429] width 614 height 506
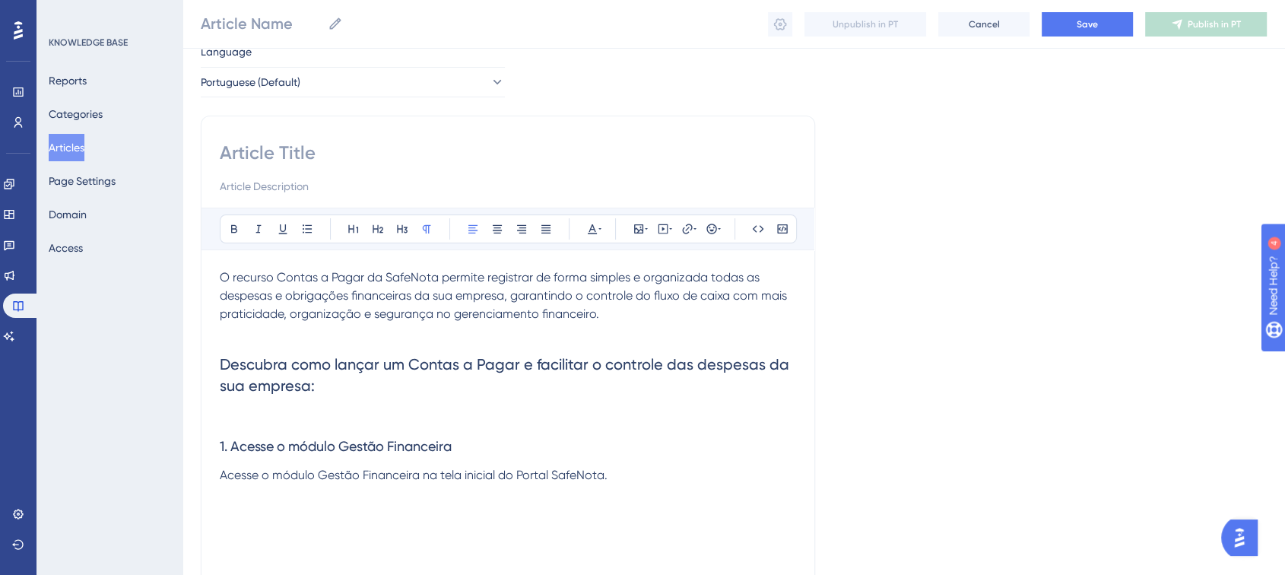
scroll to position [84, 0]
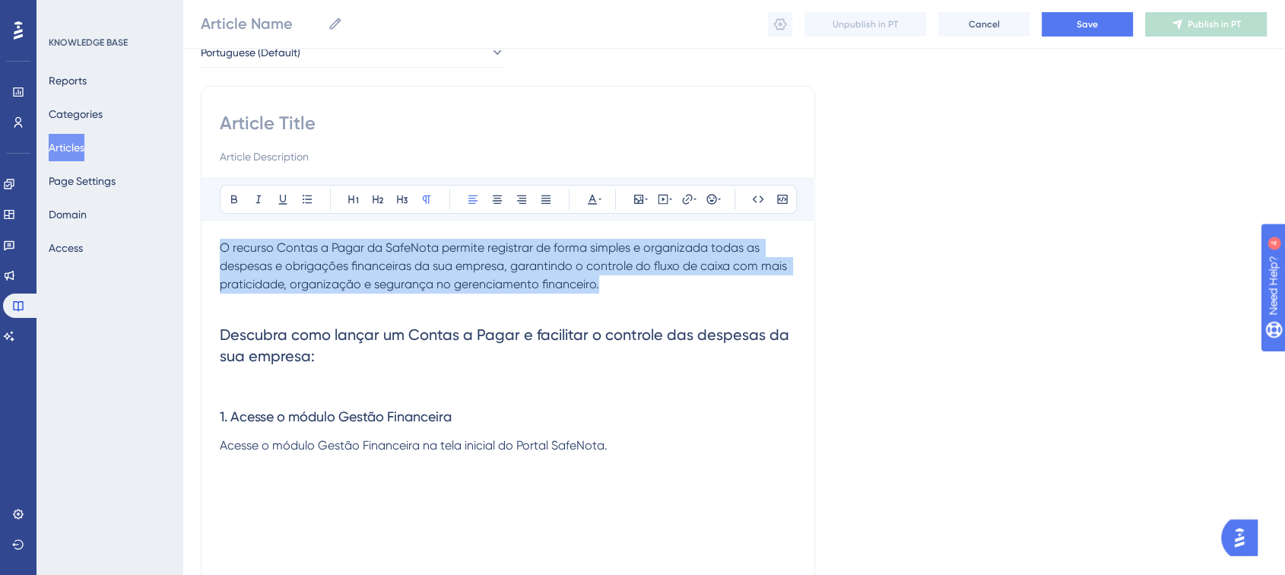
drag, startPoint x: 588, startPoint y: 291, endPoint x: 206, endPoint y: 219, distance: 388.5
click at [220, 219] on div "Bold Italic Underline Bullet Point Heading 1 Heading 2 Heading 3 Normal Align L…" at bounding box center [508, 375] width 576 height 395
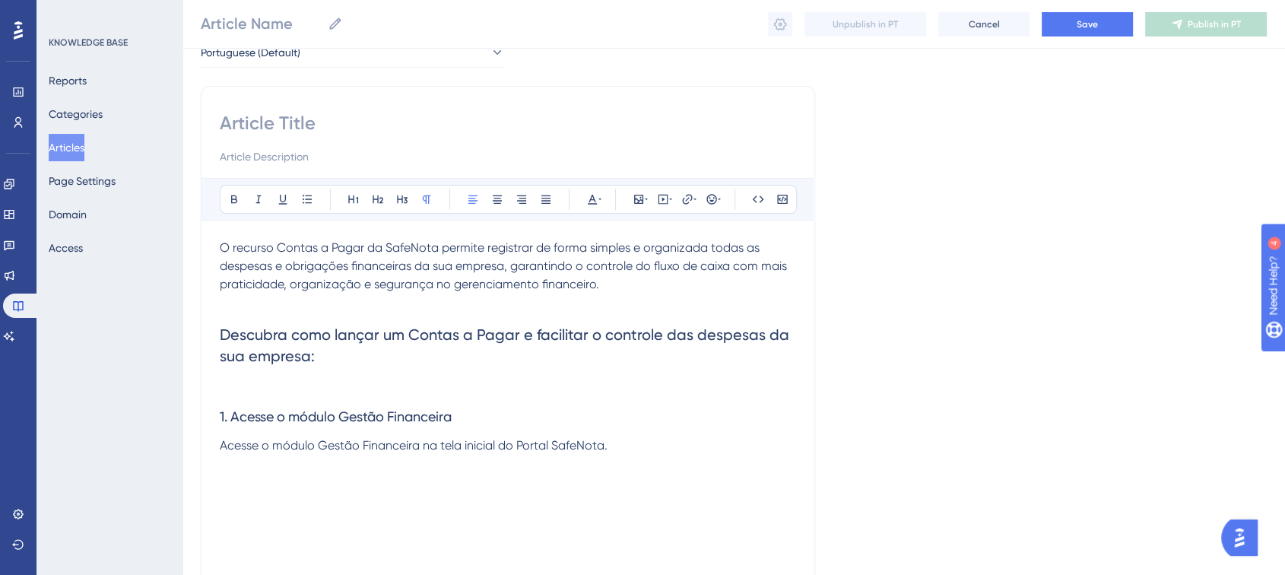
click at [797, 269] on div "Bold Italic Underline Bullet Point Heading 1 Heading 2 Heading 3 Normal Align L…" at bounding box center [508, 339] width 614 height 506
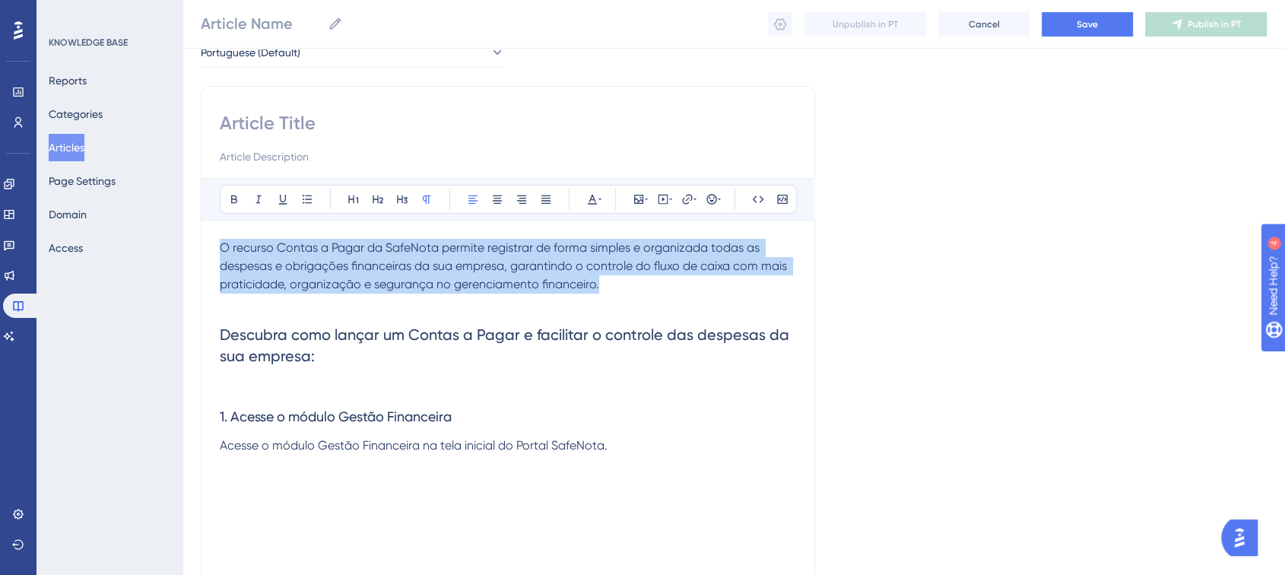
drag, startPoint x: 615, startPoint y: 278, endPoint x: 218, endPoint y: 222, distance: 400.9
click at [218, 222] on div "Bold Italic Underline Bullet Point Heading 1 Heading 2 Heading 3 Normal Align L…" at bounding box center [508, 339] width 614 height 506
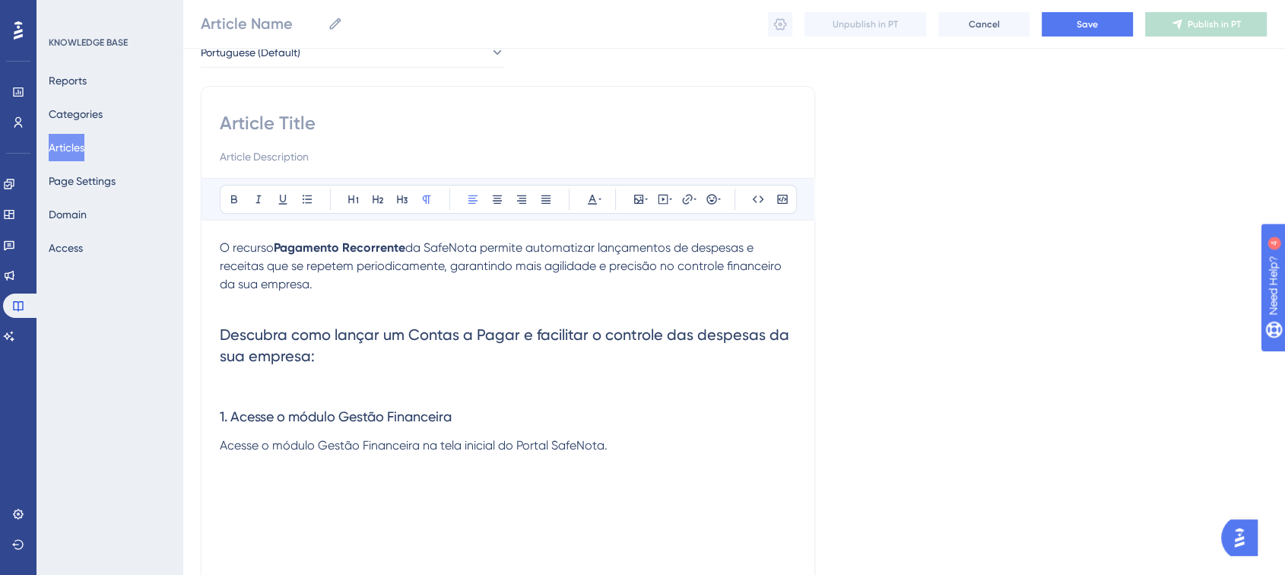
click at [337, 284] on p "O recurso Pagamento Recorrente da SafeNota permite automatizar lançamentos de d…" at bounding box center [508, 266] width 576 height 55
click at [395, 360] on h2 "Descubra como lançar um Contas a Pagar e facilitar o controle das despesas da s…" at bounding box center [508, 345] width 576 height 67
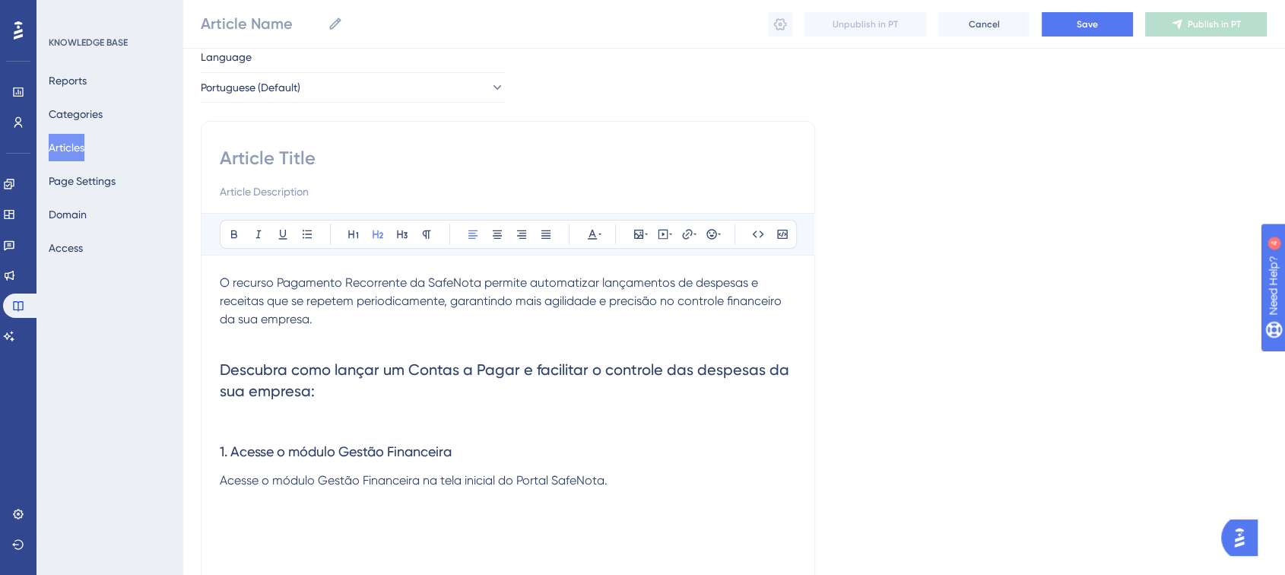
scroll to position [0, 0]
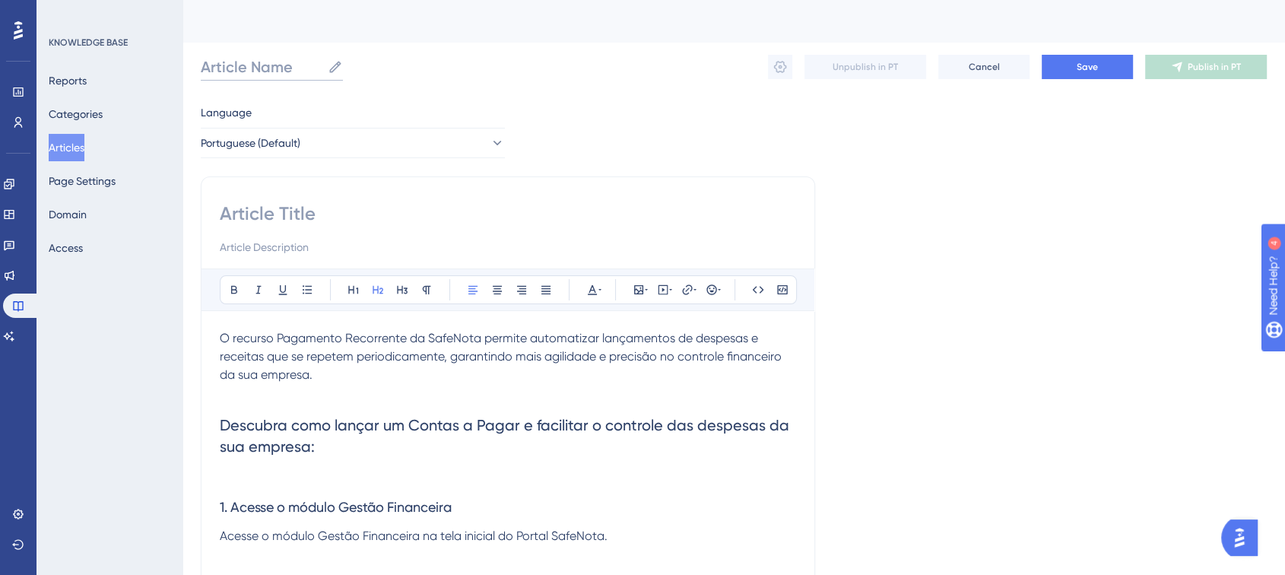
click at [262, 70] on input "Article Name" at bounding box center [261, 66] width 121 height 21
click at [313, 199] on div "Bold Italic Underline Bullet Point Heading 1 Heading 2 Heading 3 Normal Align L…" at bounding box center [508, 429] width 614 height 506
click at [309, 211] on input at bounding box center [508, 213] width 576 height 24
paste input "Como lançar um pagamento recorrente"
type input "Como lançar um pagamento recorrente"
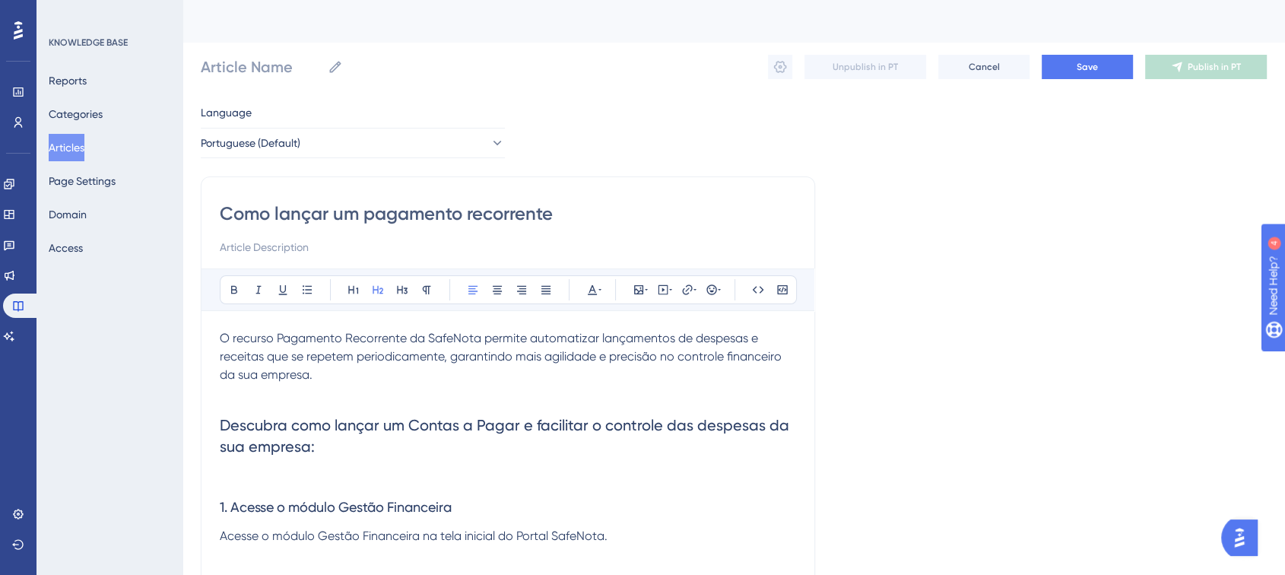
type input "Como lançar um pagamento recorrente"
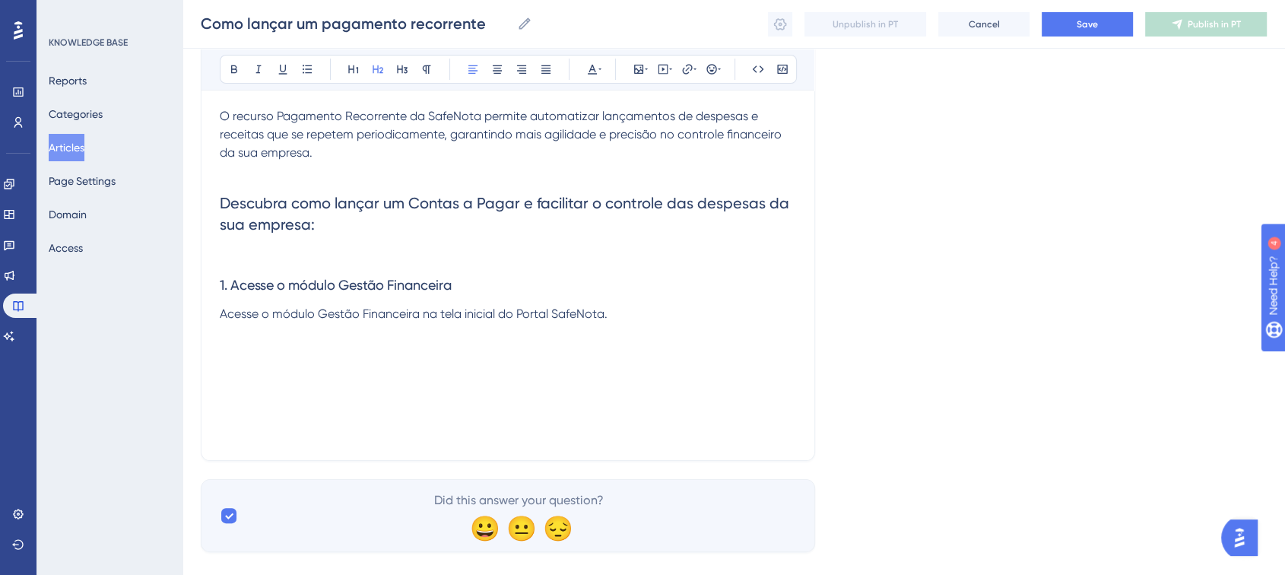
scroll to position [242, 0]
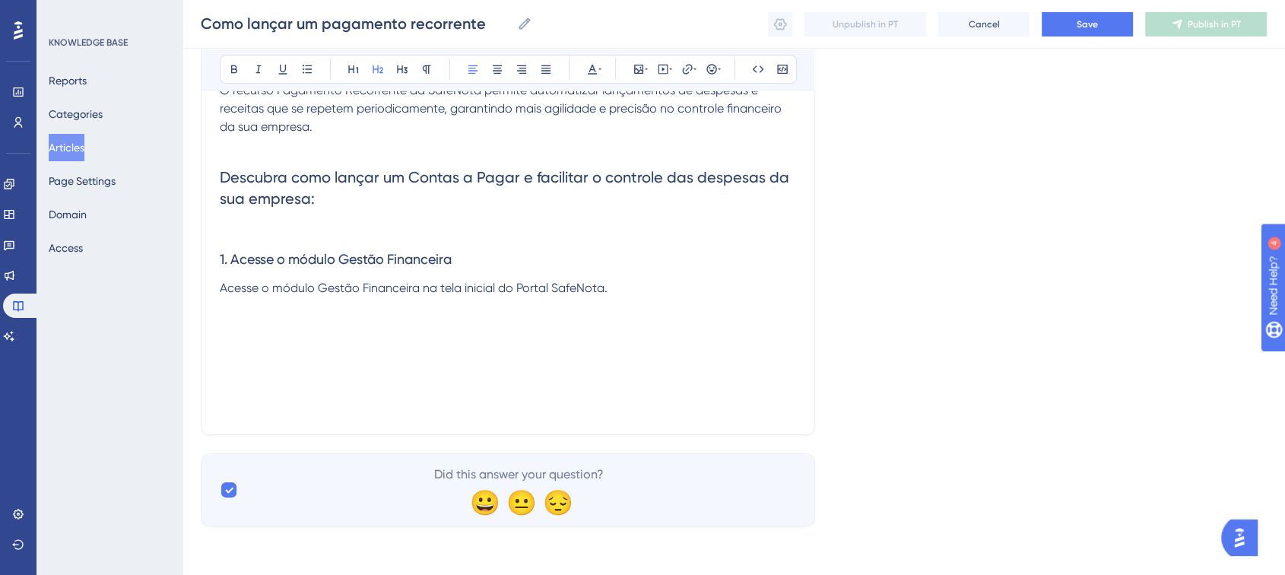
type input "Como lançar um pagamento recorrente"
drag, startPoint x: 577, startPoint y: 294, endPoint x: 608, endPoint y: 285, distance: 32.5
click at [582, 294] on span "Acesse o módulo Gestão Financeira na tela inicial do Portal SafeNota." at bounding box center [414, 288] width 388 height 14
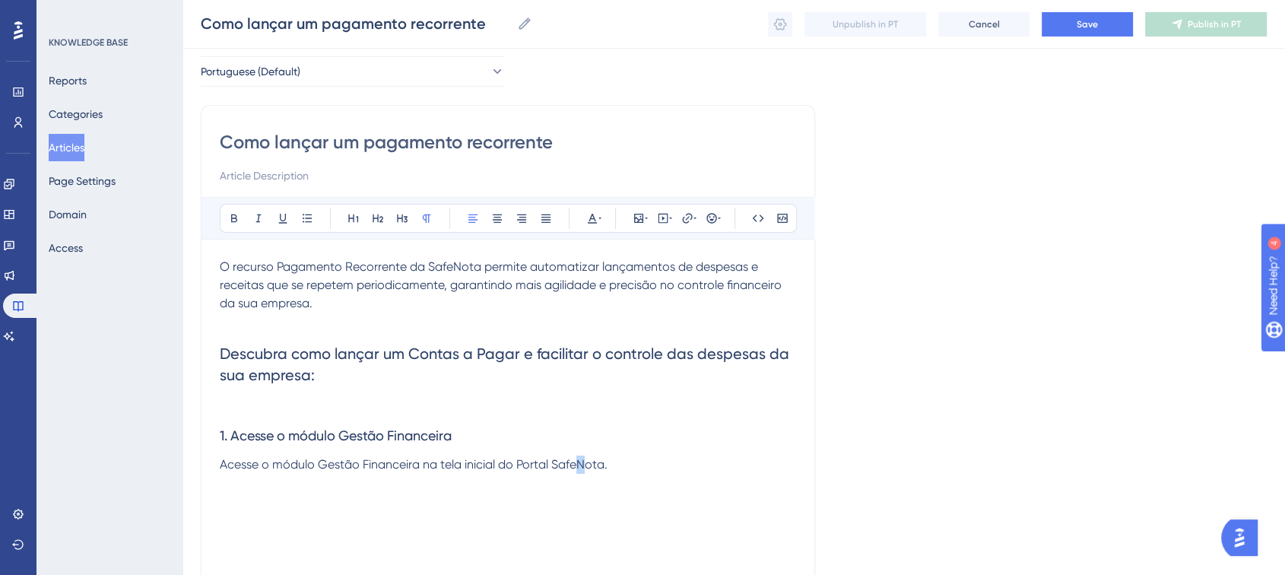
scroll to position [84, 0]
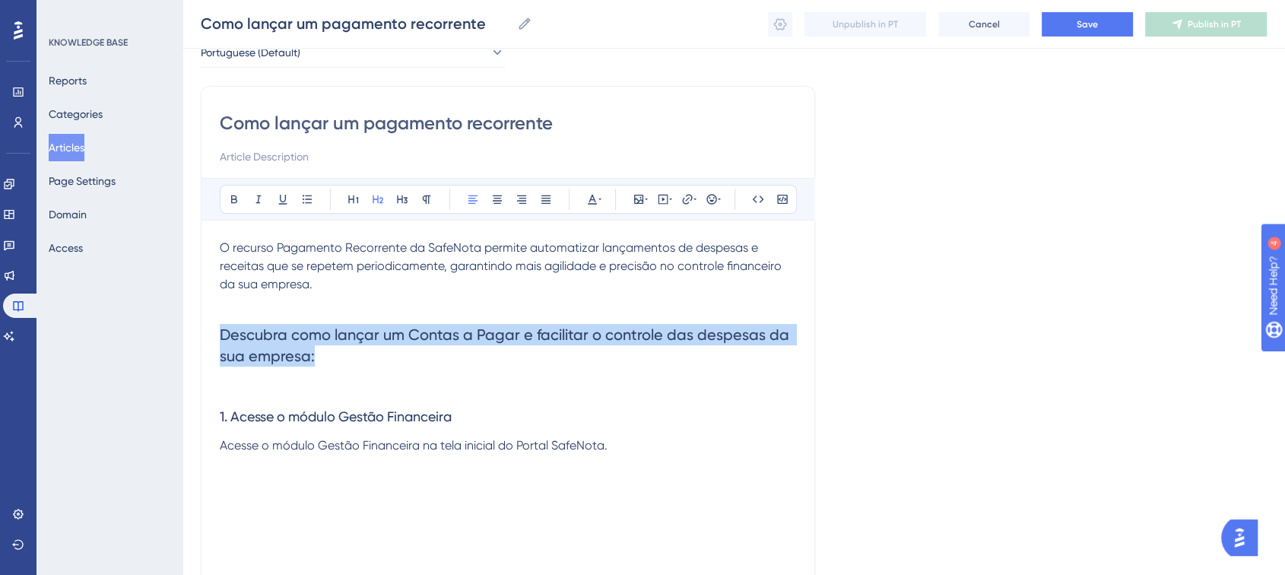
drag, startPoint x: 314, startPoint y: 359, endPoint x: 219, endPoint y: 339, distance: 97.1
click at [220, 339] on h2 "Descubra como lançar um Contas a Pagar e facilitar o controle das despesas da s…" at bounding box center [508, 345] width 576 height 67
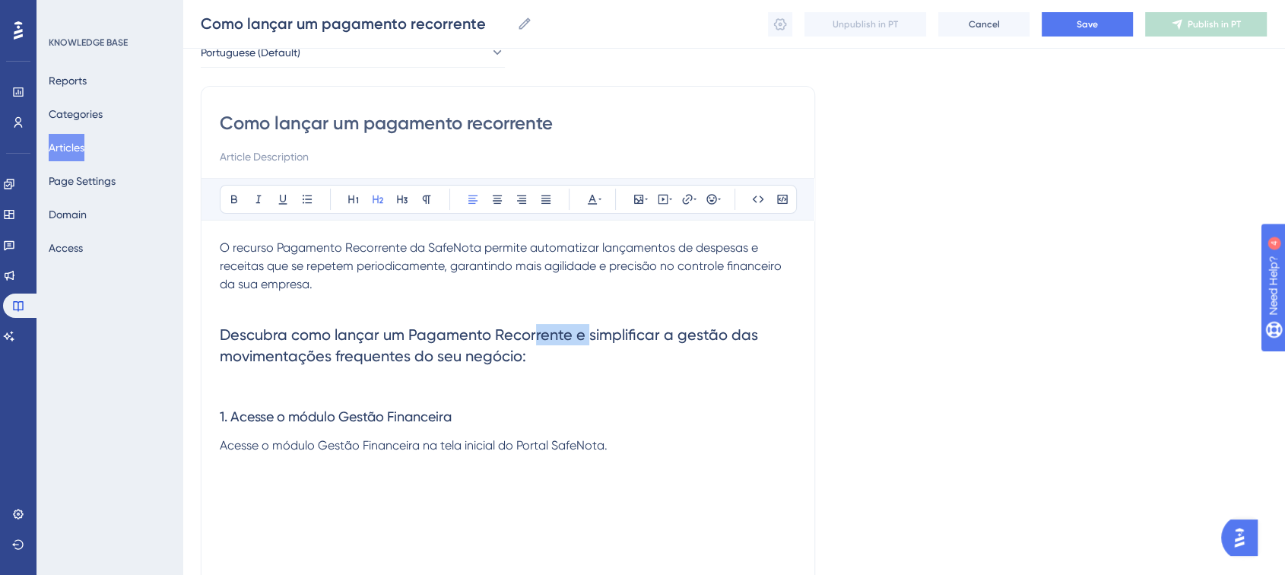
drag, startPoint x: 586, startPoint y: 341, endPoint x: 531, endPoint y: 343, distance: 54.8
click at [531, 343] on span "Descubra como lançar um Pagamento Recorrente e simplificar a gestão das movimen…" at bounding box center [491, 345] width 542 height 40
click at [483, 333] on span "Descubra como lançar um Pagamento Recorrente e simplificar a gestão das movimen…" at bounding box center [491, 345] width 542 height 40
click at [515, 328] on span "Descubra como lançar um Pagamento Recorrente e simplificar a gestão das movimen…" at bounding box center [491, 345] width 542 height 40
drag, startPoint x: 404, startPoint y: 336, endPoint x: 669, endPoint y: 341, distance: 265.4
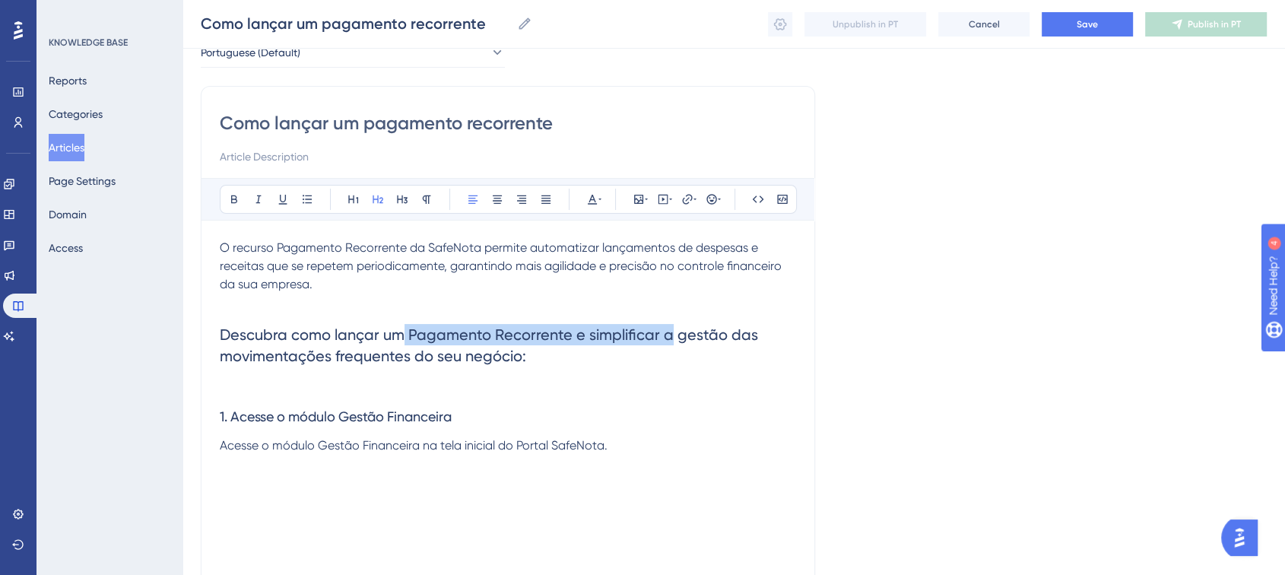
click at [669, 341] on span "Descubra como lançar um Pagamento Recorrente e simplificar a gestão das movimen…" at bounding box center [491, 345] width 542 height 40
click at [661, 344] on h2 "Descubra como lançar um Pagamento Recorrente e simplificar a gestão das movimen…" at bounding box center [508, 345] width 576 height 67
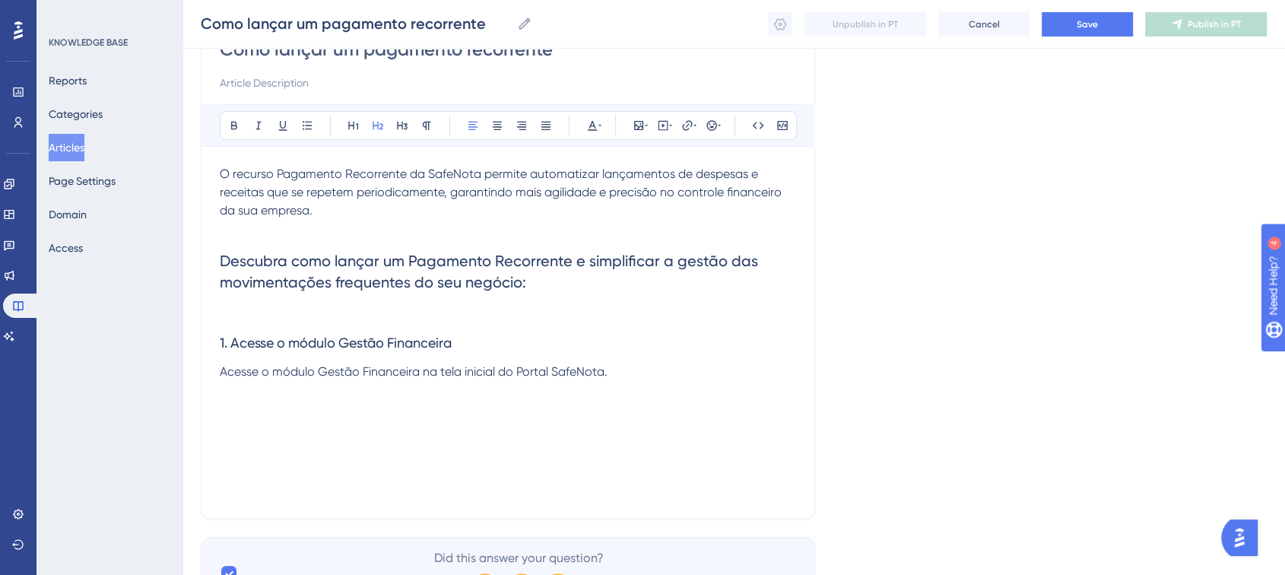
scroll to position [169, 0]
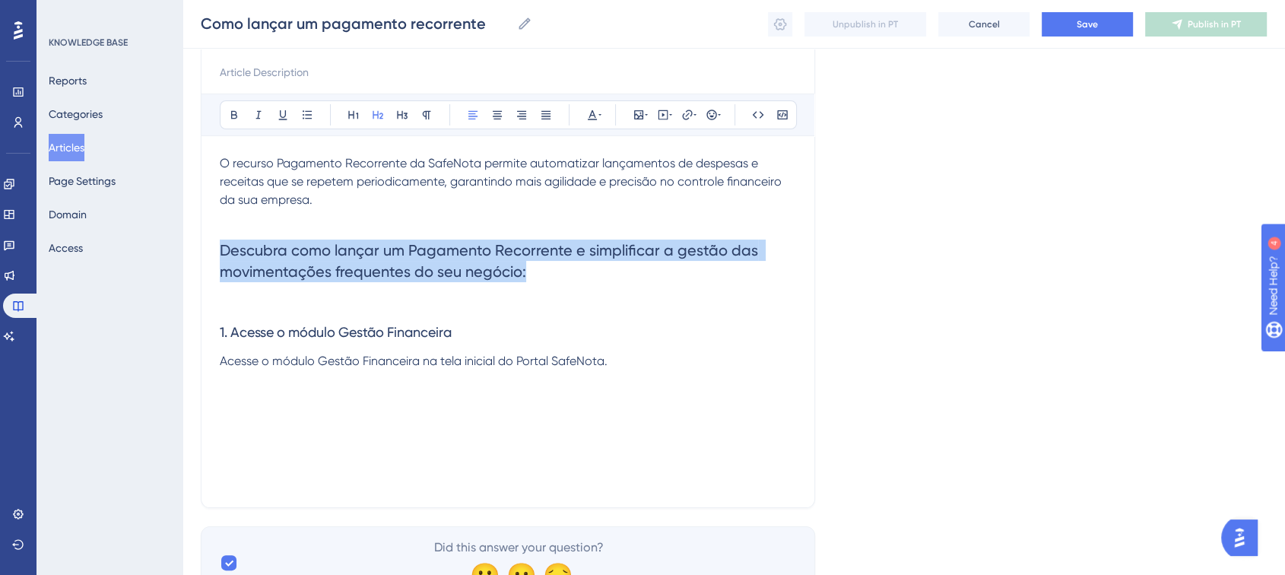
drag, startPoint x: 529, startPoint y: 272, endPoint x: 195, endPoint y: 237, distance: 336.4
click at [195, 237] on div "Performance Users Engagement Widgets Feedback Product Updates Knowledge Base AI…" at bounding box center [733, 227] width 1102 height 792
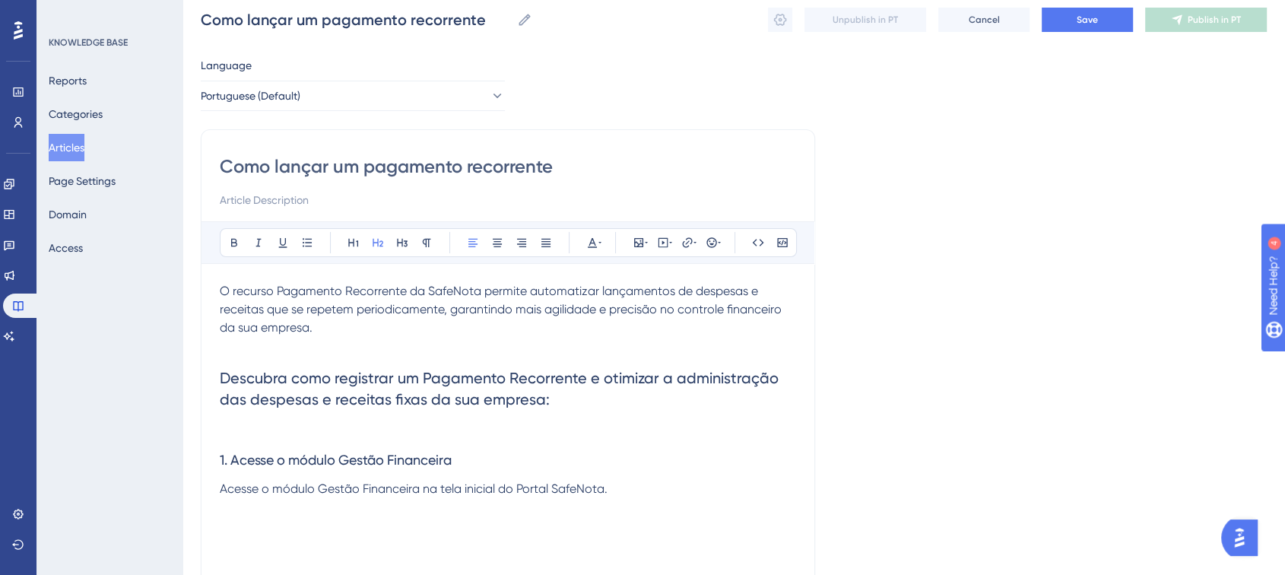
scroll to position [84, 0]
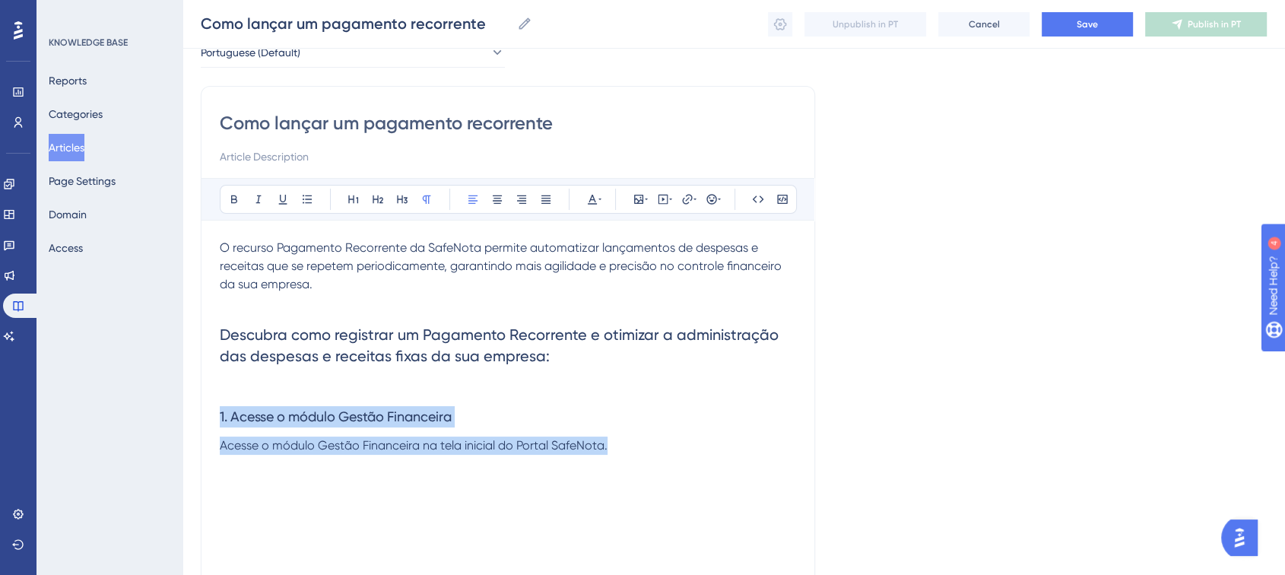
drag, startPoint x: 614, startPoint y: 446, endPoint x: 208, endPoint y: 412, distance: 408.2
click at [208, 412] on div "Como lançar um pagamento recorrente Bold Italic Underline Bullet Point Heading …" at bounding box center [508, 339] width 614 height 506
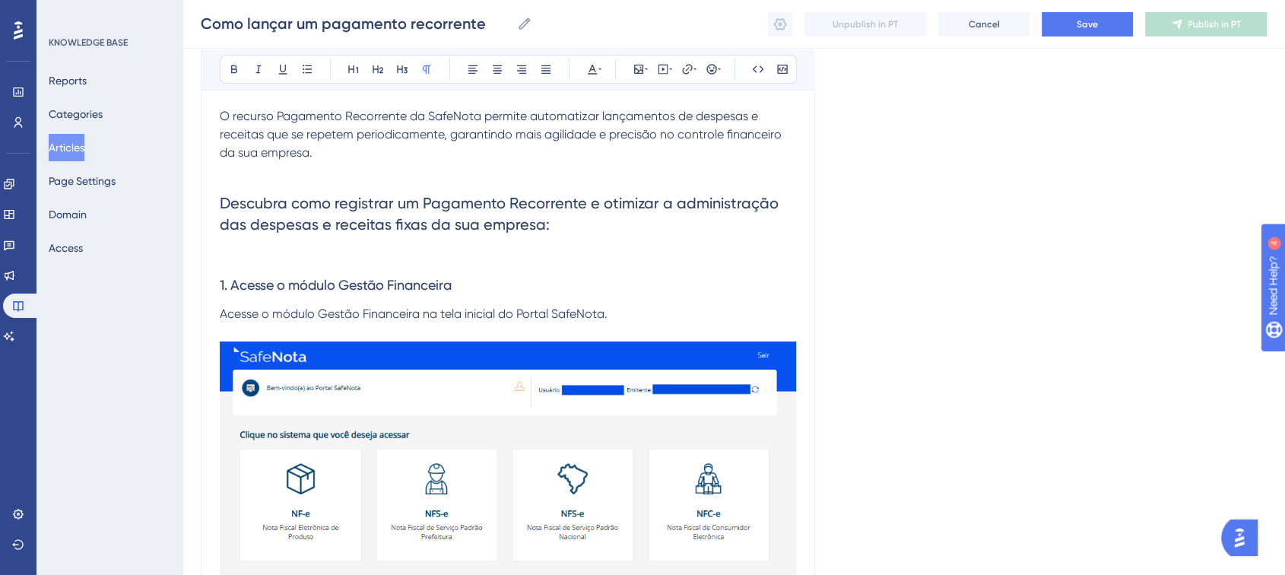
scroll to position [169, 0]
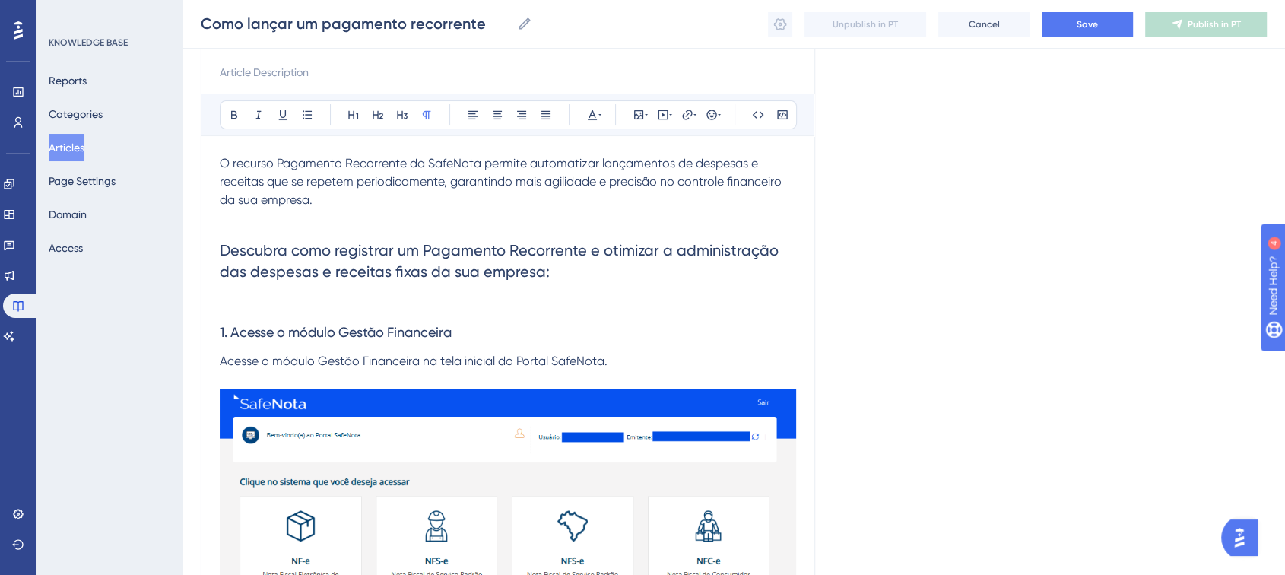
click at [342, 278] on span "Descubra como registrar um Pagamento Recorrente e otimizar a administração das …" at bounding box center [501, 261] width 563 height 40
click at [424, 290] on h2 "Descubra como registrar um Pagamento Recorrente e otimizar a administração das …" at bounding box center [508, 260] width 576 height 67
click at [351, 269] on span "Descubra como registrar um Pagamento Recorrente e otimizar a administração das …" at bounding box center [501, 261] width 563 height 40
drag, startPoint x: 389, startPoint y: 271, endPoint x: 322, endPoint y: 275, distance: 66.3
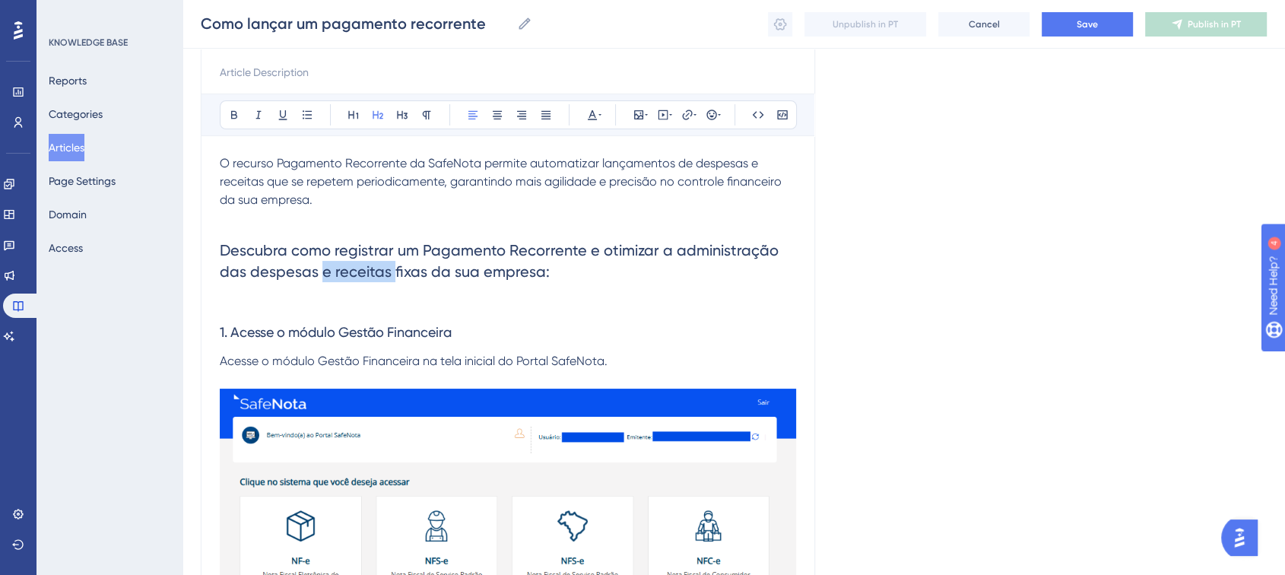
click at [319, 275] on span "Descubra como registrar um Pagamento Recorrente e otimizar a administração das …" at bounding box center [501, 261] width 563 height 40
click at [565, 276] on h2 "Descubra como registrar um Pagamento Recorrente e otimizar a administração das …" at bounding box center [508, 260] width 576 height 67
drag, startPoint x: 383, startPoint y: 271, endPoint x: 303, endPoint y: 274, distance: 80.6
click at [303, 274] on span "Descubra como registrar um Pagamento Recorrente e otimizar a administração das …" at bounding box center [501, 261] width 563 height 40
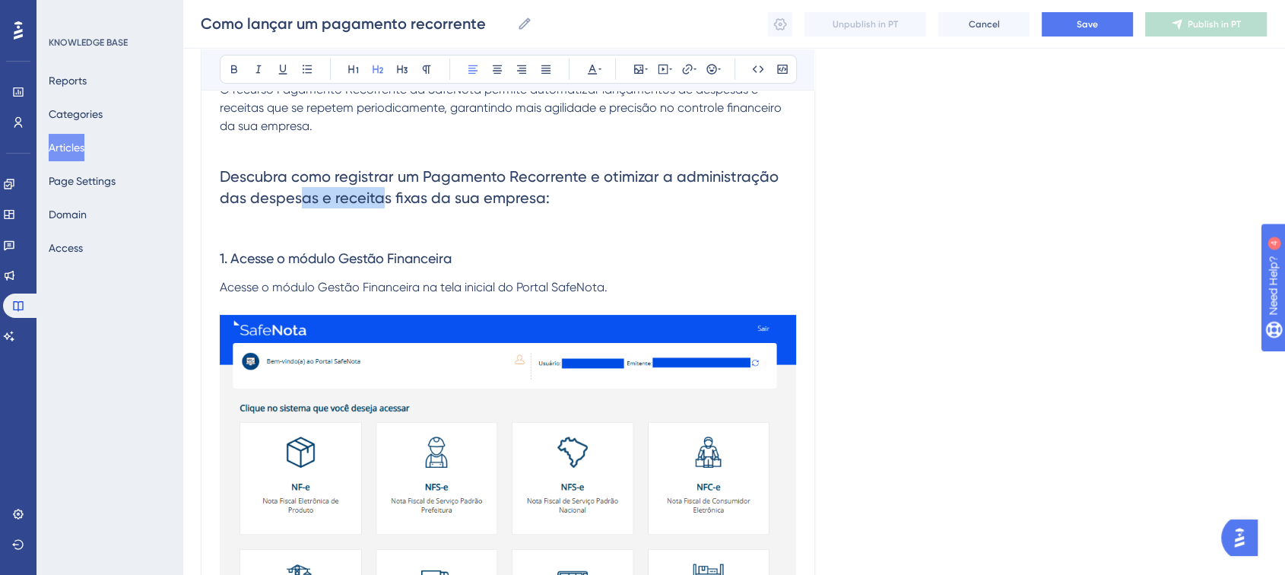
scroll to position [253, 0]
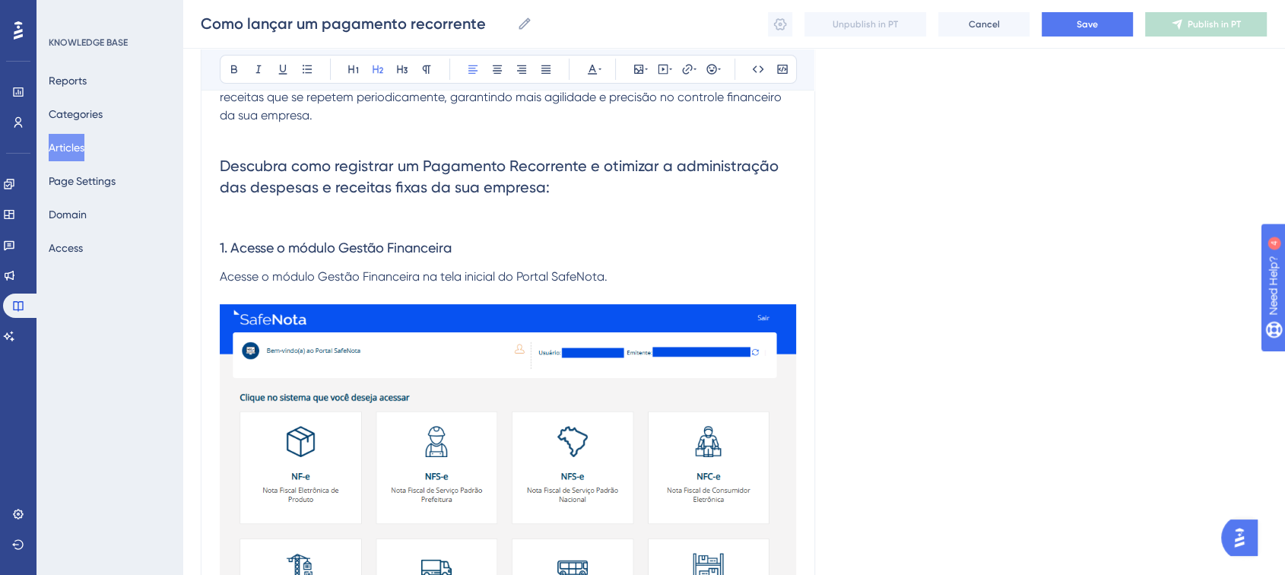
click at [376, 220] on p at bounding box center [508, 219] width 576 height 18
click at [363, 182] on span "Descubra como registrar um Pagamento Recorrente e otimizar a administração das …" at bounding box center [501, 177] width 563 height 40
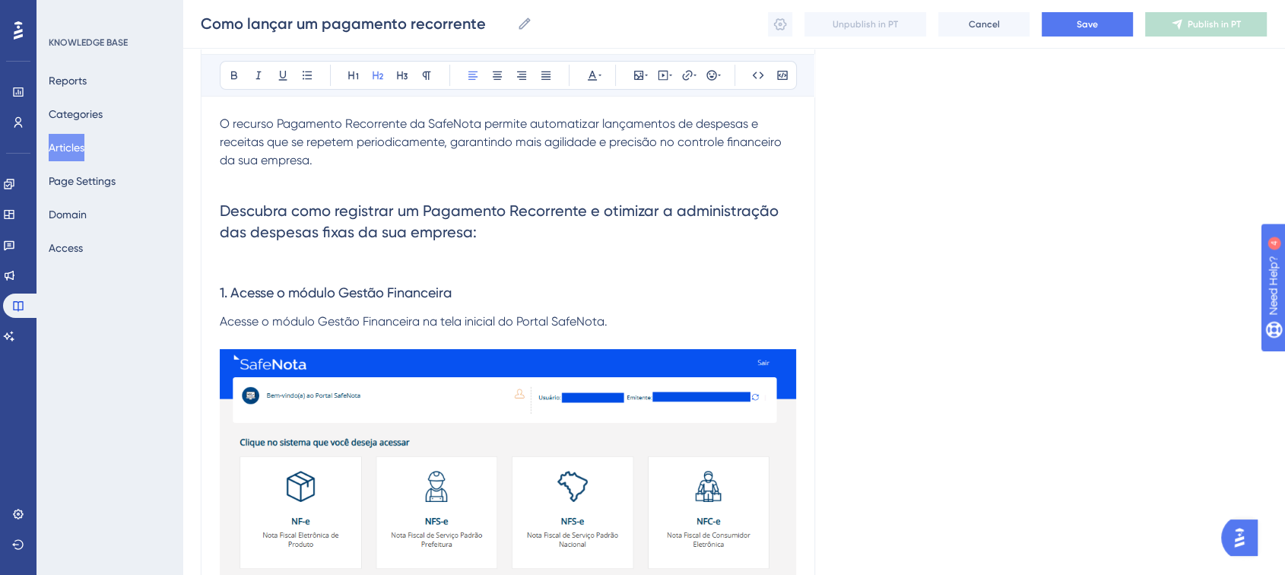
scroll to position [84, 0]
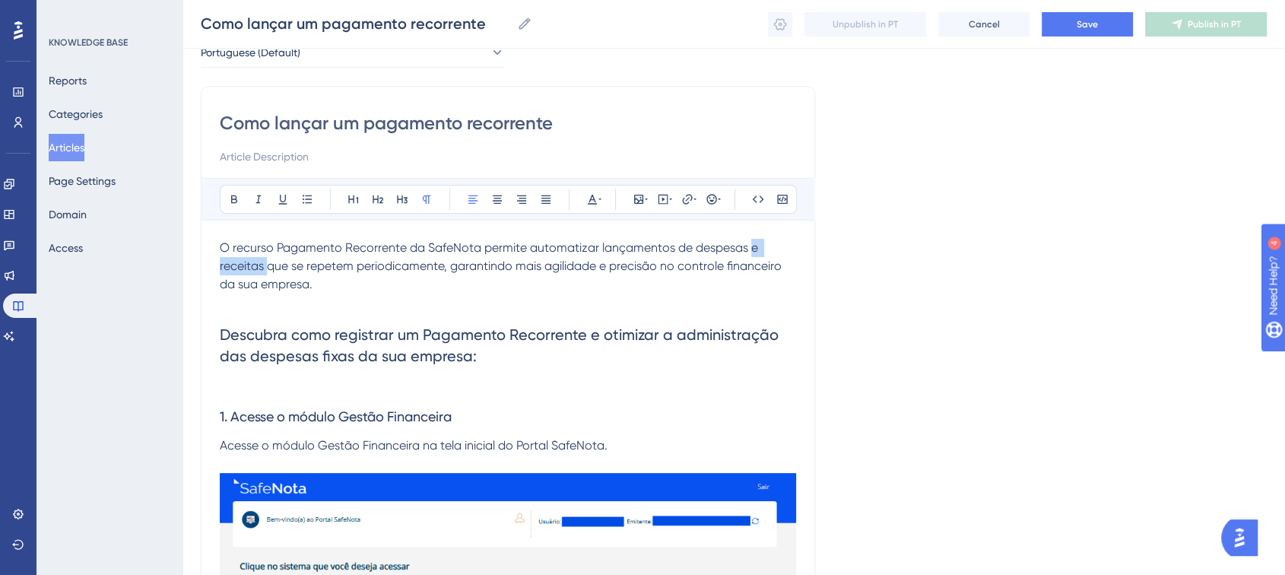
drag, startPoint x: 751, startPoint y: 248, endPoint x: 265, endPoint y: 260, distance: 486.0
click at [265, 260] on span "O recurso Pagamento Recorrente da SafeNota permite automatizar lançamentos de d…" at bounding box center [502, 265] width 565 height 51
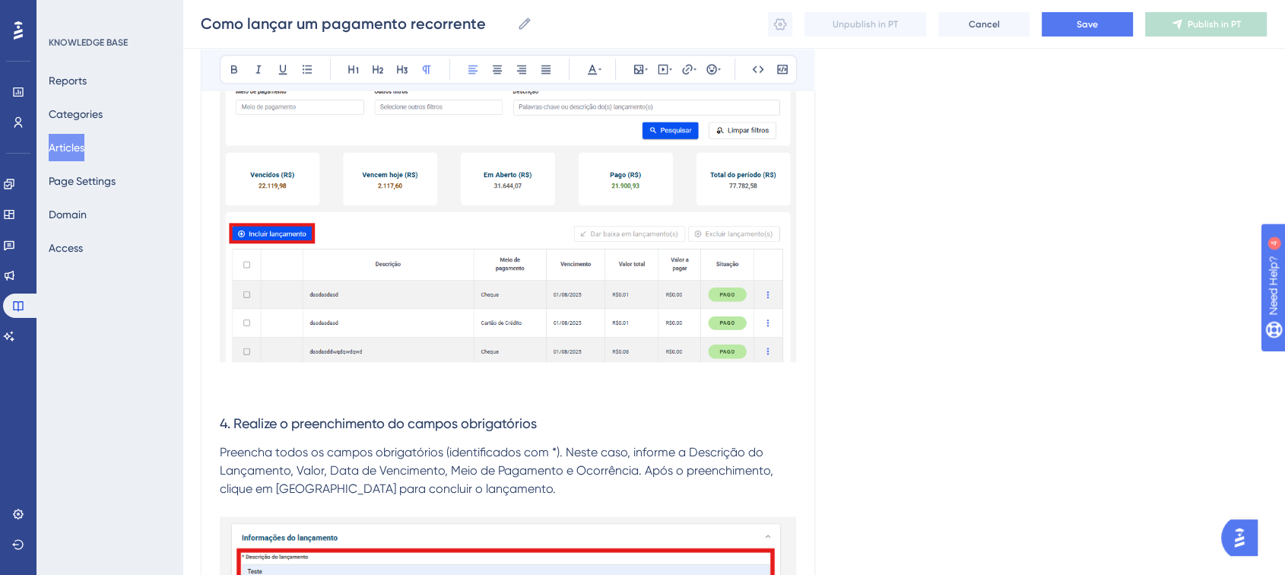
scroll to position [2027, 0]
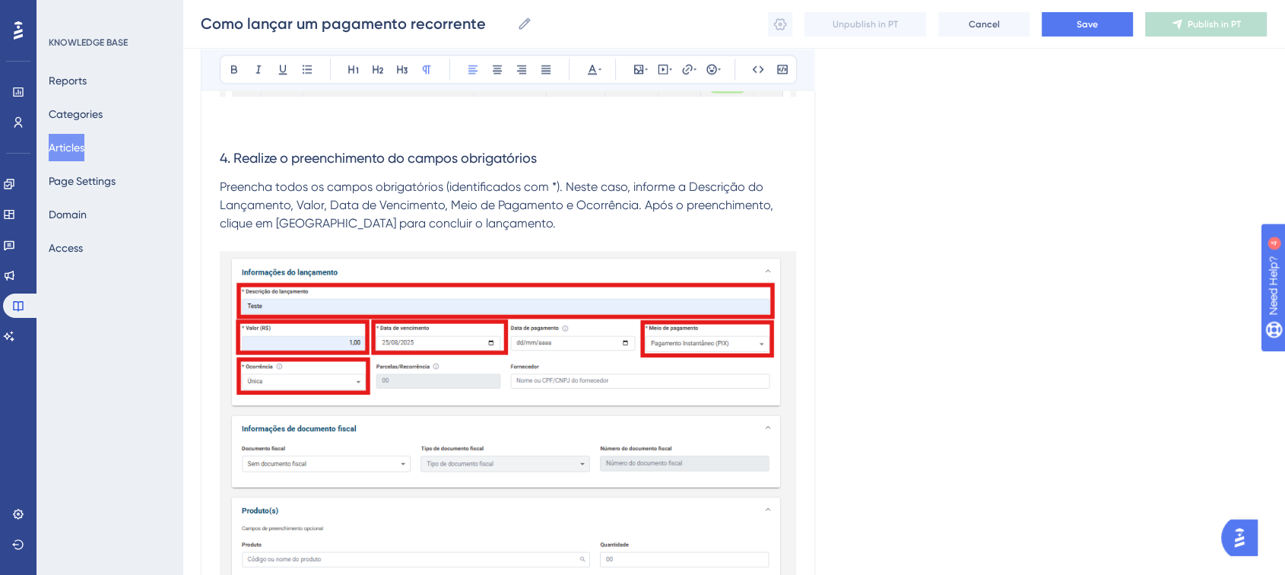
click at [474, 315] on img at bounding box center [508, 500] width 576 height 499
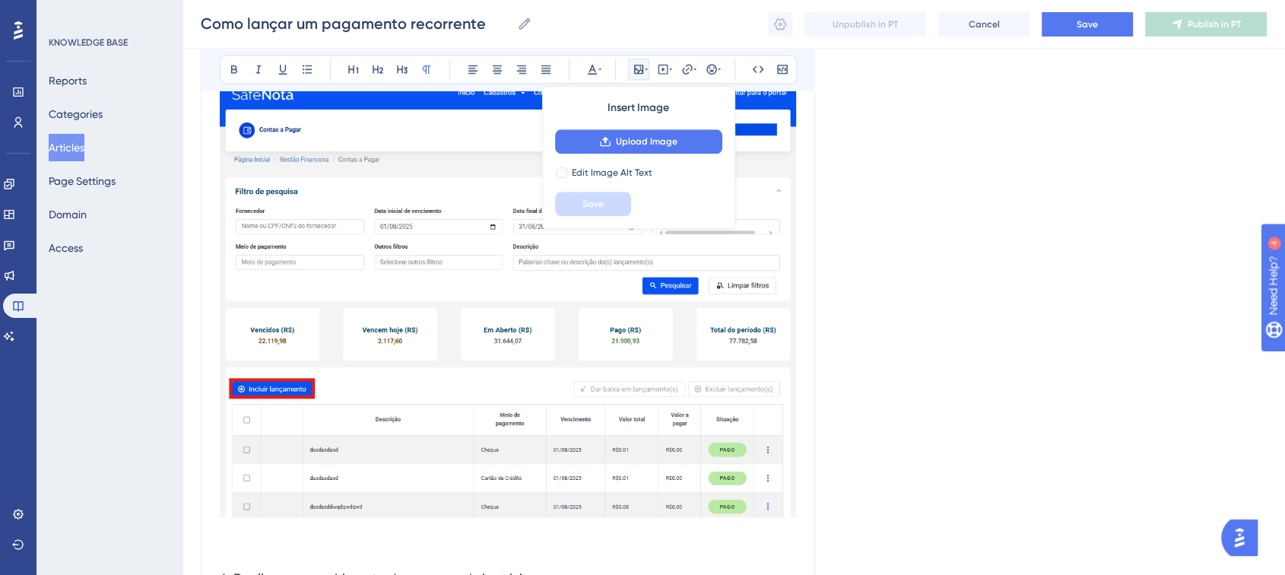
click at [447, 336] on img at bounding box center [508, 298] width 576 height 437
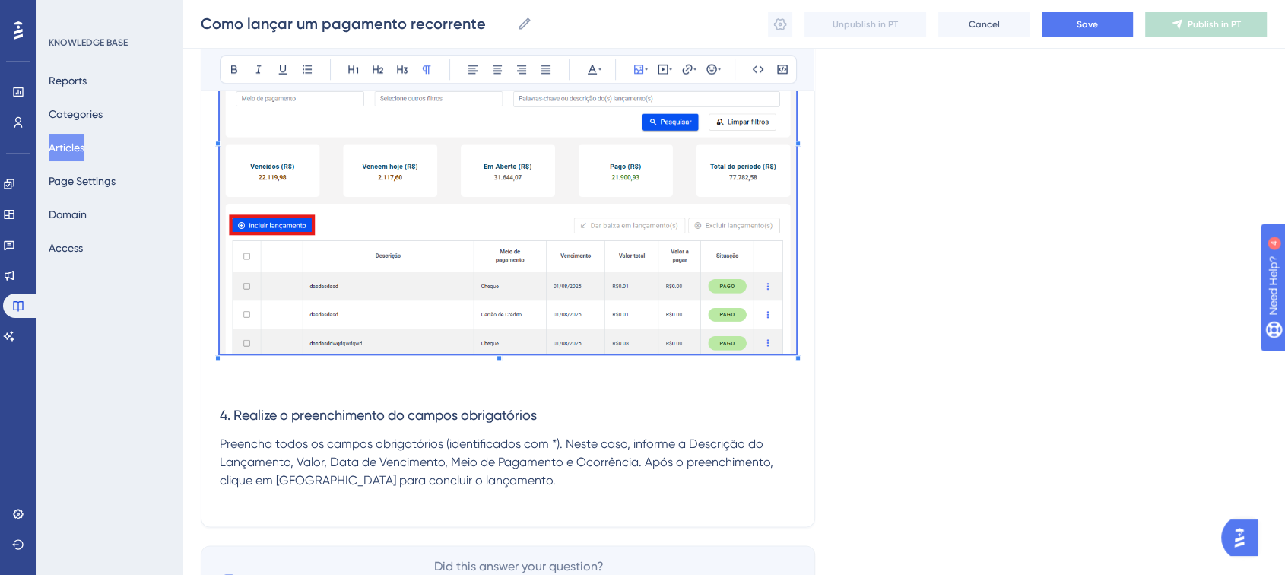
scroll to position [1861, 0]
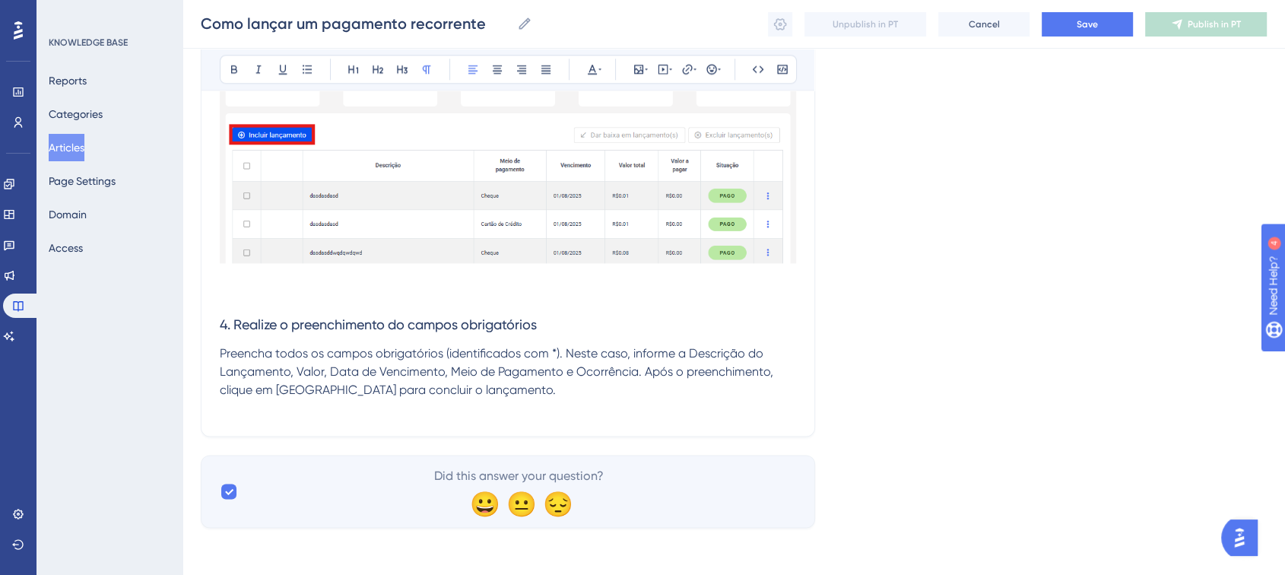
click at [523, 390] on p "Preencha todos os campos obrigatórios (identificados com *). Neste caso, inform…" at bounding box center [508, 371] width 576 height 55
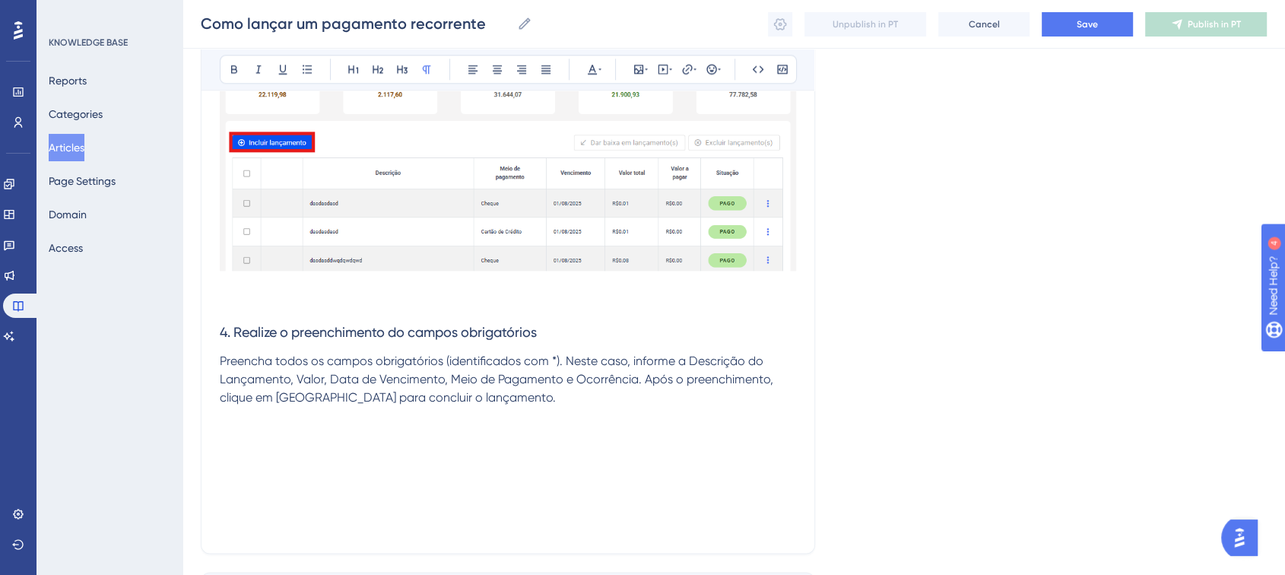
scroll to position [1945, 0]
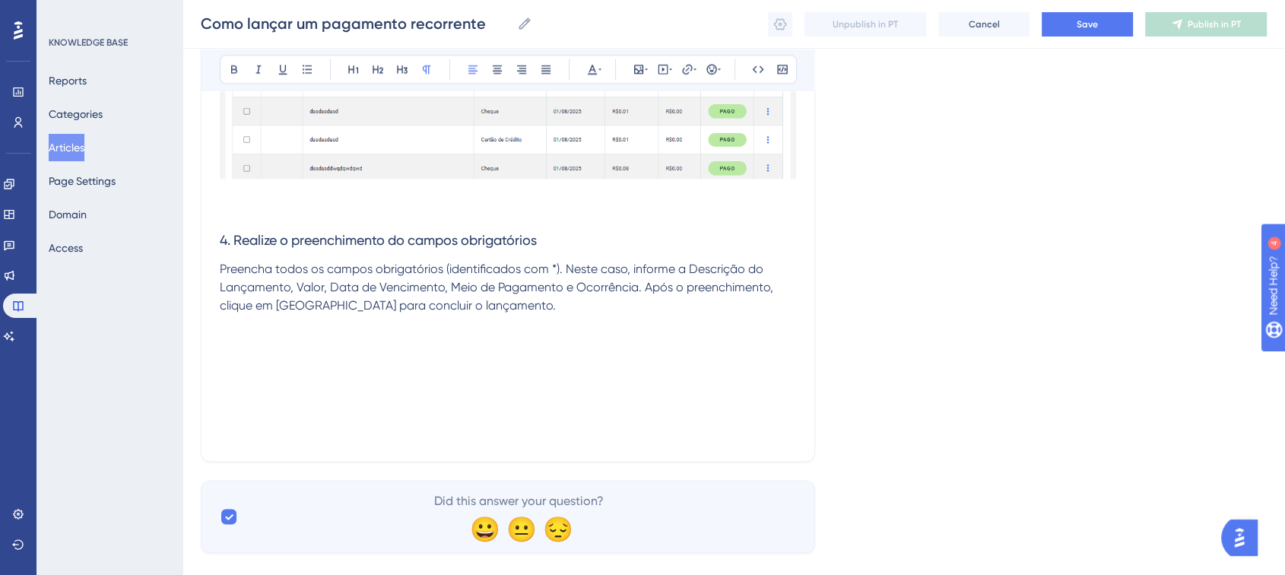
click at [448, 284] on span "Preencha todos os campos obrigatórios (identificados com *). Neste caso, inform…" at bounding box center [498, 287] width 557 height 51
click at [571, 284] on span "Preencha todos os campos obrigatórios (identificados com *). Neste caso, inform…" at bounding box center [502, 287] width 564 height 51
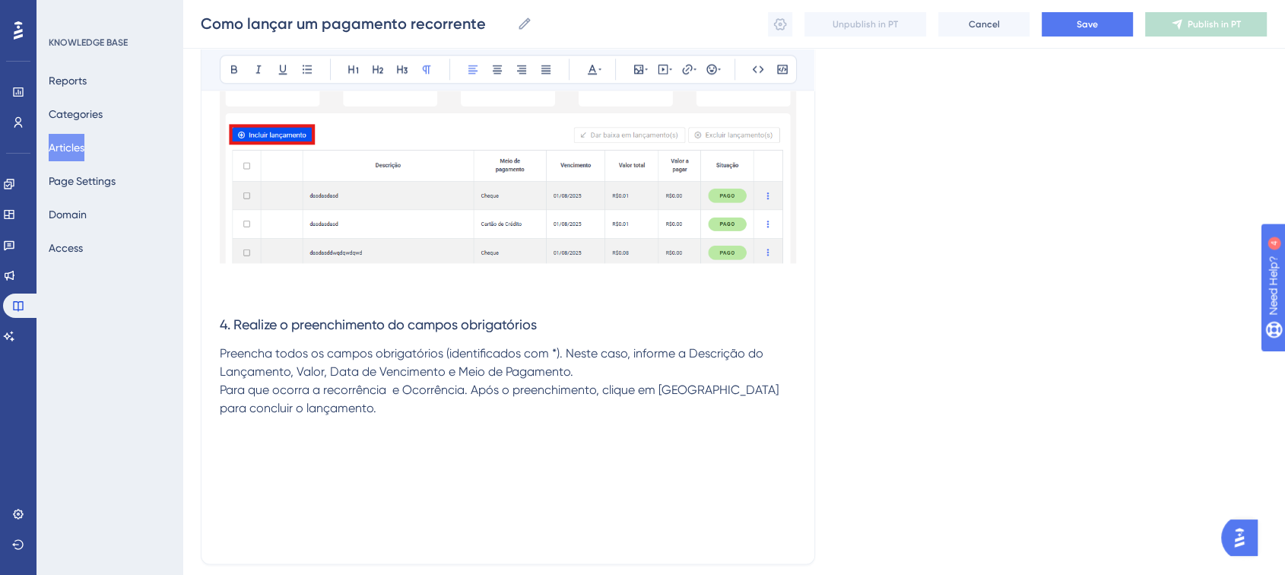
scroll to position [1988, 0]
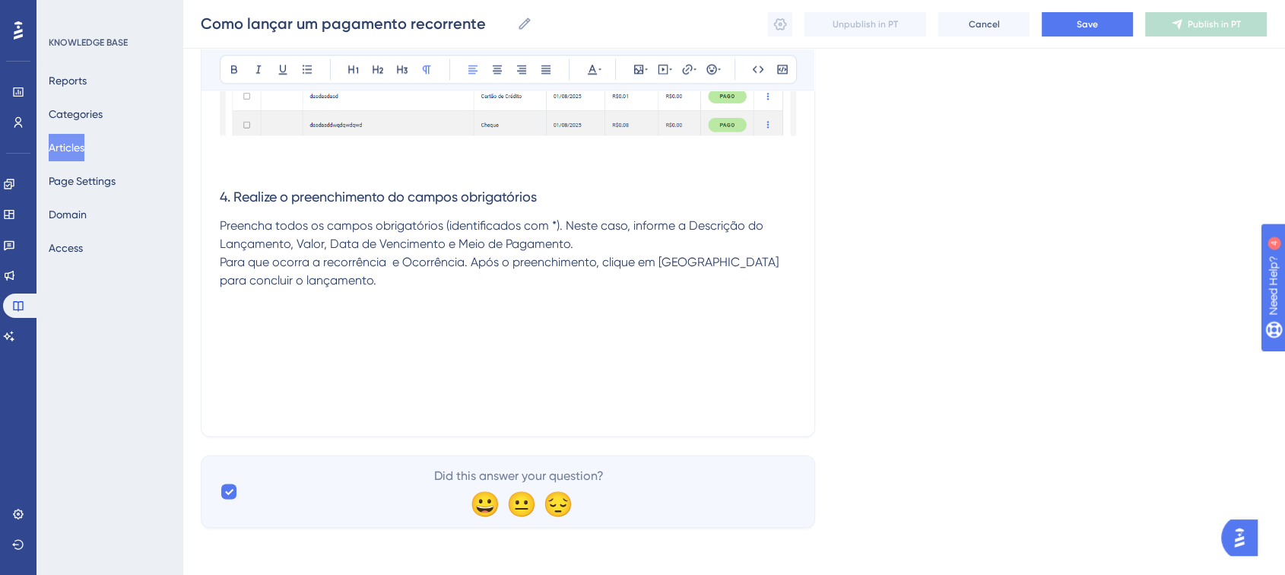
click at [393, 262] on span "Para que ocorra a recorrência e Ocorrência. Após o preenchimento, clique em Sal…" at bounding box center [501, 271] width 562 height 33
click at [652, 265] on span "Para que ocorra a recorrência selecione a opção Recorrente em Ocorrência. Após …" at bounding box center [503, 271] width 566 height 33
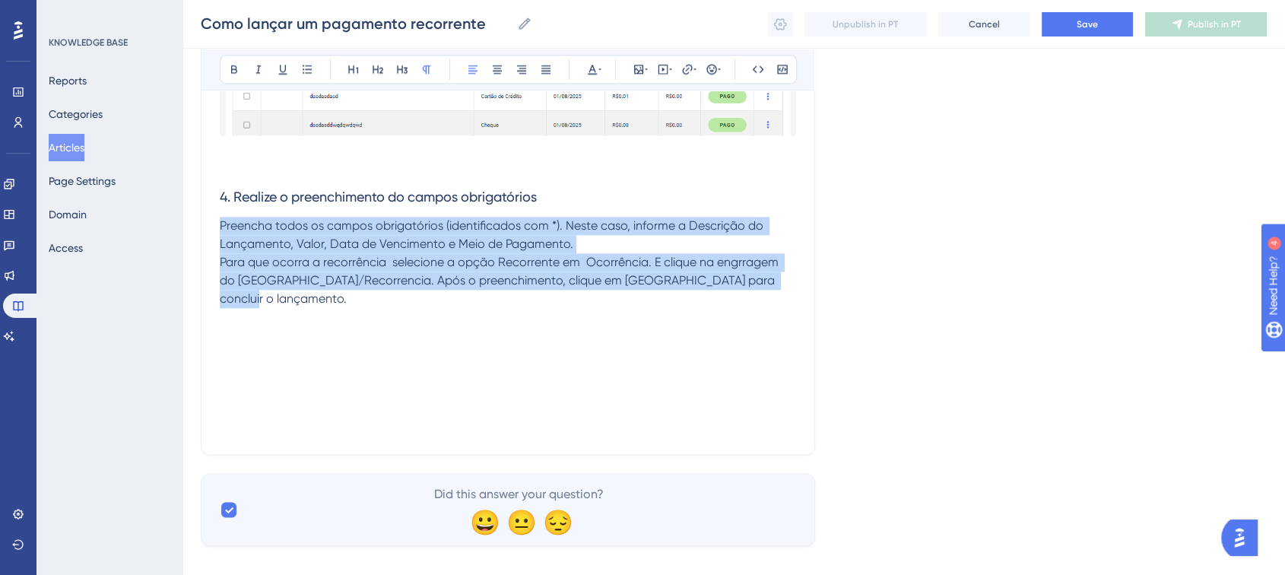
drag, startPoint x: 792, startPoint y: 284, endPoint x: 213, endPoint y: 226, distance: 582.3
copy div "Preencha todos os campos obrigatórios (identificados com *). Neste caso, inform…"
drag, startPoint x: 772, startPoint y: 326, endPoint x: 757, endPoint y: 328, distance: 16.0
click at [772, 326] on p "Para que ocorra a recorrência selecione a opção Recorrente em Ocorrência. E cli…" at bounding box center [508, 335] width 576 height 164
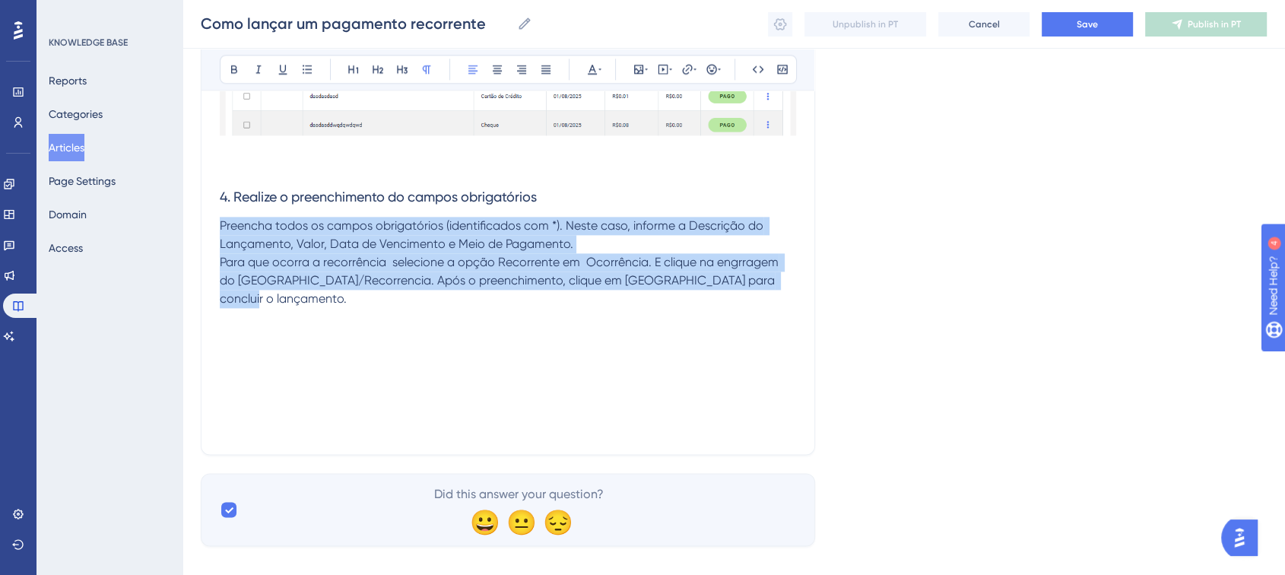
drag, startPoint x: 785, startPoint y: 285, endPoint x: 215, endPoint y: 228, distance: 573.1
click at [739, 268] on p "Para que ocorra a recorrência selecione a opção Recorrente em Ocorrência. E cli…" at bounding box center [508, 335] width 576 height 164
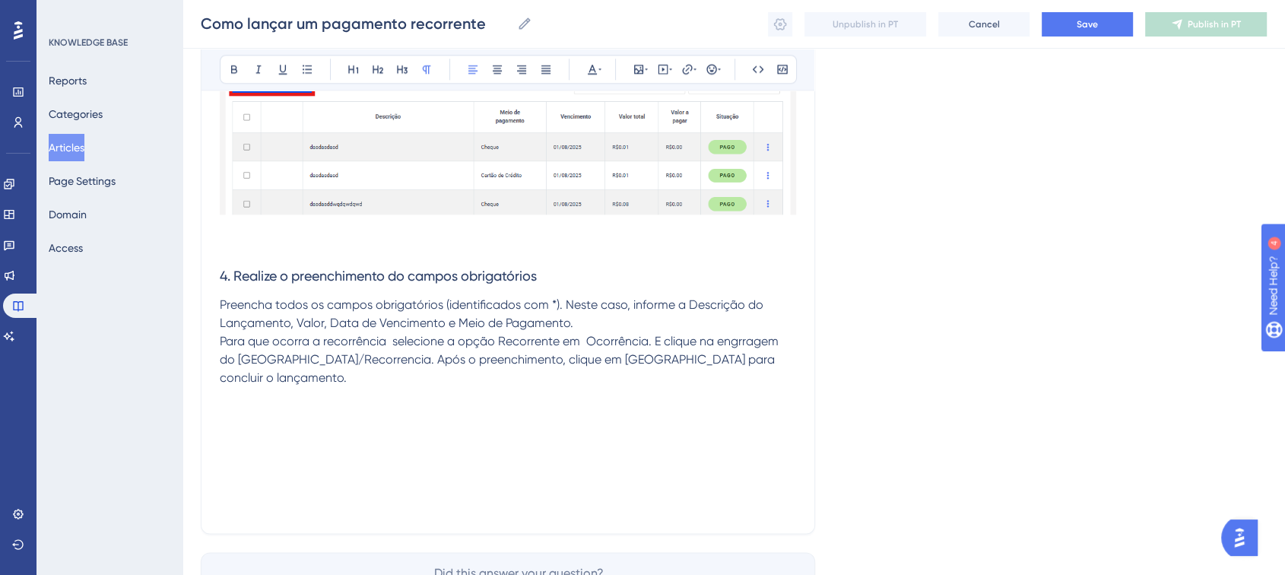
scroll to position [1819, 0]
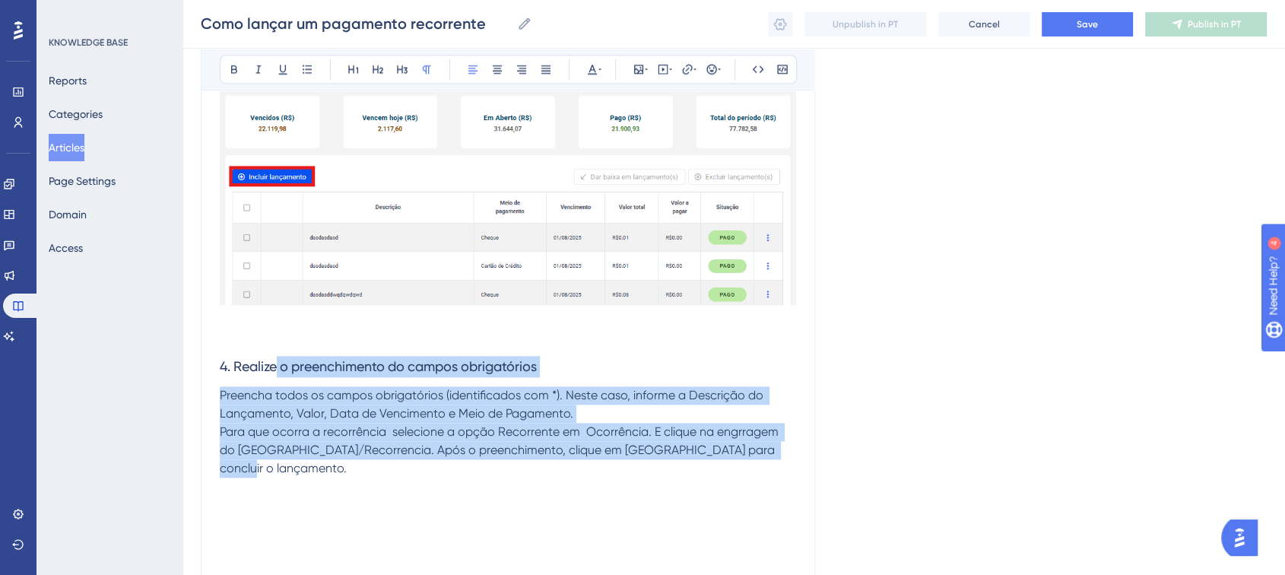
drag, startPoint x: 778, startPoint y: 455, endPoint x: 280, endPoint y: 368, distance: 505.6
drag, startPoint x: 777, startPoint y: 443, endPoint x: 220, endPoint y: 398, distance: 558.4
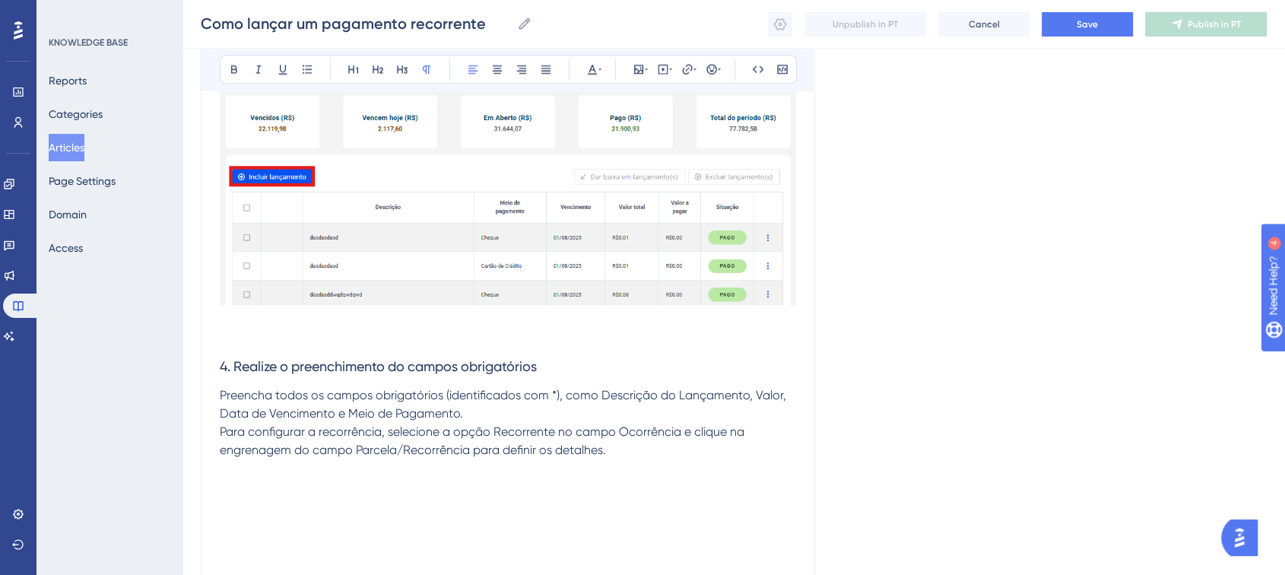
click at [652, 450] on p "Preencha todos os campos obrigatórios (identificados com *), como Descrição do …" at bounding box center [508, 477] width 576 height 182
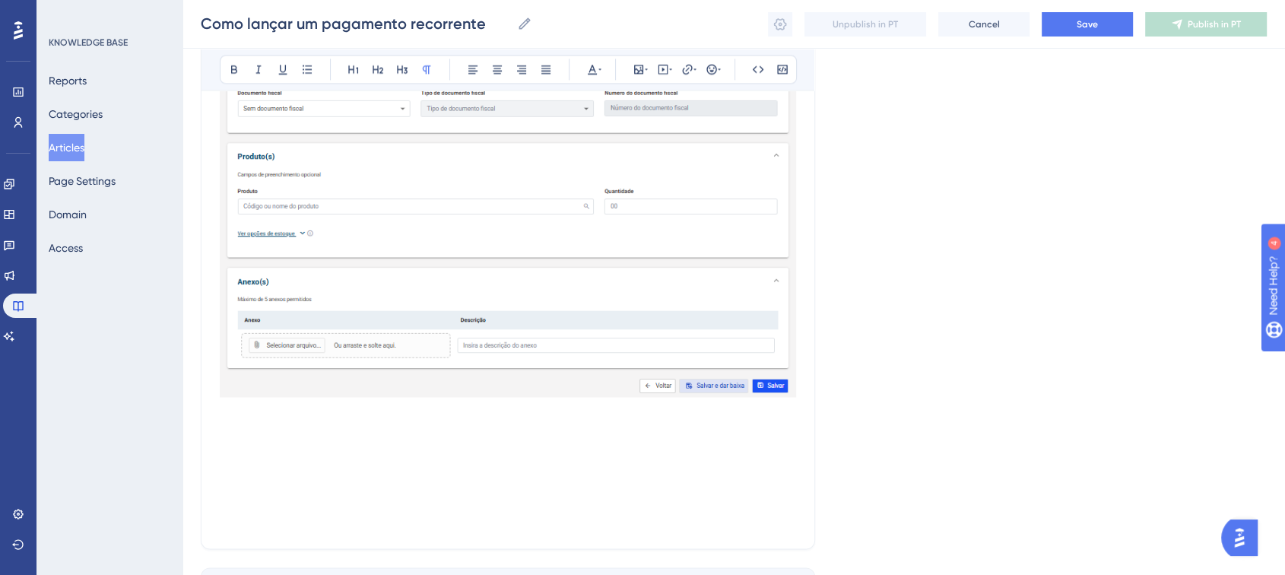
scroll to position [2410, 0]
click at [398, 417] on p at bounding box center [508, 198] width 576 height 625
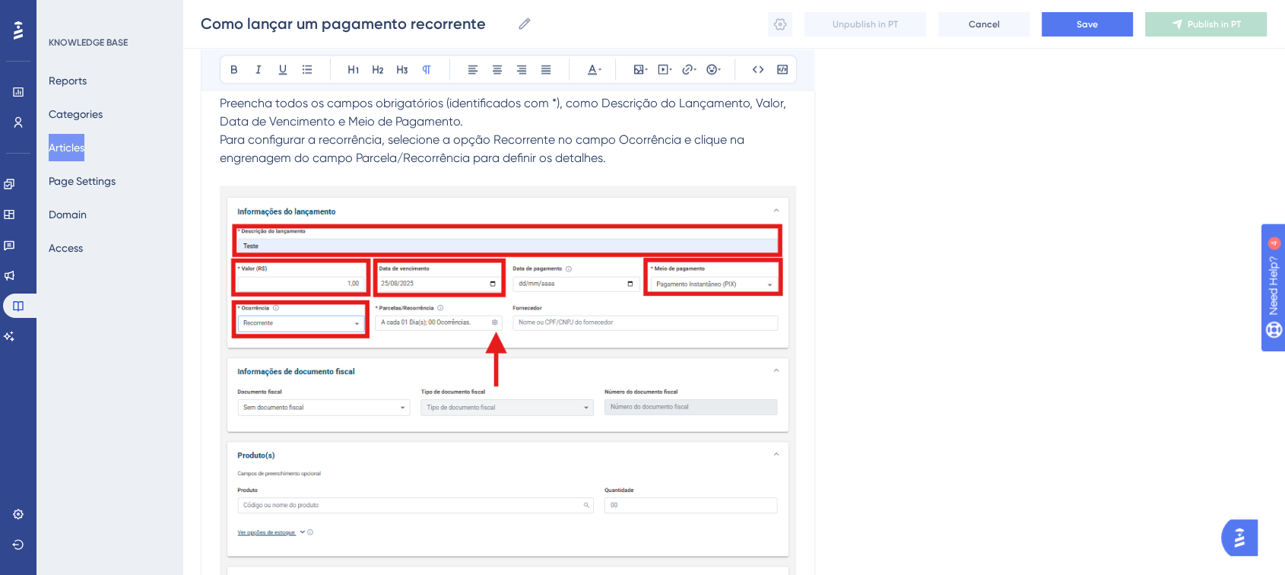
scroll to position [1904, 0]
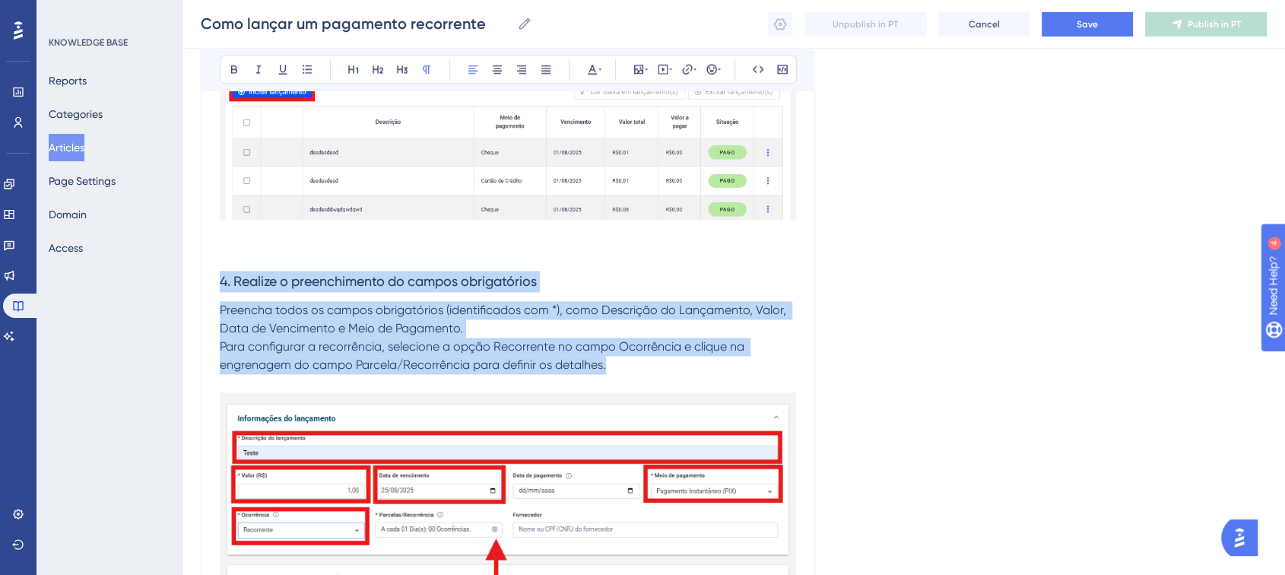
drag, startPoint x: 613, startPoint y: 363, endPoint x: 151, endPoint y: 281, distance: 468.8
copy div "4. Realize o preenchimento do campos obrigatórios Preencha todos os campos obri…"
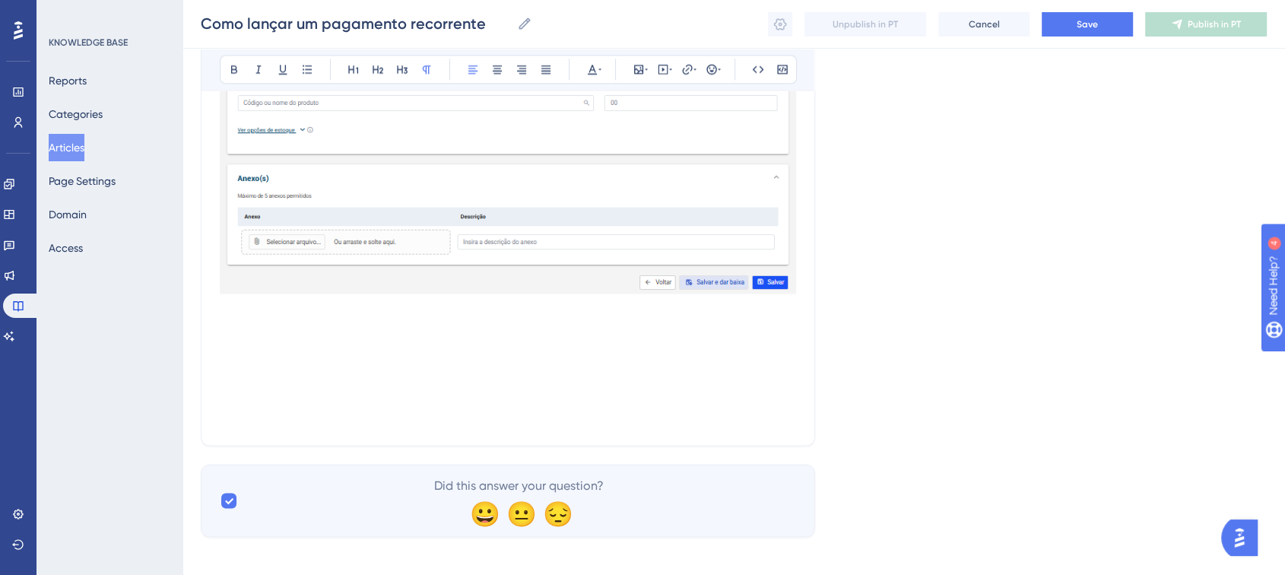
scroll to position [2521, 0]
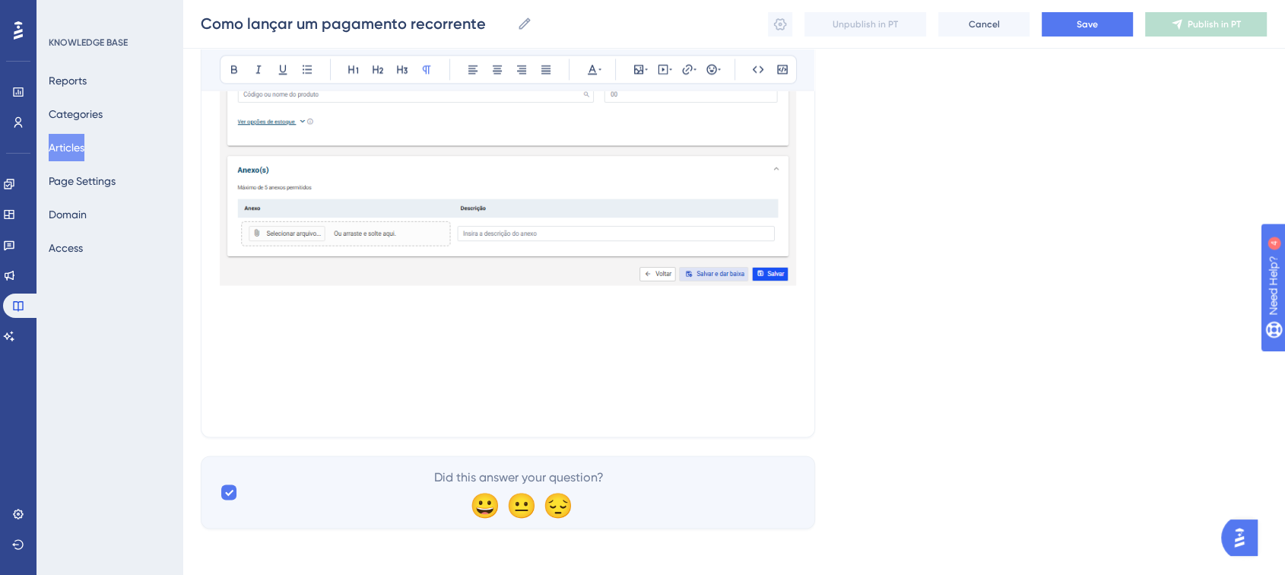
click at [274, 341] on p at bounding box center [508, 87] width 576 height 625
click at [272, 322] on p at bounding box center [508, 87] width 576 height 625
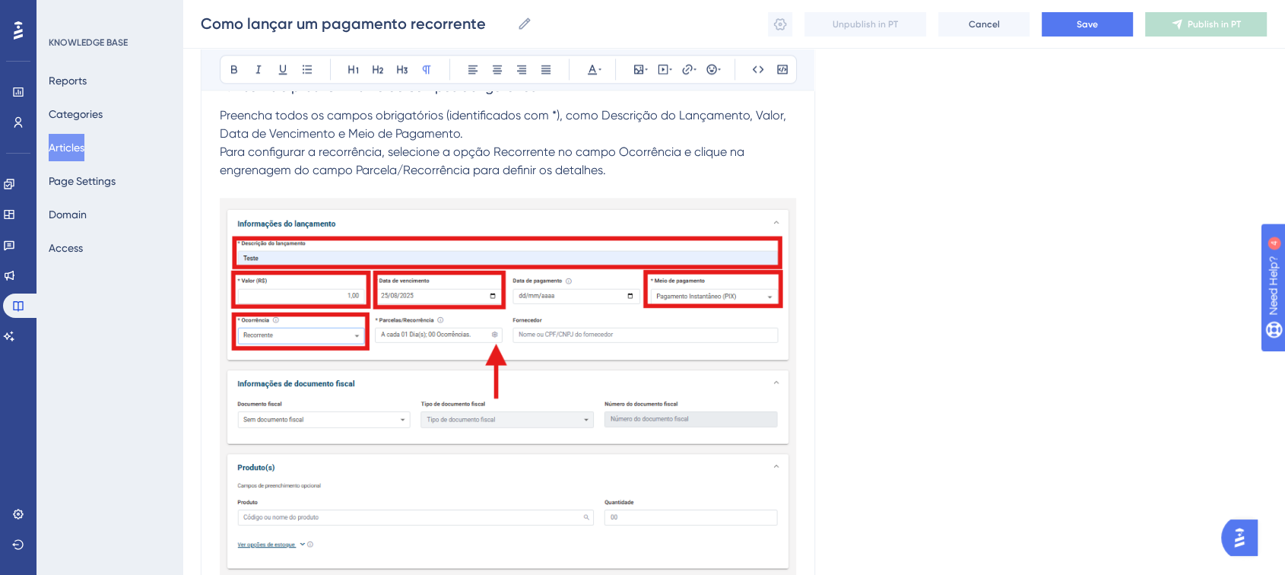
scroll to position [1845, 0]
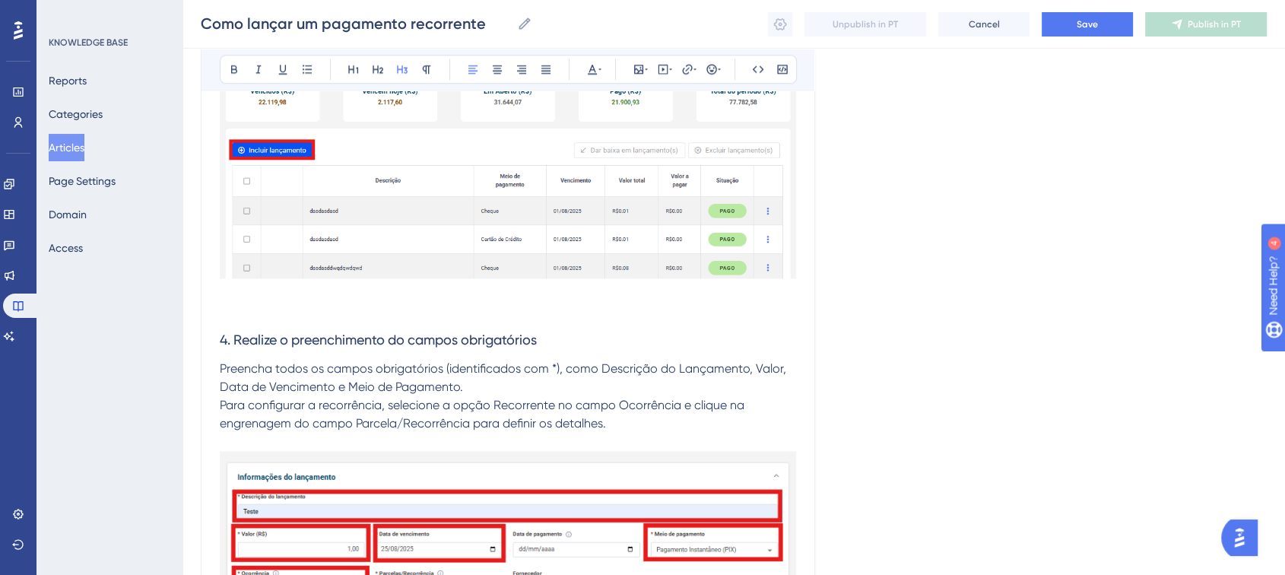
drag, startPoint x: 551, startPoint y: 335, endPoint x: 142, endPoint y: 338, distance: 409.1
copy span "4. Realize o preenchimento do campos obrigatórios"
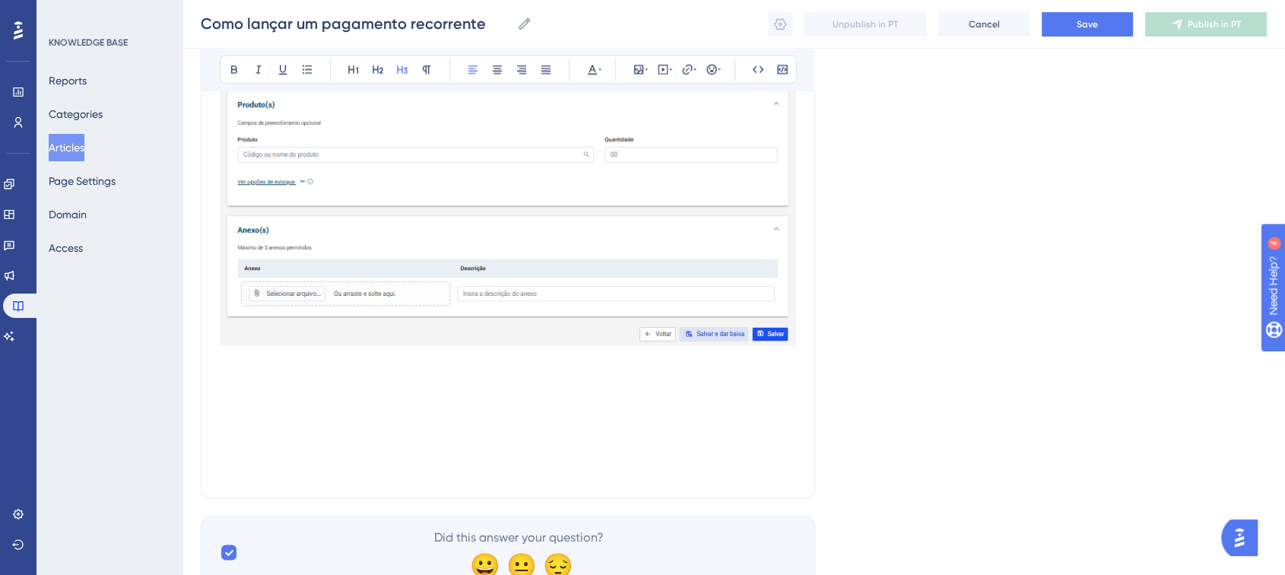
scroll to position [2521, 0]
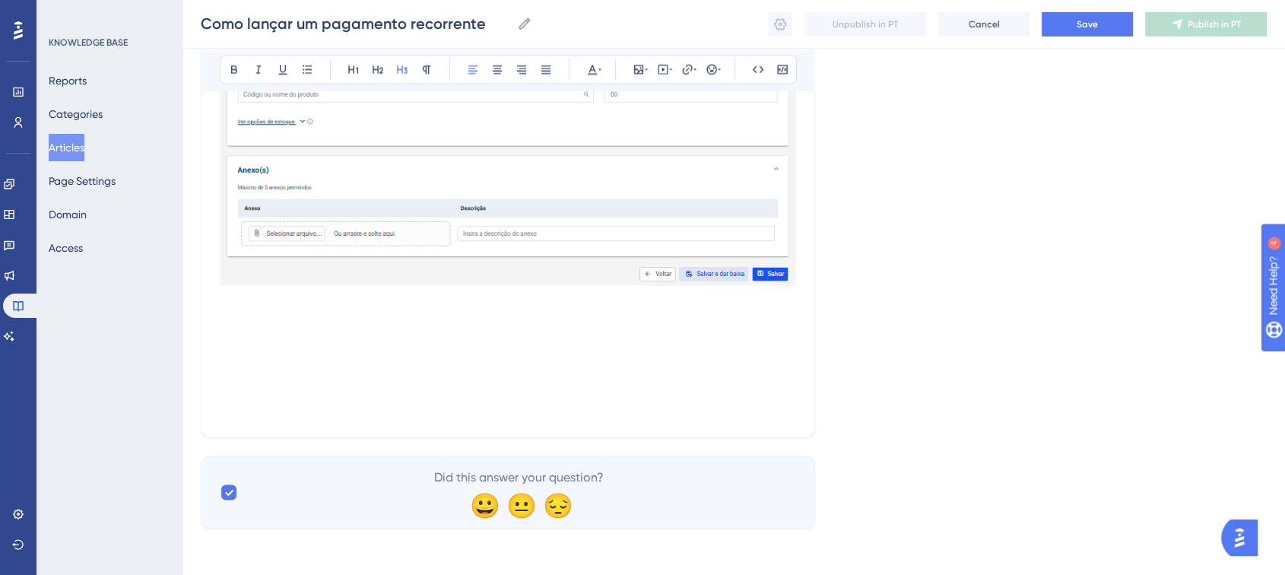
click at [290, 345] on p at bounding box center [508, 87] width 576 height 625
click at [281, 322] on p at bounding box center [508, 87] width 576 height 625
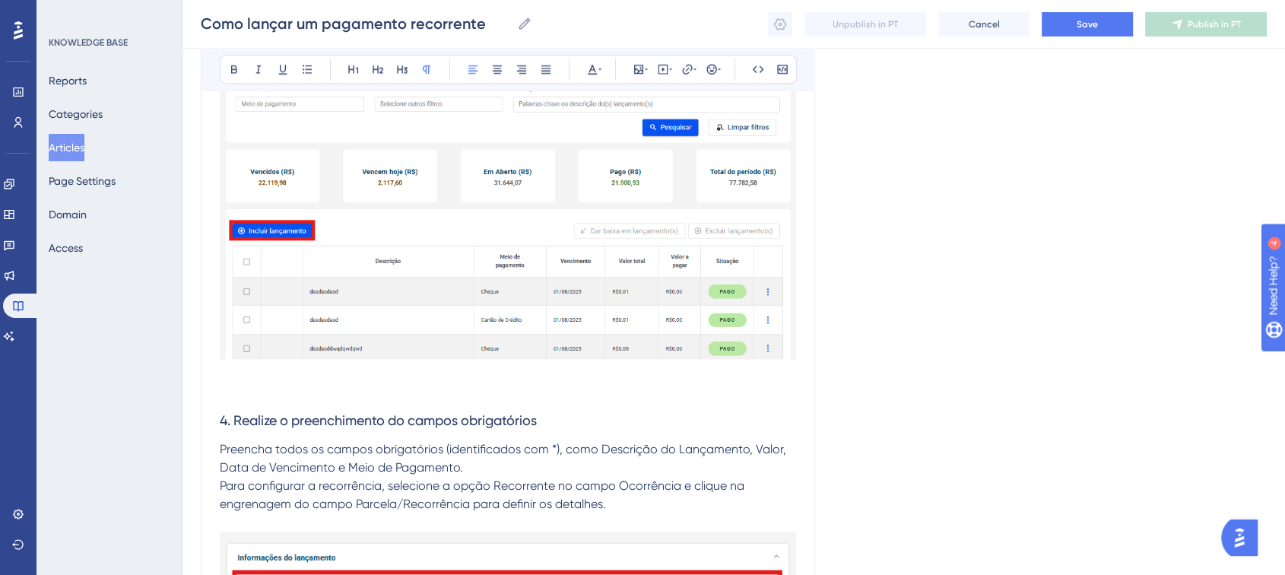
scroll to position [1845, 0]
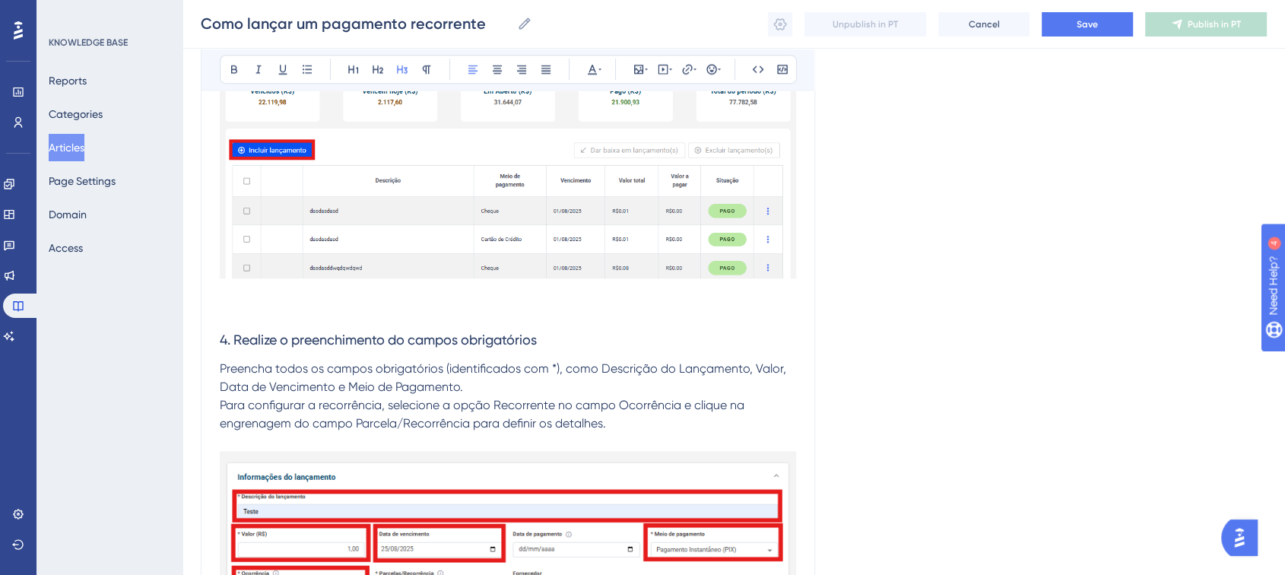
drag, startPoint x: 554, startPoint y: 333, endPoint x: 212, endPoint y: 328, distance: 342.2
copy span "4. Realize o preenchimento do campos obrigatórios"
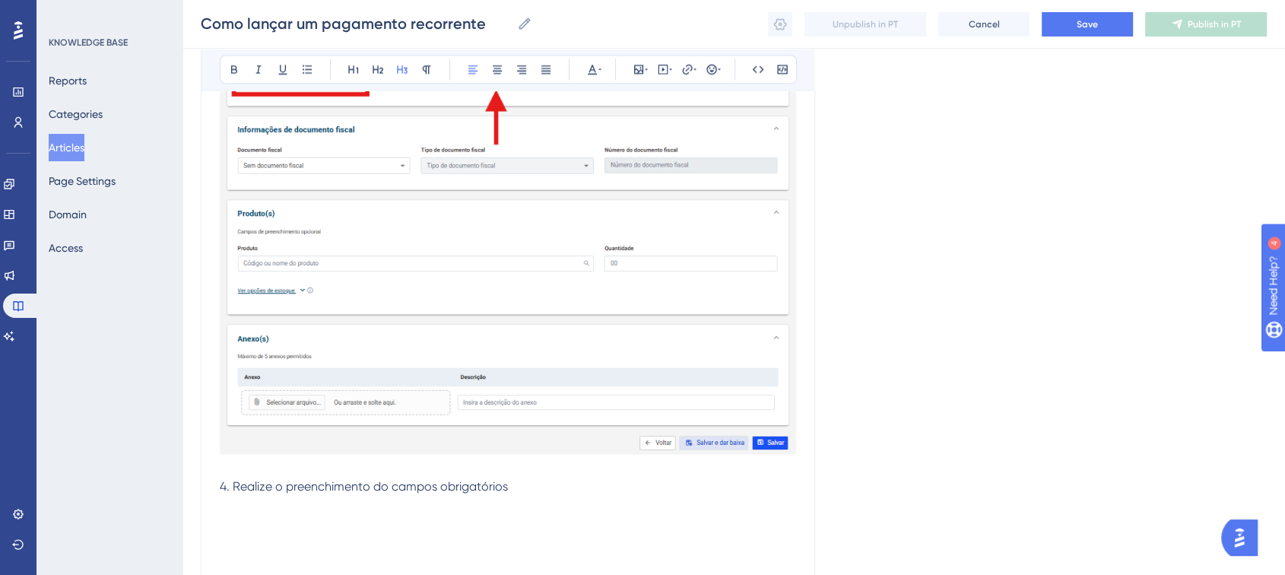
scroll to position [2521, 0]
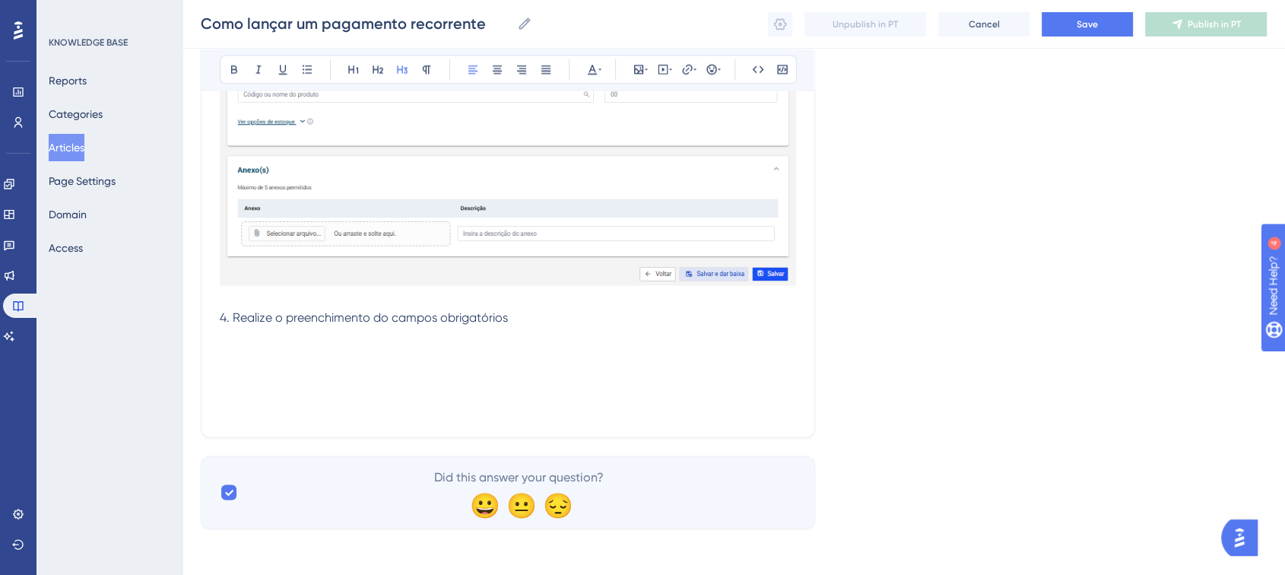
click at [381, 321] on span "4. Realize o preenchimento do campos obrigatórios" at bounding box center [364, 317] width 288 height 14
drag, startPoint x: 426, startPoint y: 319, endPoint x: 213, endPoint y: 311, distance: 213.0
click at [407, 71] on icon at bounding box center [402, 69] width 11 height 8
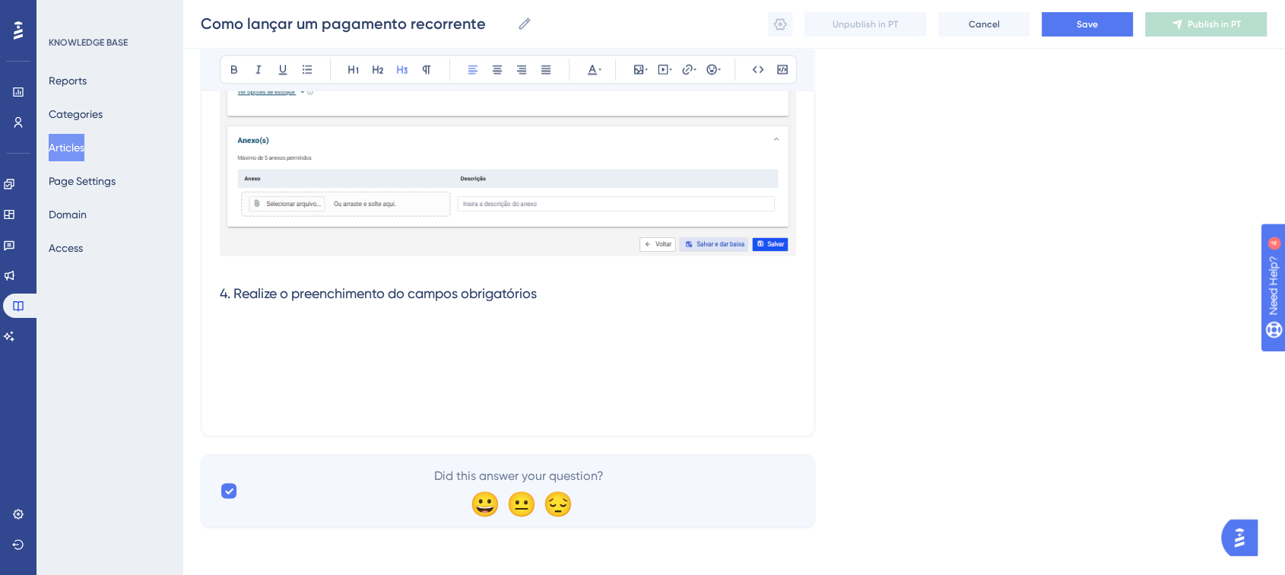
click at [468, 278] on h3 "4. Realize o preenchimento do campos obrigatórios" at bounding box center [508, 67] width 576 height 662
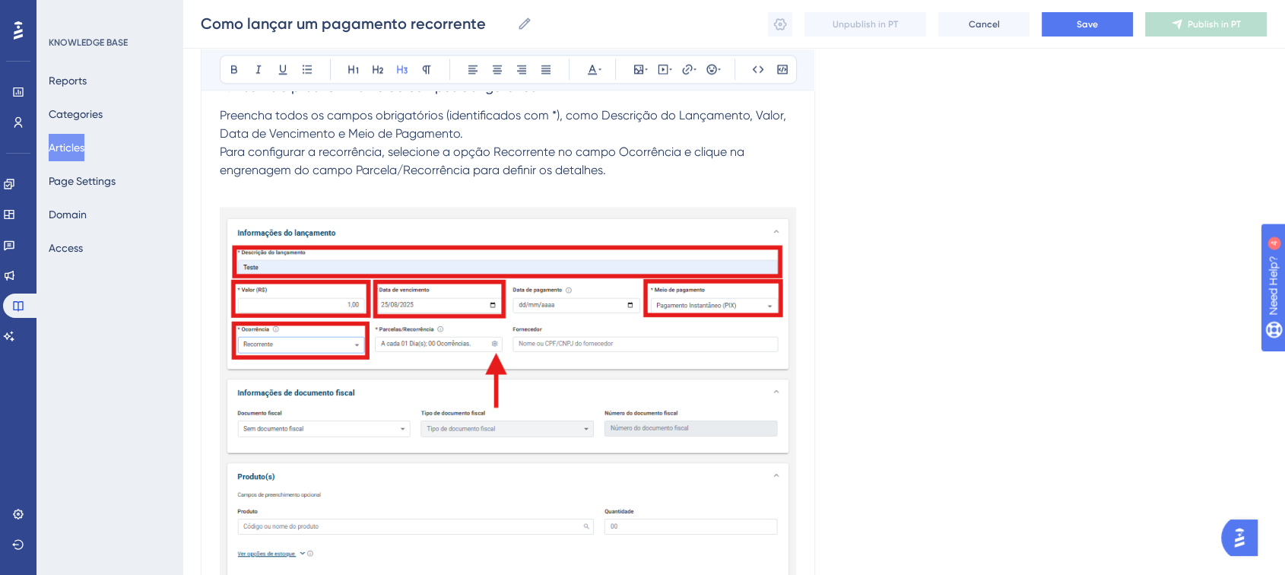
scroll to position [2053, 0]
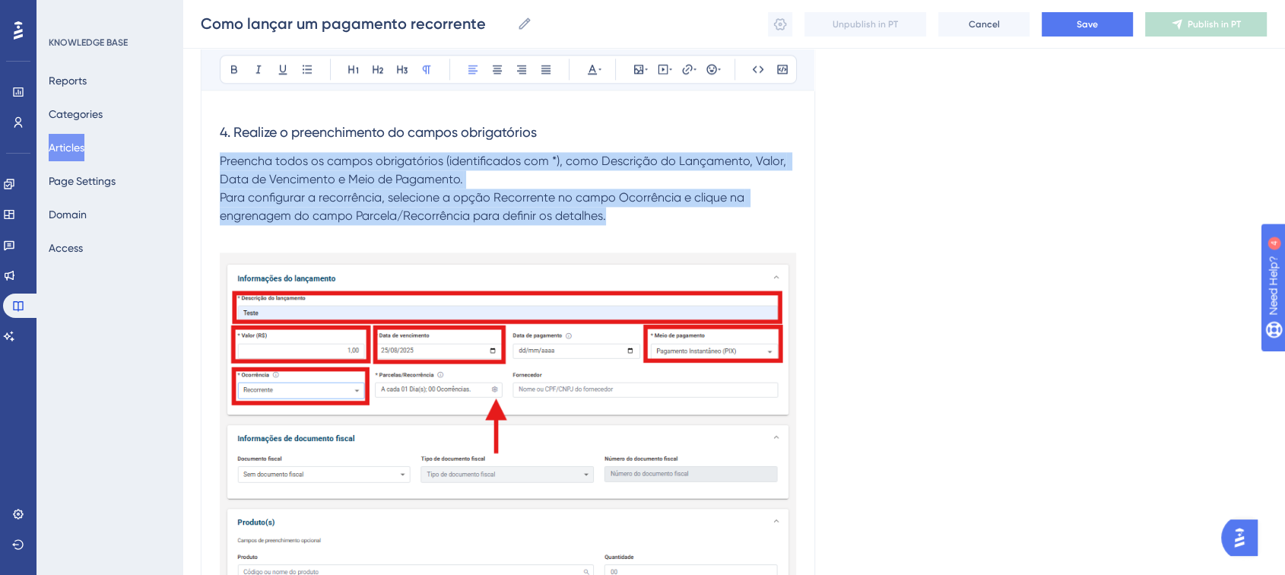
drag, startPoint x: 646, startPoint y: 213, endPoint x: 197, endPoint y: 165, distance: 451.1
copy span "Preencha todos os campos obrigatórios (identificados com *), como Descrição do …"
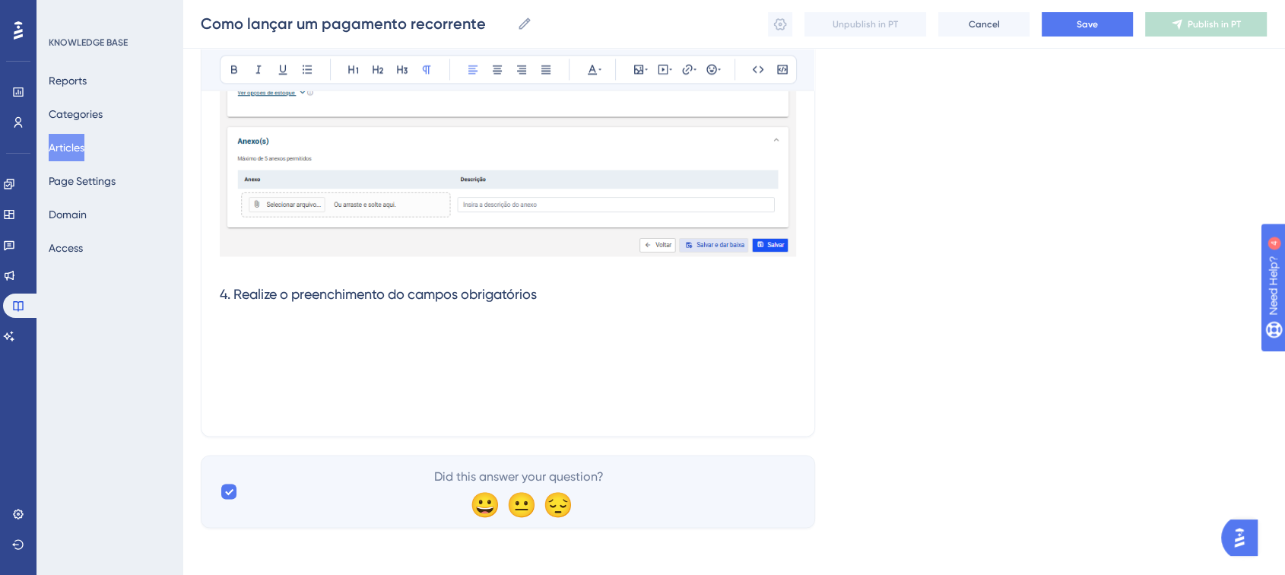
scroll to position [2560, 0]
click at [297, 323] on h3 "4. Realize o preenchimento do campos obrigatórios" at bounding box center [508, 67] width 576 height 662
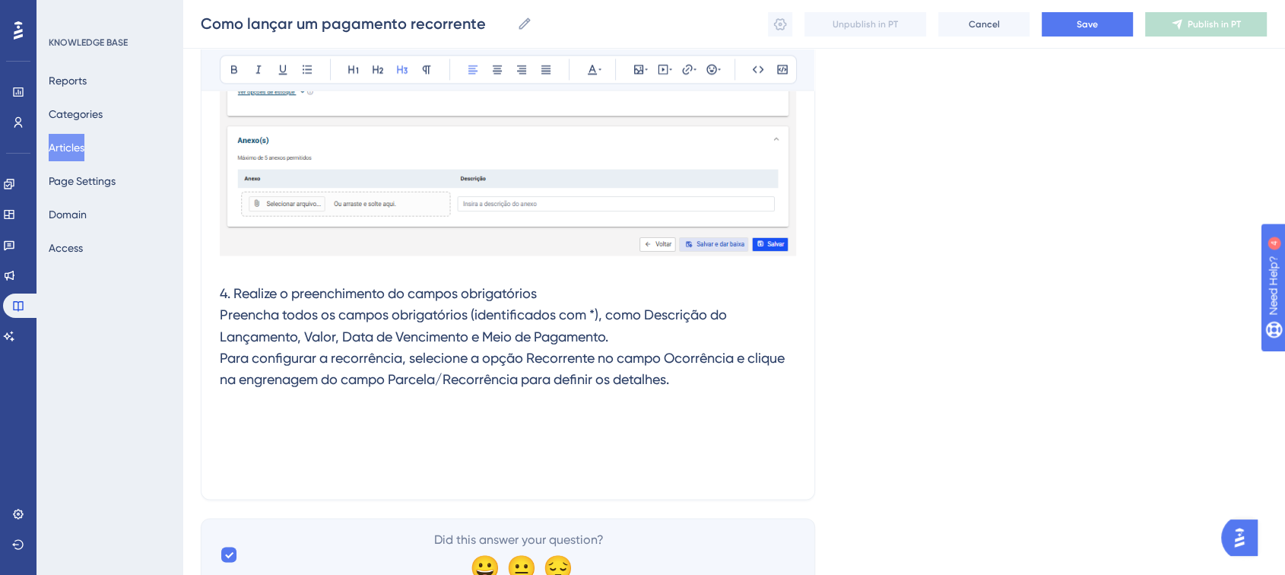
click at [566, 290] on h3 "4. Realize o preenchimento do campos obrigatórios Preencha todos os campos obri…" at bounding box center [508, 99] width 576 height 726
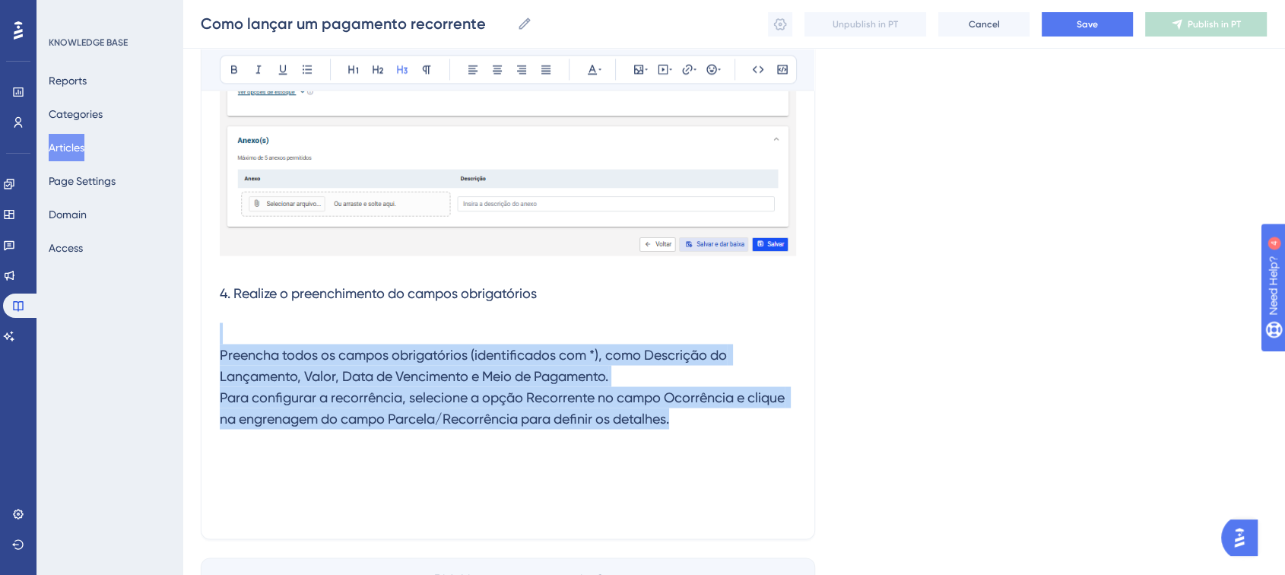
drag, startPoint x: 681, startPoint y: 422, endPoint x: 38, endPoint y: 327, distance: 650.2
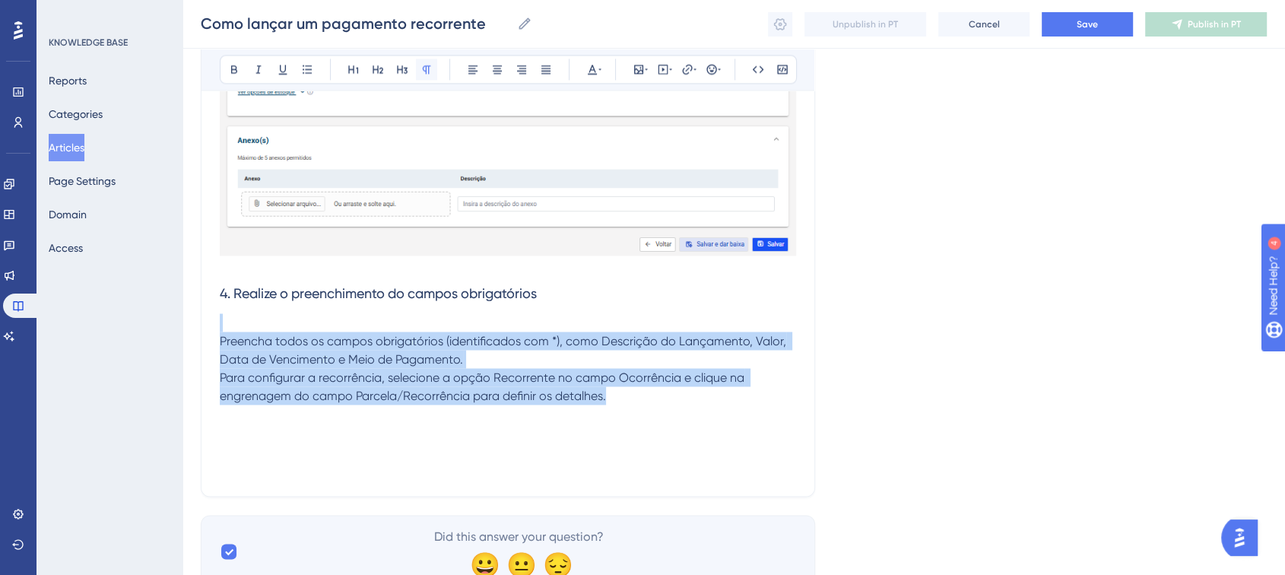
click at [429, 65] on icon at bounding box center [427, 69] width 8 height 8
click at [479, 314] on p "Preencha todos os campos obrigatórios (identificados com *), como Descrição do …" at bounding box center [508, 386] width 576 height 146
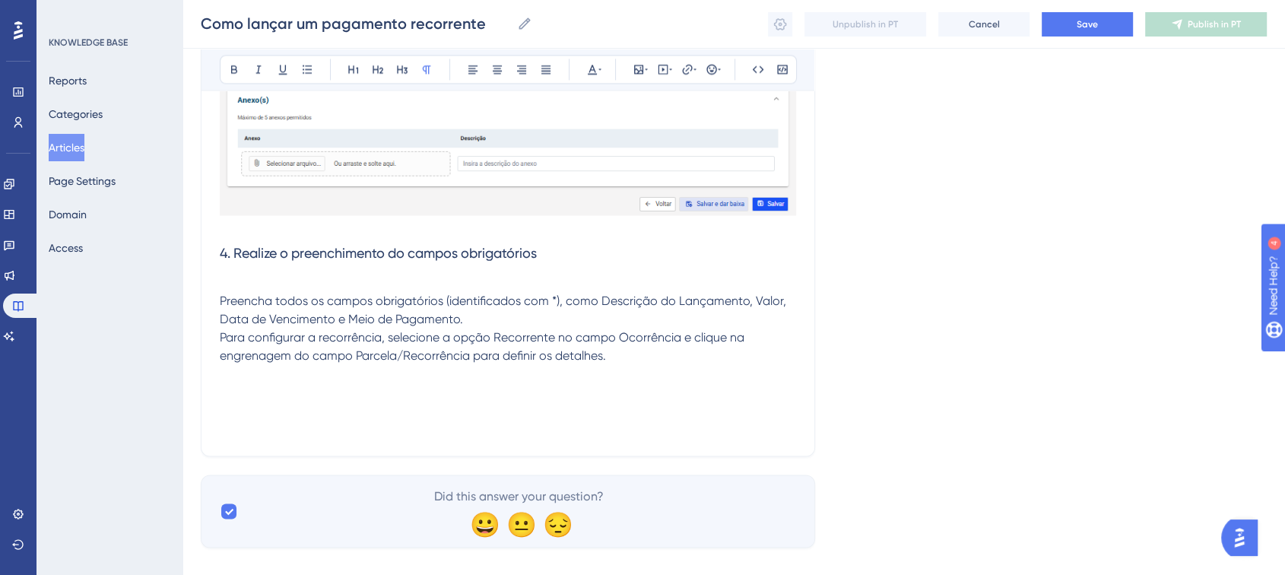
scroll to position [2621, 0]
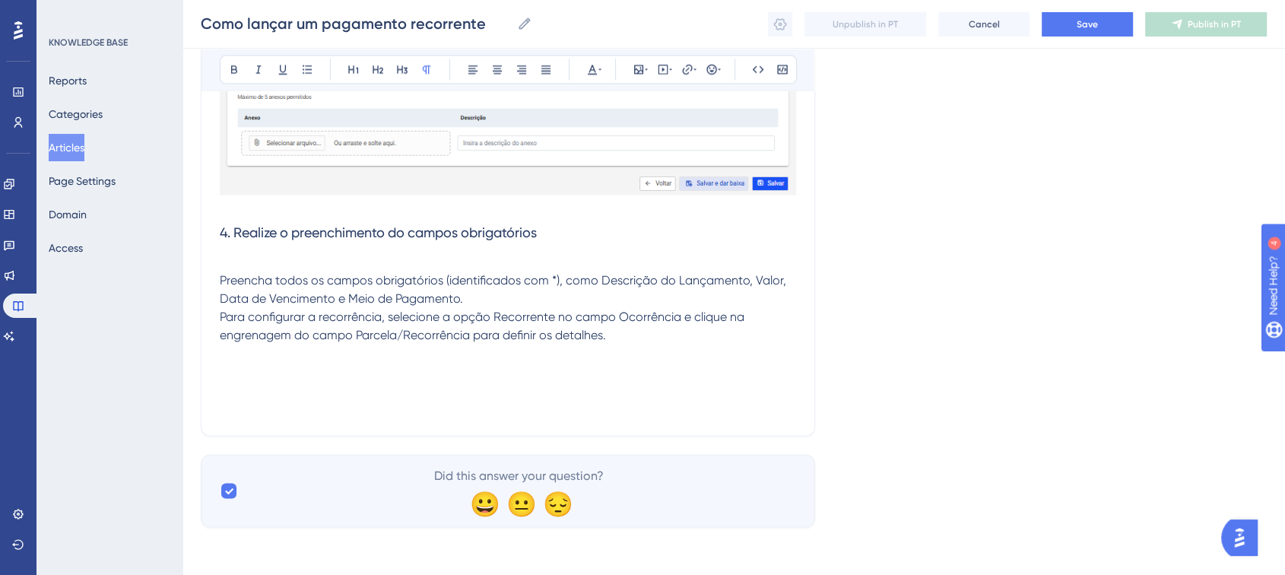
click at [338, 324] on p "Preencha todos os campos obrigatórios (identificados com *), como Descrição do …" at bounding box center [508, 325] width 576 height 146
click at [316, 265] on p "Preencha todos os campos obrigatórios (identificados com *), como Descrição do …" at bounding box center [508, 325] width 576 height 146
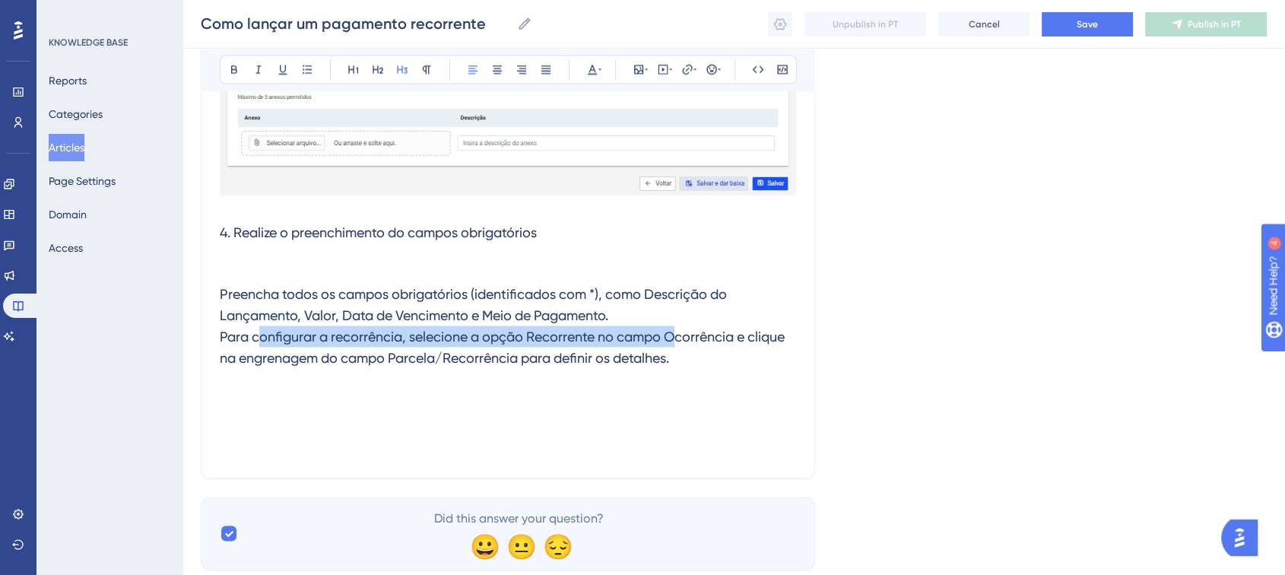
drag, startPoint x: 681, startPoint y: 342, endPoint x: 611, endPoint y: 377, distance: 78.9
click at [262, 338] on span "Para configurar a recorrência, selecione a opção Recorrente no campo Ocorrência…" at bounding box center [504, 346] width 568 height 37
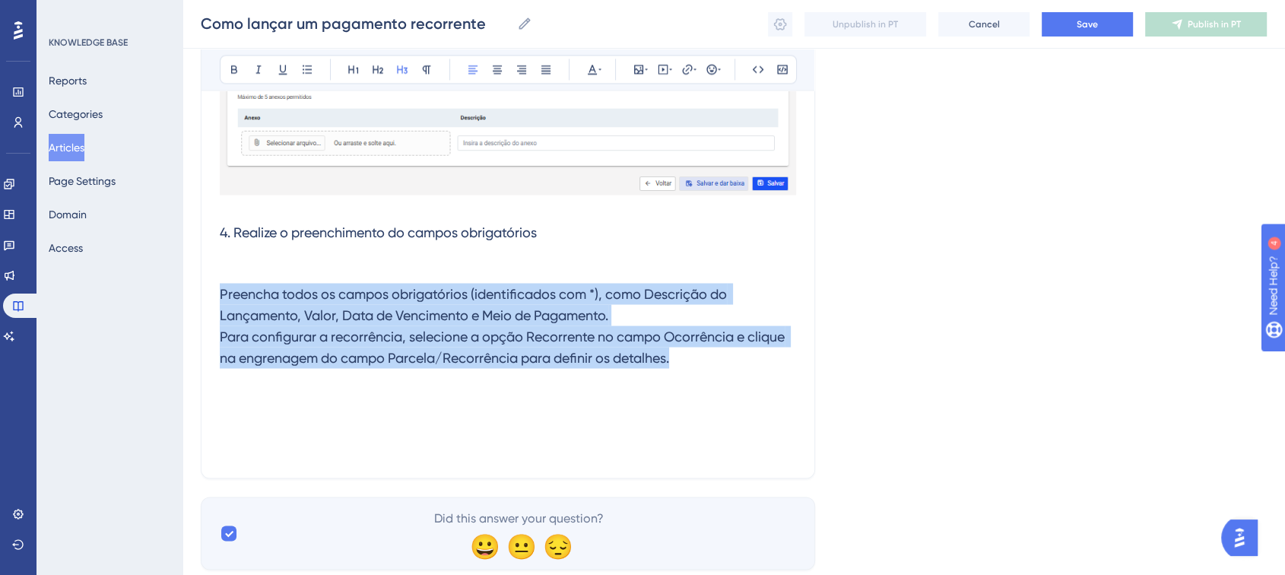
drag, startPoint x: 700, startPoint y: 366, endPoint x: 158, endPoint y: 284, distance: 547.4
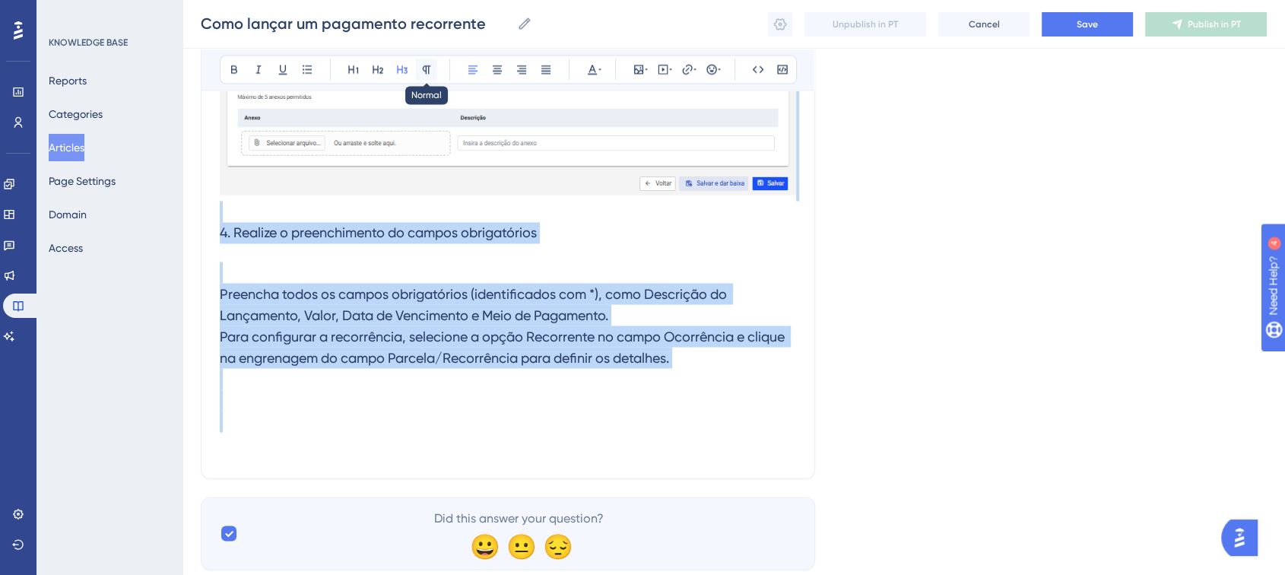
click at [429, 65] on icon at bounding box center [427, 69] width 8 height 8
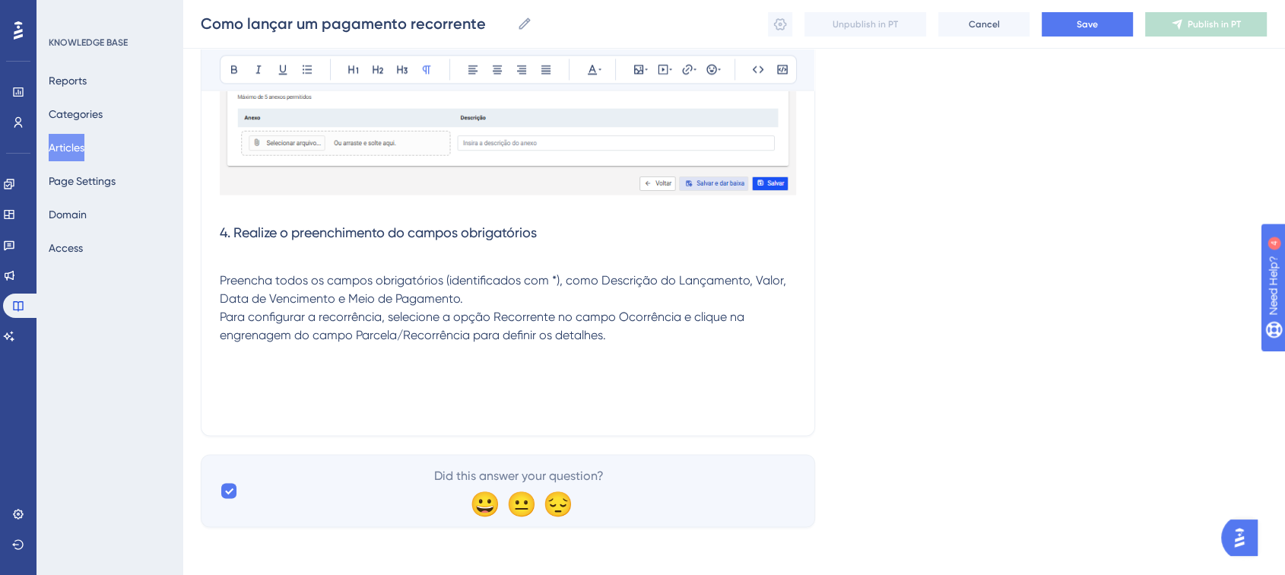
click at [318, 402] on p at bounding box center [508, 407] width 576 height 18
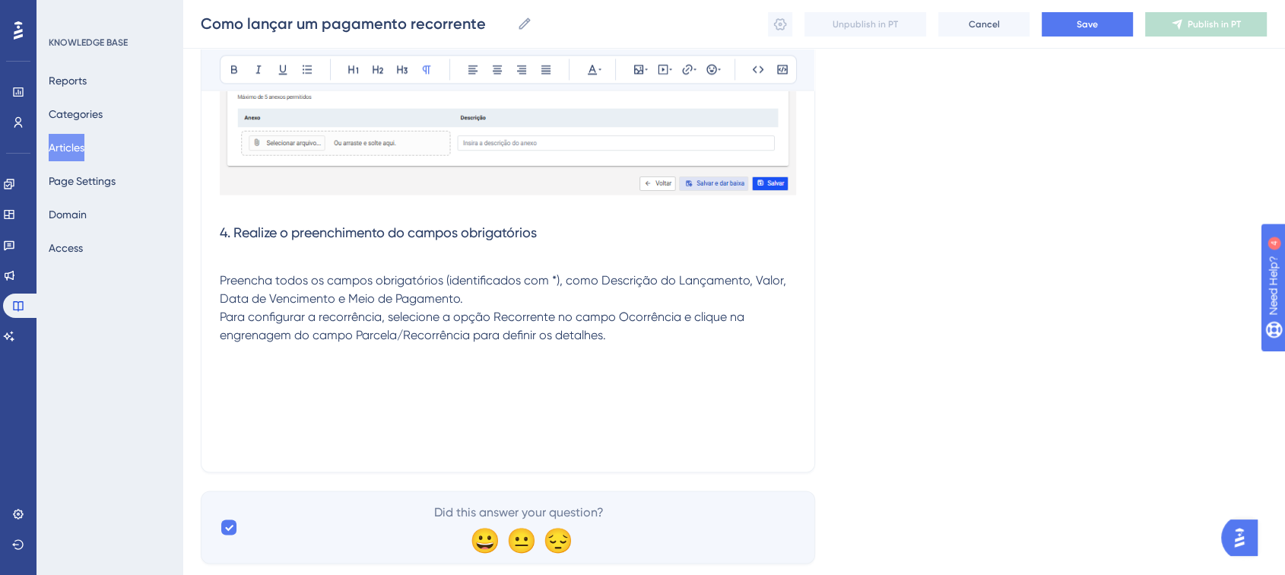
click at [280, 366] on p at bounding box center [508, 371] width 576 height 18
click at [286, 351] on p at bounding box center [508, 353] width 576 height 18
click at [223, 229] on span "4. Realize o preenchimento do campos obrigatórios" at bounding box center [378, 232] width 317 height 16
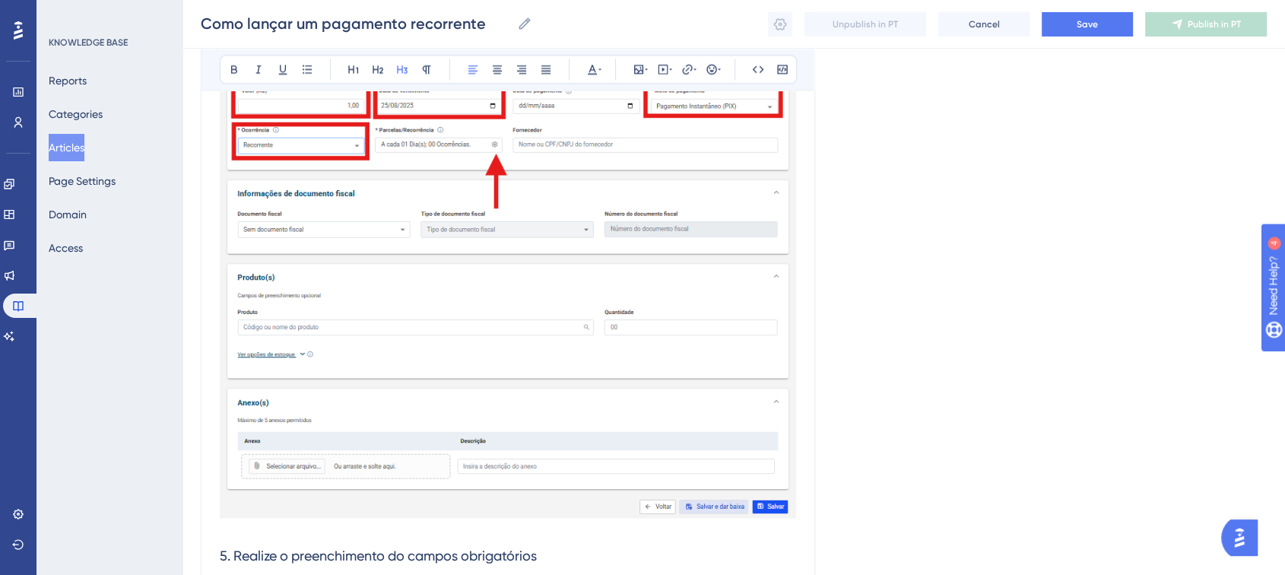
scroll to position [2451, 0]
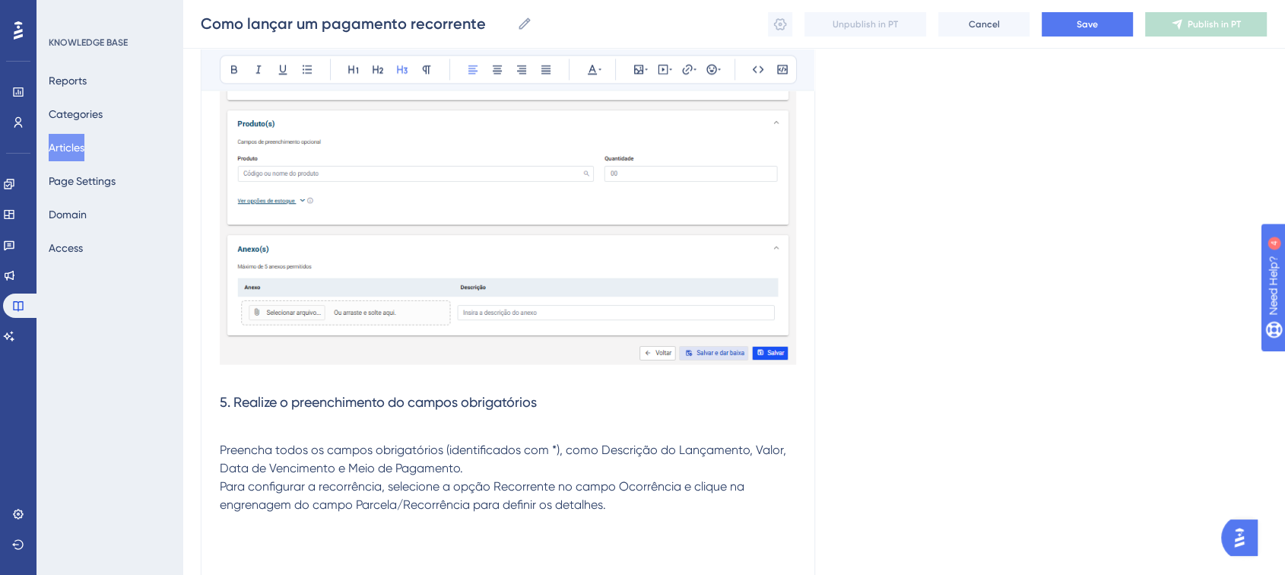
drag, startPoint x: 547, startPoint y: 403, endPoint x: 243, endPoint y: 412, distance: 305.0
click at [243, 412] on h3 "5. Realize o preenchimento do campos obrigatórios" at bounding box center [508, 133] width 576 height 577
drag, startPoint x: 270, startPoint y: 402, endPoint x: 240, endPoint y: 400, distance: 29.7
click at [240, 400] on span "5. Para configurar a recorrência" at bounding box center [318, 402] width 196 height 16
drag, startPoint x: 330, startPoint y: 402, endPoint x: 233, endPoint y: 399, distance: 96.6
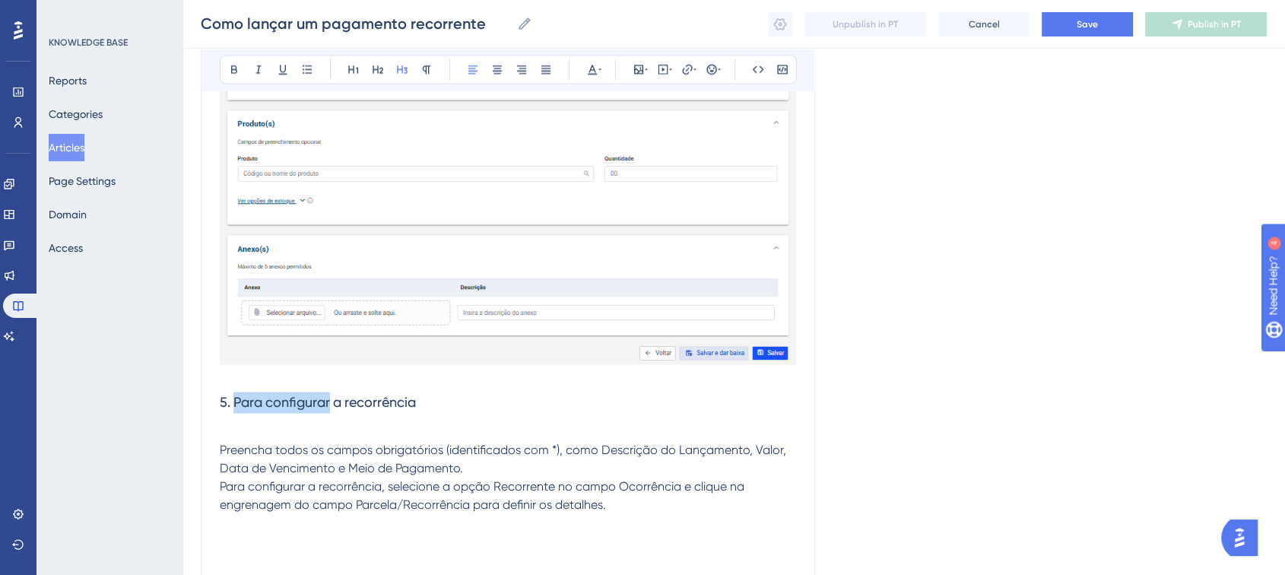
click at [233, 399] on span "5. Para configurar a recorrência" at bounding box center [318, 402] width 196 height 16
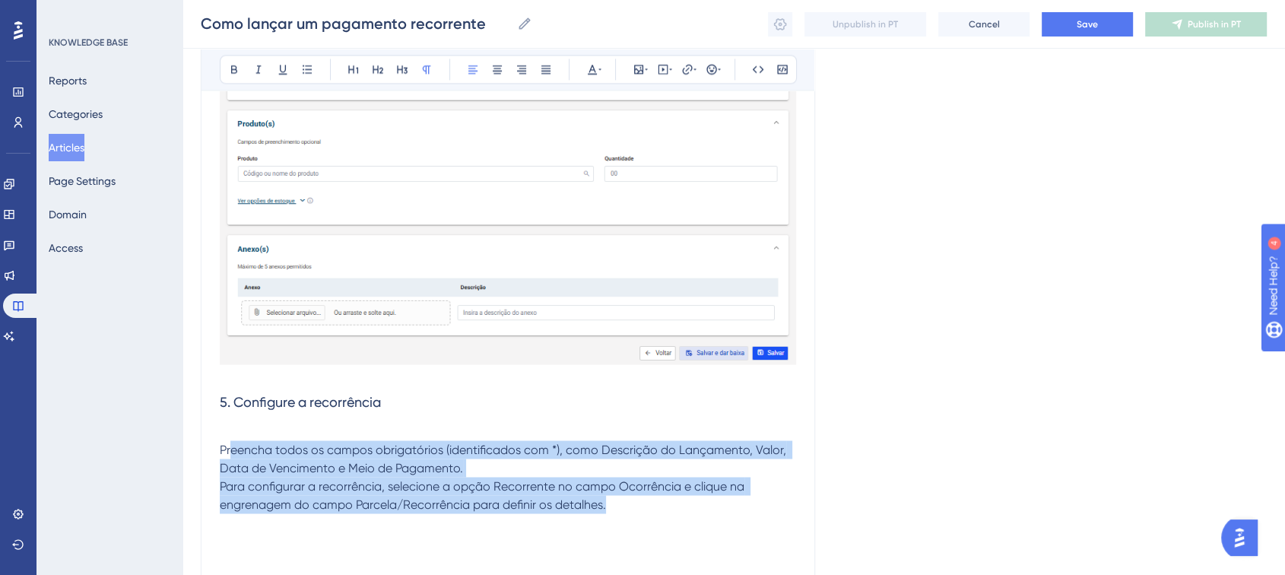
drag, startPoint x: 619, startPoint y: 499, endPoint x: 230, endPoint y: 449, distance: 392.5
click at [230, 449] on p "Preencha todos os campos obrigatórios (identificados com *), como Descrição do …" at bounding box center [508, 467] width 576 height 91
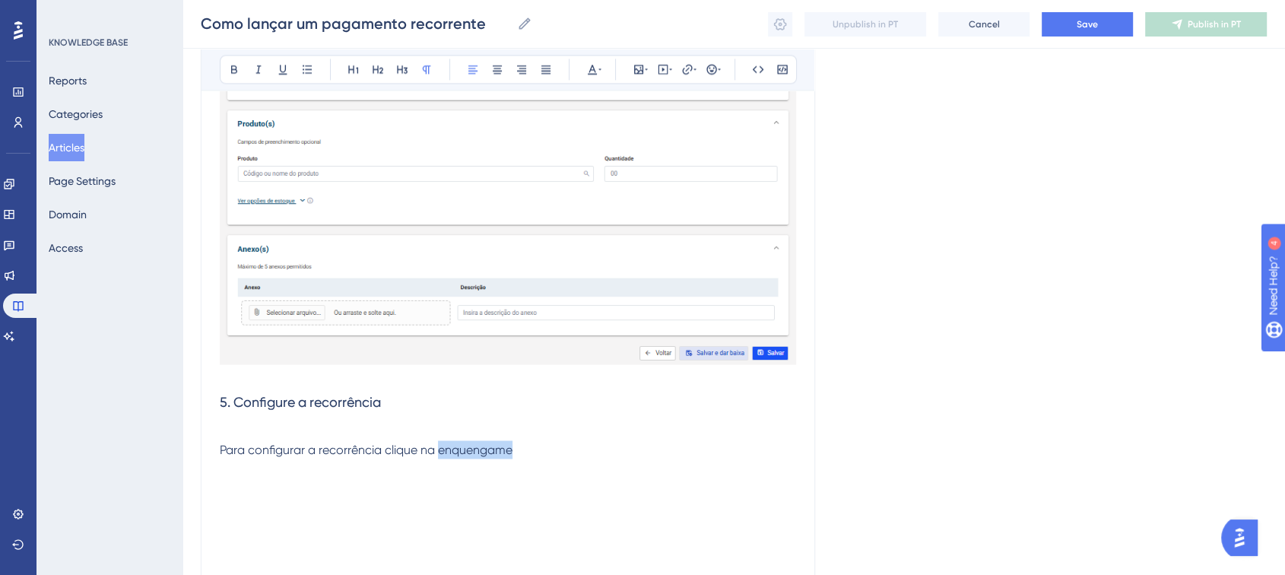
drag, startPoint x: 474, startPoint y: 452, endPoint x: 449, endPoint y: 457, distance: 26.4
click at [449, 458] on p at bounding box center [508, 467] width 576 height 18
click at [462, 446] on span "Para configurar a recorrência clique na enquengame" at bounding box center [366, 449] width 293 height 14
click at [471, 449] on span "Para configurar a recorrência clique na enquengame" at bounding box center [366, 449] width 293 height 14
click at [476, 449] on span "Para configurar a recorrência clique na enquengame" at bounding box center [366, 449] width 293 height 14
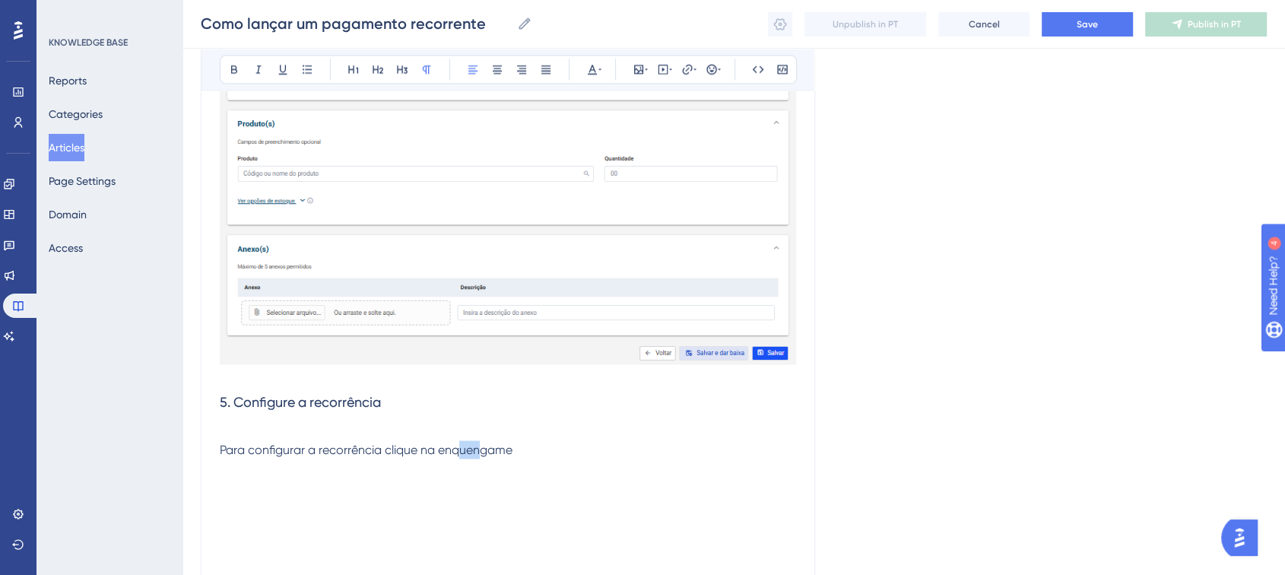
drag, startPoint x: 480, startPoint y: 450, endPoint x: 467, endPoint y: 449, distance: 13.0
click at [467, 449] on span "Para configurar a recorrência clique na enquengame" at bounding box center [366, 449] width 293 height 14
drag, startPoint x: 554, startPoint y: 453, endPoint x: 451, endPoint y: 449, distance: 102.7
click at [451, 449] on p "Para configurar a recorrência clique na enquengame" at bounding box center [508, 440] width 576 height 36
click at [543, 438] on p "Para configurar a recorrência clique na enmgrenagem" at bounding box center [508, 440] width 576 height 36
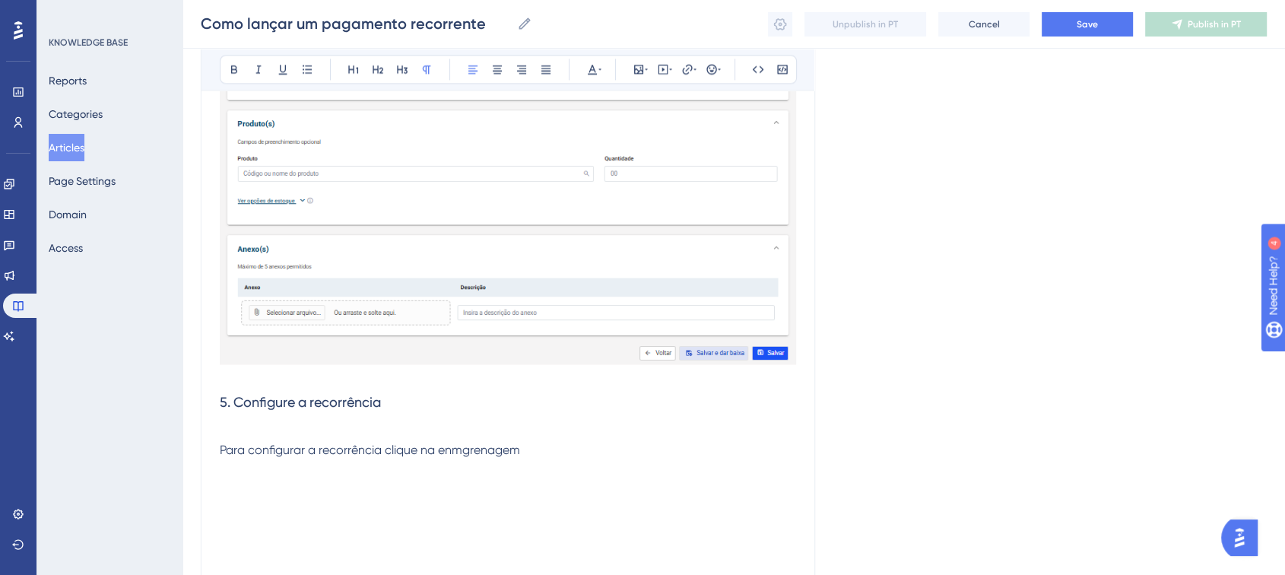
click at [493, 452] on span "Para configurar a recorrência clique na enmgrenagem" at bounding box center [370, 449] width 300 height 14
click at [229, 487] on span "* Parcelas/Recorrência" at bounding box center [283, 485] width 127 height 14
click at [697, 448] on p "Para configurar a recorrência clique na engrenagem no campo Parcelas/Recorrência" at bounding box center [508, 440] width 576 height 36
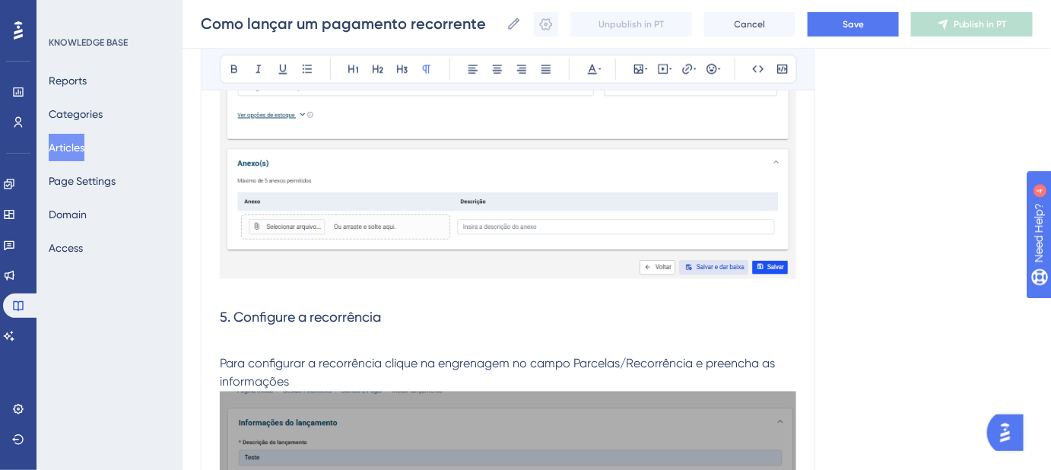
scroll to position [2605, 0]
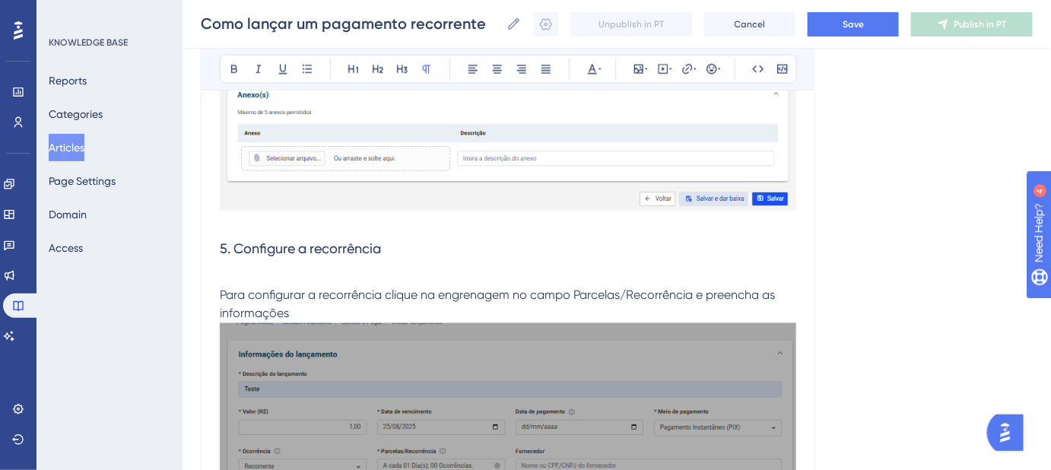
click at [240, 273] on p "Para configurar a recorrência clique na engrenagem no campo Parcelas/Recorrênci…" at bounding box center [508, 295] width 576 height 55
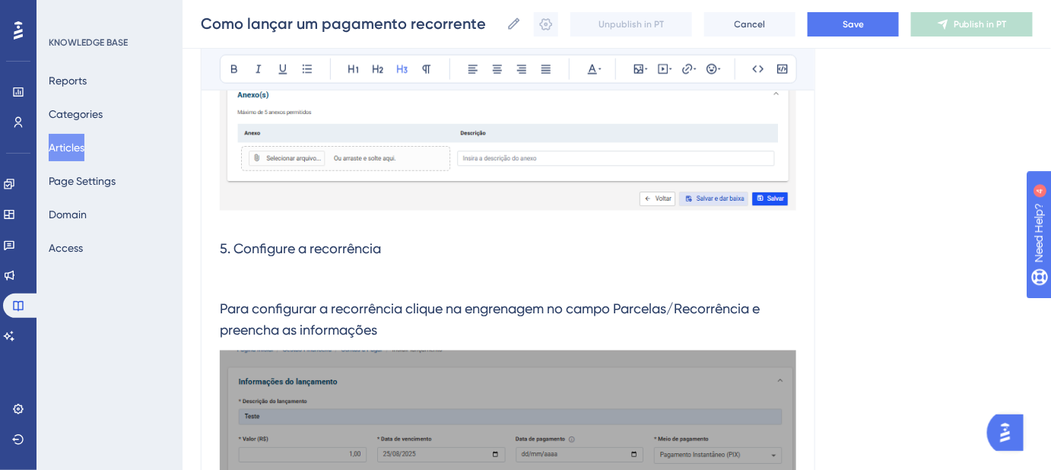
drag, startPoint x: 381, startPoint y: 334, endPoint x: 220, endPoint y: 275, distance: 171.5
click at [220, 275] on h3 "Para configurar a recorrência clique na engrenagem no campo Parcelas/Recorrênci…" at bounding box center [508, 309] width 576 height 82
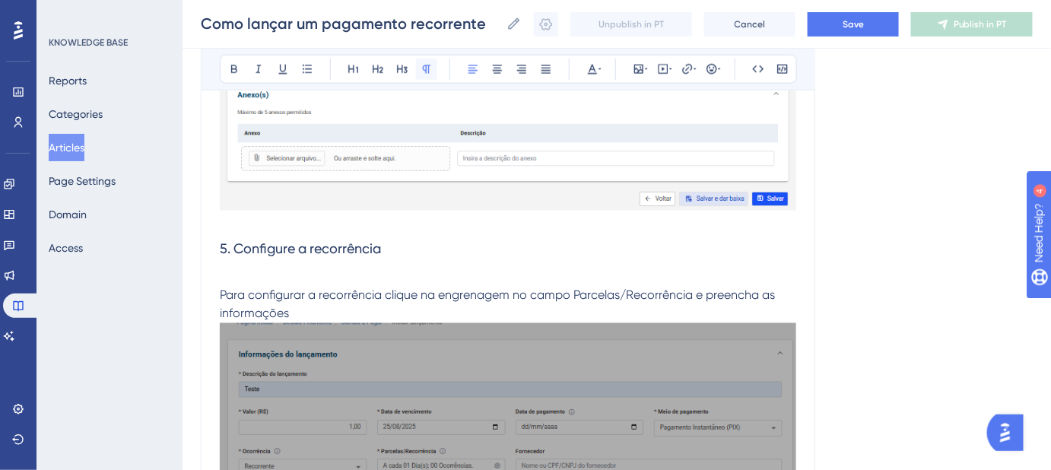
click at [430, 64] on icon at bounding box center [426, 69] width 12 height 12
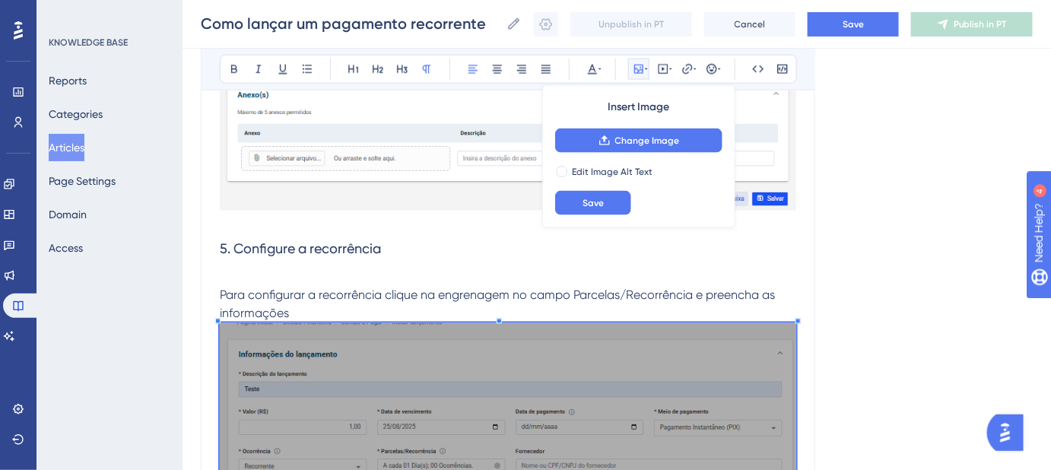
click at [311, 312] on p "Para configurar a recorrência clique na engrenagem no campo Parcelas/Recorrênci…" at bounding box center [508, 295] width 576 height 55
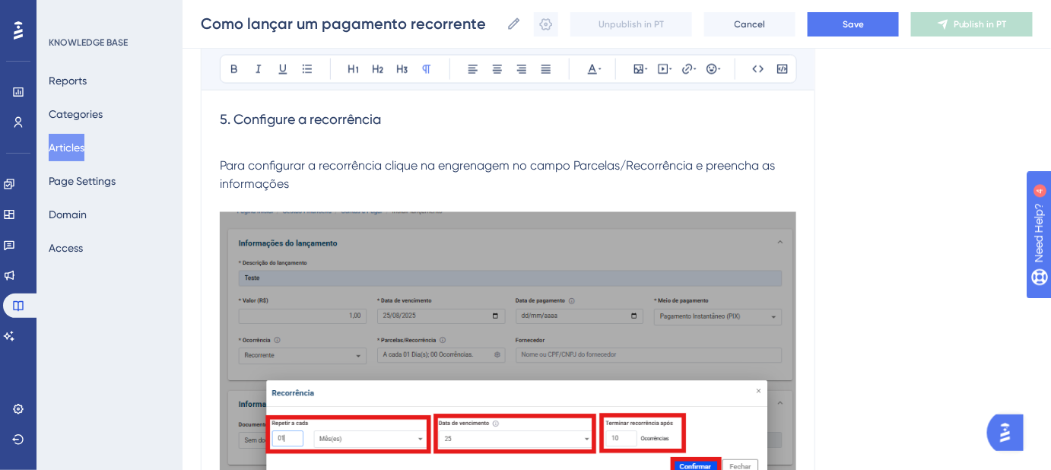
scroll to position [2674, 0]
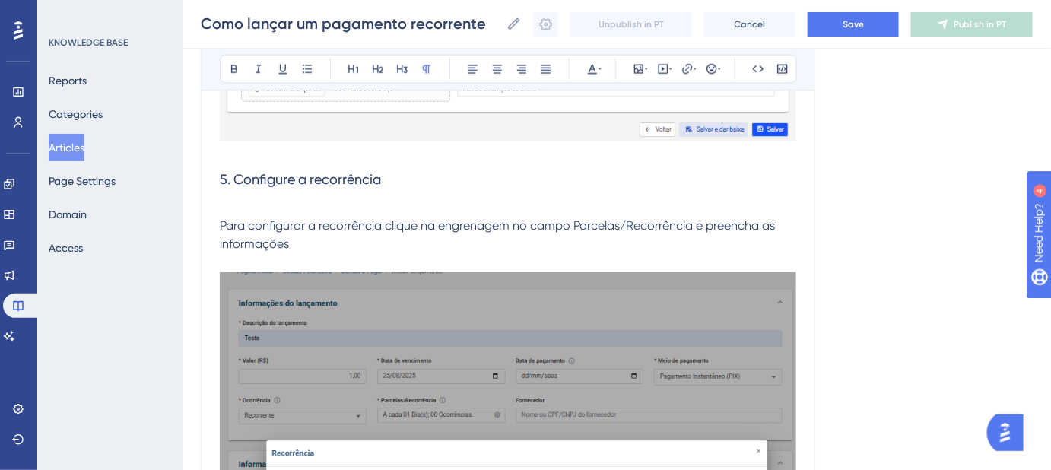
click at [309, 234] on p "Para configurar a recorrência clique na engrenagem no campo Parcelas/Recorrênci…" at bounding box center [508, 226] width 576 height 55
click at [312, 254] on p at bounding box center [508, 263] width 576 height 18
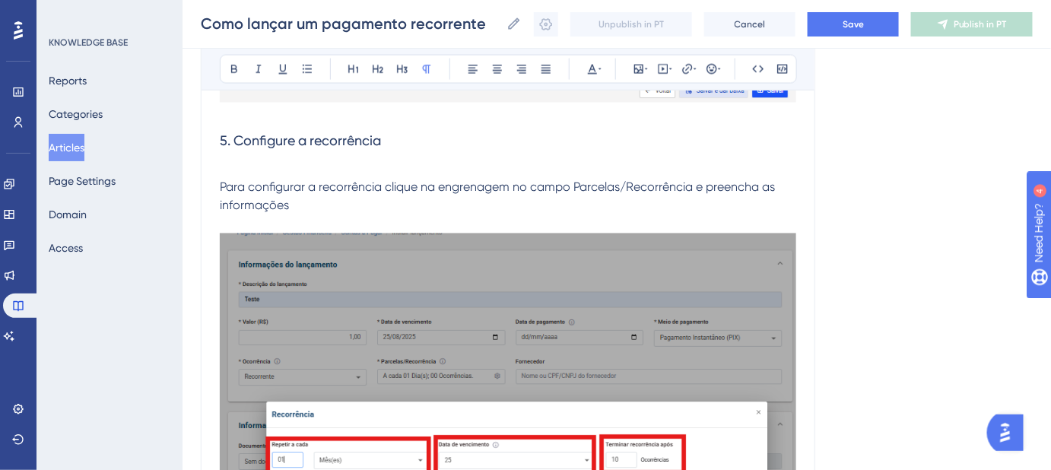
scroll to position [2743, 0]
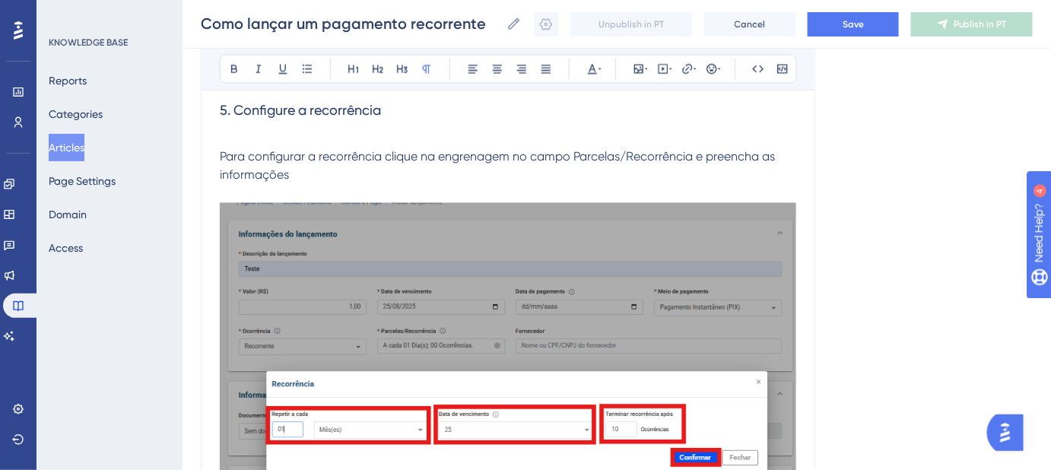
click at [308, 179] on p "Para configurar a recorrência clique na engrenagem no campo Parcelas/Recorrênci…" at bounding box center [508, 157] width 576 height 55
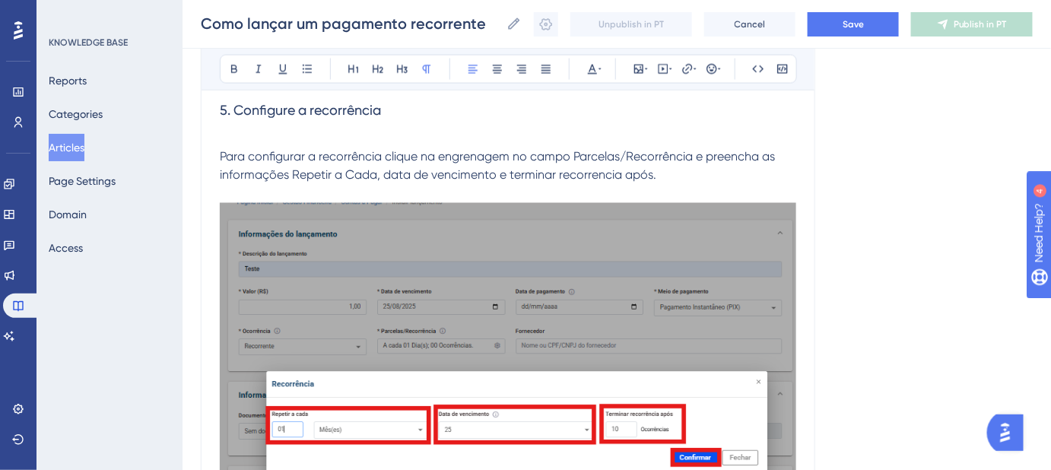
drag, startPoint x: 672, startPoint y: 178, endPoint x: 219, endPoint y: 154, distance: 453.8
copy span "Para configurar a recorrência clique na engrenagem no campo Parcelas/Recorrênci…"
click at [656, 163] on span "Para configurar a recorrência clique na engrenagem no campo Parcelas/Recorrênci…" at bounding box center [499, 166] width 558 height 33
click at [667, 178] on p "Para configurar a recorrência clique na engrenagem no campo Parcelas/Recorrênci…" at bounding box center [508, 157] width 576 height 55
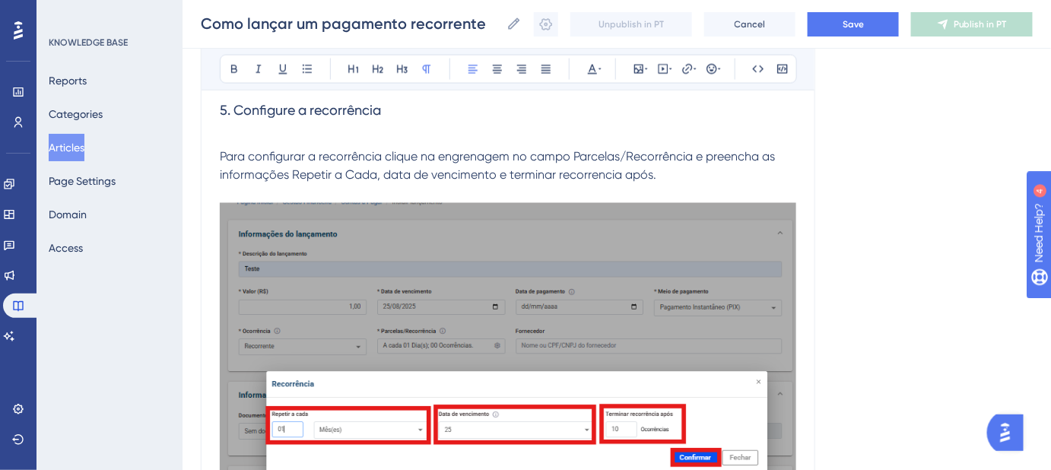
drag, startPoint x: 665, startPoint y: 181, endPoint x: 200, endPoint y: 158, distance: 465.1
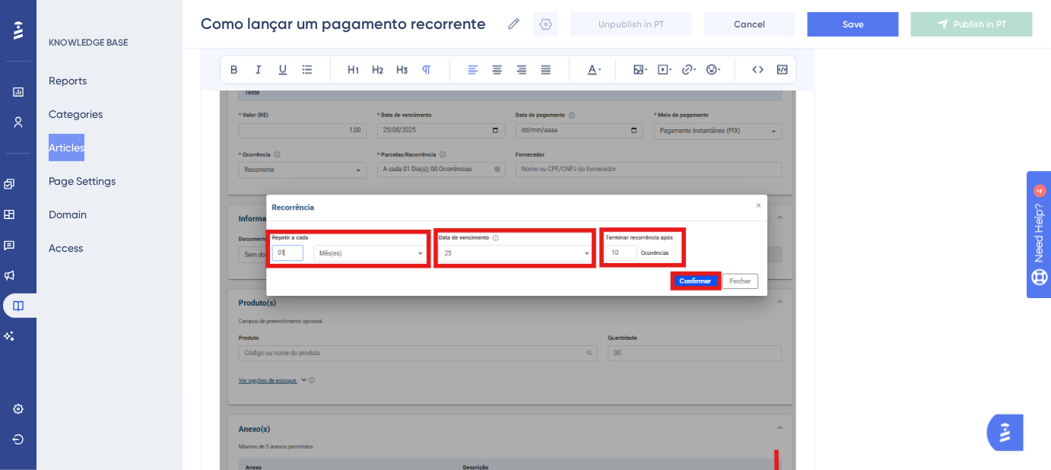
scroll to position [2662, 0]
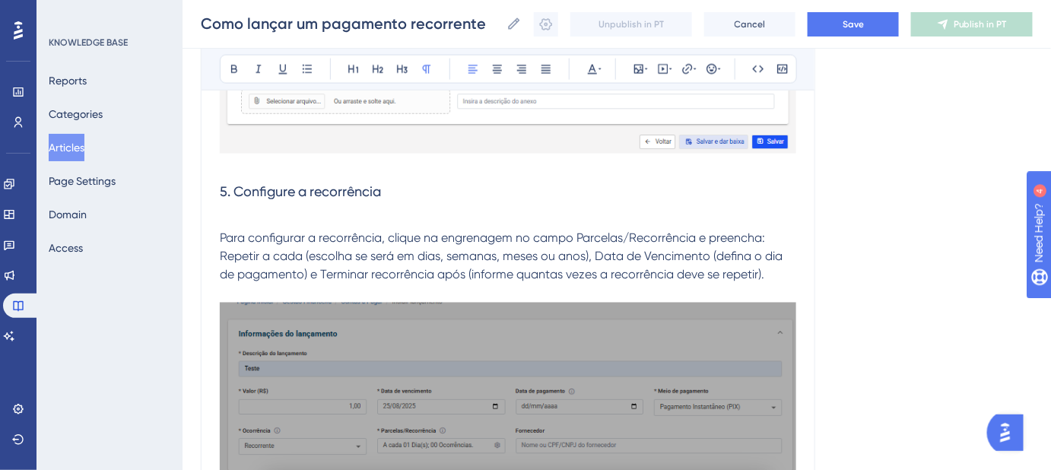
click at [774, 239] on p "Para configurar a recorrência, clique na engrenagem no campo Parcelas/Recorrênc…" at bounding box center [508, 247] width 576 height 73
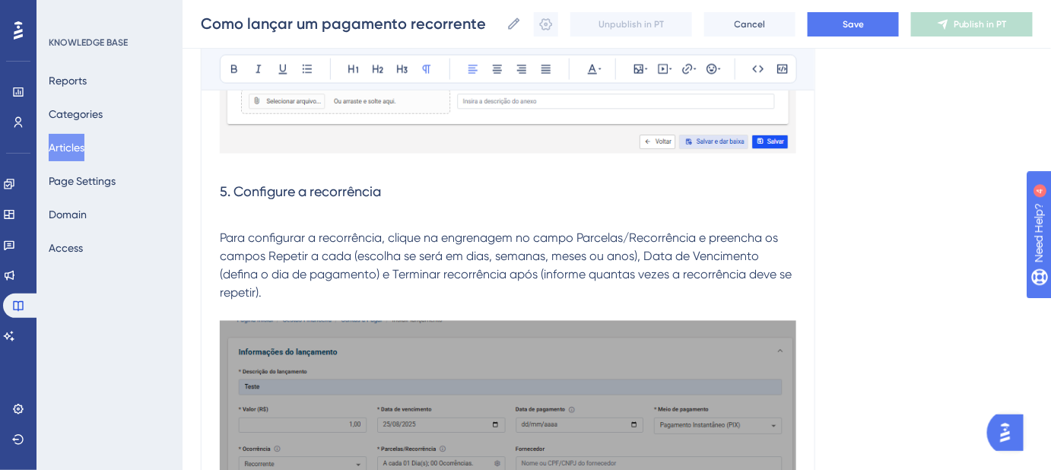
click at [357, 275] on span "Para configurar a recorrência, clique na engrenagem no campo Parcelas/Recorrênc…" at bounding box center [507, 265] width 575 height 69
click at [281, 278] on span "Para configurar a recorrência, clique na engrenagem no campo Parcelas/Recorrênc…" at bounding box center [507, 265] width 575 height 69
click at [310, 271] on span "Para configurar a recorrência, clique na engrenagem no campo Parcelas/Recorrênc…" at bounding box center [507, 265] width 575 height 69
click at [293, 275] on span "Para configurar a recorrência, clique na engrenagem no campo Parcelas/Recorrênc…" at bounding box center [507, 265] width 575 height 69
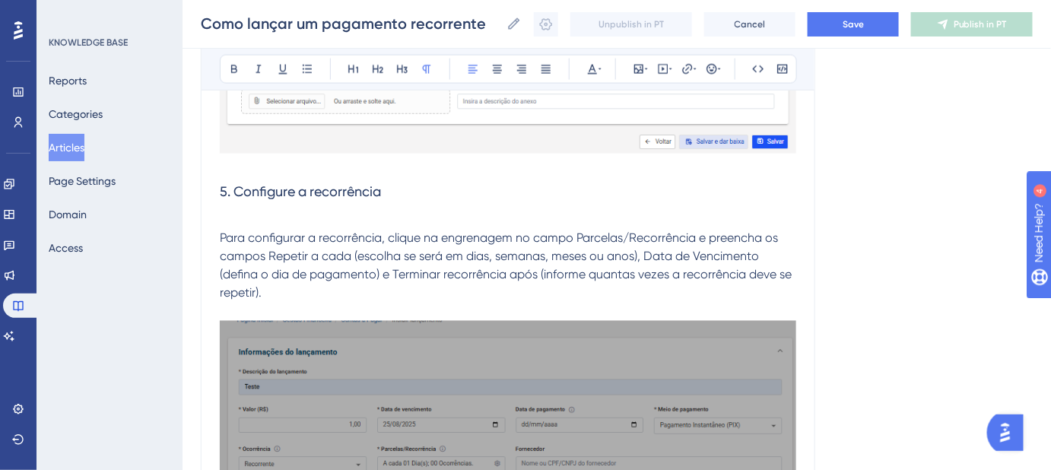
click at [306, 278] on span "Para configurar a recorrência, clique na engrenagem no campo Parcelas/Recorrênc…" at bounding box center [507, 265] width 575 height 69
click at [469, 275] on span "Para configurar a recorrência, clique na engrenagem no campo Parcelas/Recorrênc…" at bounding box center [500, 265] width 561 height 69
click at [680, 274] on span "Para configurar a recorrência, clique na engrenagem no campo Parcelas/Recorrênc…" at bounding box center [500, 265] width 561 height 69
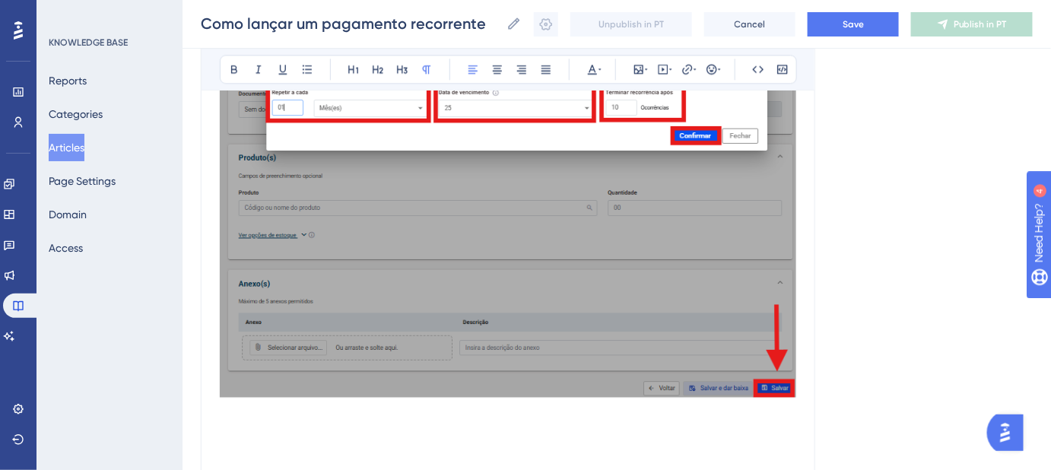
scroll to position [3285, 0]
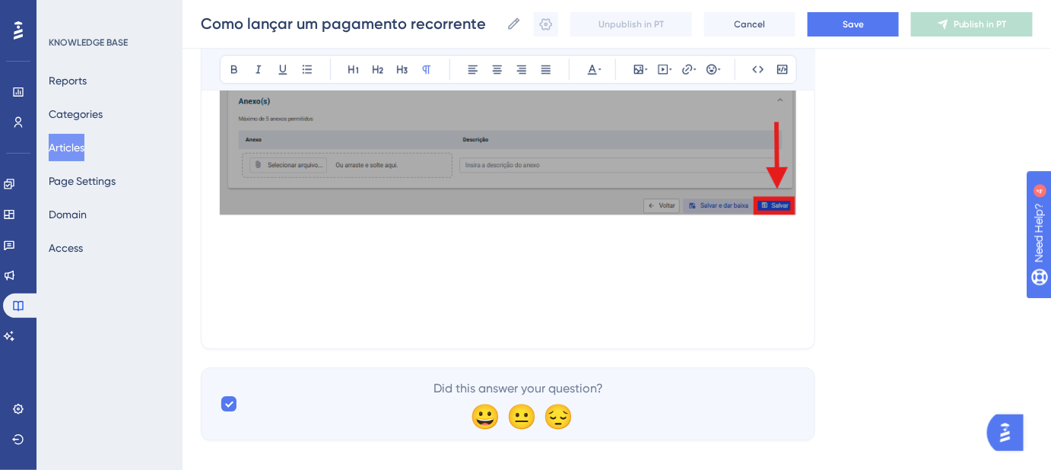
click at [262, 243] on p at bounding box center [508, 248] width 576 height 18
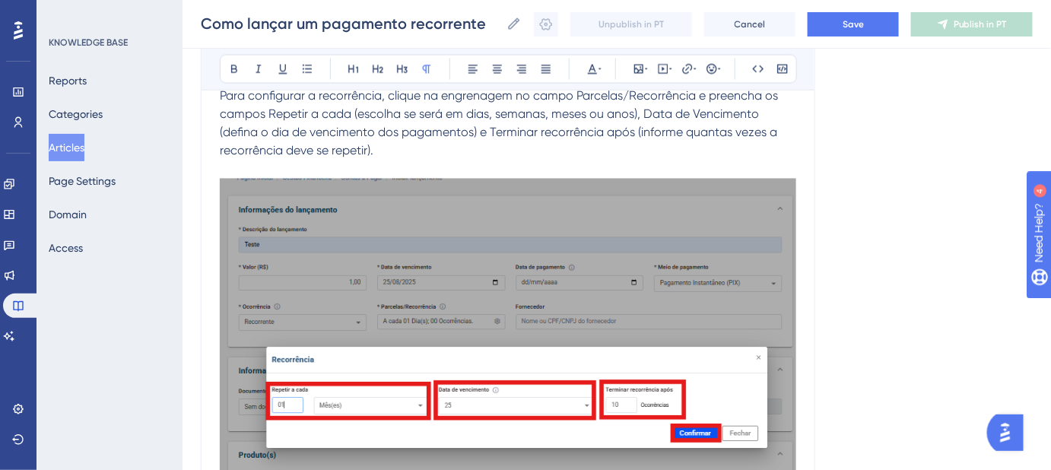
scroll to position [2749, 0]
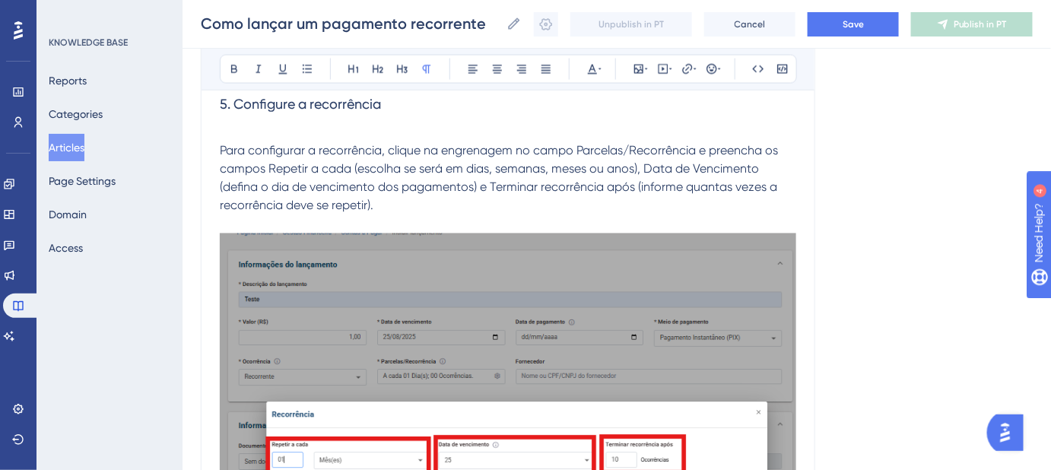
click at [462, 197] on p "Para configurar a recorrência, clique na engrenagem no campo Parcelas/Recorrênc…" at bounding box center [508, 169] width 576 height 91
click at [493, 186] on span "Para configurar a recorrência, clique na engrenagem no campo Parcelas/Recorrênc…" at bounding box center [500, 178] width 561 height 69
click at [411, 202] on p "Para configurar a recorrência, clique na engrenagem no campo Parcelas/Recorrênc…" at bounding box center [508, 169] width 576 height 91
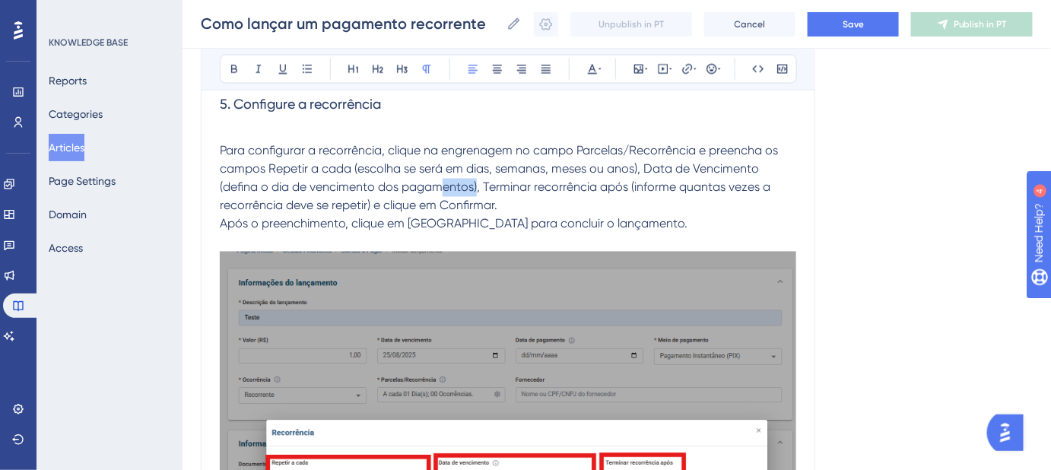
drag, startPoint x: 477, startPoint y: 191, endPoint x: 443, endPoint y: 187, distance: 34.4
click at [443, 187] on span "Para configurar a recorrência, clique na engrenagem no campo Parcelas/Recorrênc…" at bounding box center [500, 178] width 561 height 69
click at [468, 187] on span "Para configurar a recorrência, clique na engrenagem no campo Parcelas/Recorrênc…" at bounding box center [500, 178] width 561 height 69
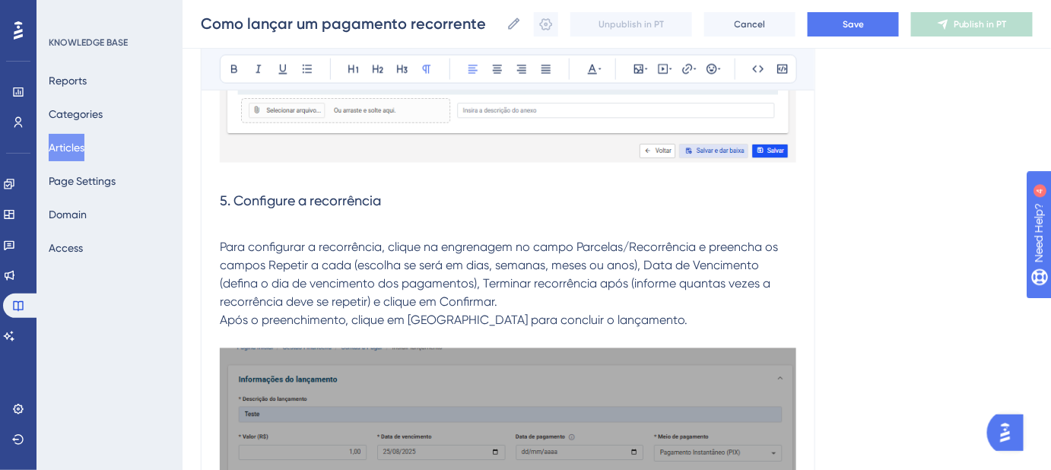
scroll to position [2611, 0]
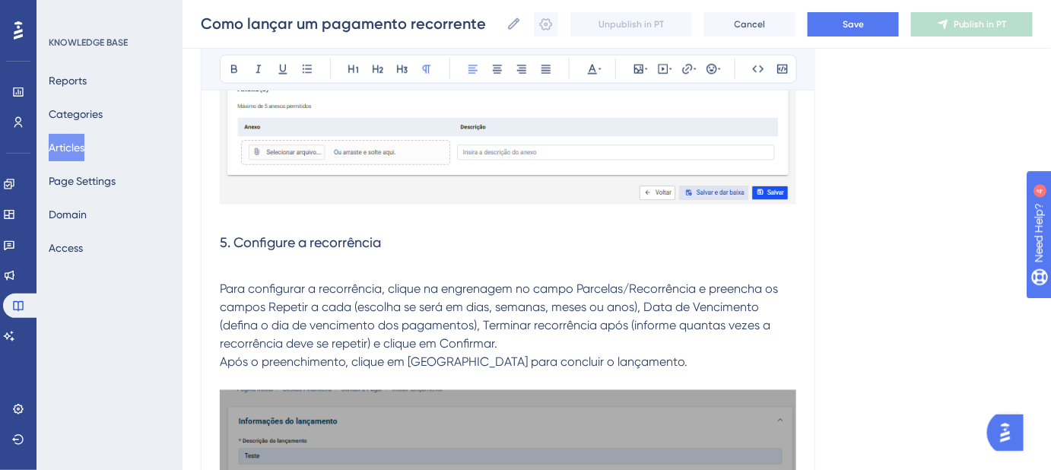
click at [220, 360] on span "Após o preenchimento, clique em Salvar para concluir o lançamento." at bounding box center [454, 362] width 468 height 14
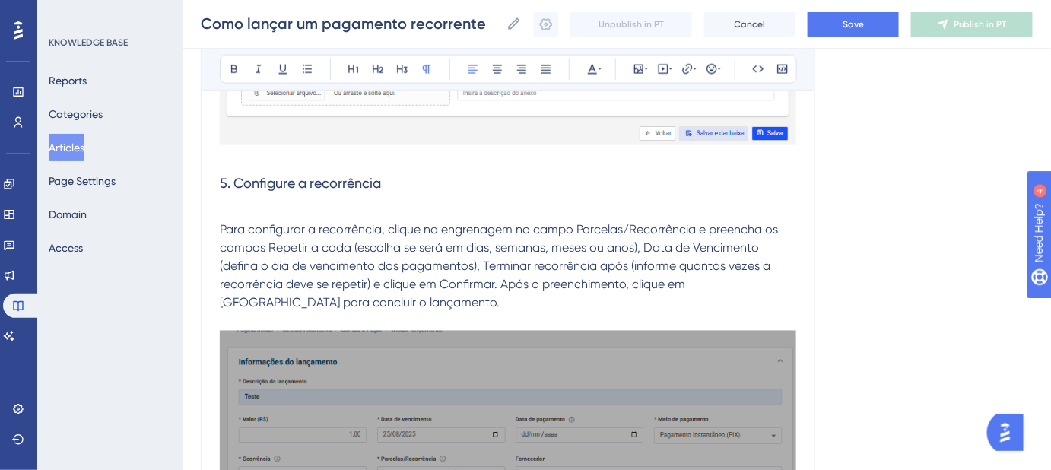
scroll to position [2749, 0]
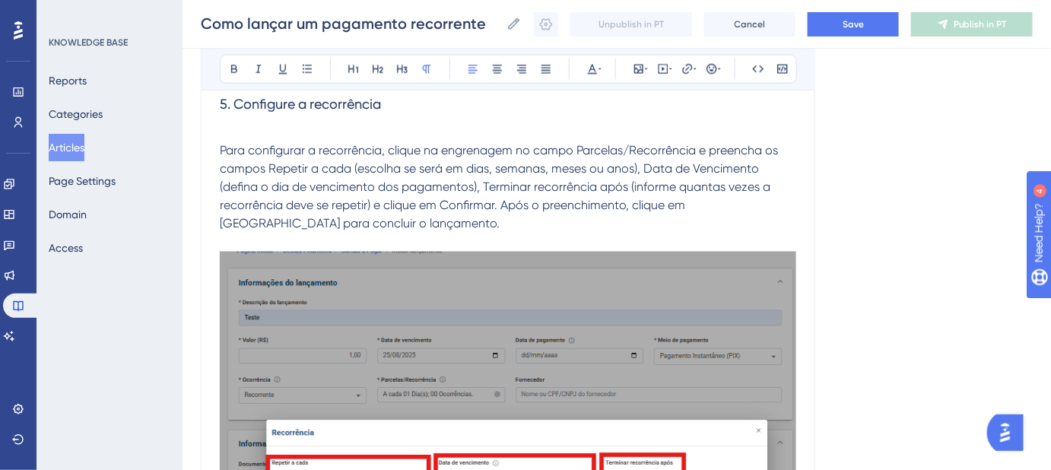
click at [265, 127] on p "Para configurar a recorrência, clique na engrenagem no campo Parcelas/Recorrênc…" at bounding box center [508, 178] width 576 height 109
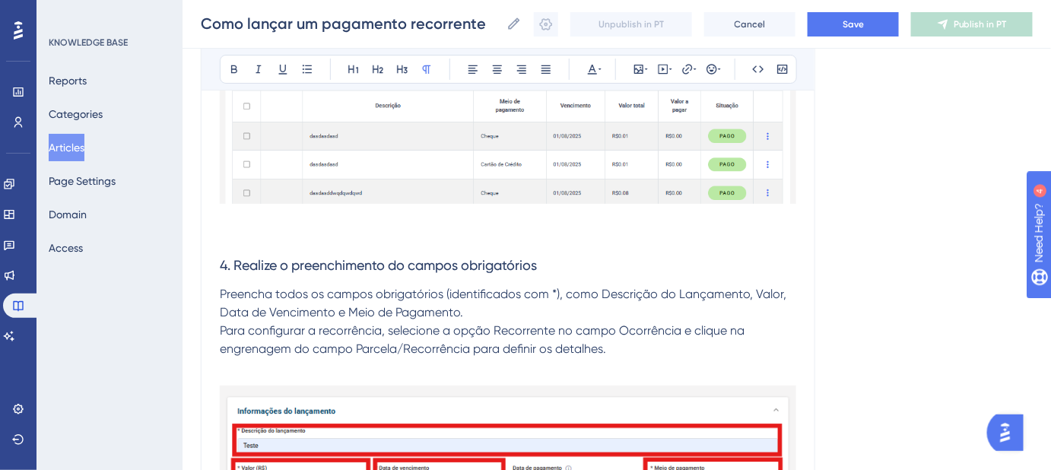
scroll to position [2058, 0]
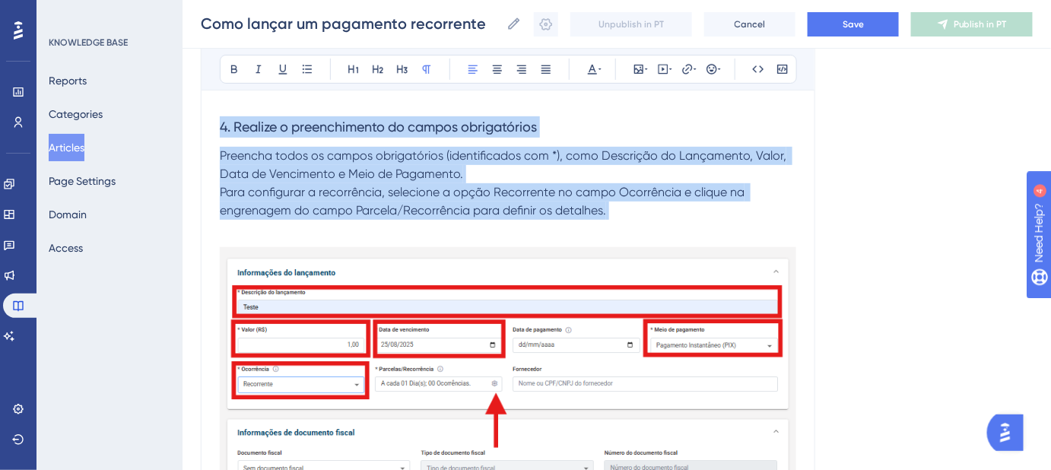
drag, startPoint x: 626, startPoint y: 221, endPoint x: 216, endPoint y: 123, distance: 421.4
copy div "4. Realize o preenchimento do campos obrigatórios Preencha todos os campos obri…"
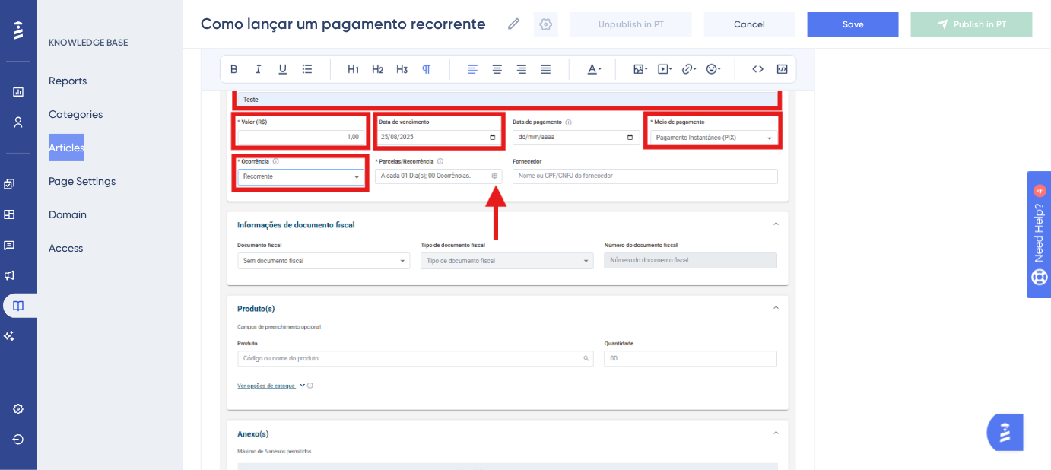
scroll to position [2611, 0]
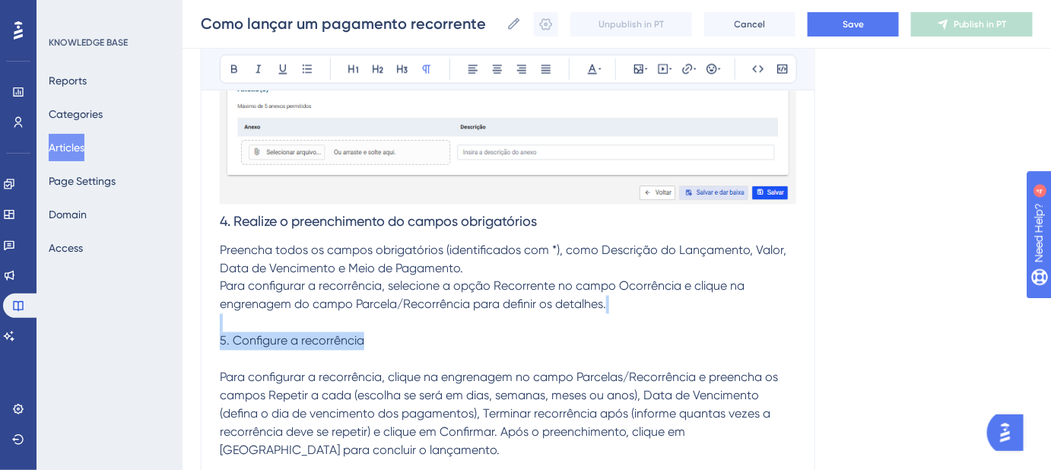
drag, startPoint x: 360, startPoint y: 346, endPoint x: 215, endPoint y: 330, distance: 146.1
click at [239, 336] on span "5. Configure a recorrência" at bounding box center [292, 341] width 144 height 14
drag, startPoint x: 360, startPoint y: 343, endPoint x: 233, endPoint y: 341, distance: 127.0
click at [233, 341] on span "5. Configure a recorrência" at bounding box center [292, 341] width 144 height 14
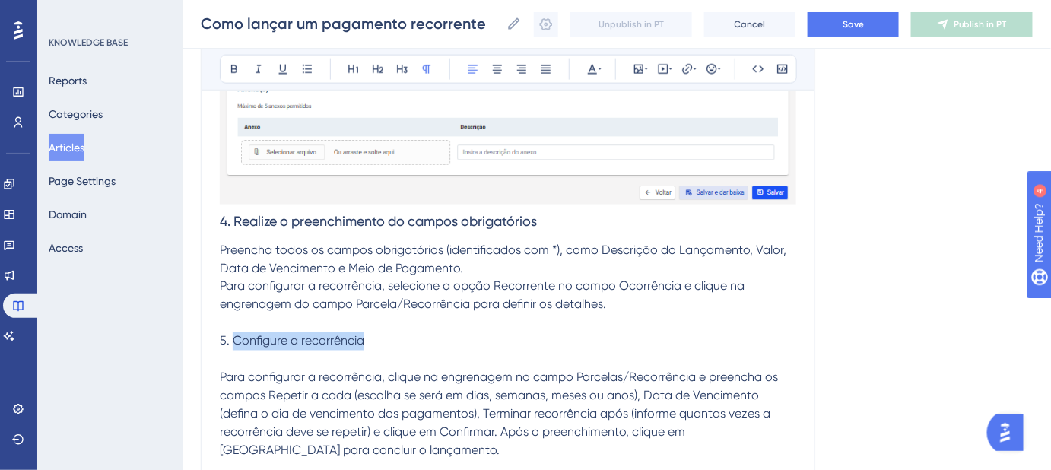
copy span "Configure a recorrência"
drag, startPoint x: 403, startPoint y: 220, endPoint x: 234, endPoint y: 223, distance: 168.8
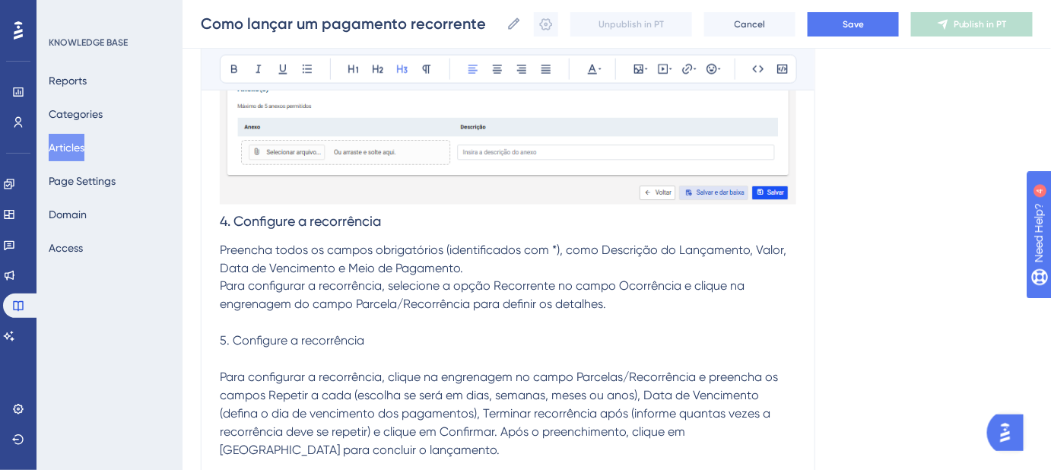
click at [225, 218] on span "4. Configure a recorrência" at bounding box center [300, 221] width 161 height 16
click at [223, 220] on span "5. Configure a recorrência" at bounding box center [300, 221] width 161 height 16
click at [222, 219] on span "5. Configure a recorrência" at bounding box center [300, 221] width 161 height 16
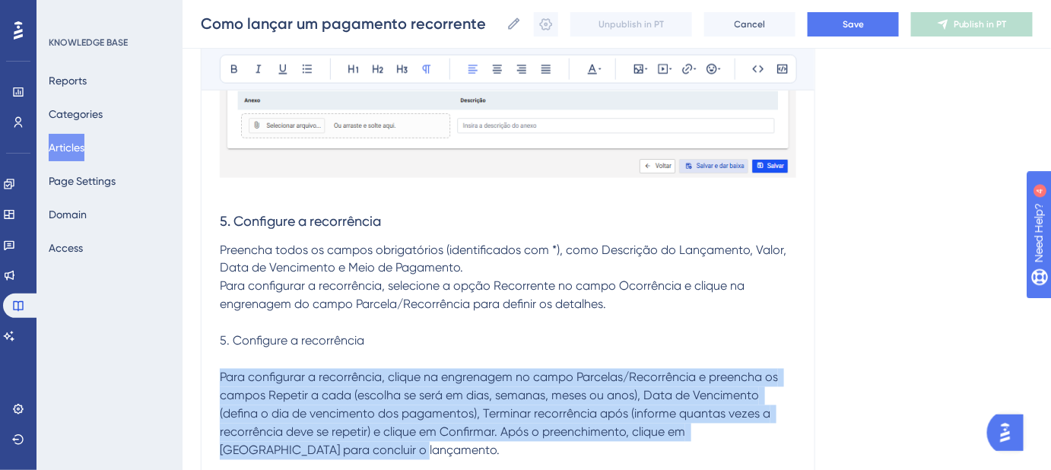
drag, startPoint x: 349, startPoint y: 452, endPoint x: 201, endPoint y: 379, distance: 164.9
copy span "Para configurar a recorrência, clique na engrenagem no campo Parcelas/Recorrênc…"
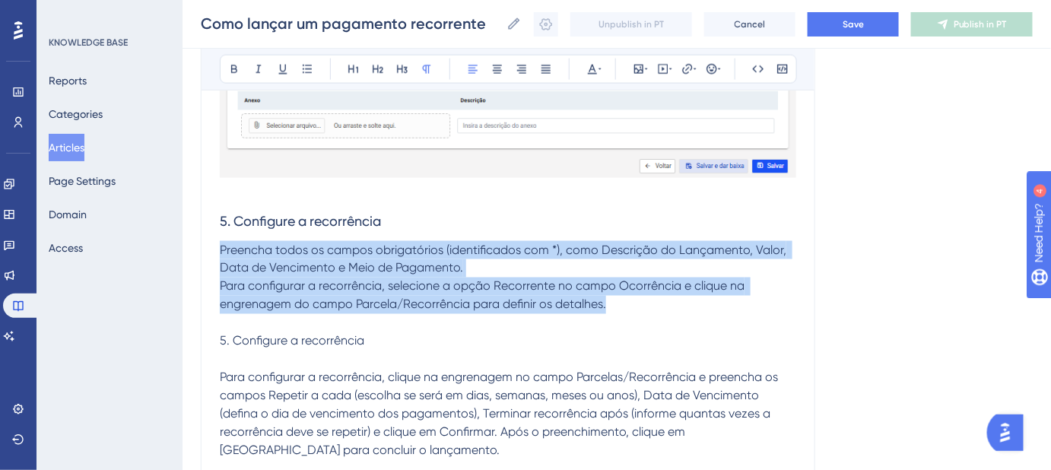
drag, startPoint x: 622, startPoint y: 309, endPoint x: 192, endPoint y: 242, distance: 434.9
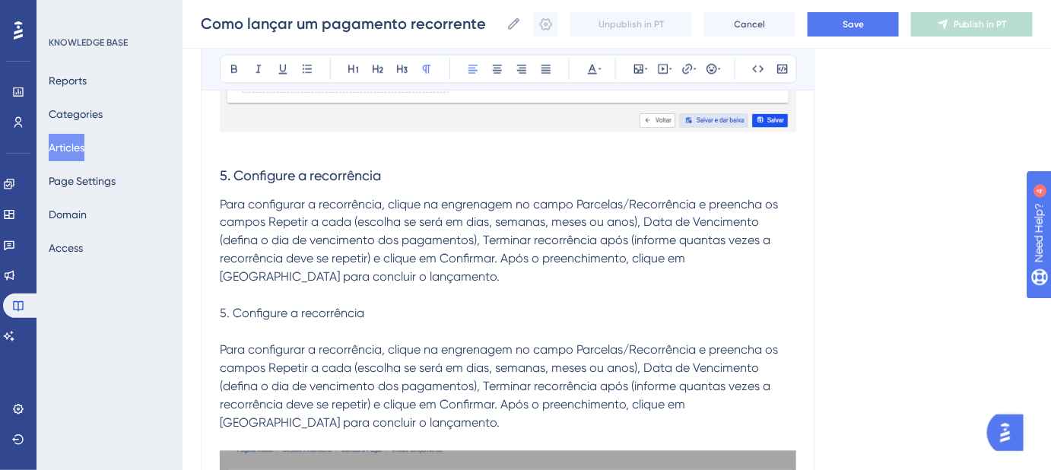
scroll to position [2698, 0]
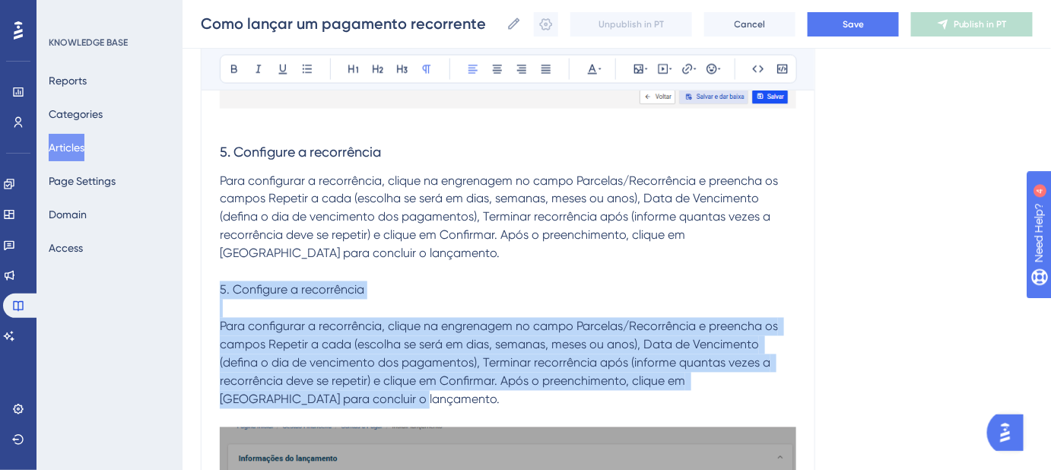
drag, startPoint x: 369, startPoint y: 398, endPoint x: 189, endPoint y: 282, distance: 214.5
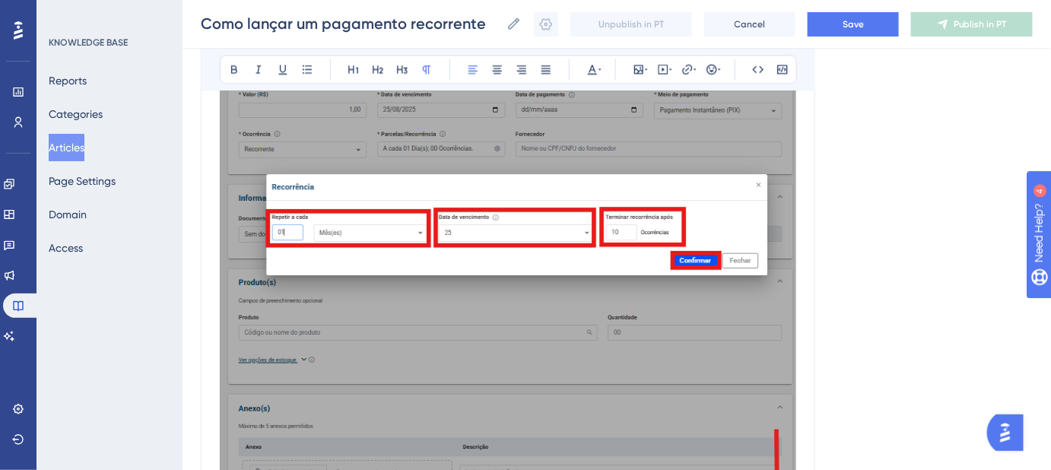
scroll to position [2952, 0]
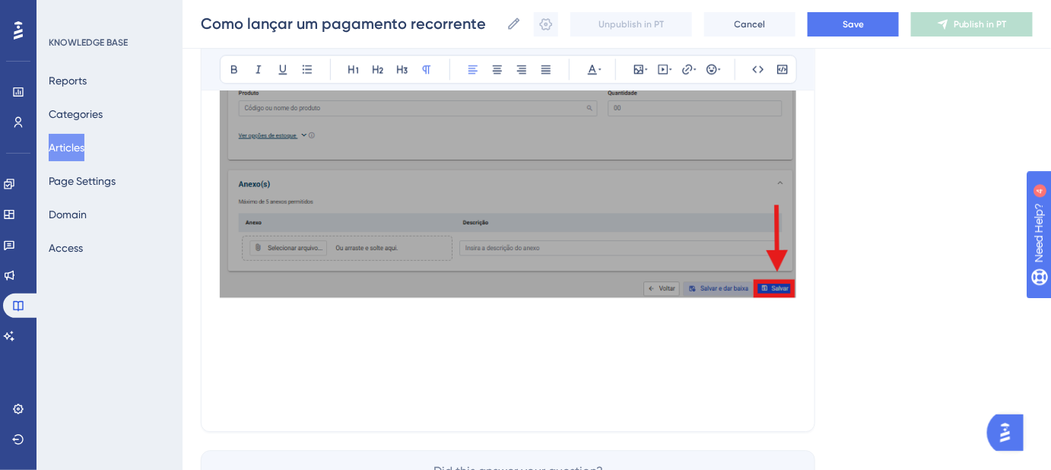
scroll to position [3298, 0]
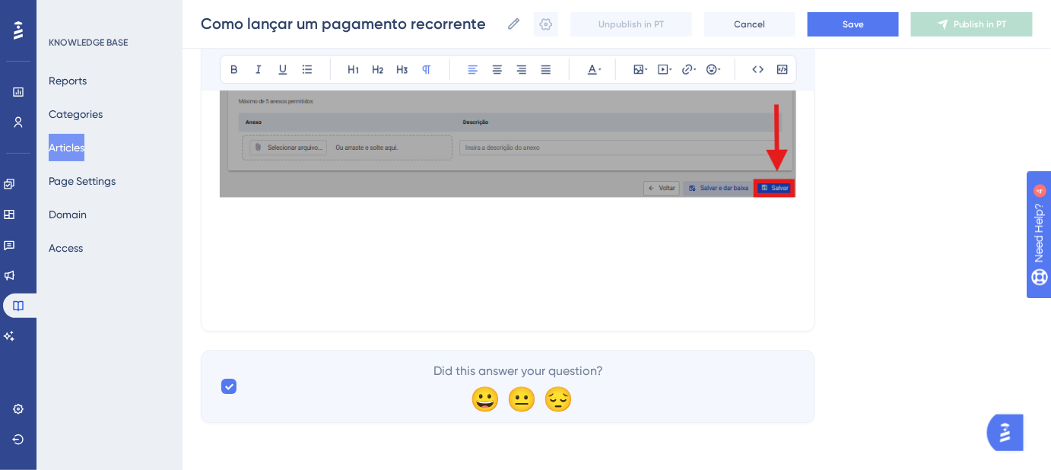
click at [316, 233] on p at bounding box center [508, 230] width 576 height 18
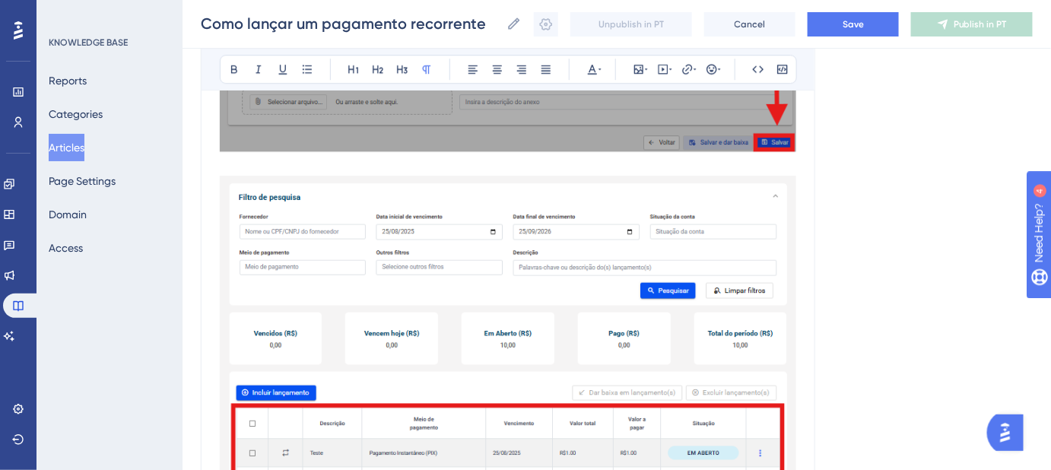
scroll to position [3368, 0]
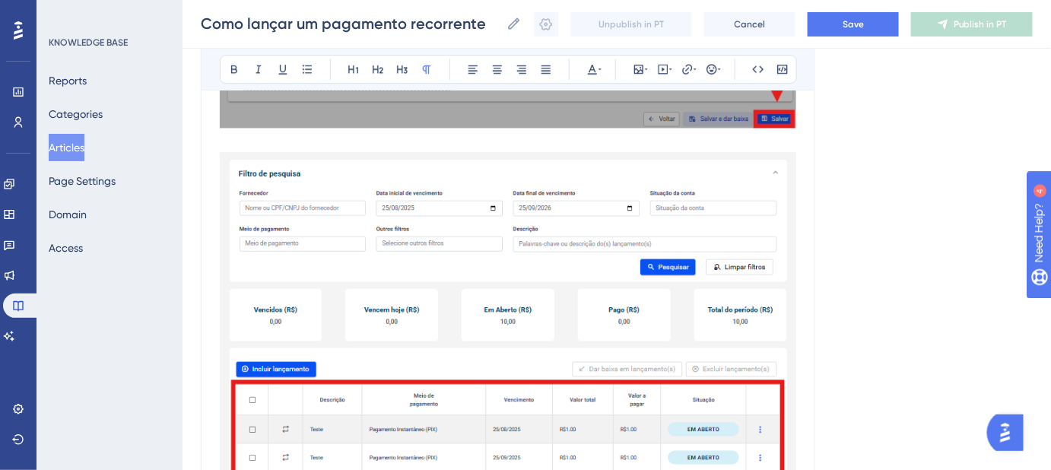
click at [256, 141] on p at bounding box center [508, 143] width 576 height 18
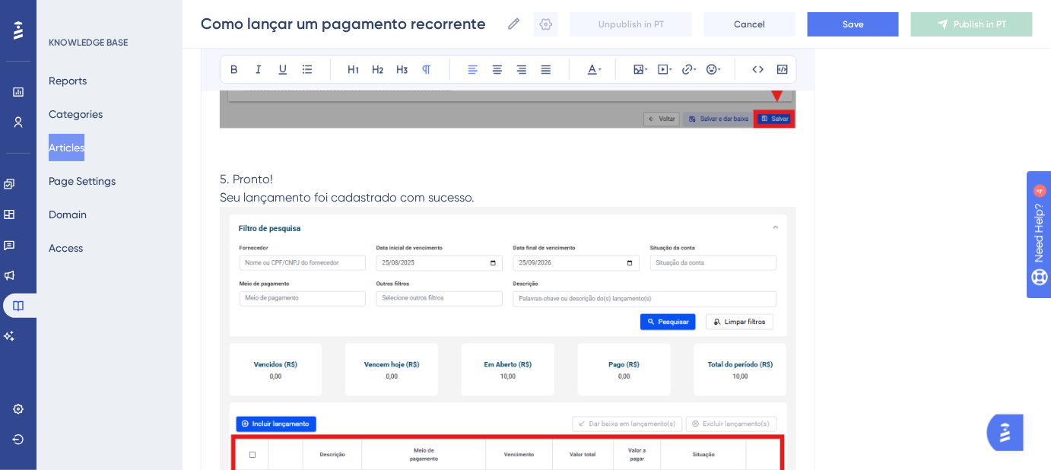
click at [508, 191] on p "Seu lançamento foi cadastrado com sucesso." at bounding box center [508, 198] width 576 height 18
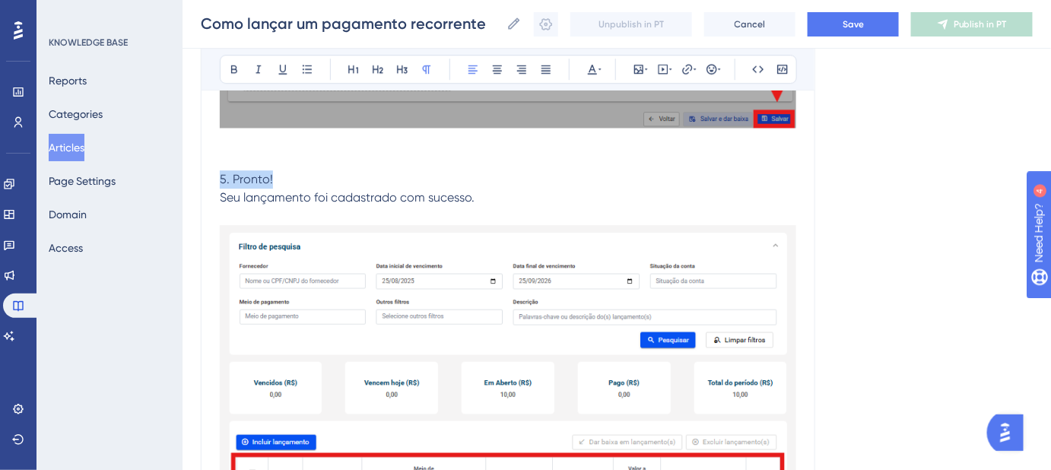
drag, startPoint x: 293, startPoint y: 184, endPoint x: 208, endPoint y: 178, distance: 85.4
click at [401, 61] on button at bounding box center [402, 69] width 21 height 21
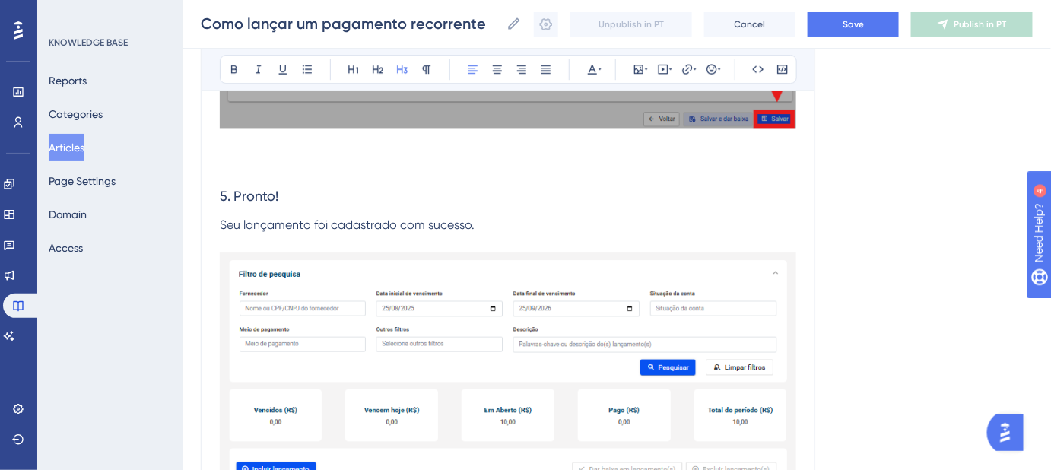
click at [452, 192] on h3 "5. Pronto!" at bounding box center [508, 175] width 576 height 82
click at [482, 229] on p "Seu lançamento foi cadastrado com sucesso." at bounding box center [508, 225] width 576 height 18
click at [310, 181] on h3 "5. Pronto!" at bounding box center [508, 175] width 576 height 82
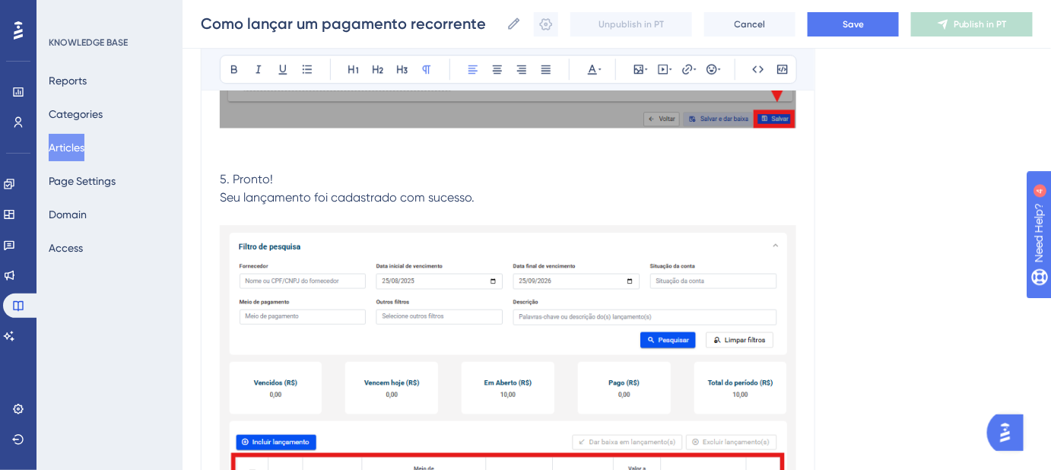
click at [294, 174] on p "5. Pronto!" at bounding box center [508, 170] width 576 height 36
drag, startPoint x: 296, startPoint y: 180, endPoint x: 214, endPoint y: 178, distance: 81.4
click at [405, 65] on icon at bounding box center [402, 69] width 12 height 12
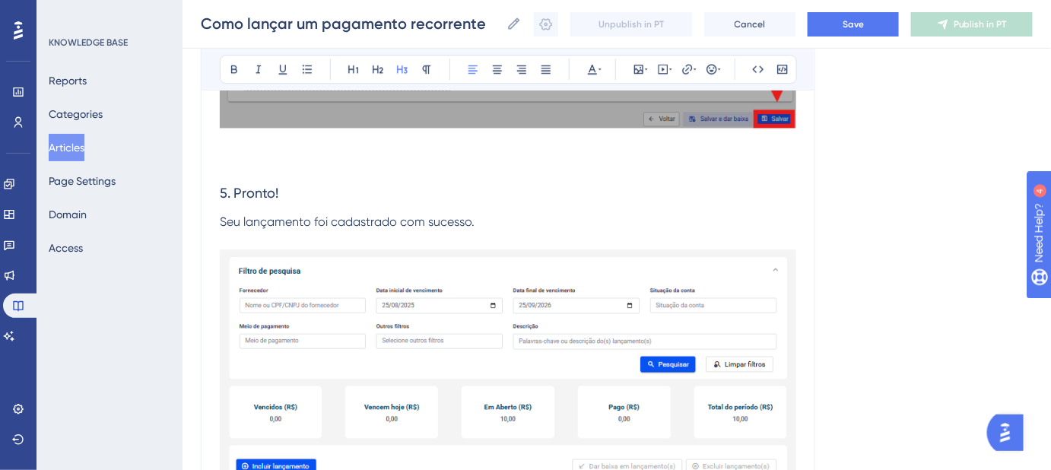
click at [383, 187] on h3 "5. Pronto!" at bounding box center [508, 182] width 576 height 61
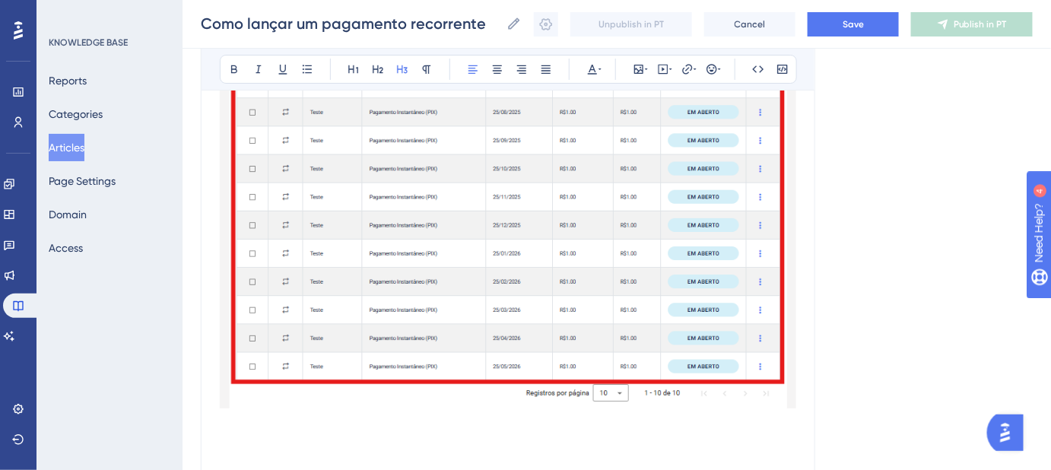
scroll to position [3955, 0]
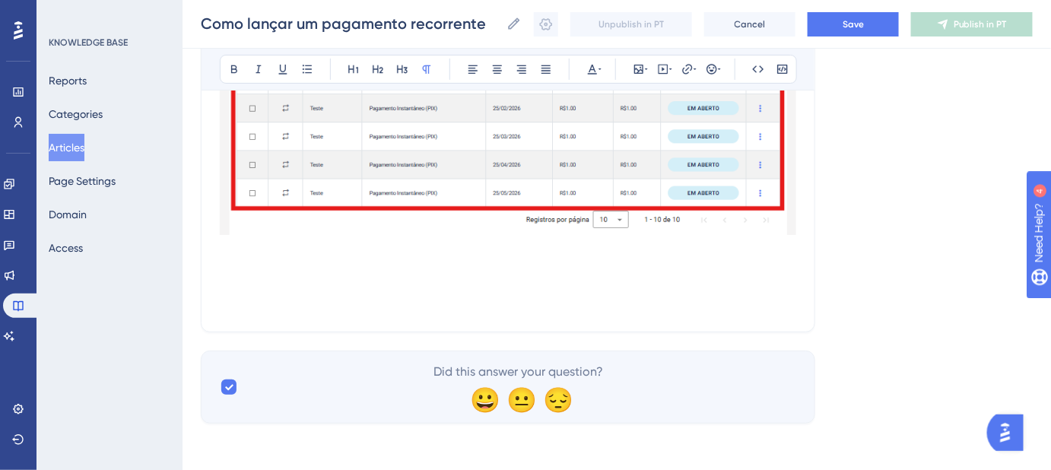
click at [292, 303] on p at bounding box center [508, 304] width 576 height 18
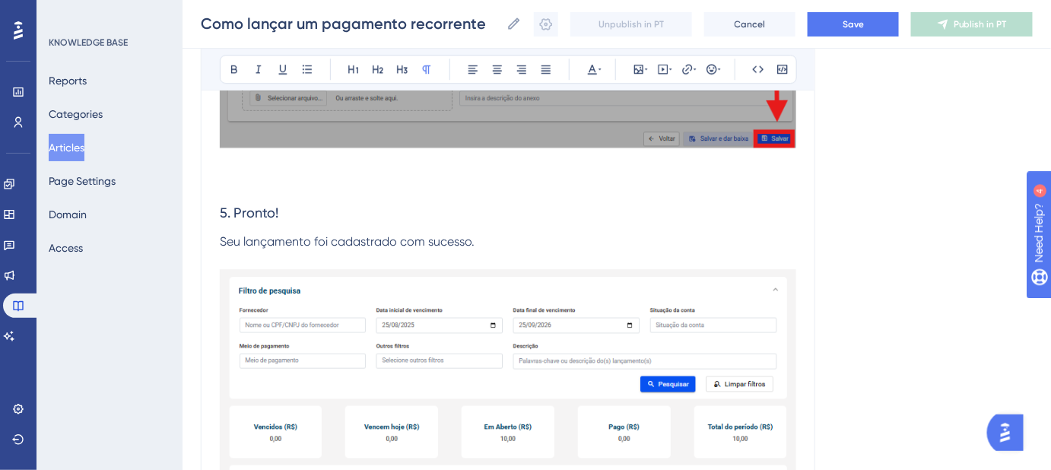
scroll to position [3279, 0]
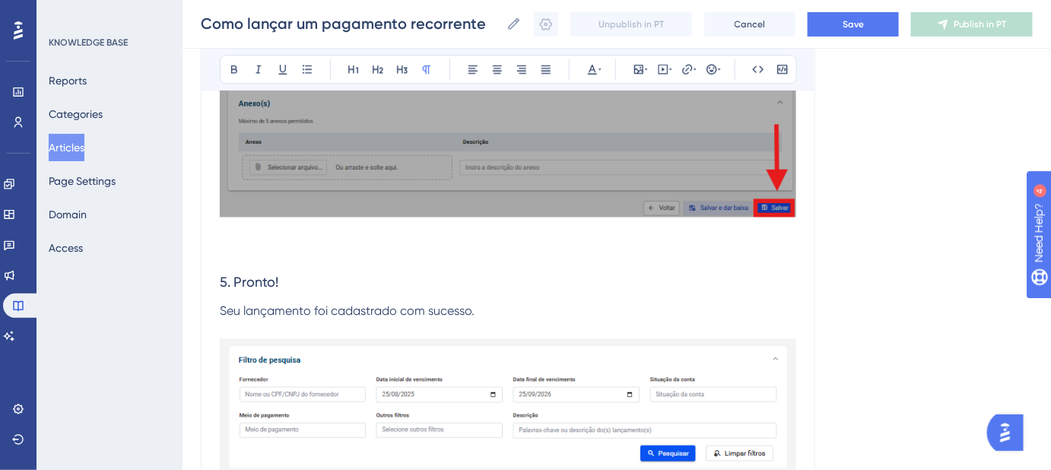
click at [225, 277] on span "5. Pronto!" at bounding box center [249, 282] width 59 height 16
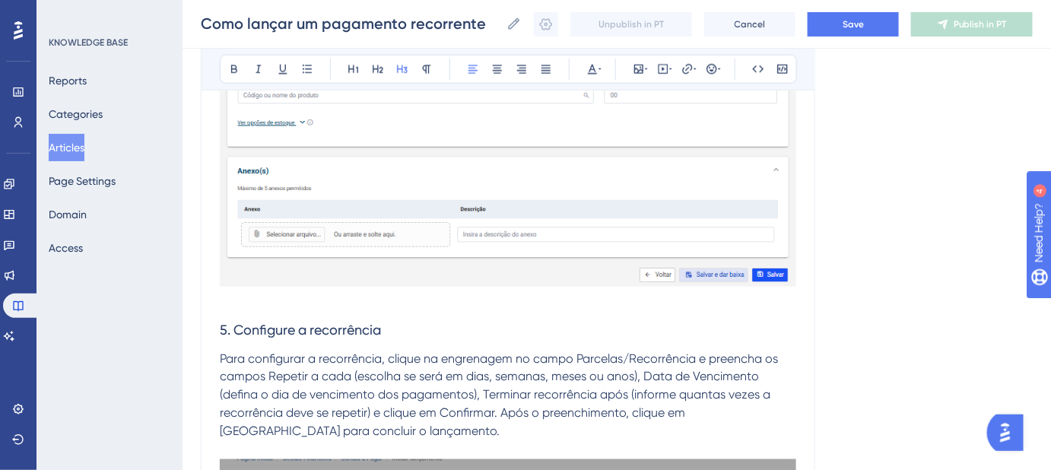
scroll to position [2518, 0]
click at [860, 20] on span "Save" at bounding box center [852, 24] width 21 height 12
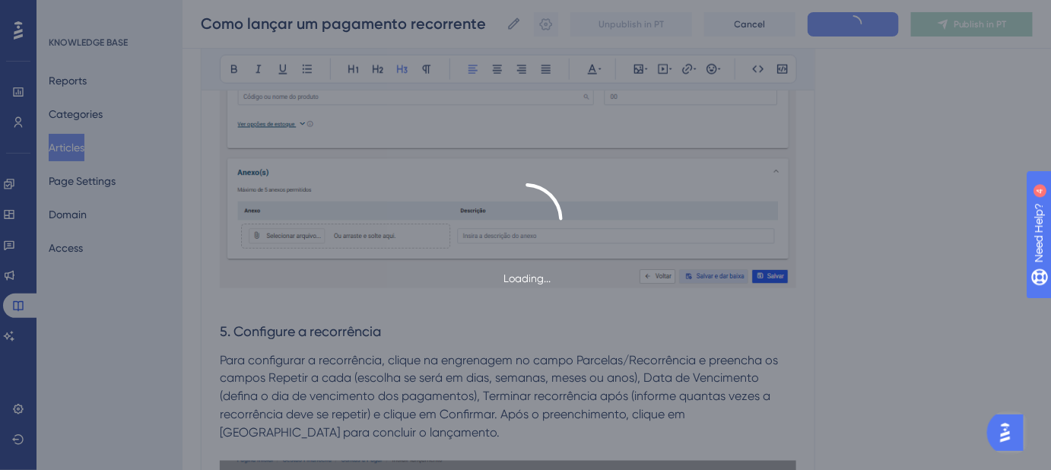
type input "Como lançar um pagamento recorrente"
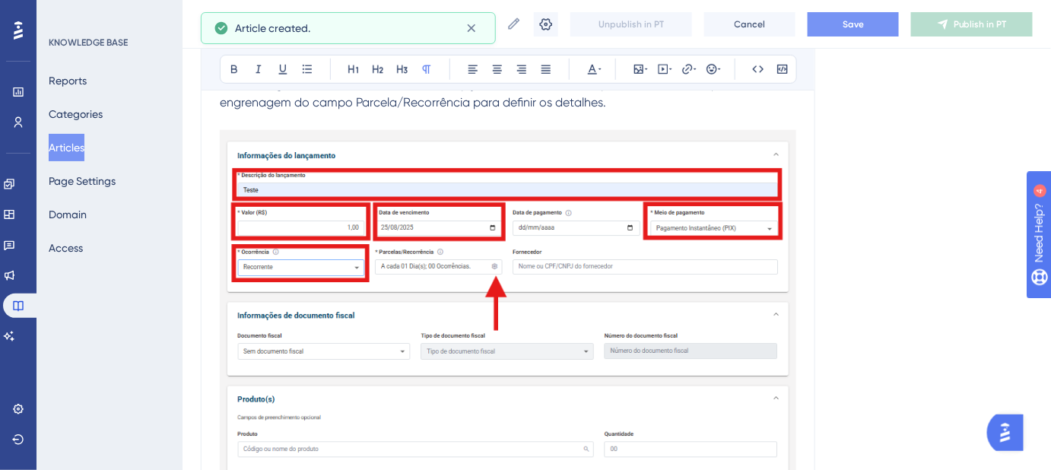
scroll to position [1960, 0]
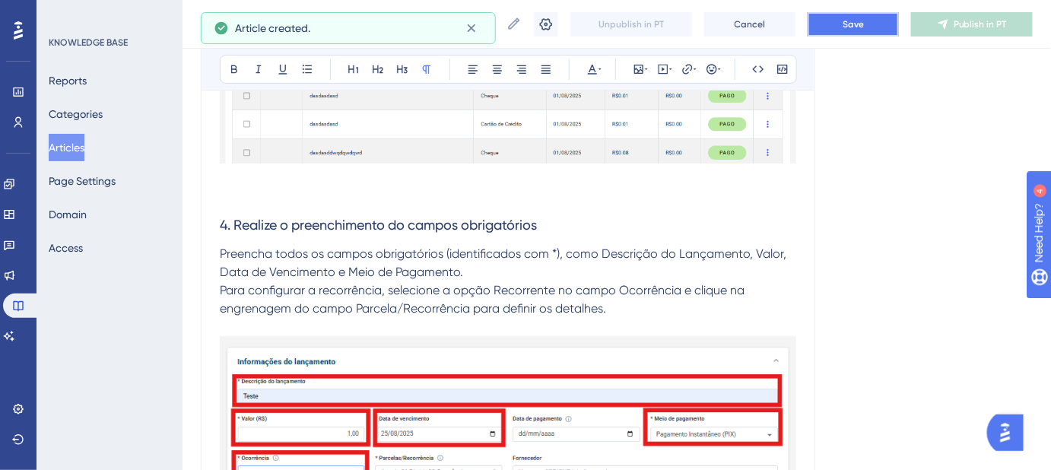
click at [883, 33] on button "Save" at bounding box center [852, 24] width 91 height 24
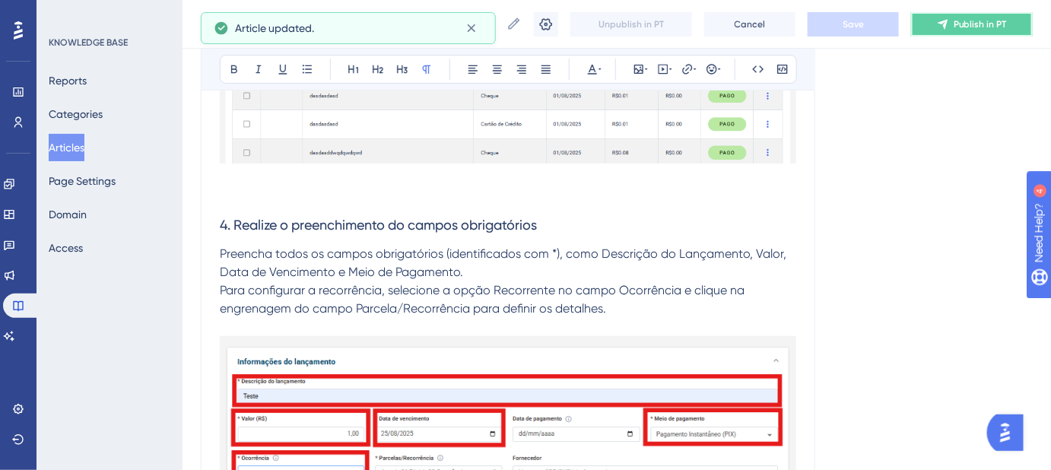
click at [949, 28] on icon at bounding box center [943, 24] width 12 height 12
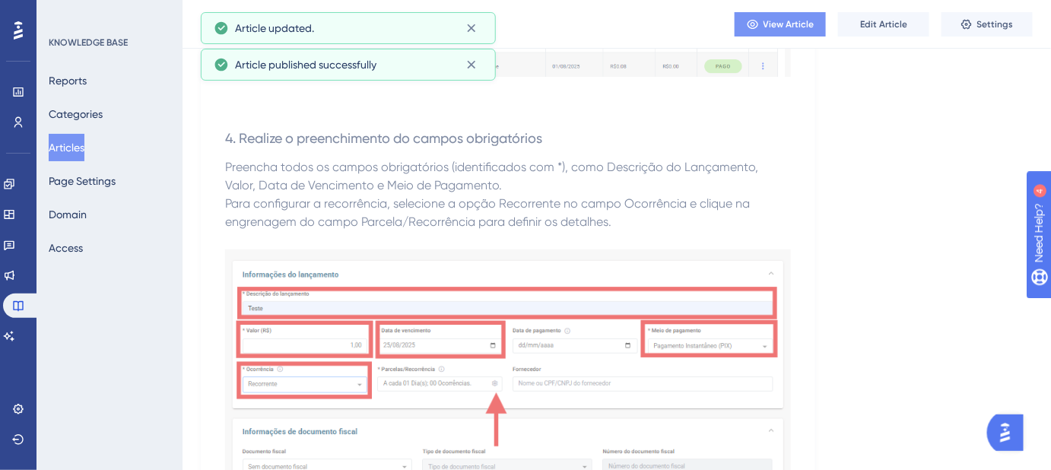
click at [788, 20] on span "View Article" at bounding box center [788, 24] width 51 height 12
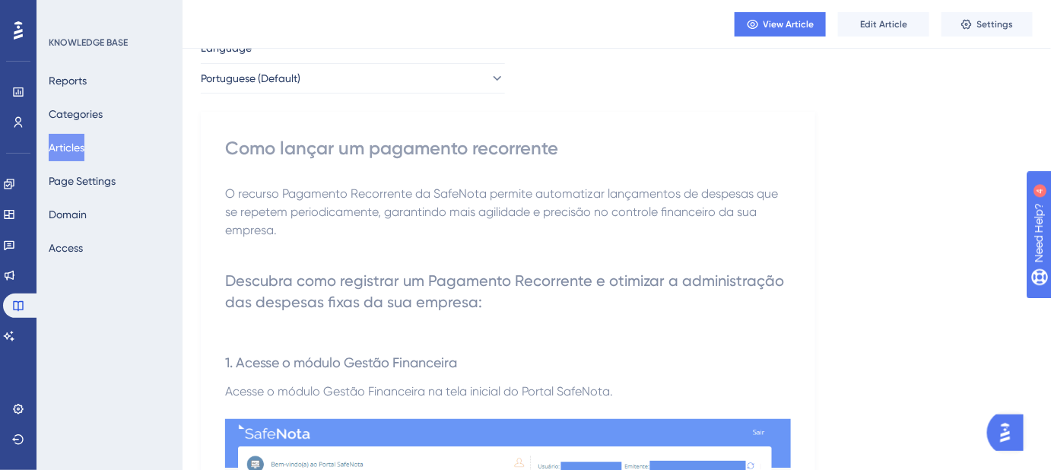
scroll to position [0, 0]
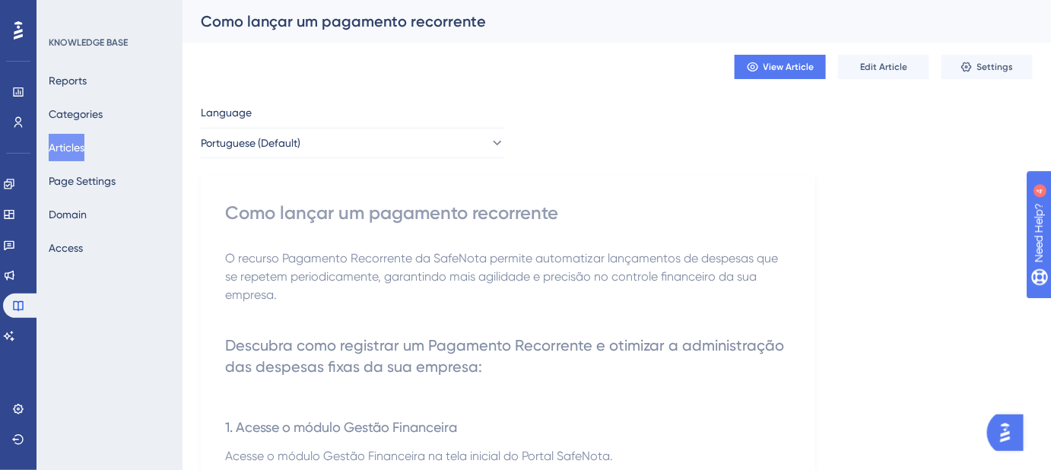
click at [77, 148] on button "Articles" at bounding box center [67, 147] width 36 height 27
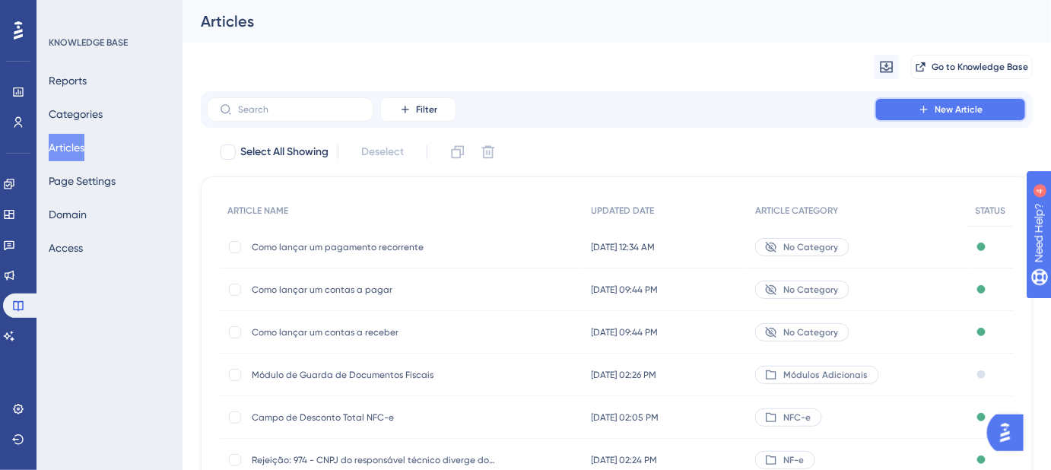
click at [1014, 110] on button "New Article" at bounding box center [950, 109] width 152 height 24
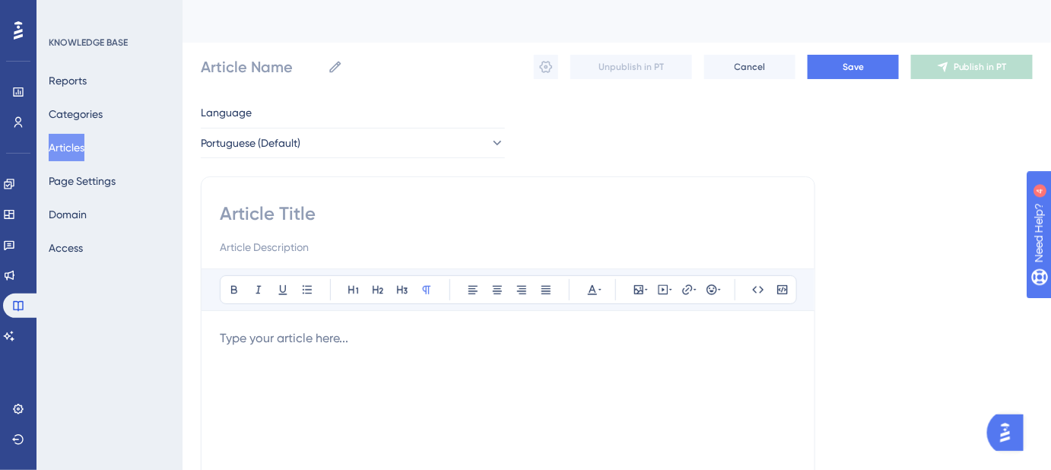
click at [297, 211] on input at bounding box center [508, 213] width 576 height 24
click at [272, 72] on input "Article Name" at bounding box center [261, 66] width 121 height 21
click at [255, 210] on input at bounding box center [508, 213] width 576 height 24
paste input "Como excluir um lançamento"
type input "Como excluir um lançamento"
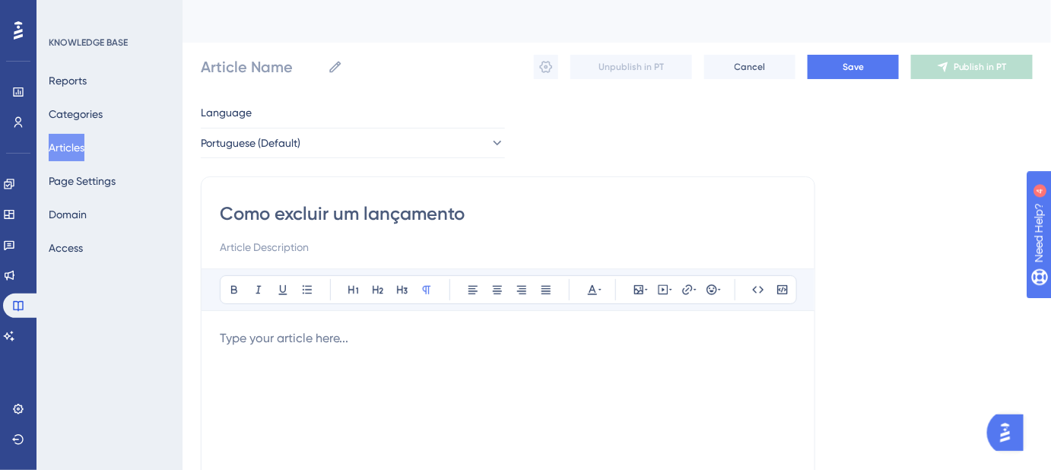
type input "Como excluir um lançamento"
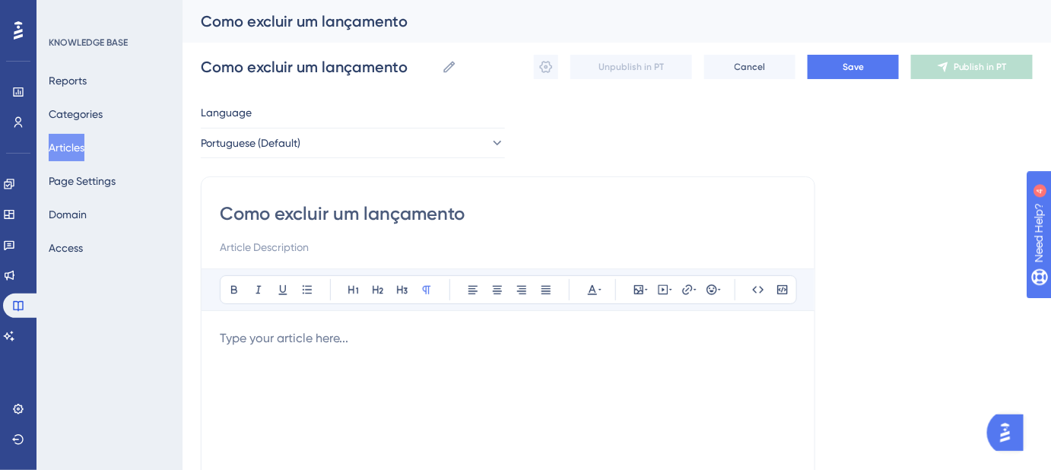
type input "Como excluir um lançamento"
click at [335, 261] on div "Como excluir um lançamento Bold Italic Underline Bullet Point Heading 1 Heading…" at bounding box center [508, 429] width 614 height 506
click at [303, 339] on p at bounding box center [508, 338] width 576 height 18
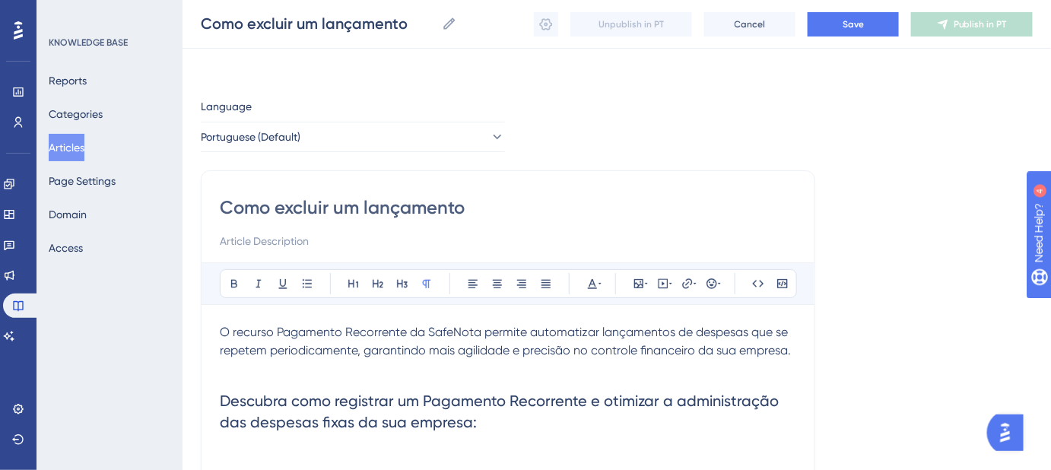
scroll to position [61, 0]
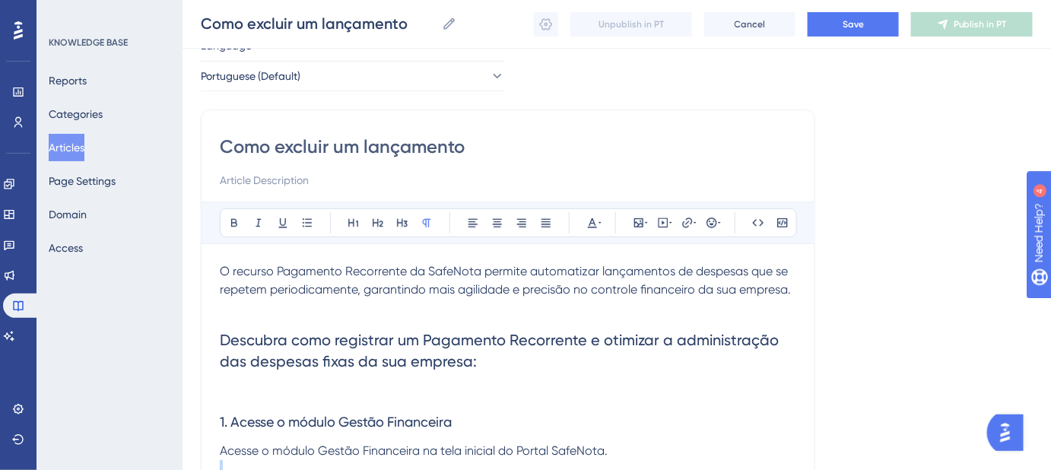
drag, startPoint x: 797, startPoint y: 290, endPoint x: 342, endPoint y: 267, distance: 455.2
click at [340, 267] on div "Como excluir um lançamento Bold Italic Underline Bullet Point Heading 1 Heading…" at bounding box center [508, 362] width 614 height 506
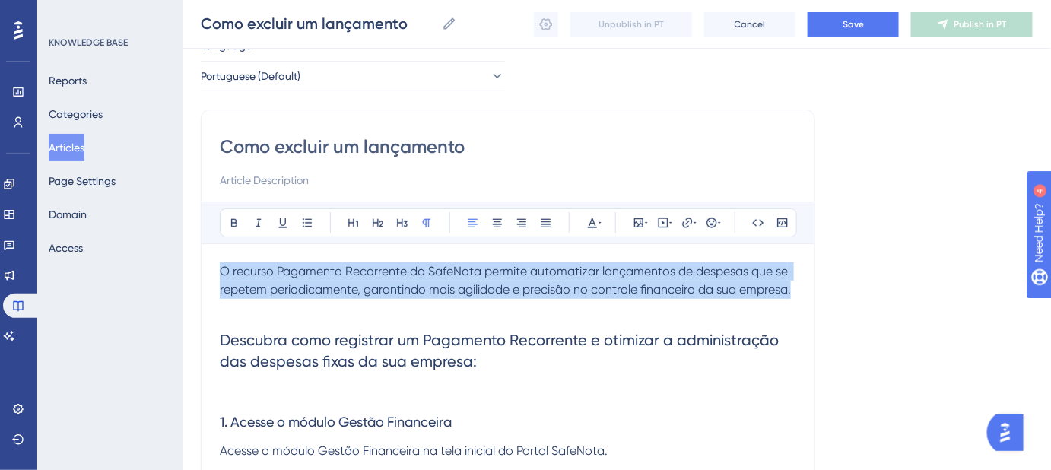
drag, startPoint x: 792, startPoint y: 288, endPoint x: 156, endPoint y: 275, distance: 636.5
click at [182, 275] on div "Performance Users Engagement Widgets Feedback Product Updates Knowledge Base AI…" at bounding box center [616, 335] width 868 height 792
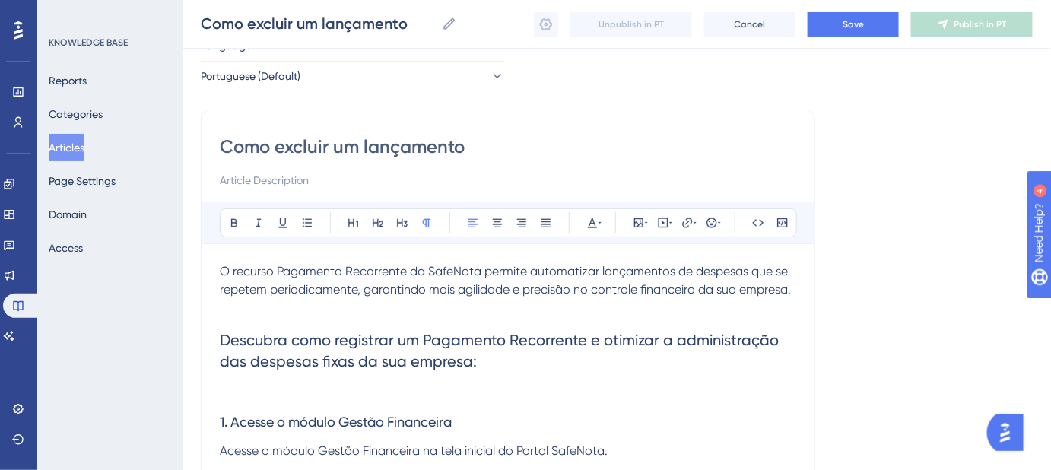
click at [841, 301] on div "Language Portuguese (Default) Como excluir um lançamento Bold Italic Underline …" at bounding box center [617, 371] width 832 height 671
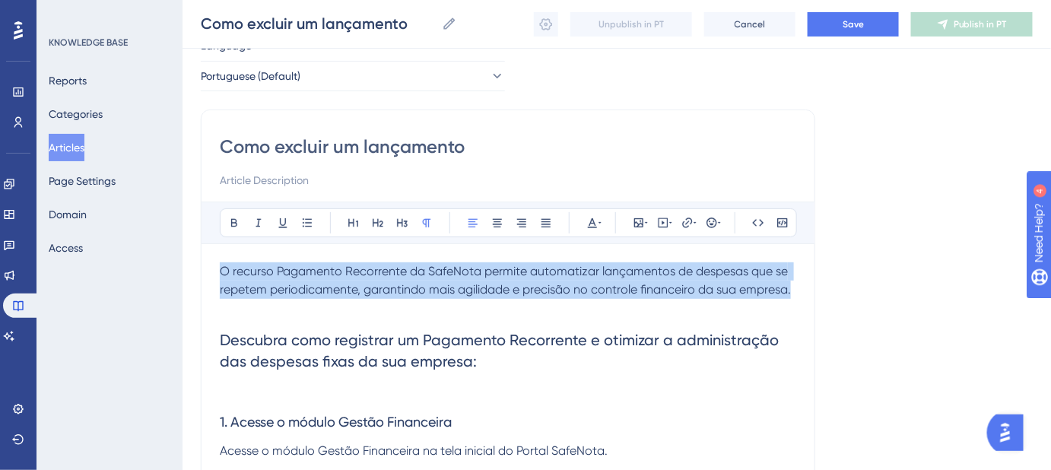
drag, startPoint x: 792, startPoint y: 290, endPoint x: 191, endPoint y: 259, distance: 601.4
click at [191, 259] on div "Performance Users Engagement Widgets Feedback Product Updates Knowledge Base AI…" at bounding box center [616, 335] width 868 height 792
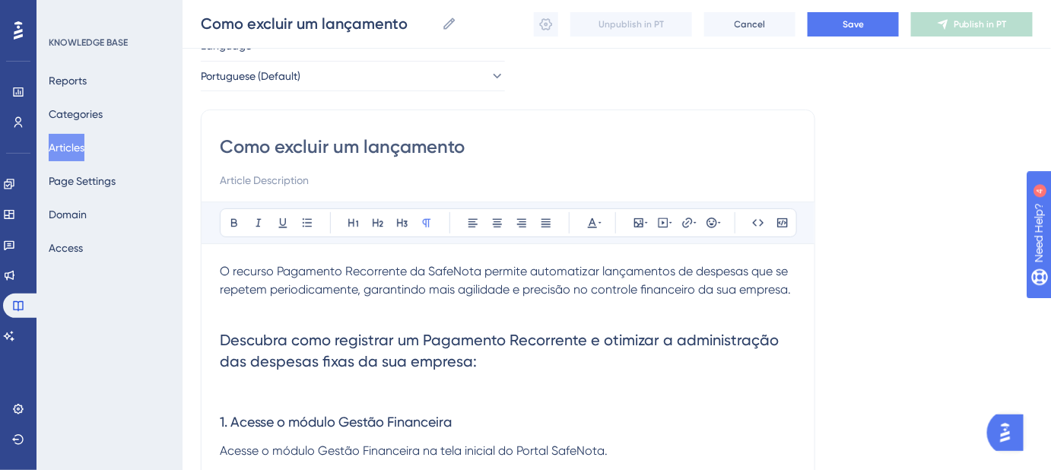
click at [296, 312] on p at bounding box center [508, 308] width 576 height 18
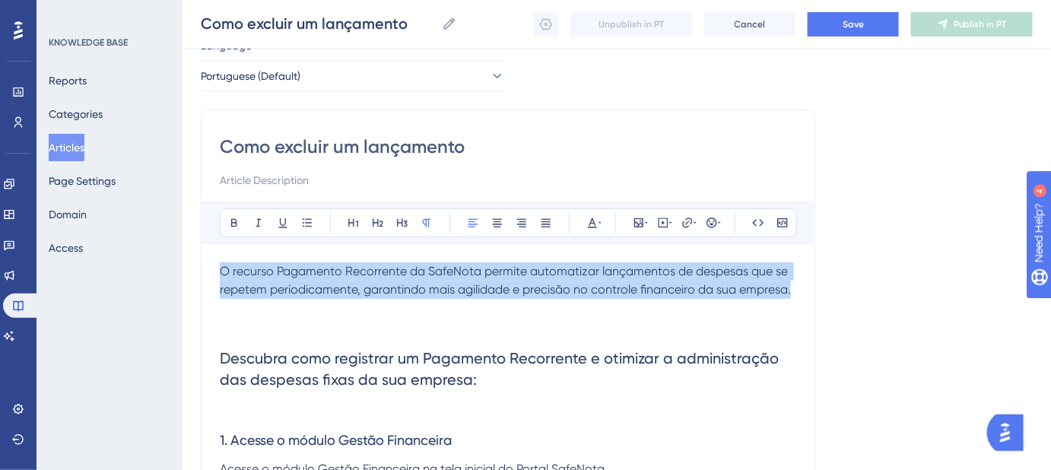
drag, startPoint x: 793, startPoint y: 286, endPoint x: 109, endPoint y: 249, distance: 685.3
click at [182, 249] on div "Performance Users Engagement Widgets Feedback Product Updates Knowledge Base AI…" at bounding box center [616, 335] width 868 height 792
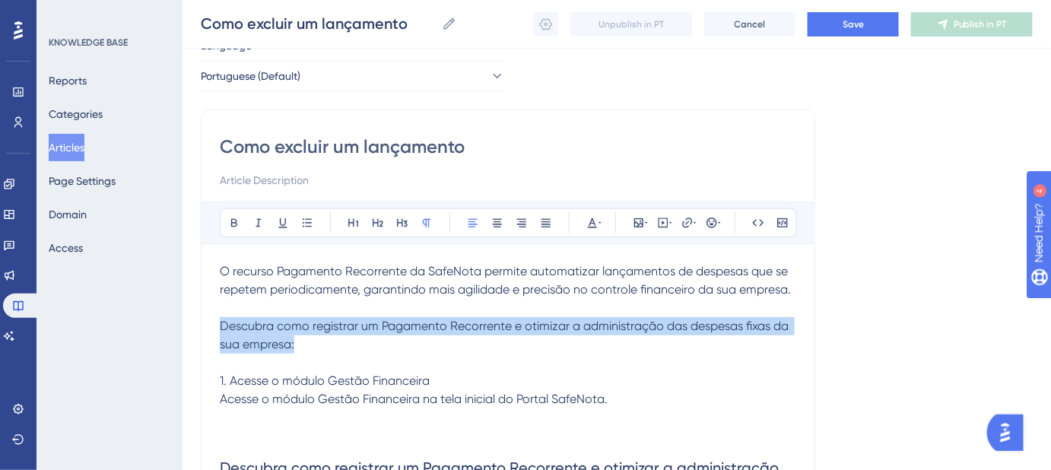
drag, startPoint x: 312, startPoint y: 344, endPoint x: 185, endPoint y: 319, distance: 129.4
click at [185, 319] on div "Performance Users Engagement Widgets Feedback Product Updates Knowledge Base AI…" at bounding box center [616, 339] width 868 height 801
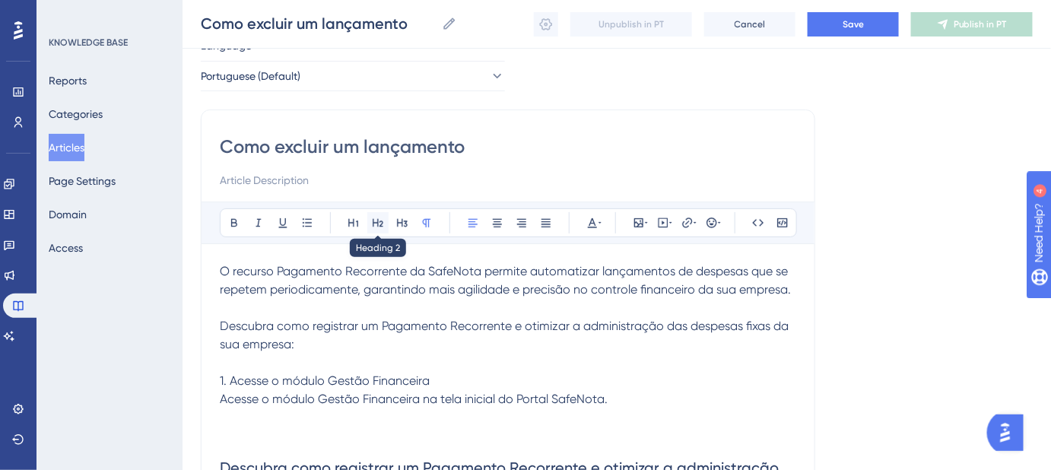
click at [370, 225] on button at bounding box center [377, 222] width 21 height 21
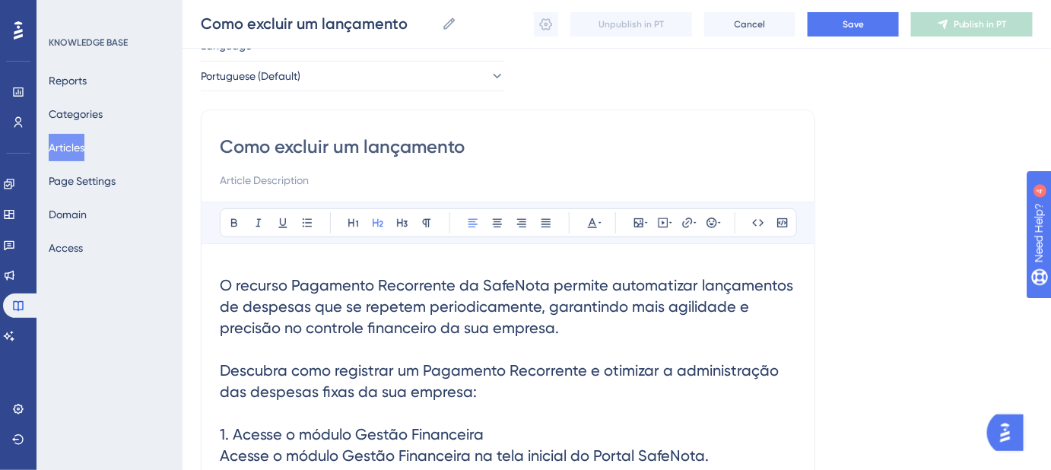
click at [385, 309] on span "O recurso Pagamento Recorrente da SafeNota permite automatizar lançamentos de d…" at bounding box center [508, 370] width 577 height 189
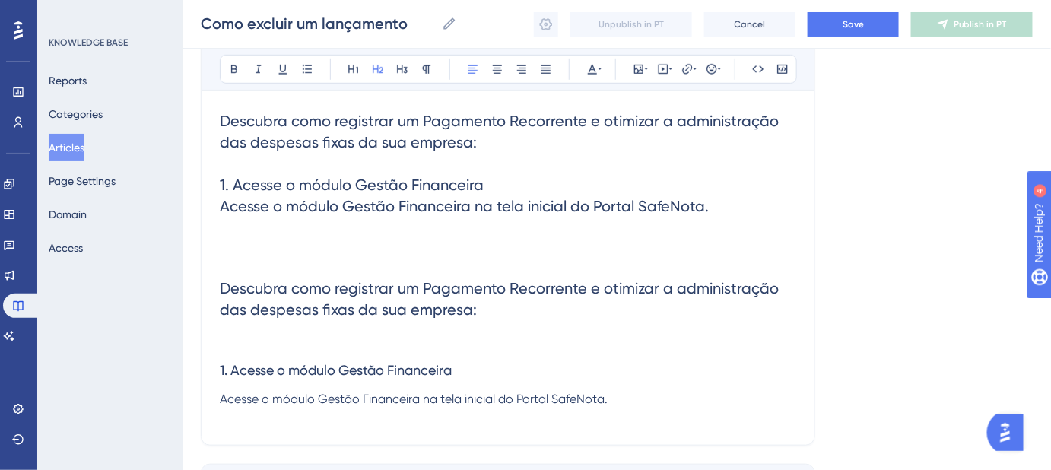
scroll to position [286, 0]
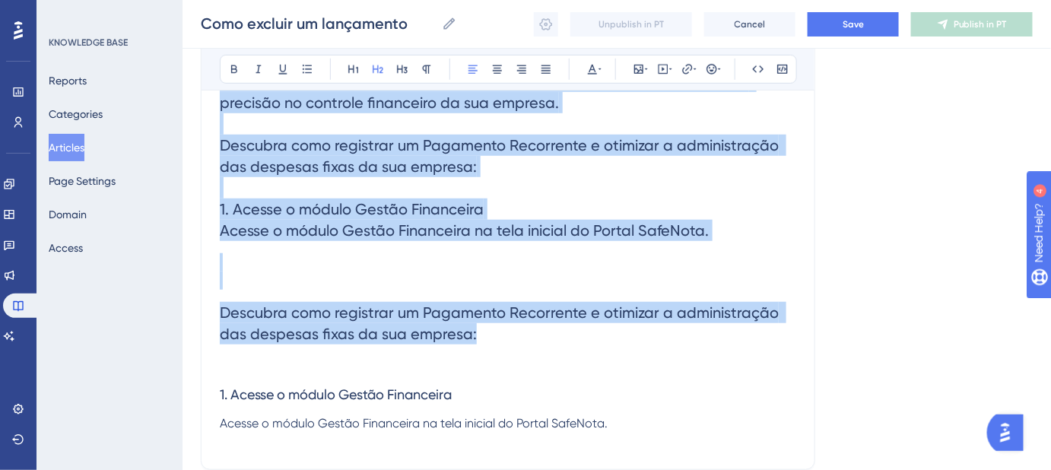
drag, startPoint x: 496, startPoint y: 329, endPoint x: 186, endPoint y: 84, distance: 395.7
click at [186, 84] on div "Performance Users Engagement Widgets Feedback Product Updates Knowledge Base AI…" at bounding box center [616, 149] width 868 height 871
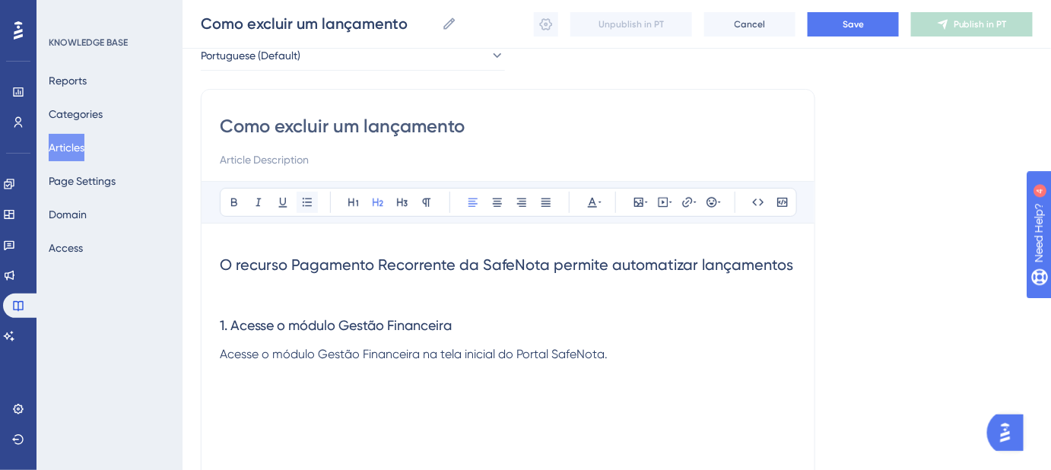
scroll to position [79, 0]
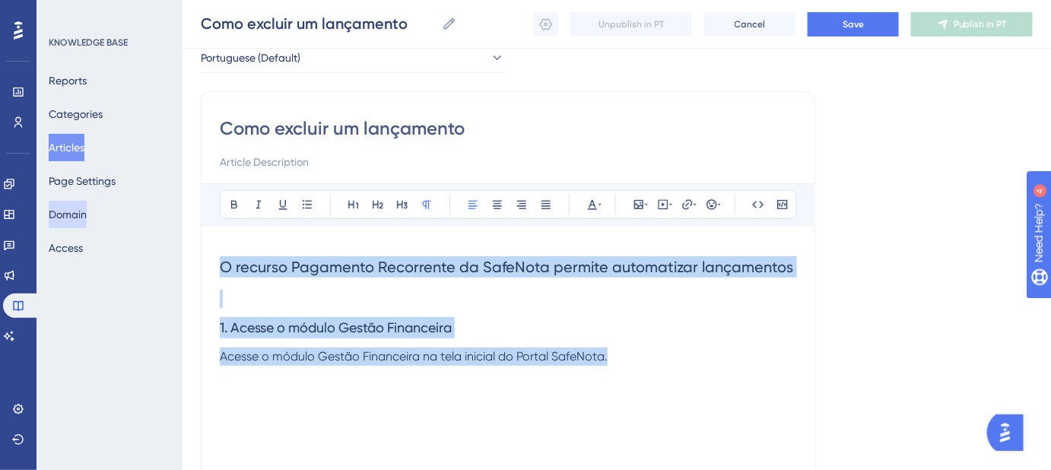
drag, startPoint x: 614, startPoint y: 360, endPoint x: 72, endPoint y: 227, distance: 558.2
click at [182, 227] on div "Performance Users Engagement Widgets Feedback Product Updates Knowledge Base AI…" at bounding box center [616, 317] width 868 height 792
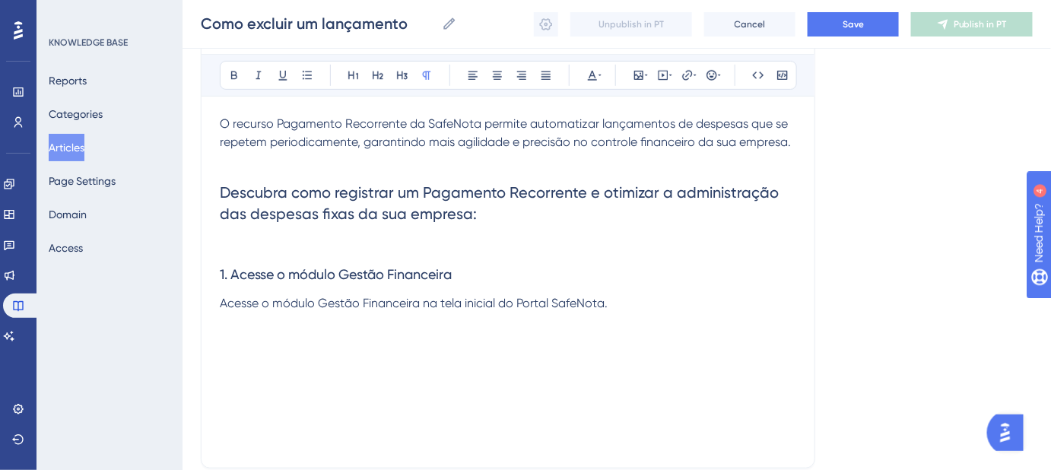
scroll to position [217, 0]
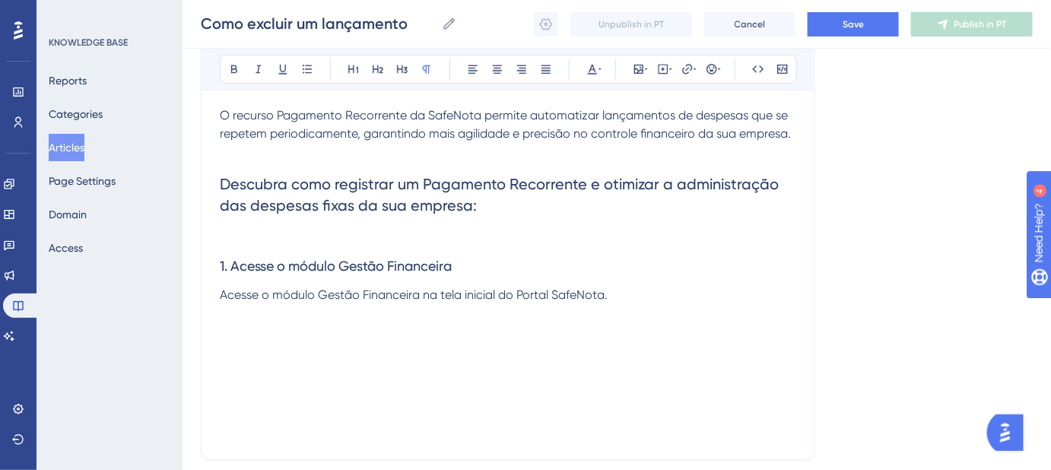
click at [470, 176] on span "Descubra como registrar um Pagamento Recorrente e otimizar a administração das …" at bounding box center [501, 195] width 563 height 40
click at [760, 131] on span "O recurso Pagamento Recorrente da SafeNota permite automatizar lançamentos de d…" at bounding box center [505, 124] width 571 height 33
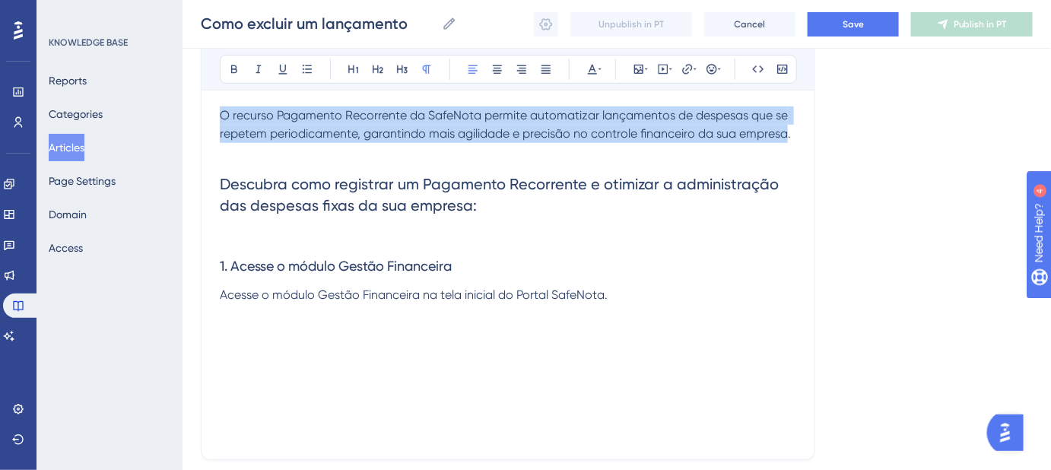
drag, startPoint x: 788, startPoint y: 131, endPoint x: 62, endPoint y: 62, distance: 729.4
click at [182, 62] on div "Performance Users Engagement Widgets Feedback Product Updates Knowledge Base AI…" at bounding box center [616, 179] width 868 height 792
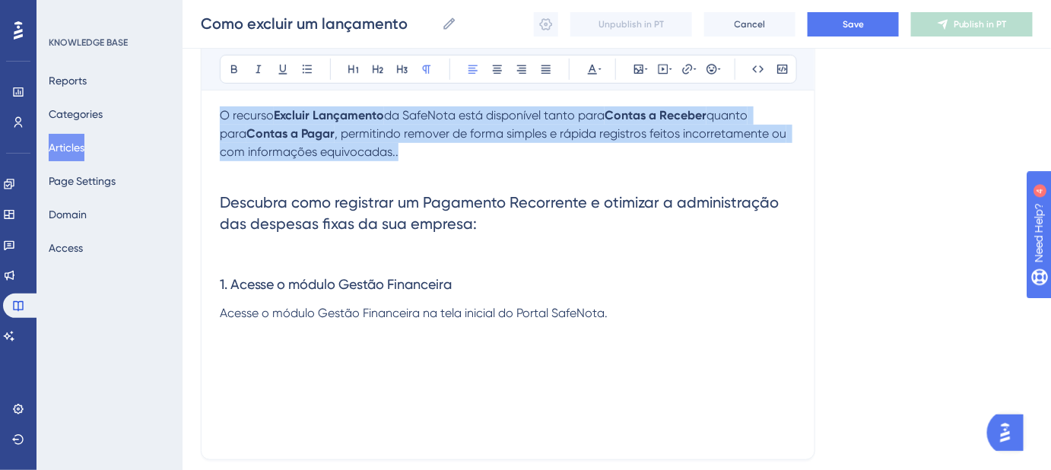
drag, startPoint x: 370, startPoint y: 153, endPoint x: 168, endPoint y: 110, distance: 206.7
click at [182, 110] on div "Performance Users Engagement Widgets Feedback Product Updates Knowledge Base AI…" at bounding box center [616, 179] width 868 height 792
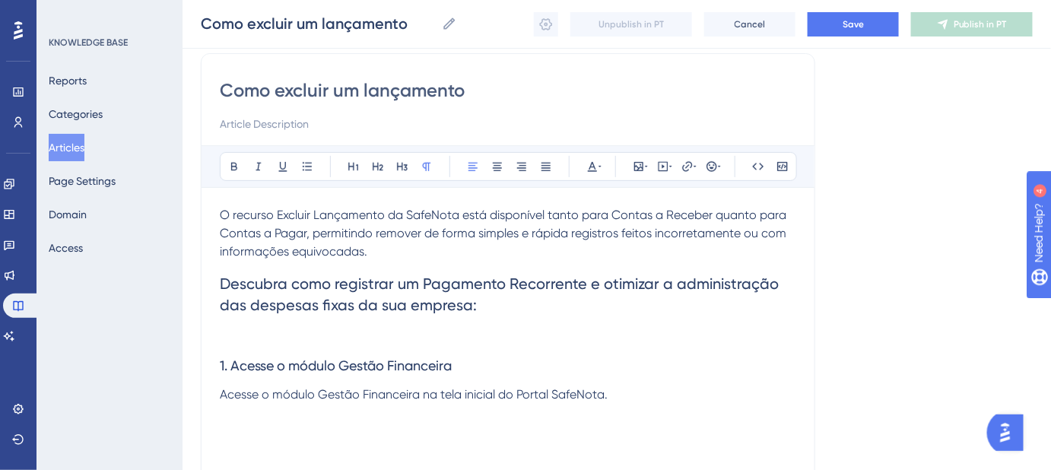
scroll to position [148, 0]
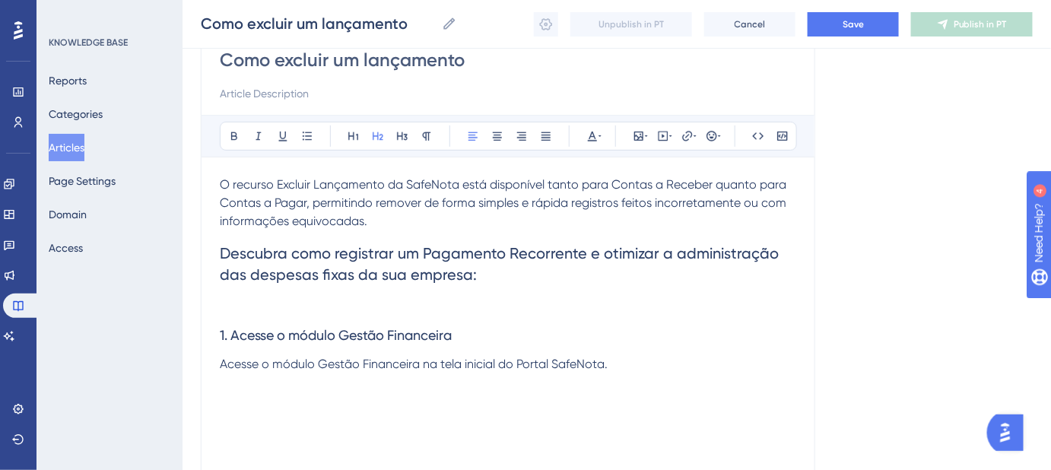
click at [233, 230] on h2 "Descubra como registrar um Pagamento Recorrente e otimizar a administração das …" at bounding box center [508, 263] width 576 height 67
click at [397, 220] on p "O recurso Excluir Lançamento da SafeNota está disponível tanto para Contas a Re…" at bounding box center [508, 203] width 576 height 55
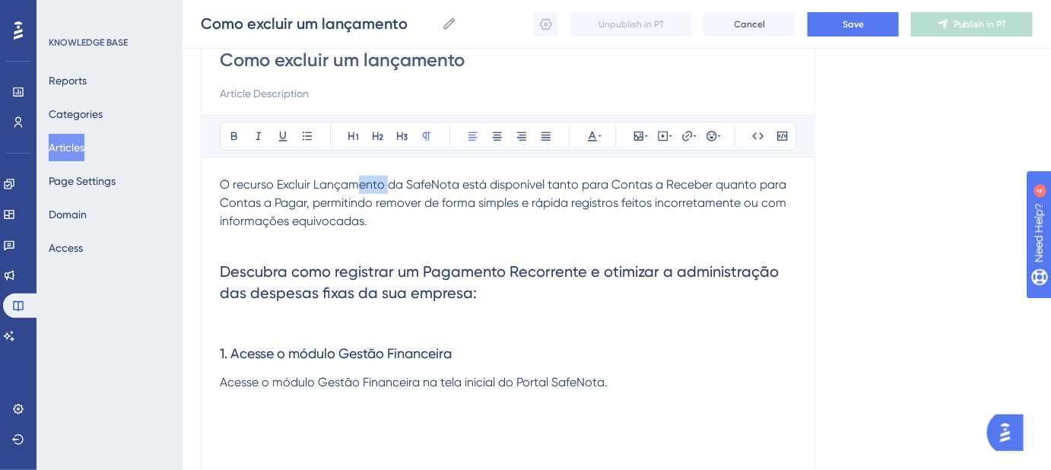
drag, startPoint x: 385, startPoint y: 184, endPoint x: 366, endPoint y: 189, distance: 19.5
click at [359, 186] on span "O recurso Excluir Lançamento da SafeNota está disponível tanto para Contas a Re…" at bounding box center [504, 202] width 569 height 51
click at [370, 190] on span "O recurso Excluir Lançamento da SafeNota está disponível tanto para Contas a Re…" at bounding box center [504, 202] width 569 height 51
drag, startPoint x: 275, startPoint y: 180, endPoint x: 222, endPoint y: 184, distance: 53.4
click at [222, 184] on span "O recurso Excluir Lançamento da SafeNota está disponível tanto para Contas a Re…" at bounding box center [504, 202] width 569 height 51
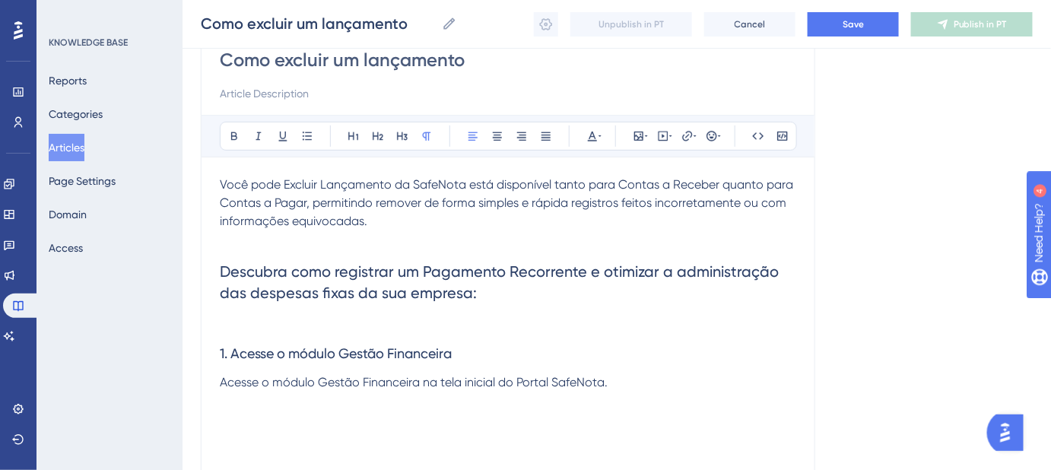
click at [346, 186] on span "Você pode Excluir Lançamento da SafeNota está disponível tanto para Contas a Re…" at bounding box center [508, 202] width 576 height 51
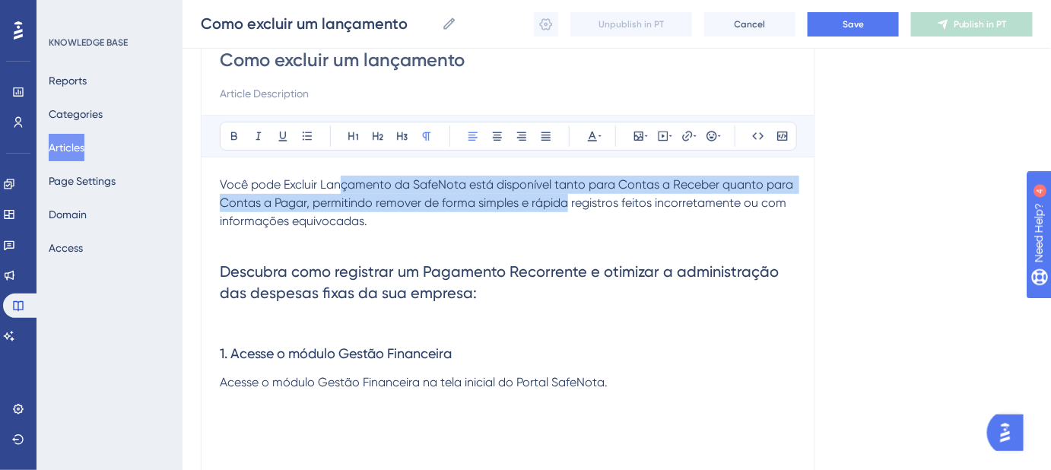
drag, startPoint x: 569, startPoint y: 197, endPoint x: 577, endPoint y: 244, distance: 47.7
click at [342, 192] on p "Você pode Excluir Lançamento da SafeNota está disponível tanto para Contas a Re…" at bounding box center [508, 203] width 576 height 55
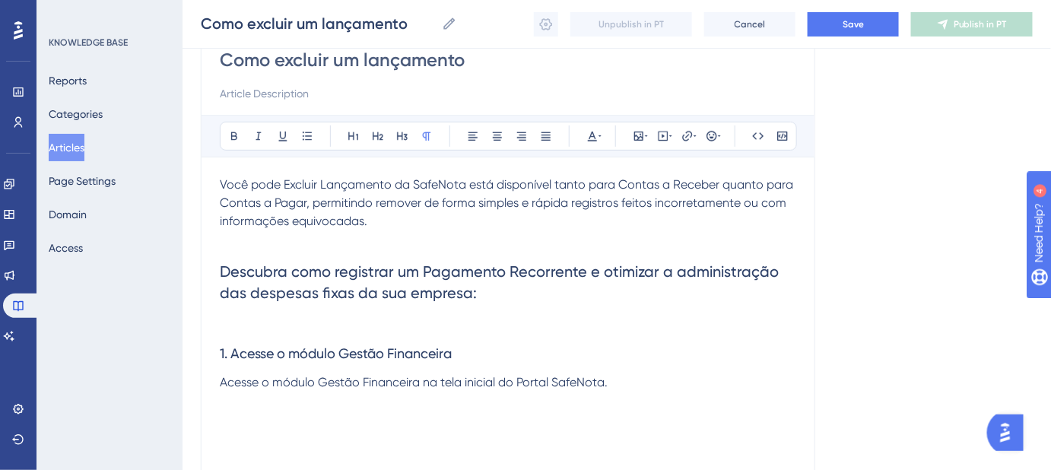
click at [674, 245] on p at bounding box center [508, 239] width 576 height 18
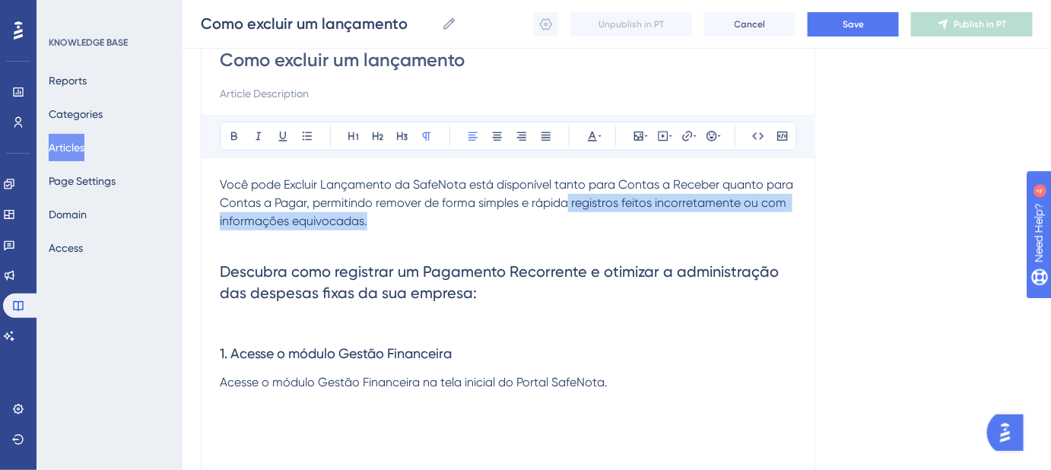
drag, startPoint x: 569, startPoint y: 202, endPoint x: 429, endPoint y: 224, distance: 142.4
click at [429, 224] on p "Você pode Excluir Lançamento da SafeNota está disponível tanto para Contas a Re…" at bounding box center [508, 203] width 576 height 55
copy span "registros feitos incorretamente ou com informações equivocadas."
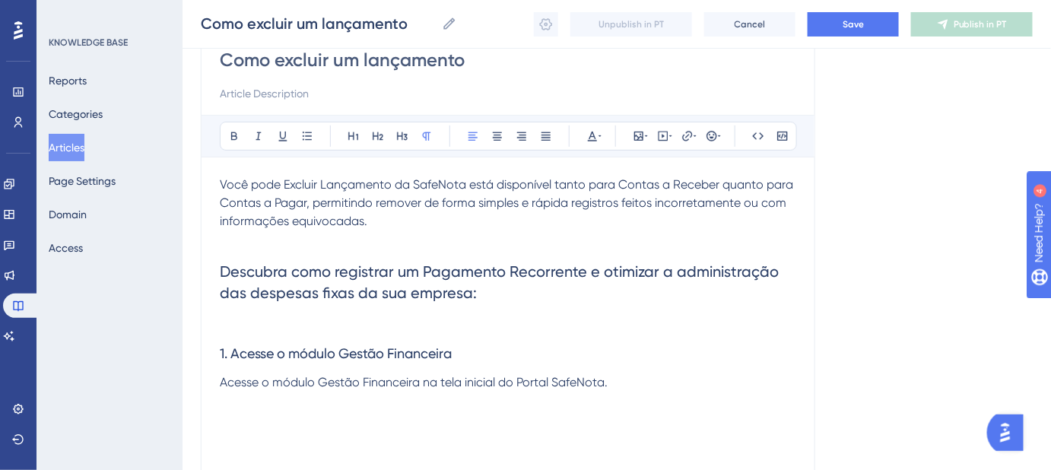
click at [317, 184] on span "Você pode Excluir Lançamento da SafeNota está disponível tanto para Contas a Re…" at bounding box center [508, 202] width 576 height 51
click at [389, 186] on span "Você pode Excluir Lançamento da SafeNota está disponível tanto para Contas a Re…" at bounding box center [508, 202] width 576 height 51
drag, startPoint x: 386, startPoint y: 183, endPoint x: 322, endPoint y: 182, distance: 64.6
click at [322, 182] on span "Você pode Excluir Lançamentos da SafeNota está disponível tanto para Contas a R…" at bounding box center [505, 202] width 571 height 51
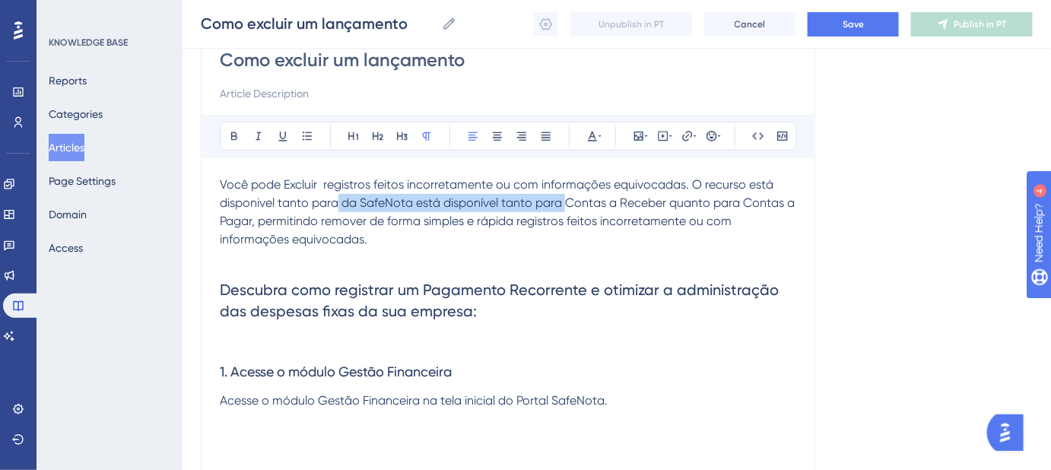
drag, startPoint x: 566, startPoint y: 198, endPoint x: 339, endPoint y: 206, distance: 226.7
click at [339, 206] on span "Você pode Excluir registros feitos incorretamente ou com informações equivocada…" at bounding box center [509, 211] width 578 height 69
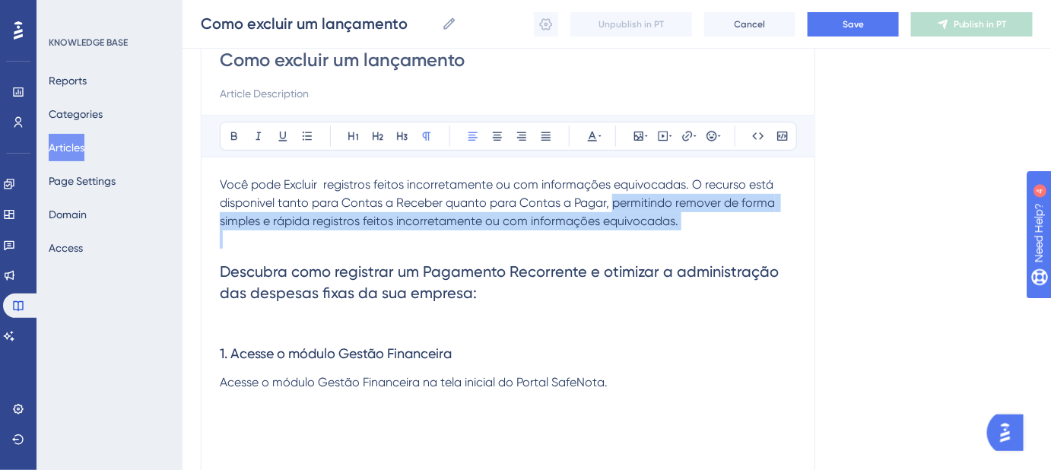
drag, startPoint x: 695, startPoint y: 229, endPoint x: 611, endPoint y: 205, distance: 86.9
click at [611, 205] on div "Você pode Excluir registros feitos incorretamente ou com informações equivocada…" at bounding box center [508, 343] width 576 height 335
click at [658, 214] on span "Você pode Excluir registros feitos incorretamente ou com informações equivocada…" at bounding box center [499, 202] width 558 height 51
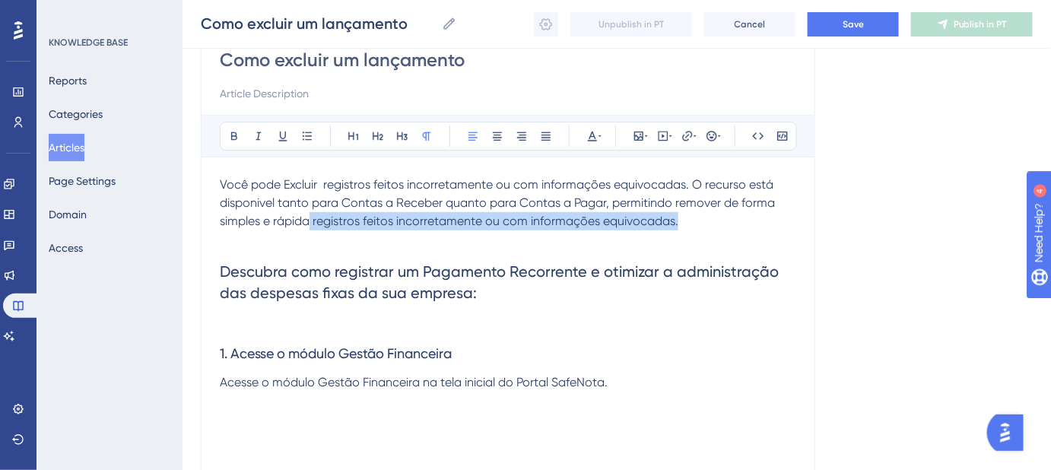
drag, startPoint x: 691, startPoint y: 221, endPoint x: 310, endPoint y: 220, distance: 380.9
click at [310, 220] on p "Você pode Excluir registros feitos incorretamente ou com informações equivocada…" at bounding box center [508, 203] width 576 height 55
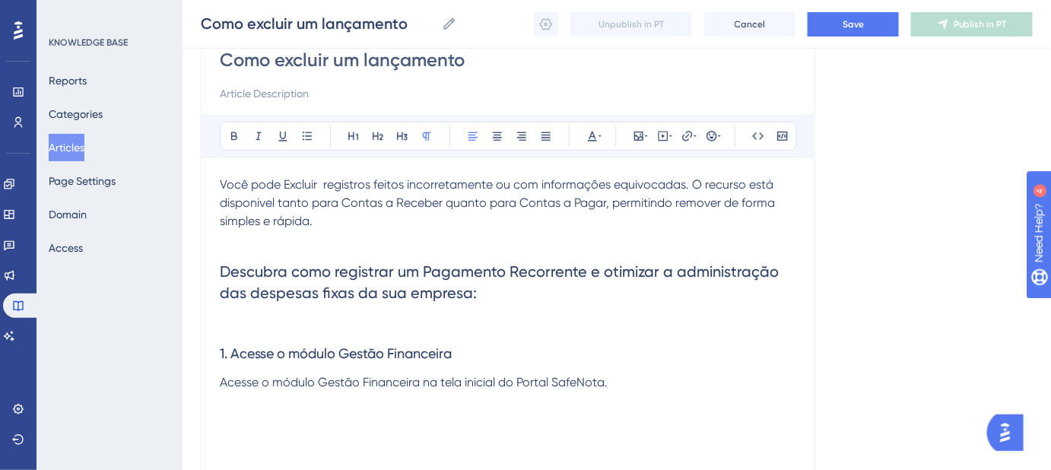
click at [353, 215] on p "Você pode Excluir registros feitos incorretamente ou com informações equivocada…" at bounding box center [508, 203] width 576 height 55
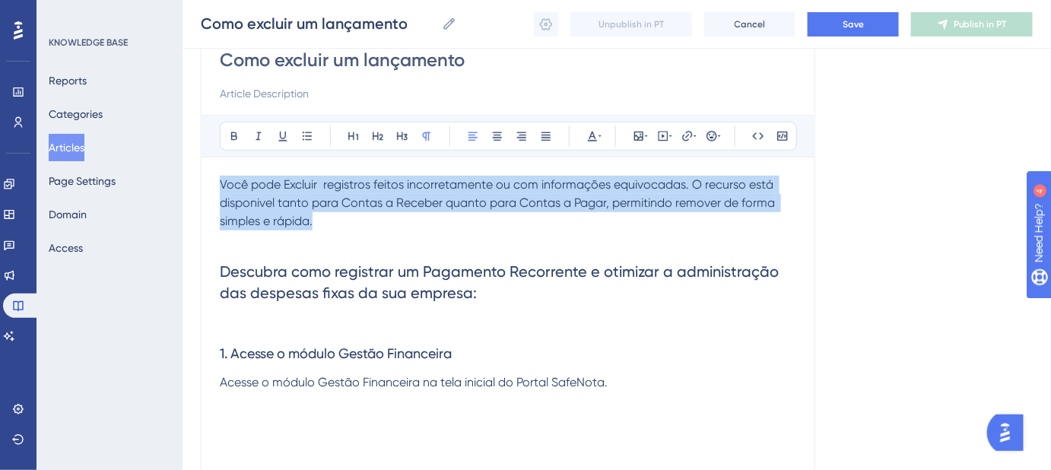
drag, startPoint x: 283, startPoint y: 210, endPoint x: 197, endPoint y: 185, distance: 89.5
click at [197, 185] on div "Performance Users Engagement Widgets Feedback Product Updates Knowledge Base AI…" at bounding box center [616, 248] width 868 height 792
click at [426, 214] on p "Você pode Excluir registros feitos incorretamente ou com informações equivocada…" at bounding box center [508, 203] width 576 height 55
drag, startPoint x: 335, startPoint y: 220, endPoint x: 222, endPoint y: 186, distance: 118.6
click at [222, 186] on p "Você pode Excluir registros feitos incorretamente ou com informações equivocada…" at bounding box center [508, 203] width 576 height 55
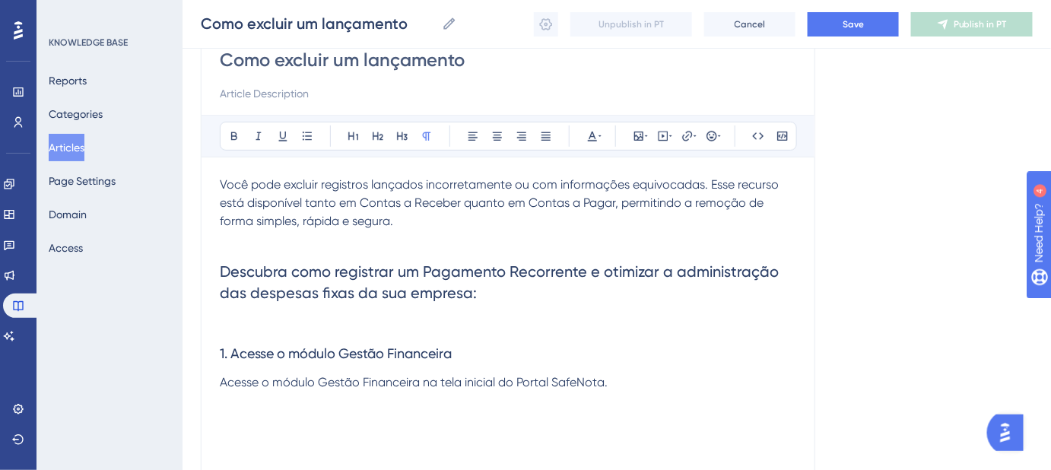
click at [333, 233] on p at bounding box center [508, 239] width 576 height 18
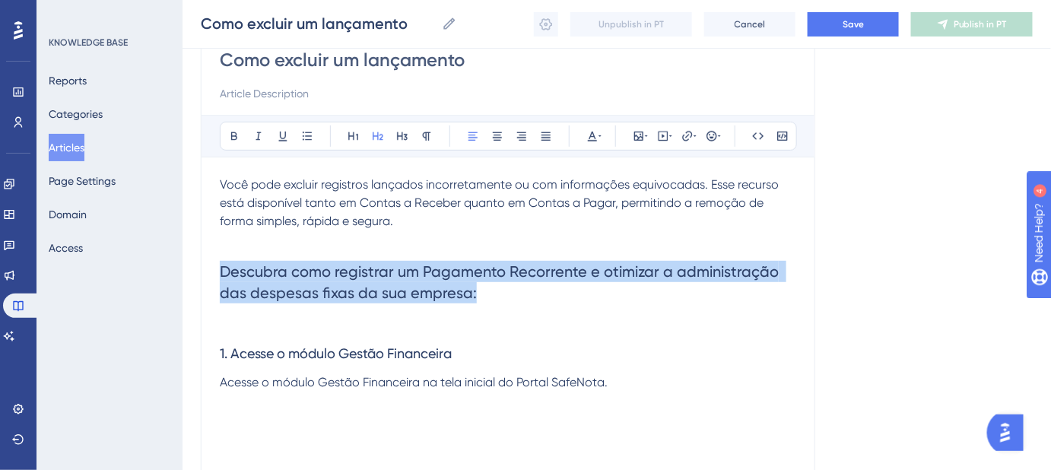
drag, startPoint x: 475, startPoint y: 291, endPoint x: 221, endPoint y: 271, distance: 254.8
click at [221, 271] on h2 "Descubra como registrar um Pagamento Recorrente e otimizar a administração das …" at bounding box center [508, 282] width 576 height 67
click at [404, 277] on span "Descubra como registrar um Pagamento Recorrente e otimizar a administração das …" at bounding box center [501, 282] width 563 height 40
drag, startPoint x: 446, startPoint y: 300, endPoint x: 190, endPoint y: 275, distance: 257.4
click at [190, 275] on div "Performance Users Engagement Widgets Feedback Product Updates Knowledge Base AI…" at bounding box center [616, 248] width 868 height 792
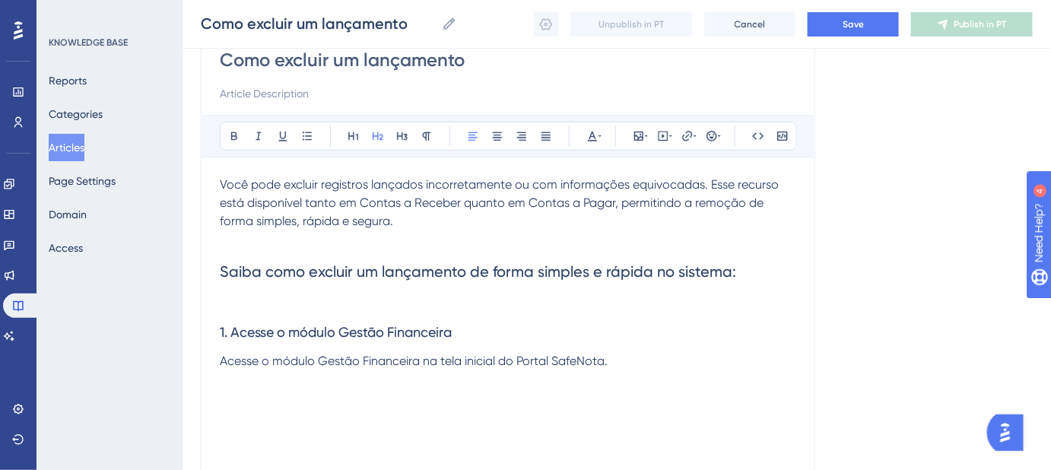
click at [275, 290] on h2 "Saiba como excluir um lançamento de forma simples e rápida no sistema:" at bounding box center [508, 272] width 576 height 46
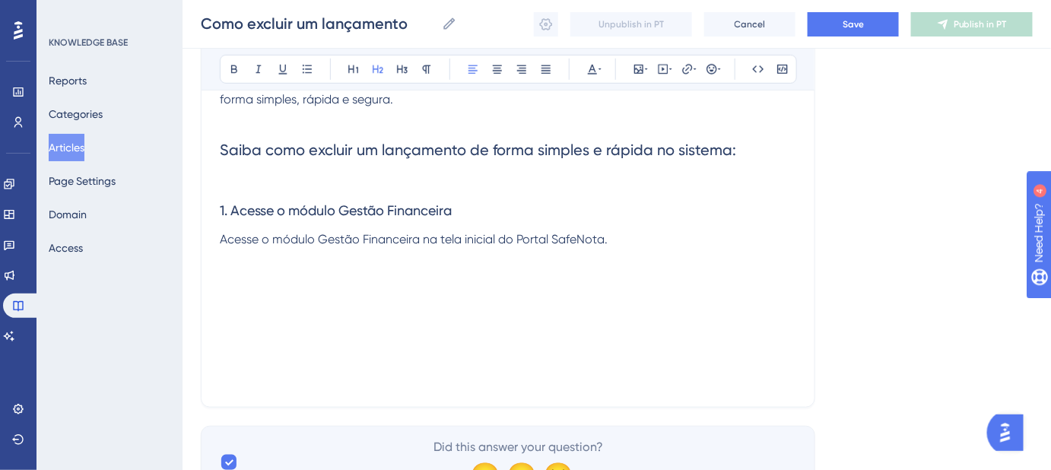
scroll to position [217, 0]
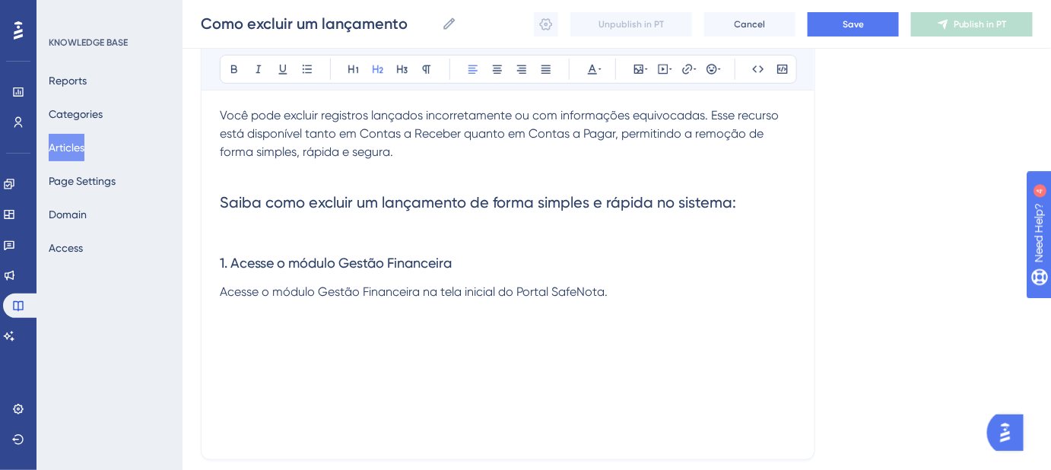
click at [277, 320] on p at bounding box center [508, 328] width 576 height 18
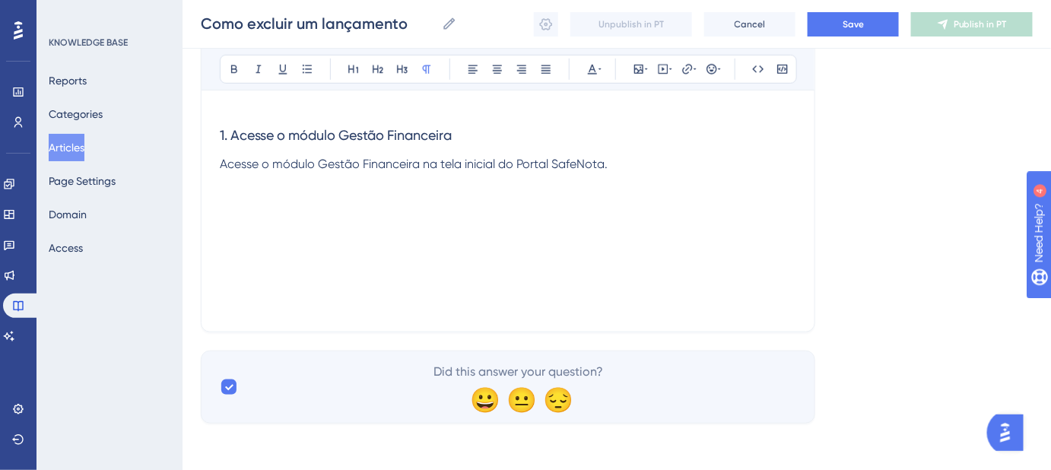
scroll to position [345, 0]
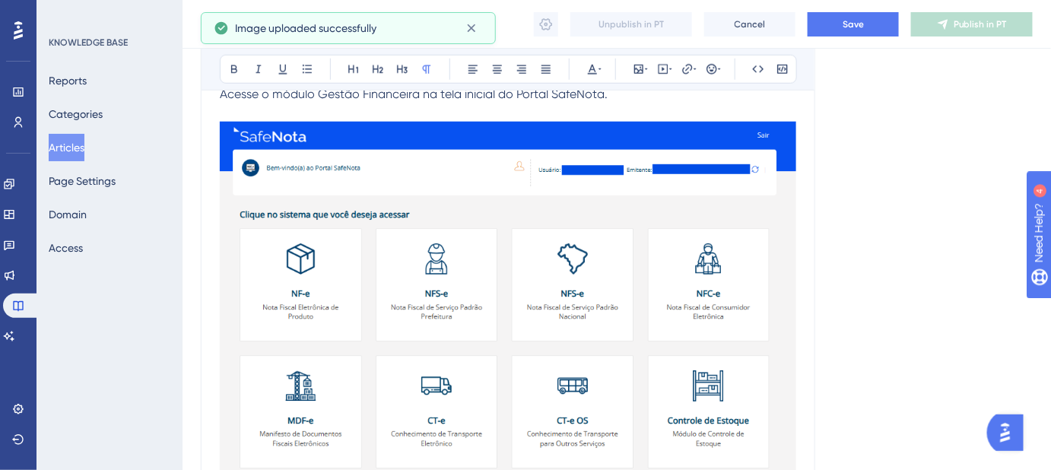
click at [722, 227] on img at bounding box center [508, 364] width 576 height 484
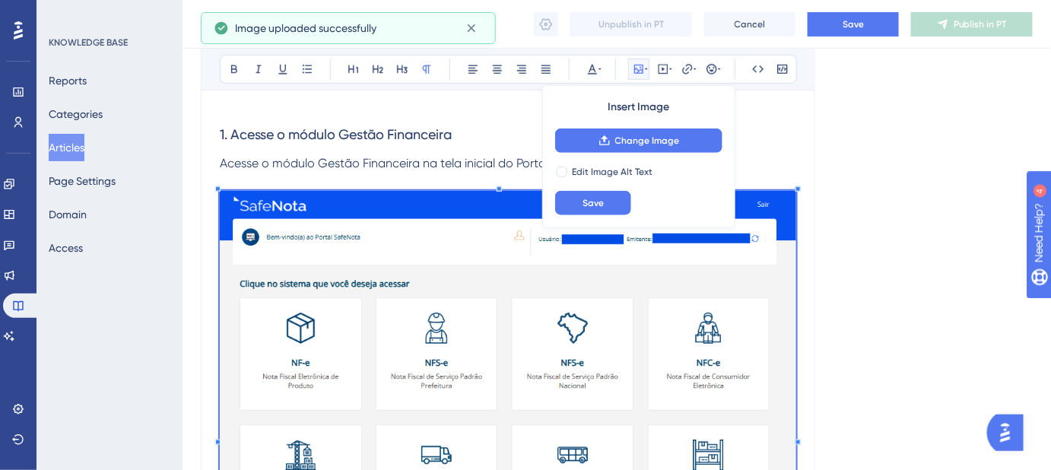
click at [830, 195] on div "Language Portuguese (Default) Como excluir um lançamento Bold Italic Underline …" at bounding box center [617, 271] width 832 height 1038
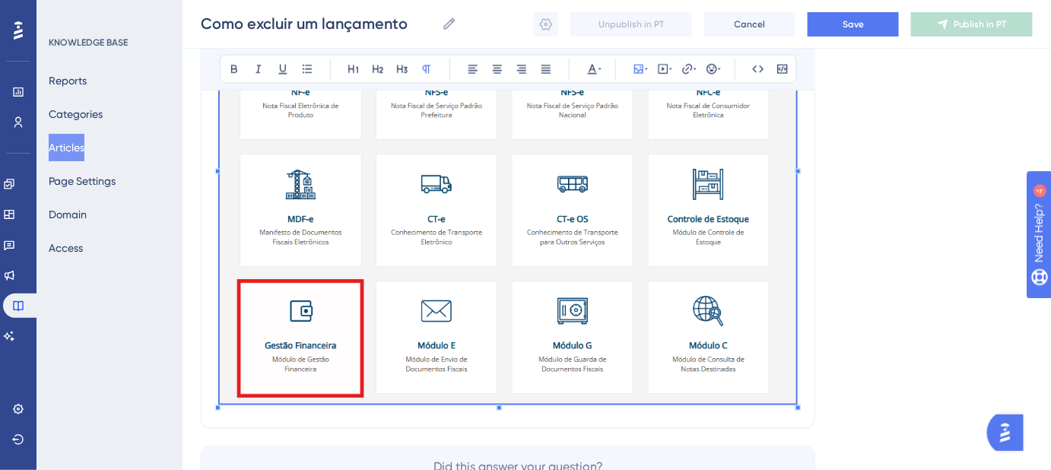
scroll to position [712, 0]
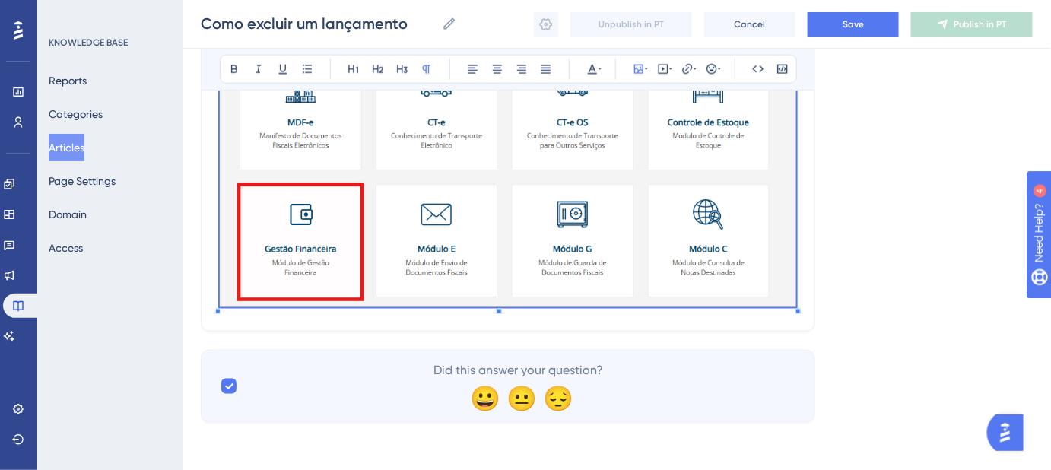
drag, startPoint x: 809, startPoint y: 295, endPoint x: 792, endPoint y: 303, distance: 18.7
click at [792, 303] on img at bounding box center [508, 66] width 576 height 484
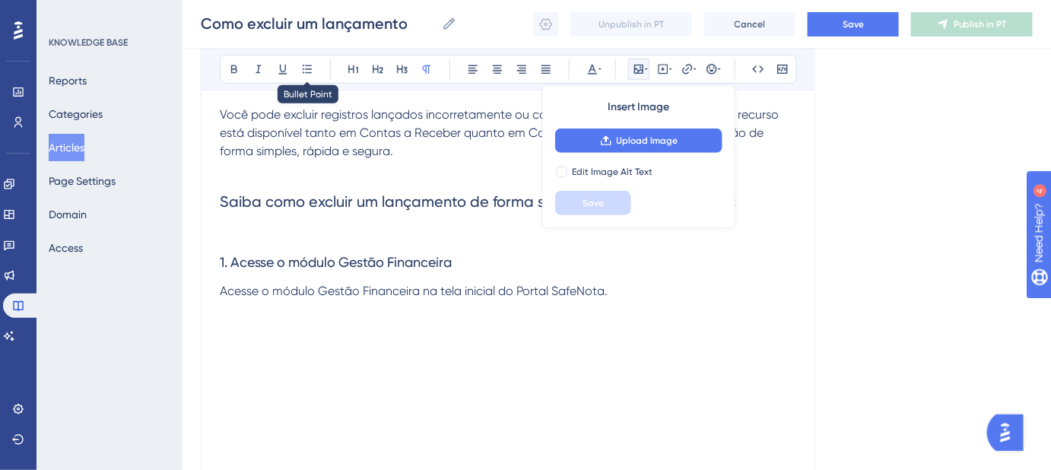
scroll to position [217, 0]
click at [243, 333] on p at bounding box center [508, 328] width 576 height 18
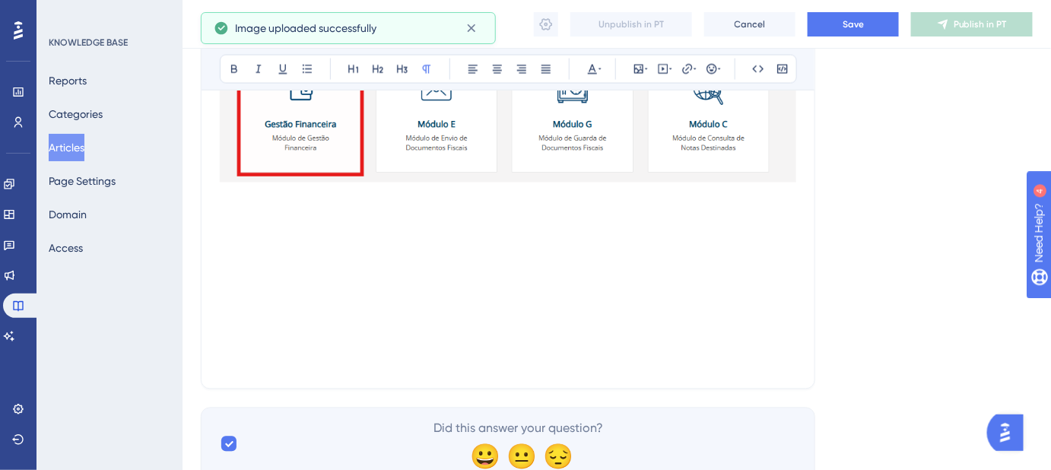
scroll to position [839, 0]
click at [229, 222] on p at bounding box center [508, 231] width 576 height 18
click at [235, 198] on p at bounding box center [508, 195] width 576 height 18
click at [236, 214] on p at bounding box center [508, 213] width 576 height 18
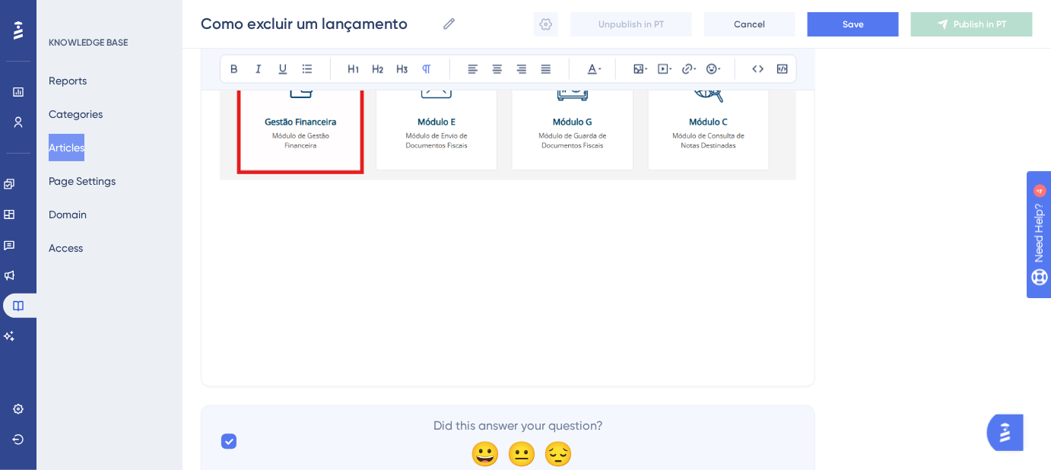
click at [235, 195] on p at bounding box center [508, 195] width 576 height 18
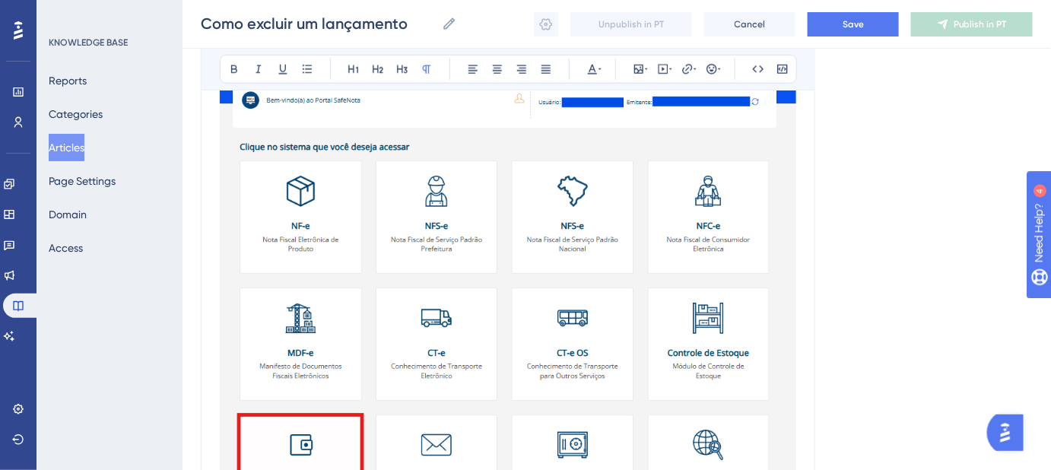
scroll to position [217, 0]
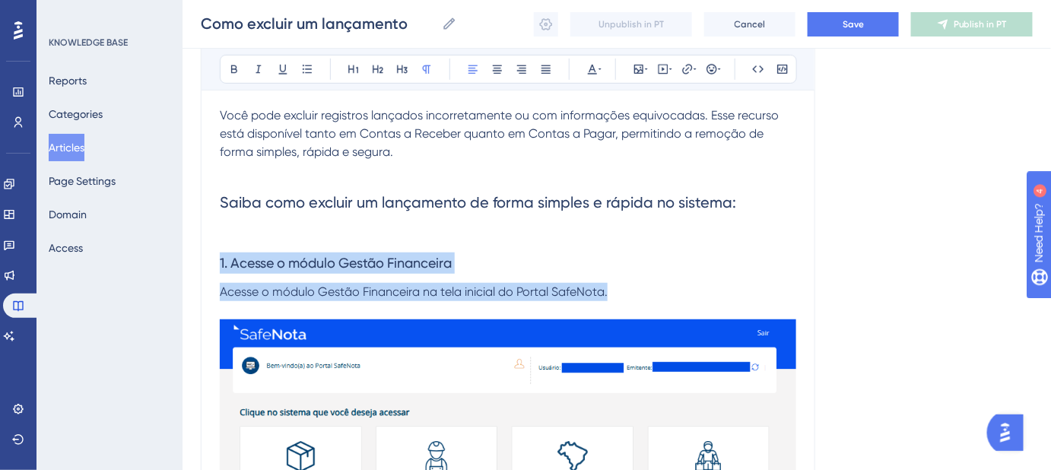
drag, startPoint x: 624, startPoint y: 297, endPoint x: 214, endPoint y: 242, distance: 414.3
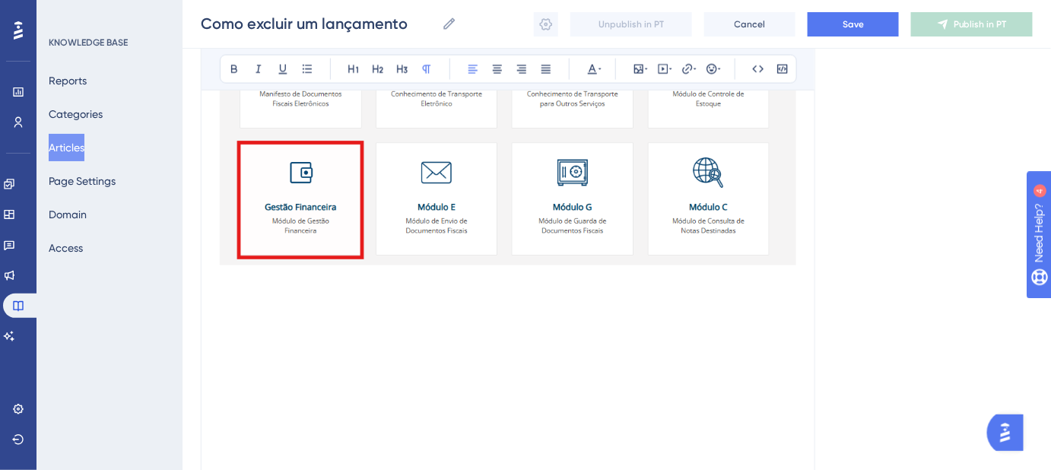
scroll to position [839, 0]
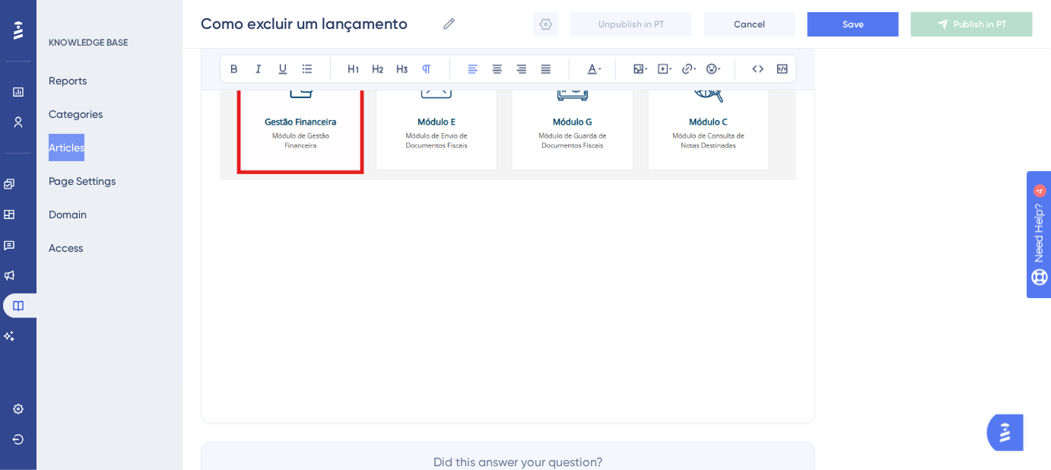
click at [229, 198] on p at bounding box center [508, 195] width 576 height 18
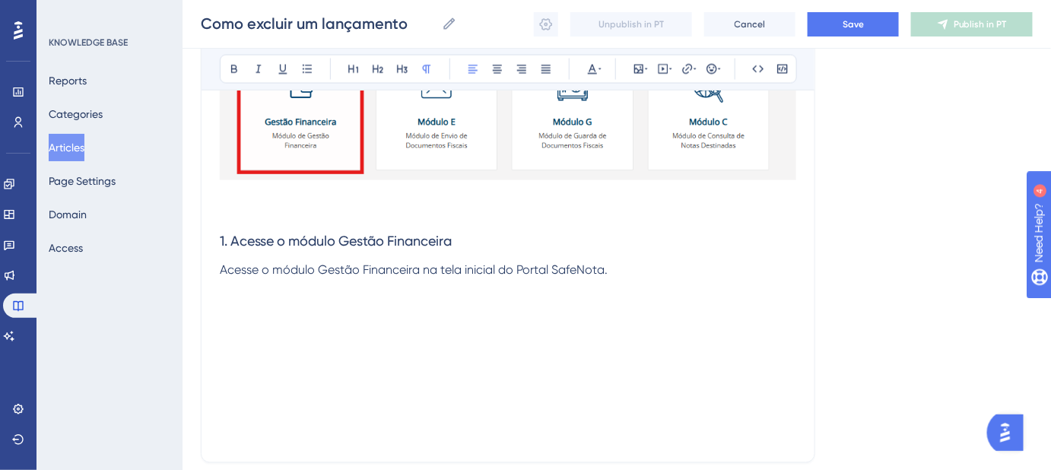
click at [223, 239] on span "1. Acesse o módulo Gestão Financeira" at bounding box center [336, 241] width 232 height 16
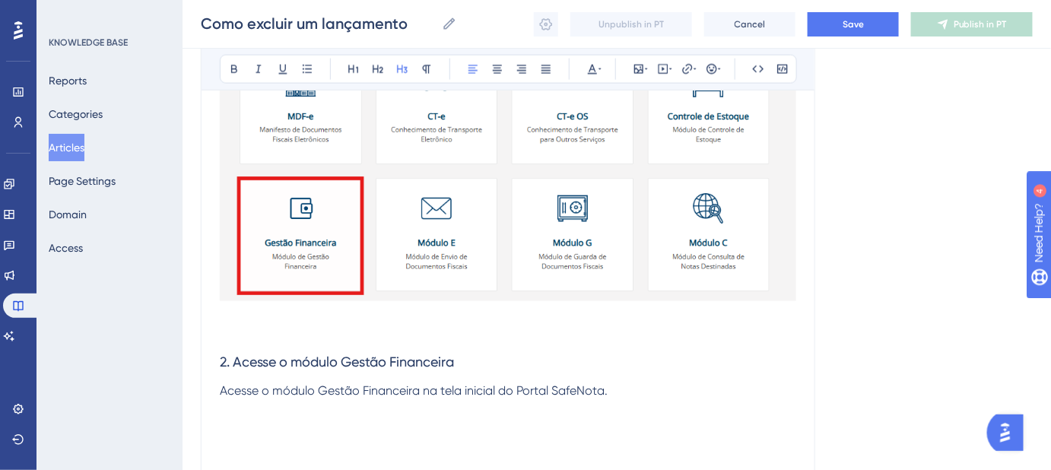
scroll to position [694, 0]
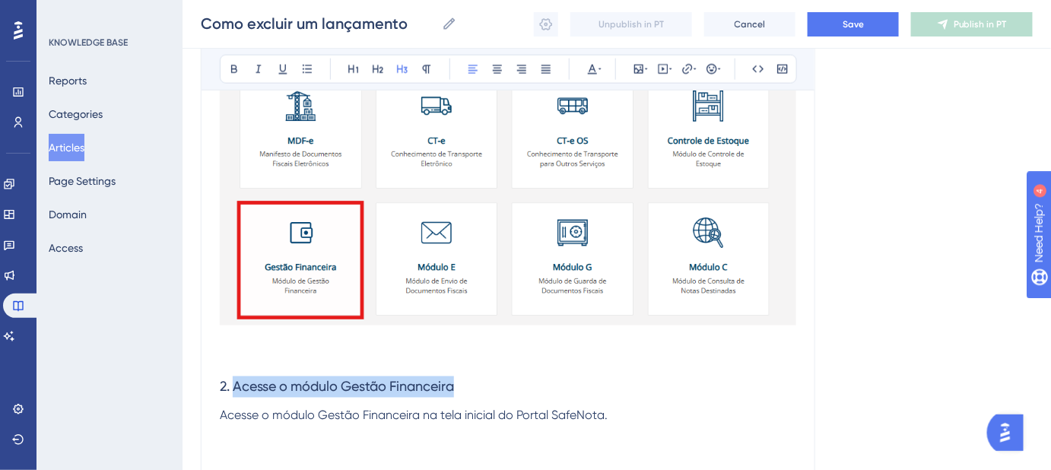
drag, startPoint x: 470, startPoint y: 380, endPoint x: 234, endPoint y: 380, distance: 235.7
click at [234, 380] on h3 "2. Acesse o módulo Gestão Financeira" at bounding box center [508, 387] width 576 height 40
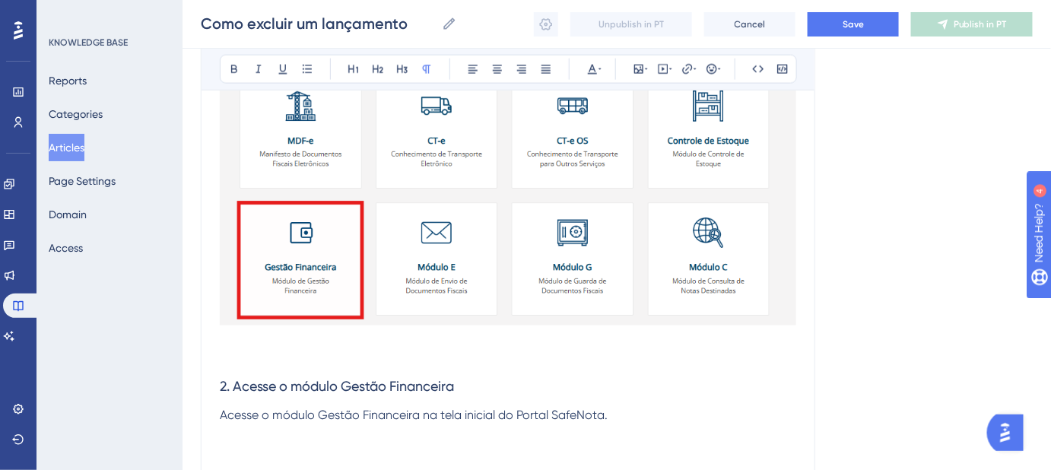
click at [517, 352] on p at bounding box center [508, 358] width 576 height 18
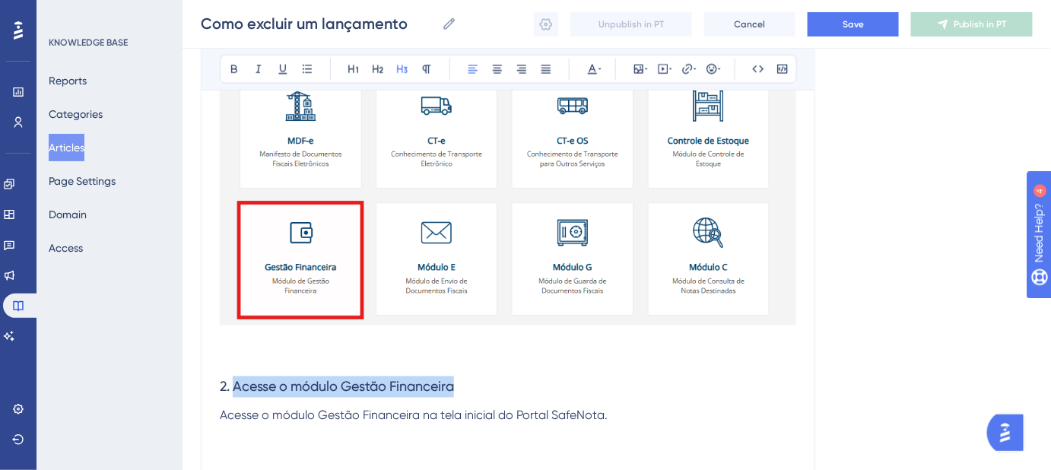
drag, startPoint x: 470, startPoint y: 373, endPoint x: 234, endPoint y: 385, distance: 236.0
click at [234, 385] on h3 "2. Acesse o módulo Gestão Financeira" at bounding box center [508, 387] width 576 height 40
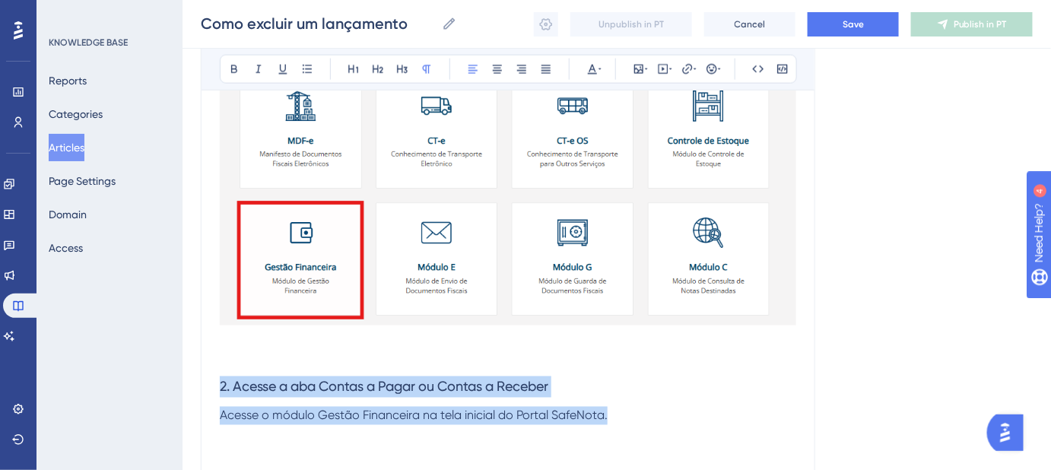
drag, startPoint x: 608, startPoint y: 411, endPoint x: 215, endPoint y: 392, distance: 393.6
click at [215, 392] on div "Como excluir um lançamento Bold Italic Underline Bullet Point Heading 1 Heading…" at bounding box center [508, 42] width 614 height 1132
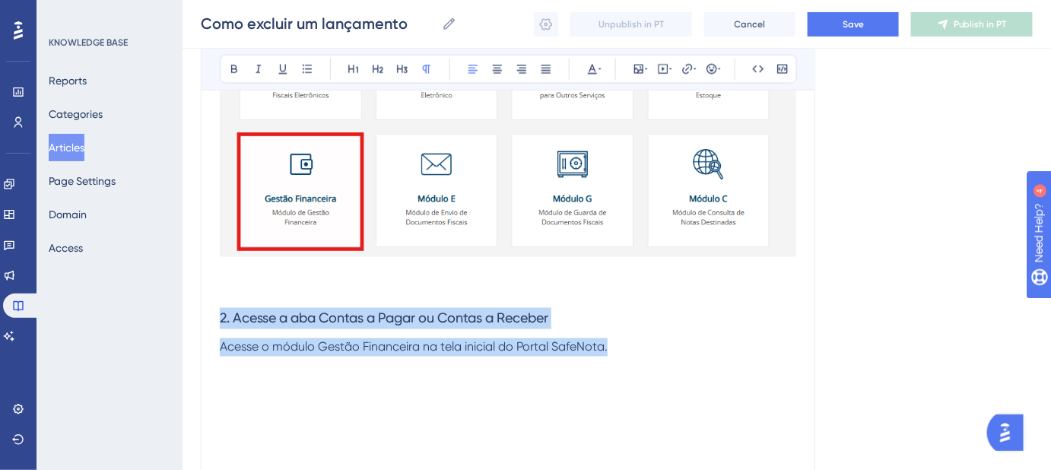
scroll to position [763, 0]
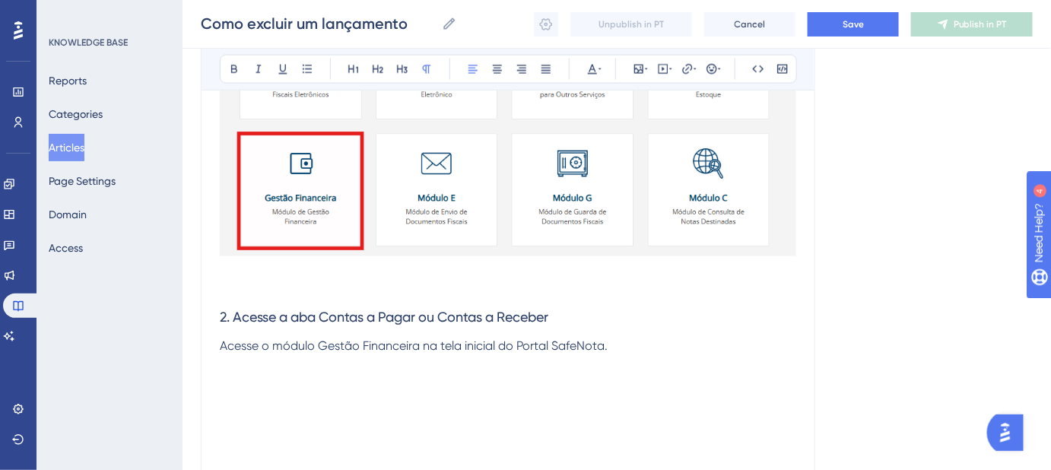
click at [560, 284] on p at bounding box center [508, 289] width 576 height 18
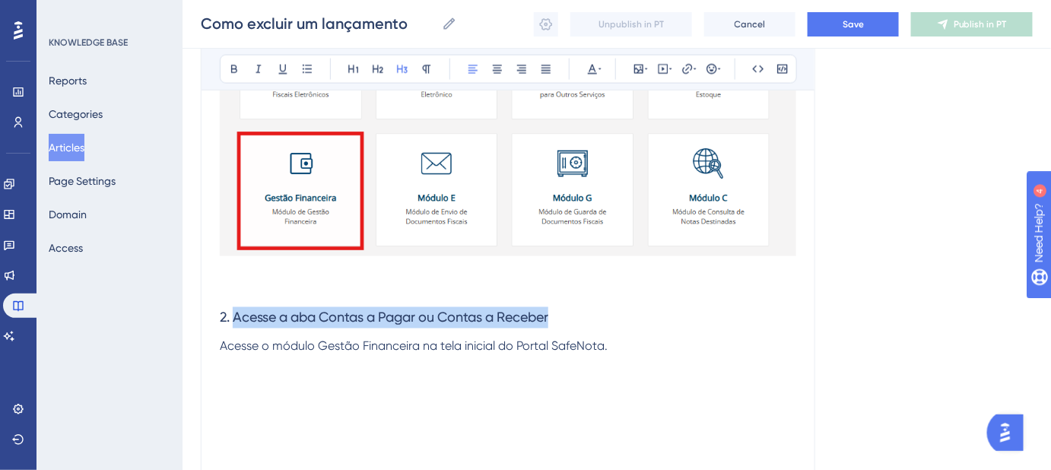
drag, startPoint x: 562, startPoint y: 306, endPoint x: 235, endPoint y: 310, distance: 327.0
click at [235, 310] on h3 "2. Acesse a aba Contas a Pagar ou Contas a Receber" at bounding box center [508, 318] width 576 height 40
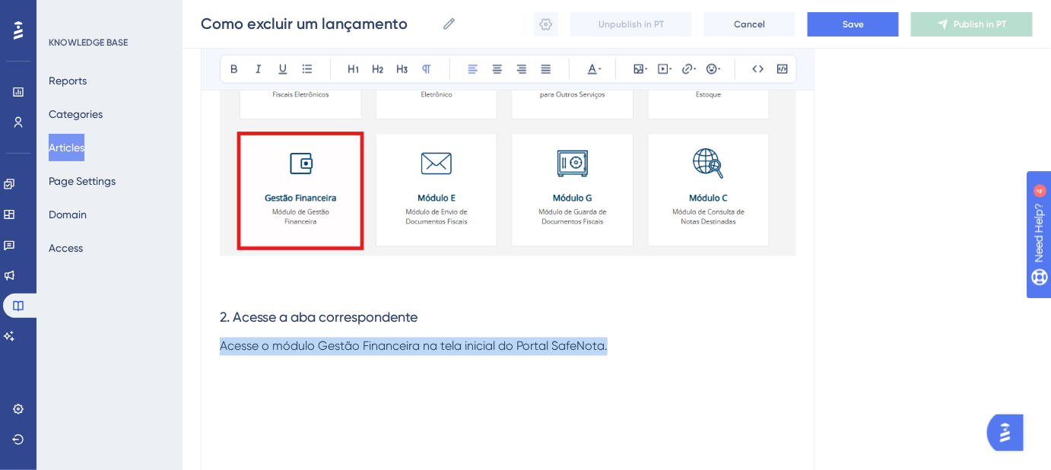
drag, startPoint x: 612, startPoint y: 346, endPoint x: 207, endPoint y: 347, distance: 405.3
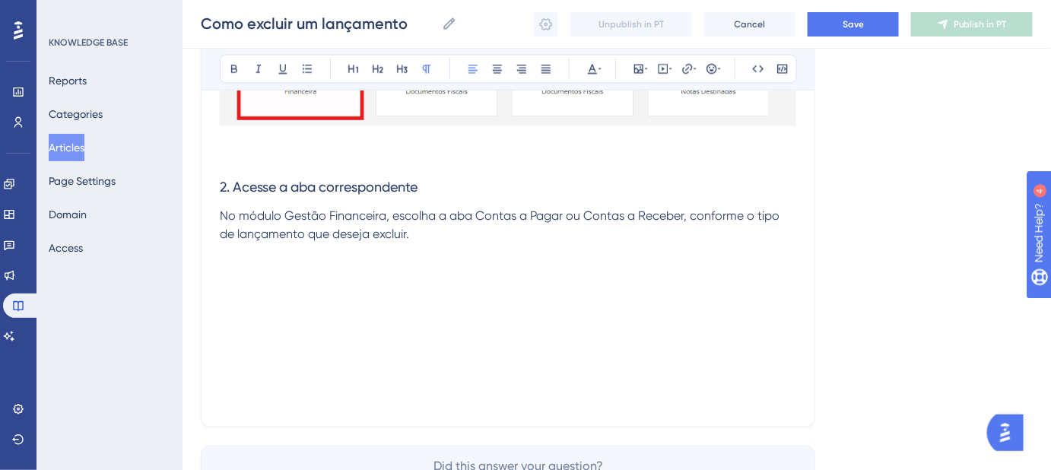
scroll to position [902, 0]
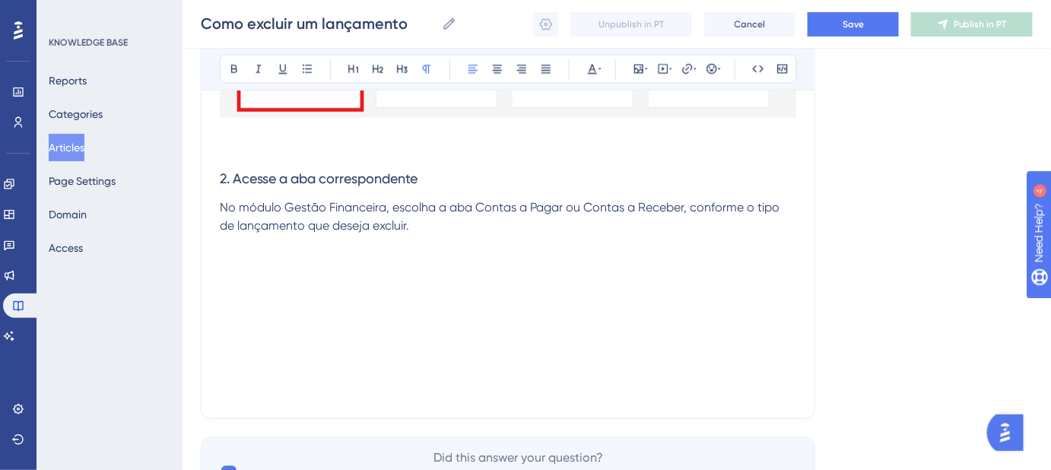
click at [550, 224] on p "No módulo Gestão Financeira, escolha a aba Contas a Pagar ou Contas a Receber, …" at bounding box center [508, 217] width 576 height 36
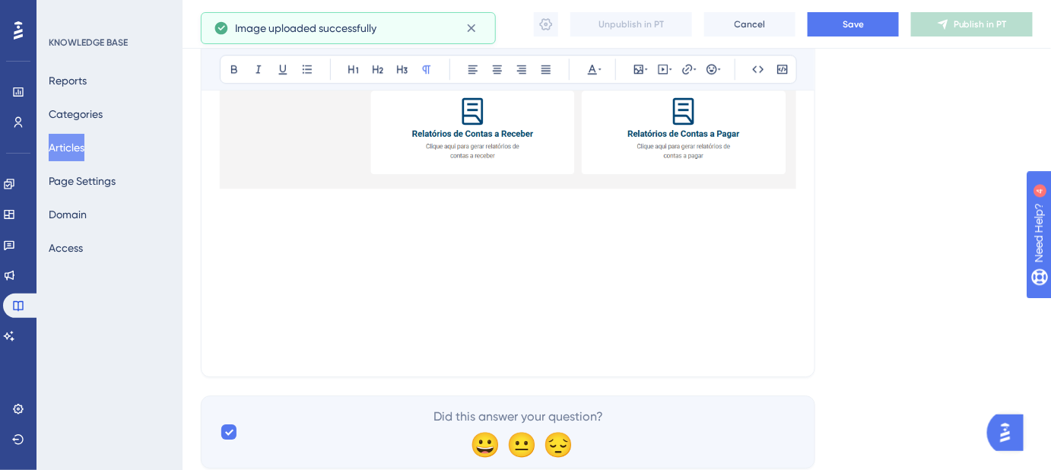
scroll to position [1372, 0]
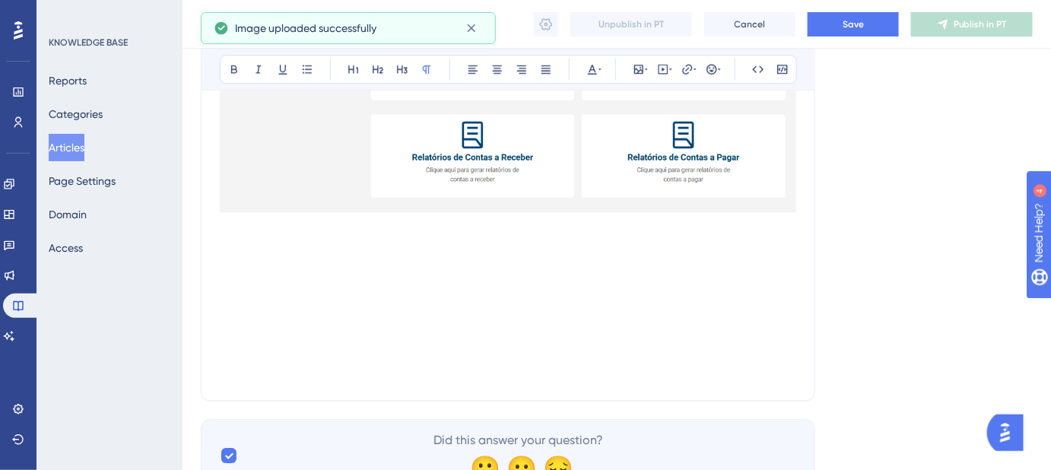
click at [264, 236] on p at bounding box center [508, 245] width 576 height 18
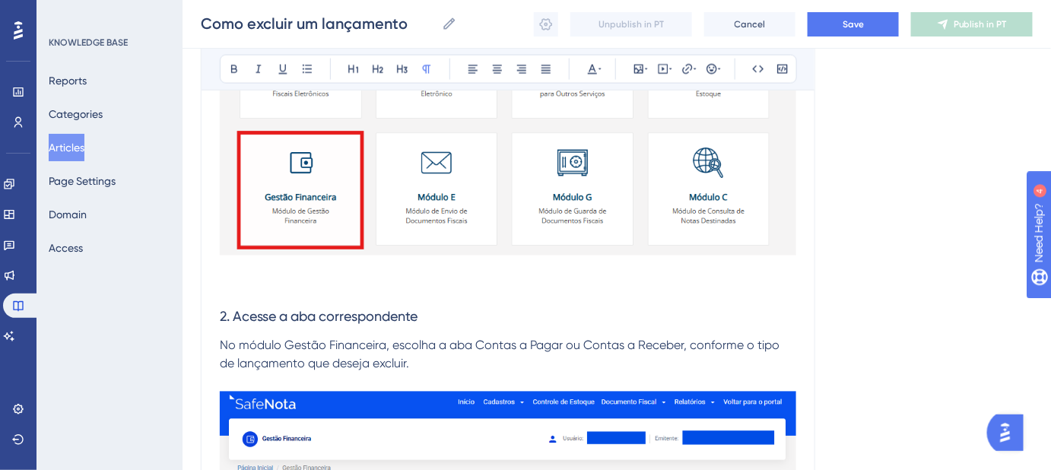
scroll to position [956, 0]
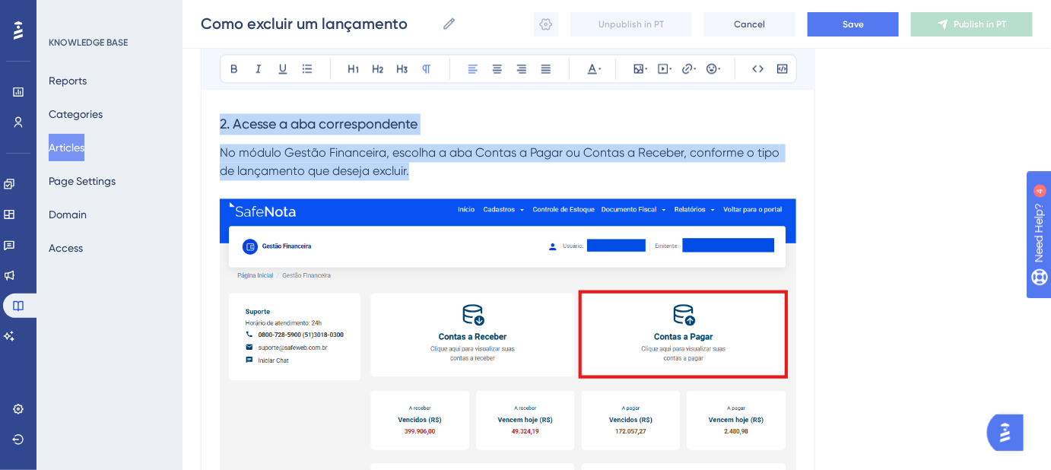
drag, startPoint x: 407, startPoint y: 163, endPoint x: 208, endPoint y: 119, distance: 204.0
click at [208, 119] on div "Como excluir um lançamento Bold Italic Underline Bullet Point Heading 1 Heading…" at bounding box center [508, 15] width 614 height 1602
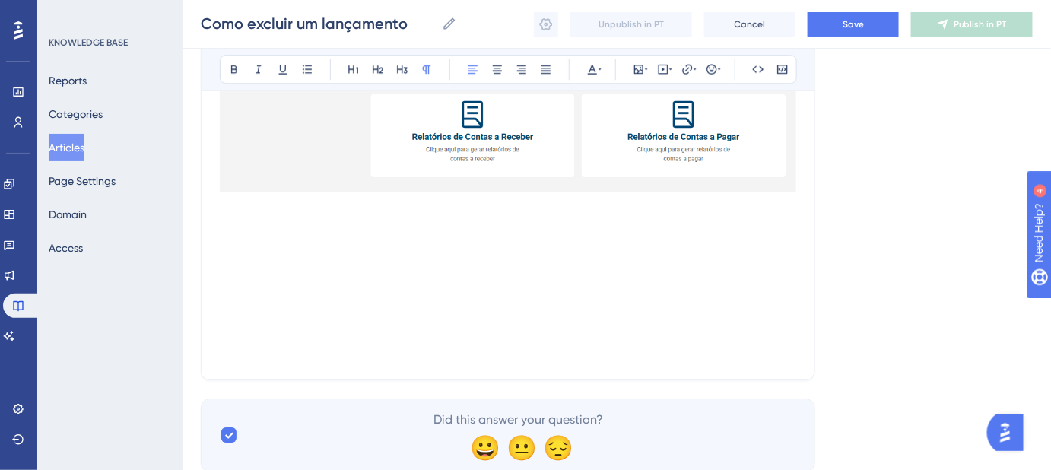
scroll to position [1441, 0]
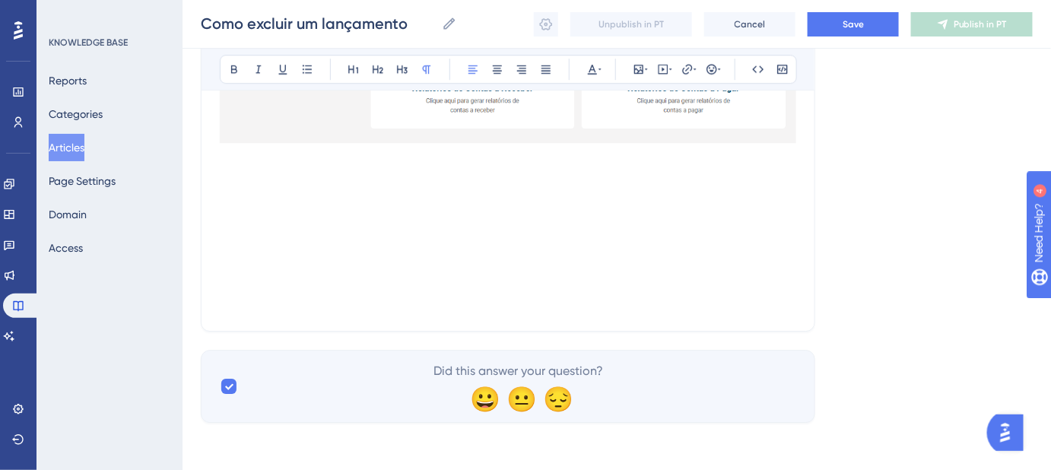
drag, startPoint x: 243, startPoint y: 206, endPoint x: 239, endPoint y: 185, distance: 21.6
click at [240, 204] on p at bounding box center [508, 212] width 576 height 18
click at [239, 177] on p at bounding box center [508, 176] width 576 height 18
click at [235, 194] on p at bounding box center [508, 194] width 576 height 18
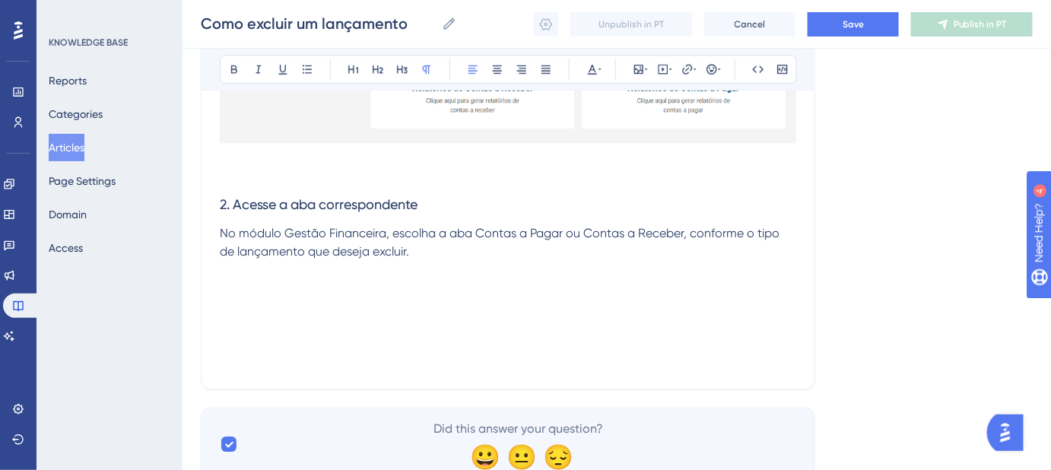
click at [223, 202] on span "2. Acesse a aba correspondente" at bounding box center [319, 204] width 198 height 16
drag, startPoint x: 420, startPoint y: 207, endPoint x: 234, endPoint y: 222, distance: 186.1
click at [234, 222] on h3 "3. Acesse a aba correspondente" at bounding box center [508, 205] width 576 height 40
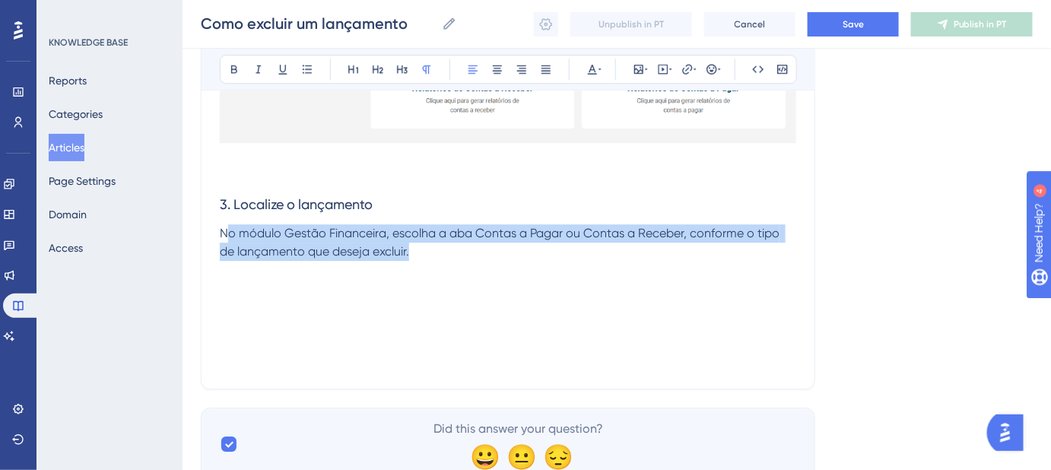
drag, startPoint x: 399, startPoint y: 247, endPoint x: 230, endPoint y: 228, distance: 170.6
click at [230, 228] on p "No módulo Gestão Financeira, escolha a aba Contas a Pagar ou Contas a Receber, …" at bounding box center [508, 242] width 576 height 36
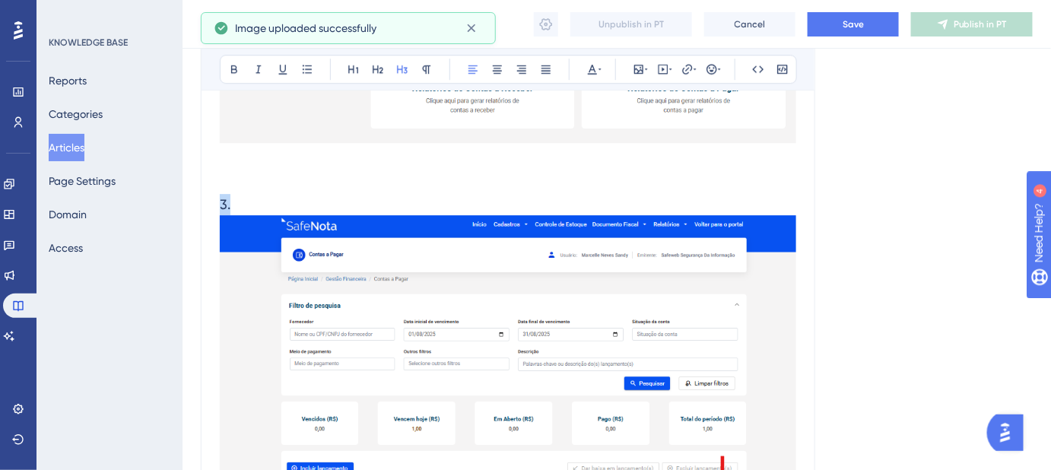
drag, startPoint x: 298, startPoint y: 255, endPoint x: 213, endPoint y: 191, distance: 106.9
click at [523, 178] on p at bounding box center [508, 176] width 576 height 18
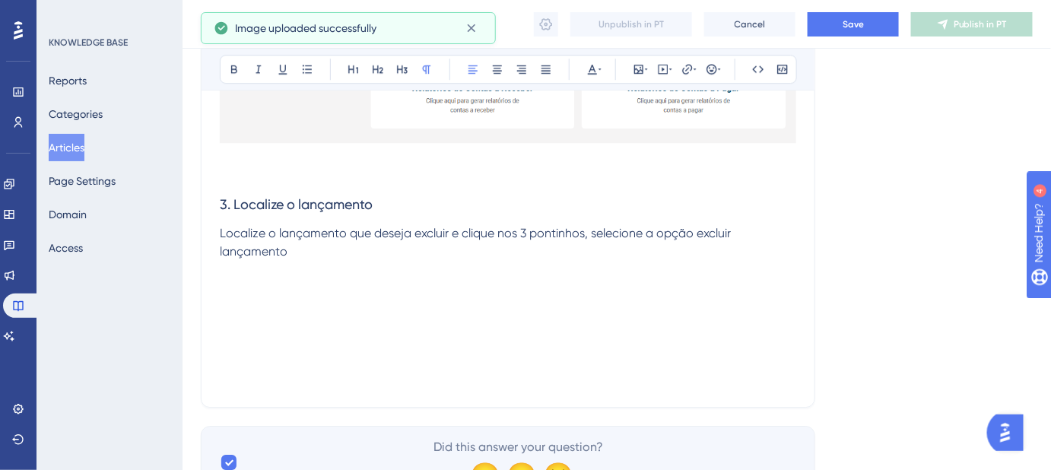
click at [320, 264] on p at bounding box center [508, 270] width 576 height 18
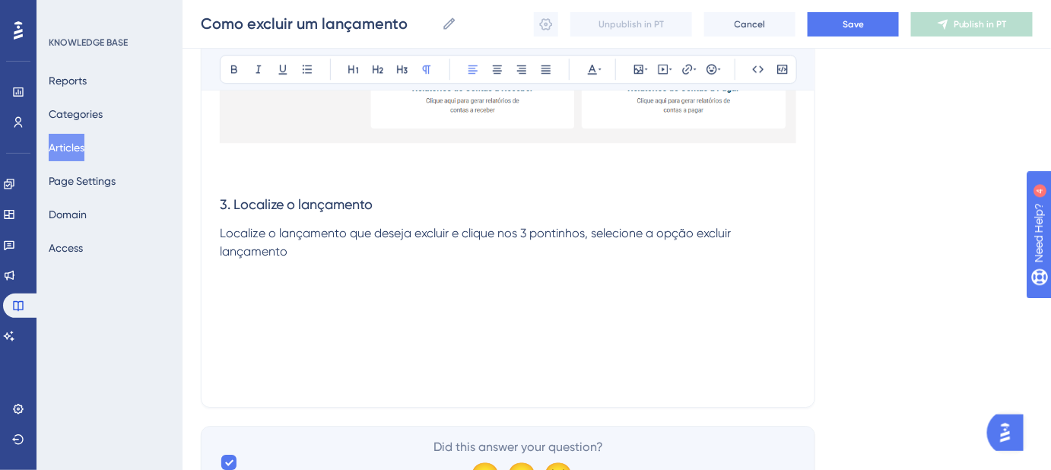
drag, startPoint x: 309, startPoint y: 257, endPoint x: 214, endPoint y: 198, distance: 112.0
click at [306, 250] on p "Localize o lançamento que deseja excluir e clique nos 3 pontinhos, selecione a …" at bounding box center [508, 242] width 576 height 36
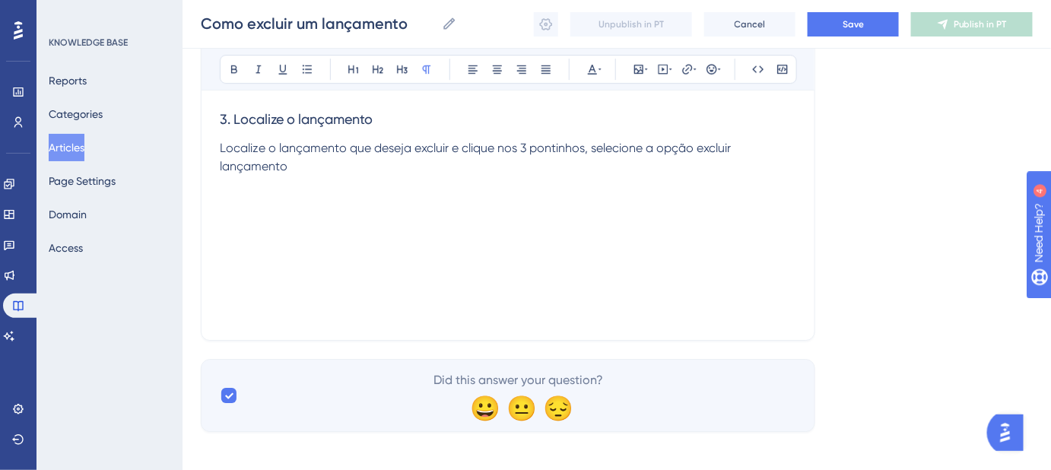
scroll to position [1534, 0]
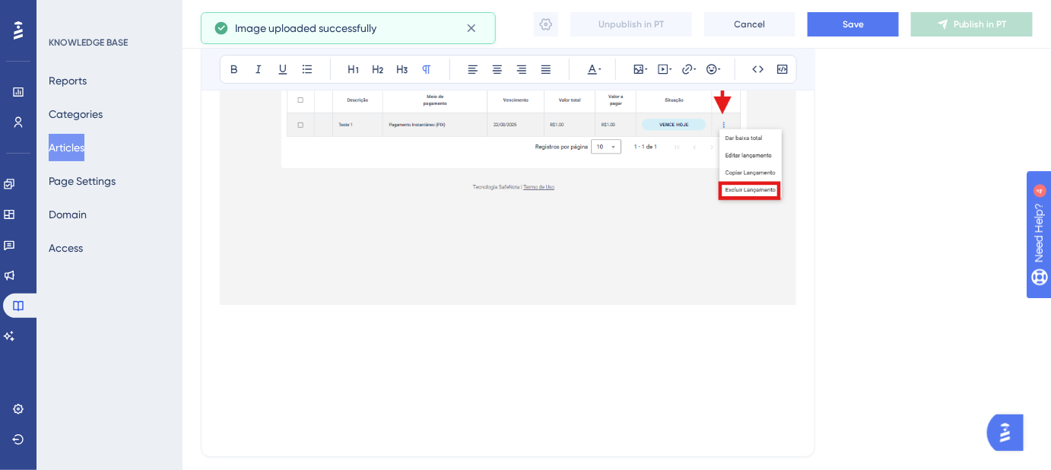
click at [281, 325] on p at bounding box center [508, 319] width 576 height 18
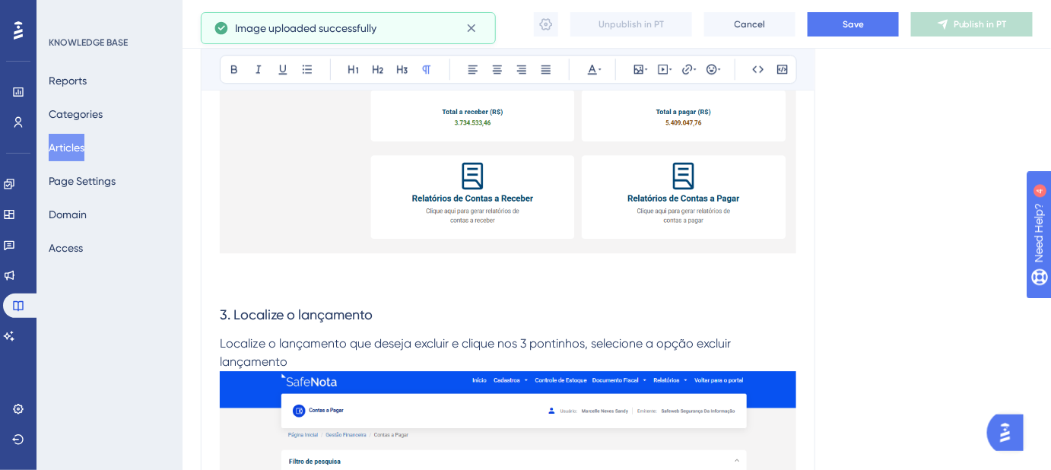
scroll to position [1328, 0]
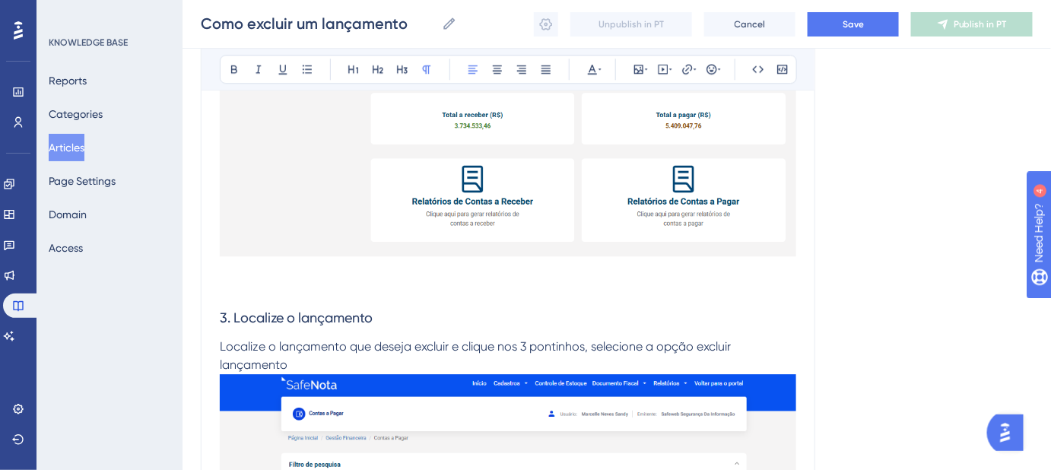
click at [302, 365] on p "Localize o lançamento que deseja excluir e clique nos 3 pontinhos, selecione a …" at bounding box center [508, 356] width 576 height 36
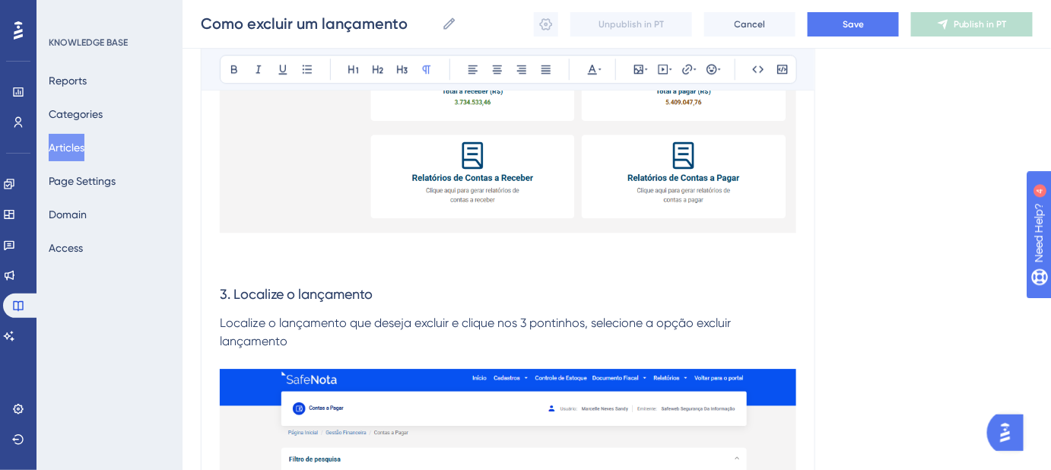
scroll to position [1333, 0]
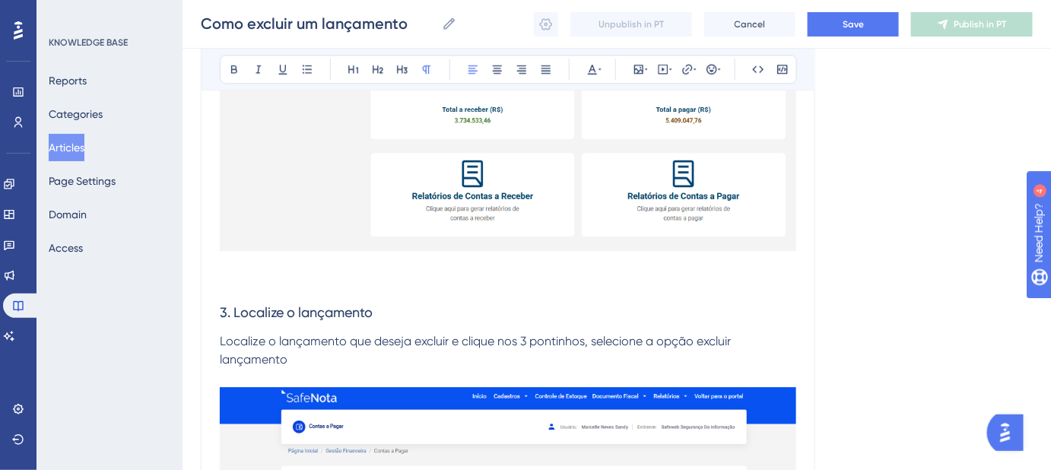
drag, startPoint x: 298, startPoint y: 362, endPoint x: 220, endPoint y: 345, distance: 79.3
click at [220, 345] on p "Localize o lançamento que deseja excluir e clique nos 3 pontinhos, selecione a …" at bounding box center [508, 350] width 576 height 36
drag, startPoint x: 741, startPoint y: 342, endPoint x: 678, endPoint y: 344, distance: 62.4
click at [678, 344] on span "Encontre o lançamento que deseja excluir. Em seguida, clique nos três pontinhos…" at bounding box center [485, 350] width 531 height 33
click at [736, 347] on p "Encontre o lançamento que deseja excluir. Em seguida, clique nos três pontinhos…" at bounding box center [508, 350] width 576 height 36
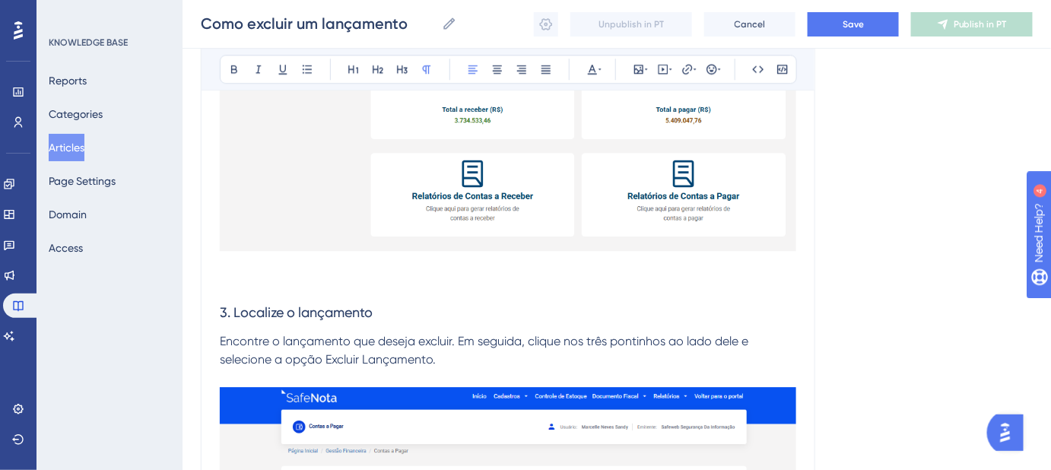
click at [513, 362] on p "Encontre o lançamento que deseja excluir. Em seguida, clique nos três pontinhos…" at bounding box center [508, 350] width 576 height 36
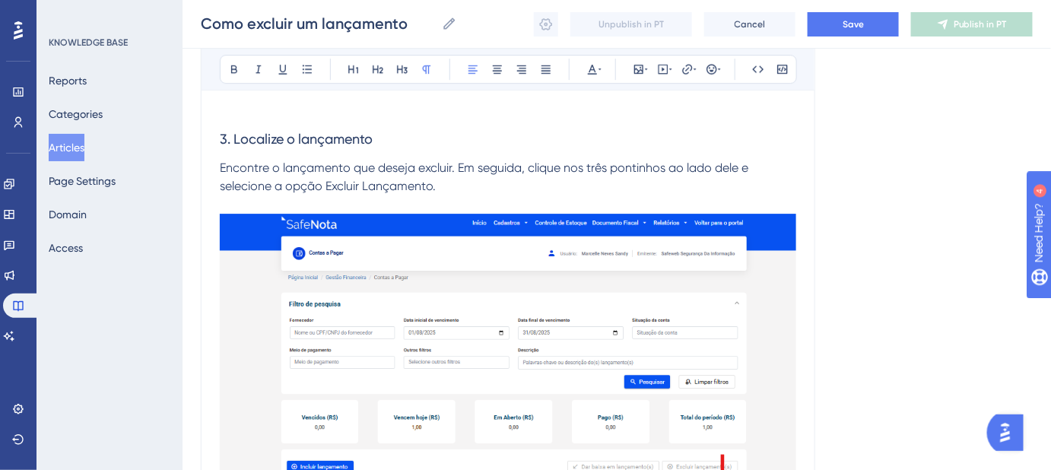
scroll to position [1540, 0]
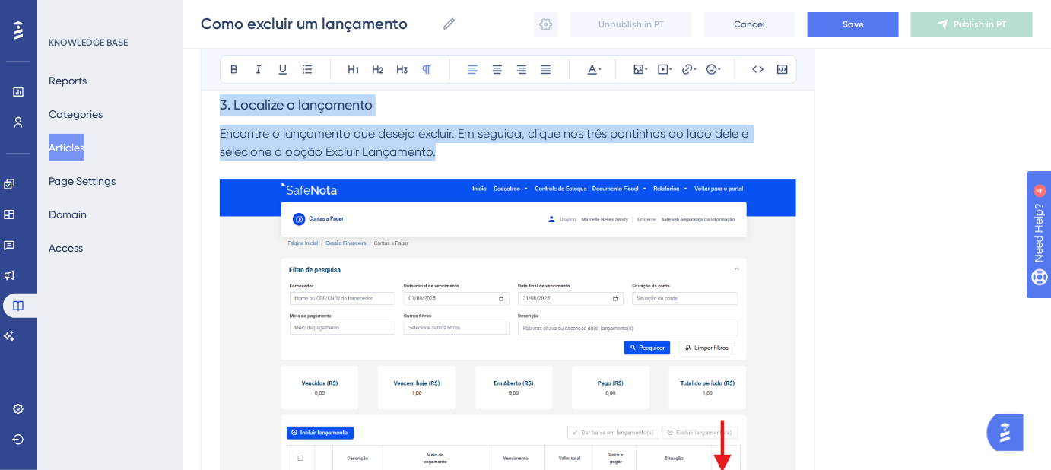
drag, startPoint x: 385, startPoint y: 151, endPoint x: 217, endPoint y: 106, distance: 173.9
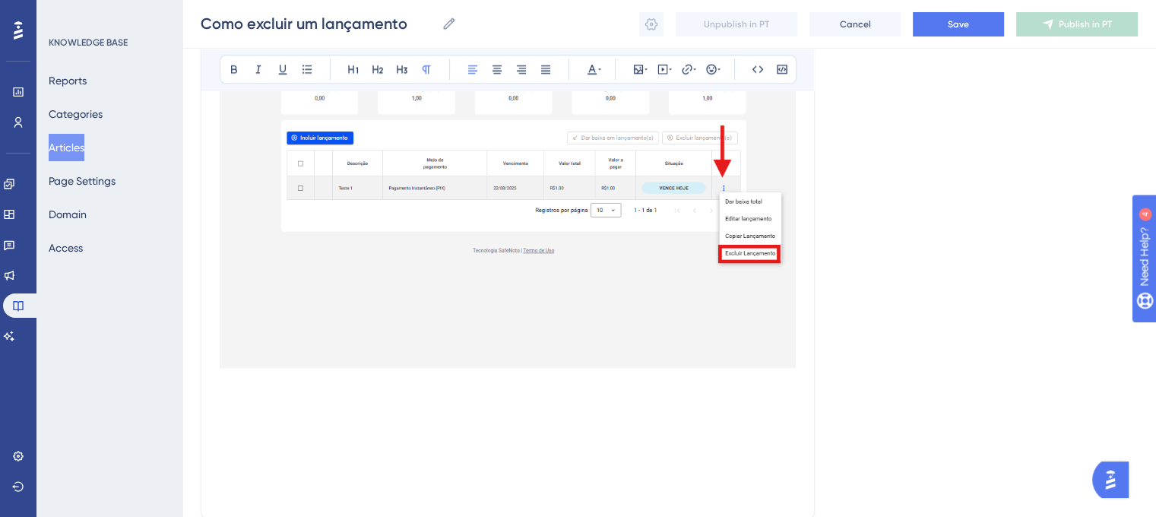
scroll to position [1978, 0]
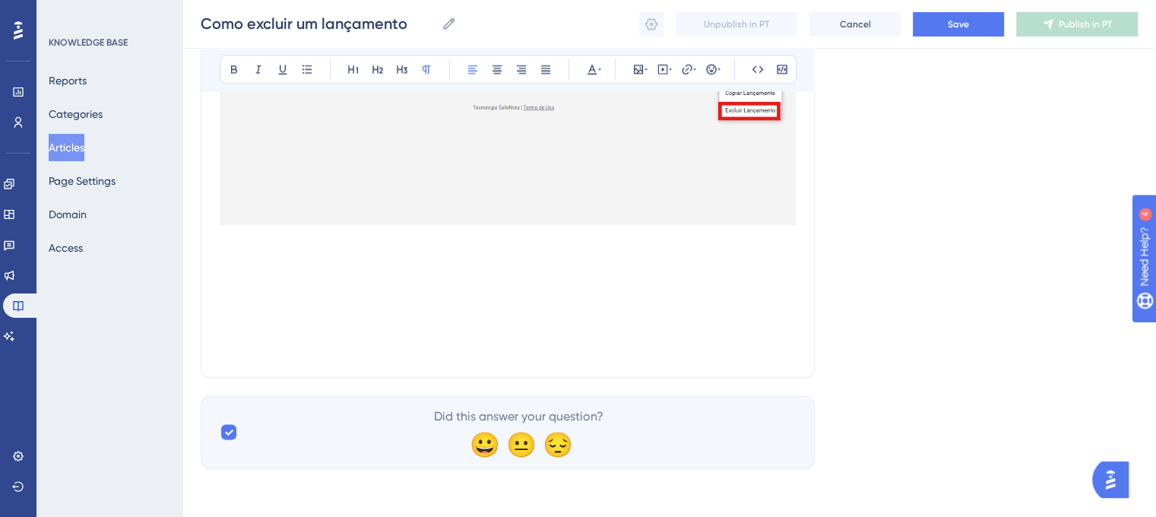
click at [259, 256] on p at bounding box center [508, 258] width 576 height 18
click at [252, 240] on p at bounding box center [508, 239] width 576 height 18
click at [243, 259] on p at bounding box center [508, 258] width 576 height 18
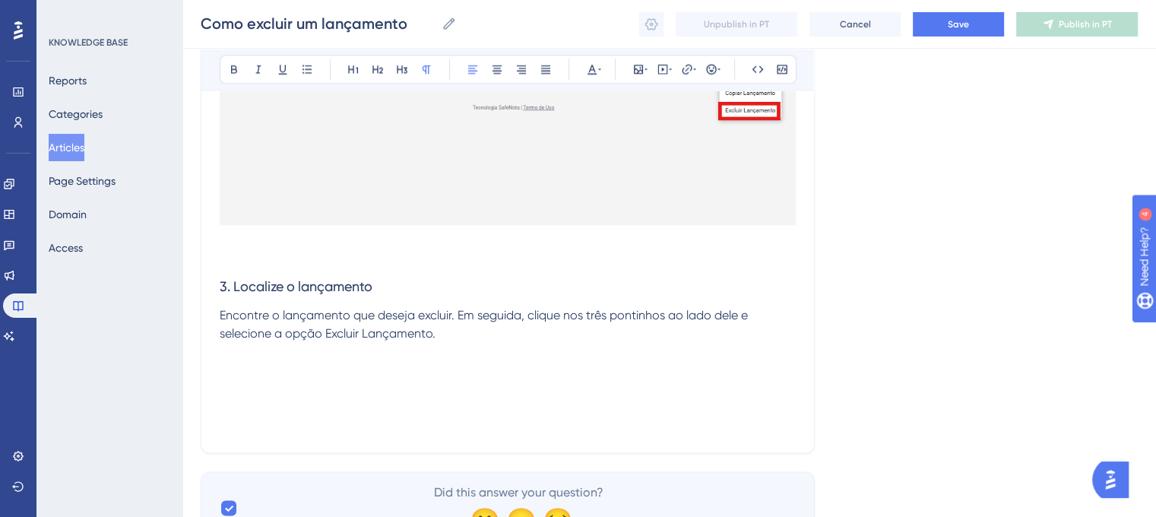
click at [225, 292] on span "3. Localize o lançamento" at bounding box center [296, 286] width 153 height 16
drag, startPoint x: 385, startPoint y: 289, endPoint x: 233, endPoint y: 299, distance: 152.4
click at [233, 299] on h3 "4. Localize o lançamento" at bounding box center [508, 287] width 576 height 40
click at [454, 340] on p "Encontre o lançamento que deseja excluir. Em seguida, clique nos três pontinhos…" at bounding box center [508, 324] width 576 height 36
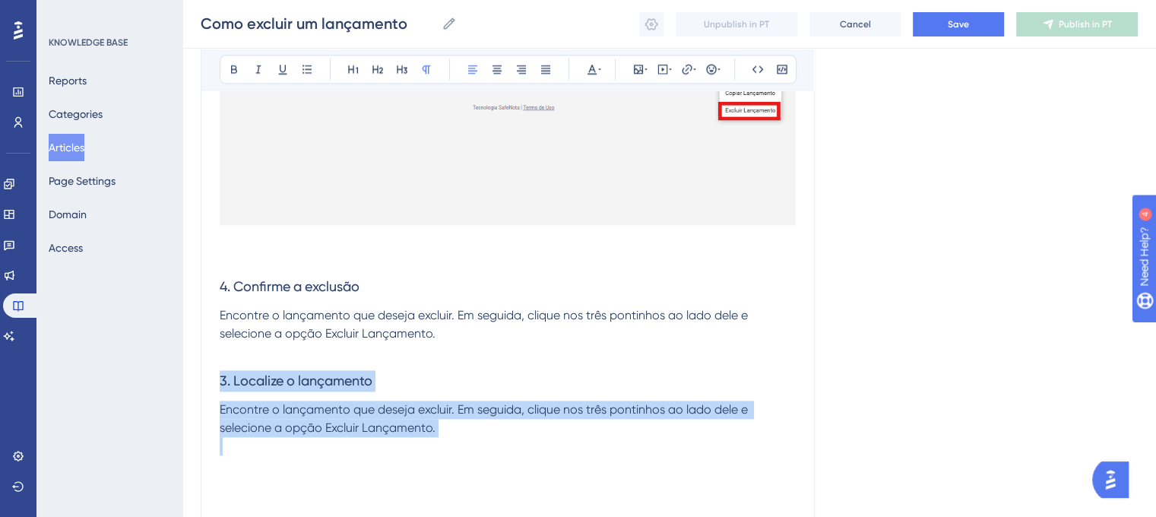
drag, startPoint x: 458, startPoint y: 437, endPoint x: 207, endPoint y: 373, distance: 259.8
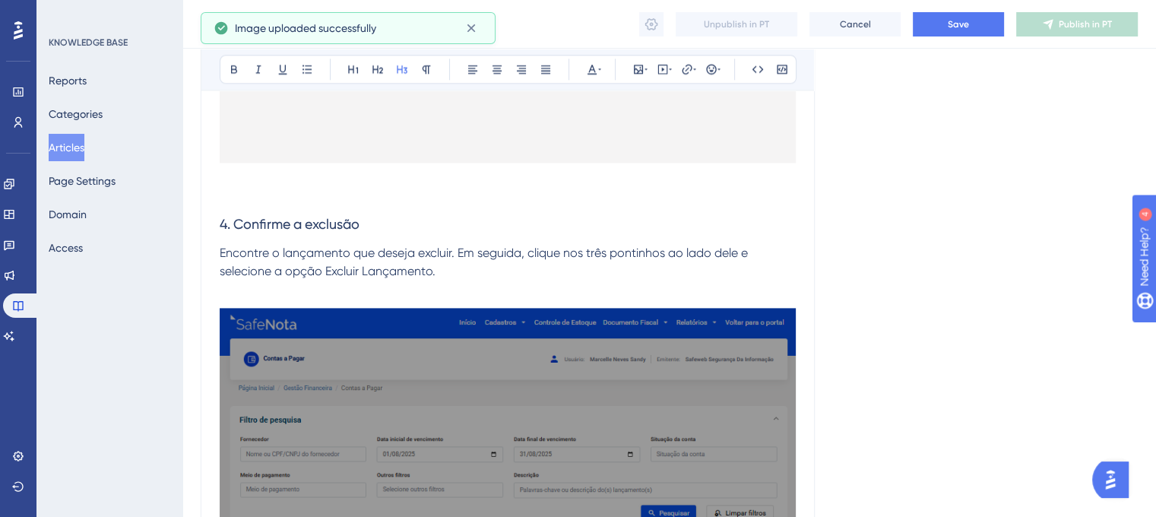
scroll to position [2094, 0]
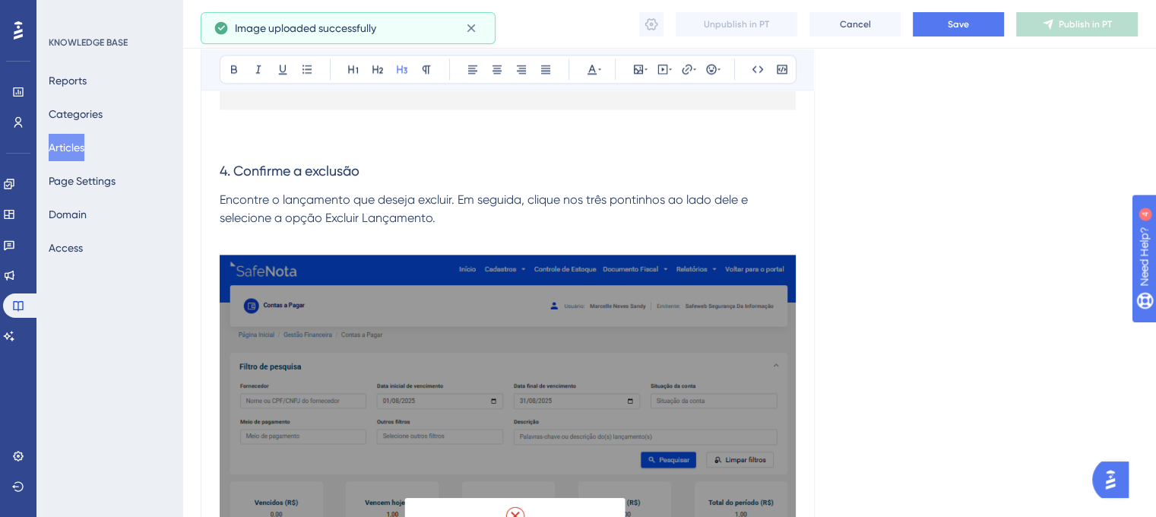
click at [243, 246] on p at bounding box center [508, 236] width 576 height 18
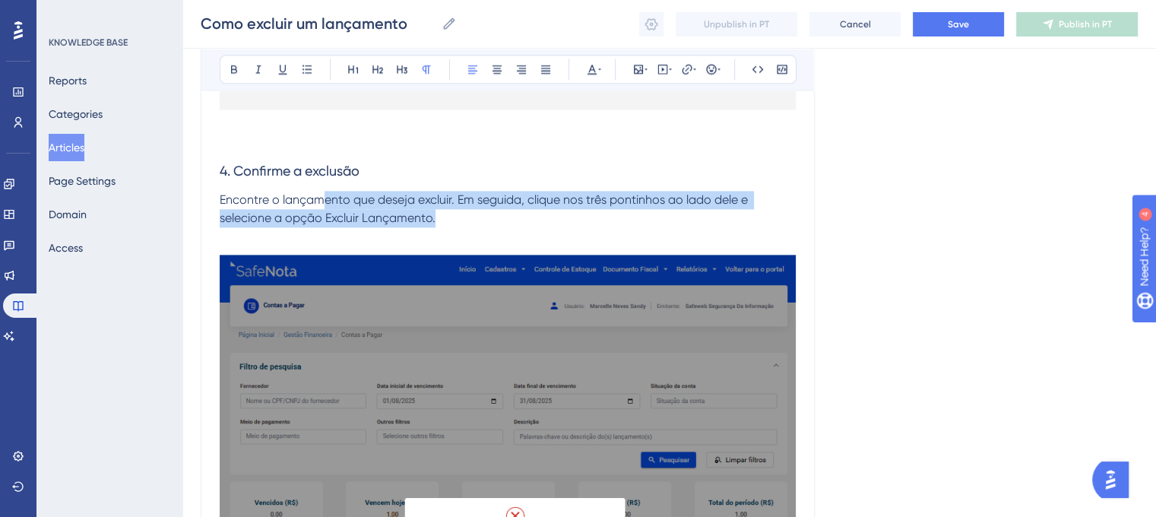
drag, startPoint x: 441, startPoint y: 217, endPoint x: 529, endPoint y: 203, distance: 89.3
click at [323, 208] on p "Encontre o lançamento que deseja excluir. Em seguida, clique nos três pontinhos…" at bounding box center [508, 209] width 576 height 36
click at [512, 203] on span "Encontre o lançamento que deseja excluir. Em seguida, clique nos três pontinhos…" at bounding box center [485, 208] width 531 height 33
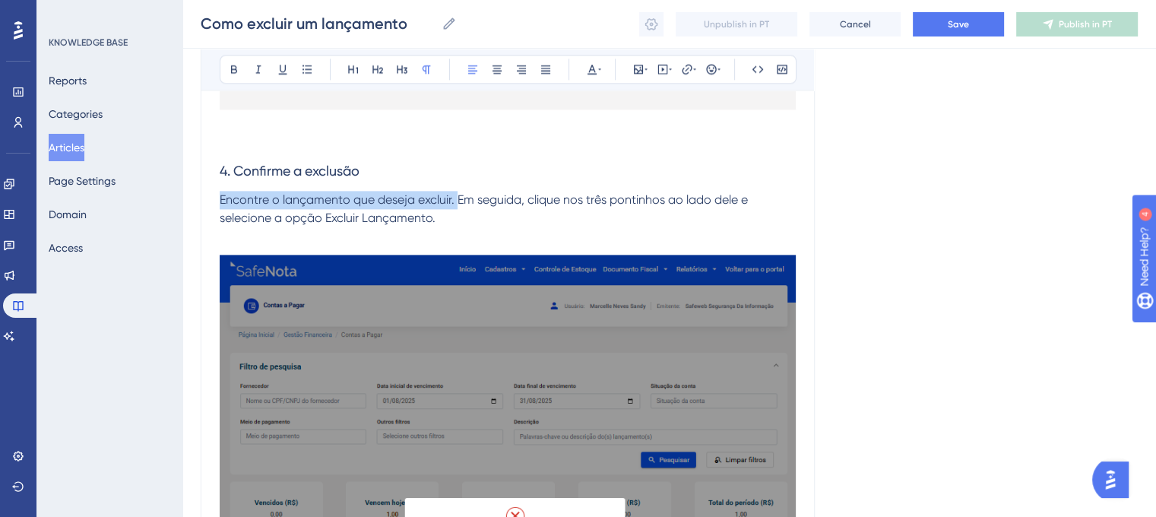
drag, startPoint x: 456, startPoint y: 196, endPoint x: 208, endPoint y: 194, distance: 248.6
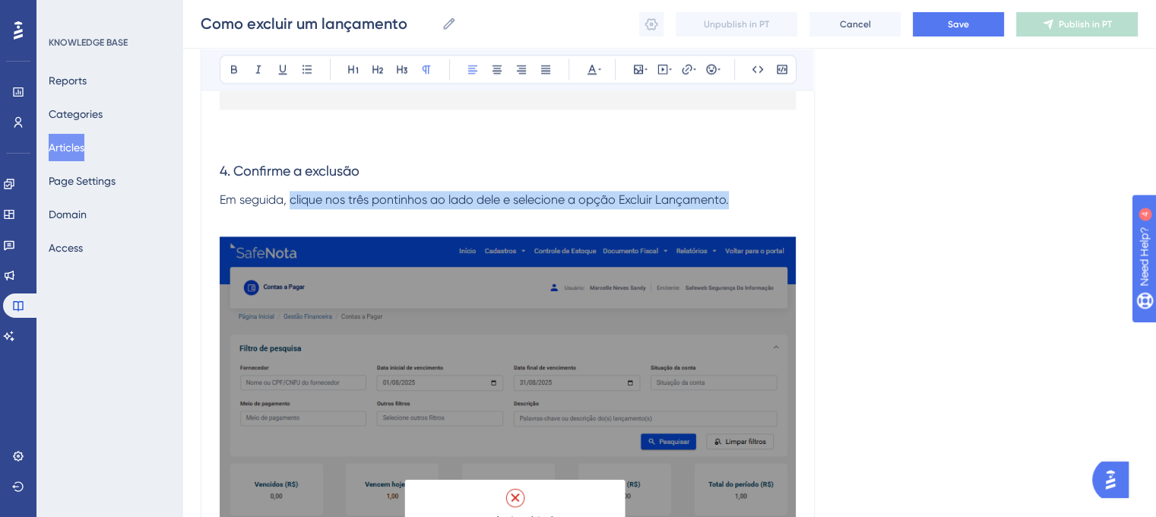
drag, startPoint x: 725, startPoint y: 198, endPoint x: 289, endPoint y: 197, distance: 435.7
click at [289, 197] on p "Em seguida, clique nos três pontinhos ao lado dele e selecione a opção Excluir …" at bounding box center [508, 200] width 576 height 18
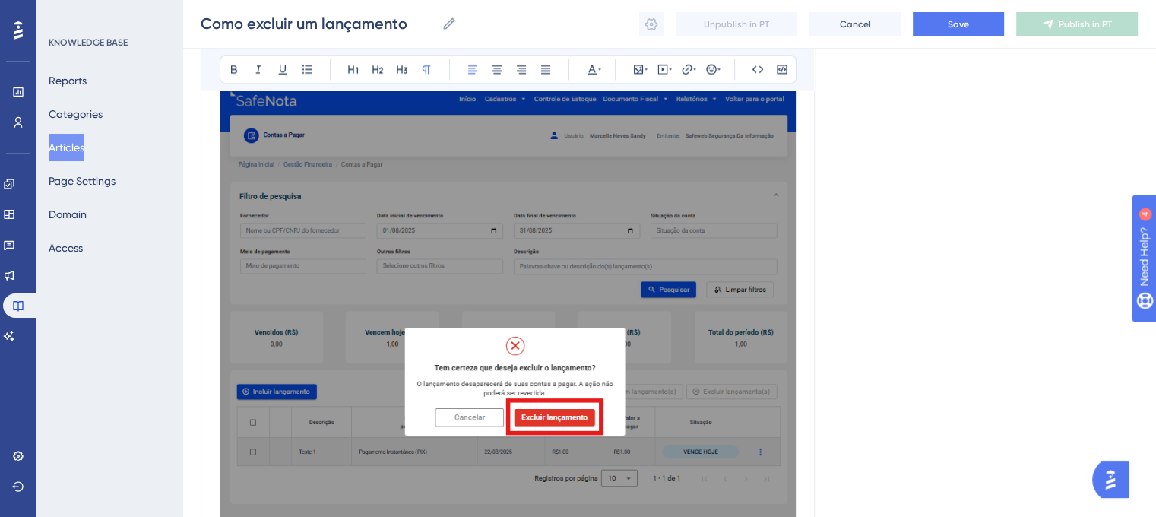
scroll to position [2170, 0]
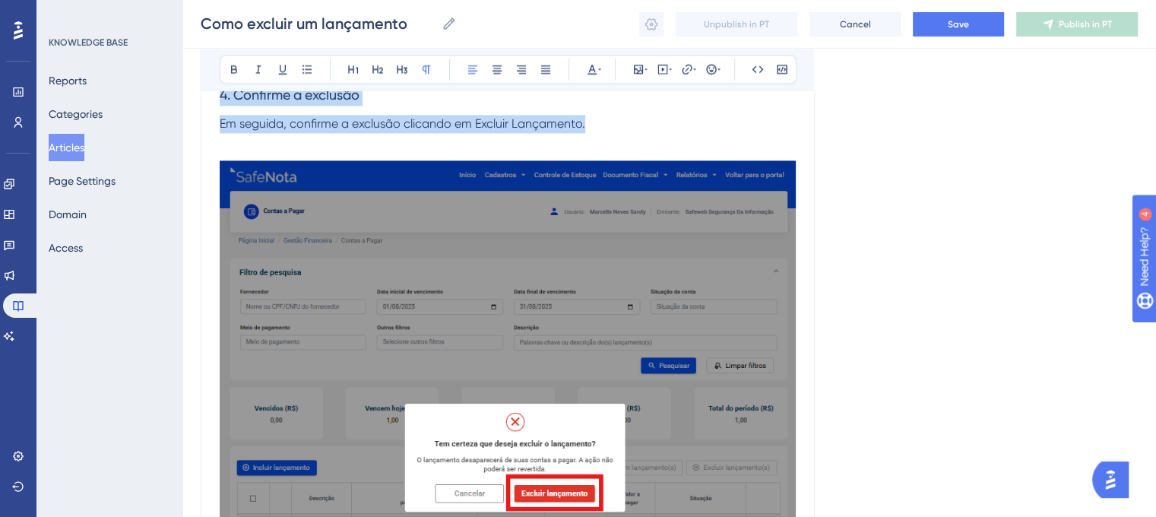
drag, startPoint x: 605, startPoint y: 121, endPoint x: 160, endPoint y: 100, distance: 446.0
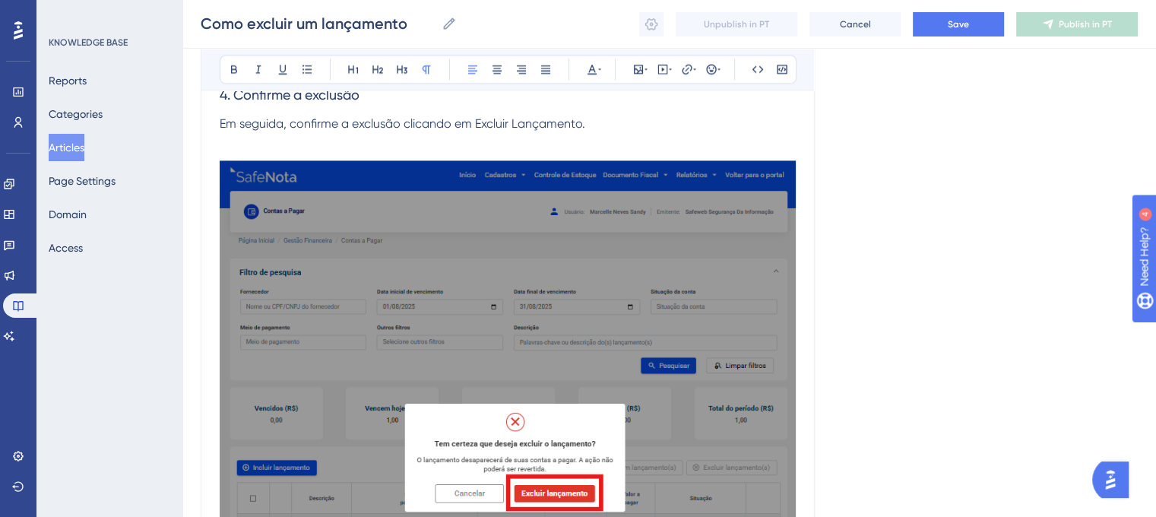
click at [379, 152] on h3 at bounding box center [508, 414] width 576 height 527
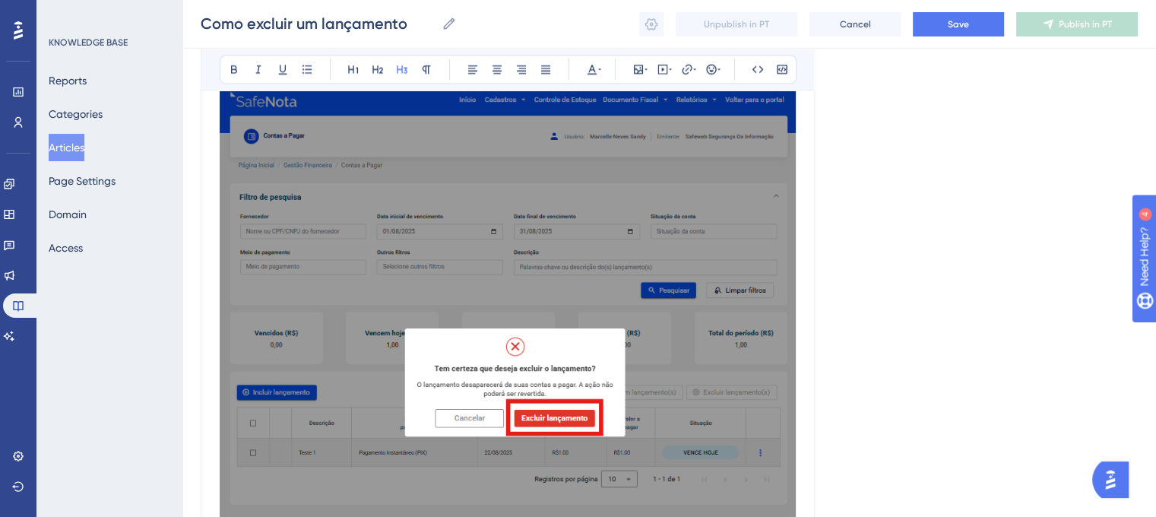
scroll to position [2159, 0]
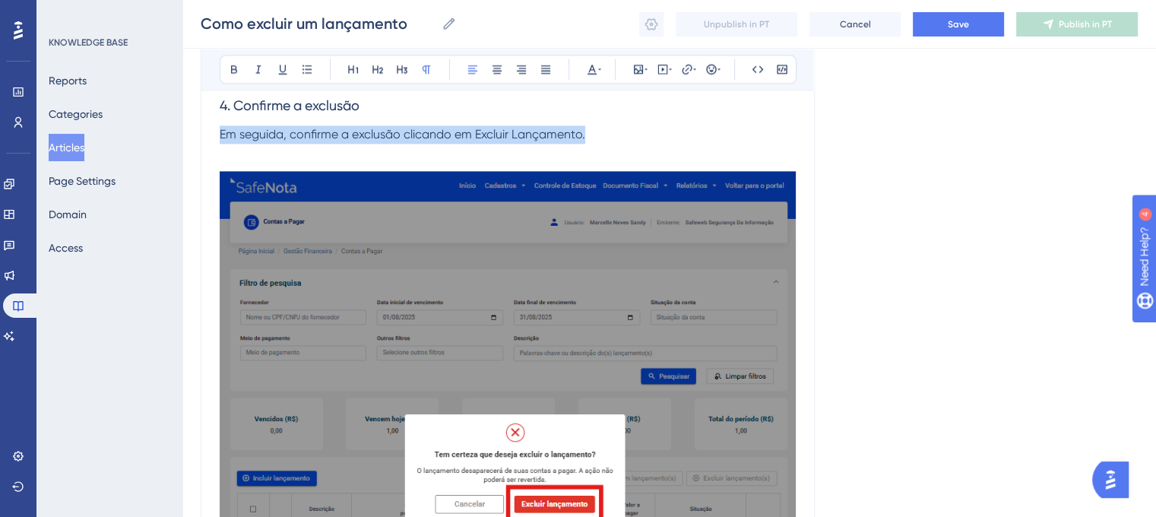
drag, startPoint x: 600, startPoint y: 133, endPoint x: 208, endPoint y: 138, distance: 391.6
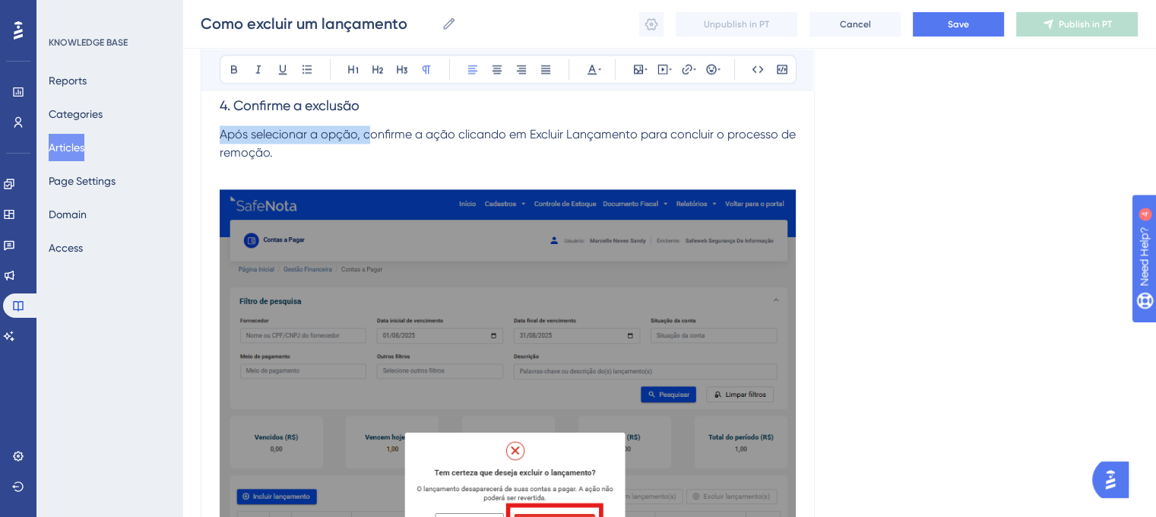
drag, startPoint x: 369, startPoint y: 133, endPoint x: 218, endPoint y: 138, distance: 150.6
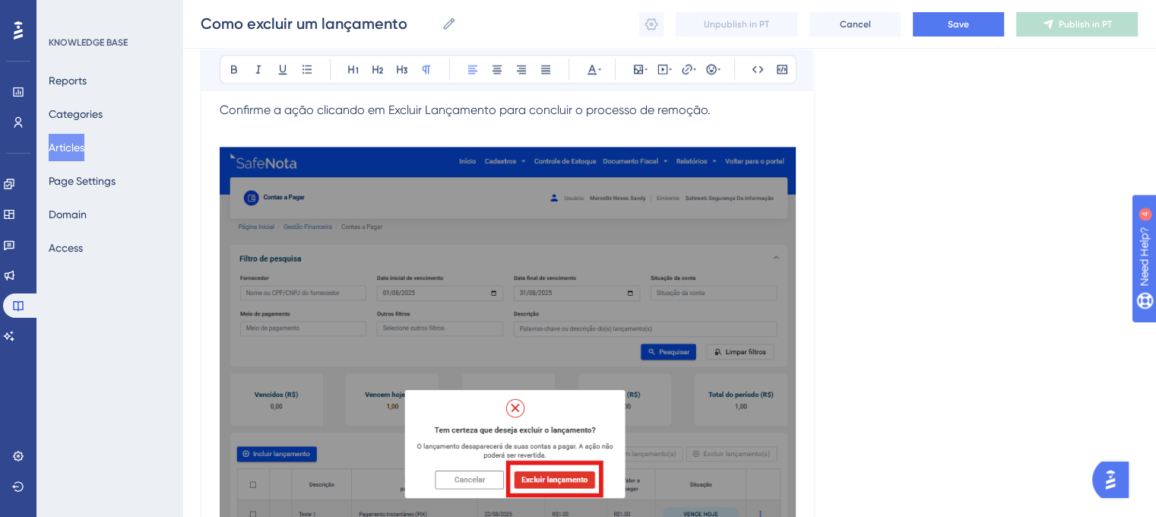
scroll to position [2032, 0]
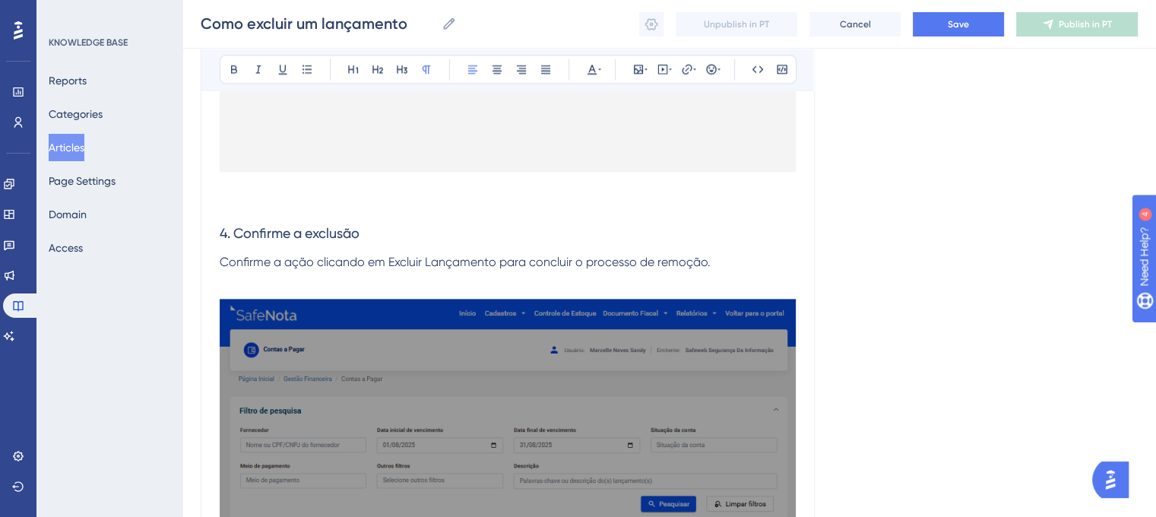
click at [750, 268] on p "Confirme a ação clicando em Excluir Lançamento para concluir o processo de remo…" at bounding box center [508, 262] width 576 height 18
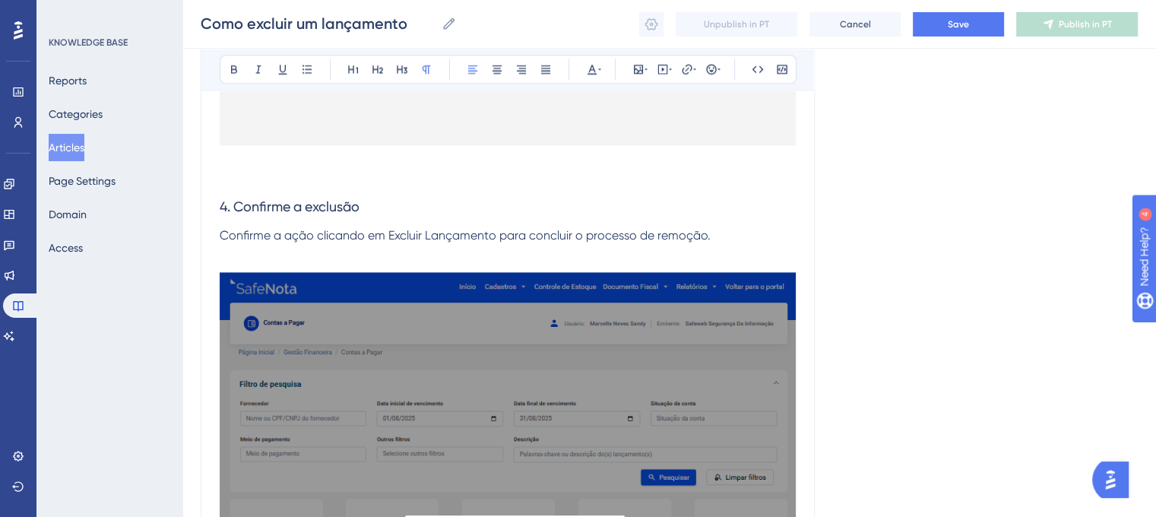
scroll to position [1956, 0]
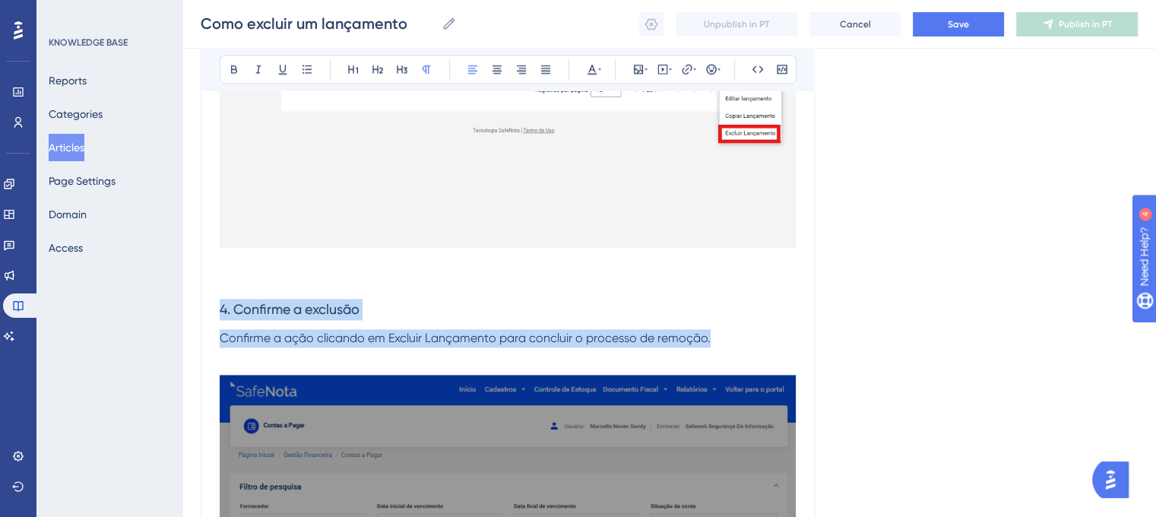
drag, startPoint x: 717, startPoint y: 344, endPoint x: 210, endPoint y: 300, distance: 509.0
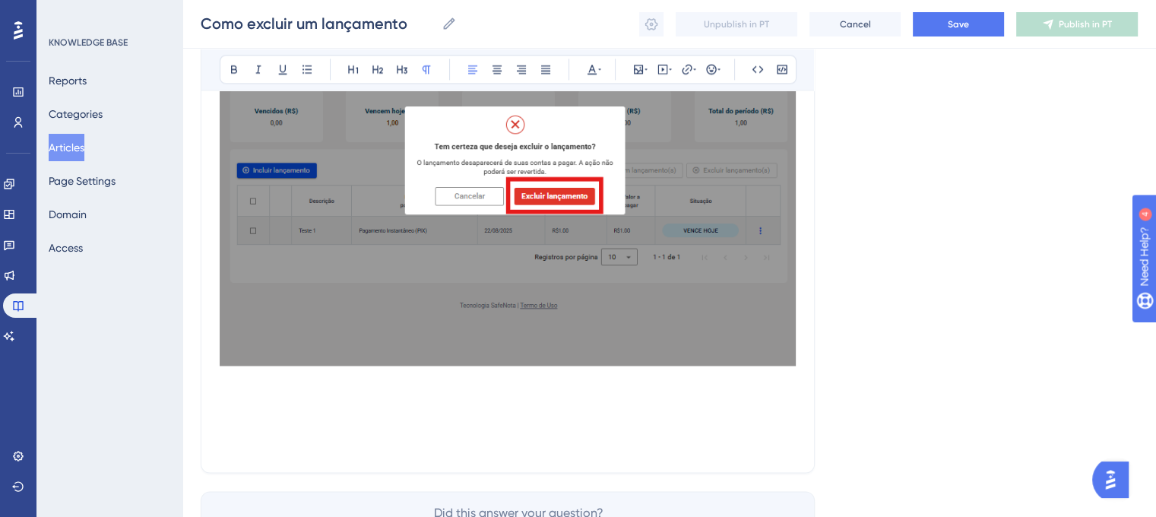
scroll to position [2564, 0]
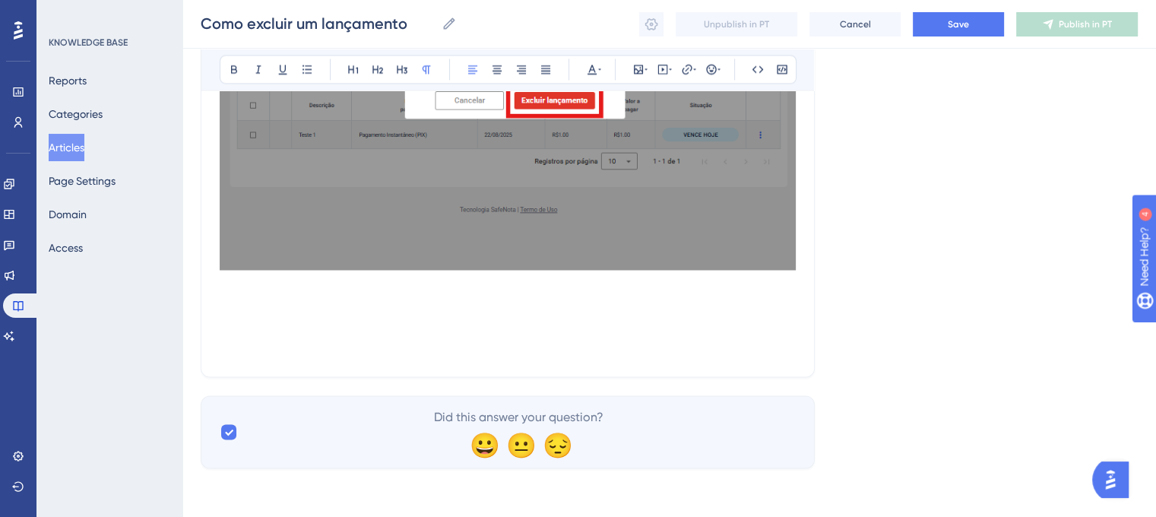
click at [265, 316] on p at bounding box center [508, 312] width 576 height 18
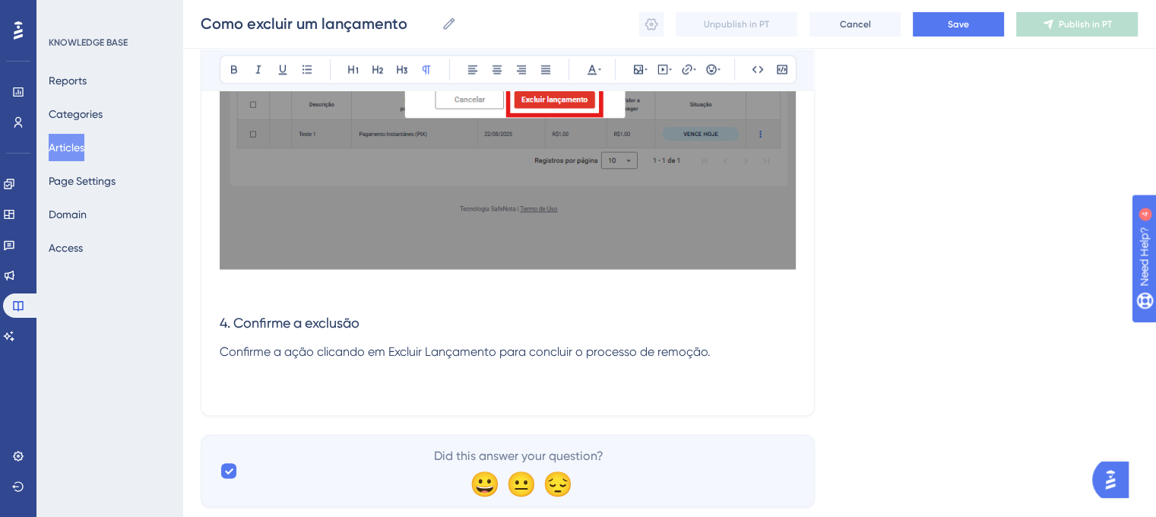
click at [249, 287] on p at bounding box center [508, 293] width 576 height 18
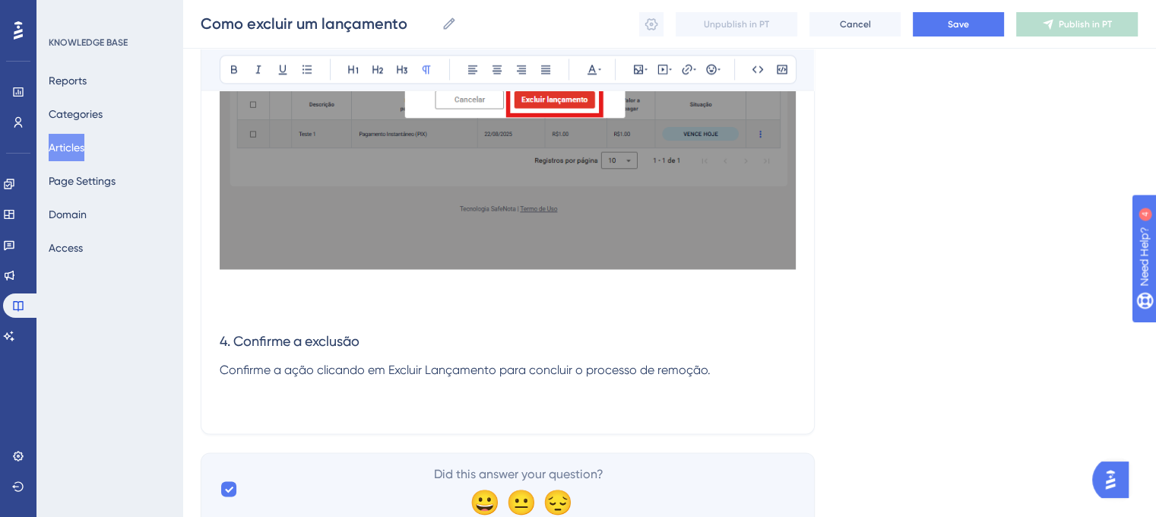
click at [729, 371] on p "Confirme a ação clicando em Excluir Lançamento para concluir o processo de remo…" at bounding box center [508, 369] width 576 height 18
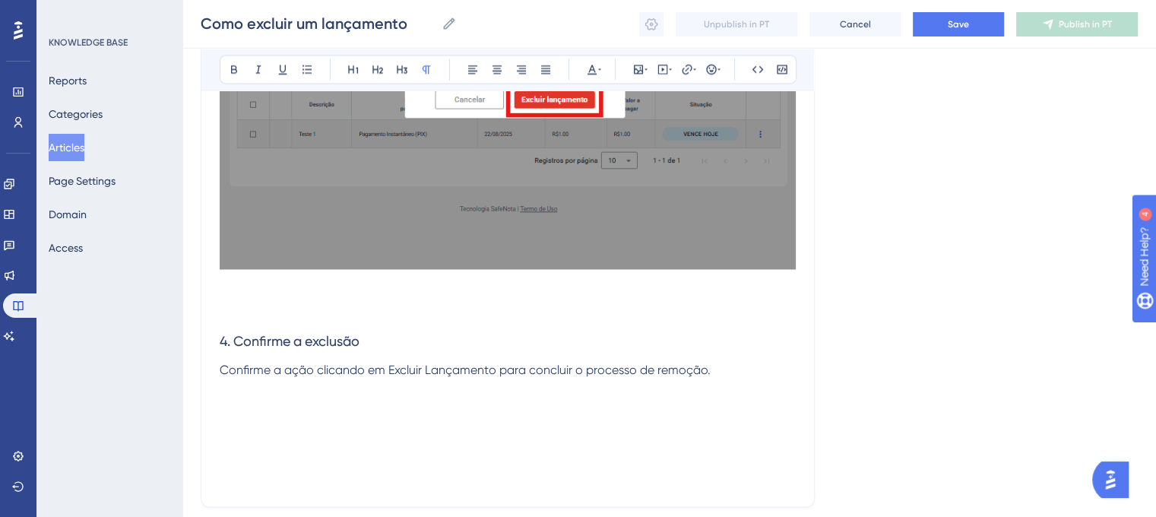
click at [285, 401] on p at bounding box center [508, 406] width 576 height 18
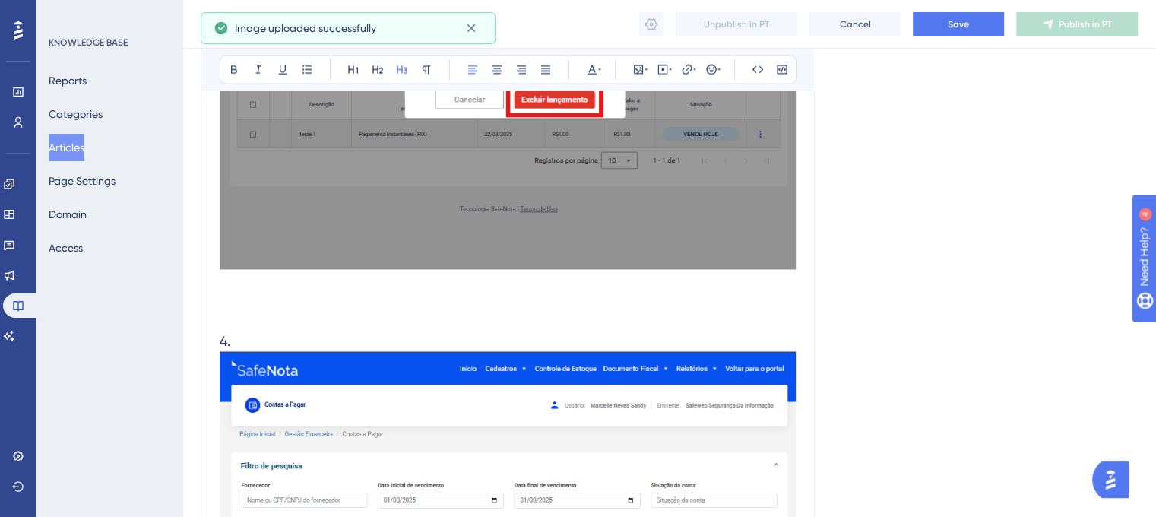
drag, startPoint x: 364, startPoint y: 339, endPoint x: 236, endPoint y: 340, distance: 128.5
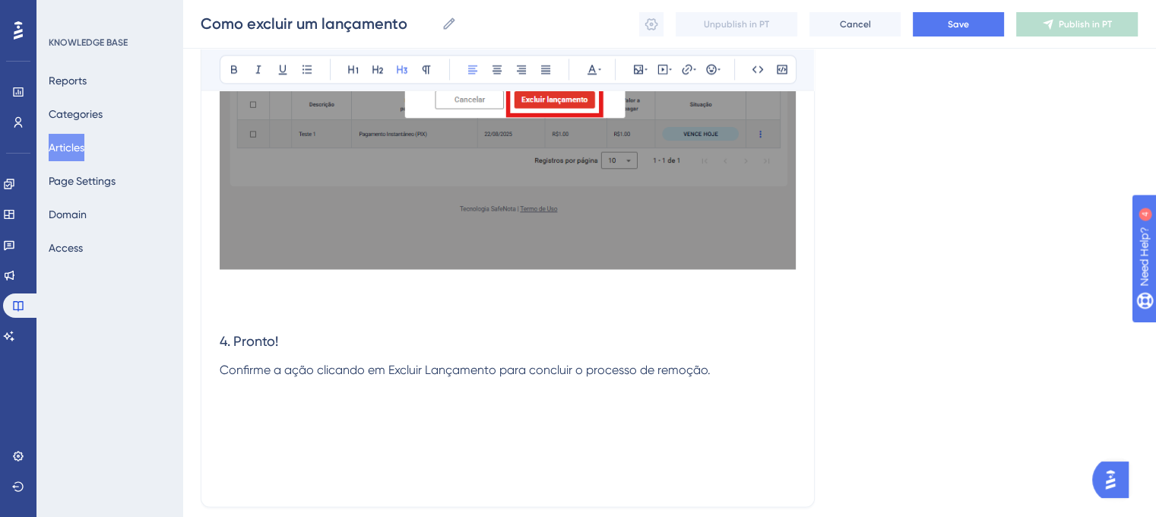
click at [395, 420] on p at bounding box center [508, 424] width 576 height 18
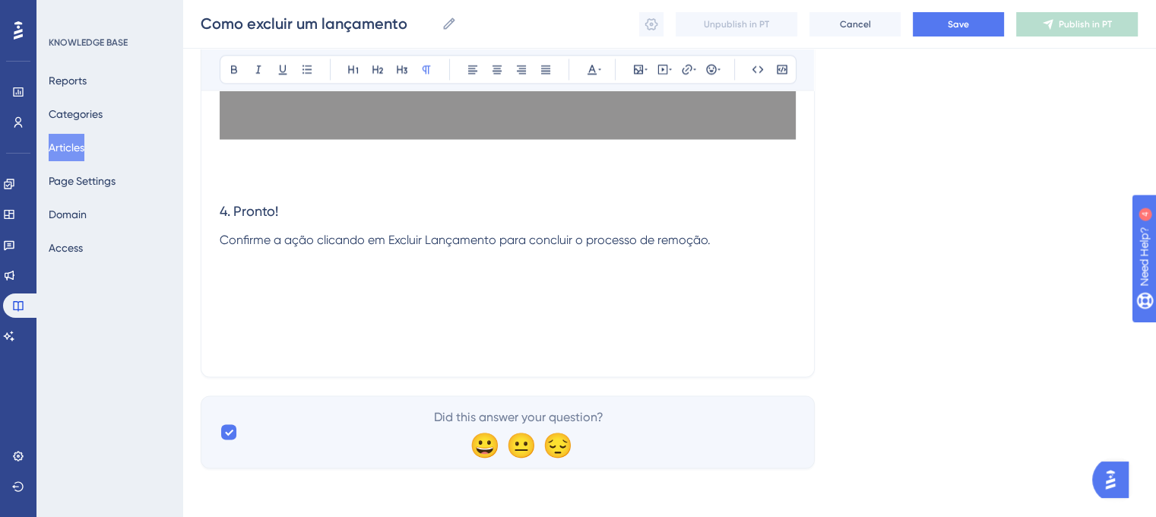
scroll to position [2695, 0]
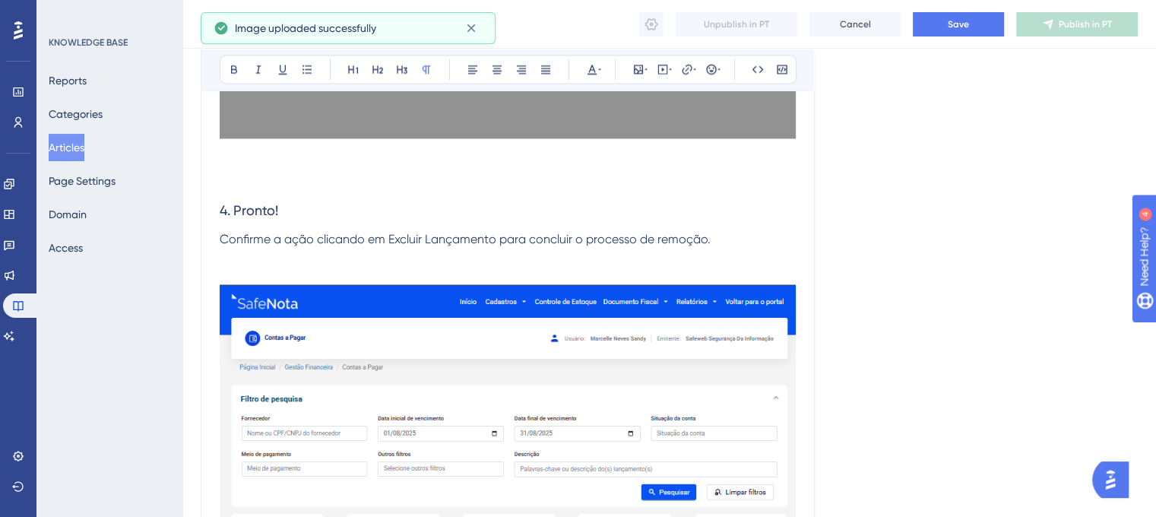
click at [265, 271] on p at bounding box center [508, 275] width 576 height 18
click at [265, 257] on p at bounding box center [508, 257] width 576 height 18
click at [253, 268] on p at bounding box center [508, 275] width 576 height 18
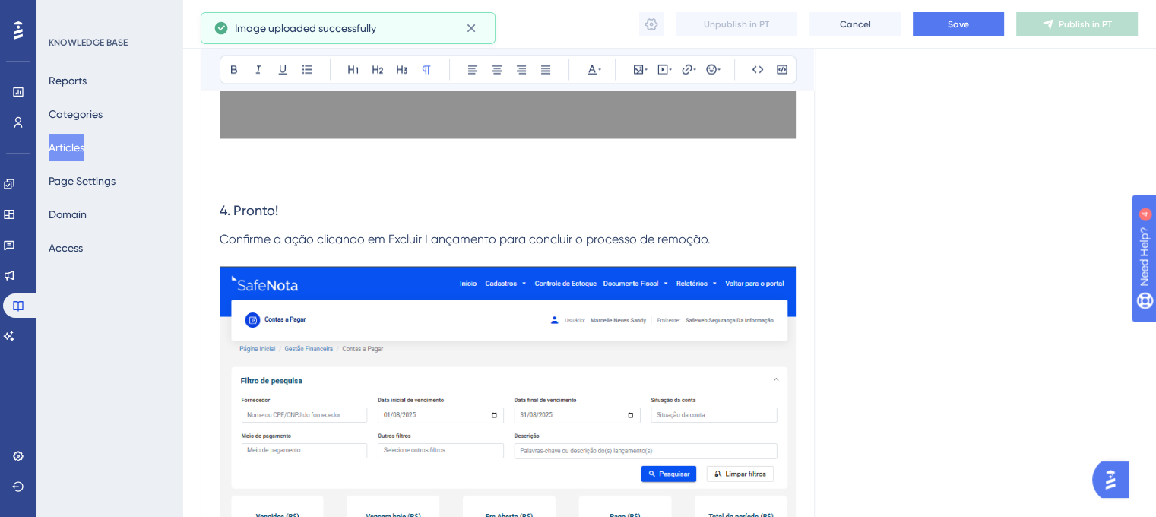
click at [287, 224] on h3 "4. Pronto!" at bounding box center [508, 210] width 576 height 40
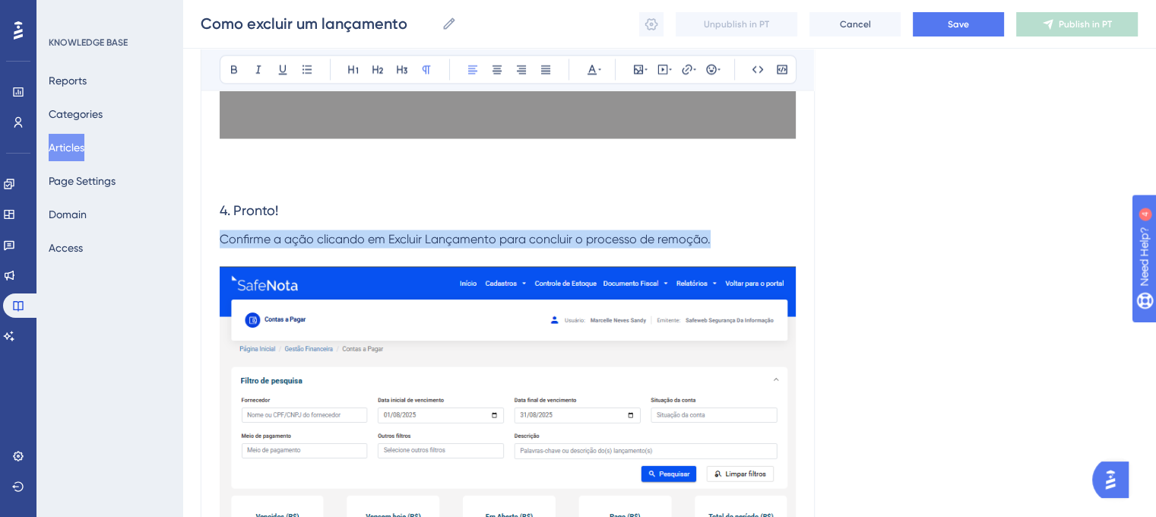
drag, startPoint x: 725, startPoint y: 236, endPoint x: 218, endPoint y: 237, distance: 507.1
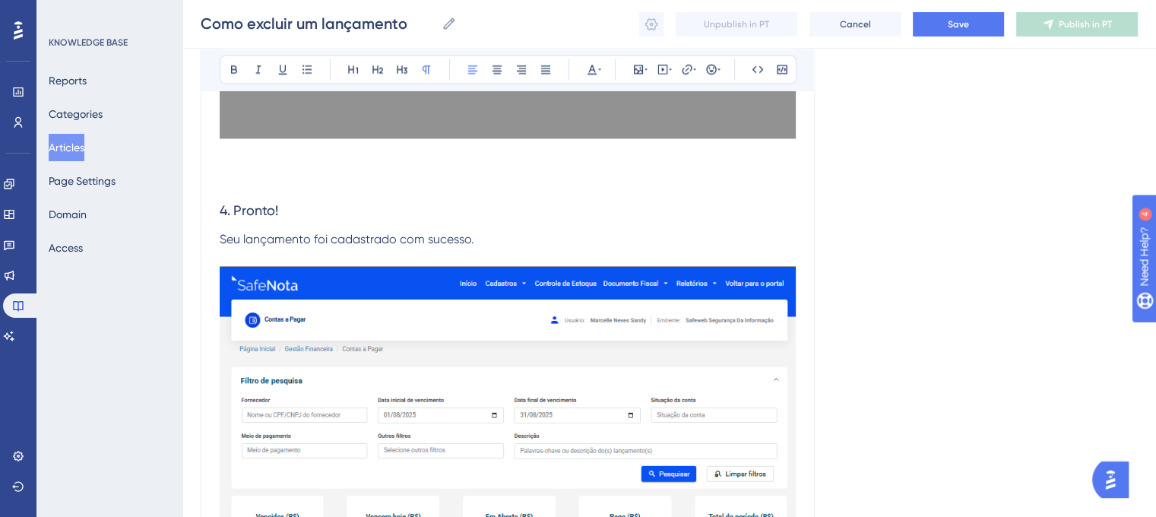
click at [474, 240] on p "Seu lançamento foi cadastrado com sucesso." at bounding box center [508, 239] width 576 height 18
click at [474, 206] on h3 "4. Pronto!" at bounding box center [508, 210] width 576 height 40
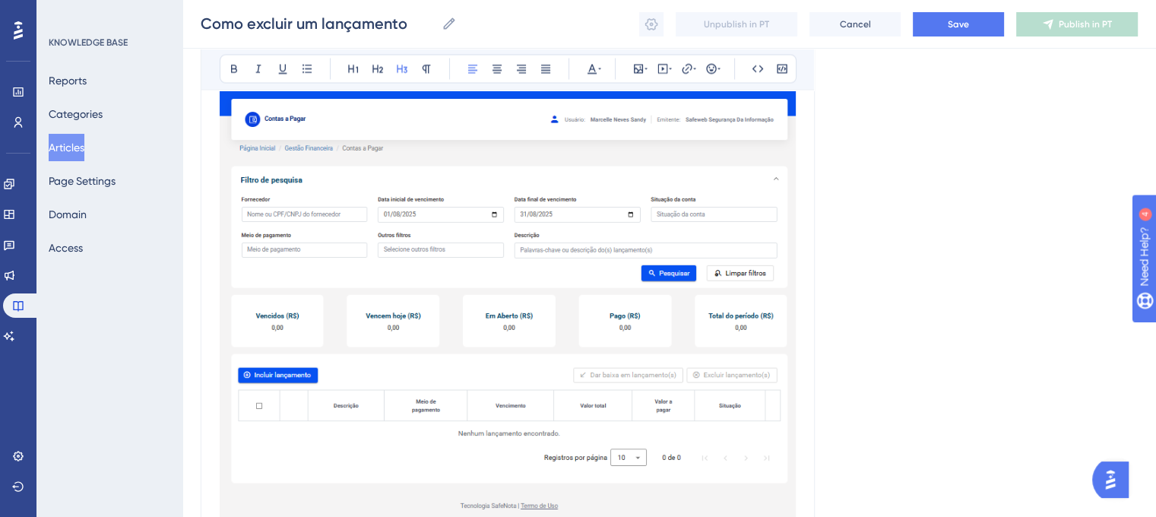
scroll to position [3054, 0]
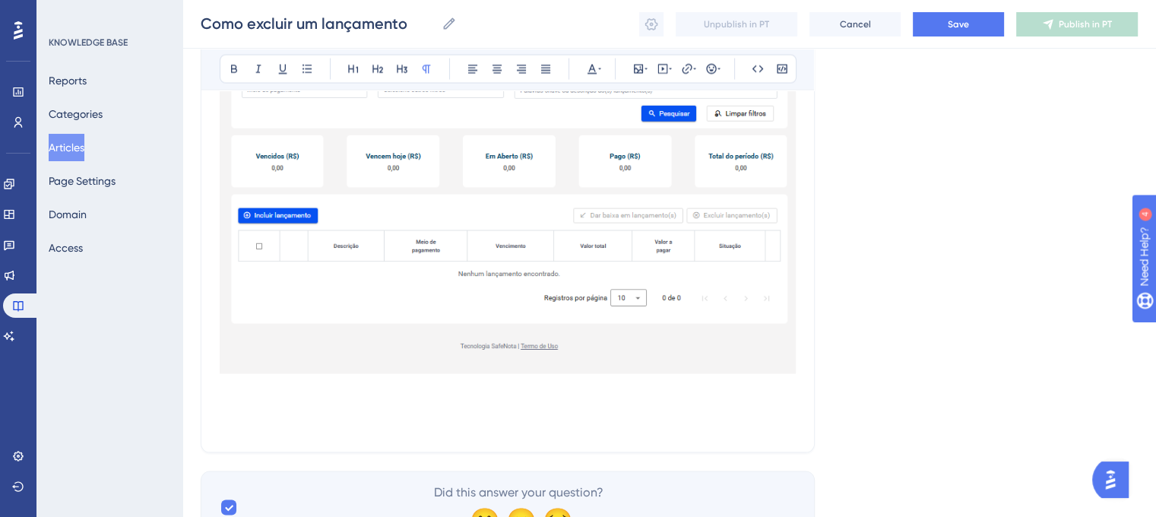
click at [244, 415] on p at bounding box center [508, 407] width 576 height 18
click at [249, 425] on p at bounding box center [508, 425] width 576 height 18
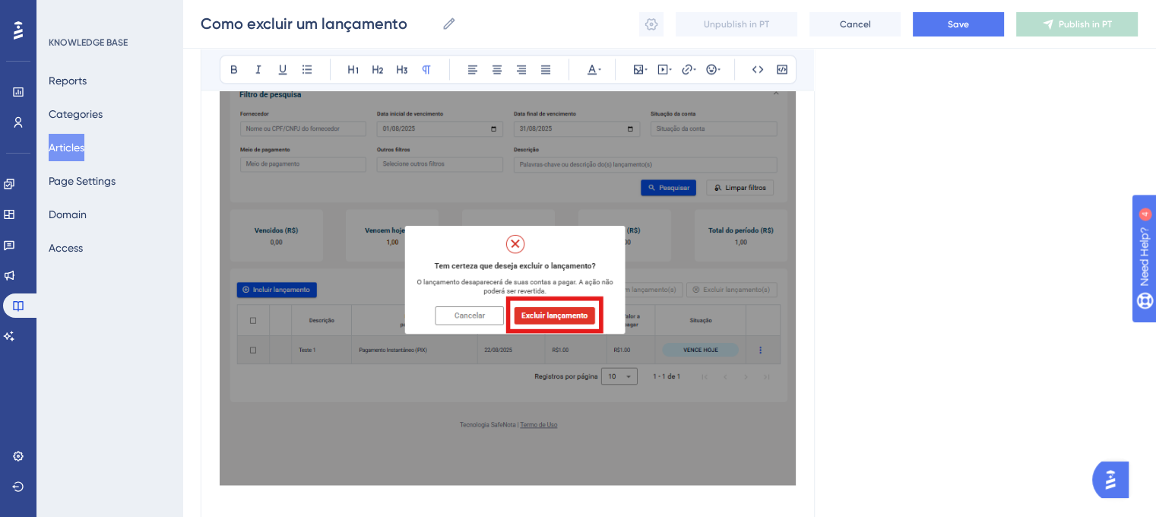
scroll to position [2522, 0]
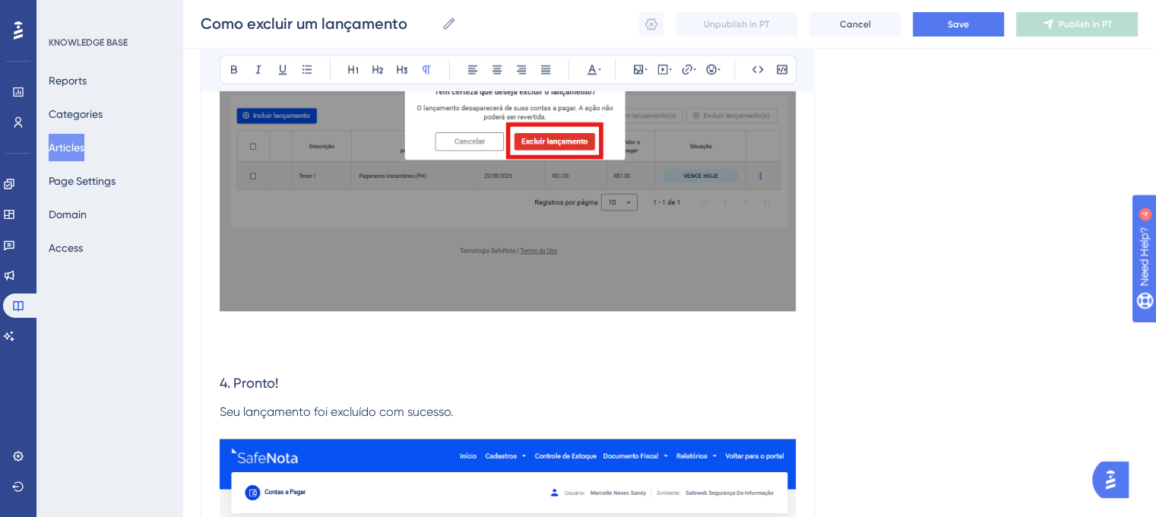
drag, startPoint x: 223, startPoint y: 340, endPoint x: 226, endPoint y: 355, distance: 15.5
click at [241, 352] on p at bounding box center [508, 353] width 576 height 18
click at [243, 361] on p at bounding box center [508, 353] width 576 height 18
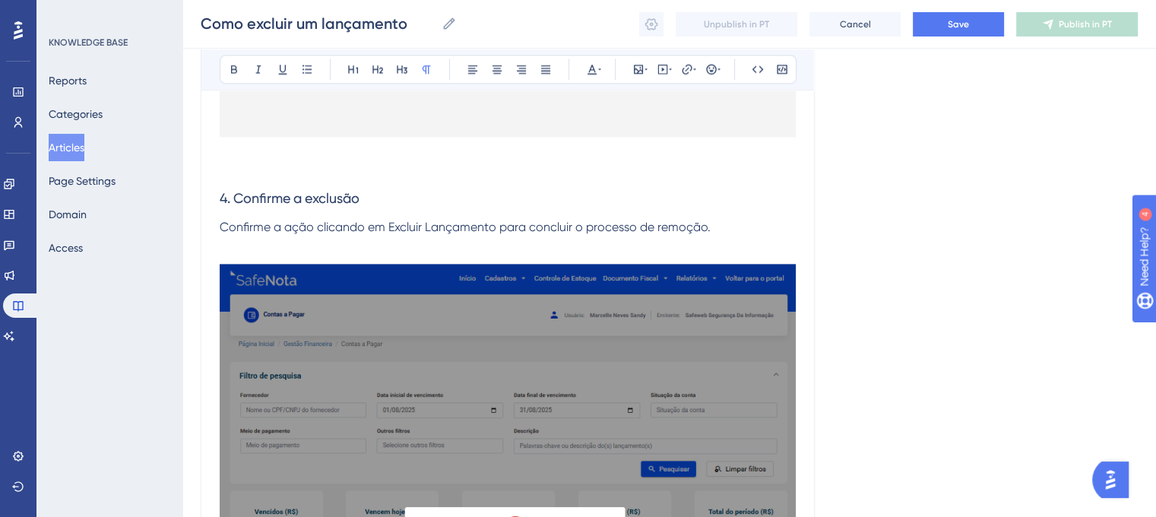
scroll to position [1990, 0]
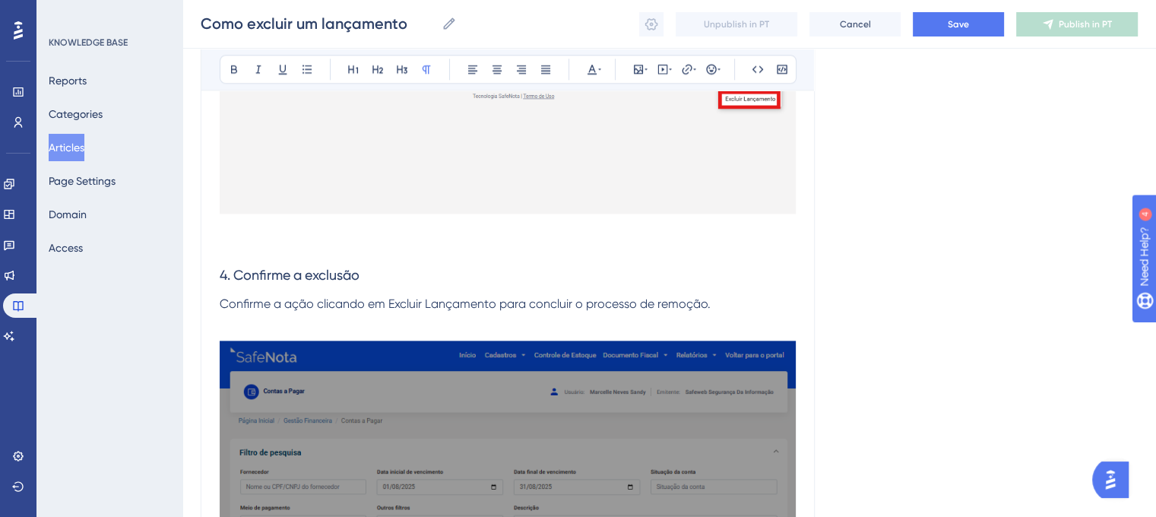
click at [246, 229] on p at bounding box center [508, 228] width 576 height 18
click at [241, 246] on p at bounding box center [508, 246] width 576 height 18
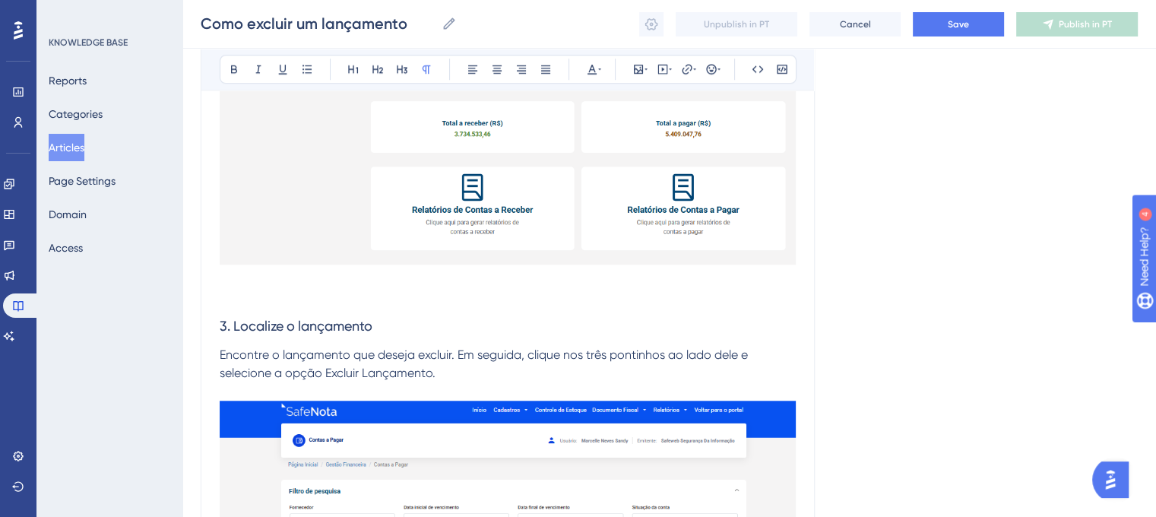
scroll to position [1305, 0]
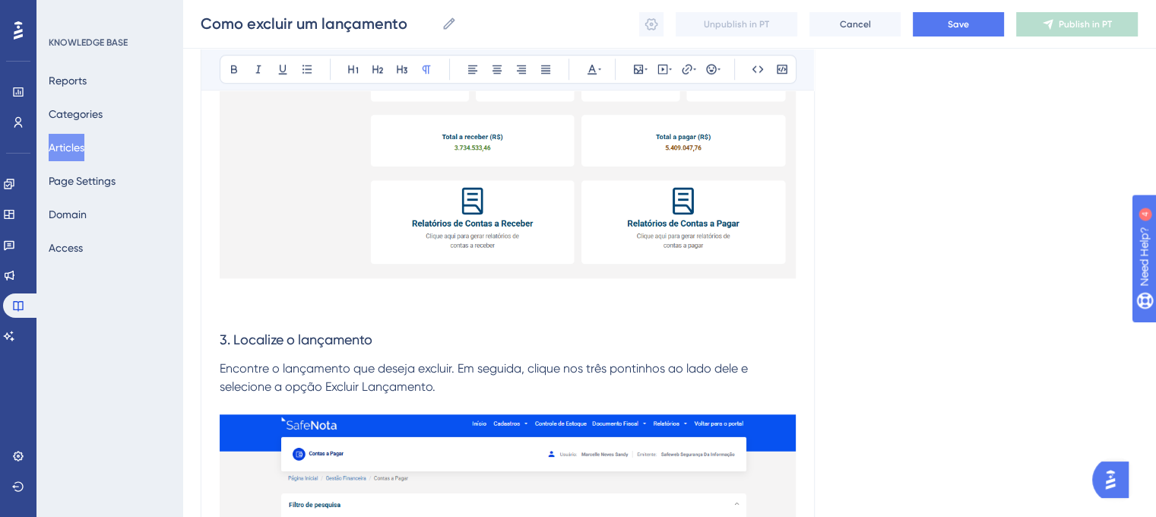
click at [252, 290] on p at bounding box center [508, 293] width 576 height 18
click at [248, 312] on p at bounding box center [508, 311] width 576 height 18
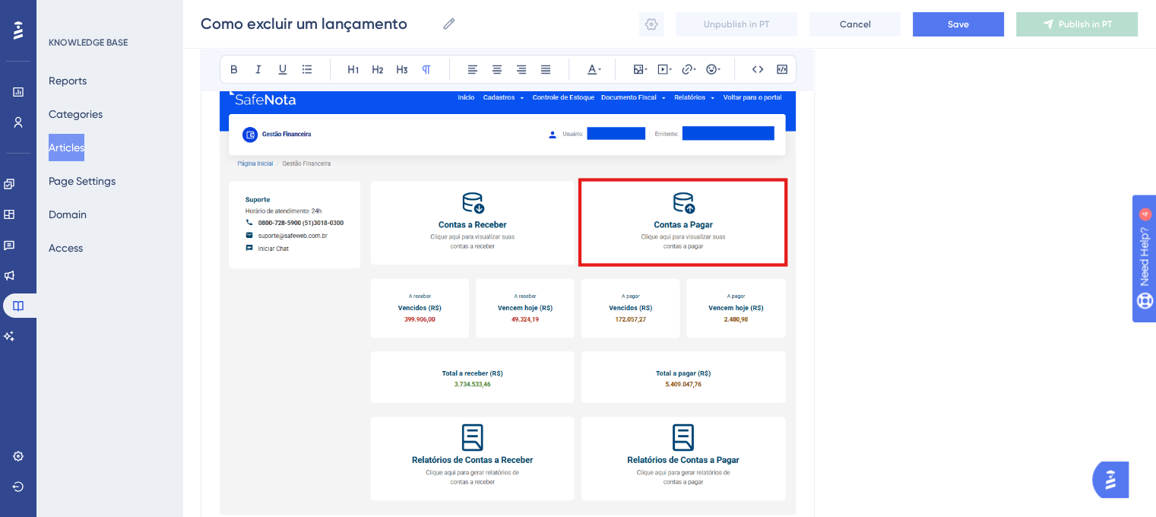
scroll to position [849, 0]
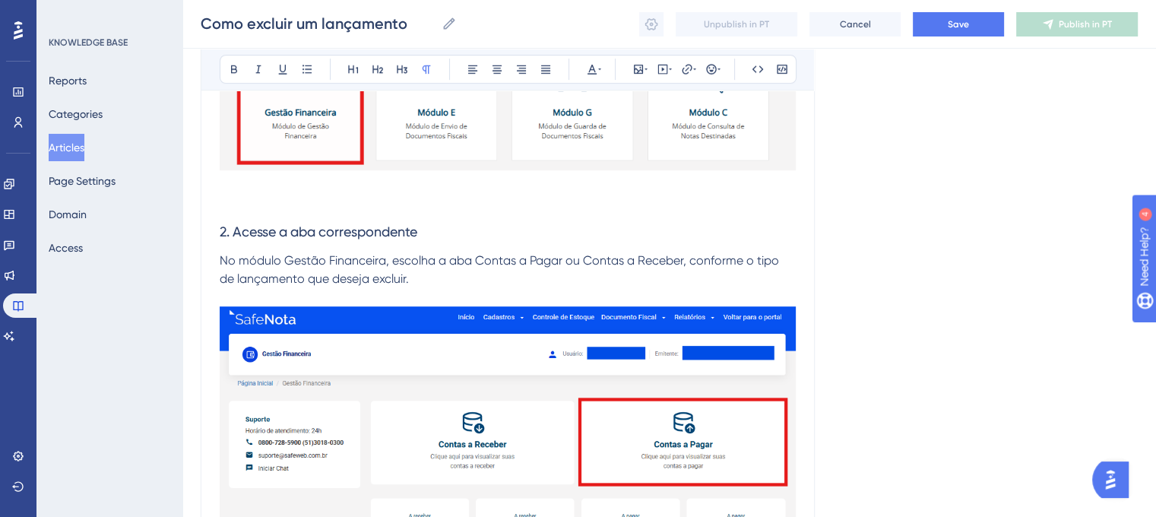
click at [239, 189] on p at bounding box center [508, 185] width 576 height 18
click at [237, 203] on p at bounding box center [508, 203] width 576 height 18
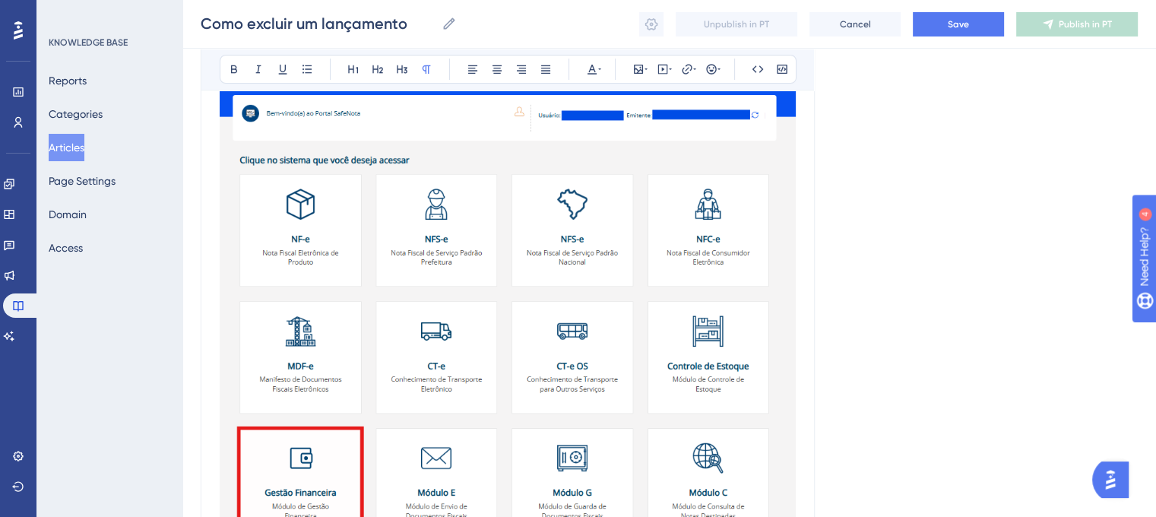
scroll to position [317, 0]
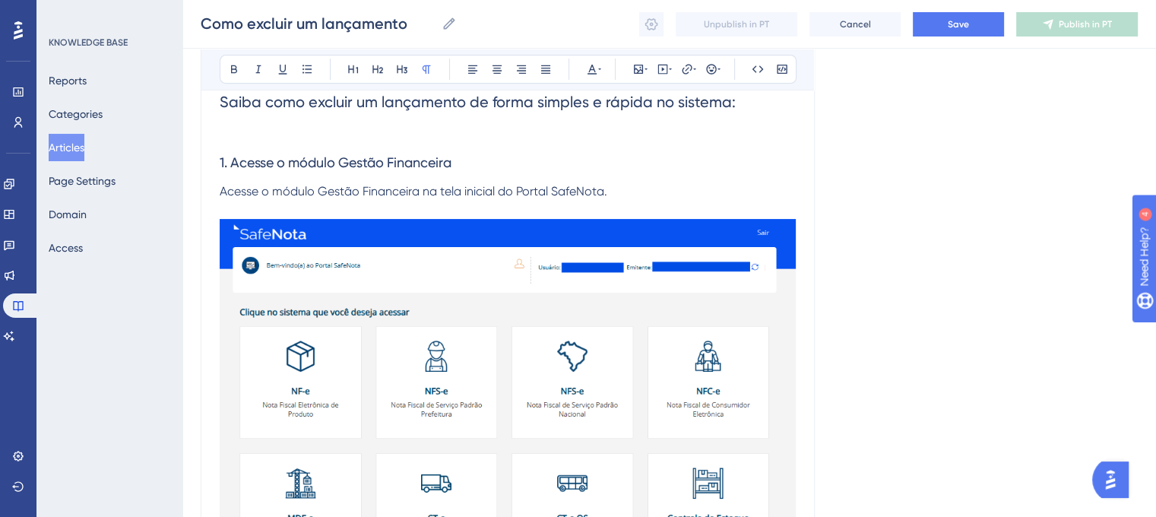
click at [265, 131] on p at bounding box center [508, 134] width 576 height 18
click at [258, 145] on h3 "1. Acesse o módulo Gestão Financeira" at bounding box center [508, 163] width 576 height 40
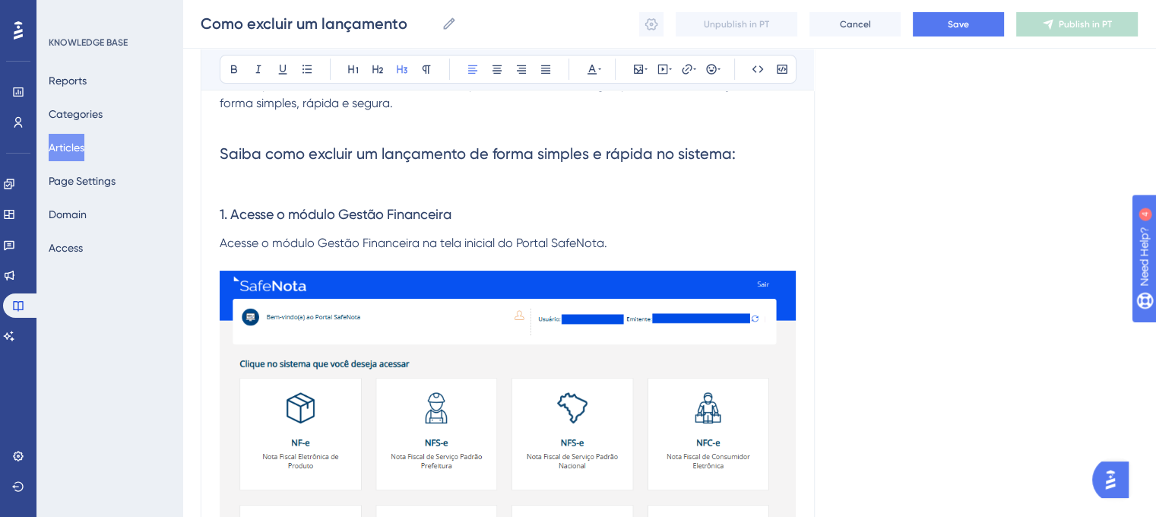
scroll to position [0, 0]
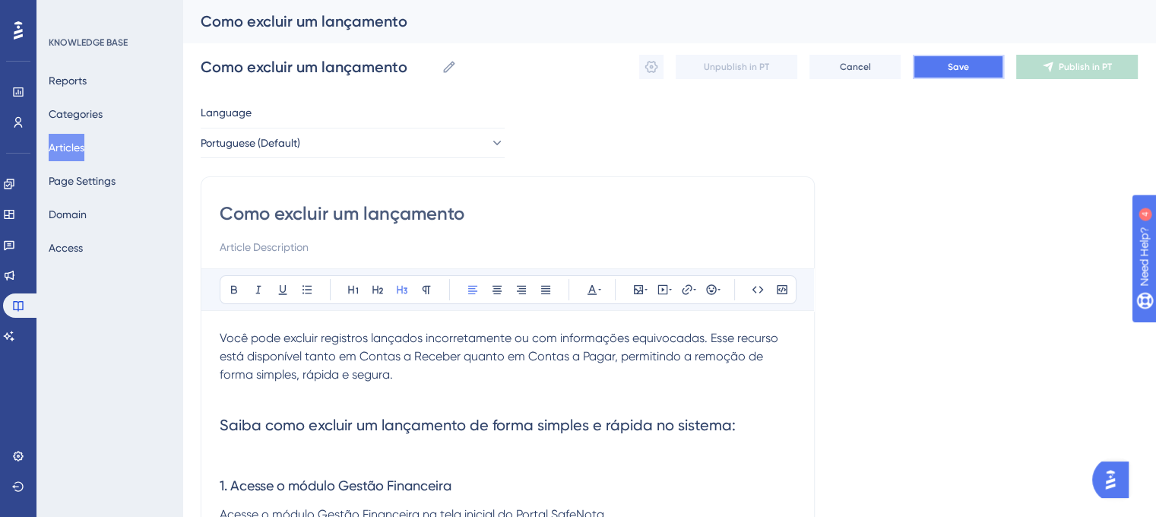
click at [956, 68] on span "Save" at bounding box center [958, 67] width 21 height 12
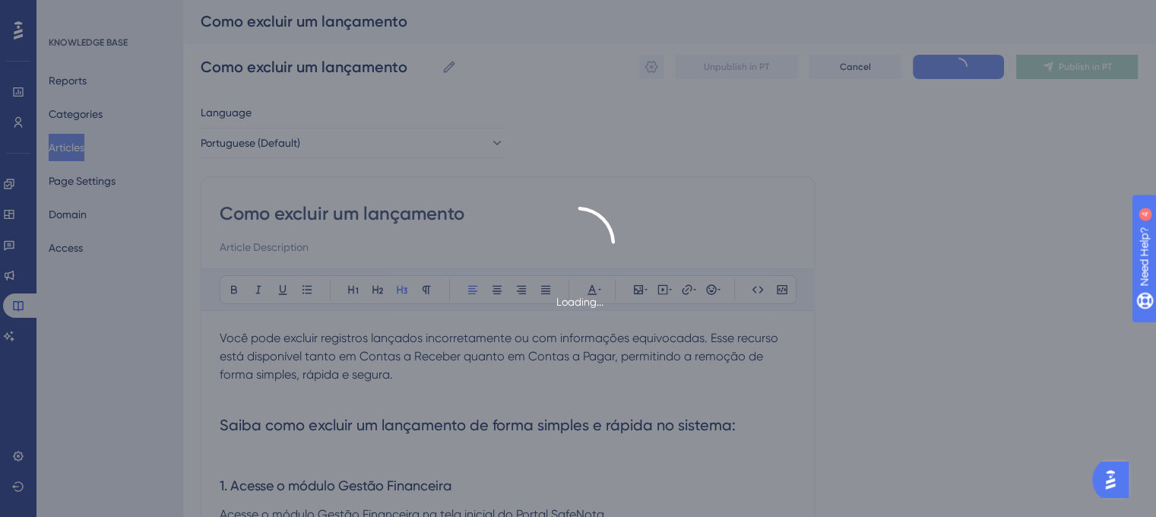
type input "Como excluir um lançamento"
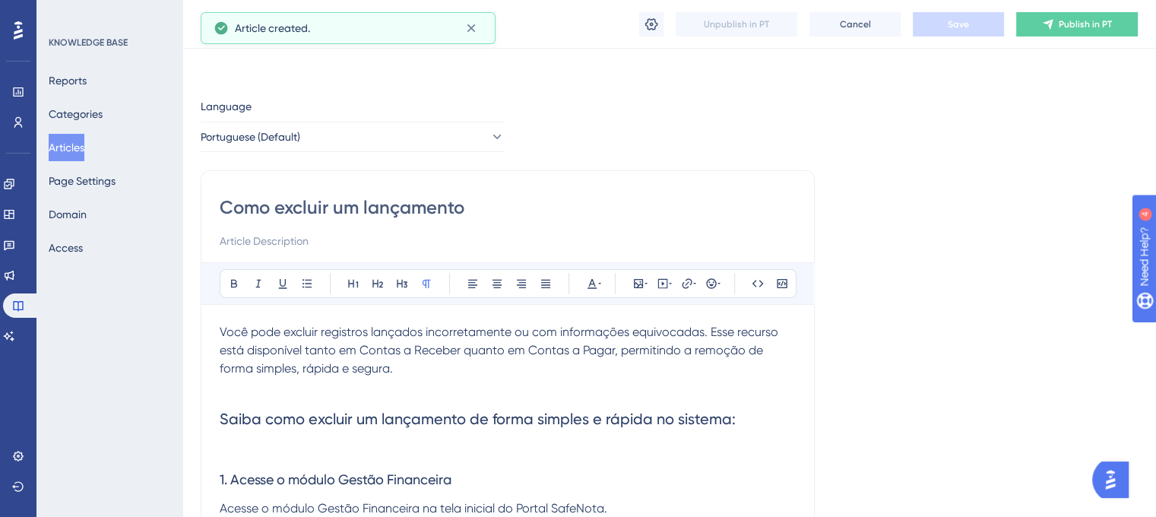
scroll to position [1080, 0]
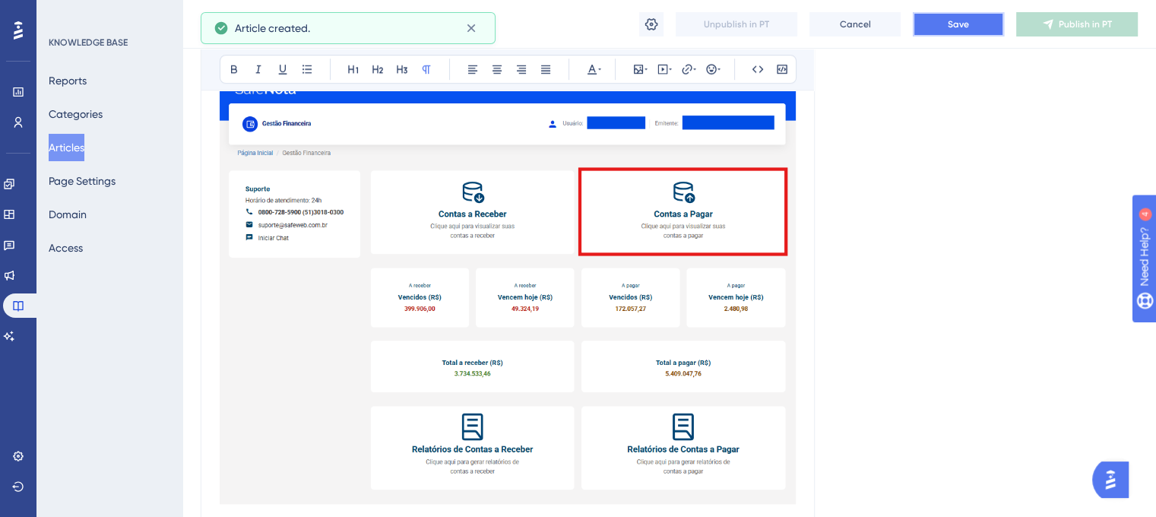
click at [978, 30] on button "Save" at bounding box center [958, 24] width 91 height 24
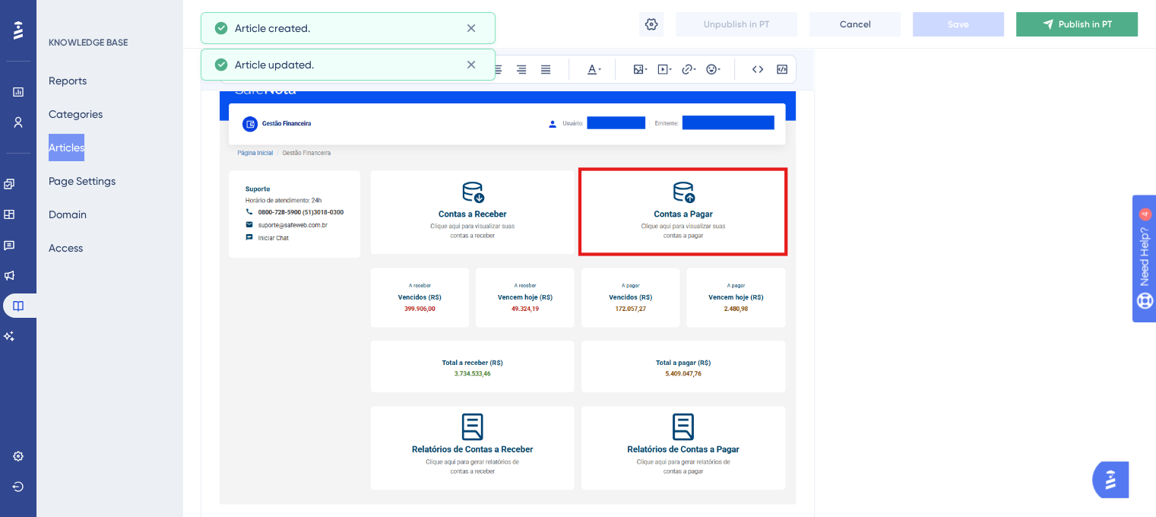
click at [1055, 30] on button "Publish in PT" at bounding box center [1078, 24] width 122 height 24
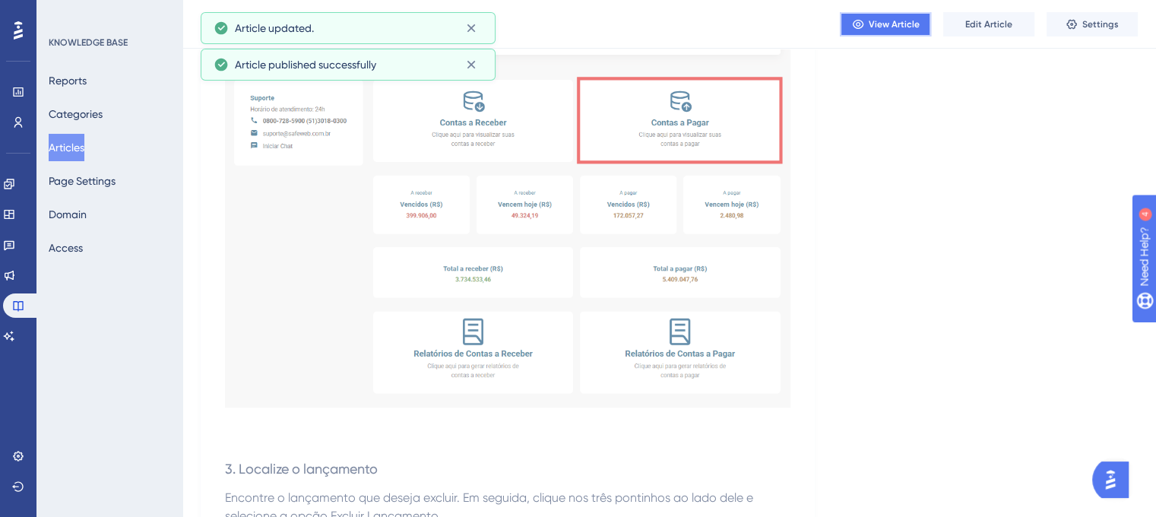
click at [896, 27] on span "View Article" at bounding box center [894, 24] width 51 height 12
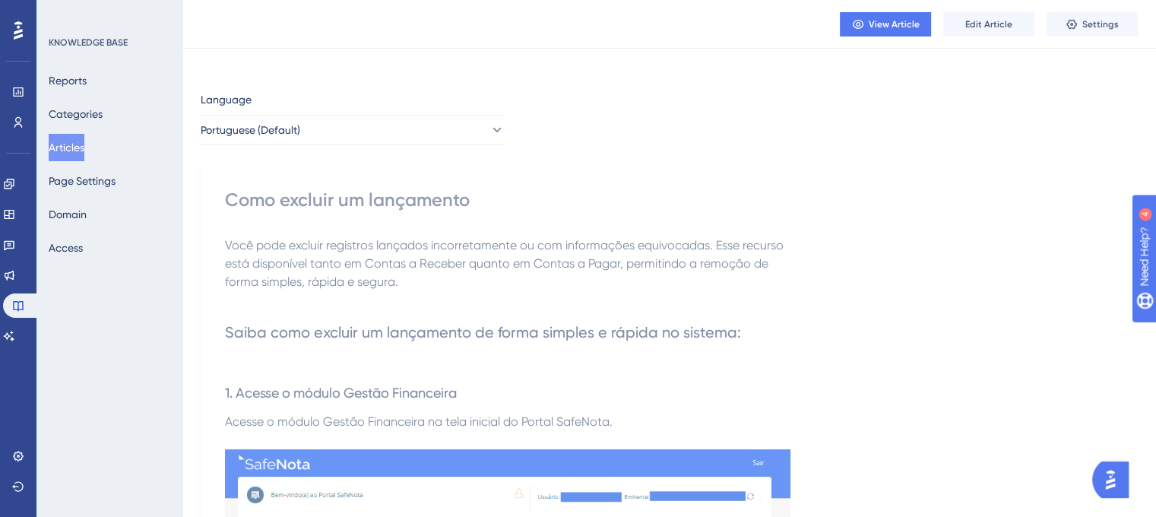
scroll to position [0, 0]
